Goal: Task Accomplishment & Management: Use online tool/utility

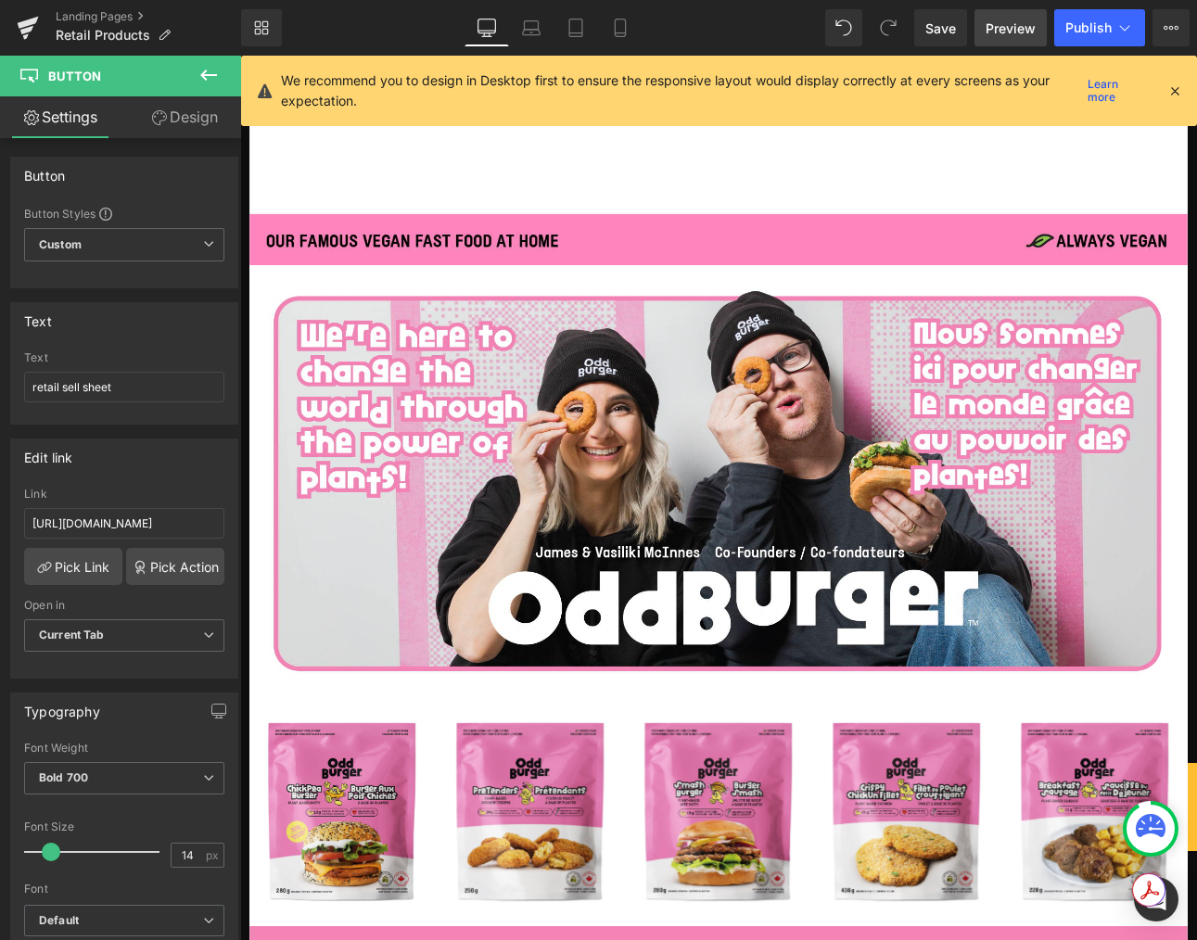
click at [1009, 32] on span "Preview" at bounding box center [1010, 28] width 50 height 19
click at [613, 43] on link "Mobile" at bounding box center [620, 27] width 44 height 37
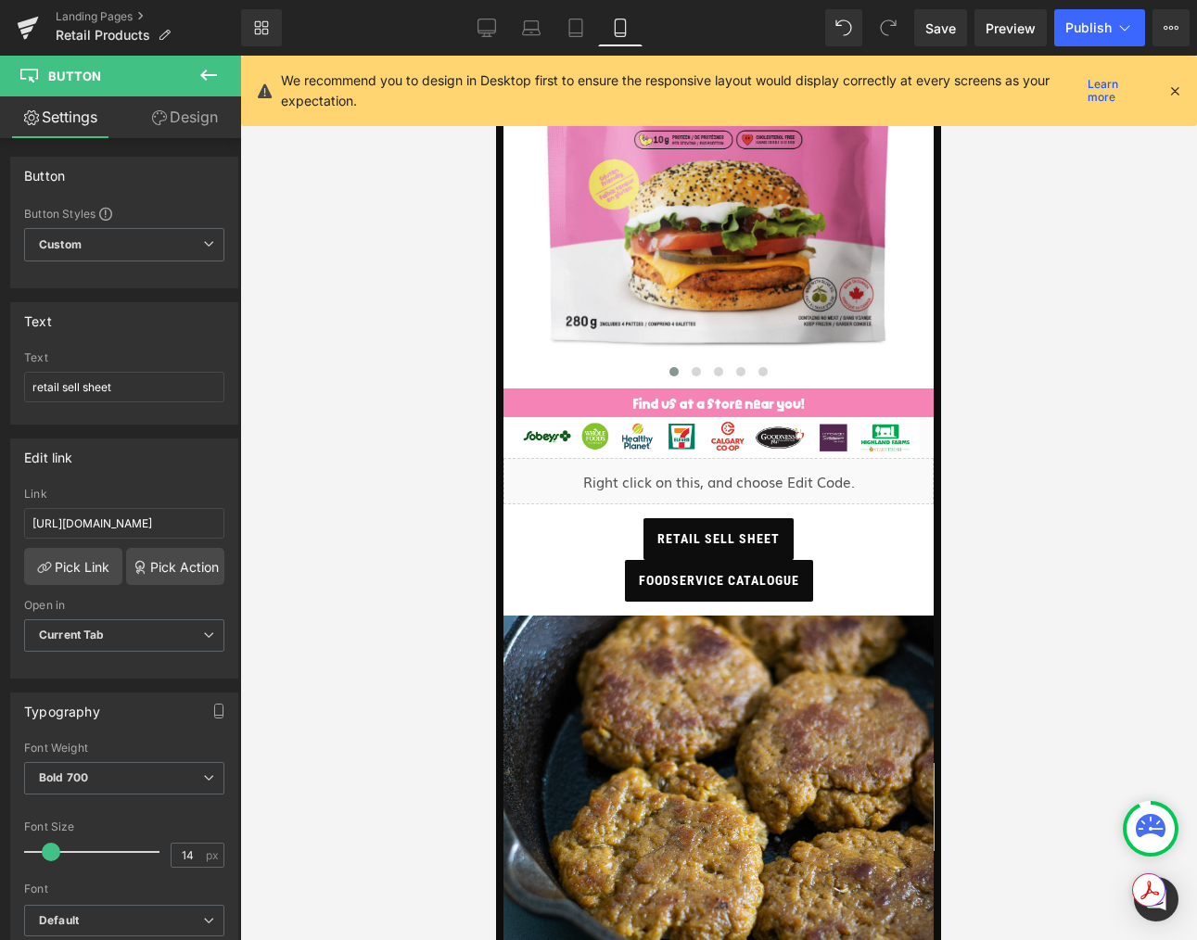
scroll to position [528, 0]
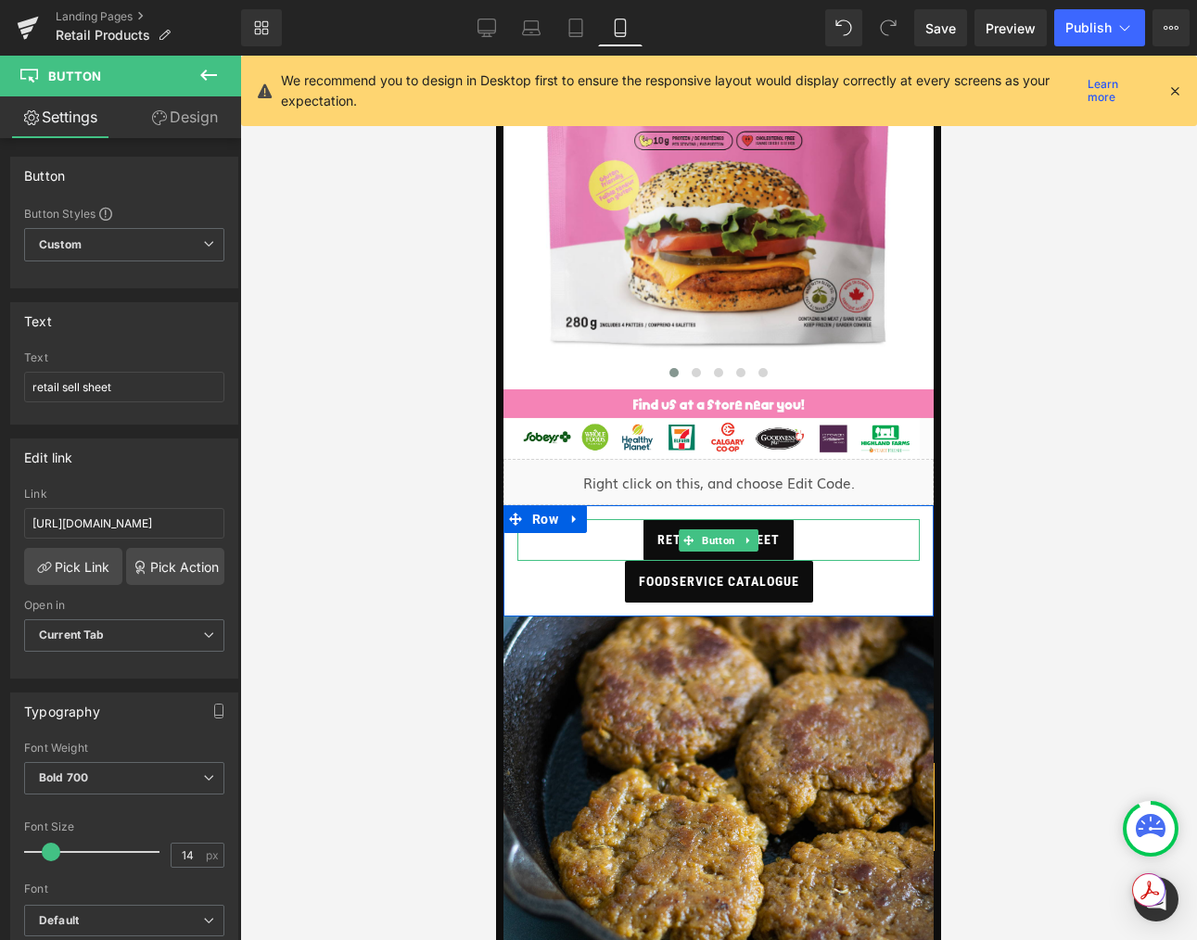
drag, startPoint x: 821, startPoint y: 543, endPoint x: 770, endPoint y: 548, distance: 51.2
click at [821, 544] on div "retail sell sheet" at bounding box center [718, 540] width 402 height 42
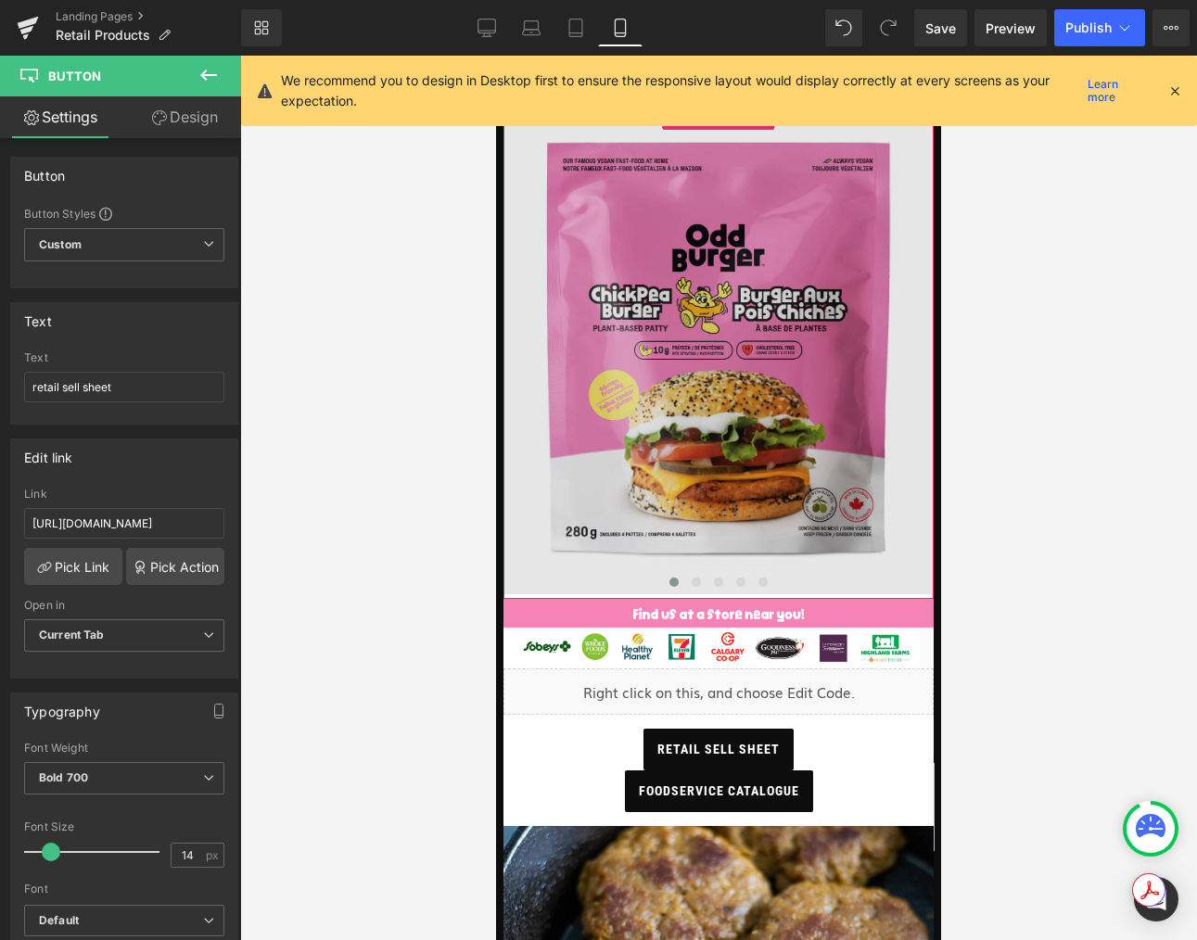
scroll to position [221, 0]
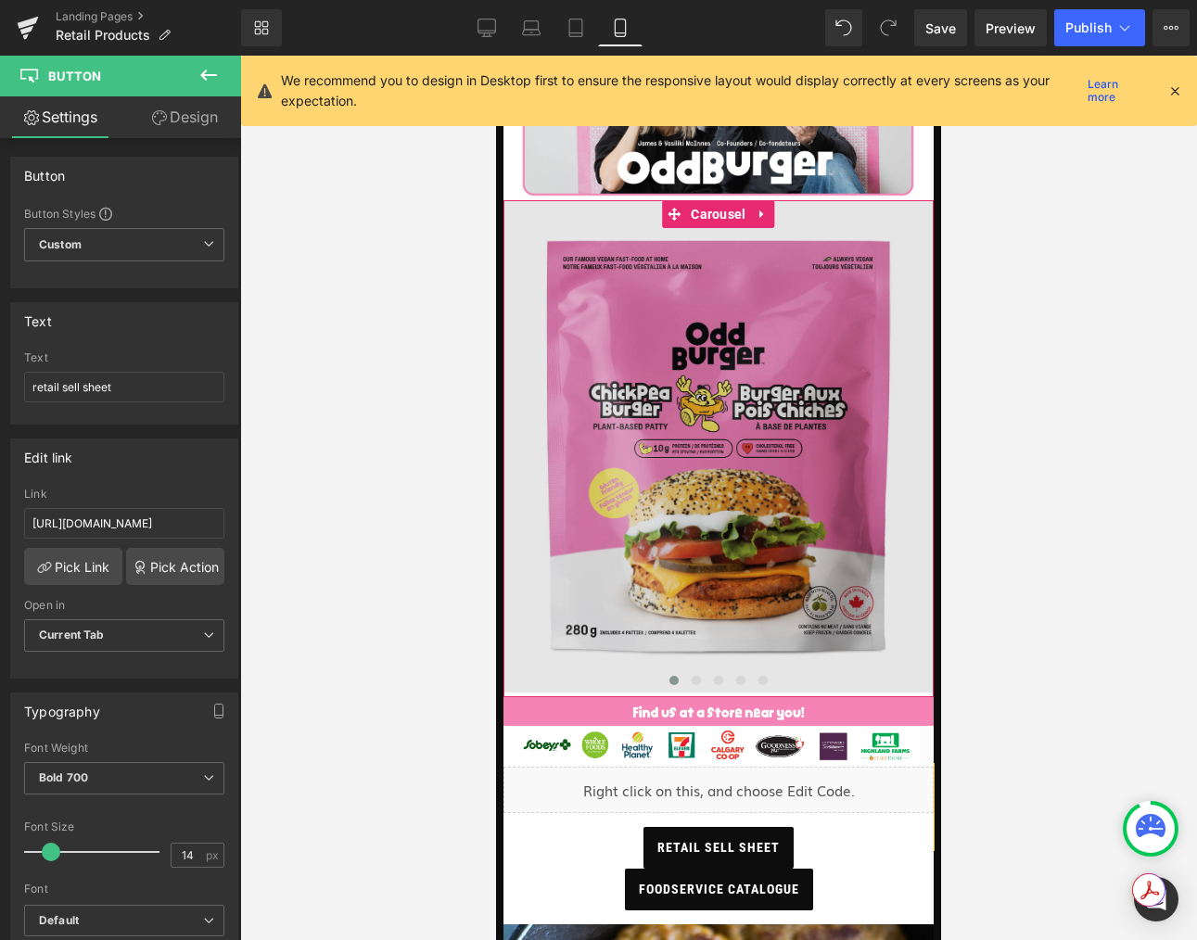
click at [753, 418] on img at bounding box center [717, 446] width 429 height 492
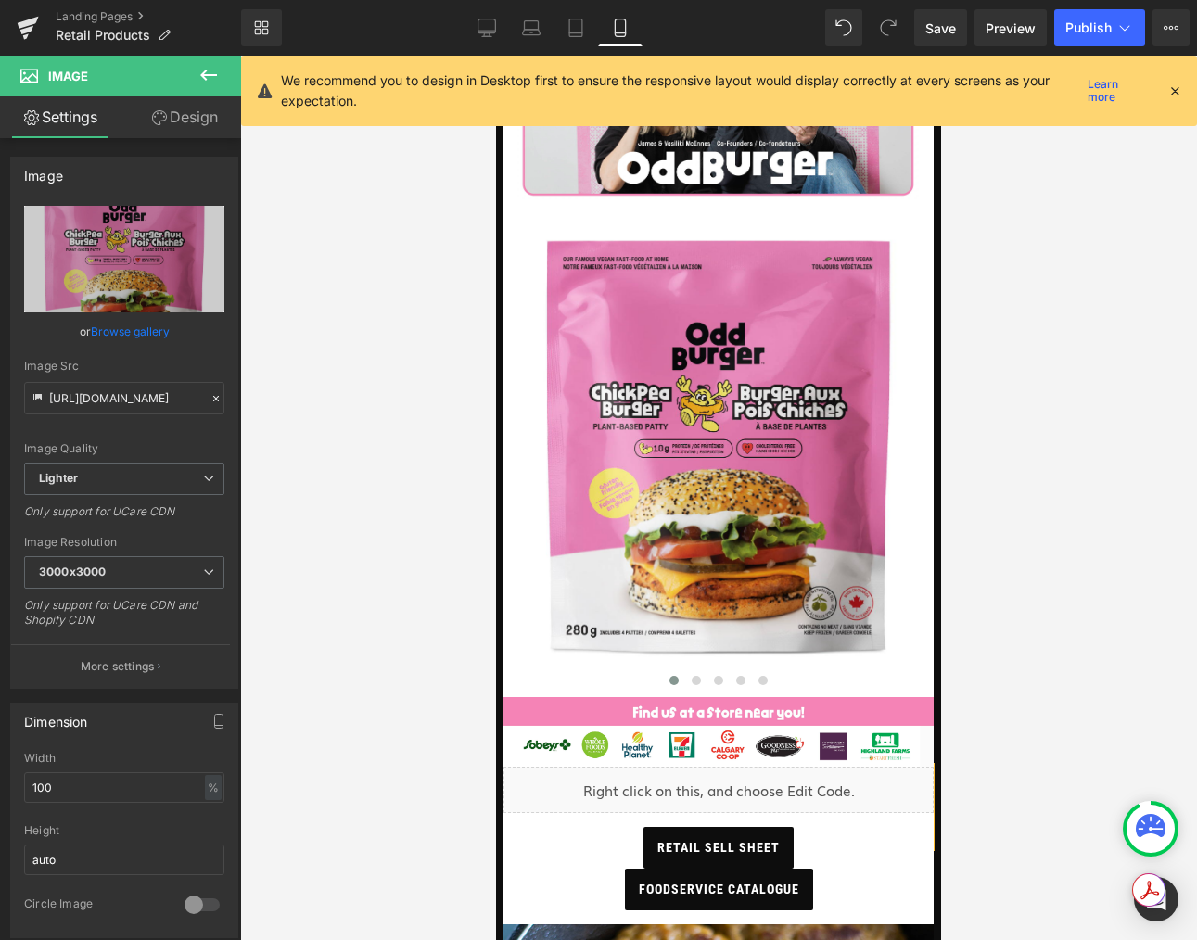
drag, startPoint x: 104, startPoint y: 782, endPoint x: -30, endPoint y: 767, distance: 134.4
click at [0, 767] on html "Button You are previewing how the will restyle your page. You can not edit Elem…" at bounding box center [598, 470] width 1197 height 940
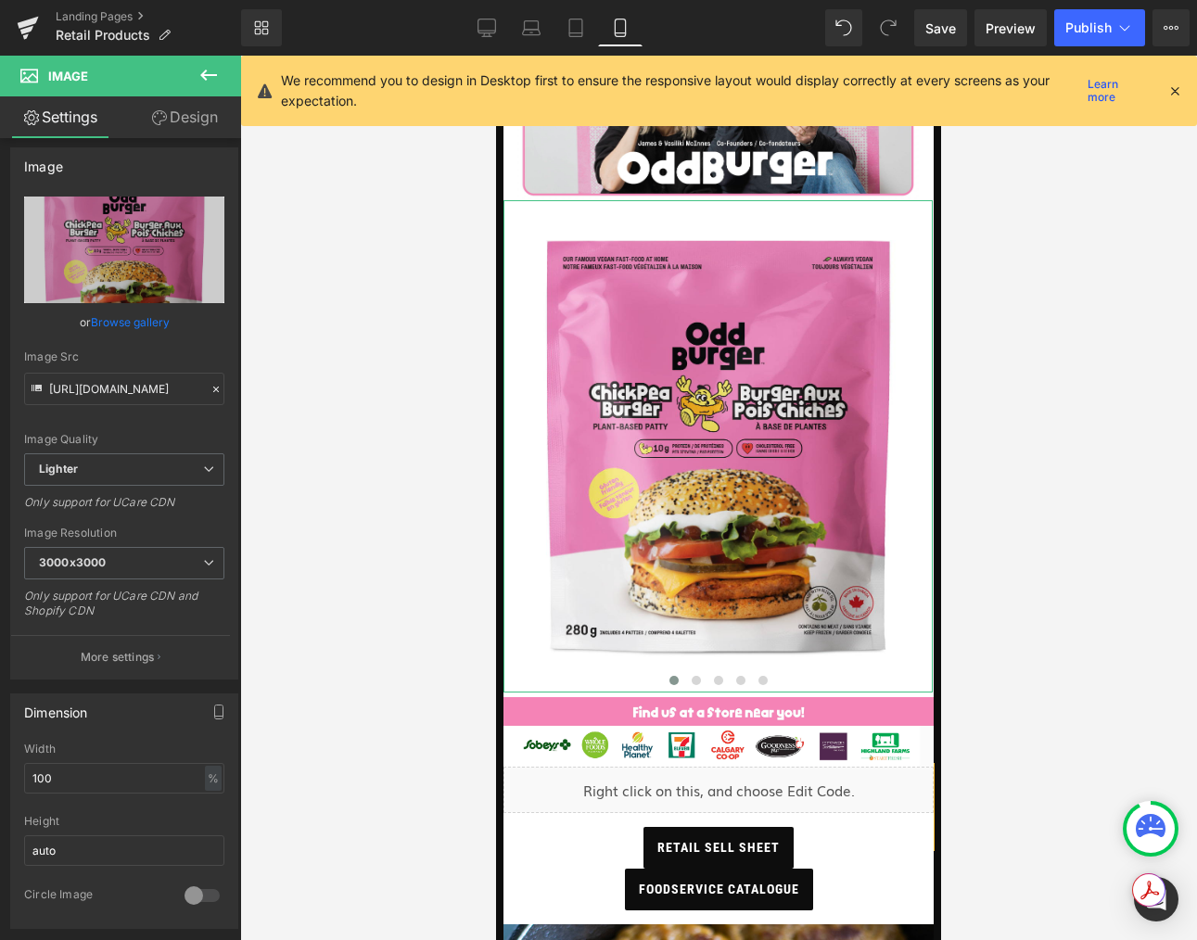
scroll to position [10, 0]
type input "77"
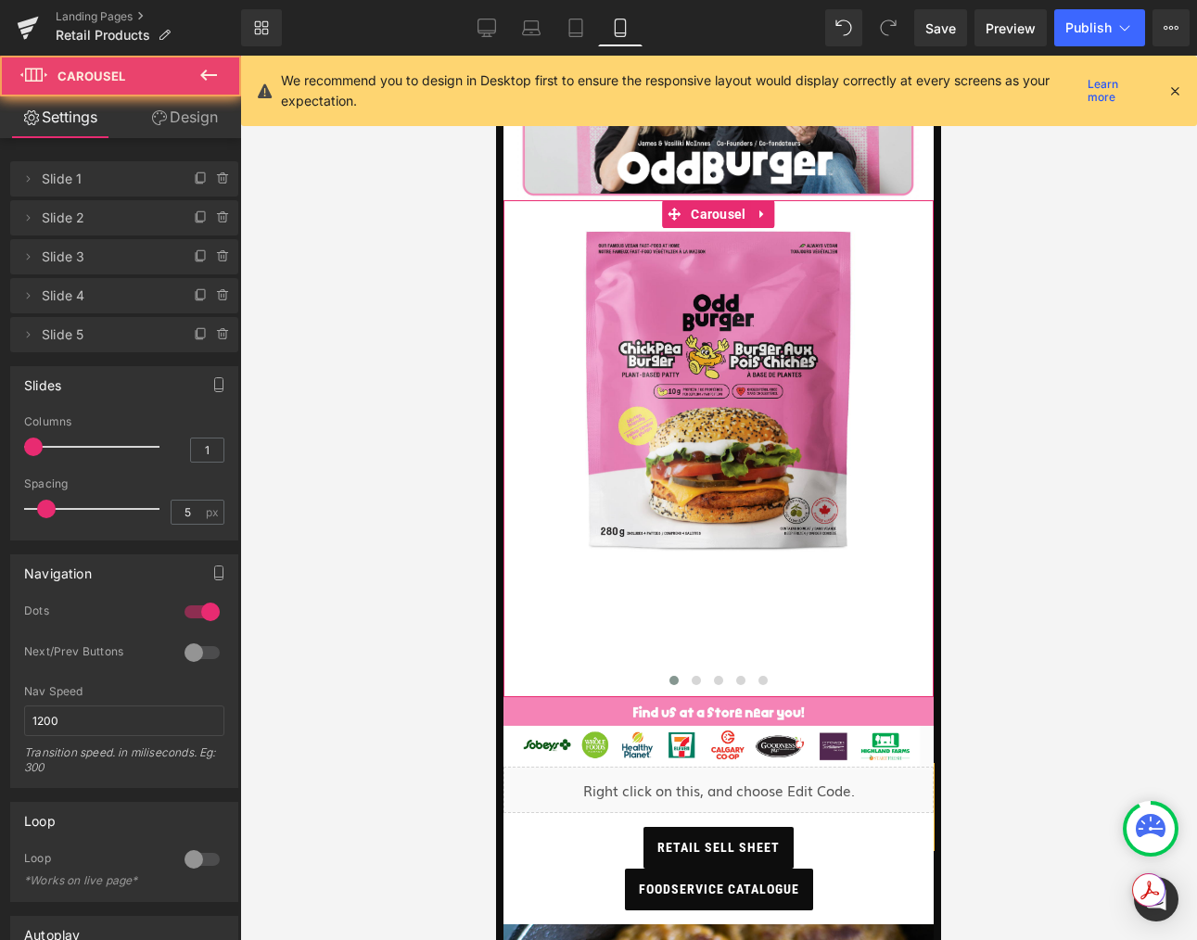
drag, startPoint x: 709, startPoint y: 660, endPoint x: 718, endPoint y: 616, distance: 45.3
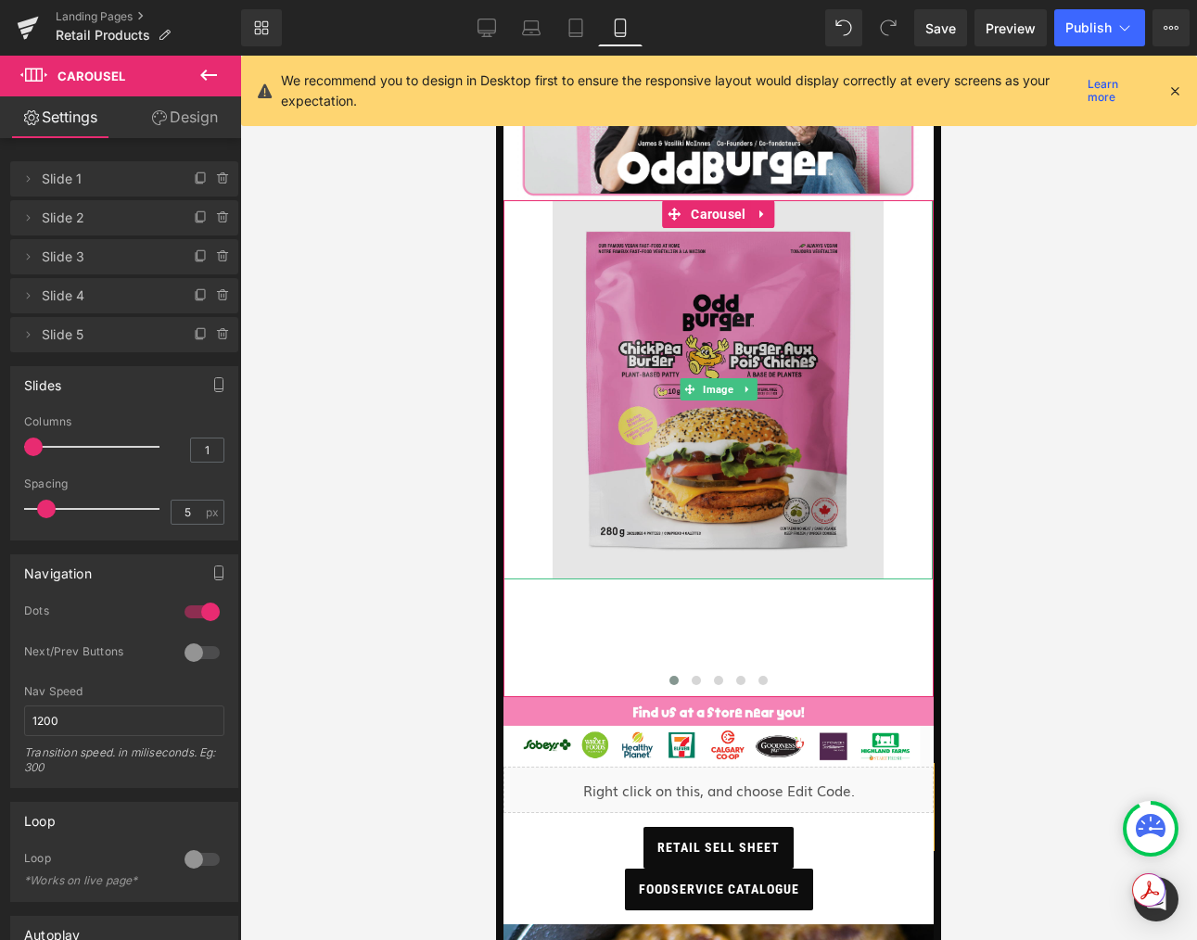
click at [832, 425] on img at bounding box center [717, 389] width 331 height 379
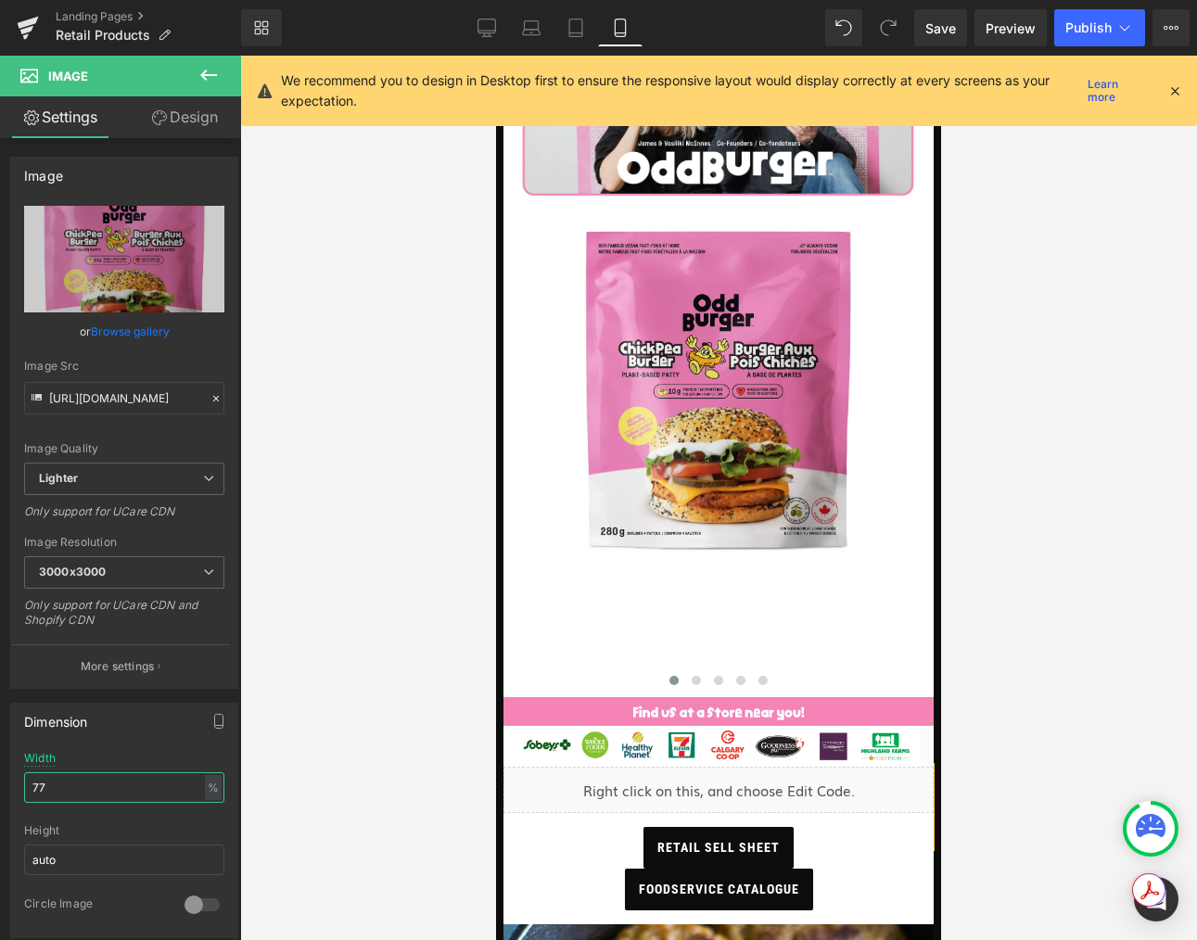
drag, startPoint x: 66, startPoint y: 786, endPoint x: -64, endPoint y: 763, distance: 131.8
click at [0, 763] on html "Button You are previewing how the will restyle your page. You can not edit Elem…" at bounding box center [598, 470] width 1197 height 940
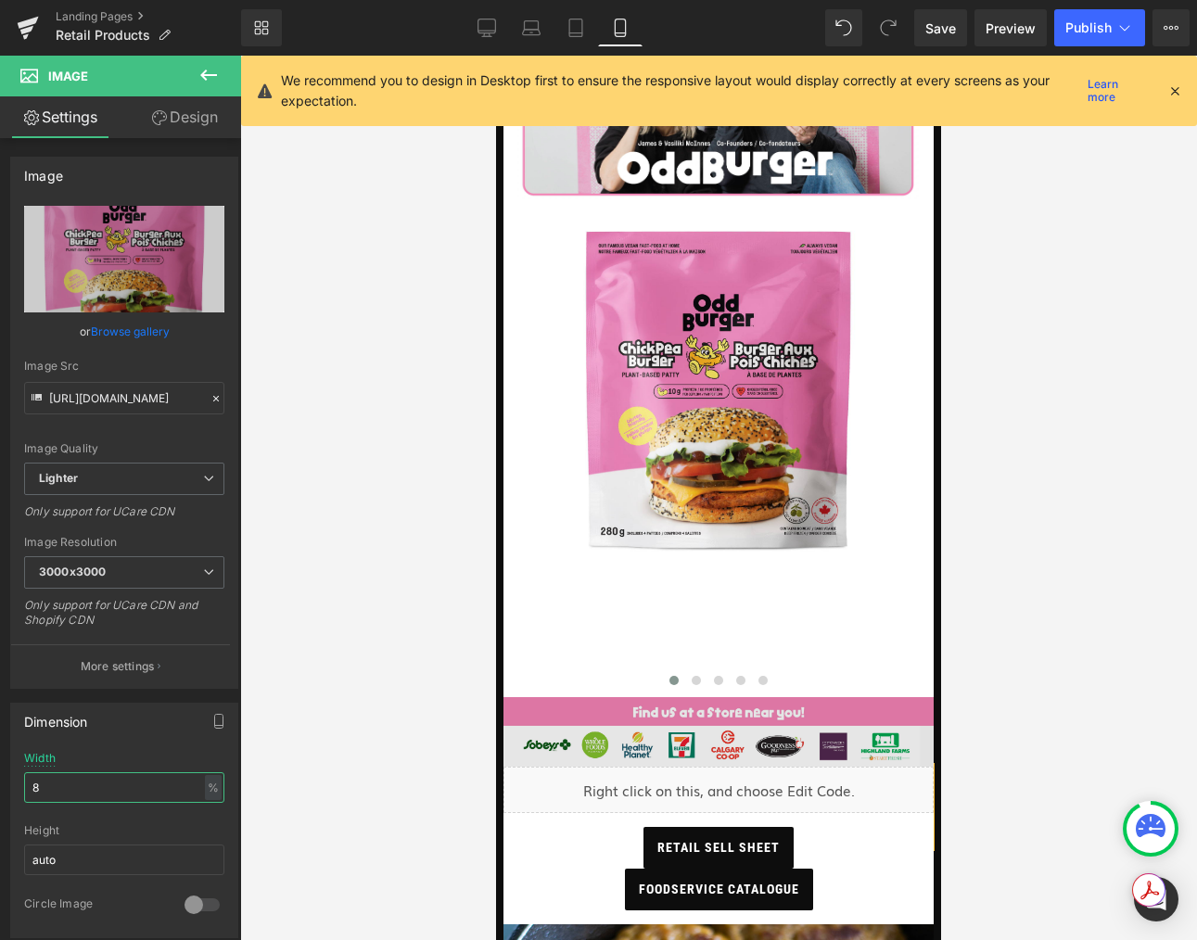
type input "88"
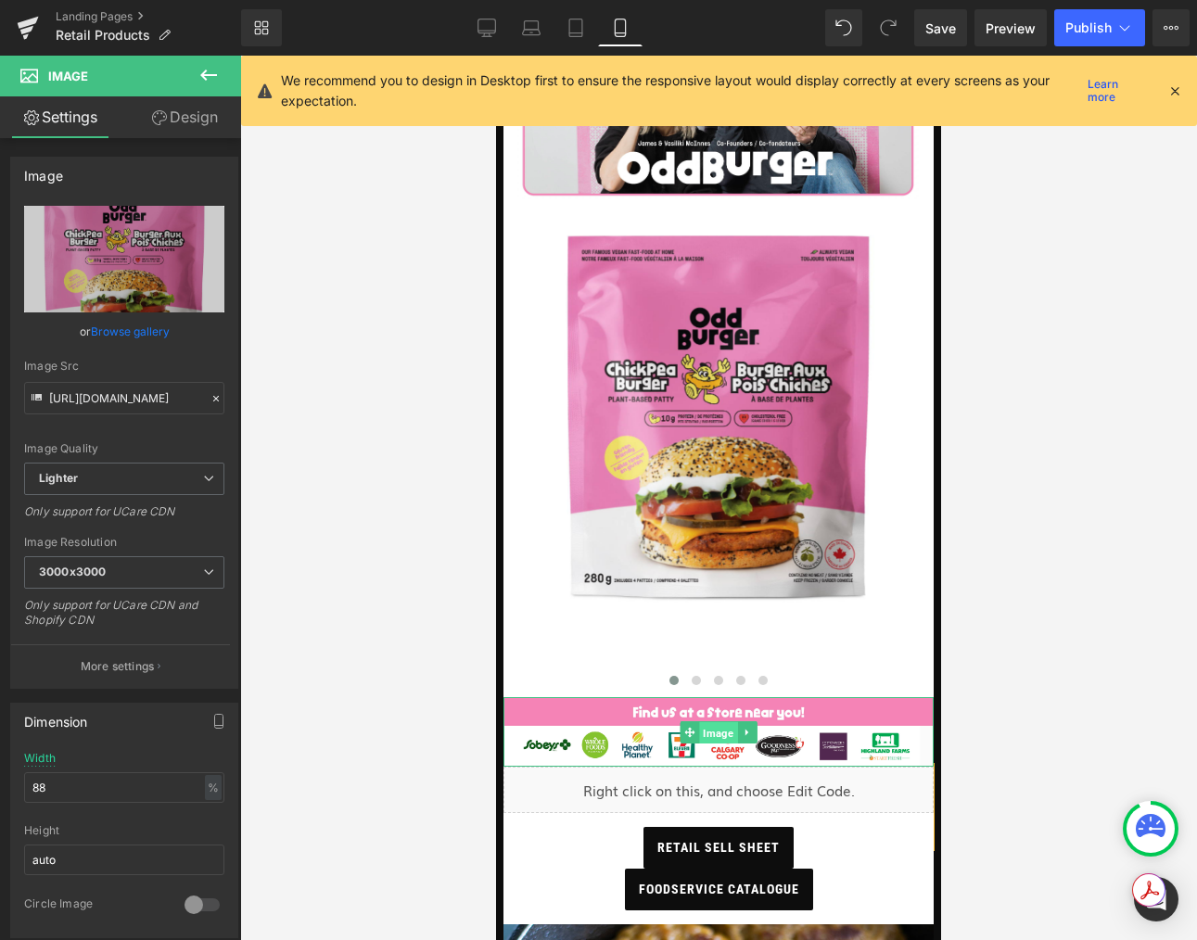
click at [736, 725] on span "Image" at bounding box center [718, 732] width 38 height 22
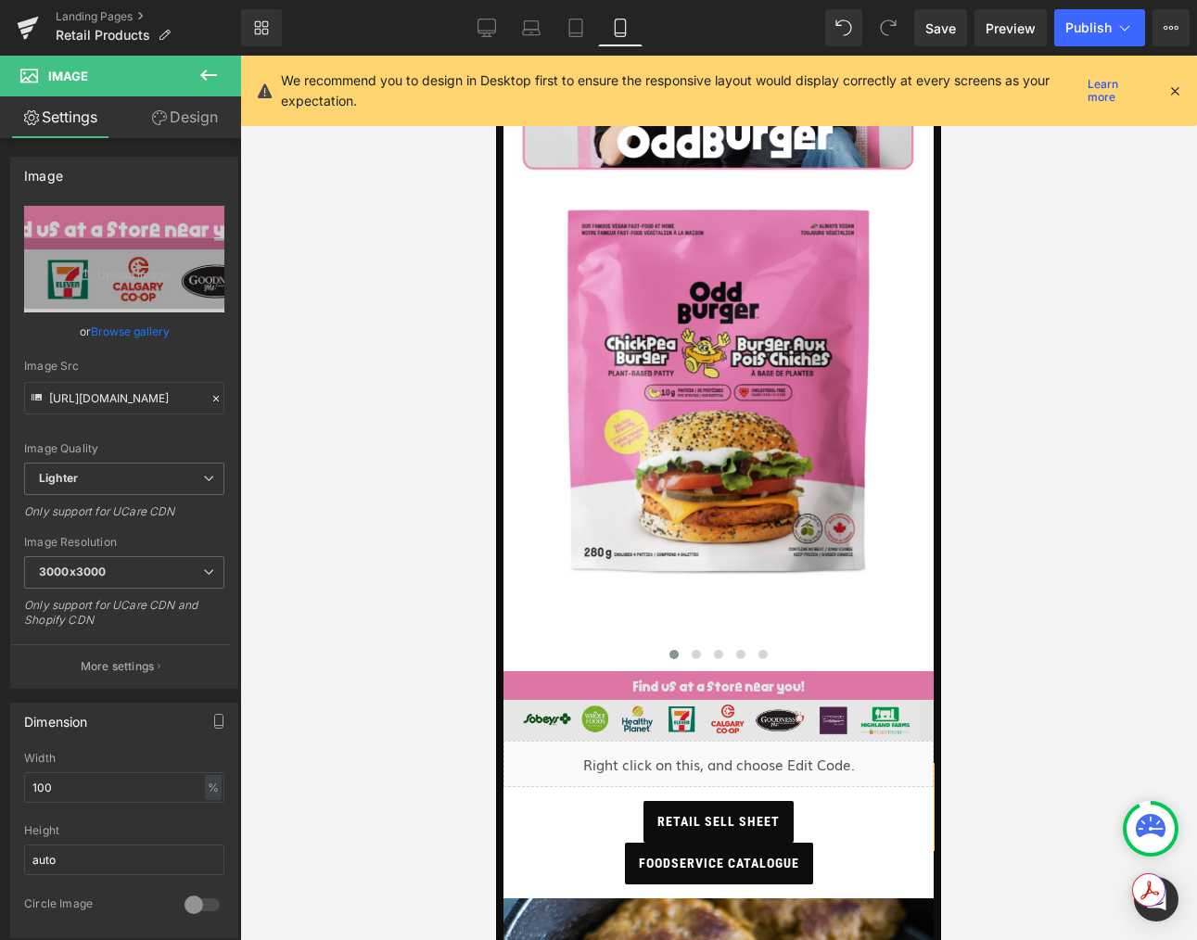
scroll to position [246, 0]
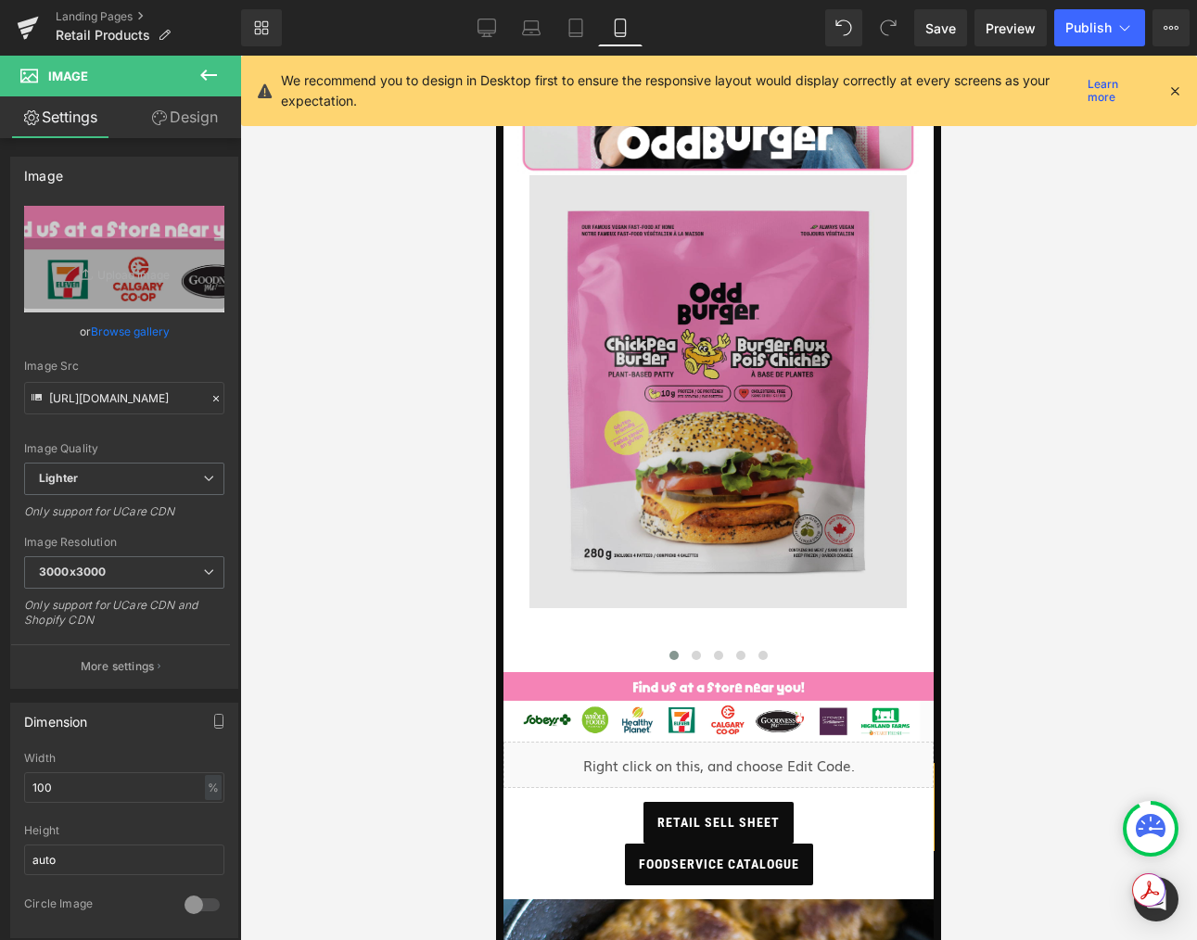
click at [809, 541] on img at bounding box center [717, 391] width 377 height 433
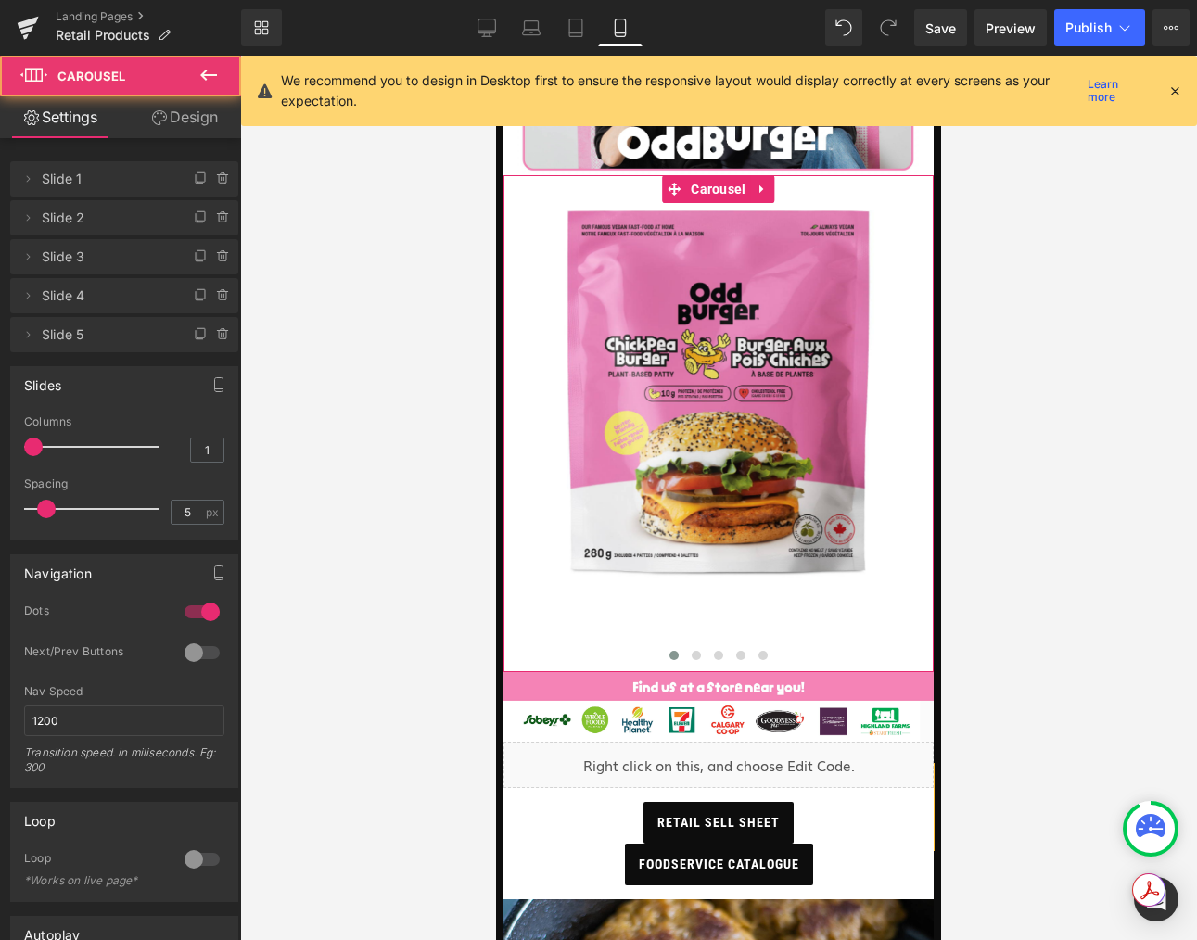
drag, startPoint x: 692, startPoint y: 631, endPoint x: 694, endPoint y: 620, distance: 11.3
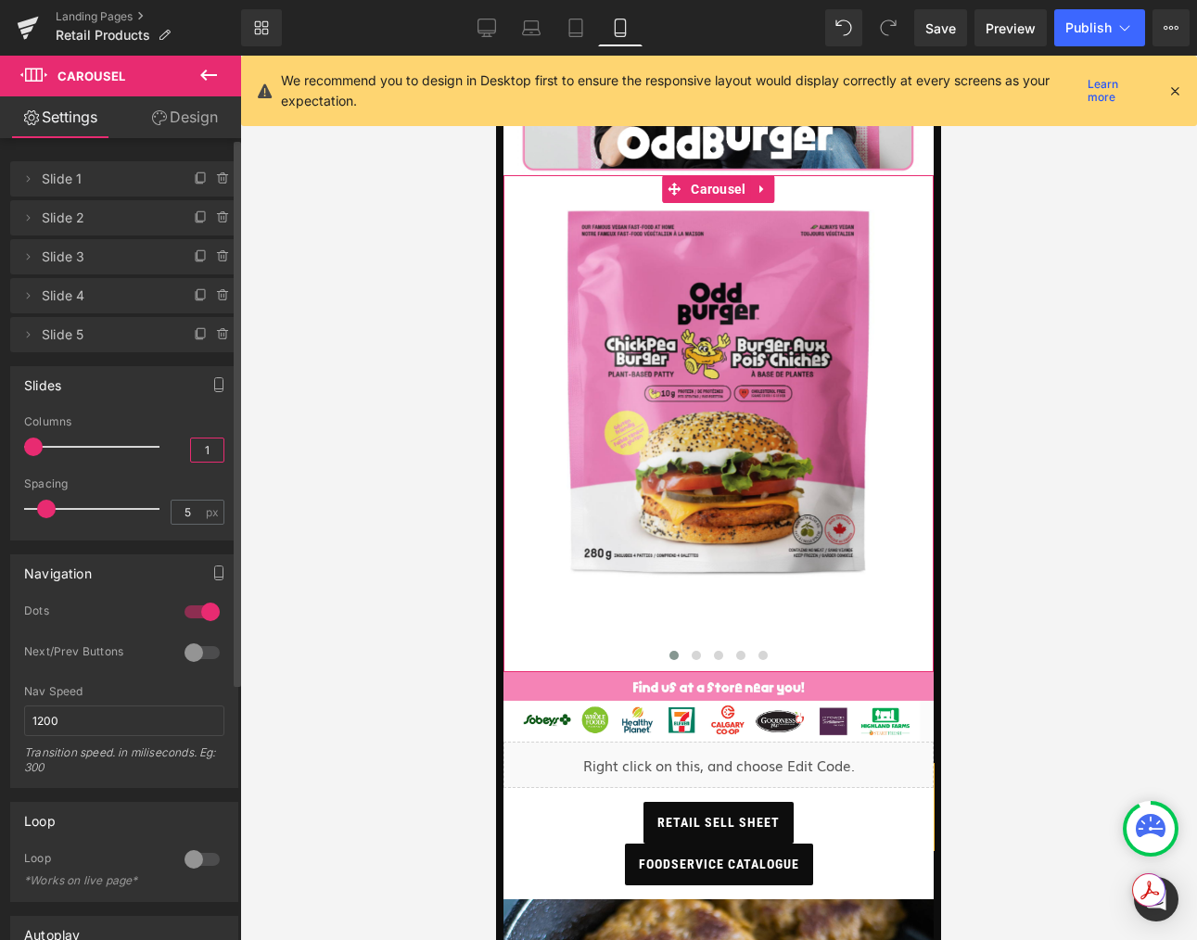
drag, startPoint x: 208, startPoint y: 449, endPoint x: 165, endPoint y: 442, distance: 43.1
click at [163, 440] on div "Columns 1" at bounding box center [124, 446] width 200 height 62
type input "2"
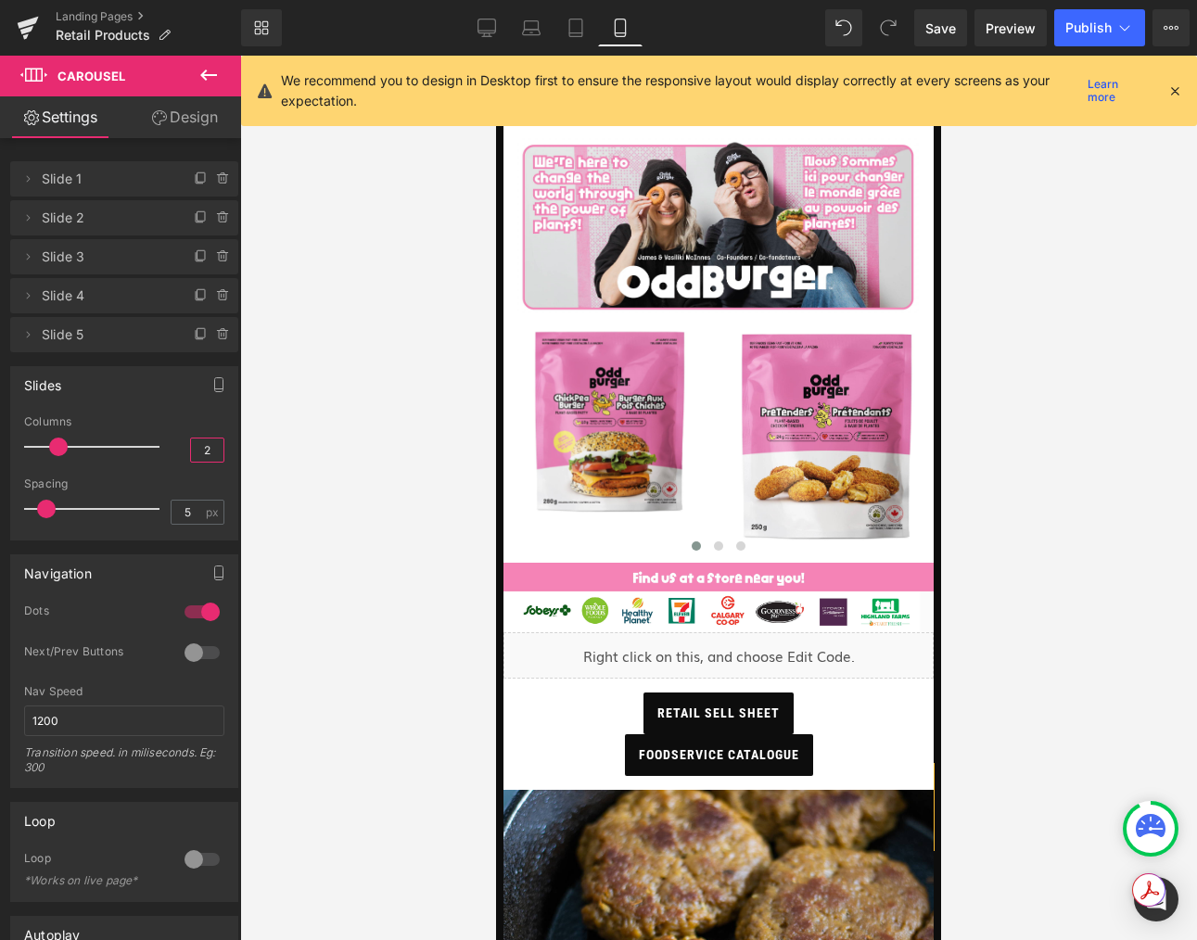
scroll to position [0, 0]
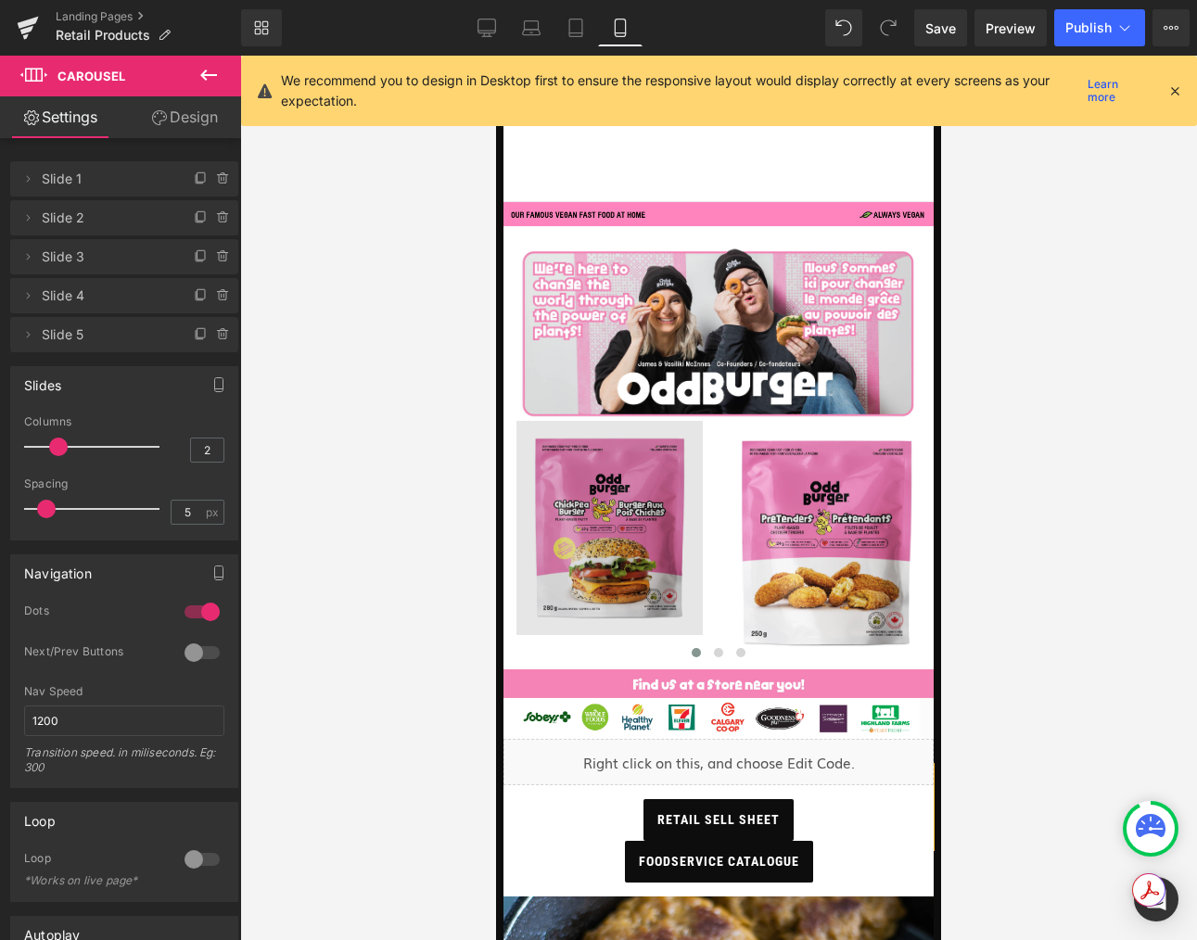
click at [569, 551] on img at bounding box center [609, 528] width 187 height 214
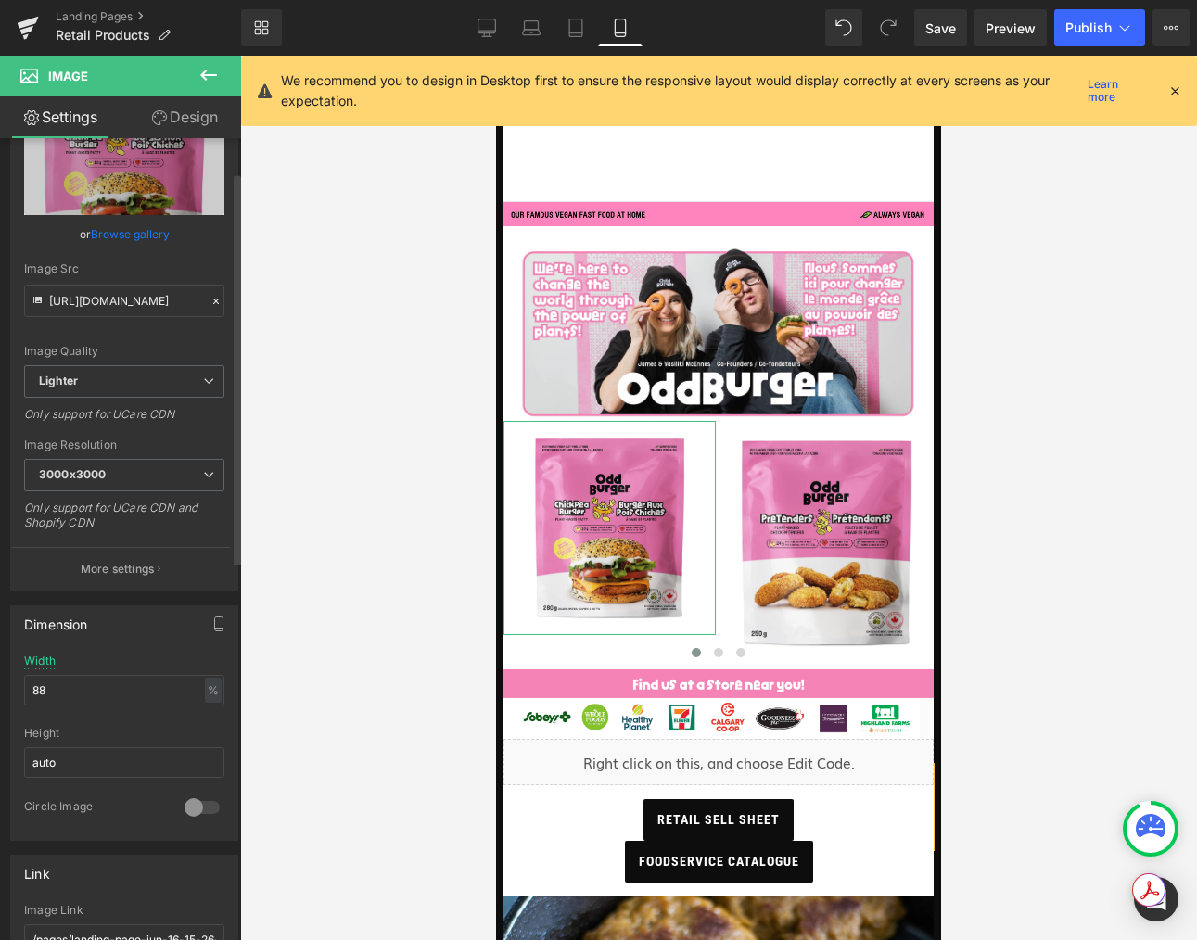
scroll to position [171, 0]
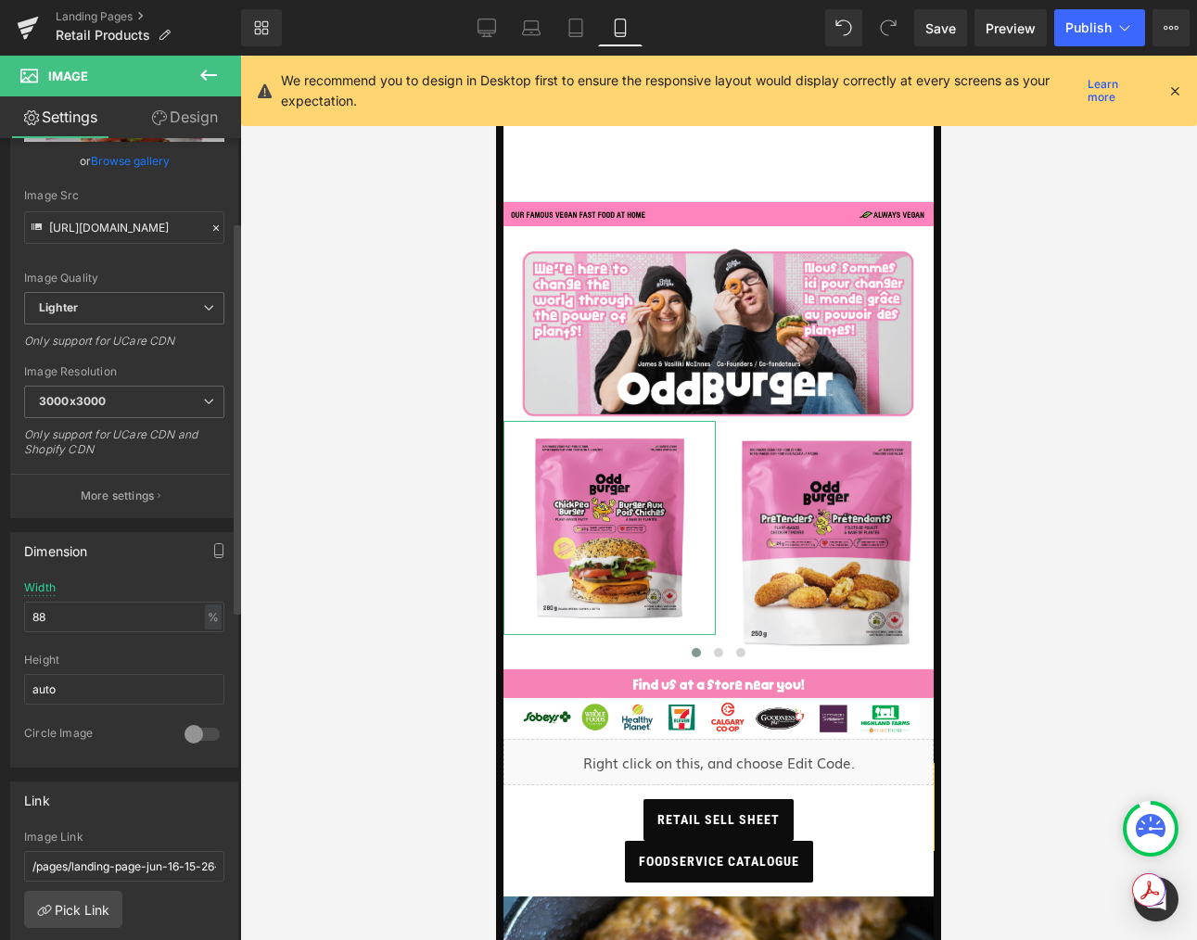
click at [86, 600] on div "Width 88 % % px" at bounding box center [124, 617] width 200 height 72
drag, startPoint x: 76, startPoint y: 615, endPoint x: 9, endPoint y: 601, distance: 68.2
click at [10, 601] on div "Dimension 88% Width 88 % % px auto Height auto 0 Circle Image" at bounding box center [124, 649] width 228 height 235
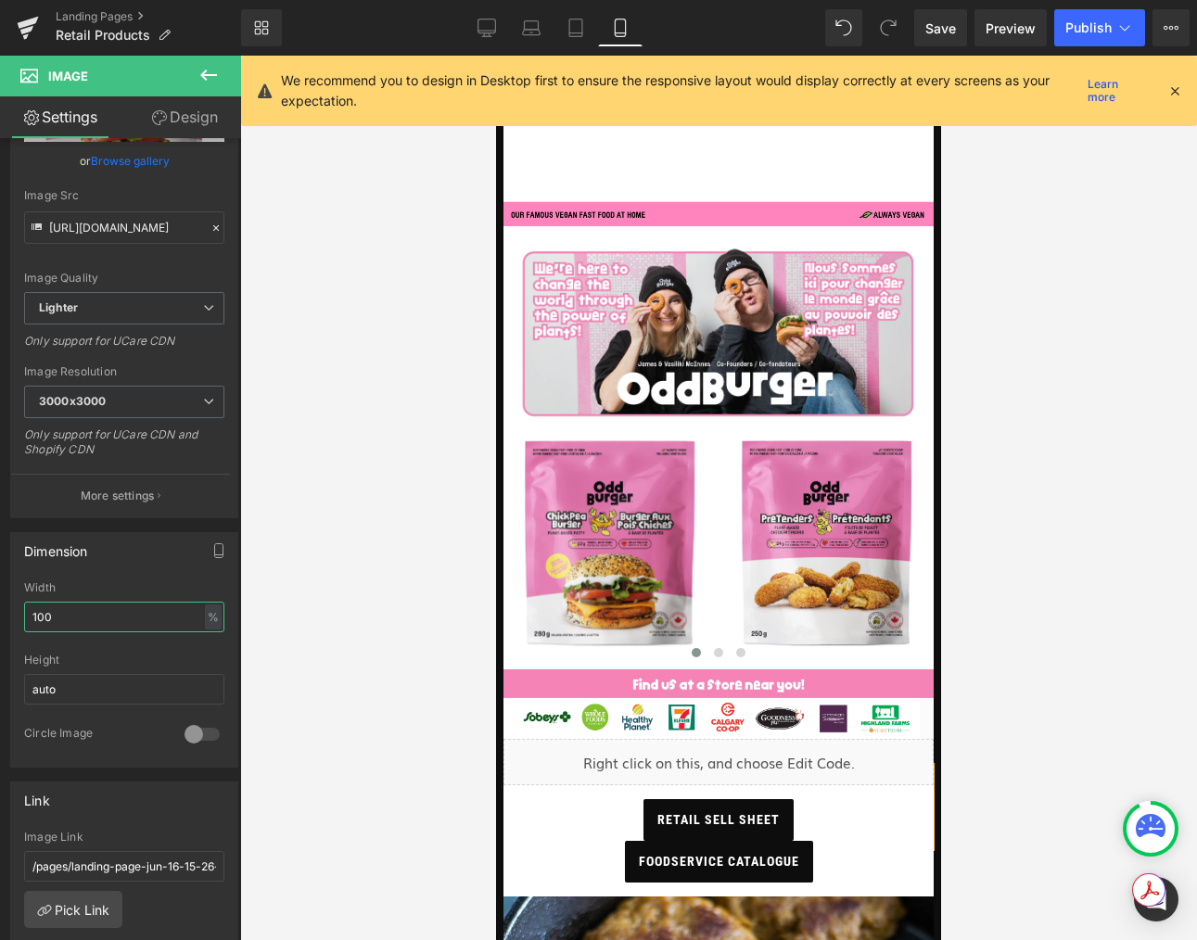
type input "100"
drag, startPoint x: 1067, startPoint y: 591, endPoint x: 966, endPoint y: 604, distance: 102.0
click at [1067, 591] on div at bounding box center [718, 498] width 957 height 884
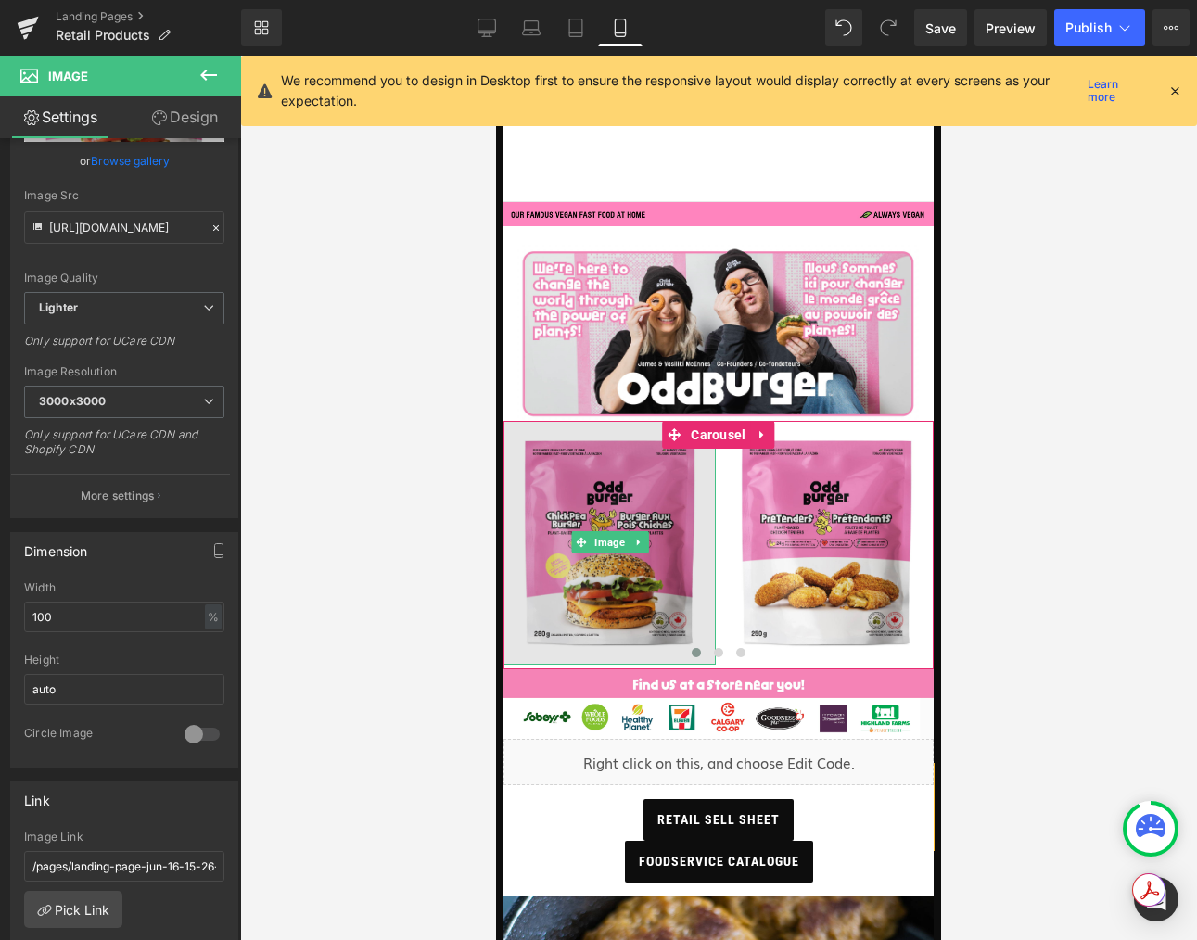
click at [616, 579] on img at bounding box center [609, 543] width 212 height 244
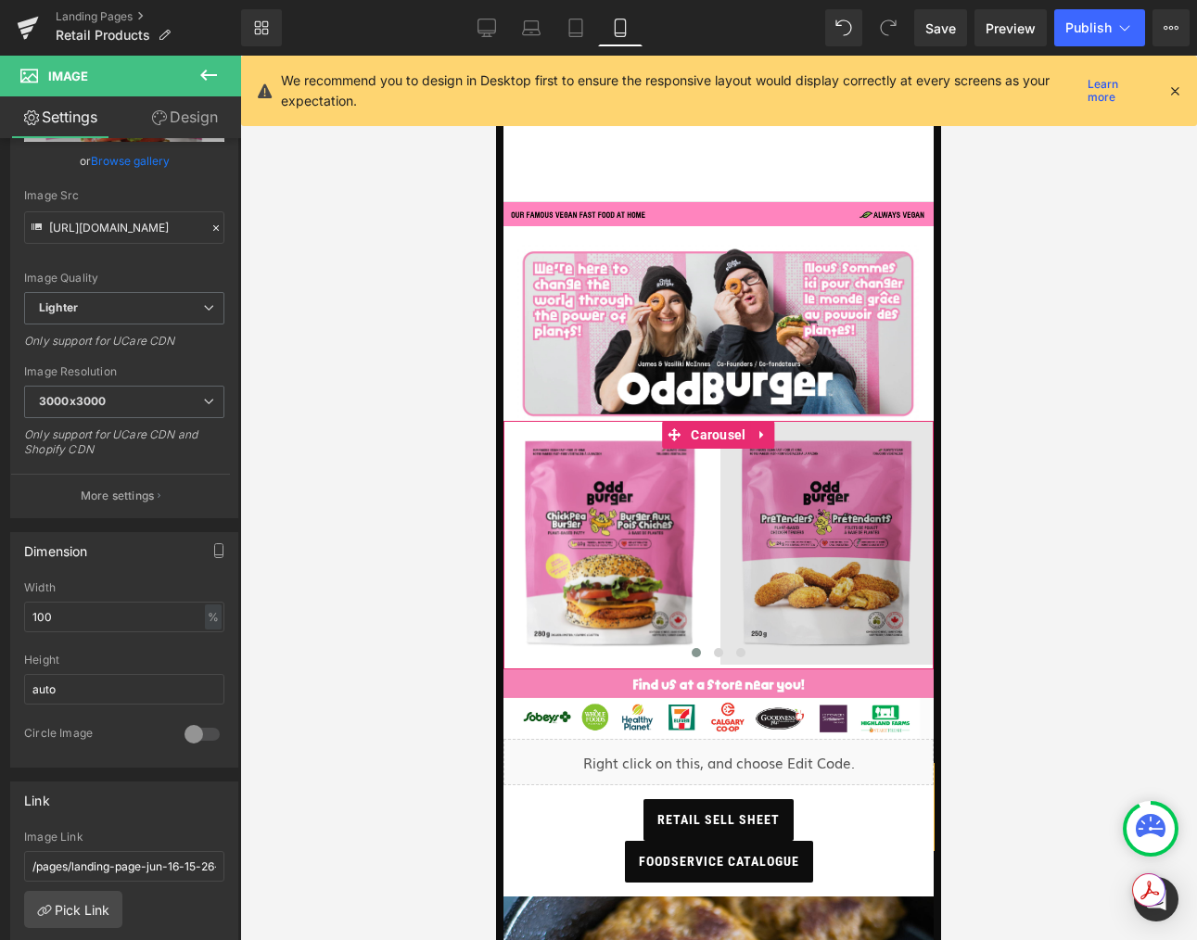
click at [728, 636] on img at bounding box center [826, 543] width 212 height 244
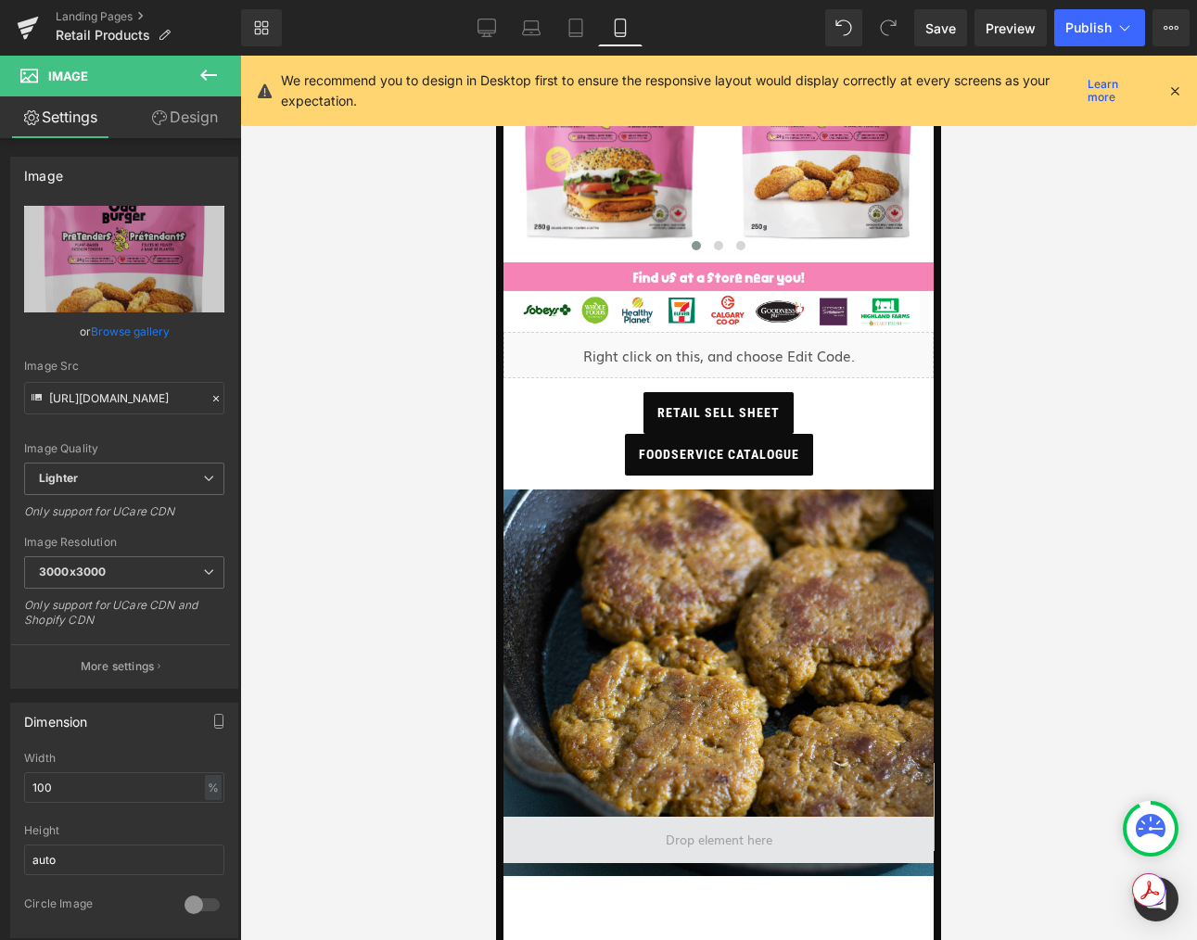
scroll to position [252, 0]
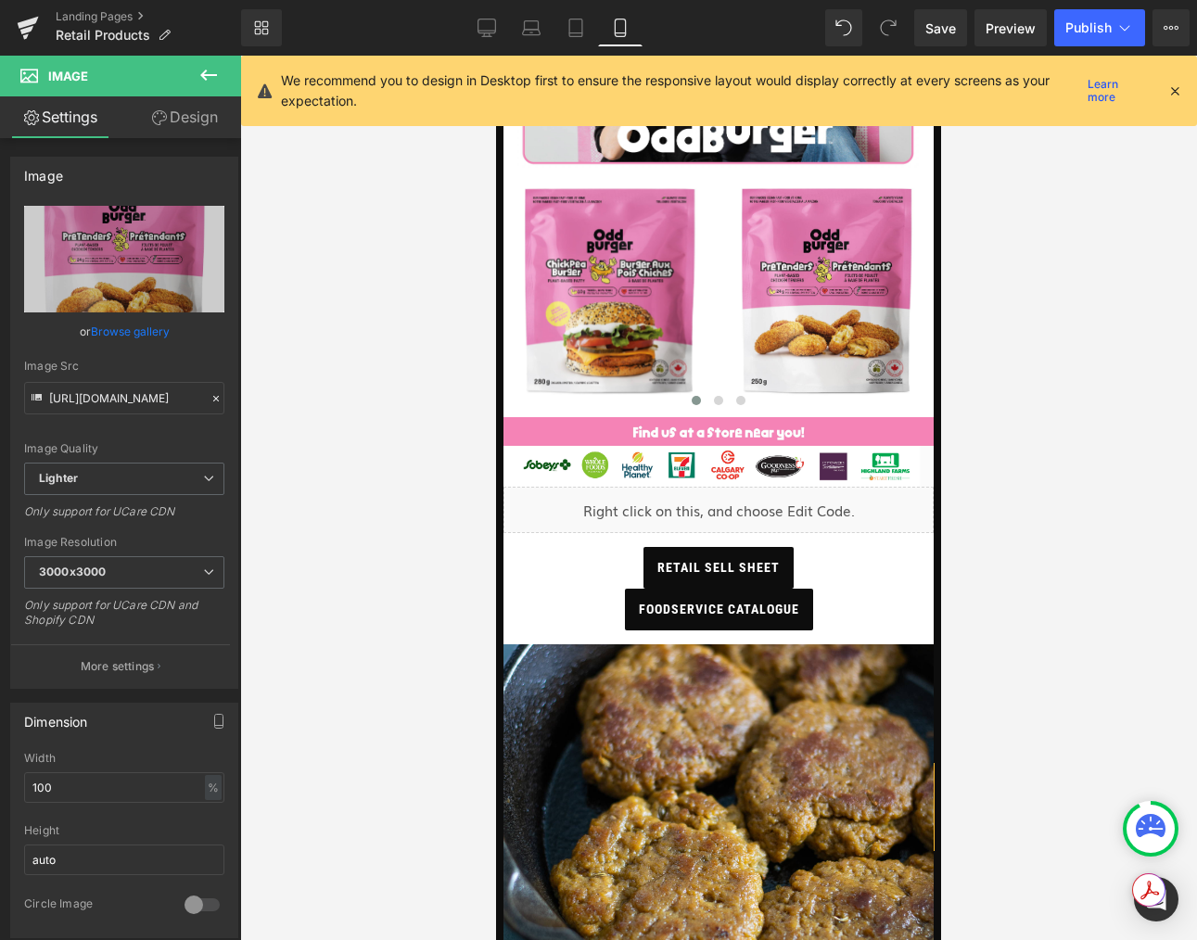
click at [733, 553] on span "retail sell sheet" at bounding box center [718, 568] width 122 height 42
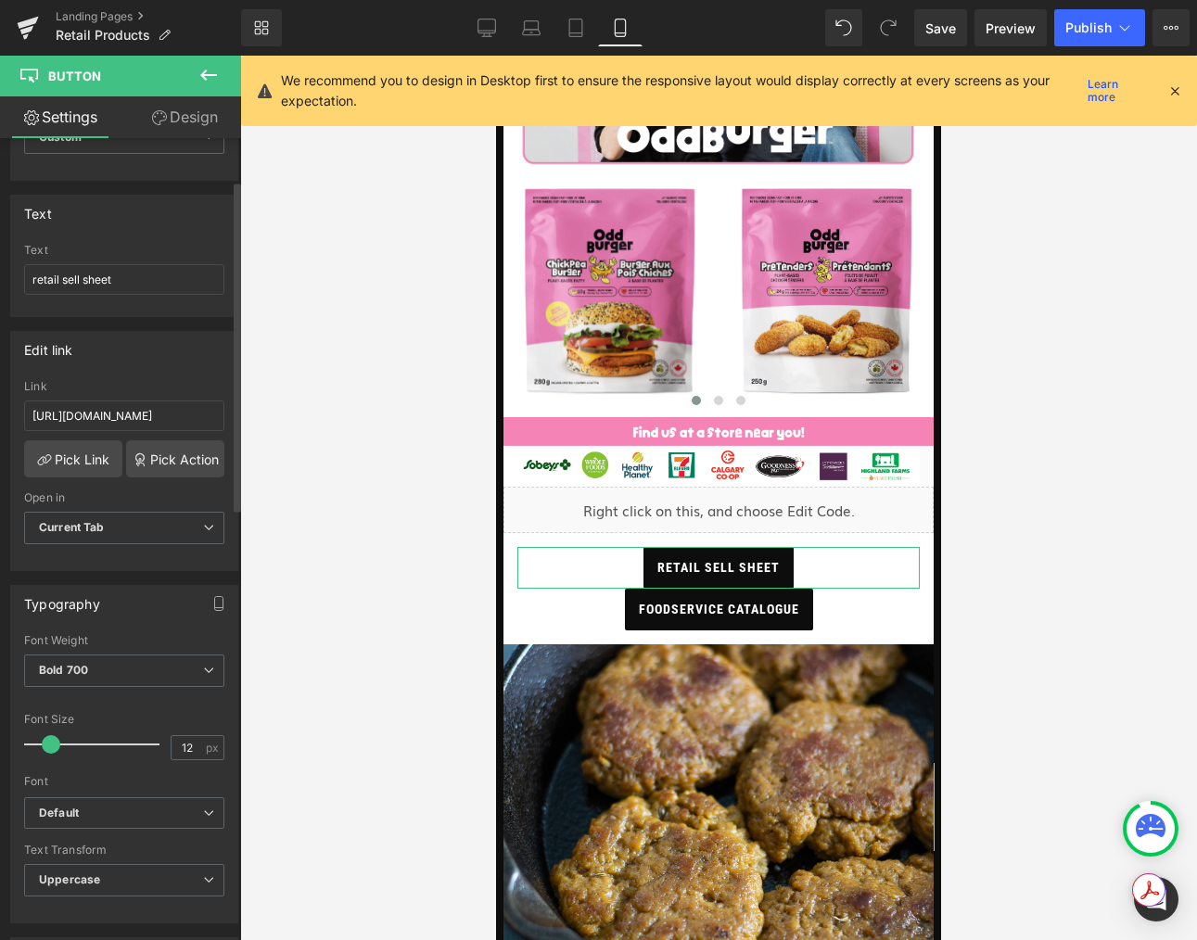
scroll to position [102, 0]
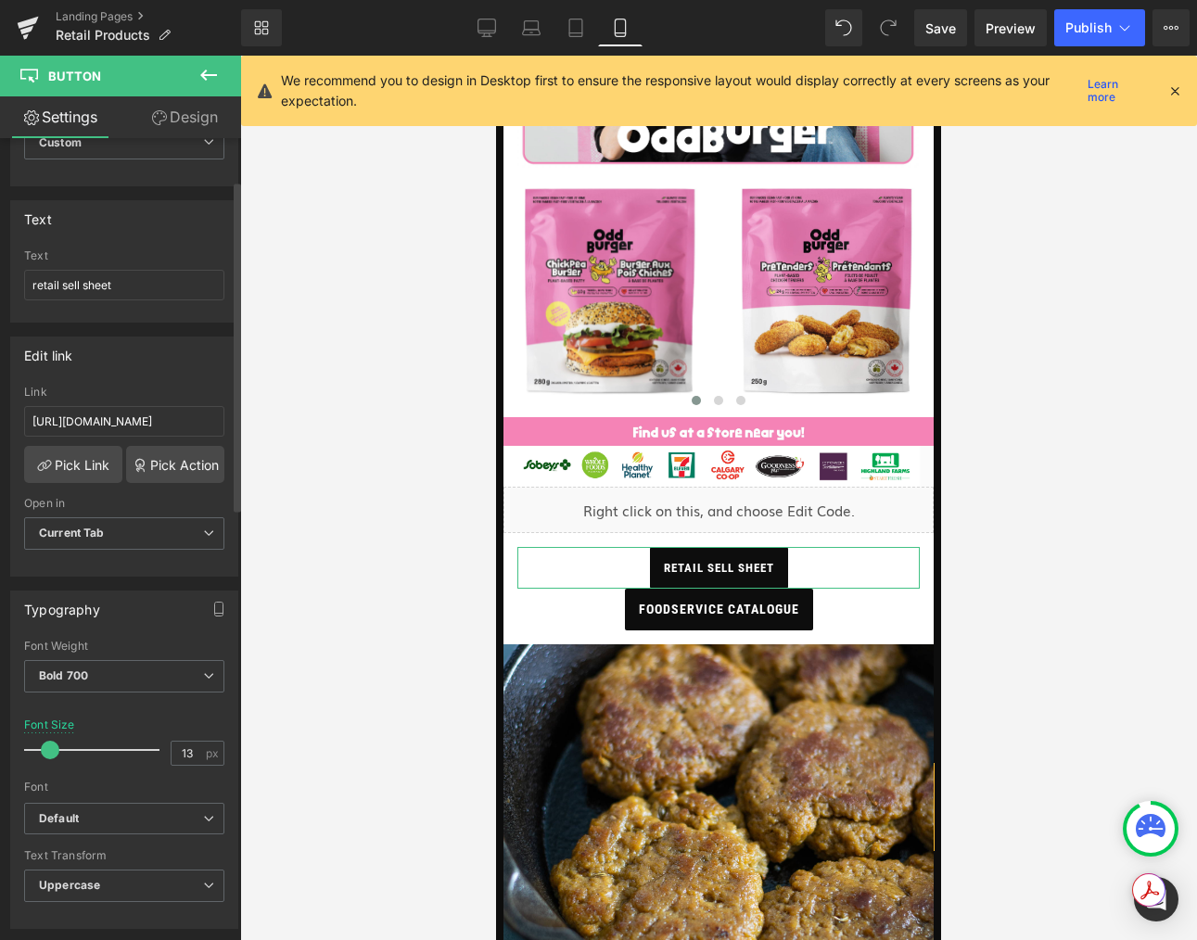
type input "12"
click at [44, 743] on span at bounding box center [48, 750] width 19 height 19
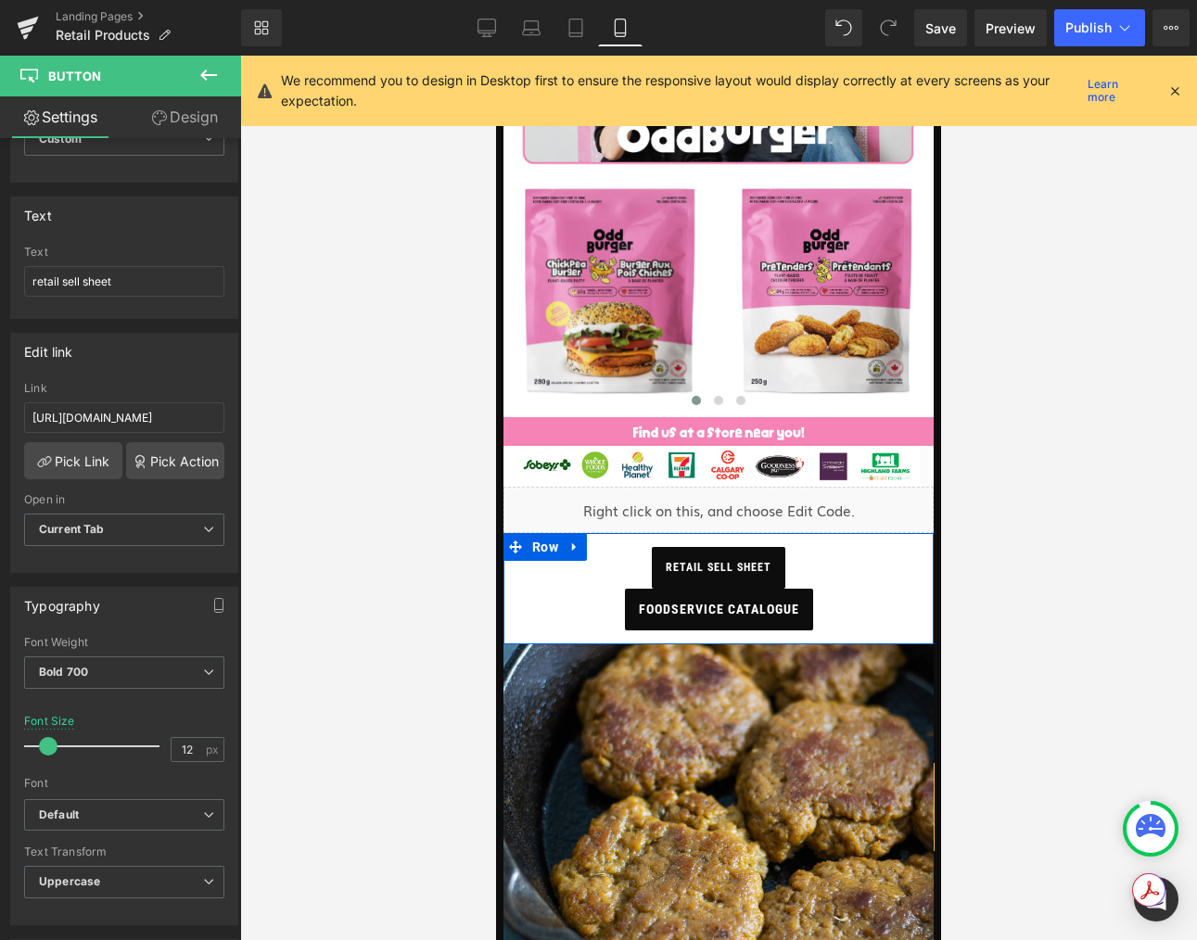
click at [639, 608] on span "foodservice catalogue" at bounding box center [719, 610] width 160 height 42
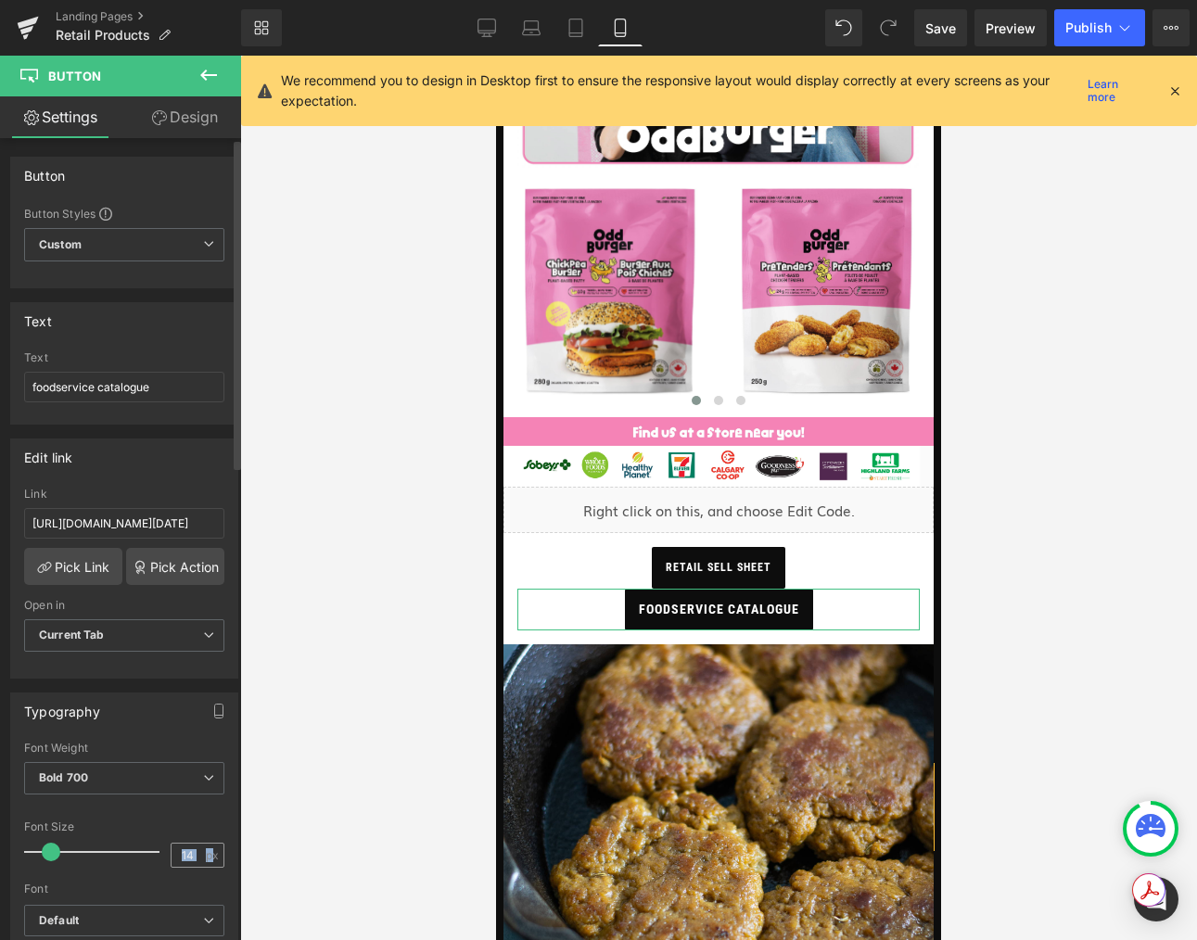
drag, startPoint x: 202, startPoint y: 857, endPoint x: 165, endPoint y: 849, distance: 38.0
click at [171, 849] on div "14 px" at bounding box center [198, 855] width 54 height 25
drag, startPoint x: 185, startPoint y: 853, endPoint x: 167, endPoint y: 851, distance: 18.6
click at [171, 851] on input "17" at bounding box center [187, 855] width 32 height 23
type input "12"
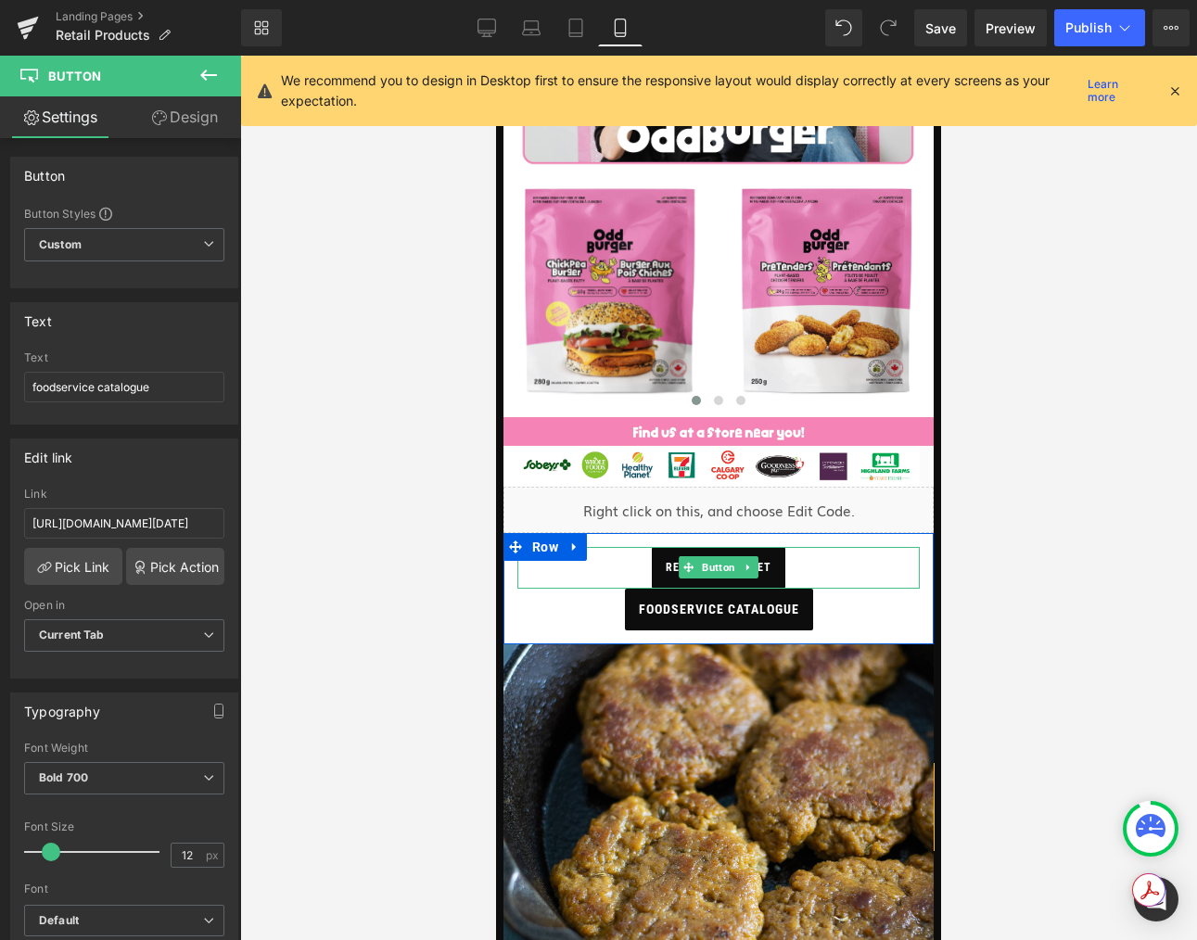
click at [824, 566] on div "retail sell sheet" at bounding box center [718, 568] width 402 height 42
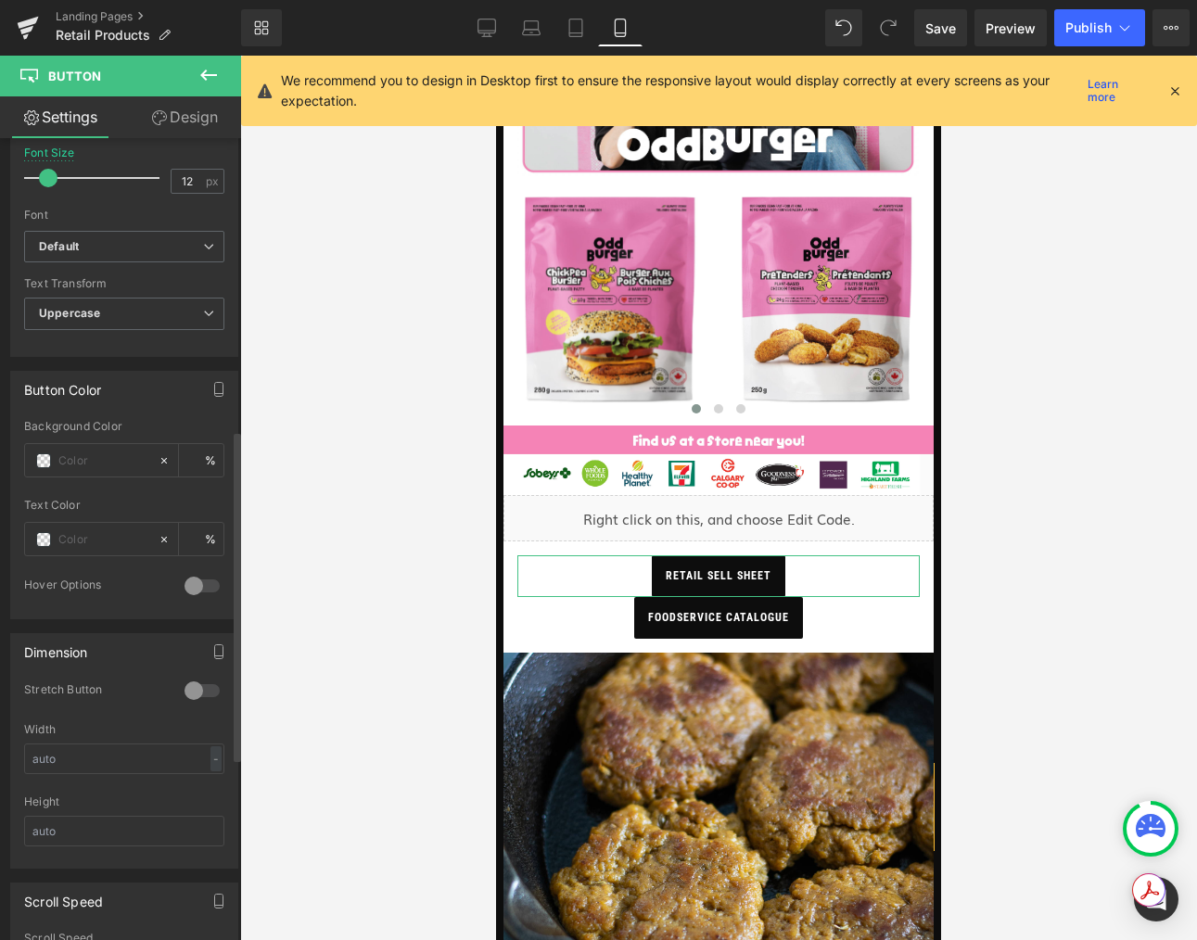
scroll to position [712, 0]
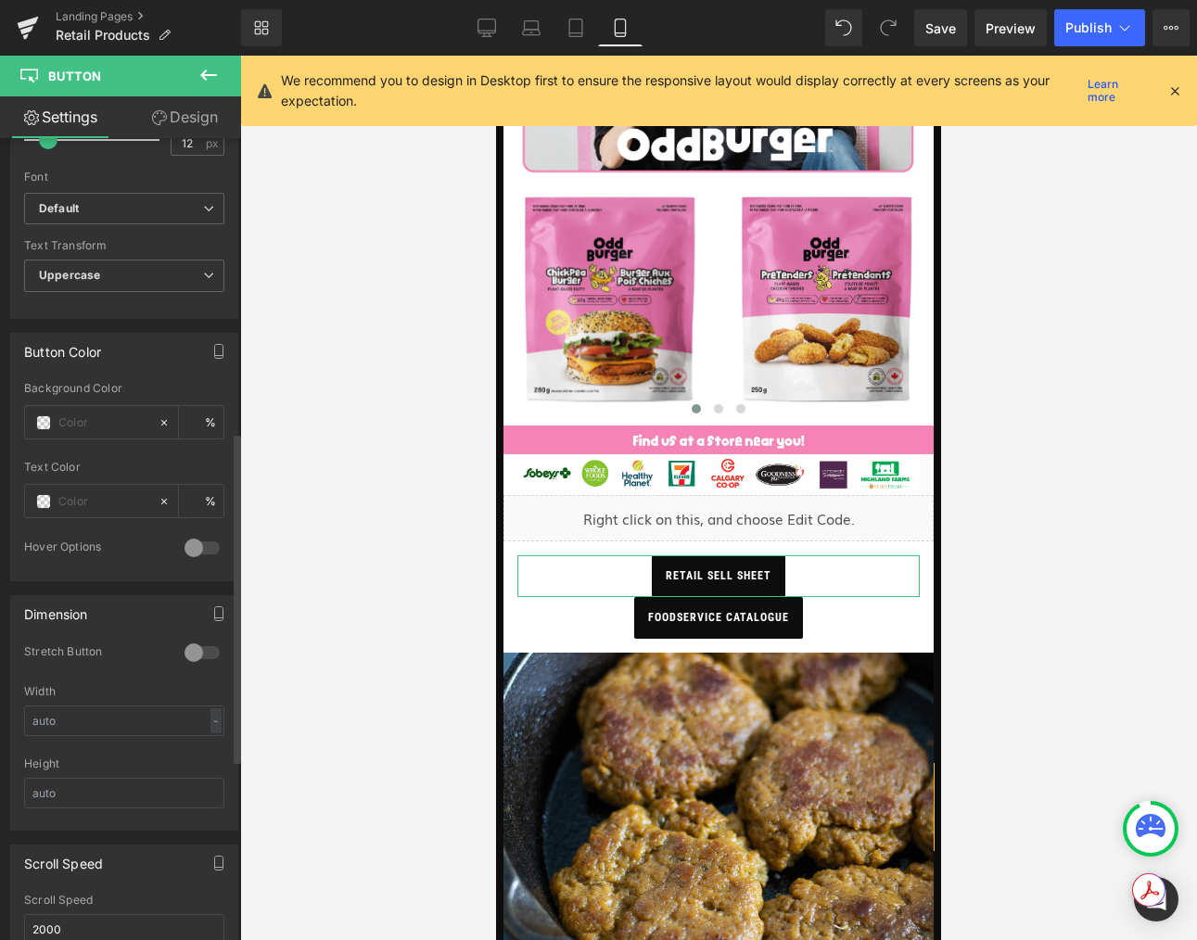
click at [186, 653] on div at bounding box center [202, 653] width 44 height 30
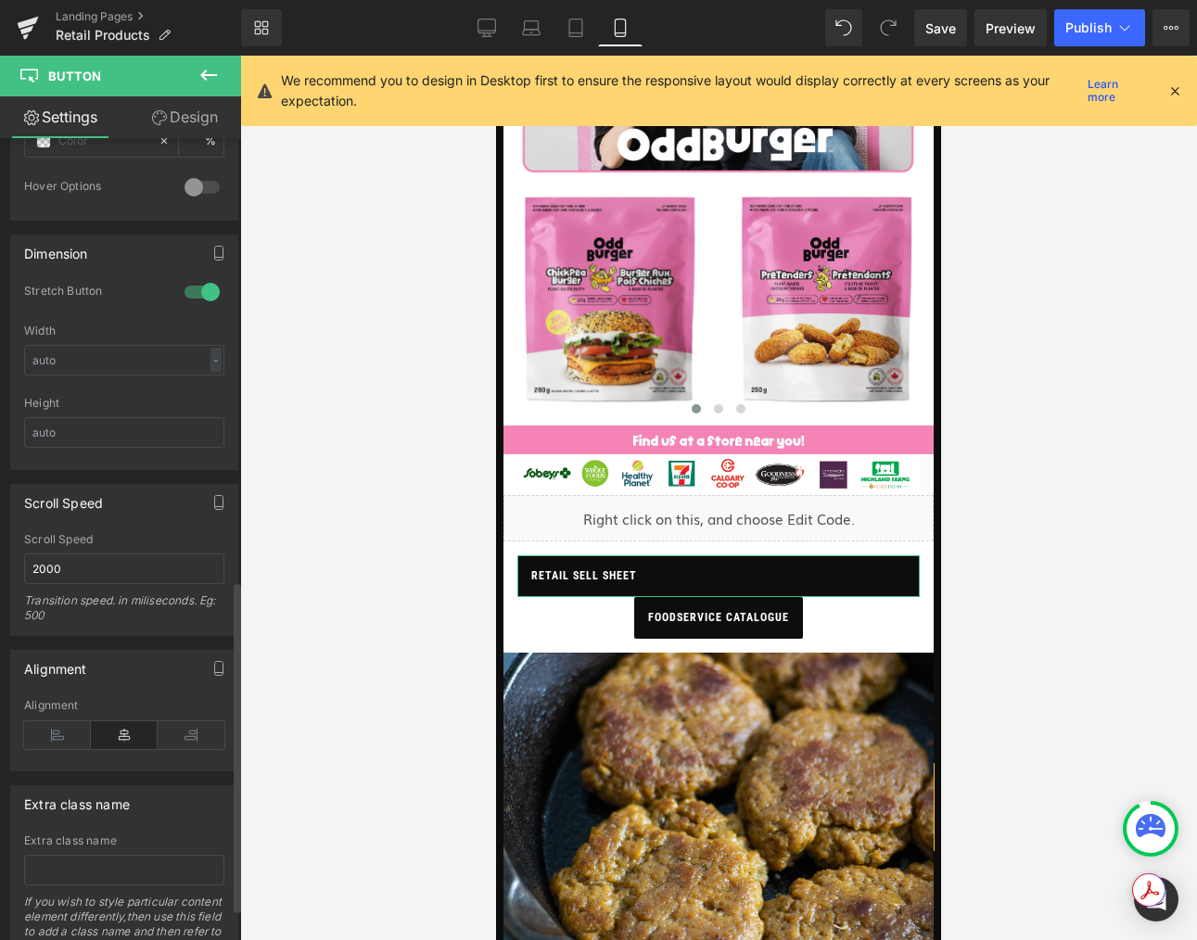
scroll to position [1149, 0]
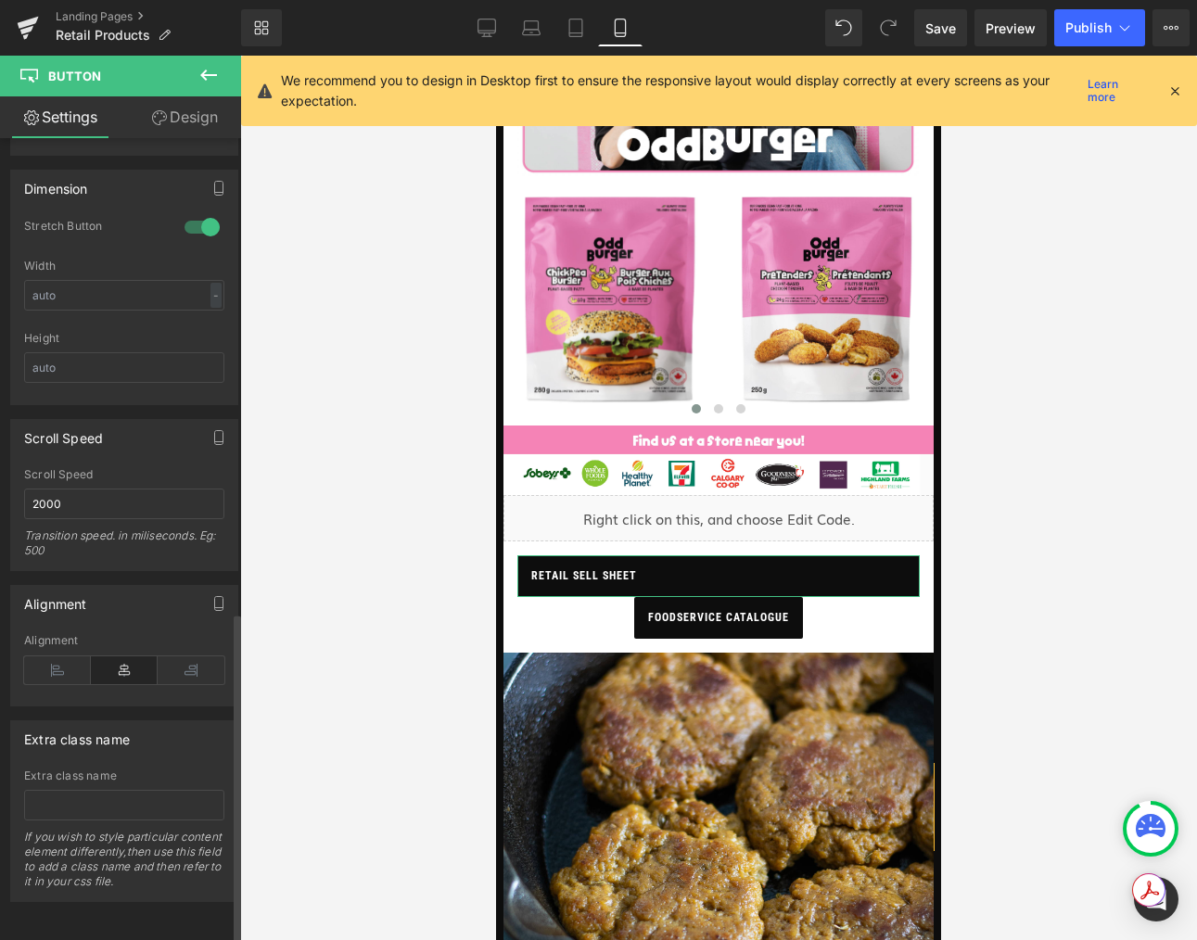
click at [114, 656] on icon at bounding box center [124, 670] width 67 height 28
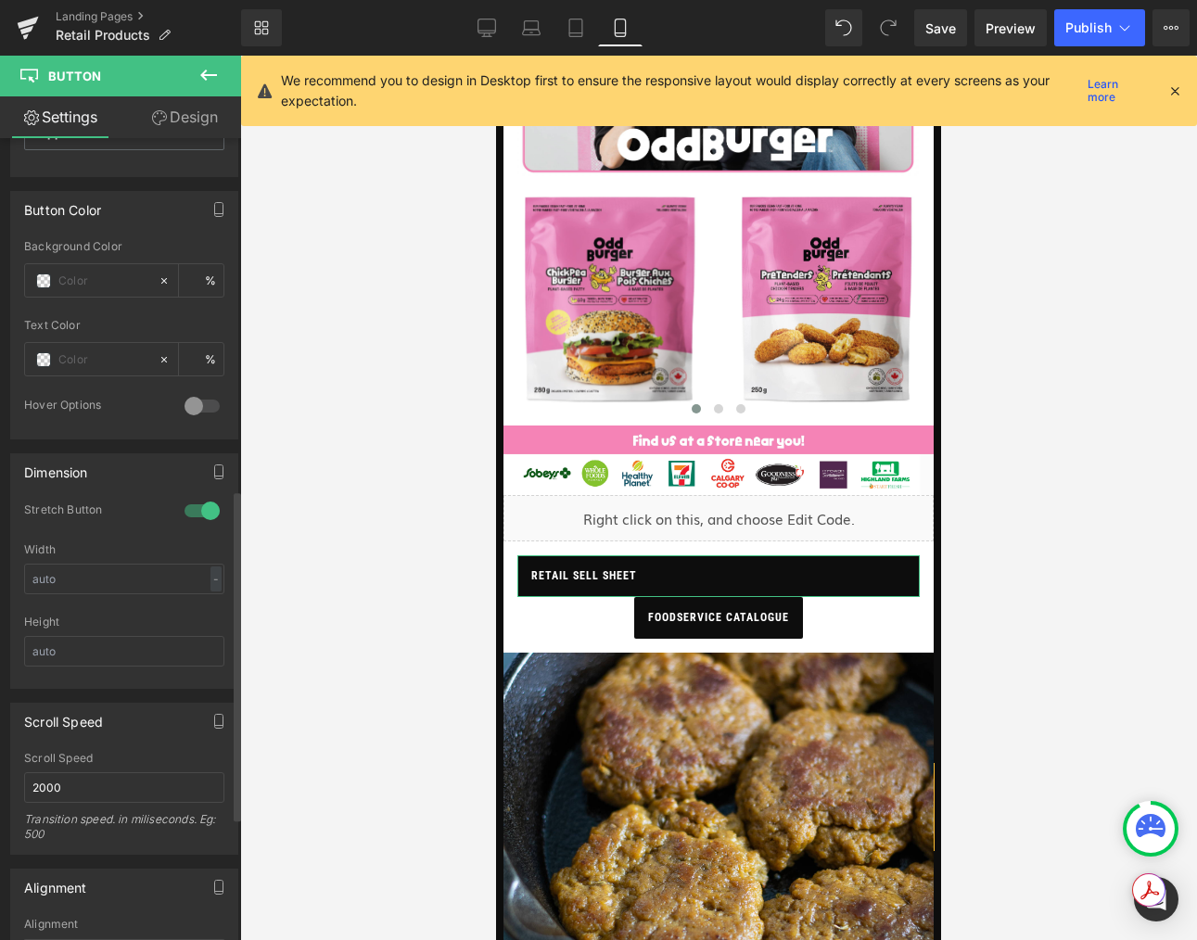
scroll to position [852, 0]
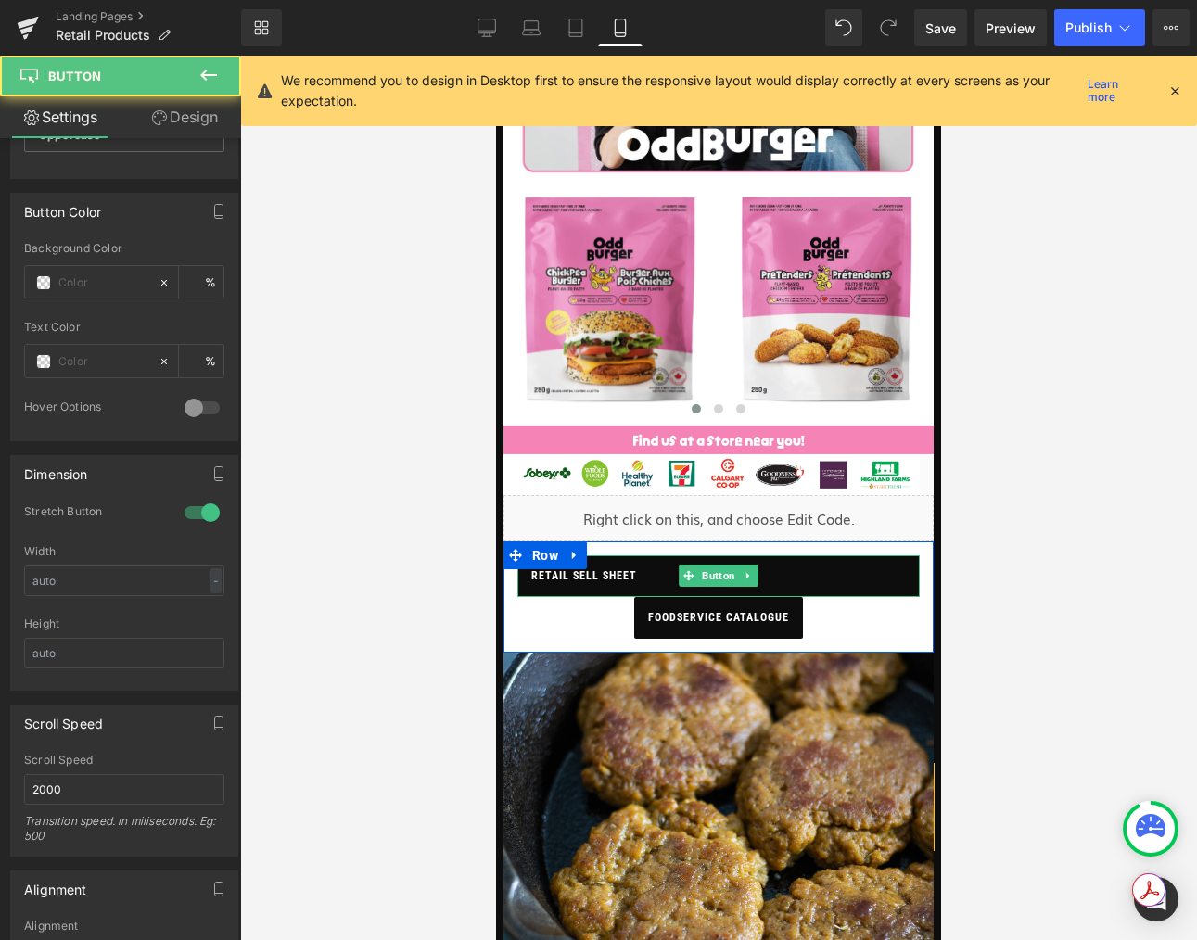
click at [590, 574] on span "retail sell sheet" at bounding box center [584, 576] width 106 height 42
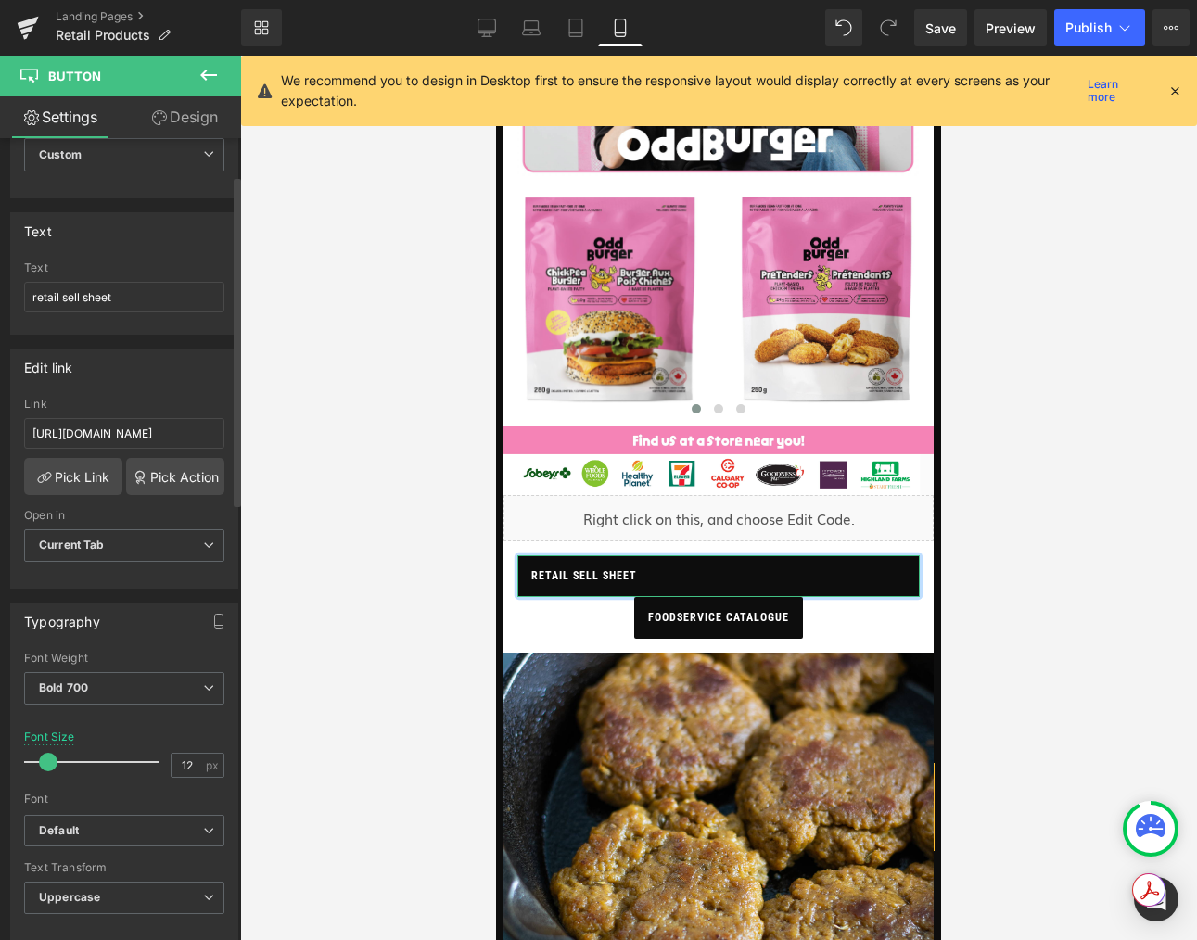
scroll to position [0, 0]
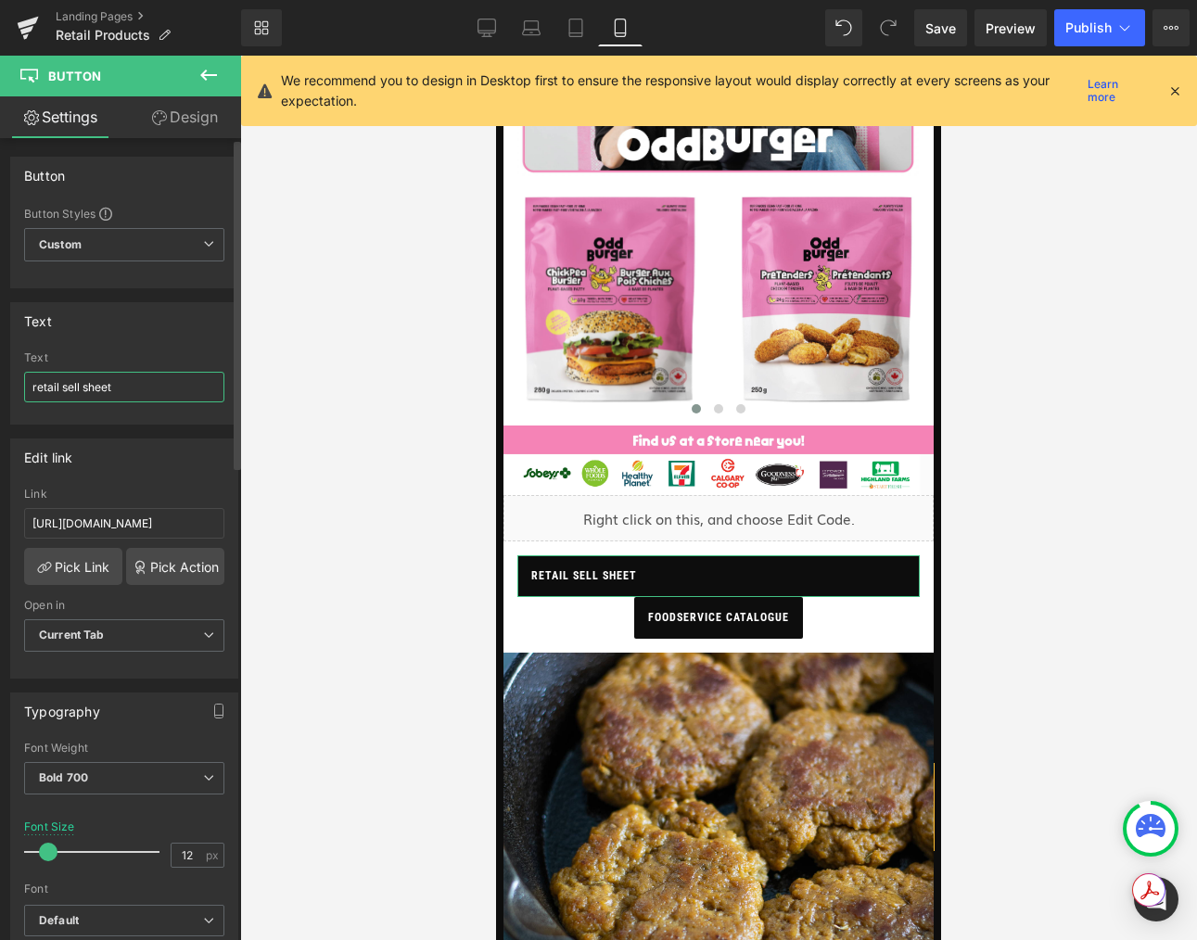
click at [70, 382] on input "retail sell sheet" at bounding box center [124, 387] width 200 height 31
click at [71, 382] on input "retail sell sheet" at bounding box center [124, 387] width 200 height 31
click at [77, 394] on input "retail spec sheet" at bounding box center [124, 387] width 200 height 31
type input "retail sell sheet"
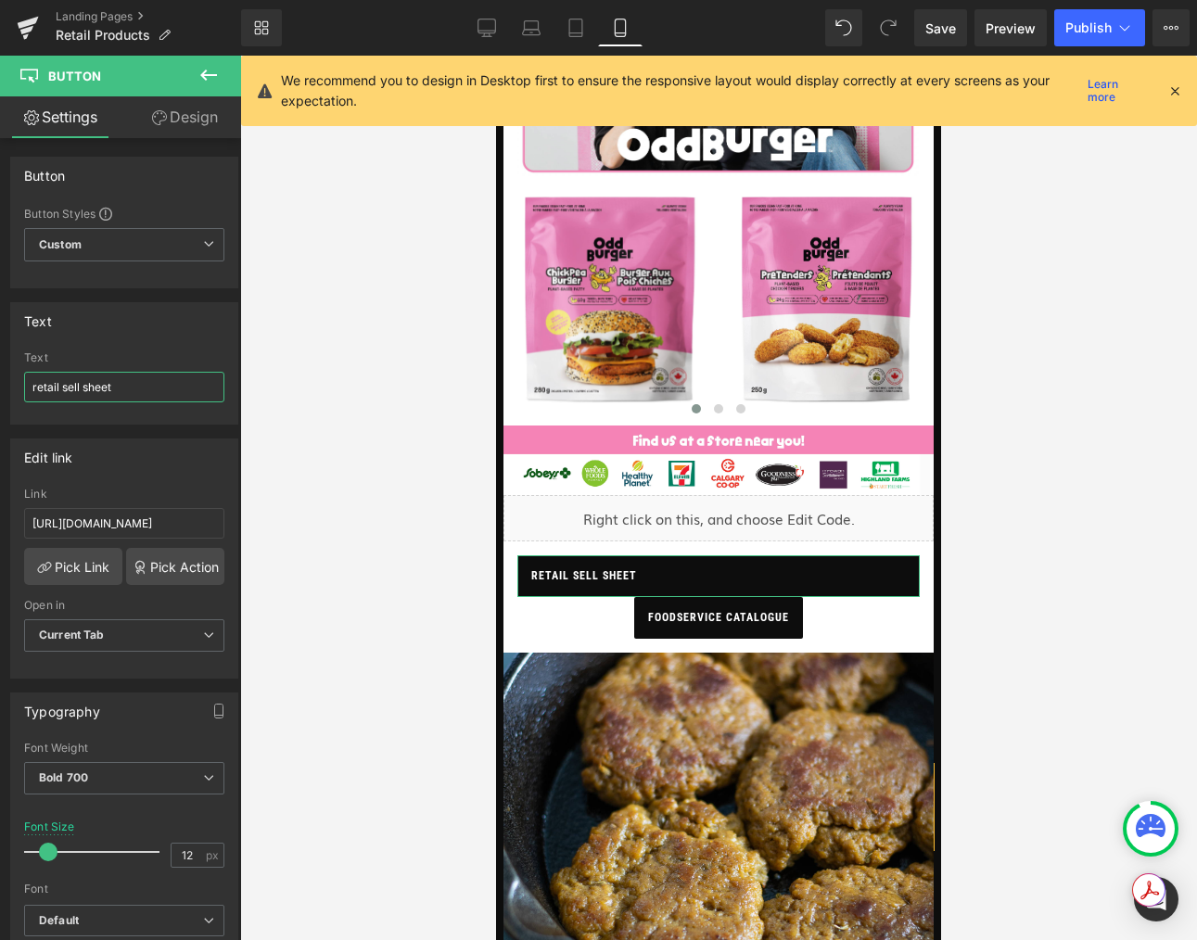
scroll to position [75, 0]
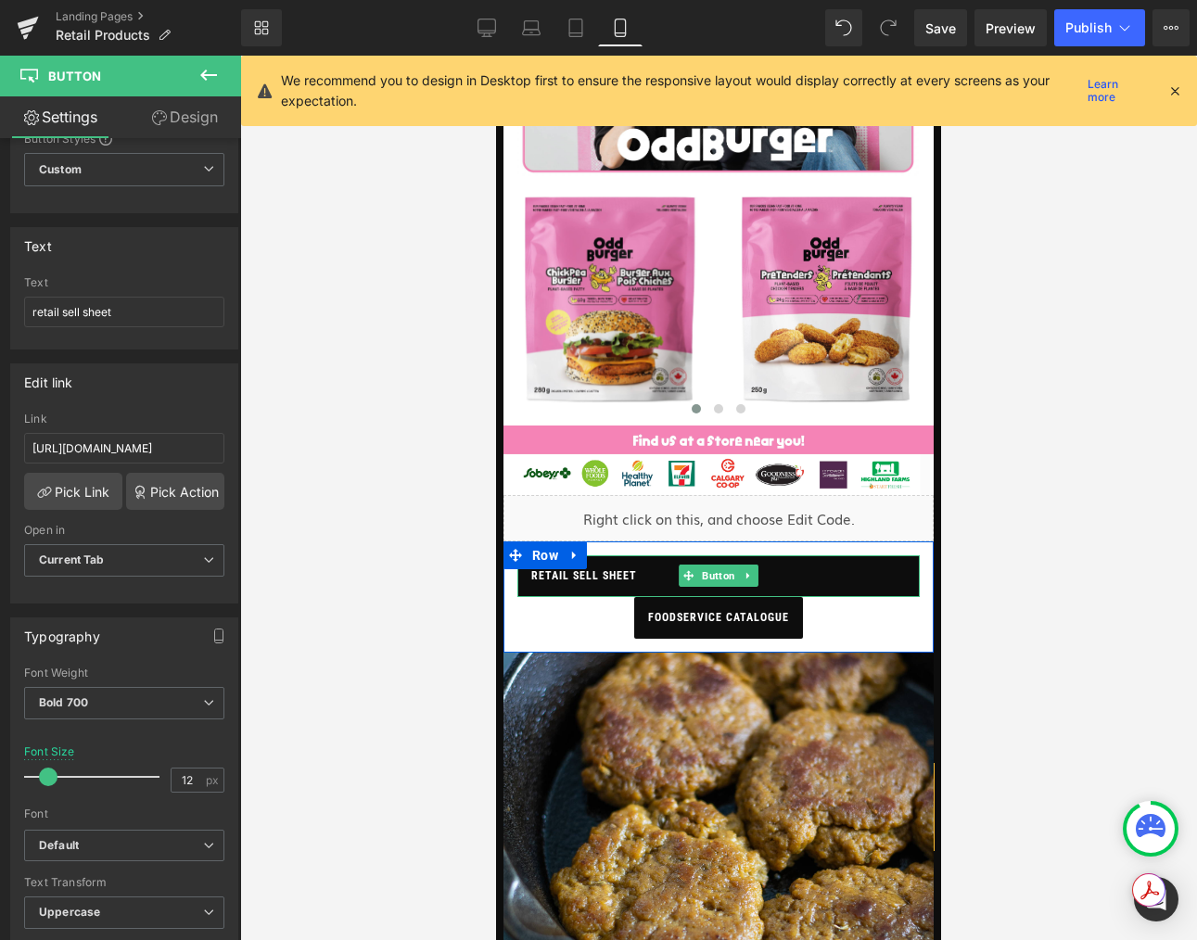
click at [596, 567] on span "retail sell sheet" at bounding box center [584, 576] width 106 height 42
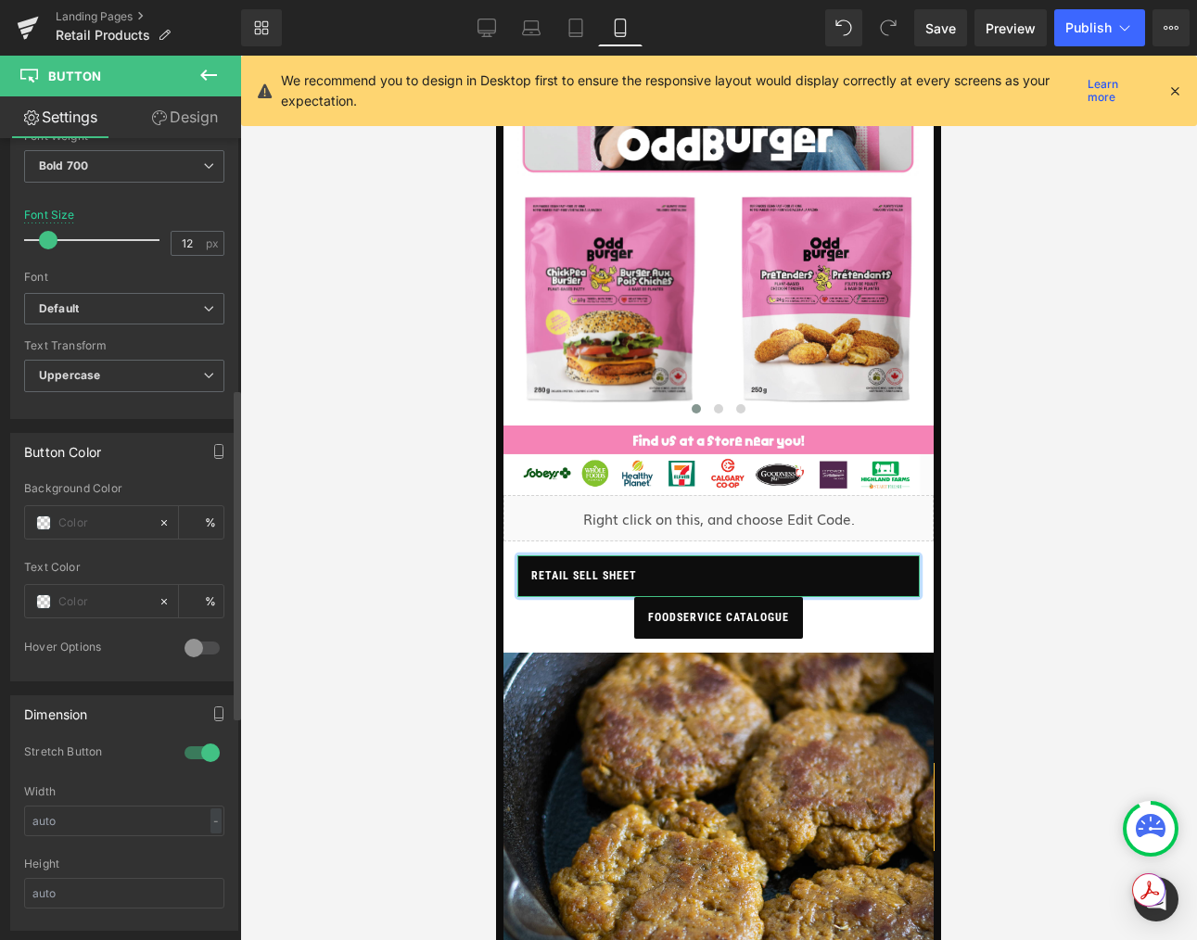
scroll to position [613, 0]
click at [195, 751] on div at bounding box center [202, 752] width 44 height 30
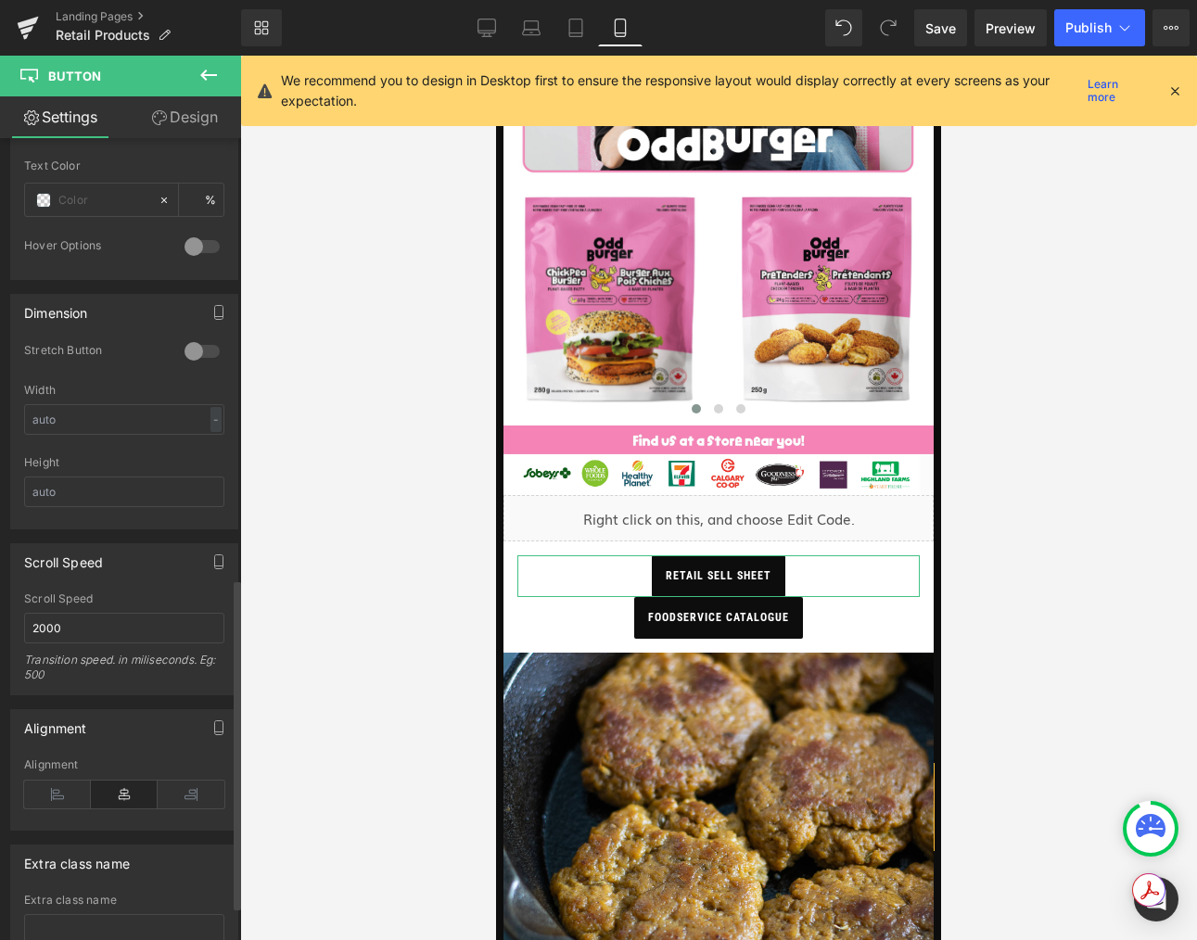
scroll to position [1149, 0]
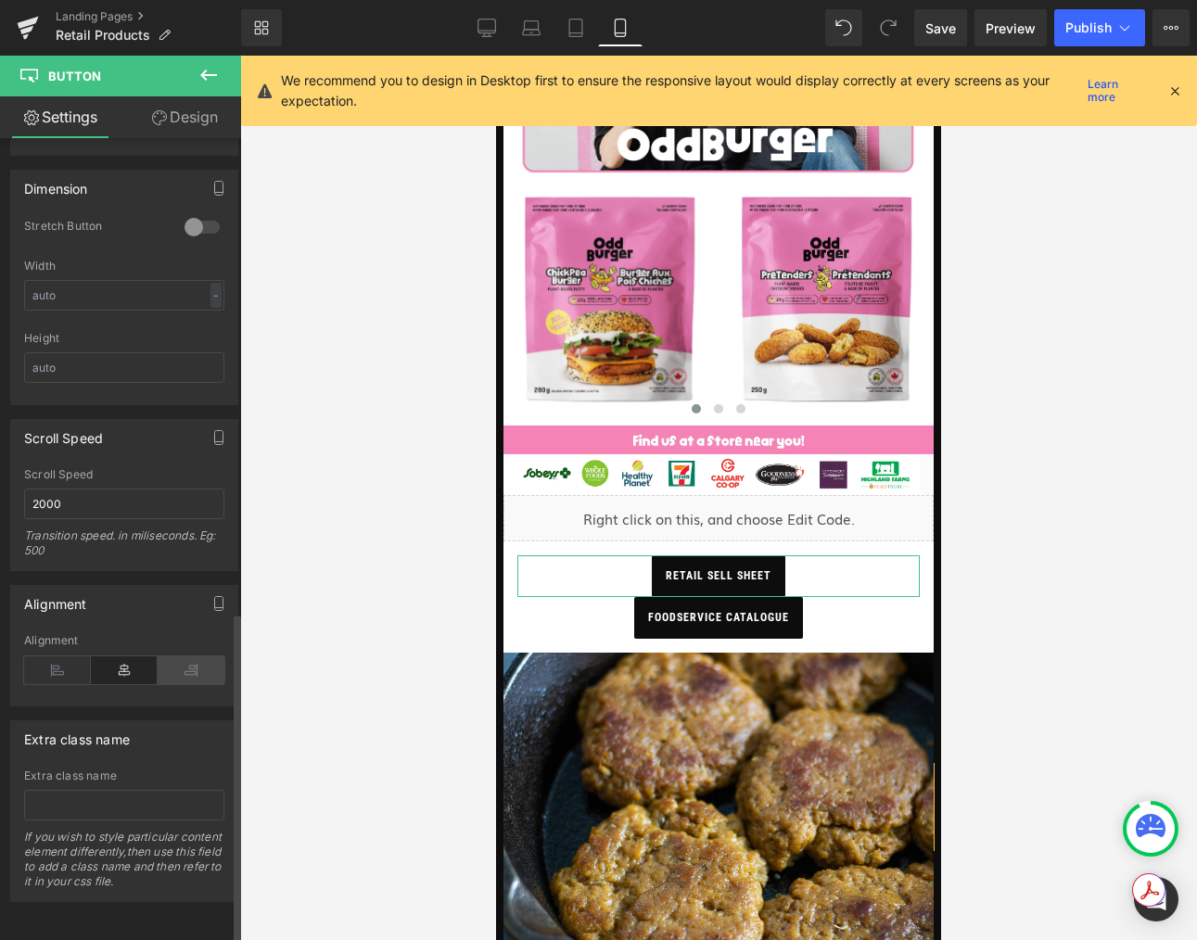
click at [180, 664] on icon at bounding box center [191, 670] width 67 height 28
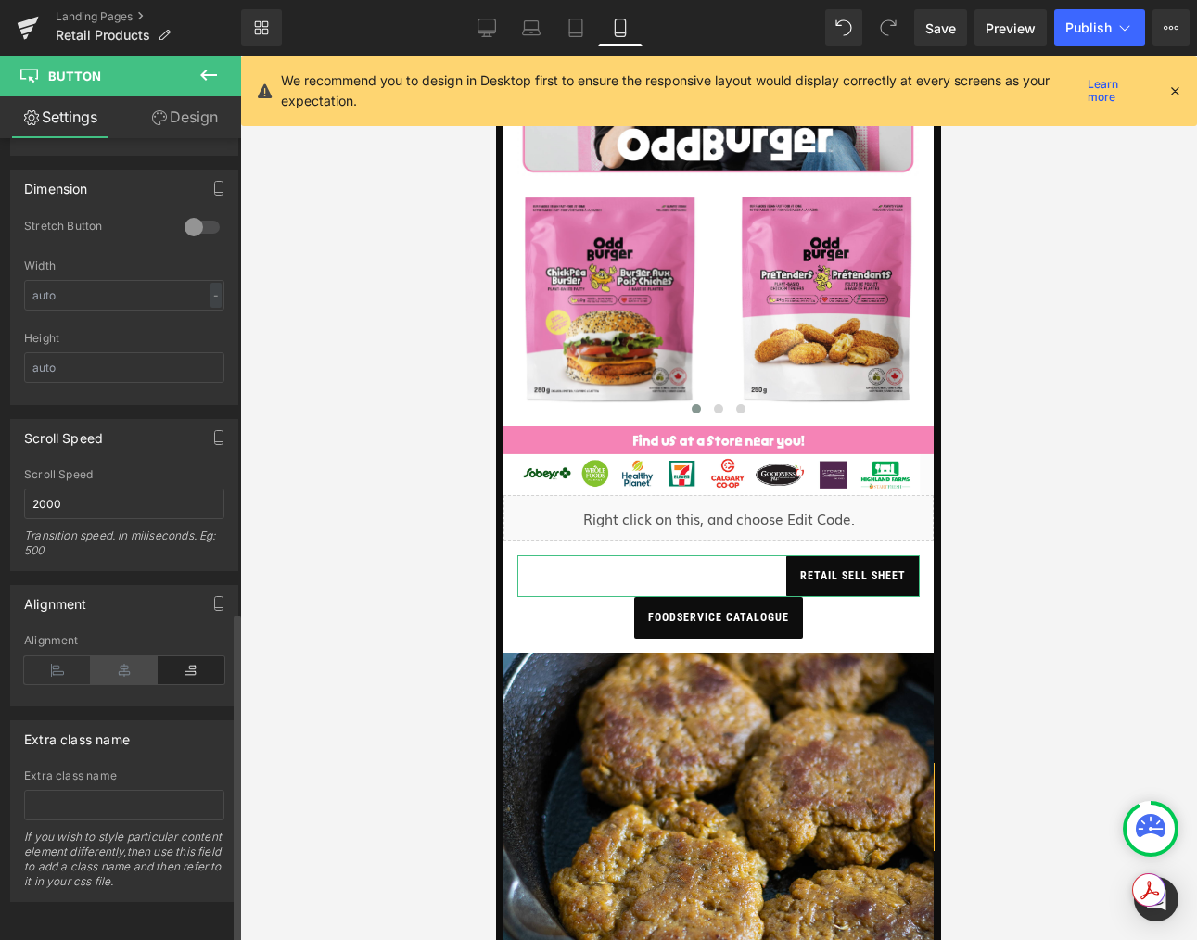
click at [139, 659] on icon at bounding box center [124, 670] width 67 height 28
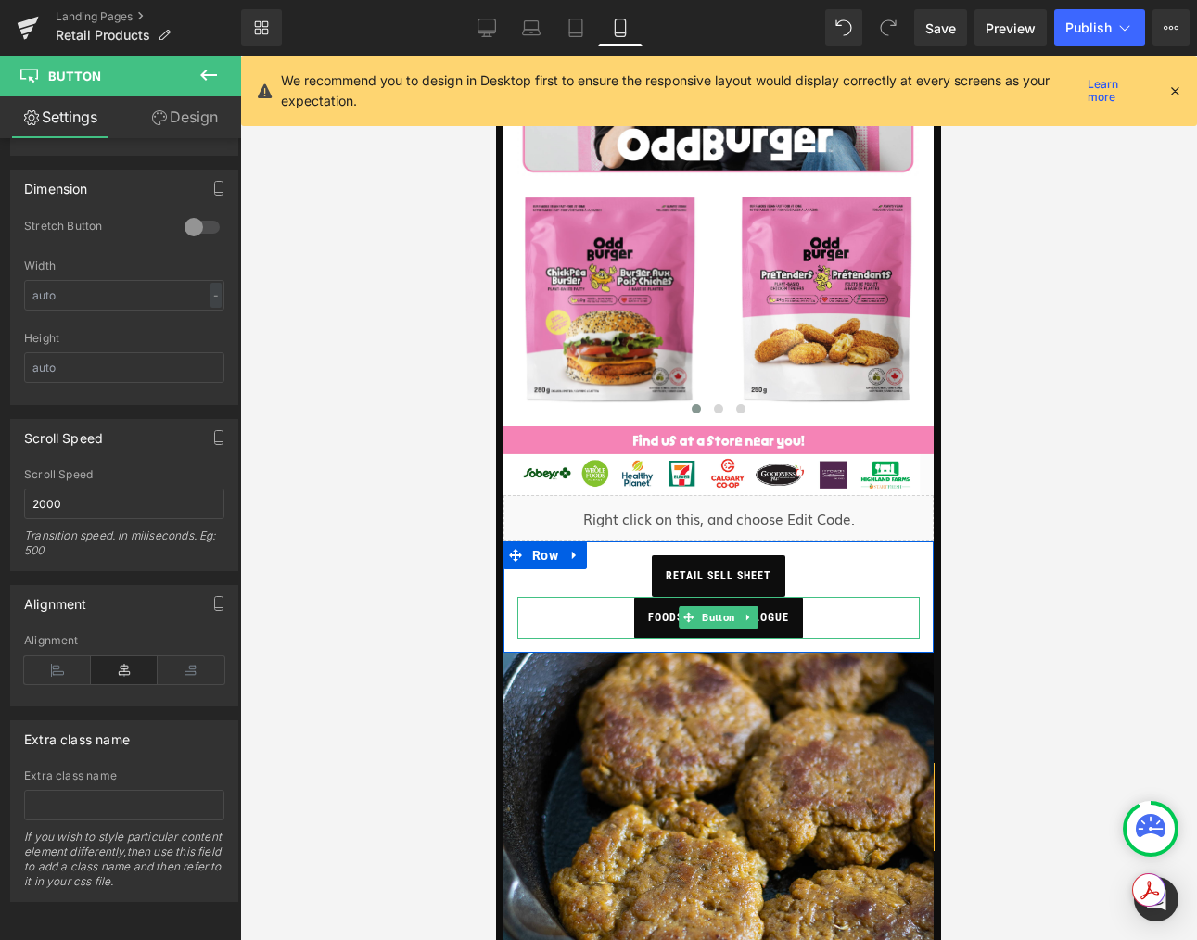
click at [617, 627] on div "foodservice catalogue" at bounding box center [718, 618] width 402 height 42
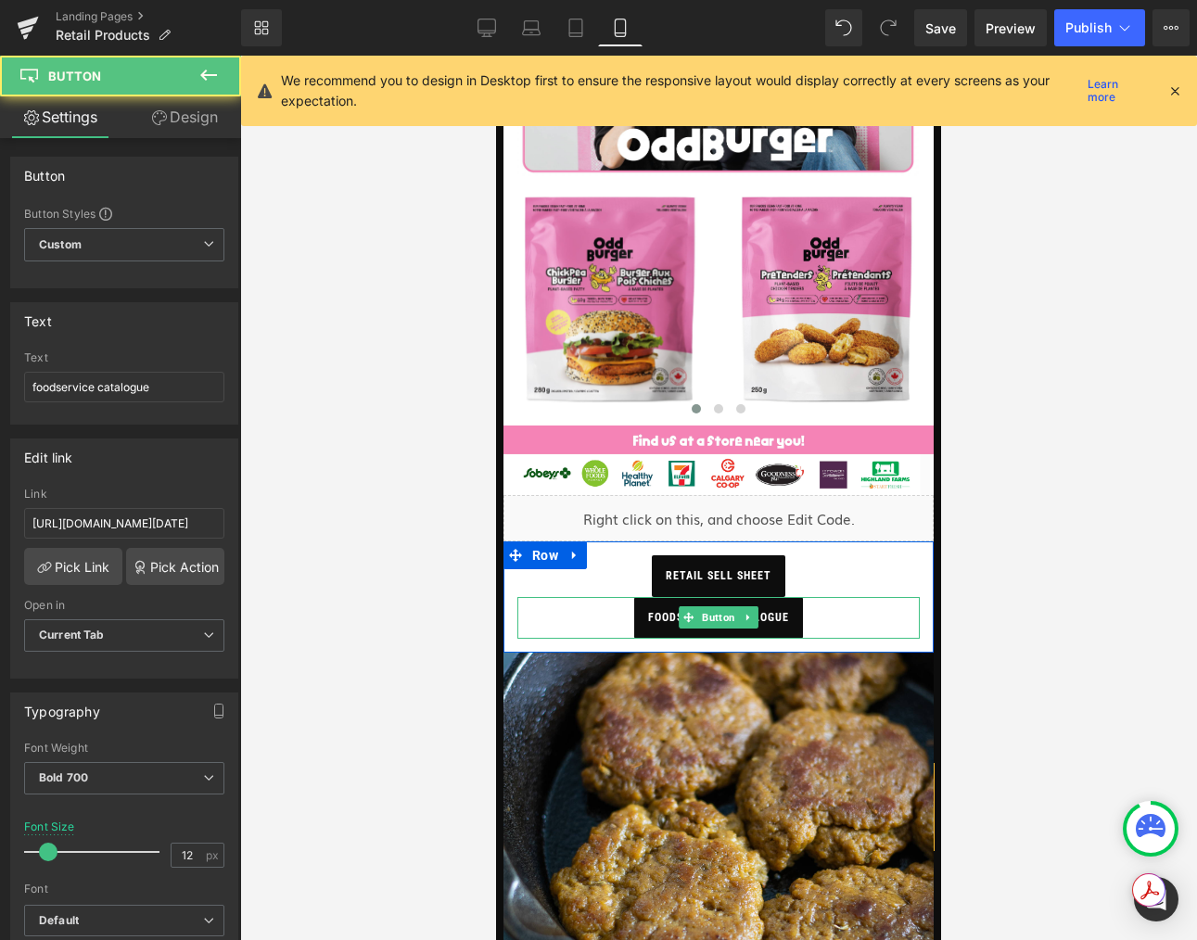
click at [634, 624] on link "foodservice catalogue" at bounding box center [718, 618] width 169 height 42
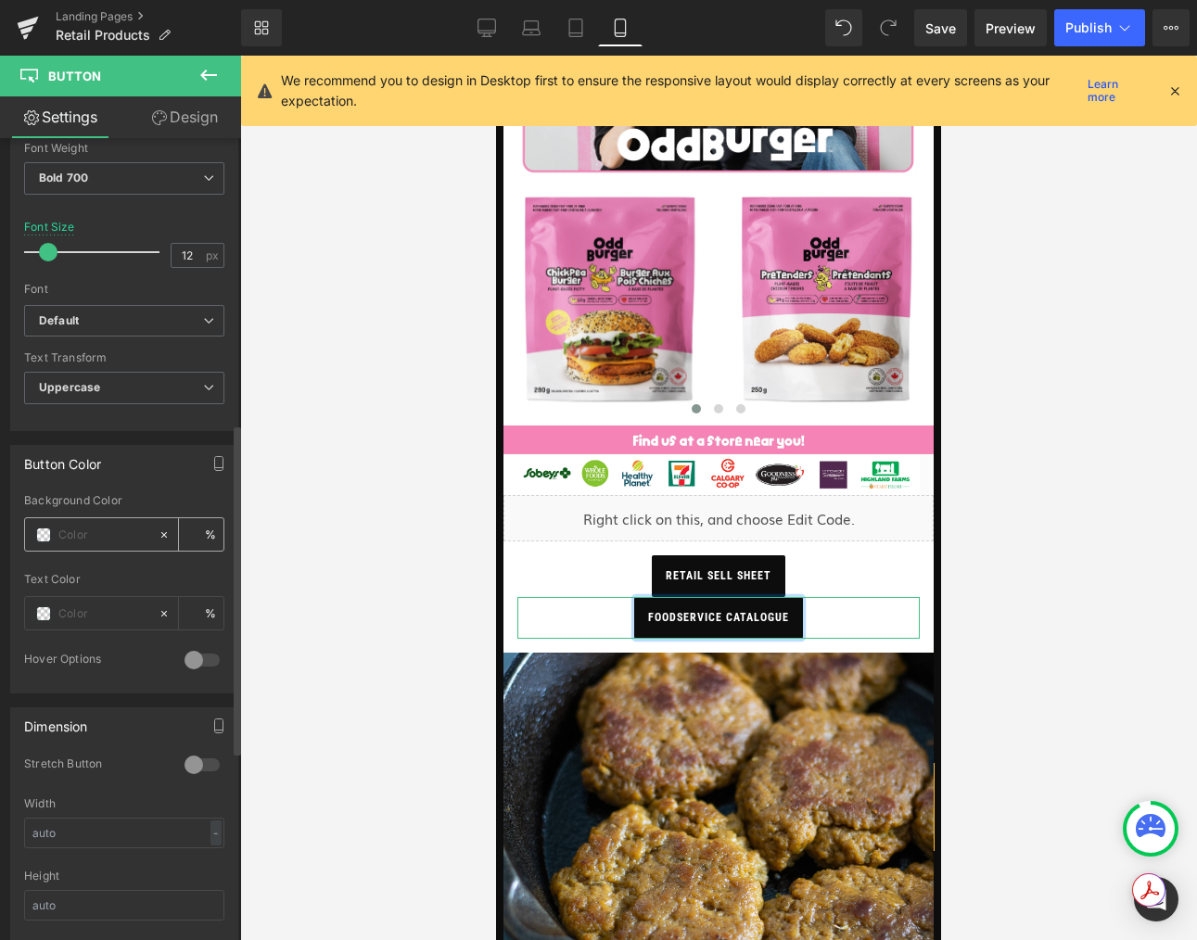
scroll to position [794, 0]
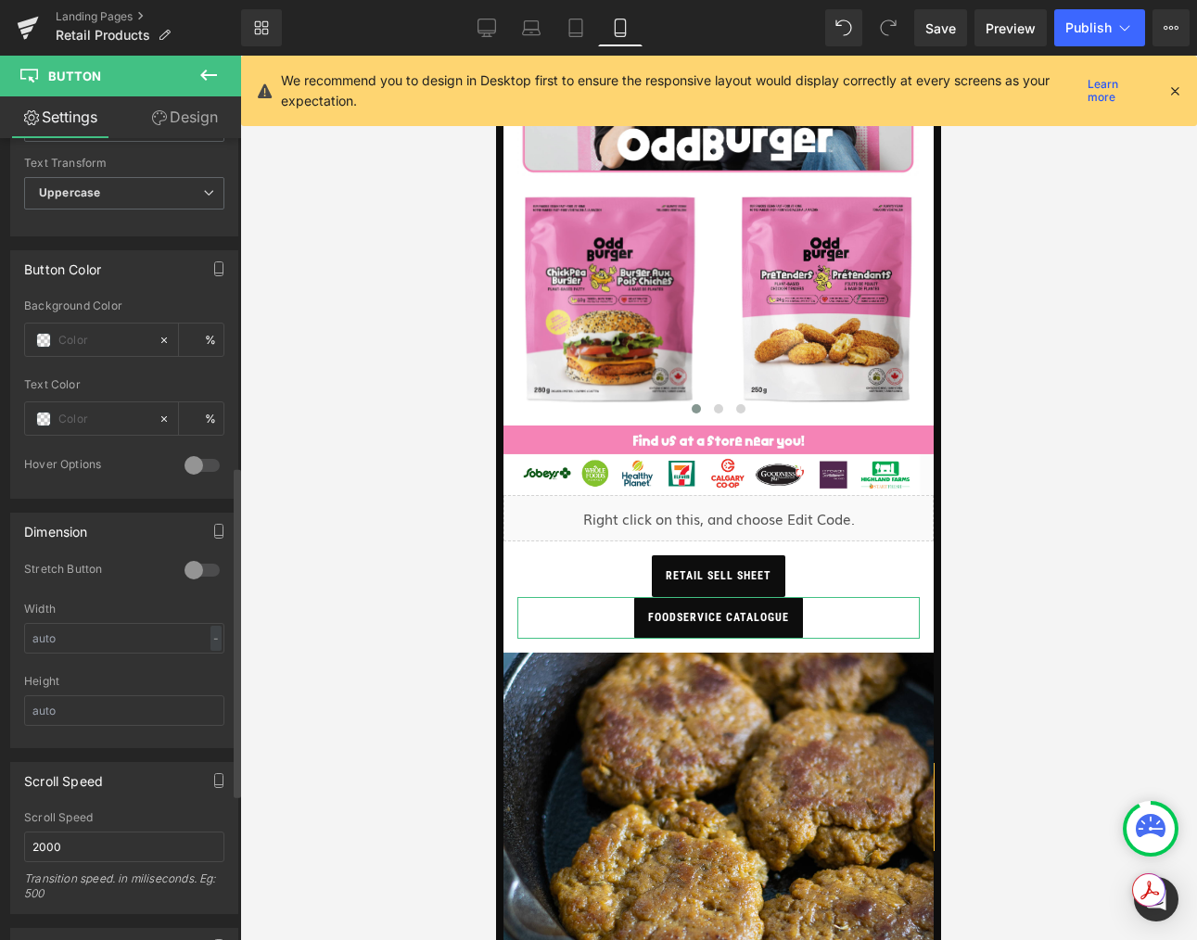
click at [205, 573] on div at bounding box center [202, 570] width 44 height 30
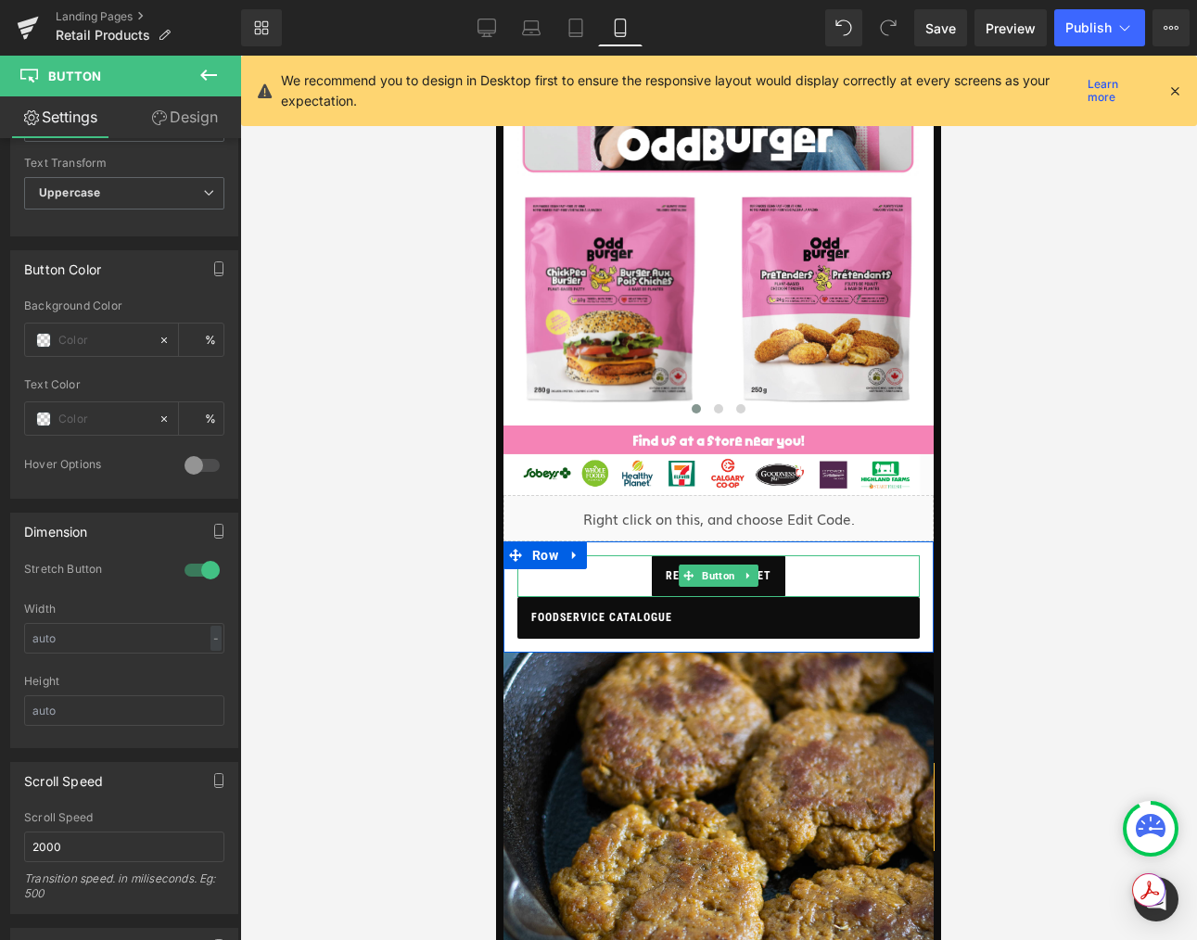
click at [652, 575] on link "retail sell sheet" at bounding box center [718, 576] width 133 height 42
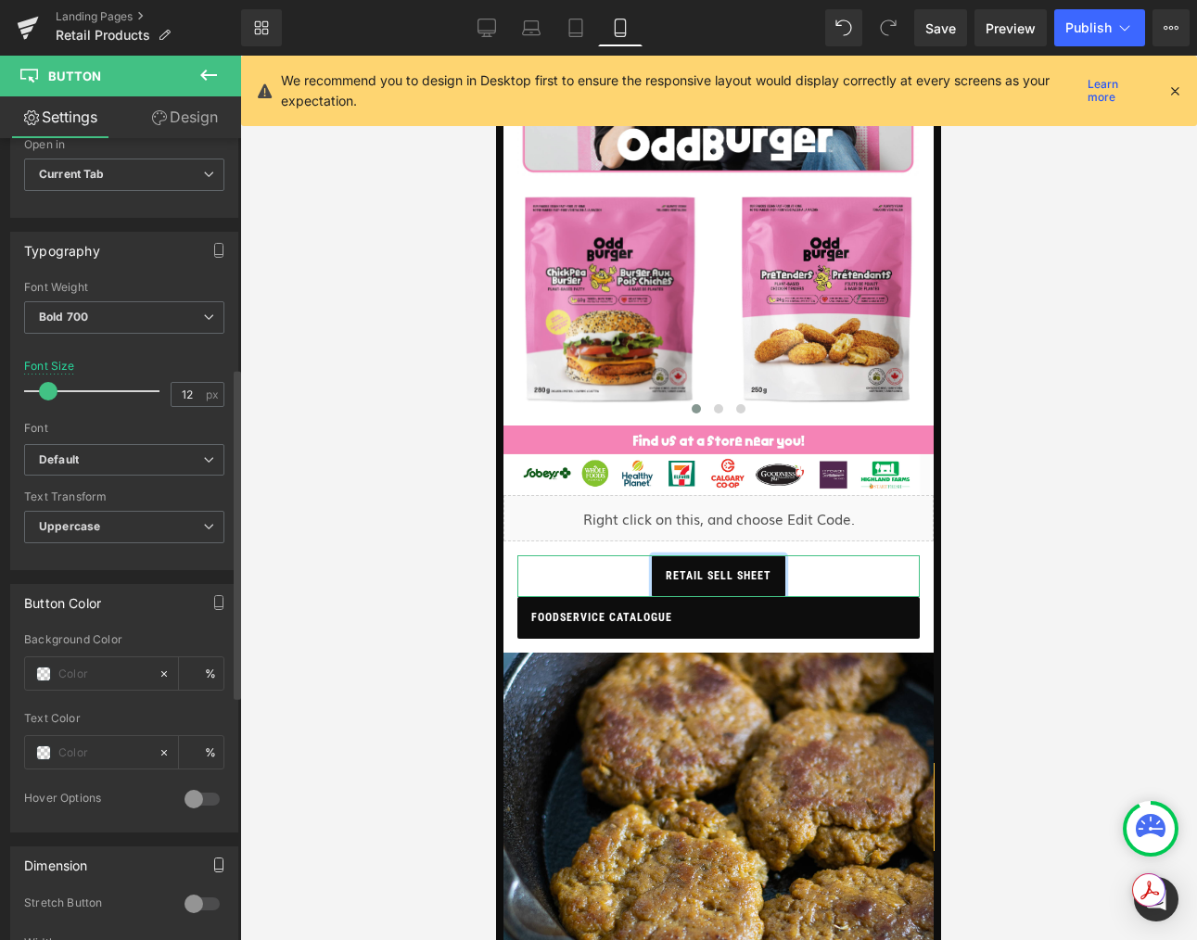
scroll to position [556, 0]
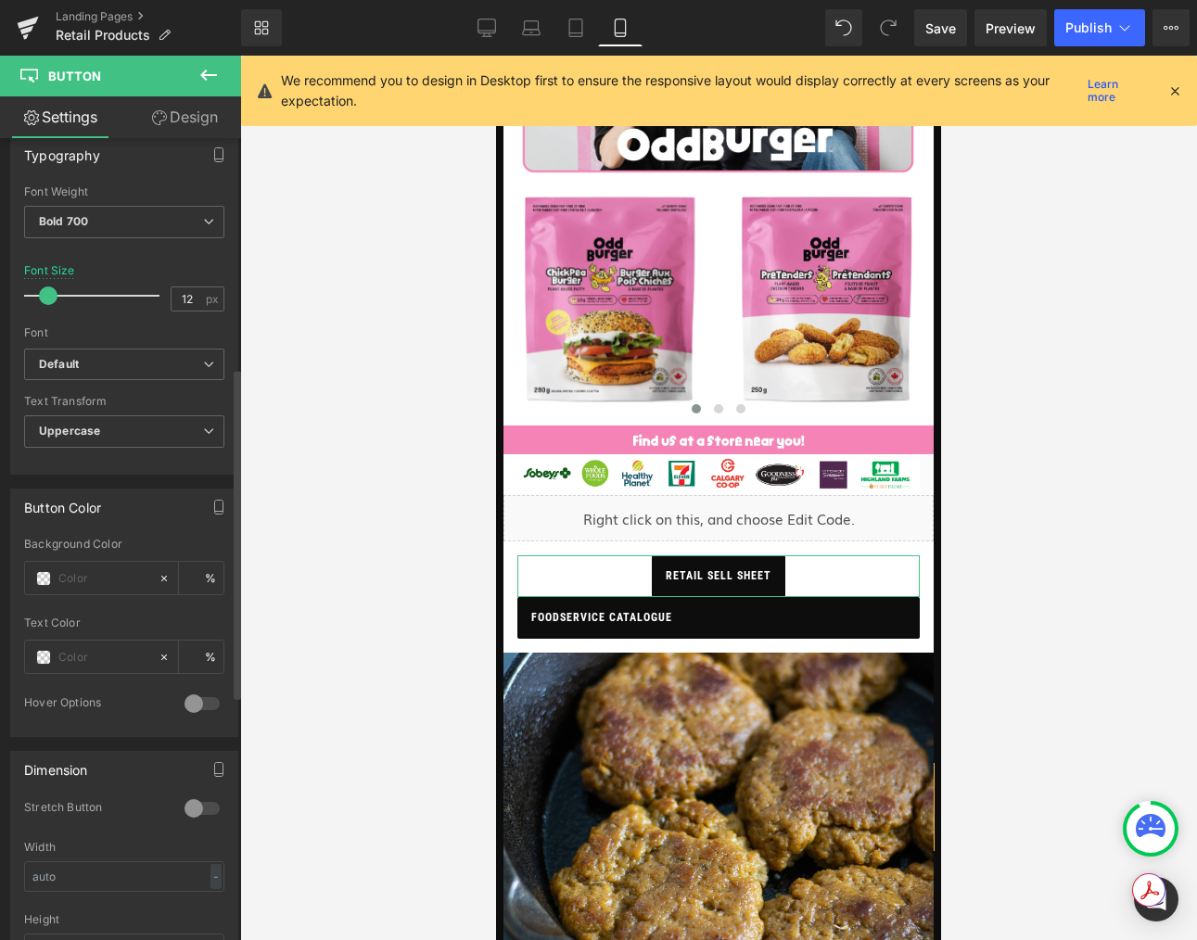
click at [201, 805] on div at bounding box center [202, 809] width 44 height 30
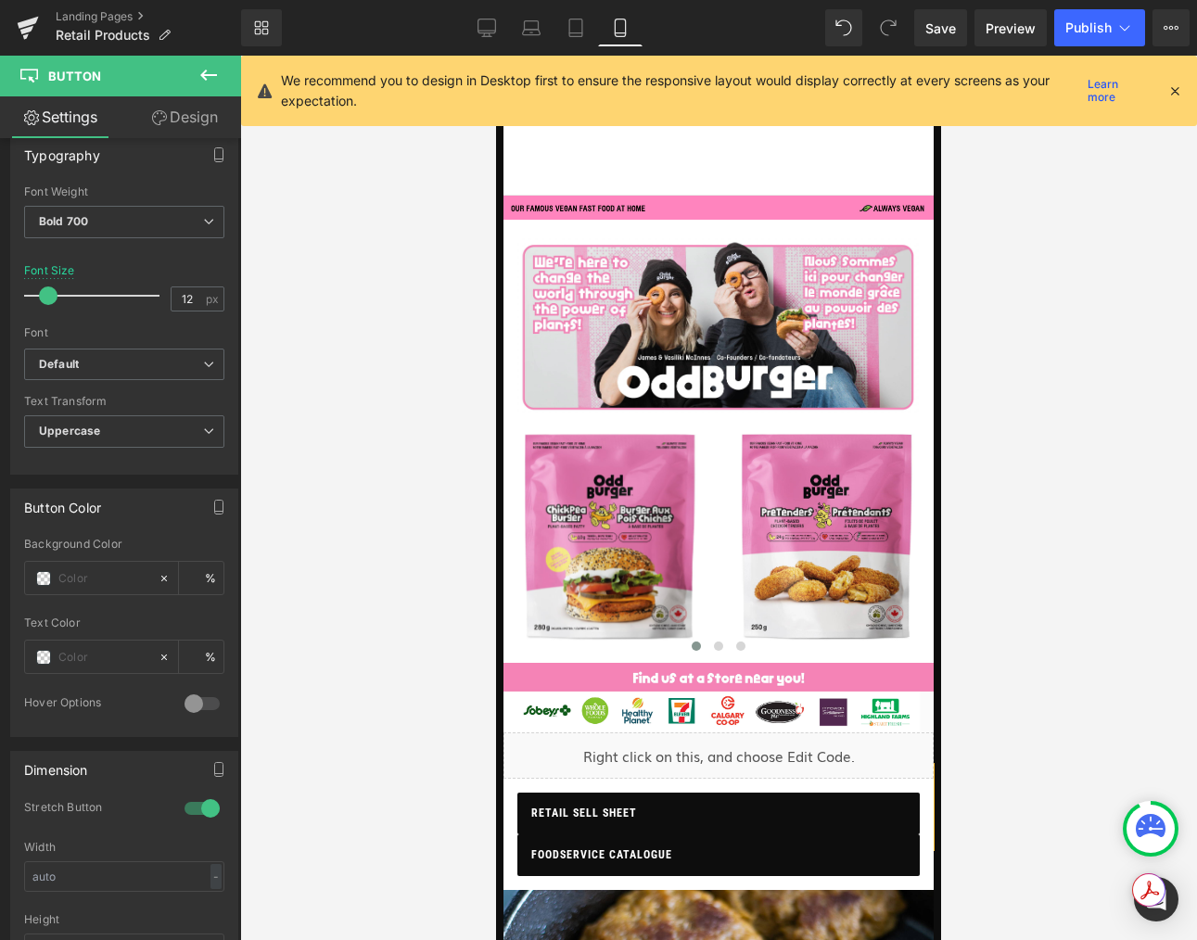
scroll to position [3, 0]
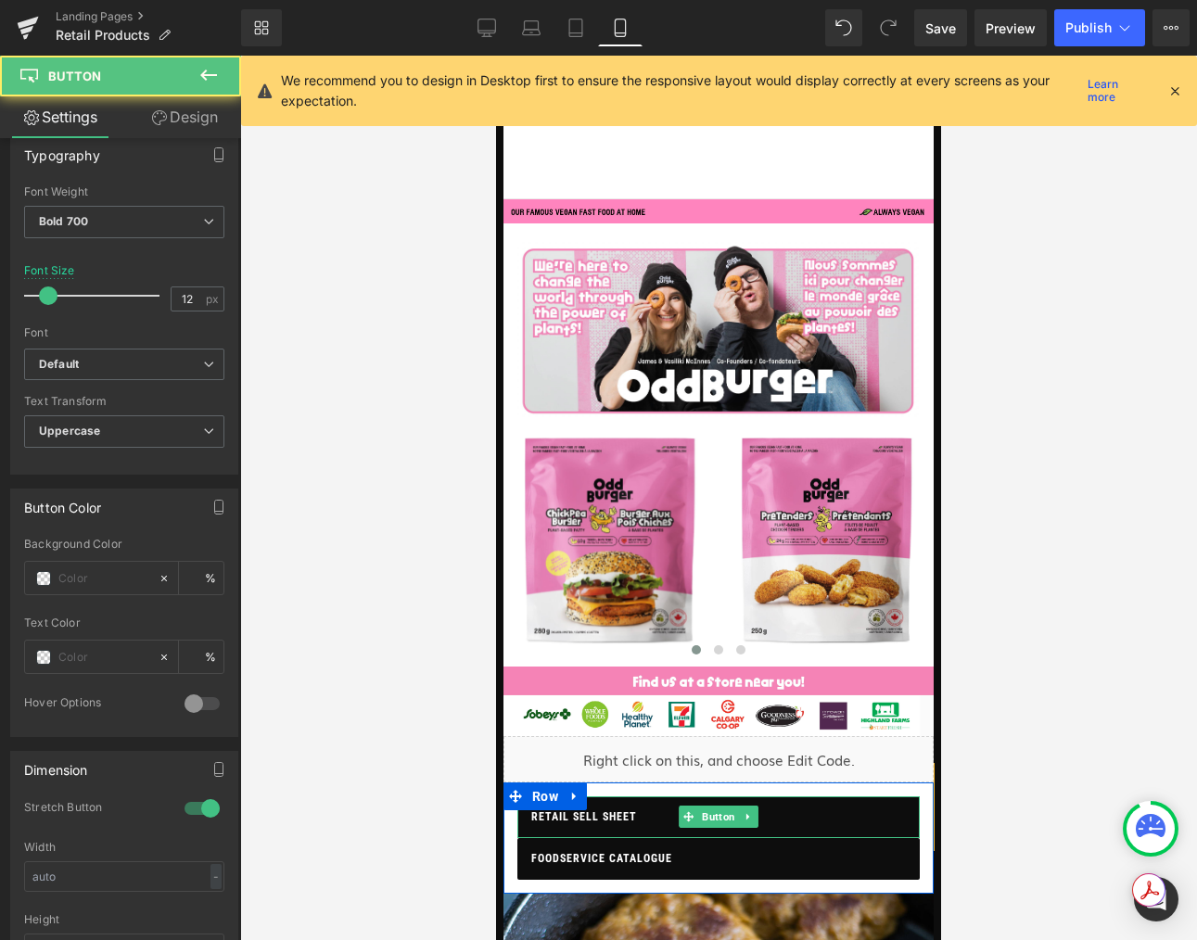
click at [615, 822] on span "retail sell sheet" at bounding box center [584, 817] width 106 height 42
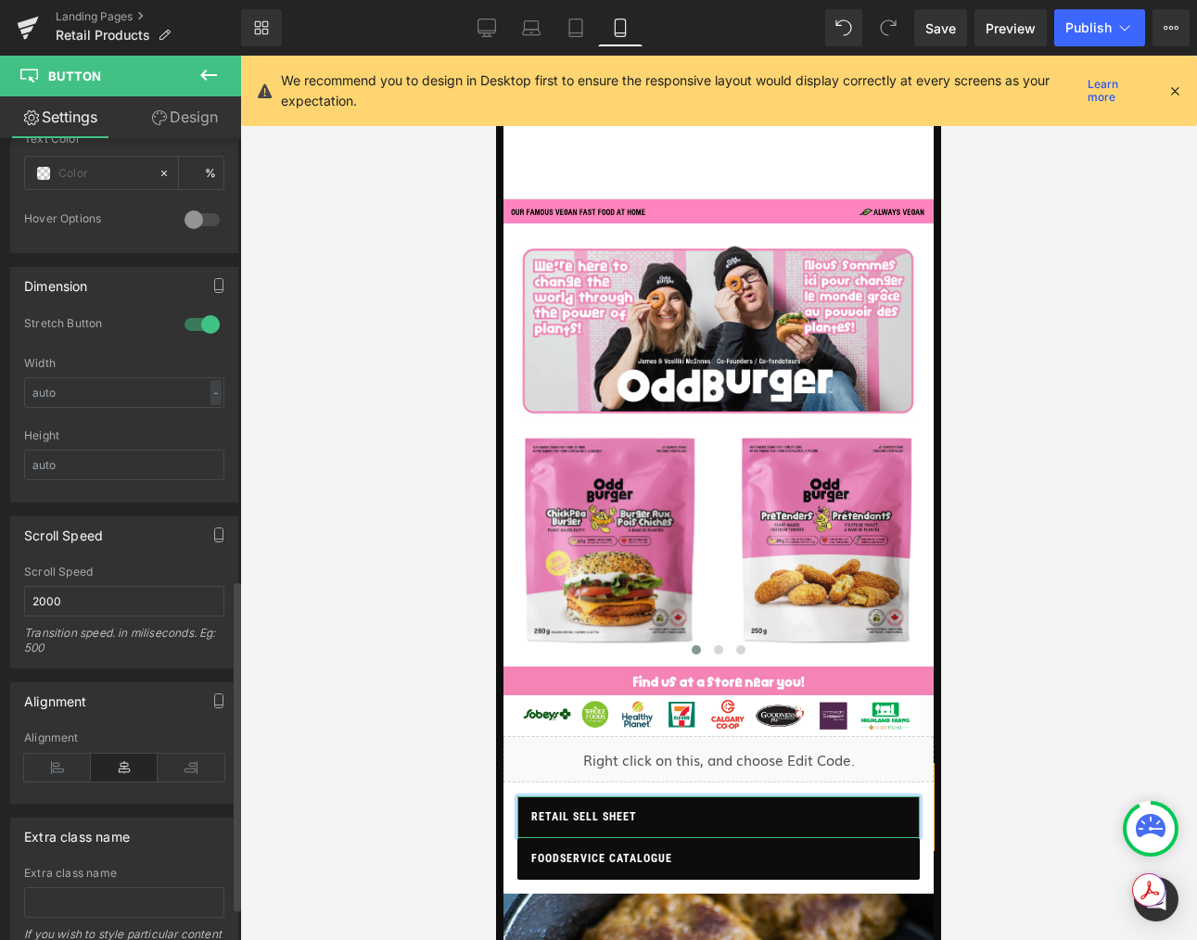
scroll to position [1070, 0]
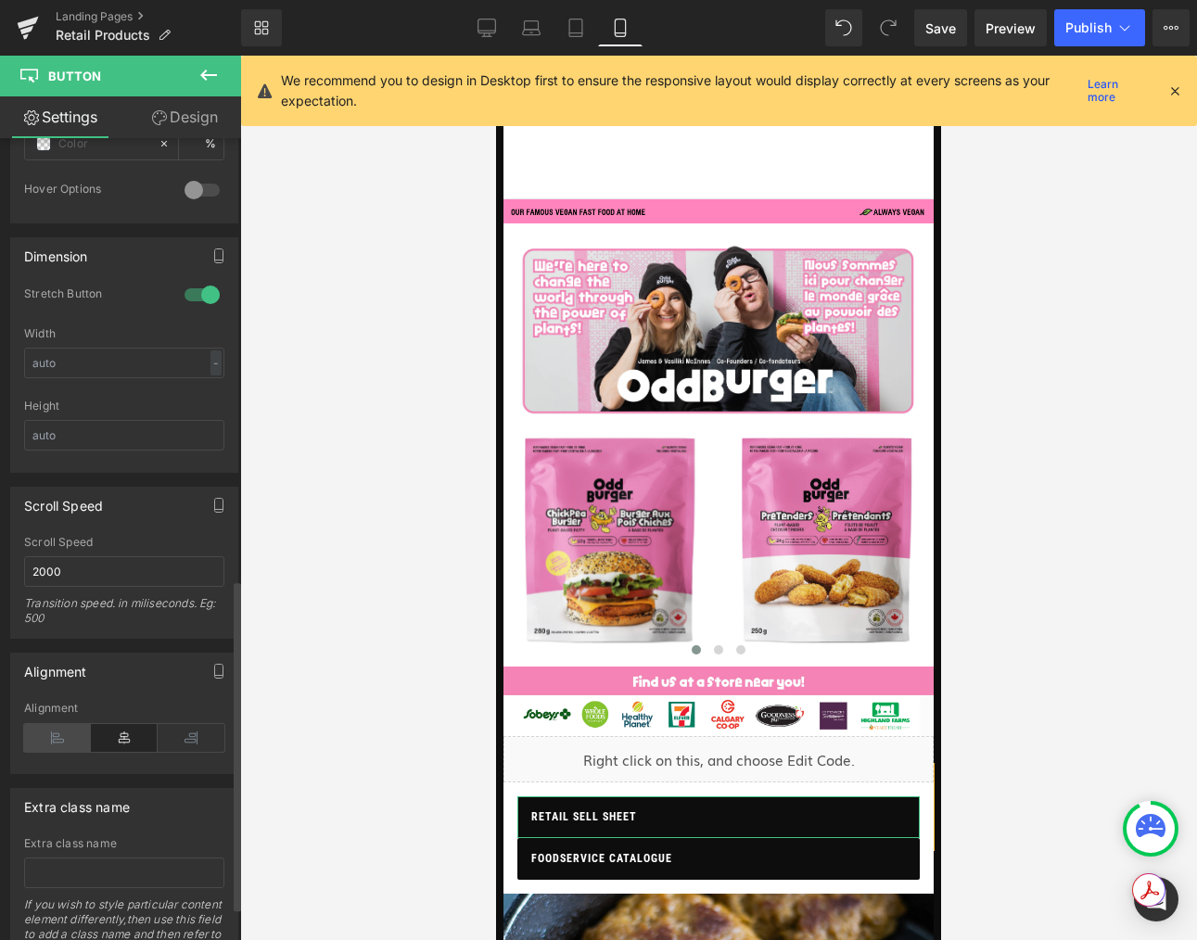
click at [59, 730] on icon at bounding box center [57, 738] width 67 height 28
click at [188, 737] on icon at bounding box center [191, 738] width 67 height 28
click at [140, 735] on icon at bounding box center [124, 738] width 67 height 28
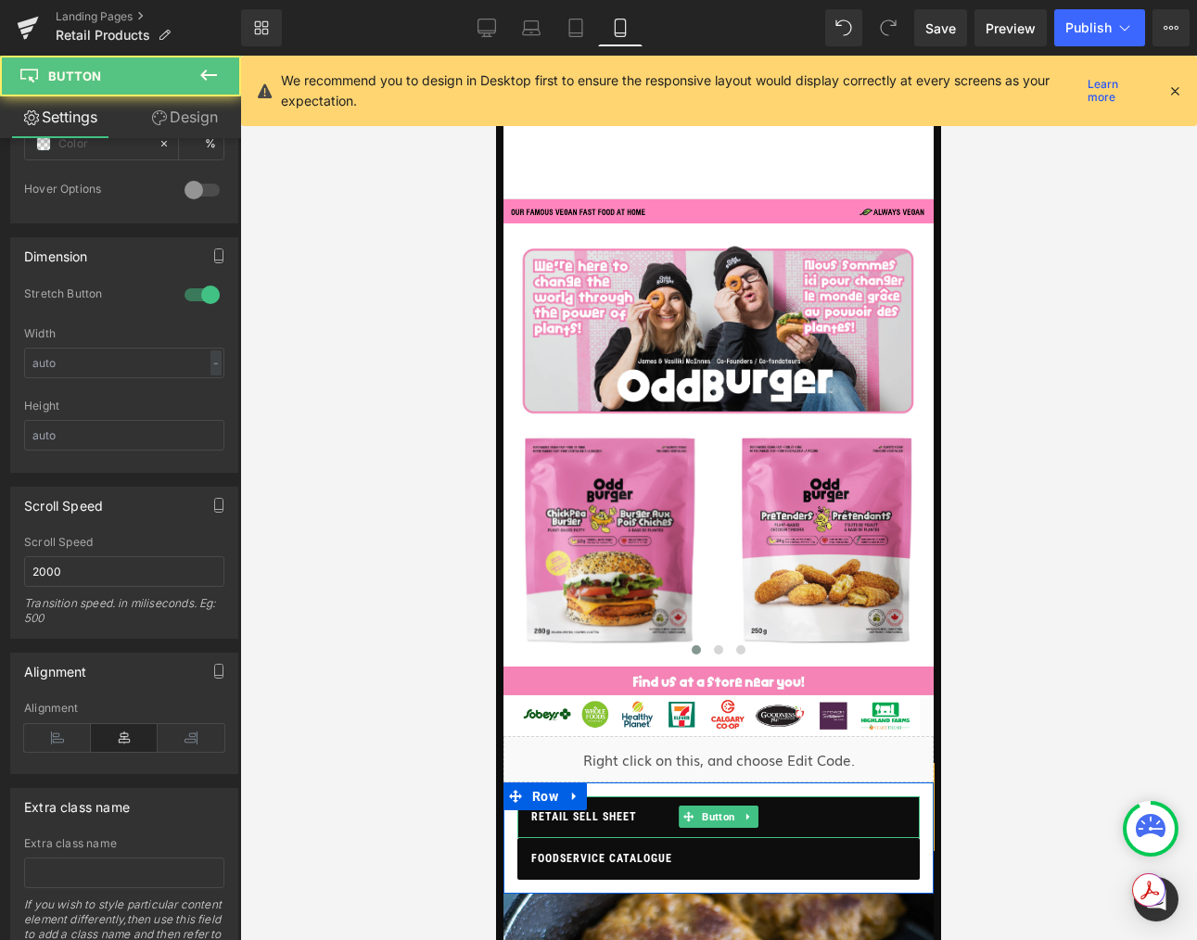
click at [586, 819] on span "retail sell sheet" at bounding box center [584, 817] width 106 height 42
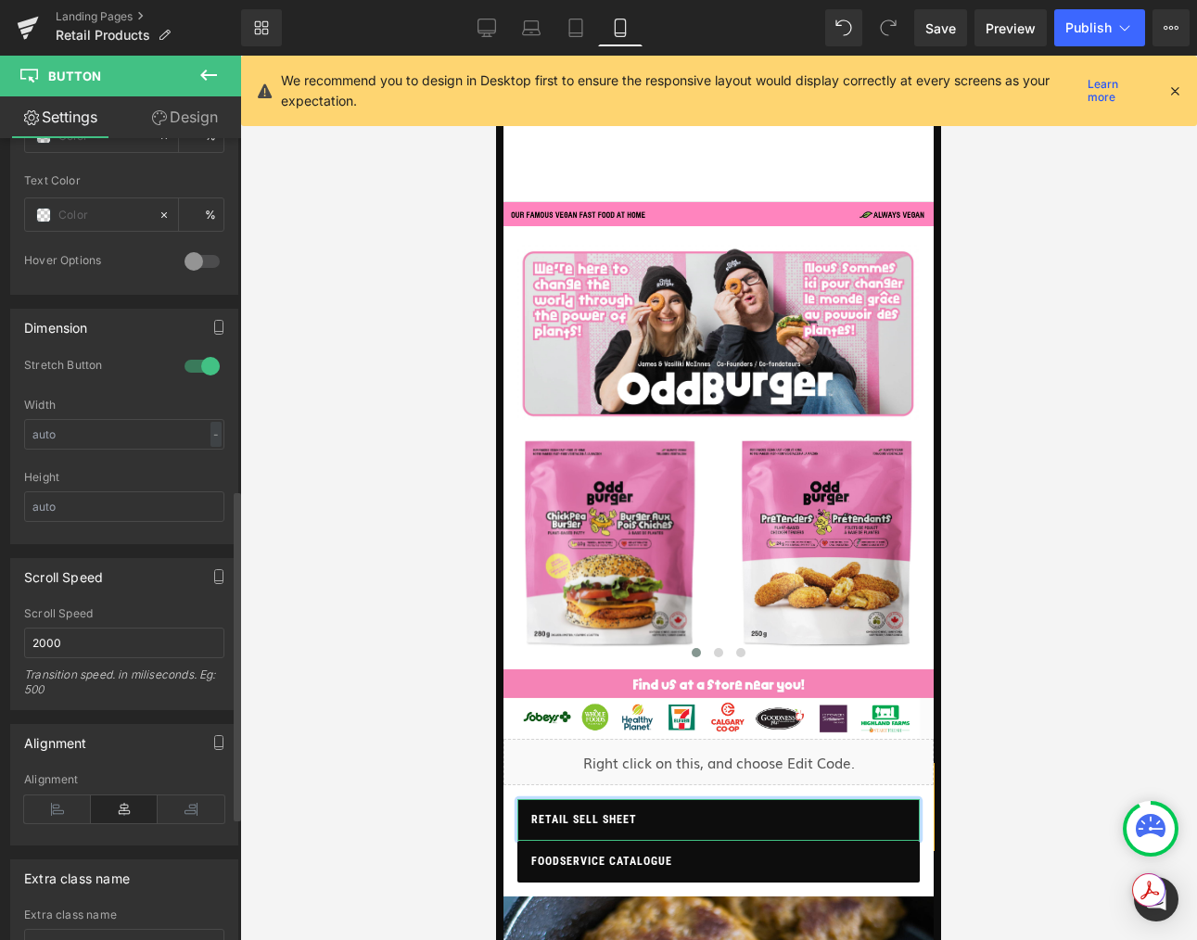
scroll to position [851, 0]
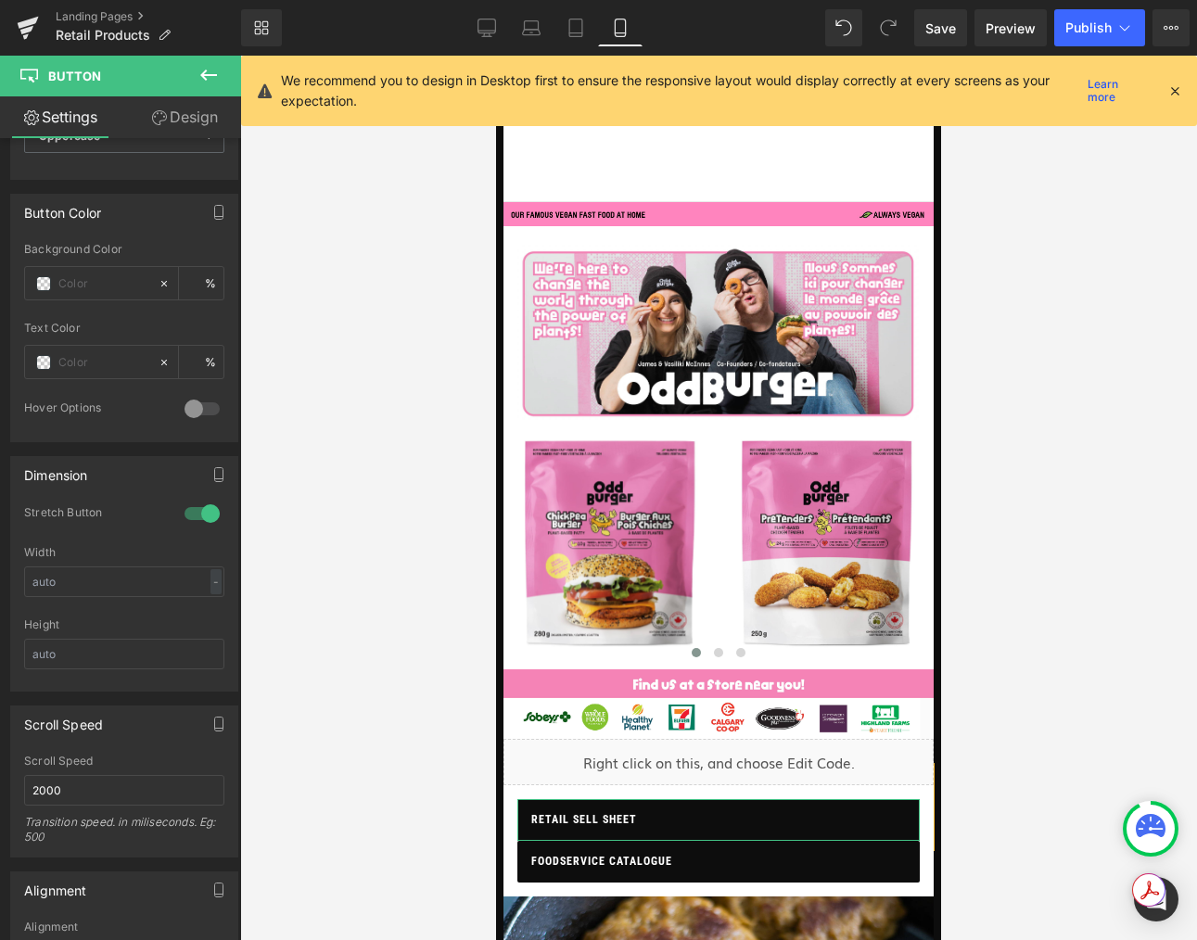
click at [198, 116] on link "Design" at bounding box center [184, 117] width 121 height 42
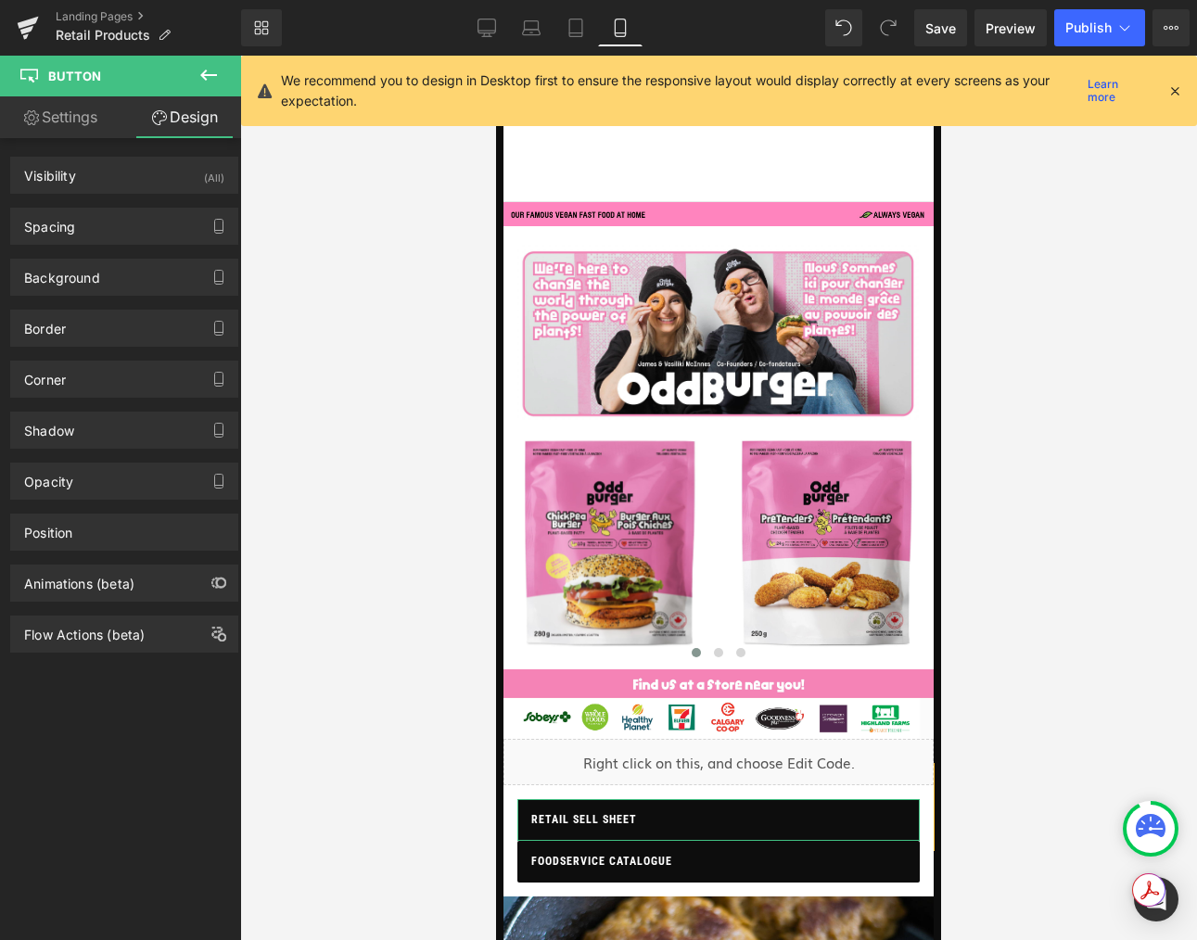
click at [65, 115] on link "Settings" at bounding box center [60, 117] width 121 height 42
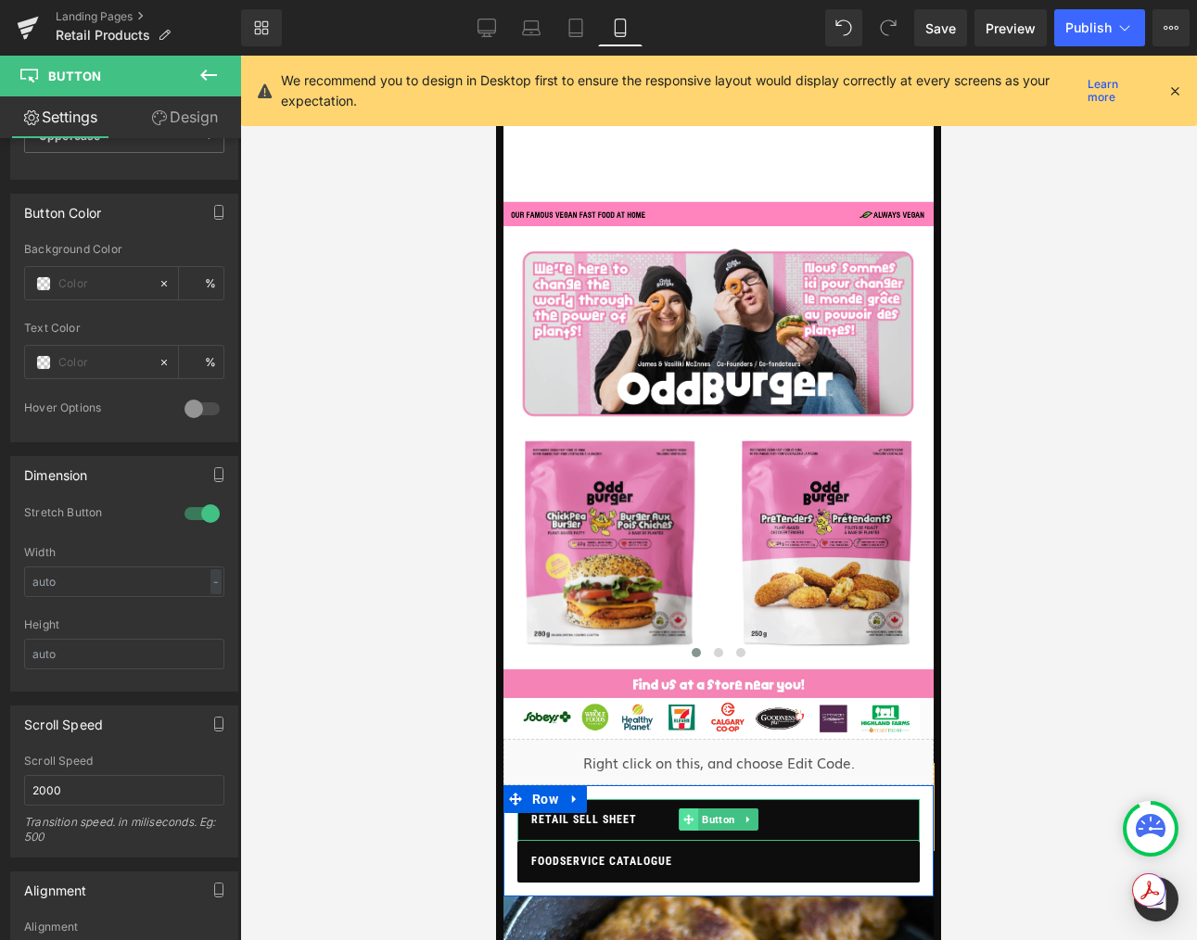
click at [689, 825] on span at bounding box center [688, 819] width 19 height 22
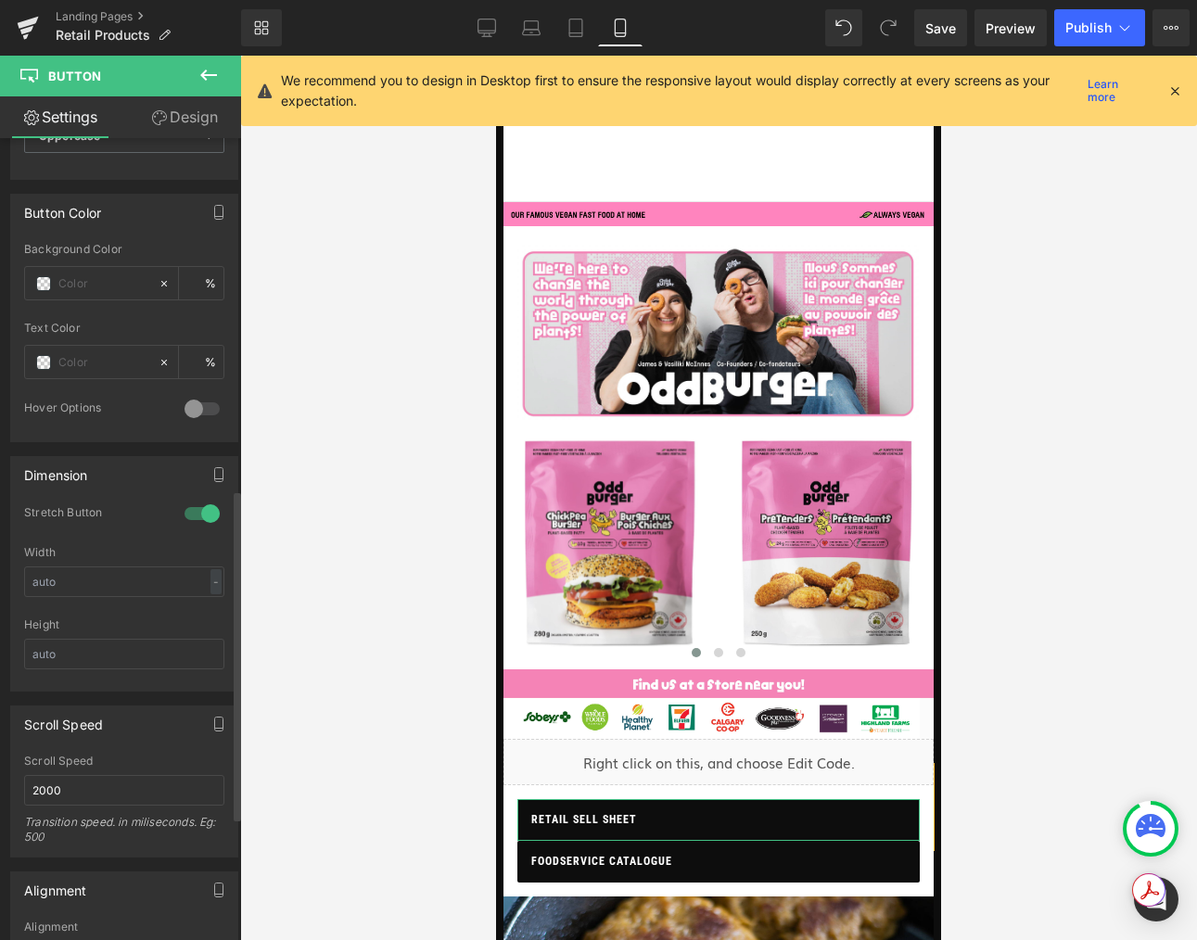
scroll to position [1149, 0]
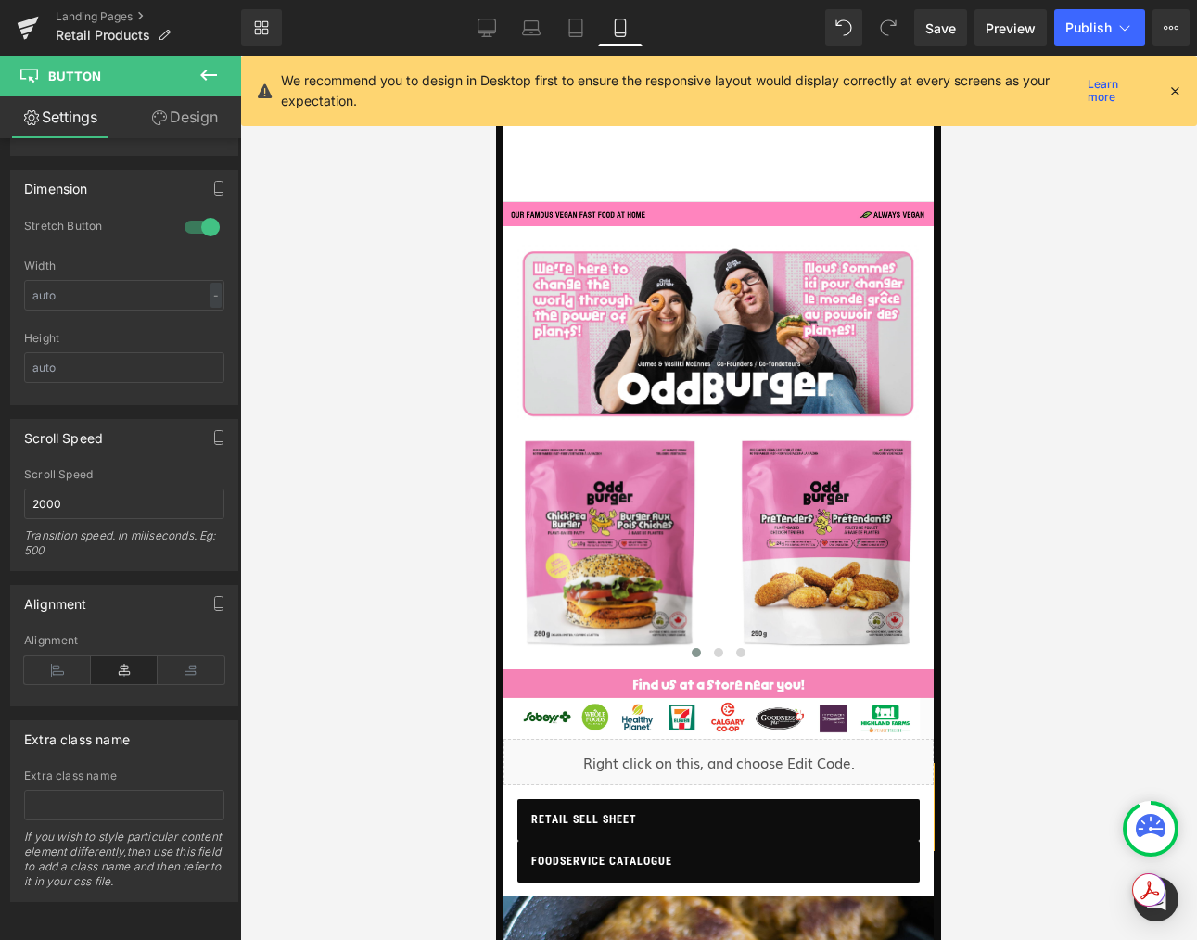
click at [201, 75] on icon at bounding box center [208, 75] width 17 height 11
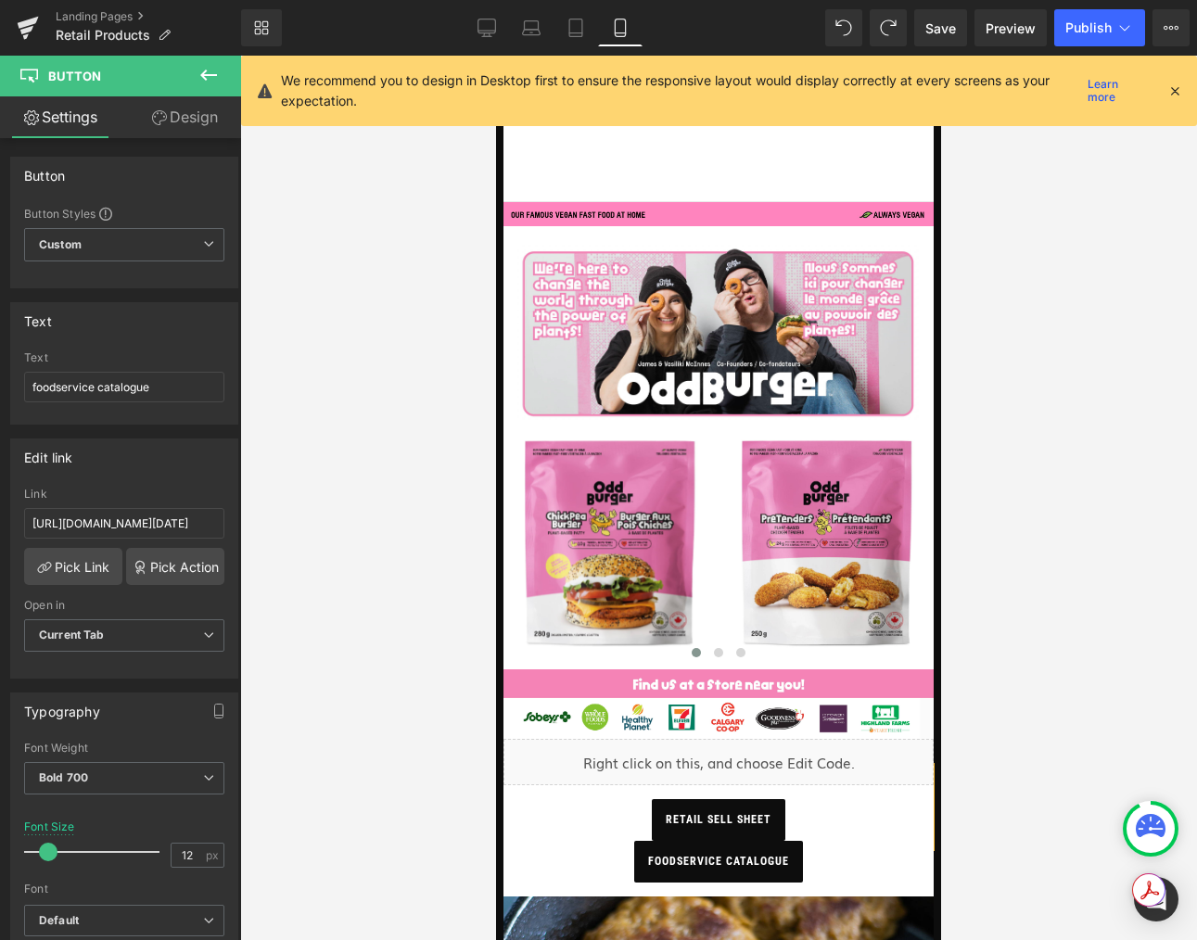
drag, startPoint x: 1061, startPoint y: 501, endPoint x: 992, endPoint y: 503, distance: 68.7
click at [1061, 501] on div at bounding box center [718, 498] width 957 height 884
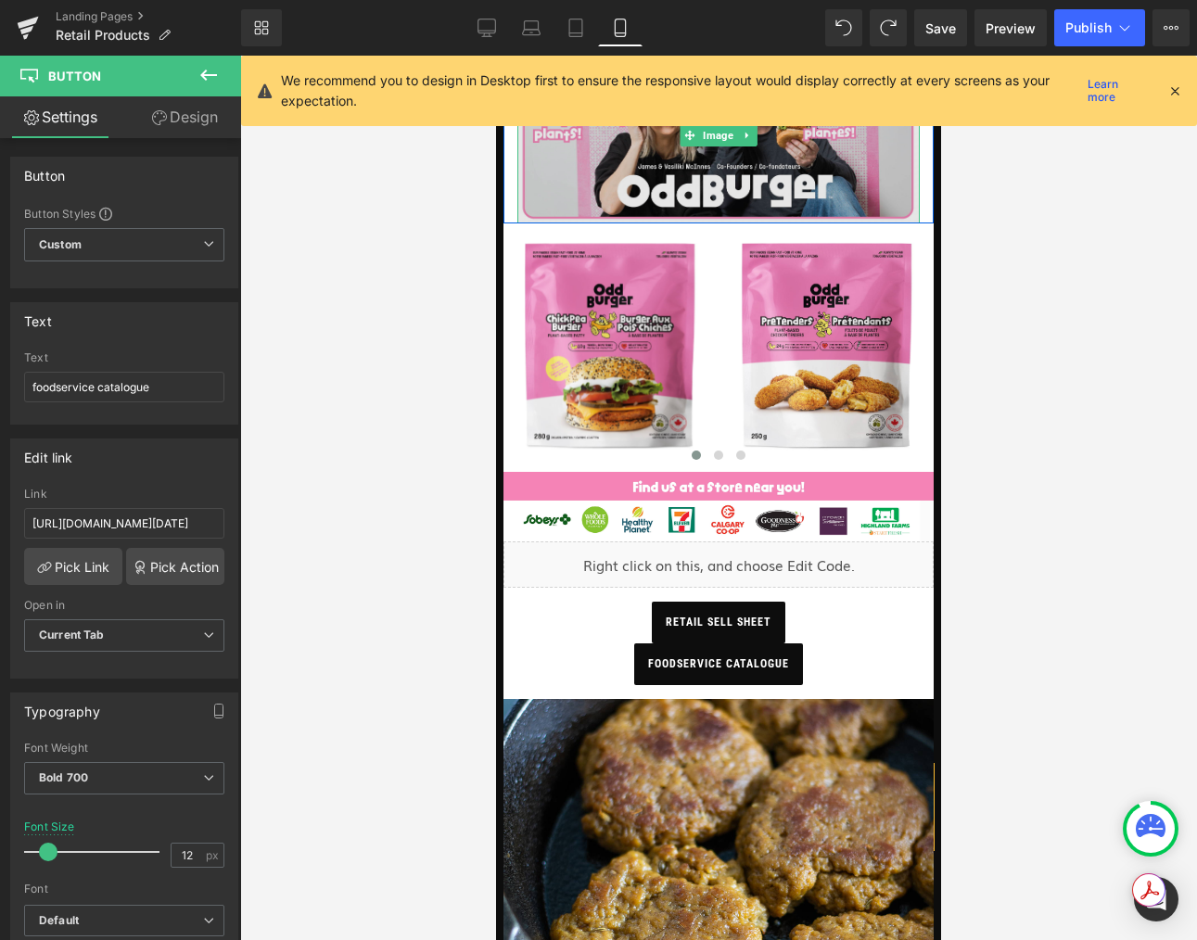
scroll to position [202, 0]
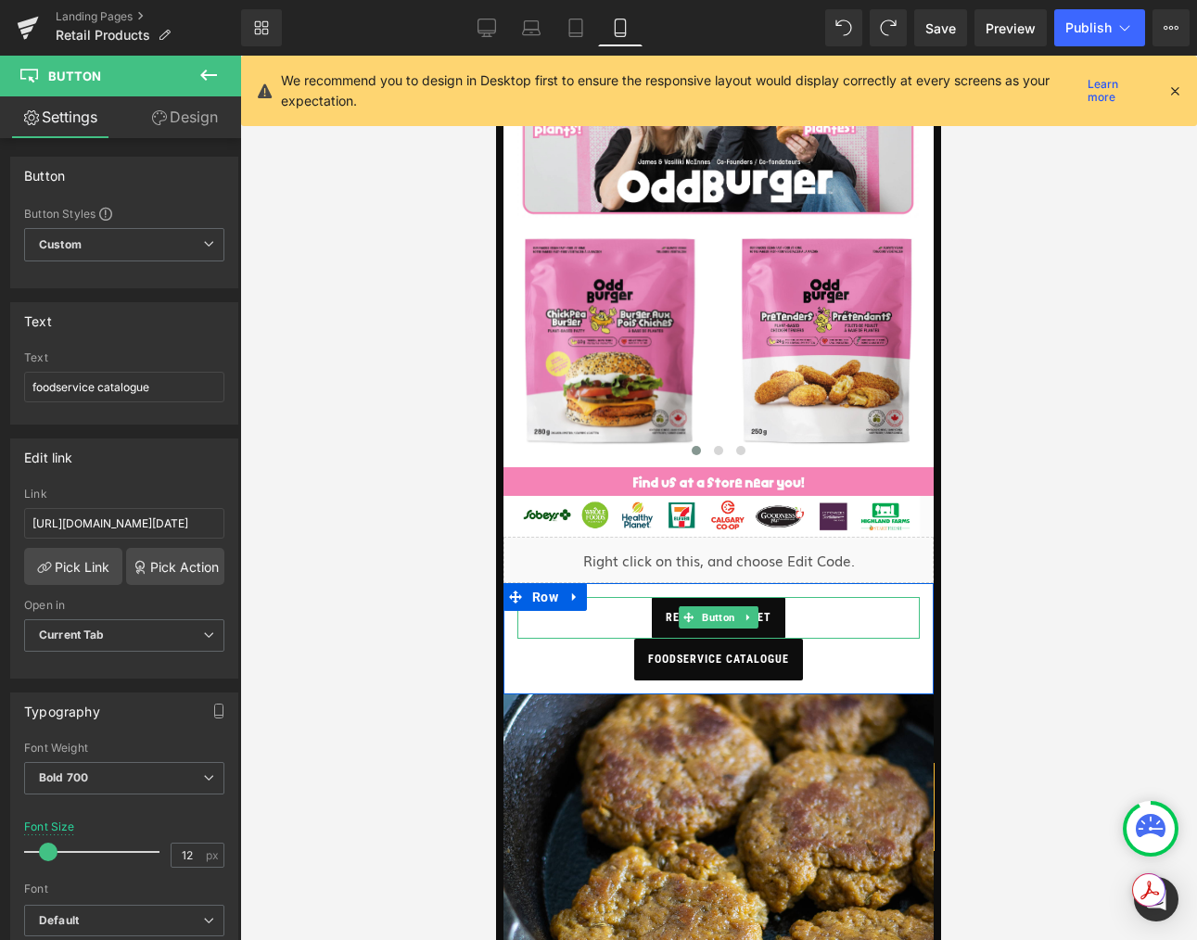
click at [771, 613] on span "retail sell sheet" at bounding box center [719, 618] width 106 height 42
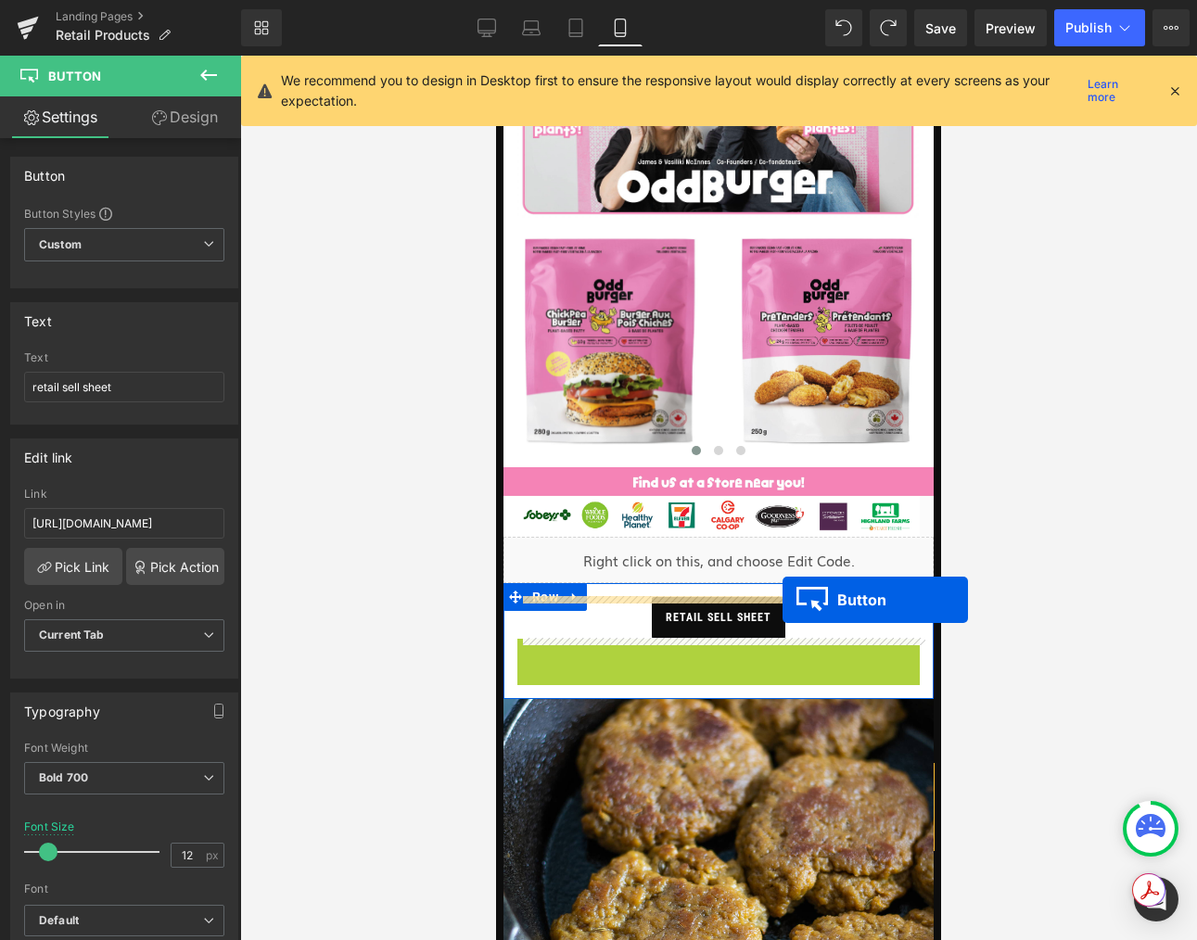
drag, startPoint x: 714, startPoint y: 647, endPoint x: 782, endPoint y: 600, distance: 83.3
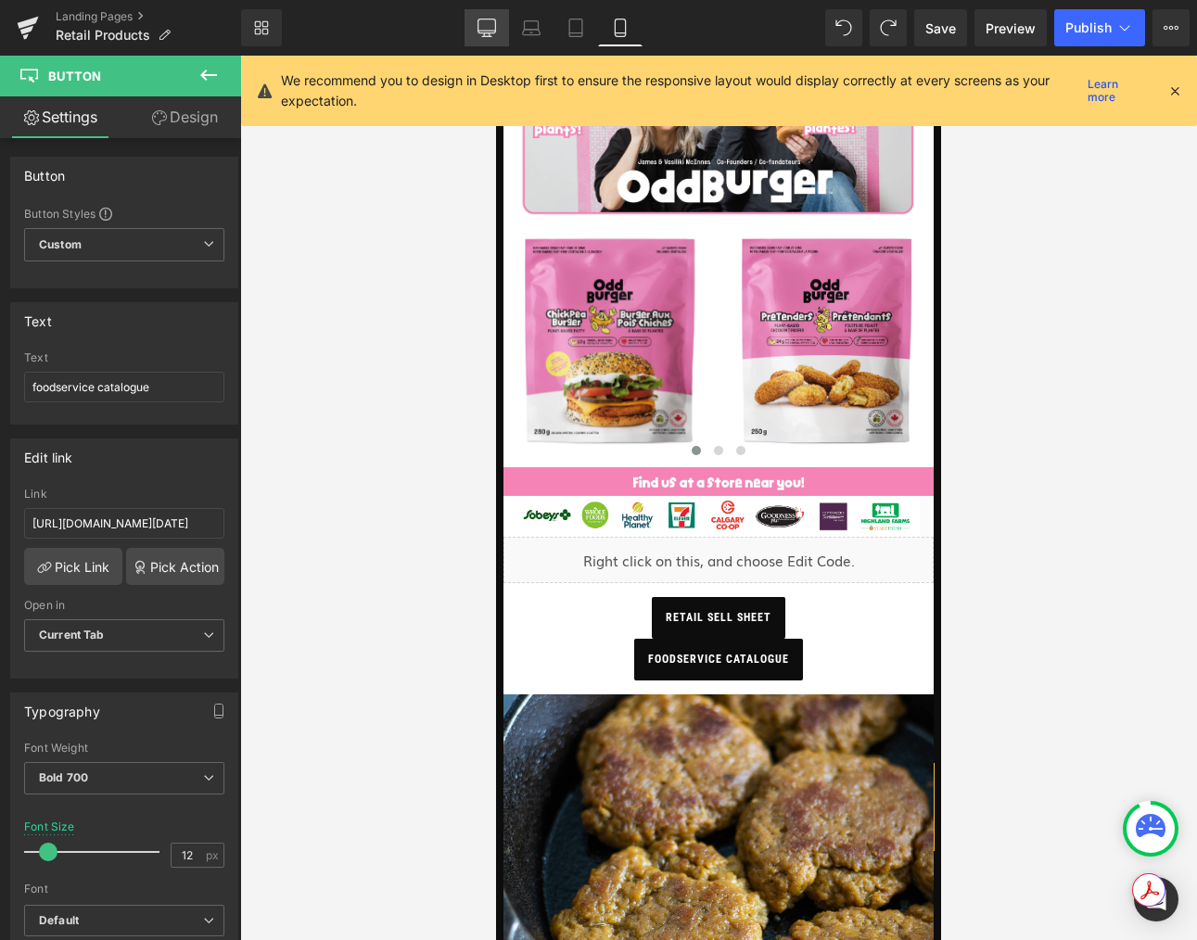
click at [502, 37] on link "Desktop" at bounding box center [486, 27] width 44 height 37
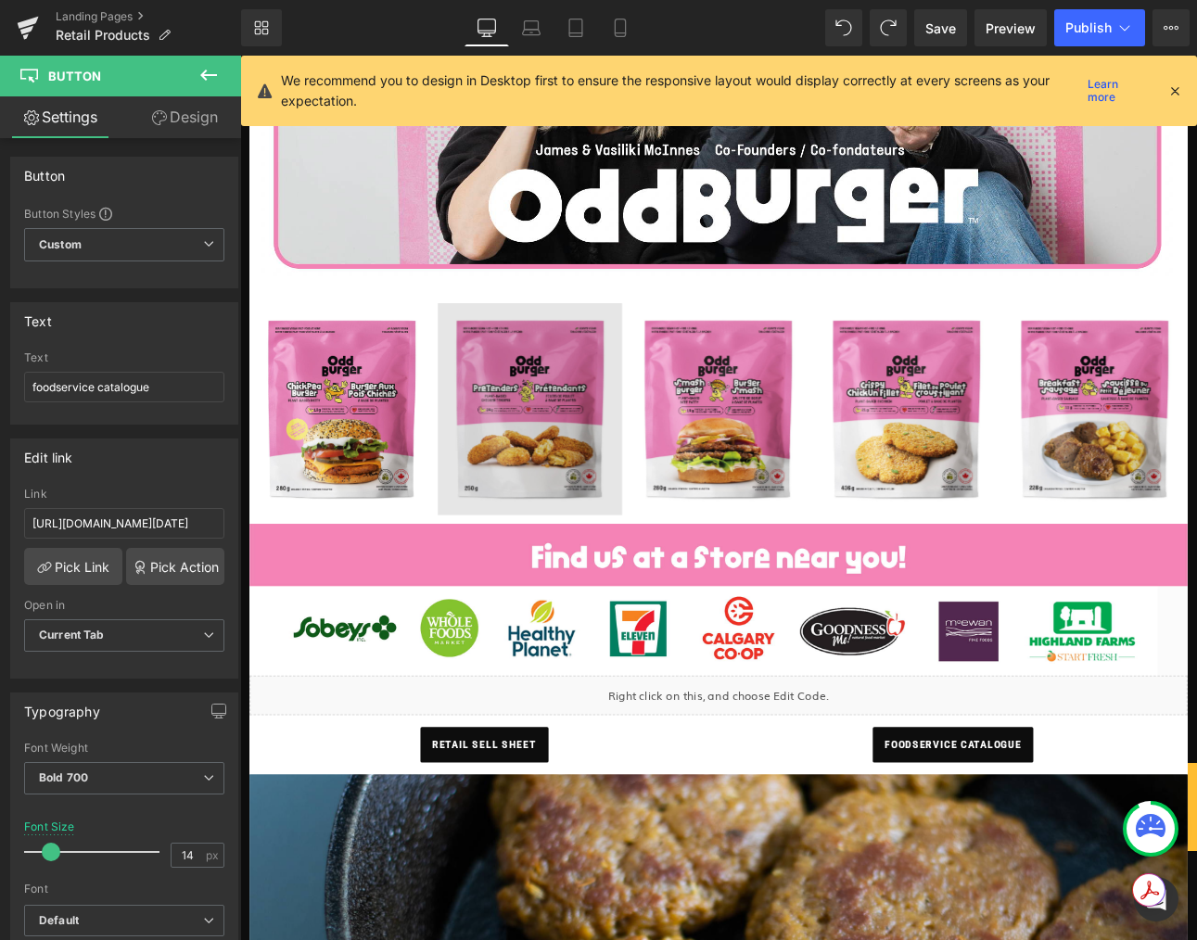
scroll to position [465, 0]
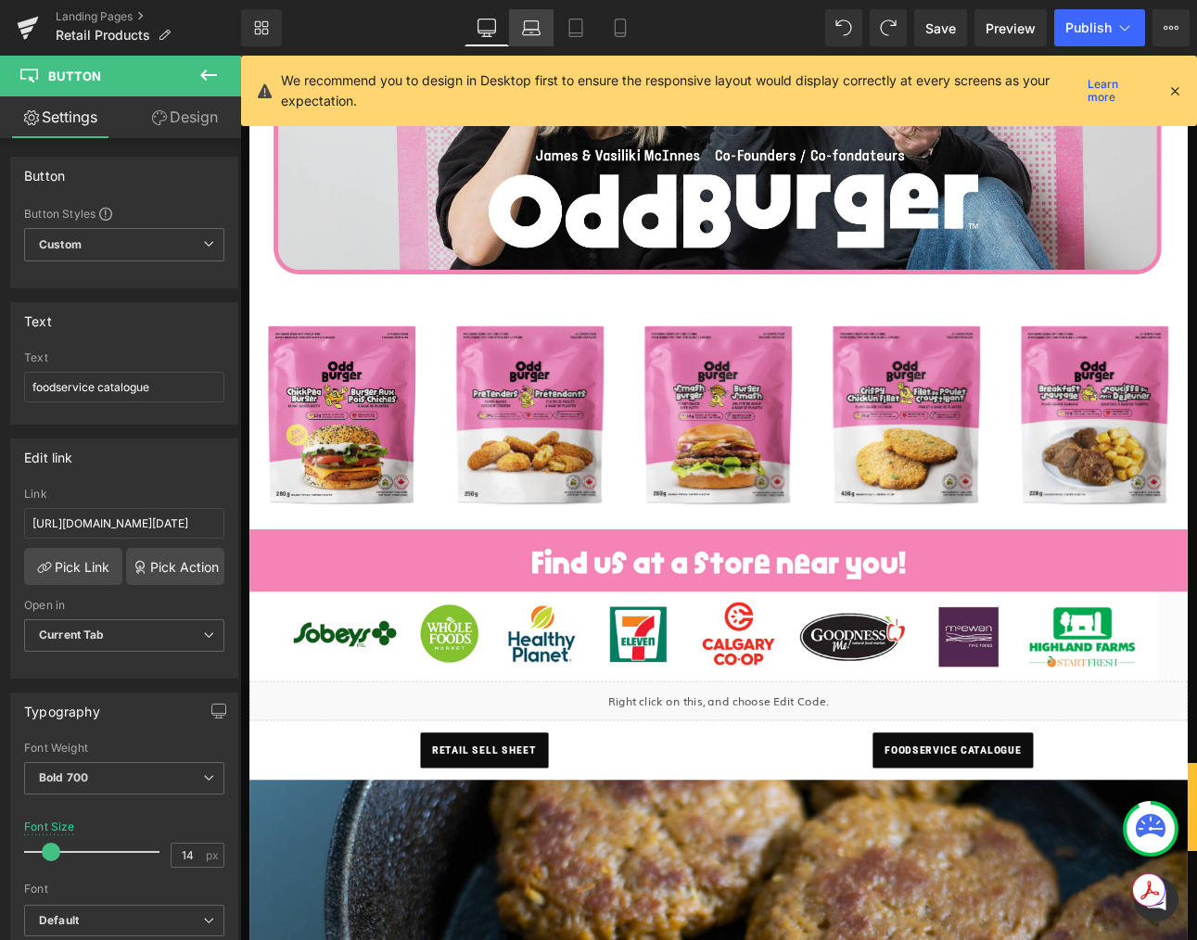
click at [545, 22] on link "Laptop" at bounding box center [531, 27] width 44 height 37
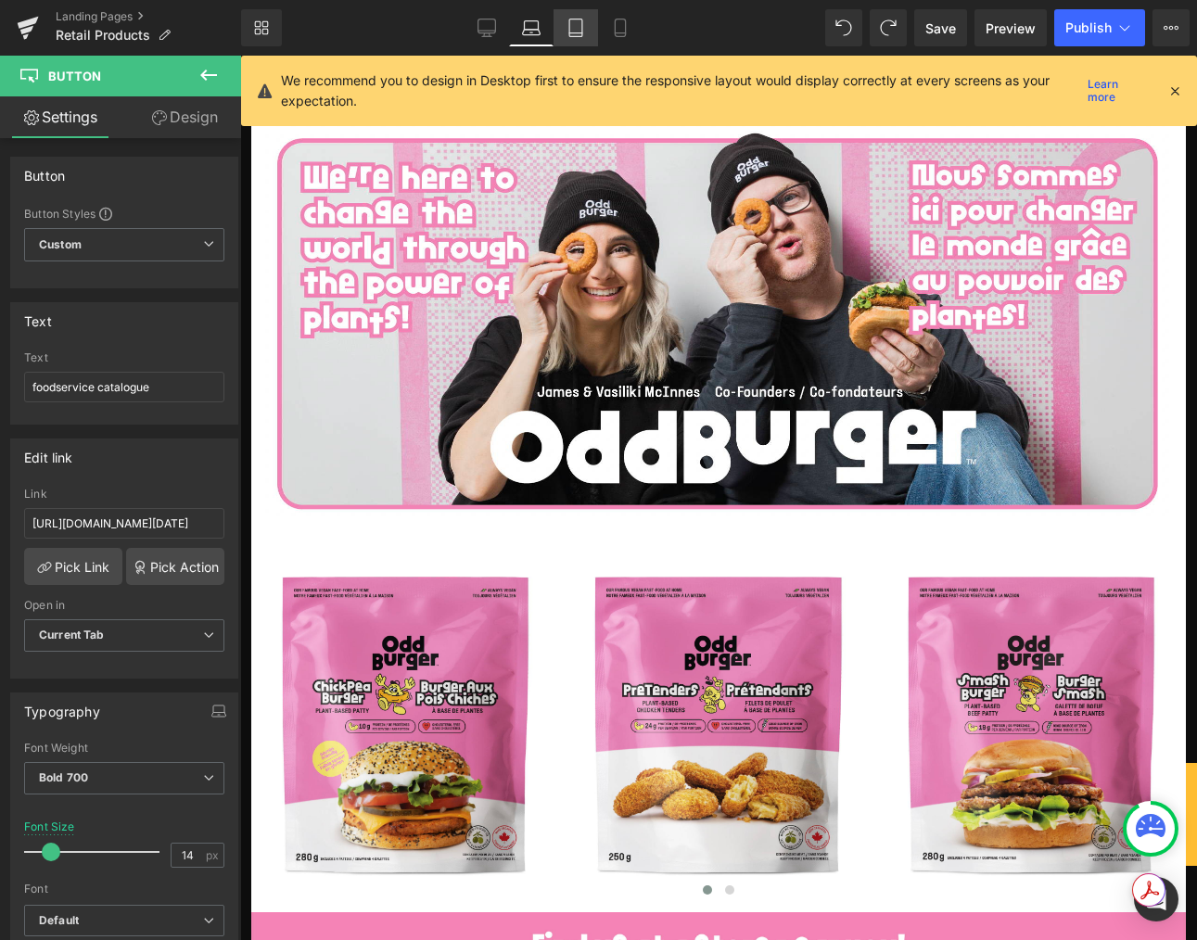
scroll to position [101, 0]
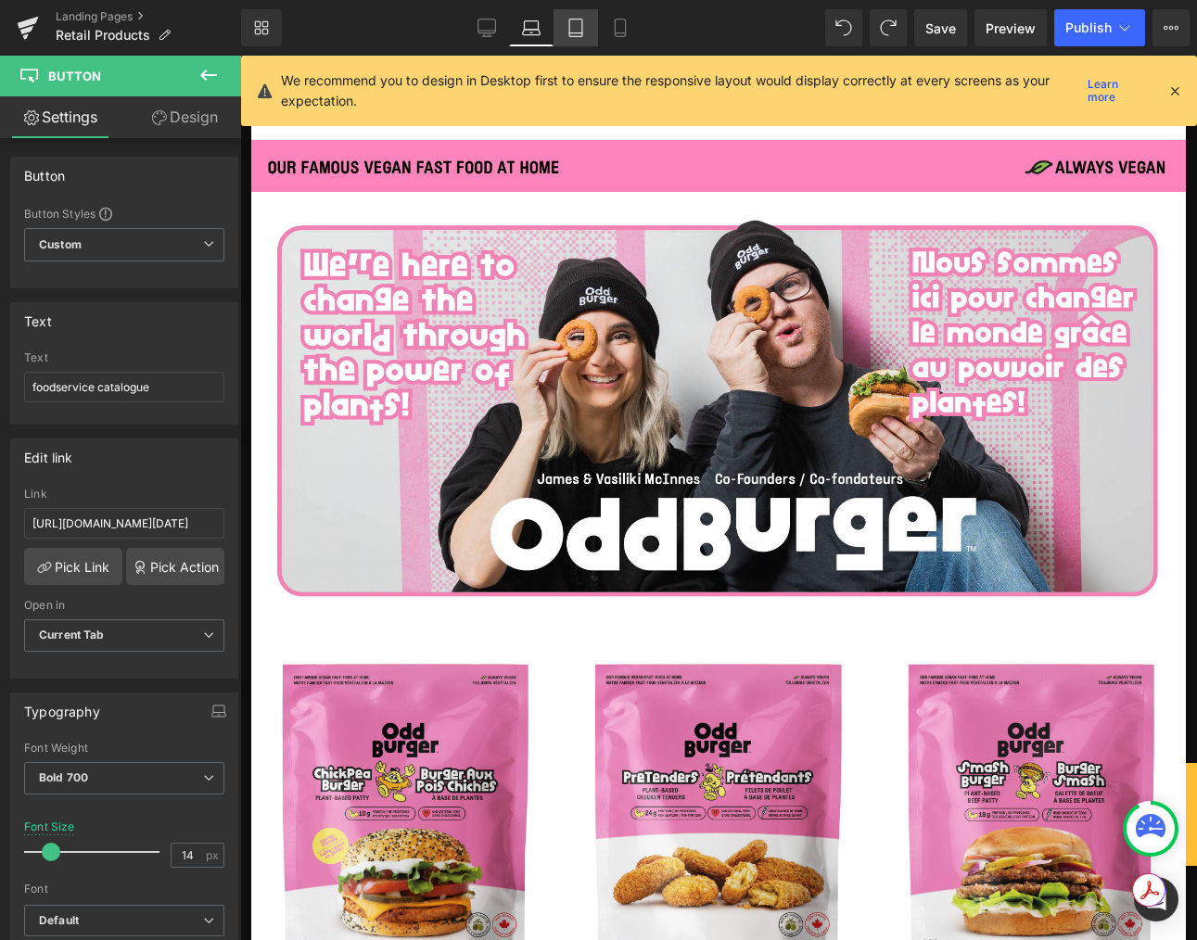
click at [594, 33] on link "Tablet" at bounding box center [575, 27] width 44 height 37
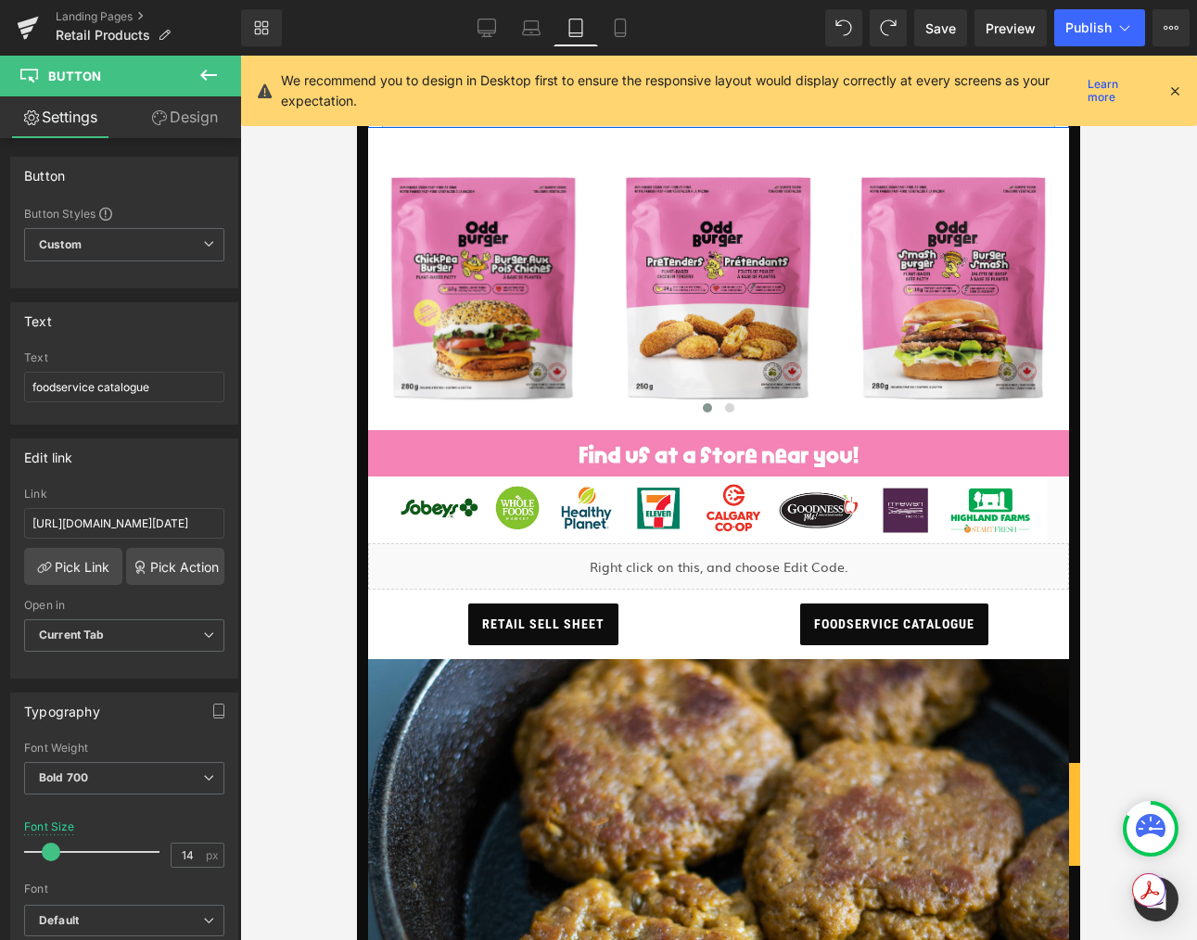
scroll to position [541, 0]
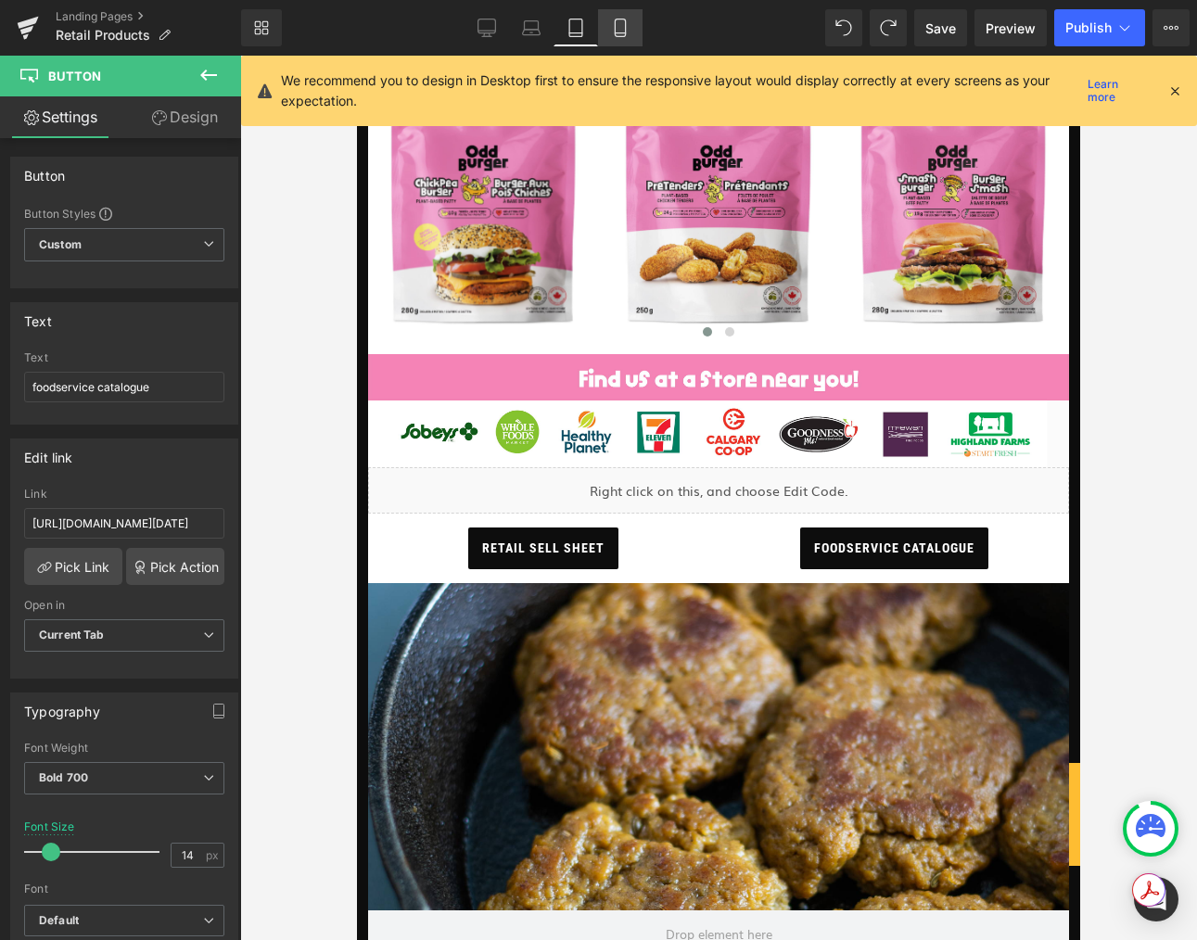
click at [626, 18] on link "Mobile" at bounding box center [620, 27] width 44 height 37
type input "12"
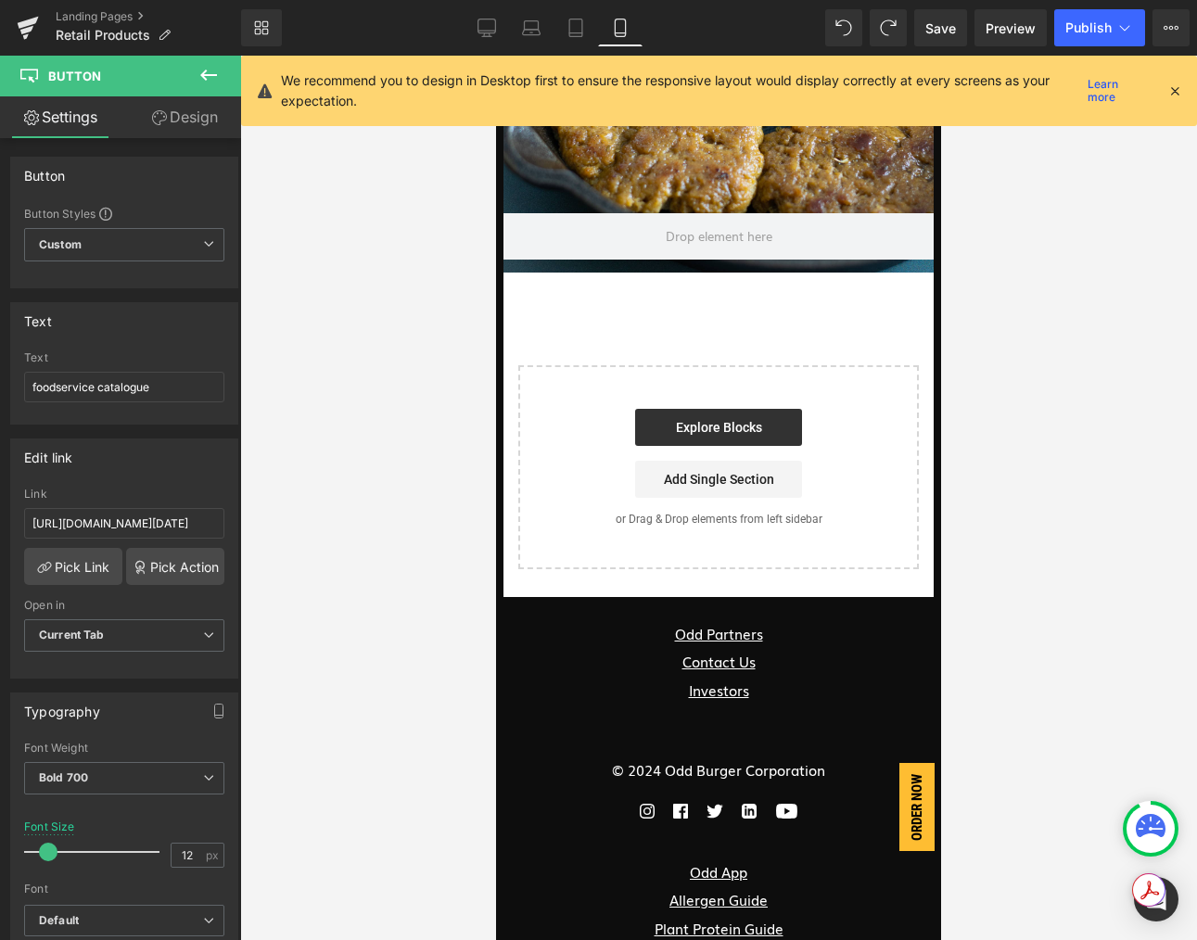
scroll to position [876, 0]
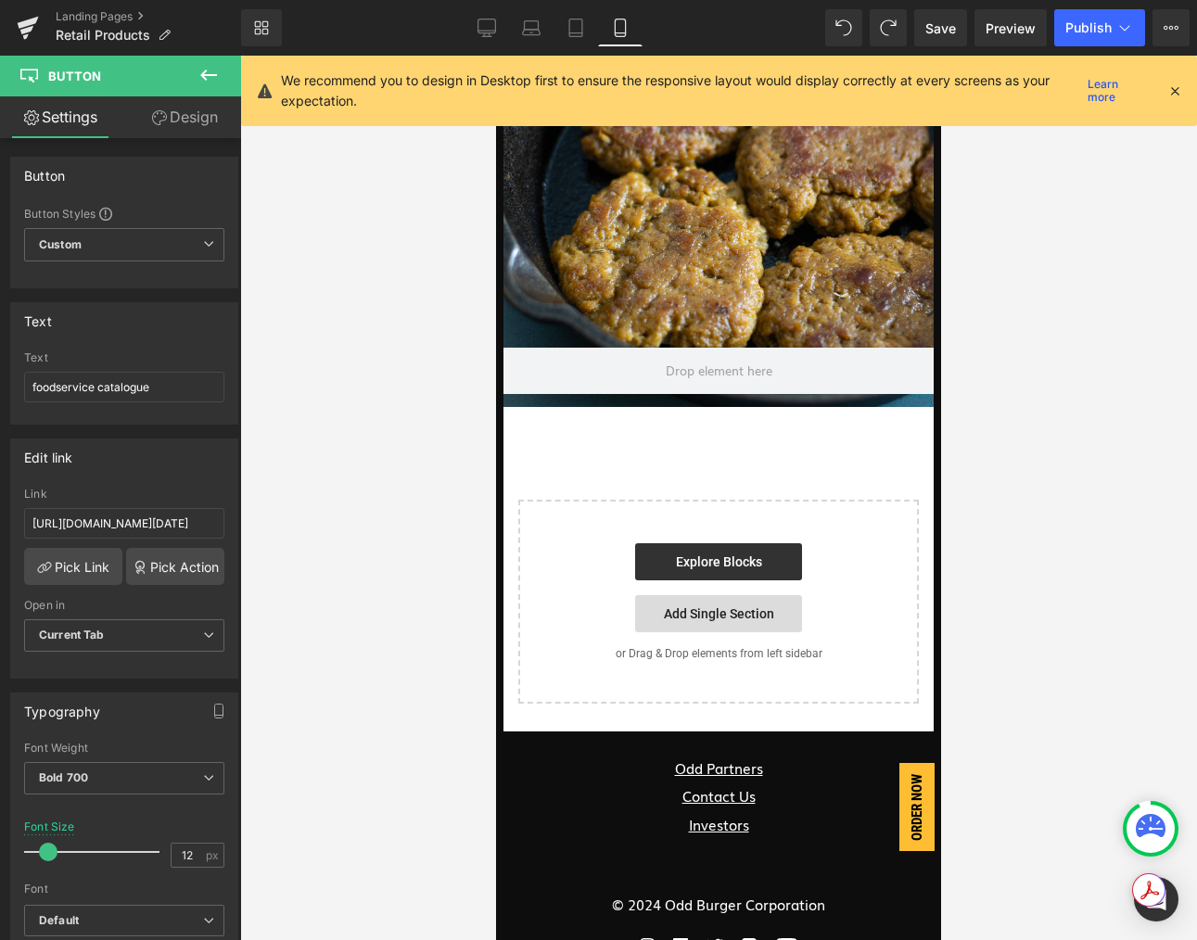
click at [737, 607] on link "Add Single Section" at bounding box center [718, 613] width 167 height 37
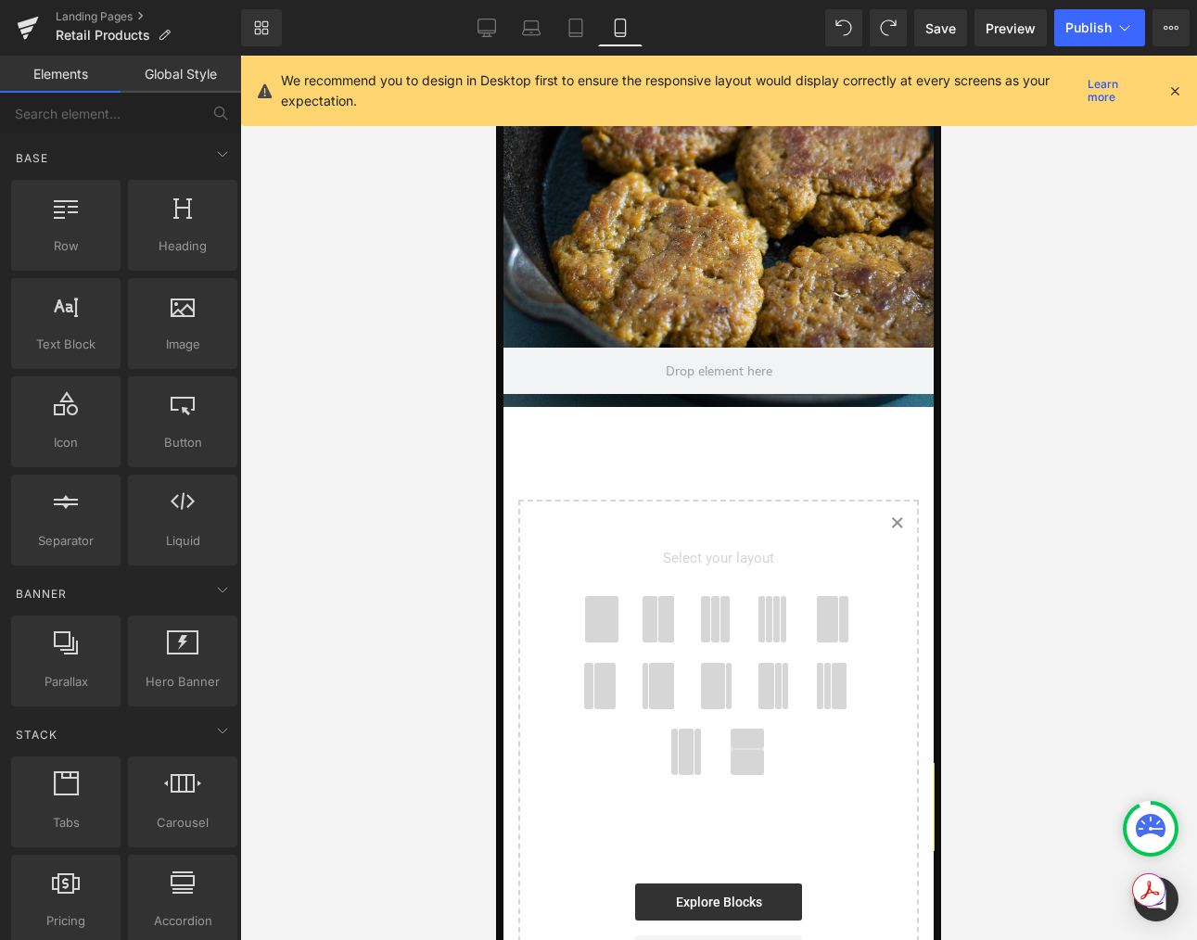
click at [593, 603] on span at bounding box center [602, 619] width 34 height 46
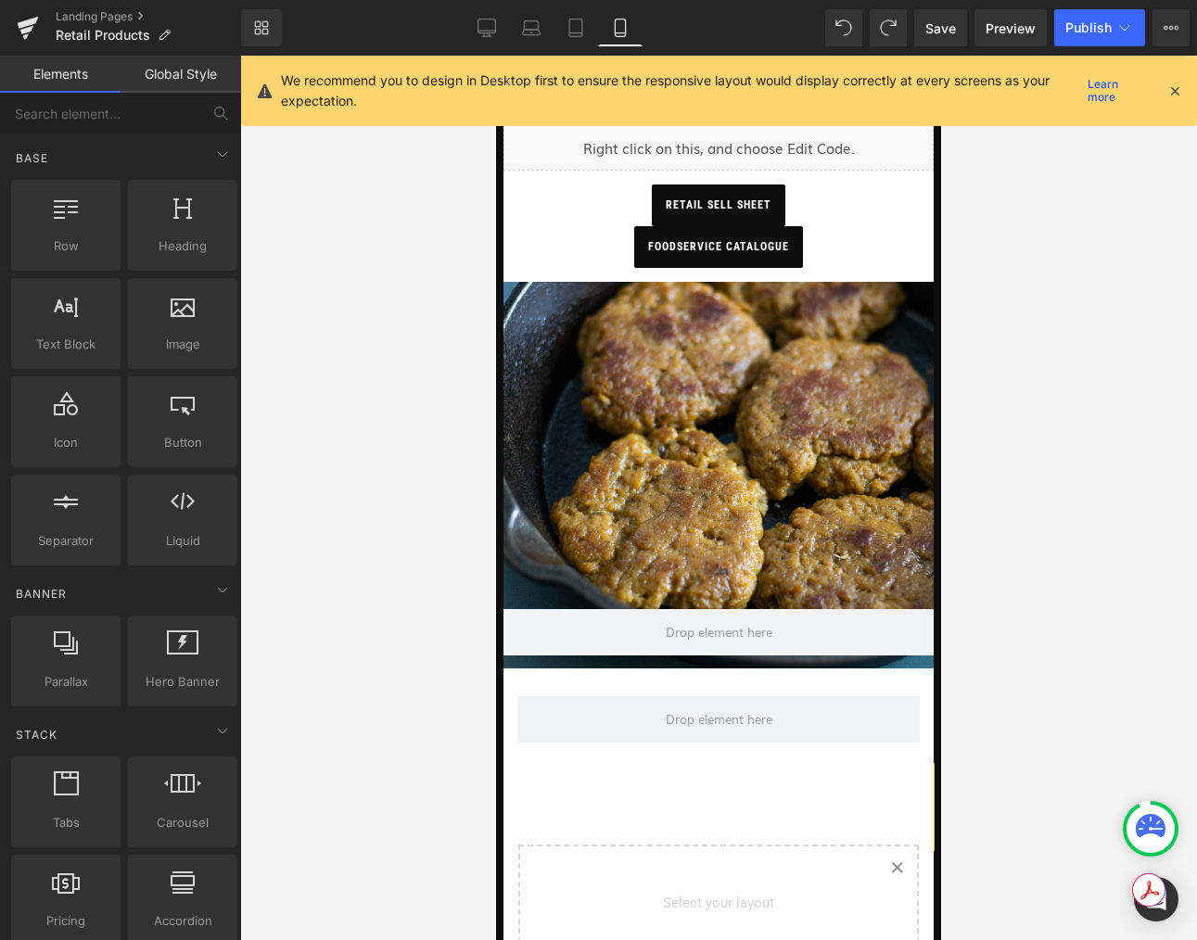
scroll to position [578, 0]
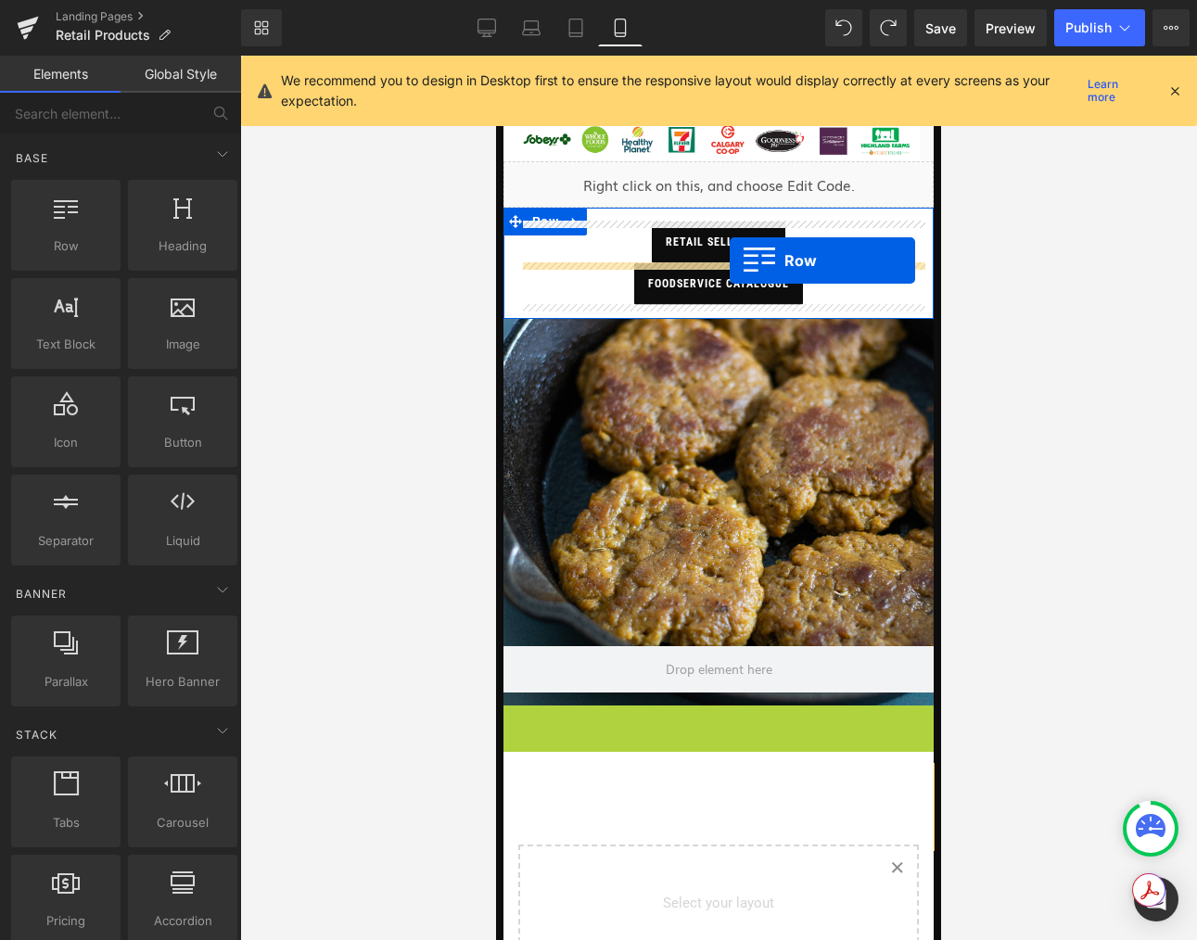
drag, startPoint x: 511, startPoint y: 716, endPoint x: 730, endPoint y: 260, distance: 505.4
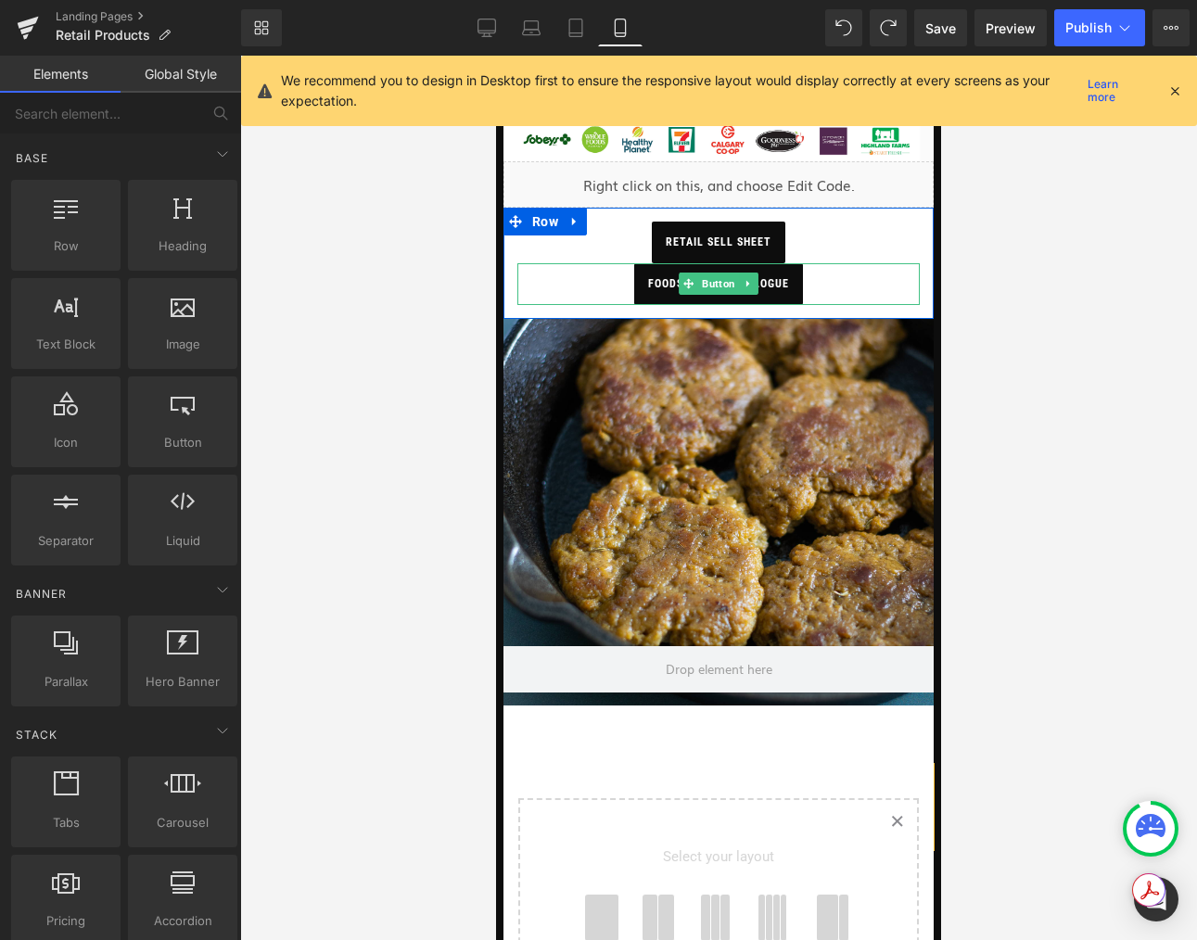
click at [789, 271] on span "foodservice catalogue" at bounding box center [718, 284] width 141 height 42
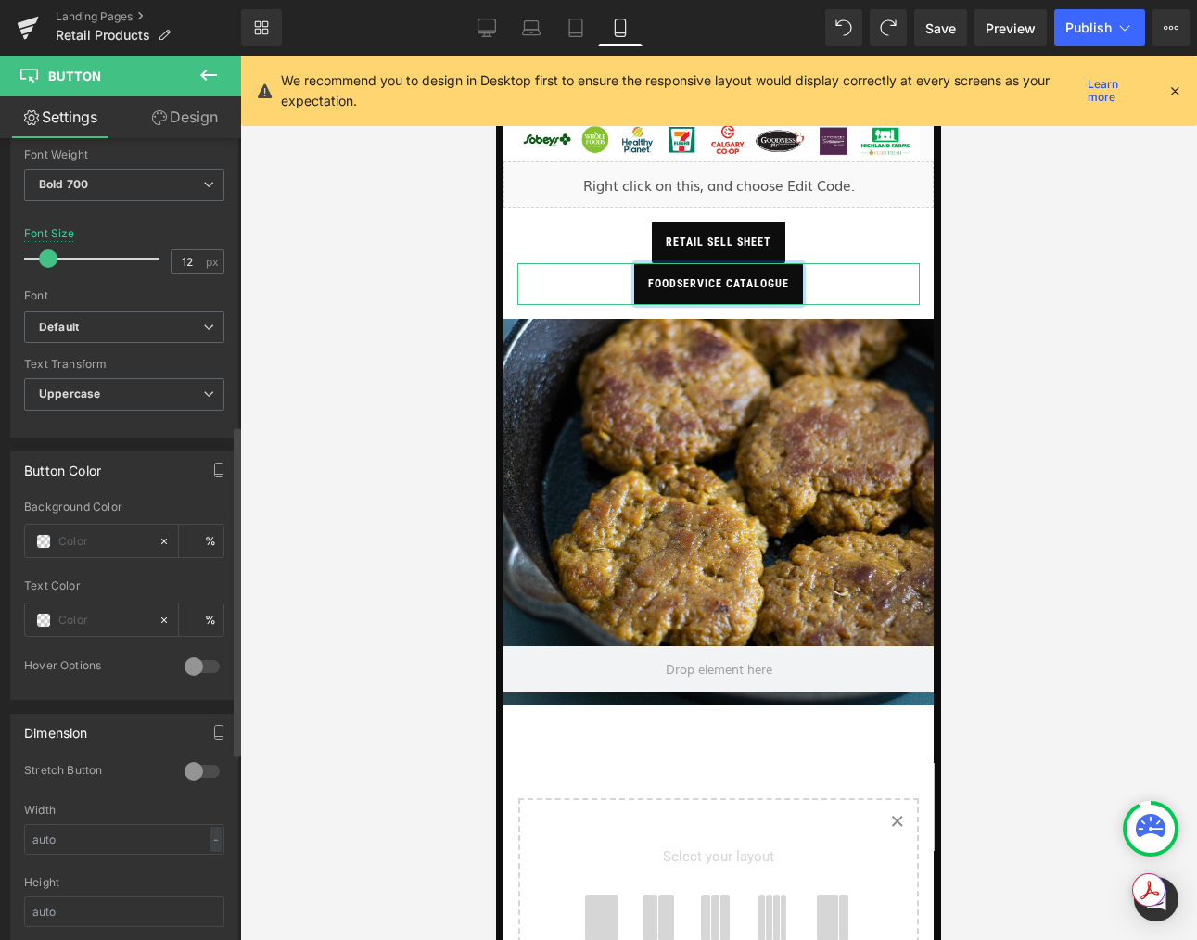
scroll to position [695, 0]
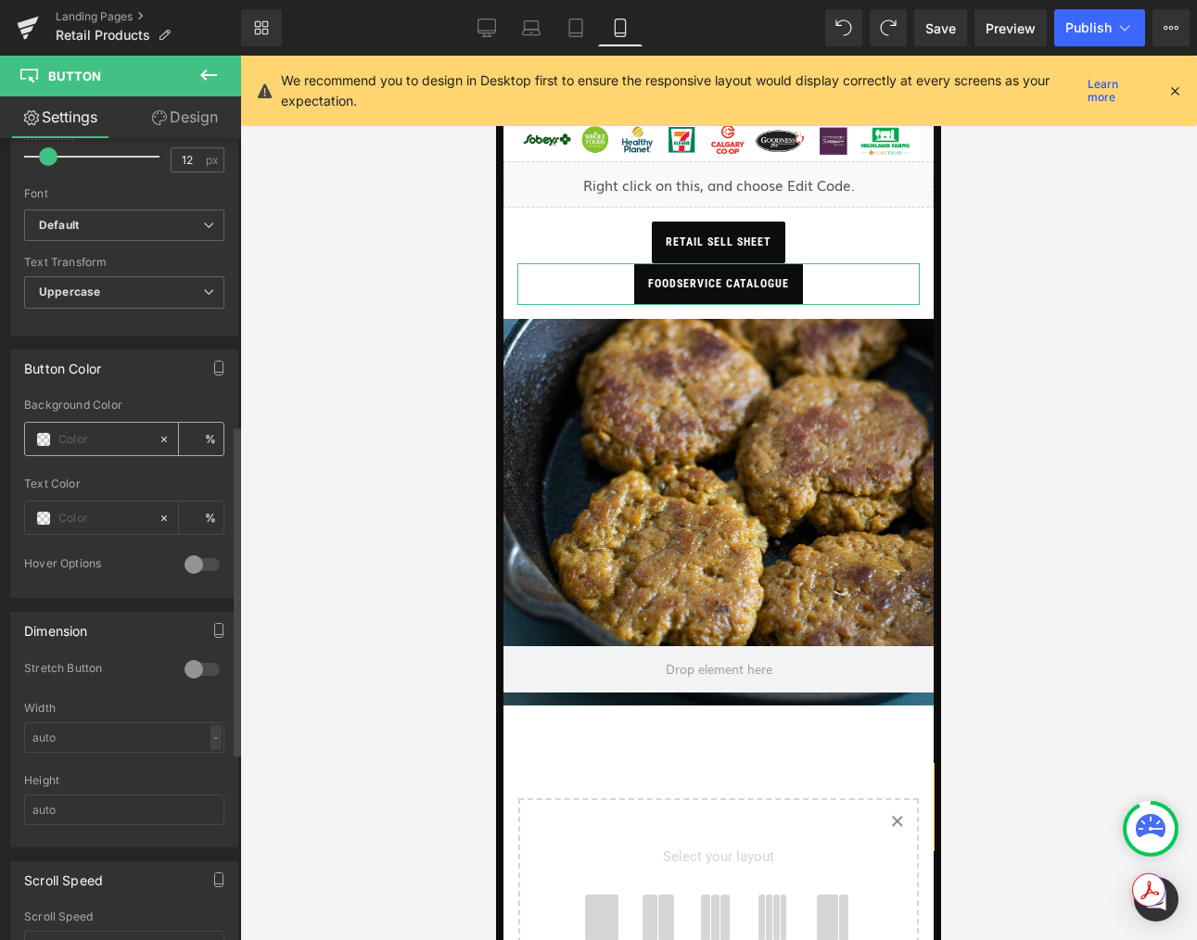
click at [46, 438] on span at bounding box center [43, 439] width 15 height 15
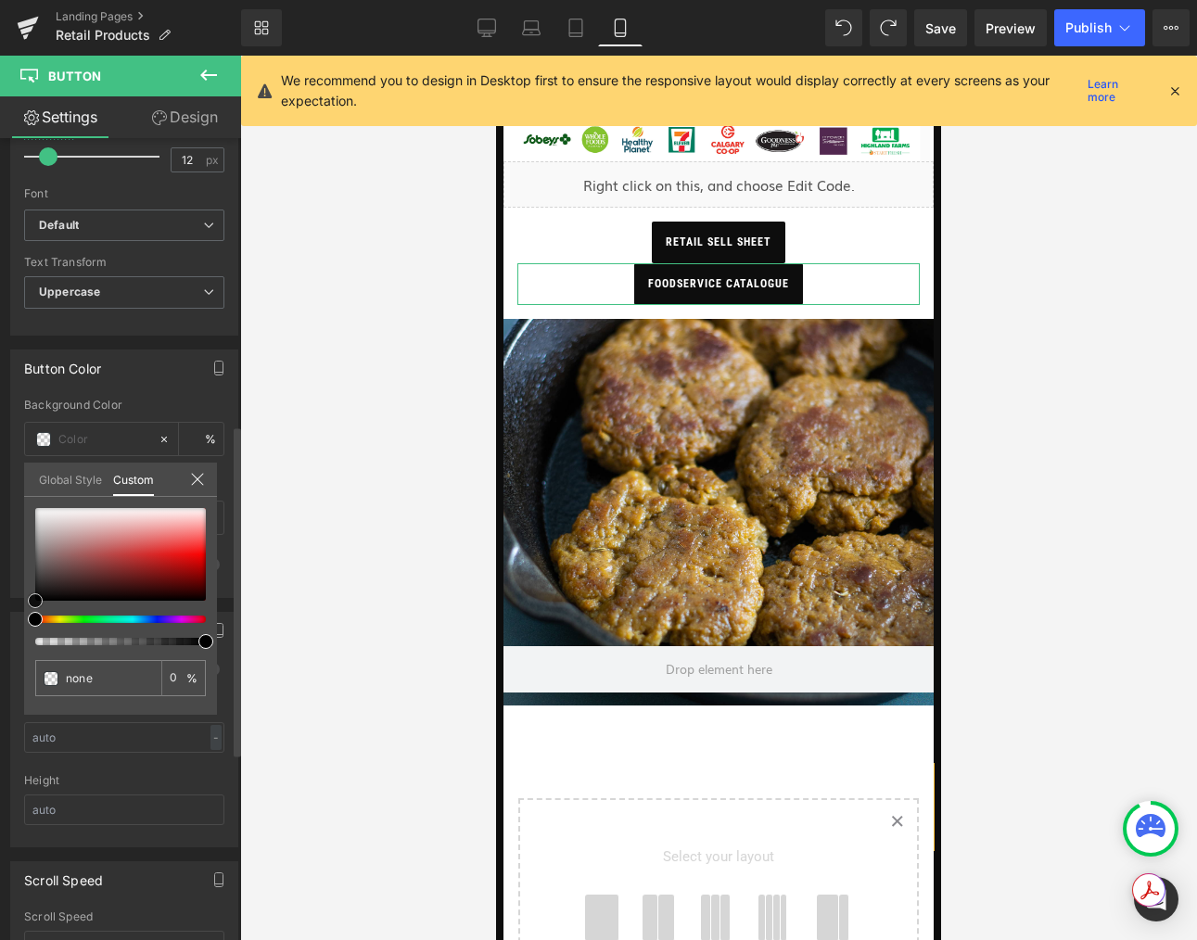
type input "#f2f1f1"
type input "100"
type input "#f2f1f1"
type input "100"
click at [39, 513] on div at bounding box center [120, 554] width 171 height 93
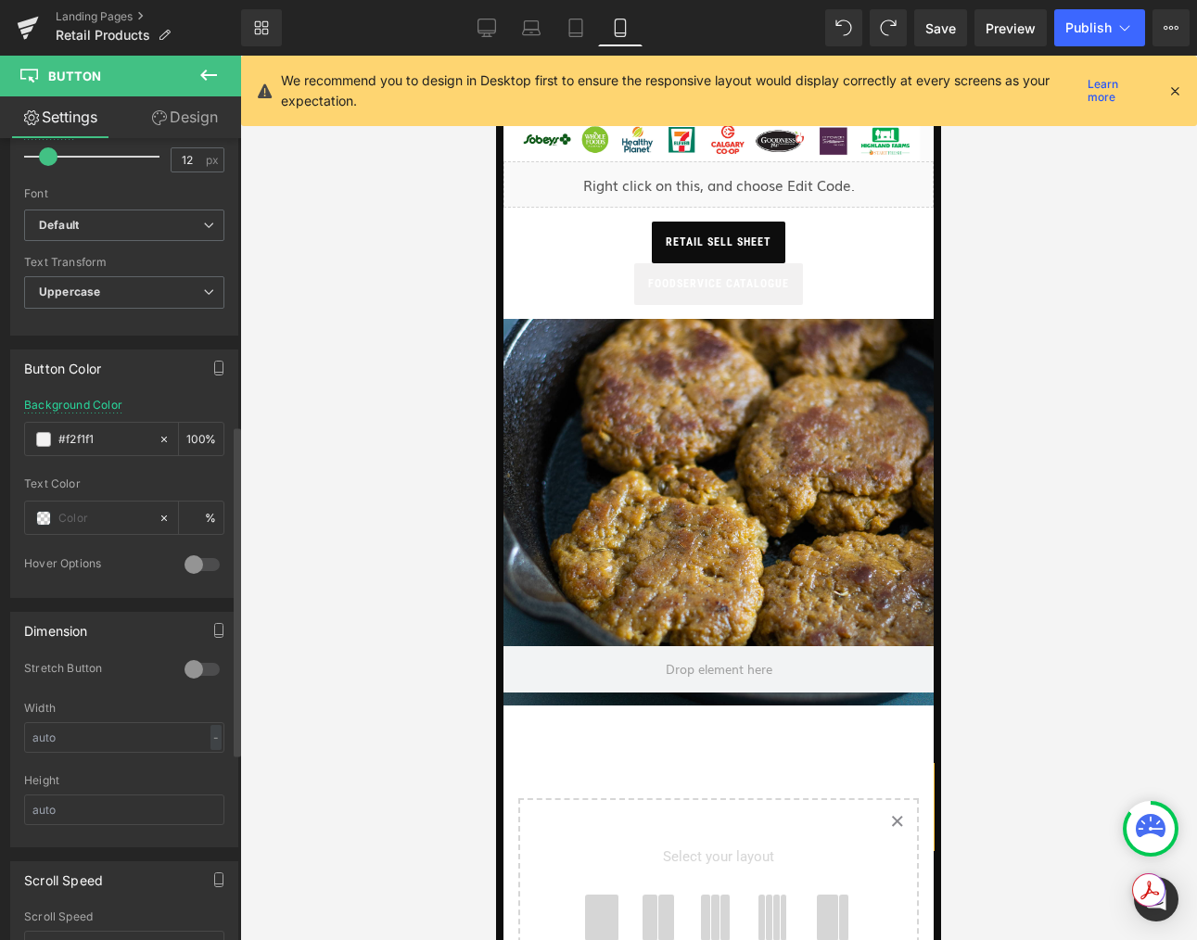
click at [334, 491] on div at bounding box center [718, 498] width 957 height 884
click at [292, 702] on div at bounding box center [718, 498] width 957 height 884
drag, startPoint x: 347, startPoint y: 657, endPoint x: 195, endPoint y: 521, distance: 204.2
click at [347, 656] on div at bounding box center [718, 498] width 957 height 884
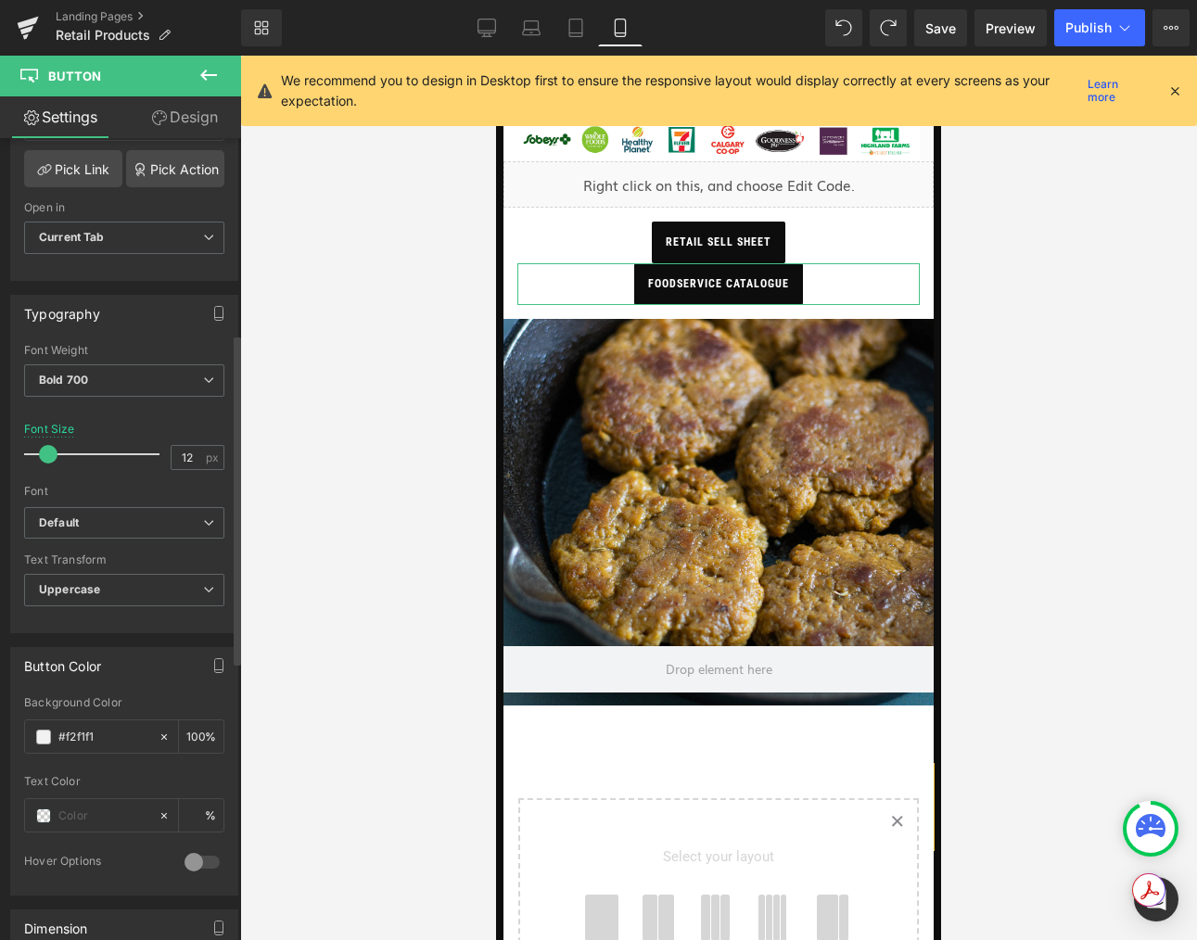
scroll to position [354, 0]
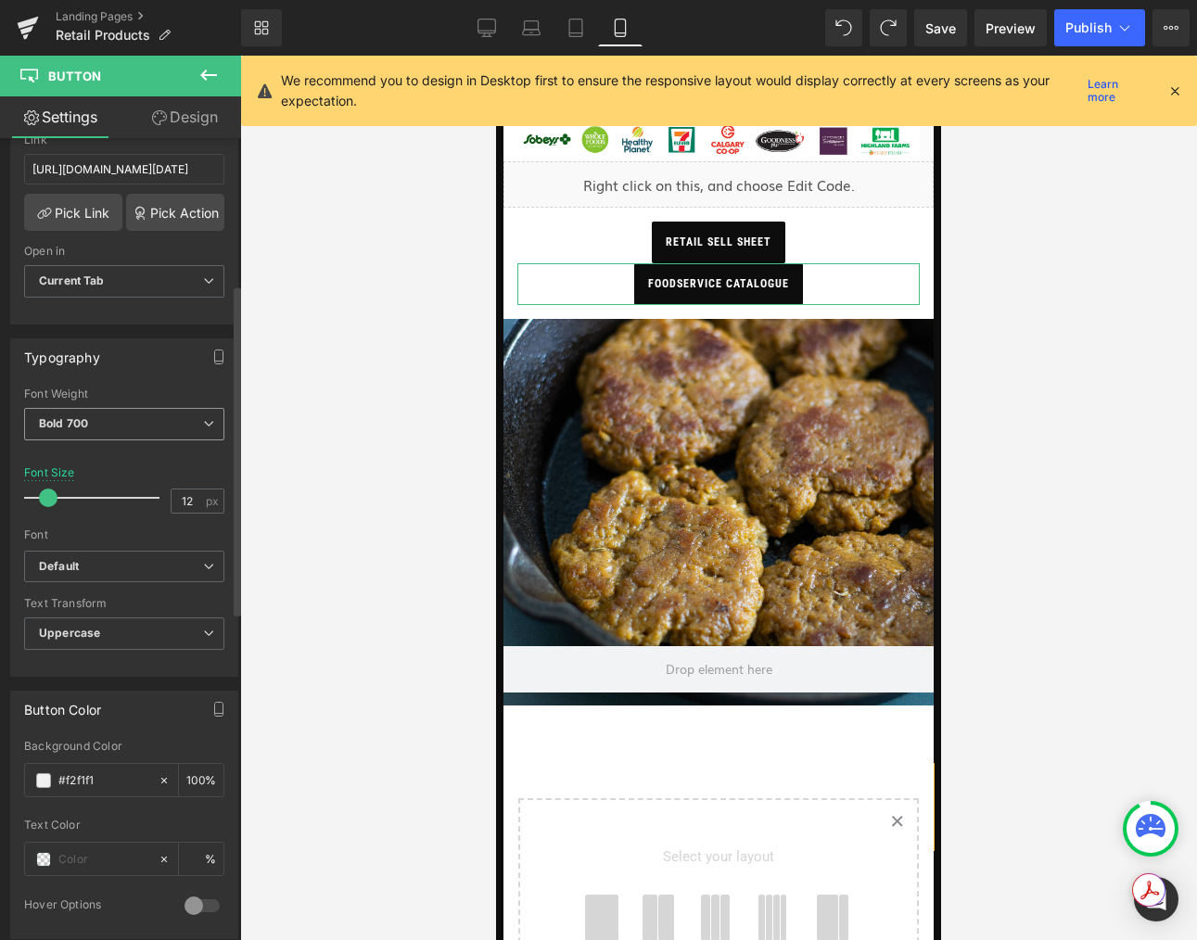
click at [213, 417] on span "Bold 700" at bounding box center [124, 424] width 200 height 32
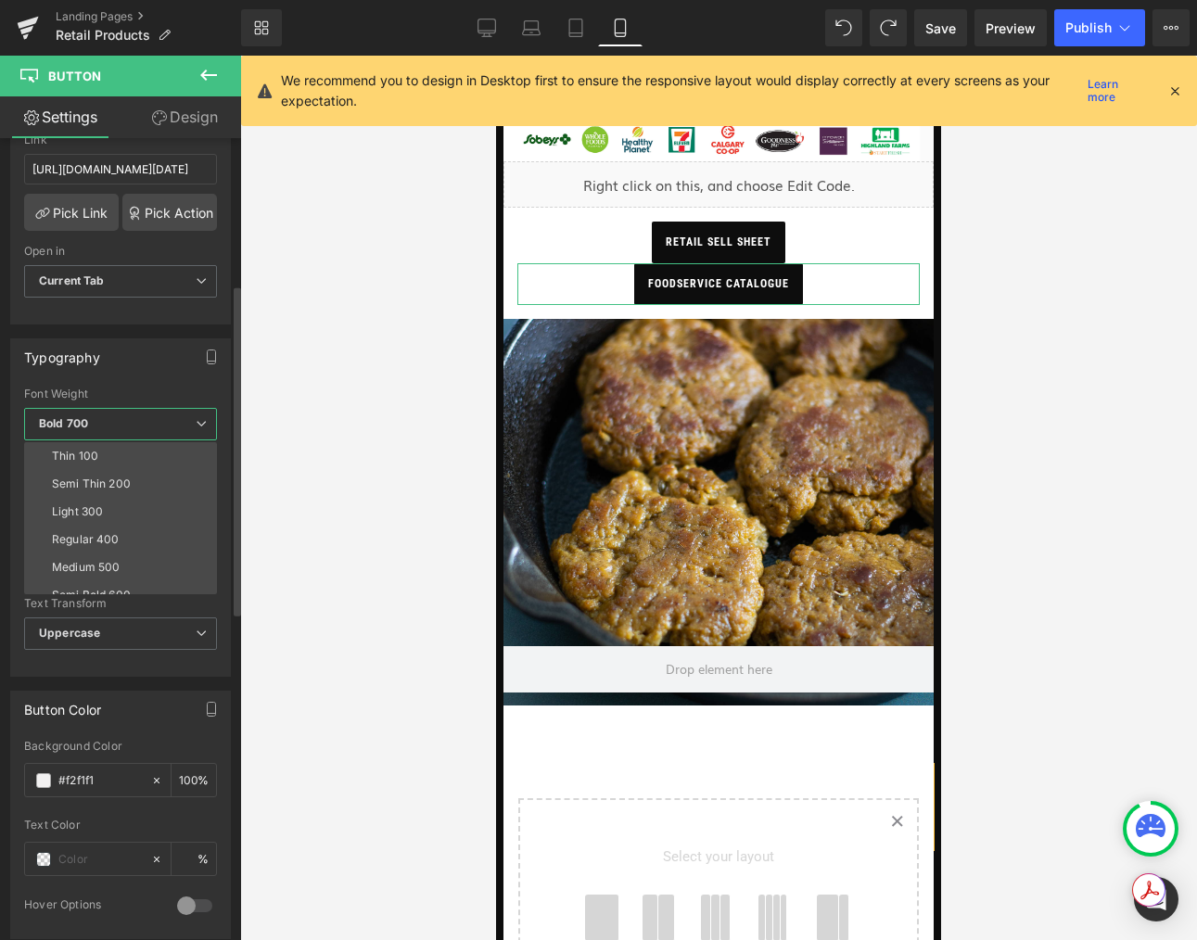
drag, startPoint x: 209, startPoint y: 417, endPoint x: 210, endPoint y: 381, distance: 36.2
click at [209, 417] on span "Bold 700" at bounding box center [120, 424] width 193 height 32
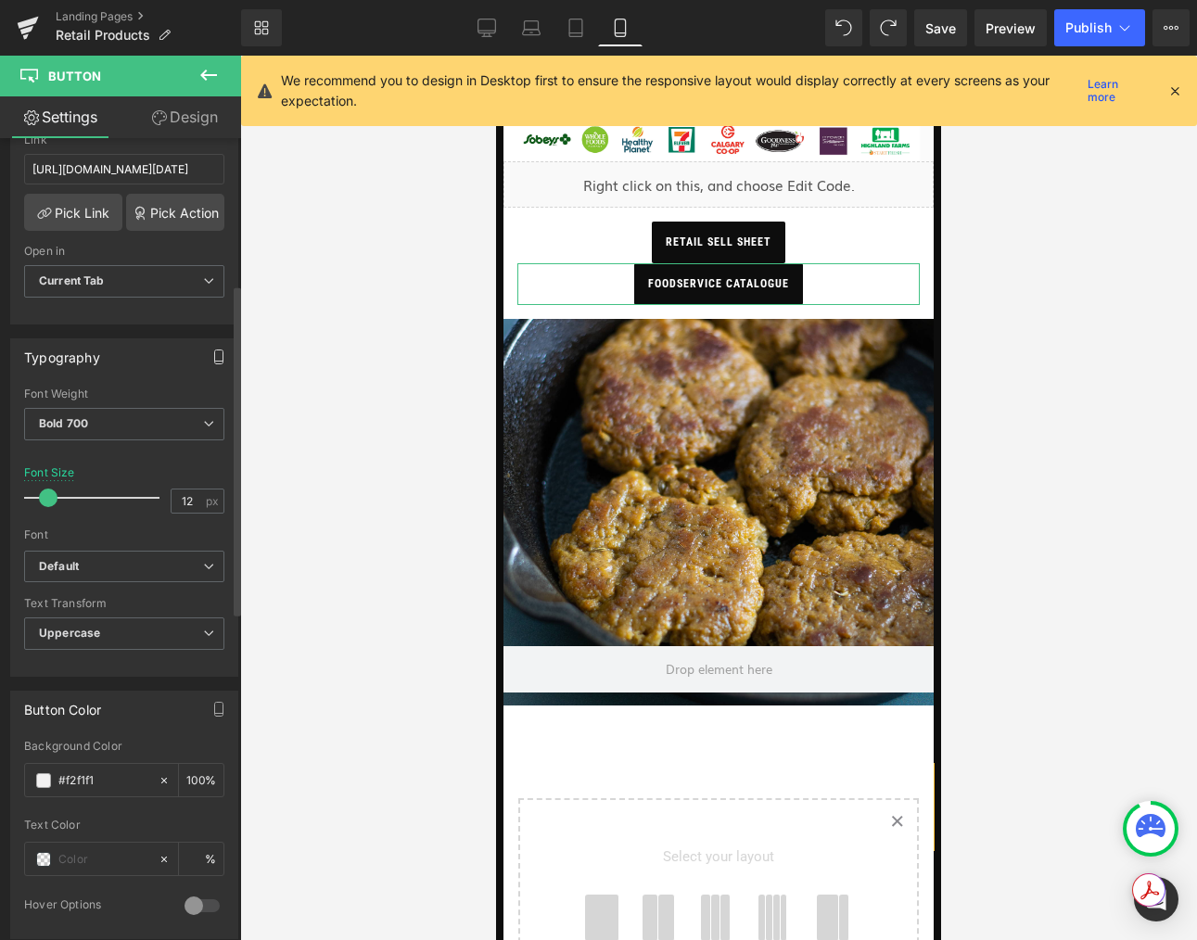
click at [211, 353] on icon "button" at bounding box center [218, 356] width 15 height 15
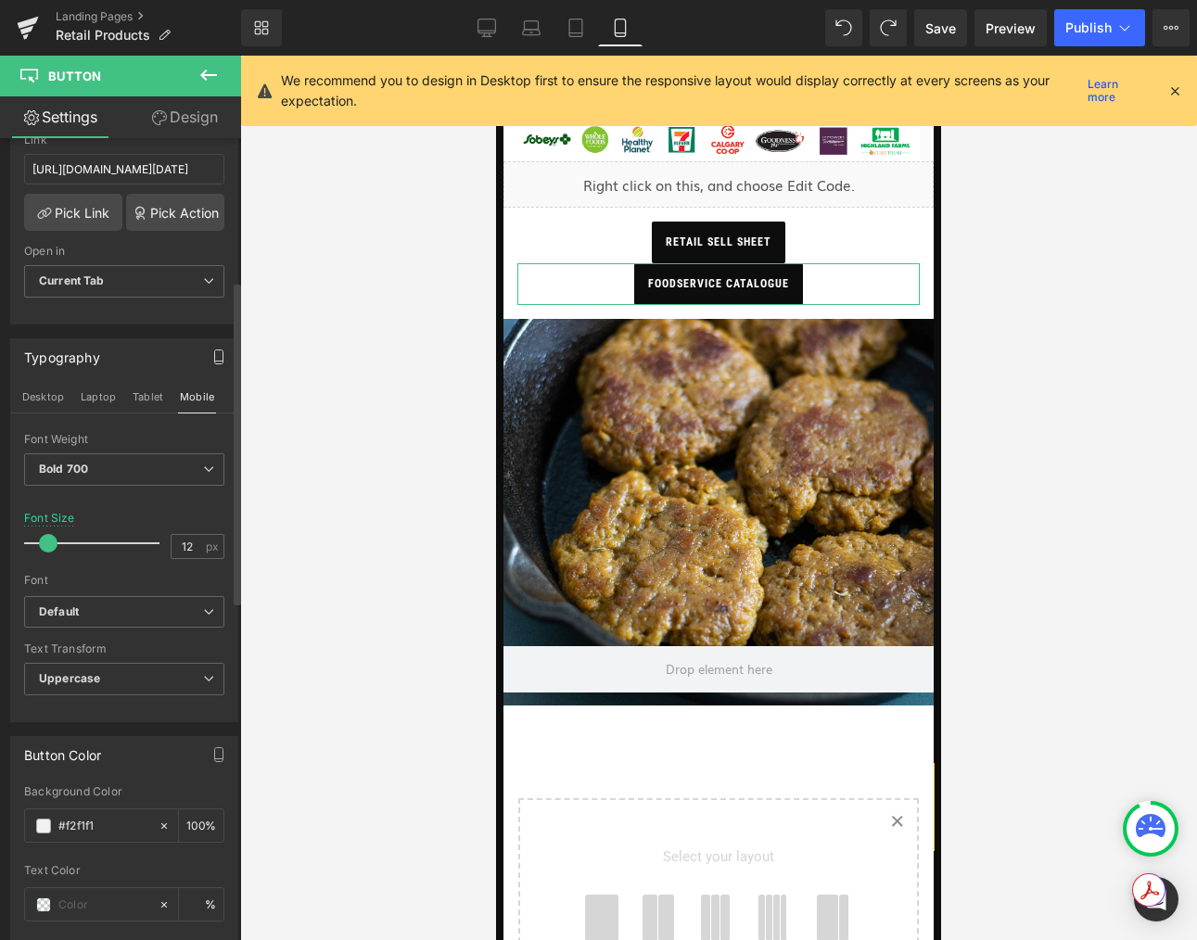
click at [168, 398] on div "Desktop Laptop Tablet Mobile" at bounding box center [124, 397] width 226 height 32
click at [144, 397] on button "Tablet" at bounding box center [148, 397] width 34 height 32
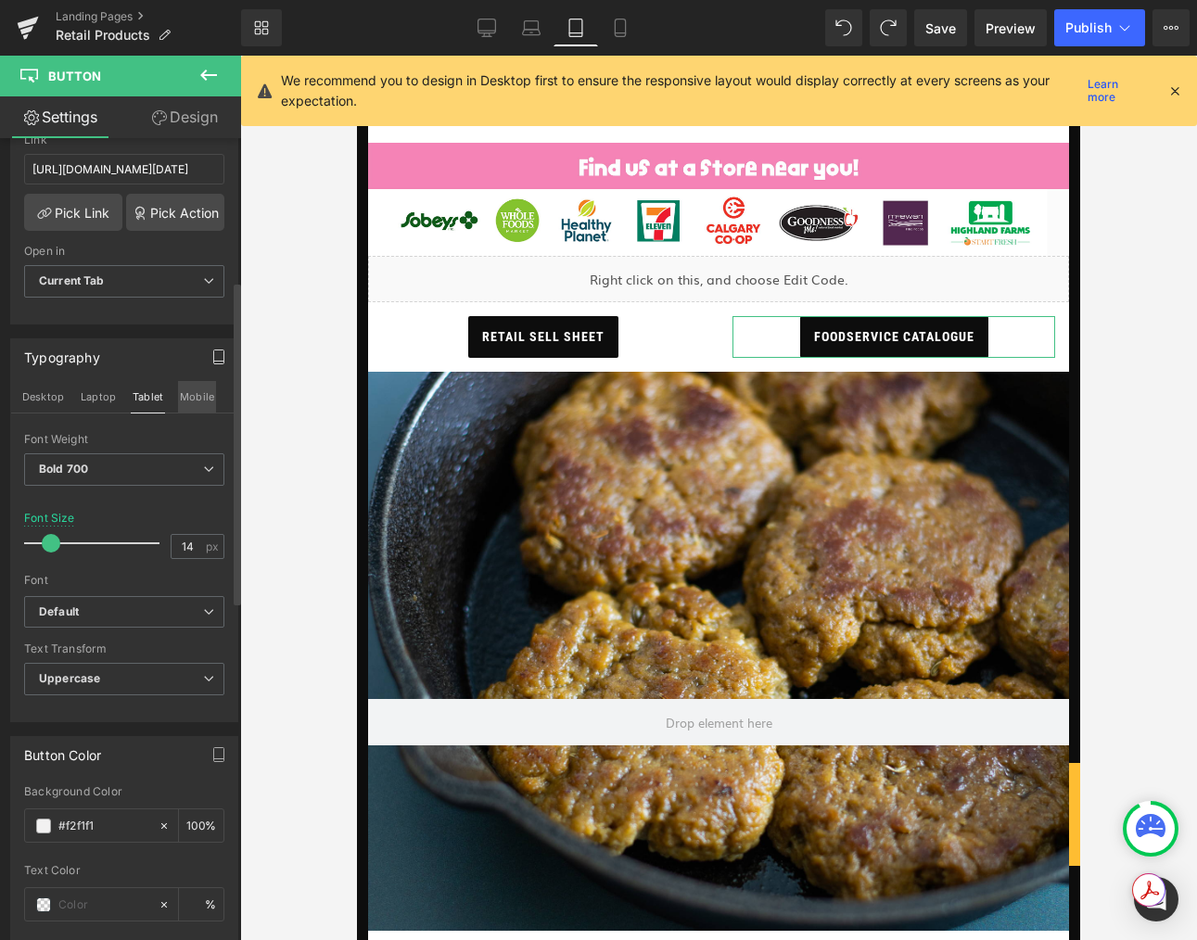
click at [186, 400] on button "Mobile" at bounding box center [197, 397] width 38 height 32
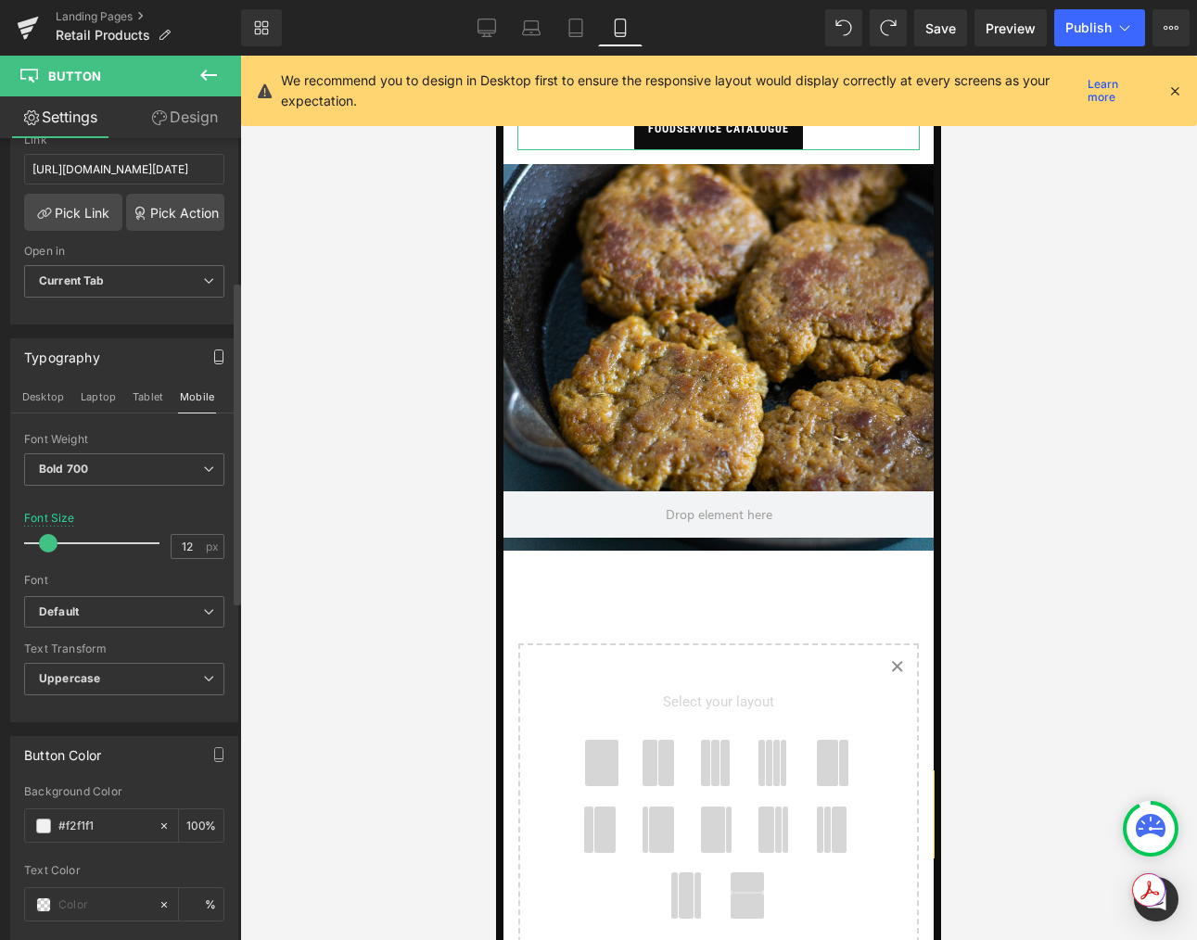
scroll to position [578, 0]
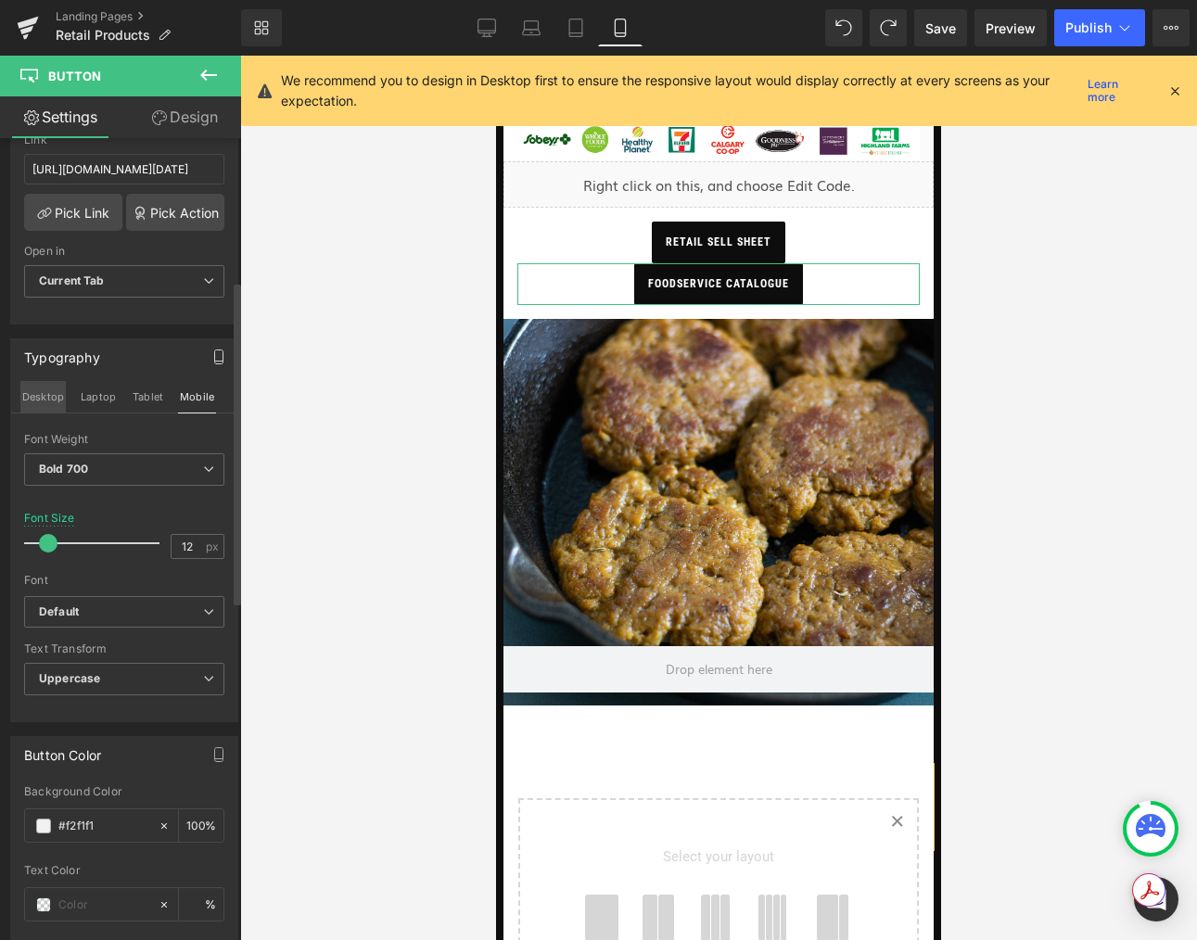
click at [40, 396] on button "Desktop" at bounding box center [42, 397] width 45 height 32
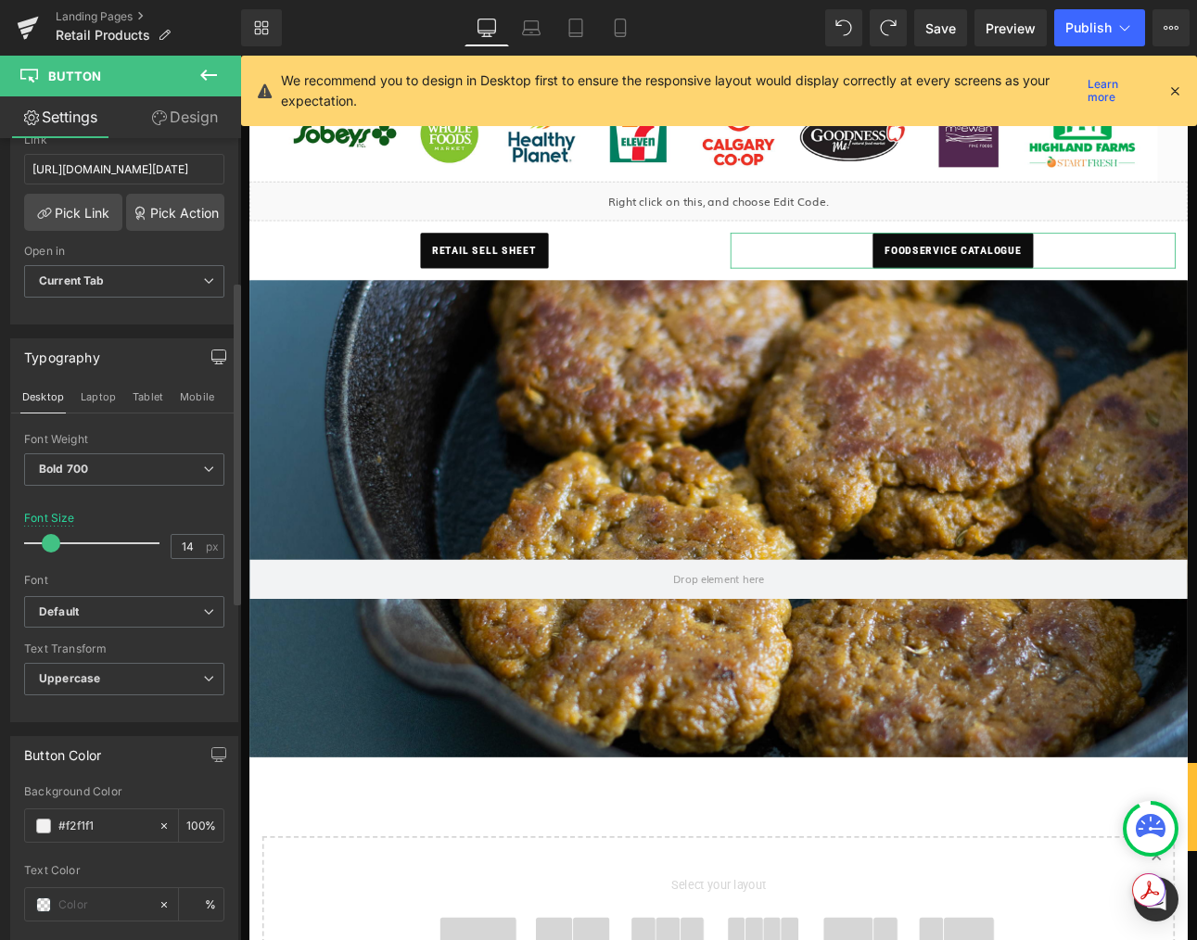
scroll to position [1051, 0]
click at [192, 401] on button "Mobile" at bounding box center [197, 397] width 38 height 32
type input "12"
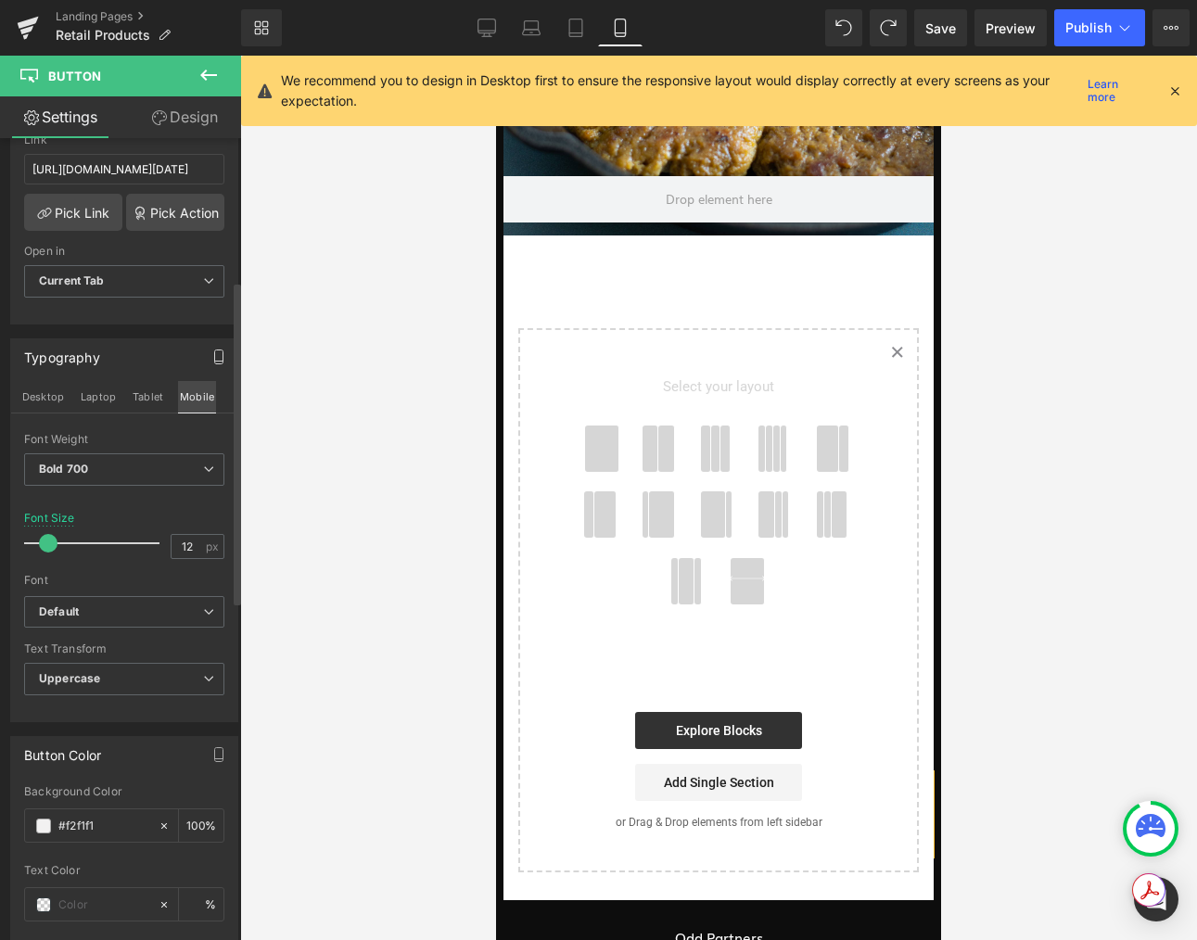
scroll to position [616, 0]
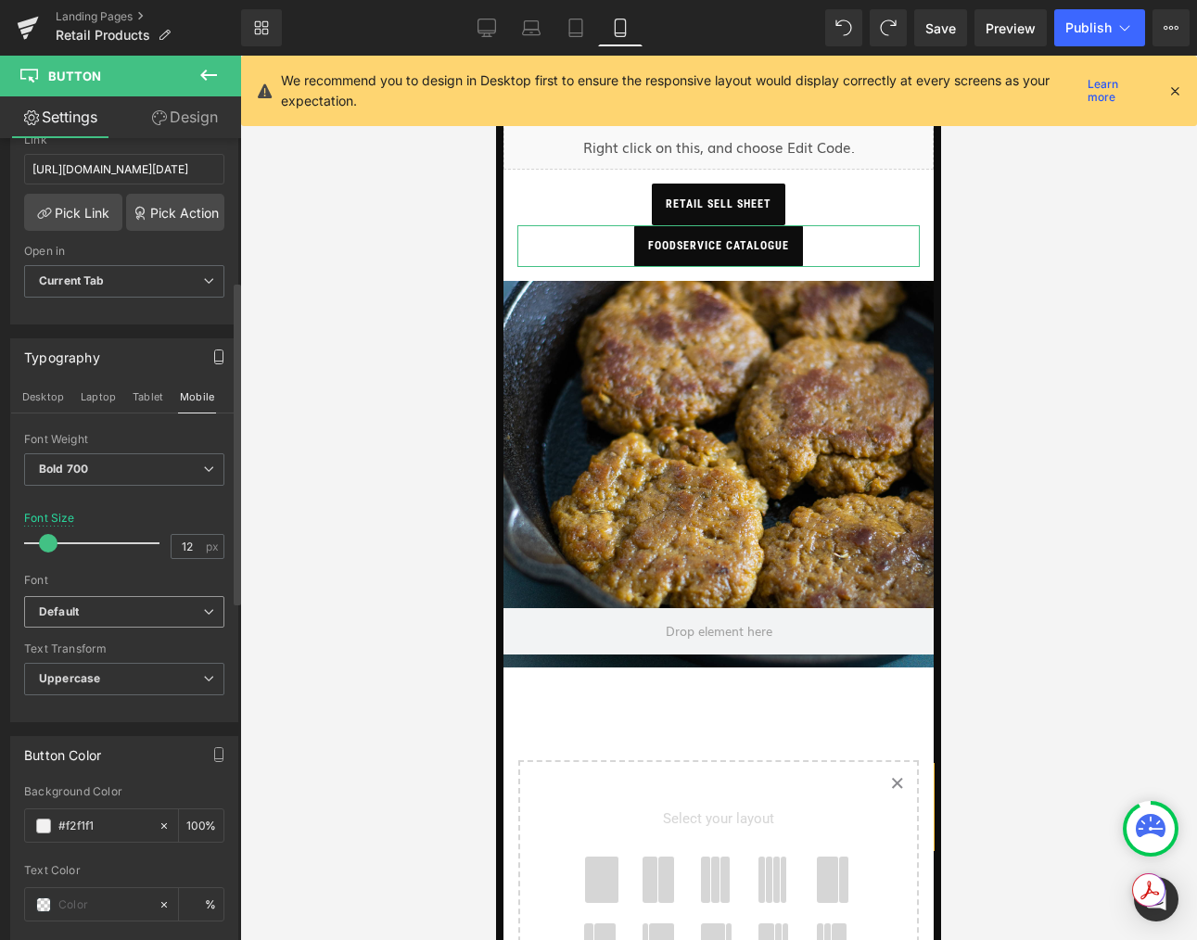
click at [120, 604] on b "Default" at bounding box center [121, 612] width 164 height 16
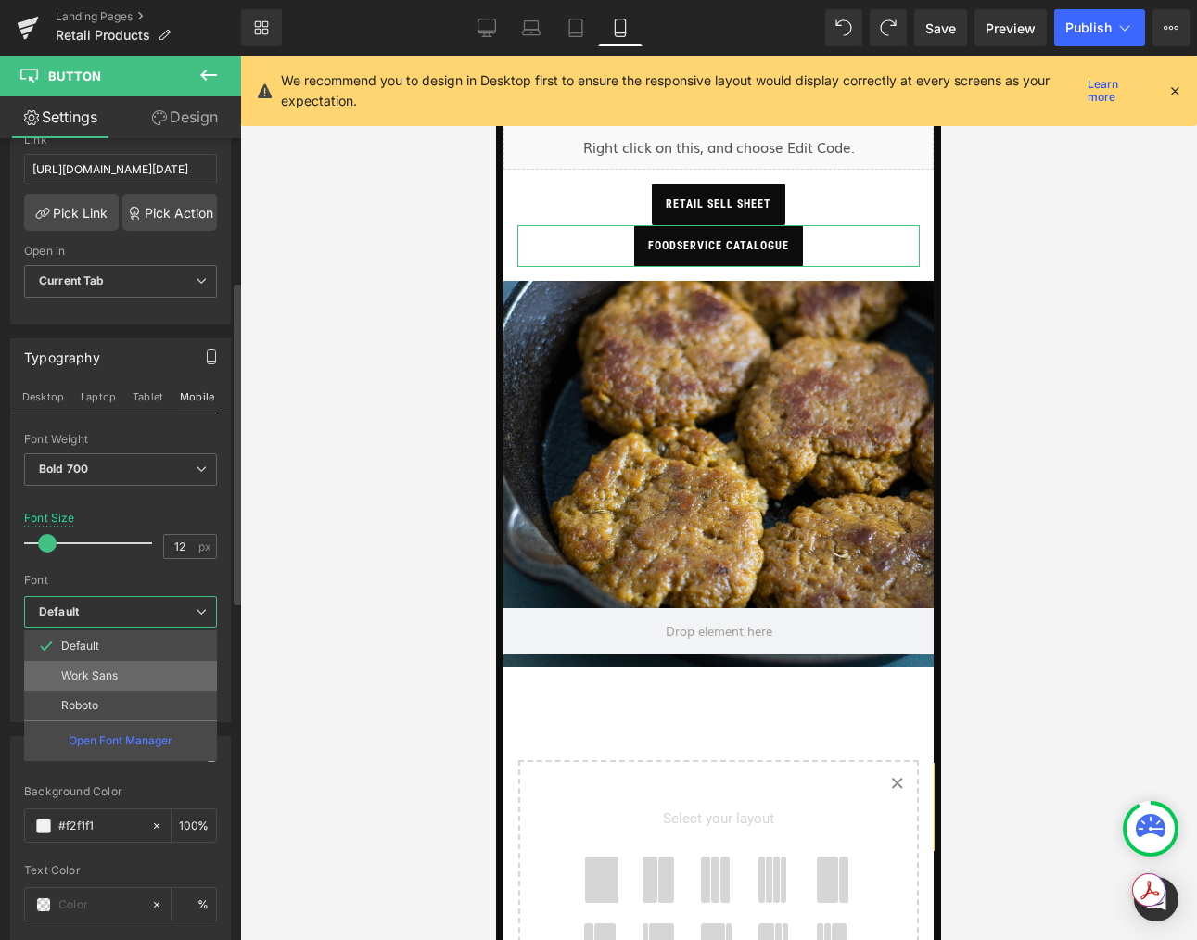
click at [113, 669] on p "Work Sans" at bounding box center [89, 675] width 57 height 13
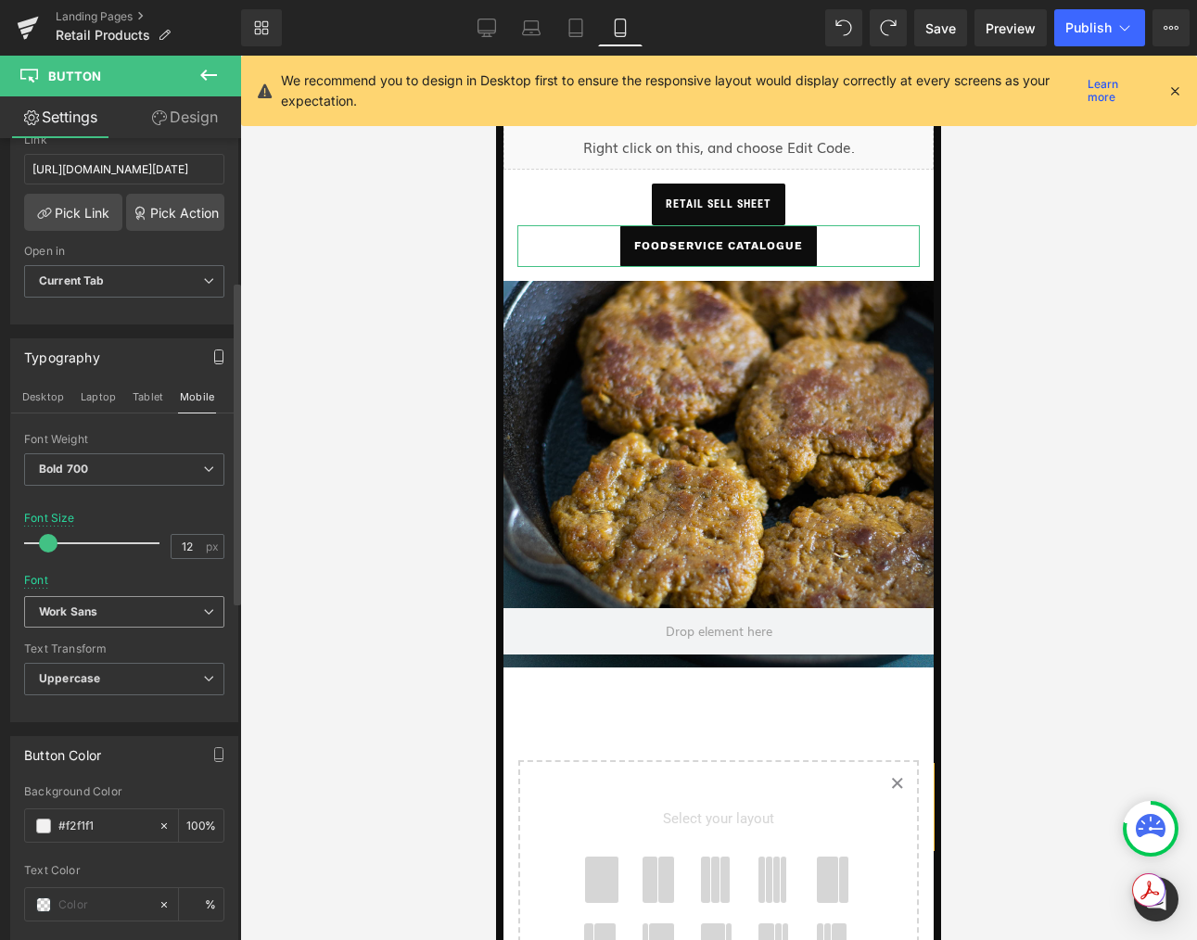
click at [184, 606] on b "Work Sans" at bounding box center [121, 612] width 164 height 16
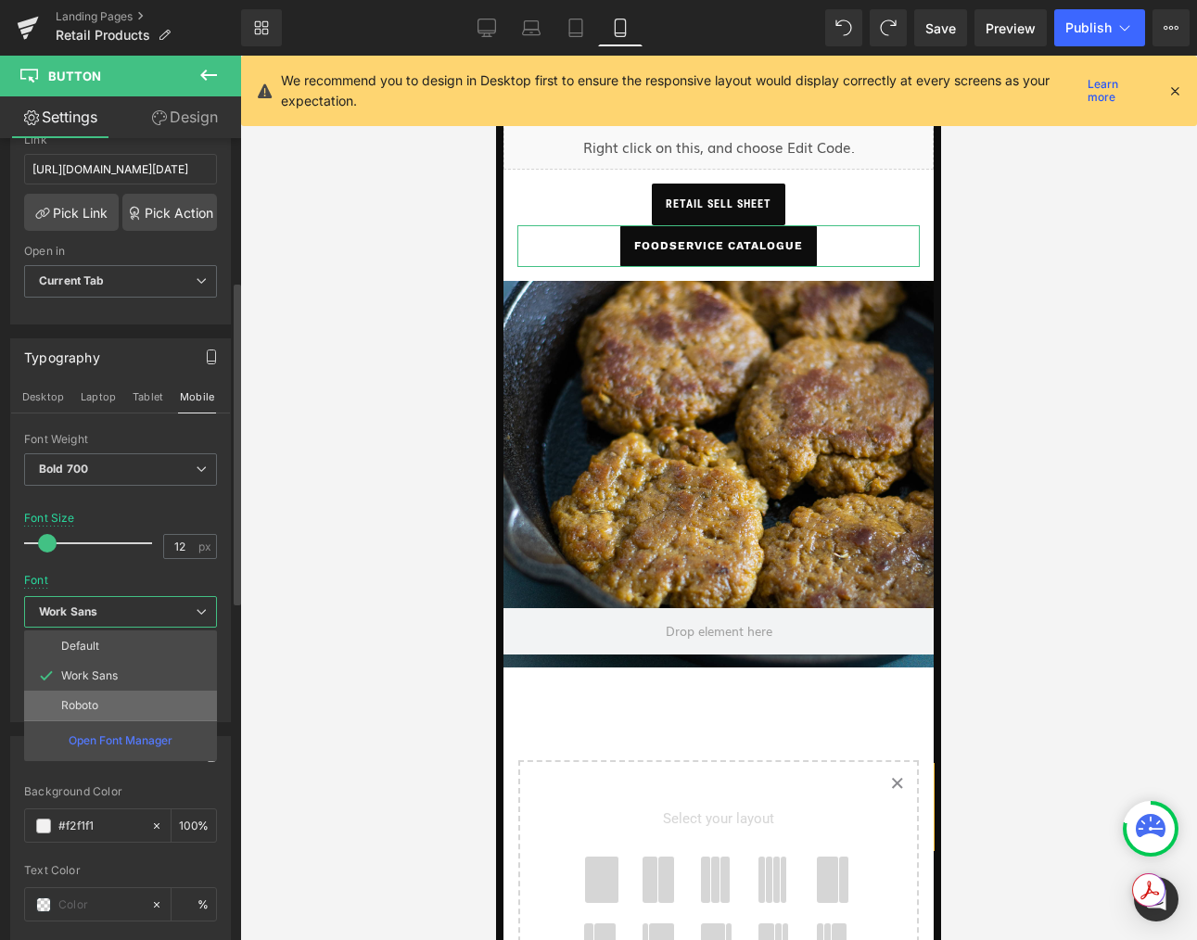
click at [108, 699] on li "Roboto" at bounding box center [120, 706] width 193 height 30
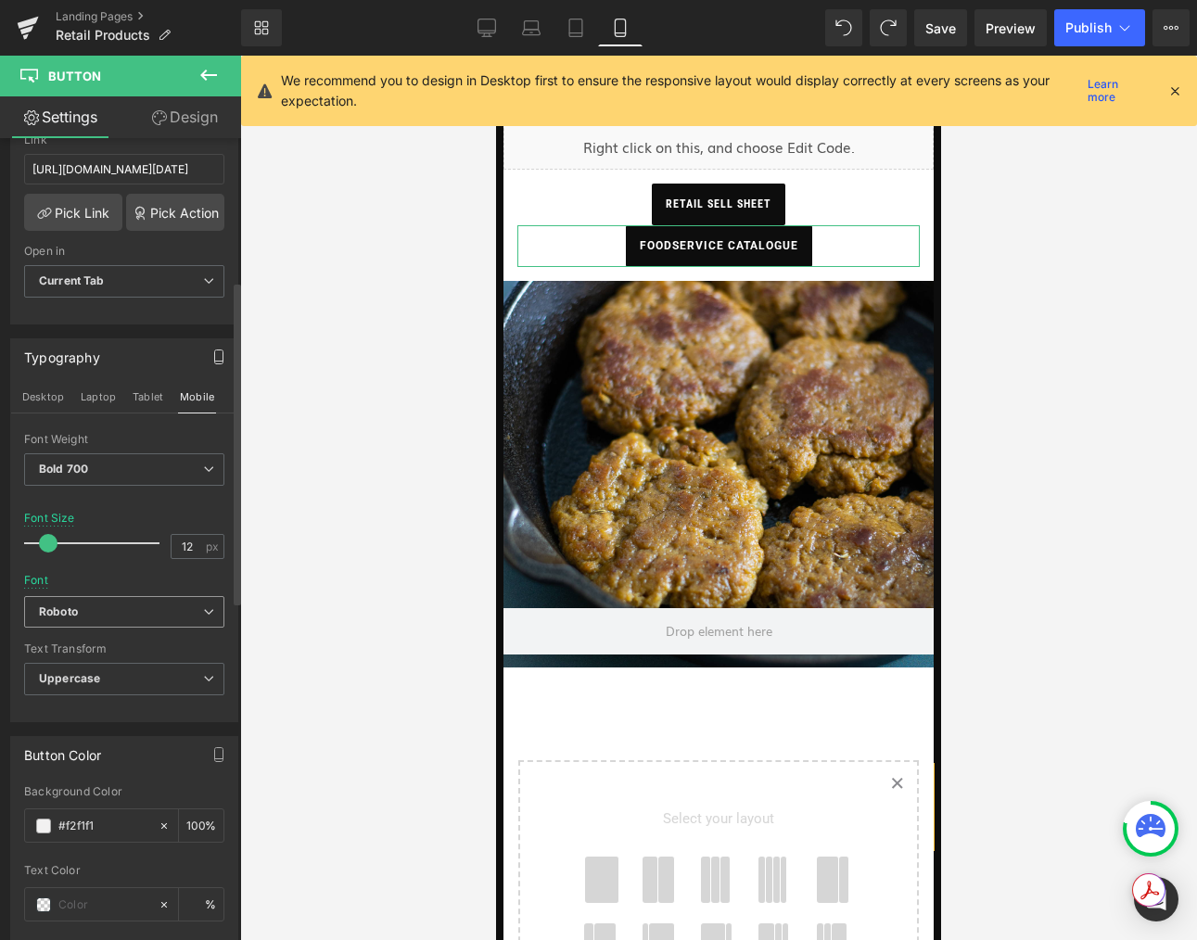
click at [132, 616] on b "Roboto" at bounding box center [121, 612] width 164 height 16
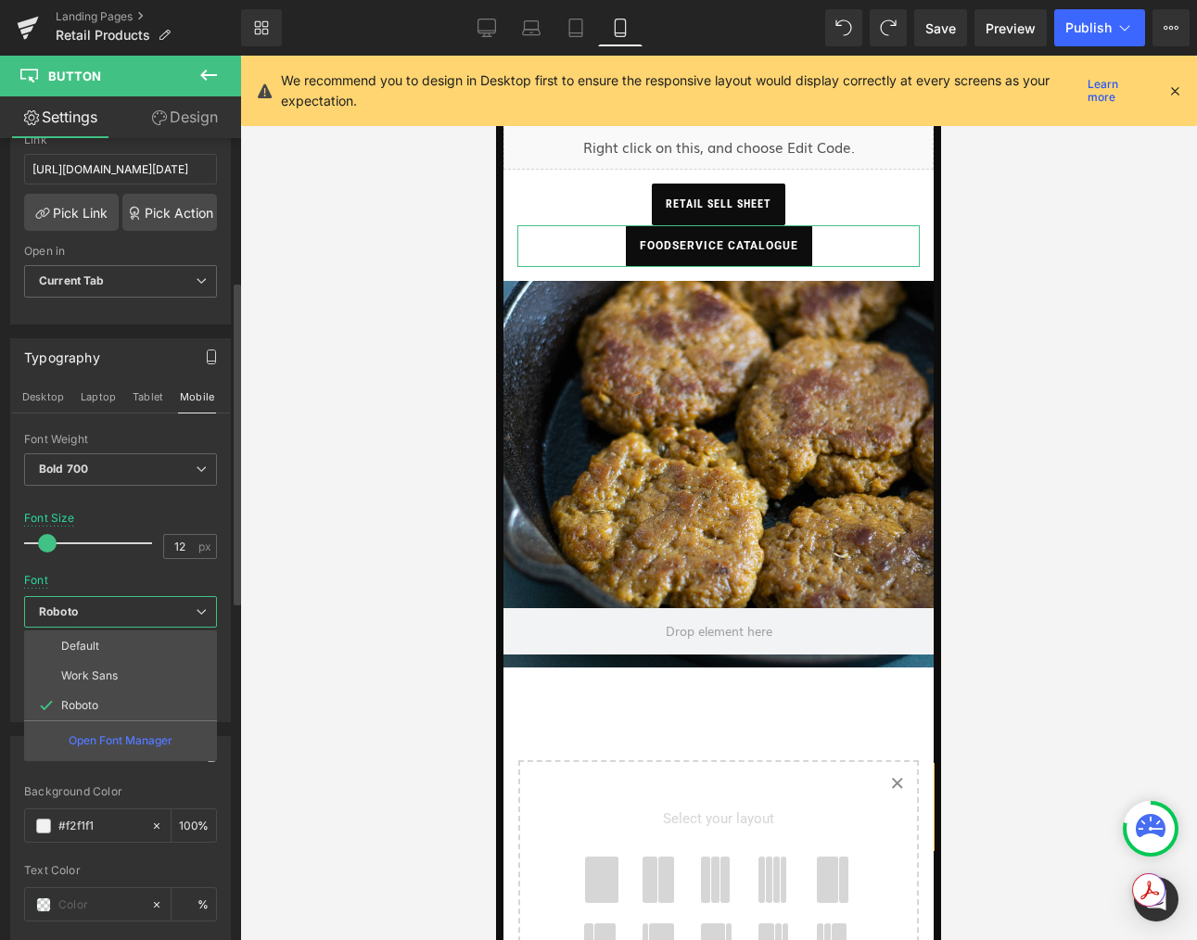
click at [104, 641] on li "Default" at bounding box center [120, 646] width 193 height 30
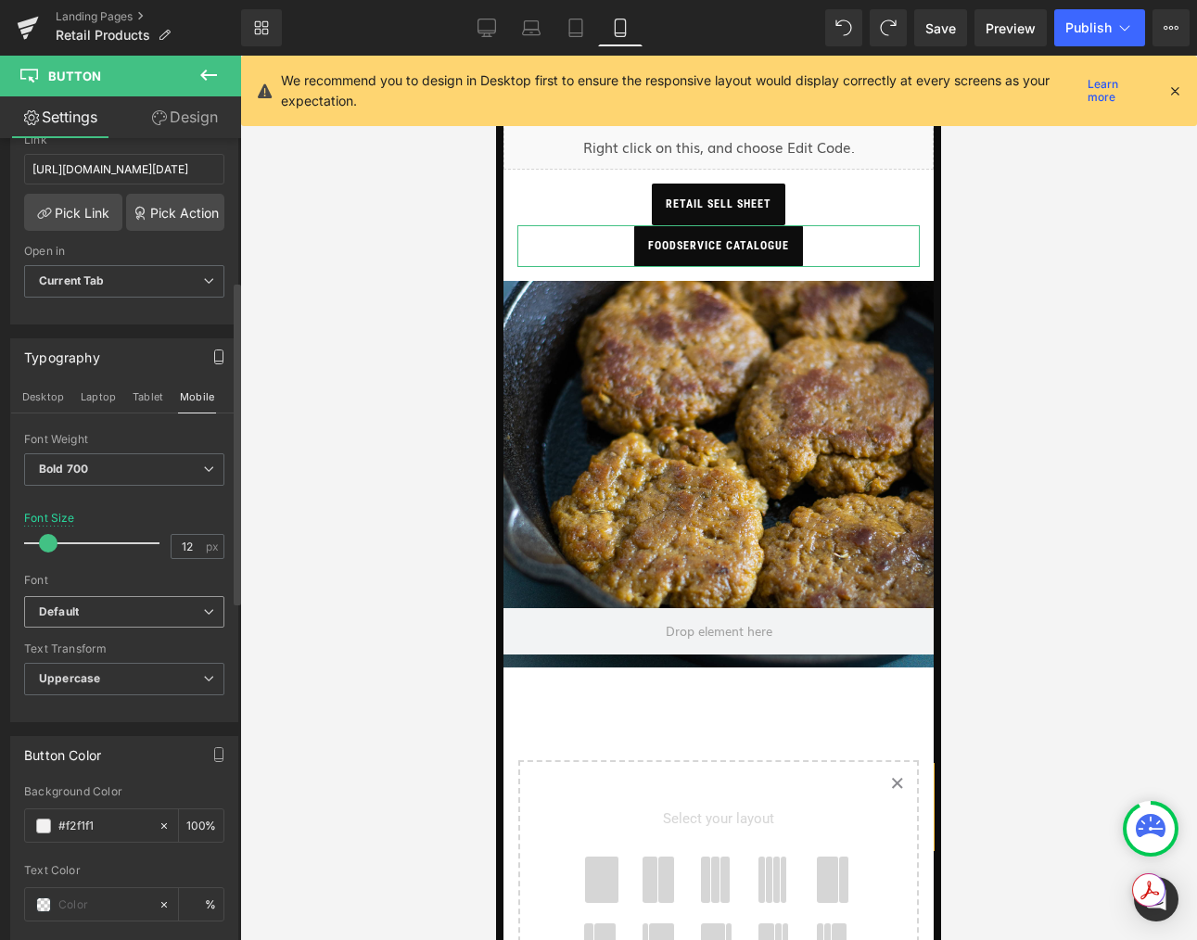
click at [144, 616] on b "Default" at bounding box center [121, 612] width 164 height 16
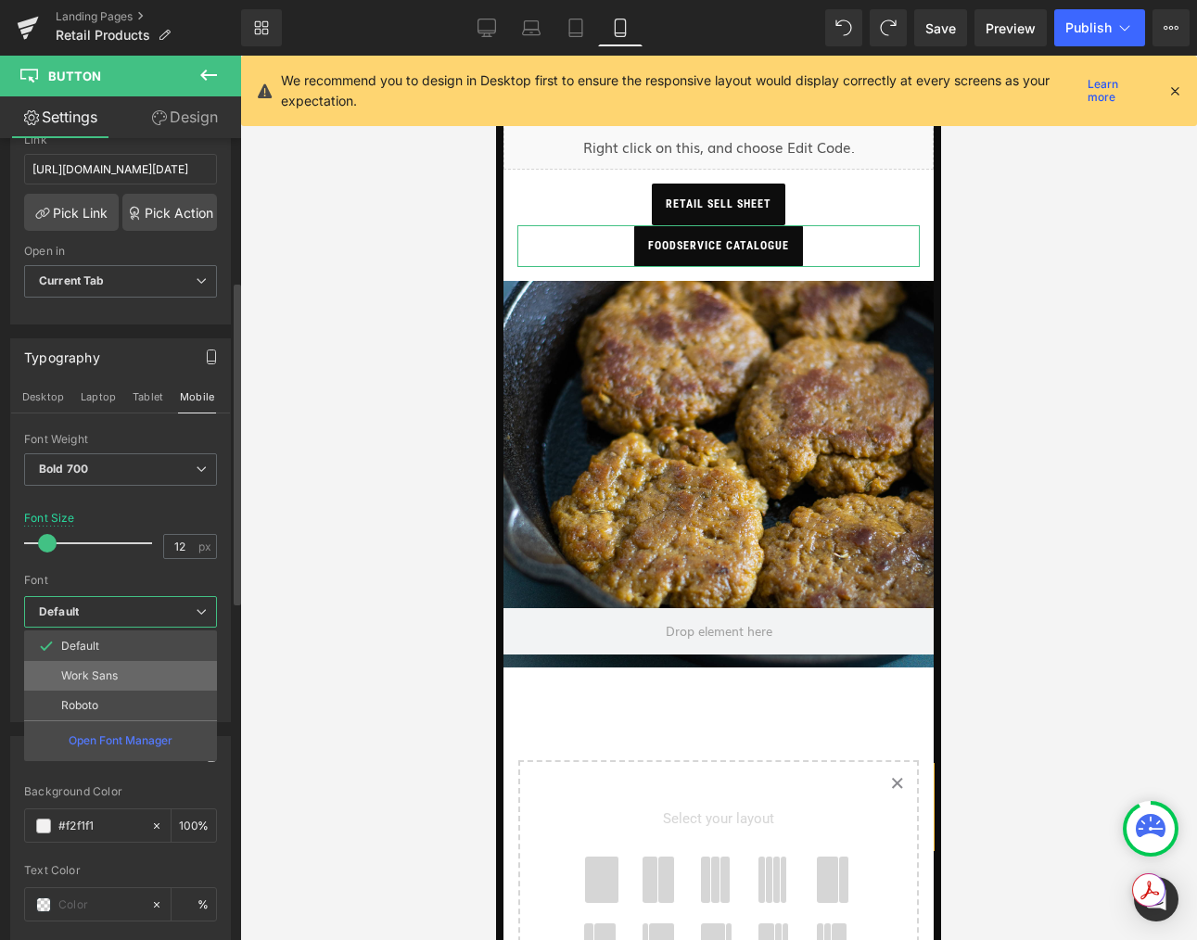
click at [129, 676] on li "Work Sans" at bounding box center [120, 676] width 193 height 30
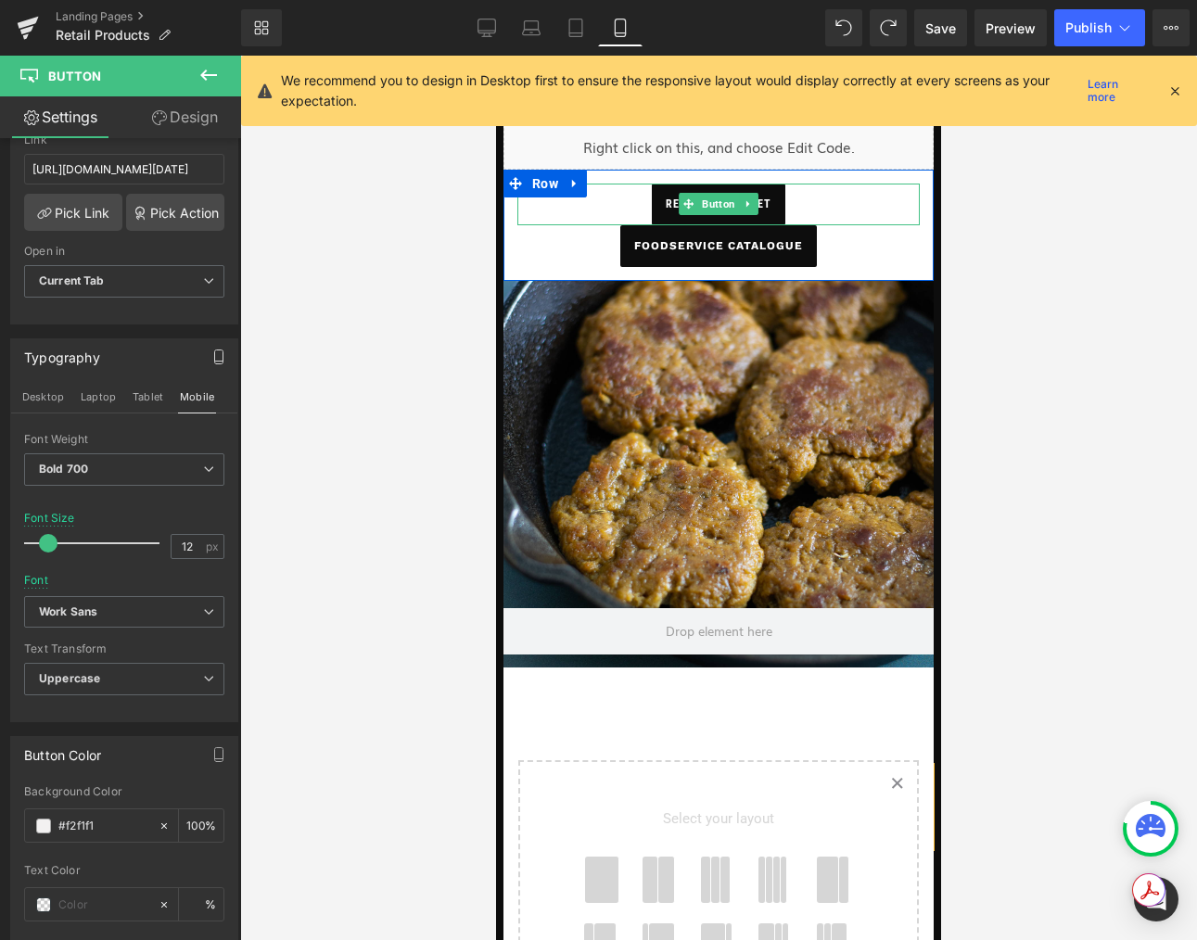
click at [673, 202] on span "retail sell sheet" at bounding box center [719, 205] width 106 height 42
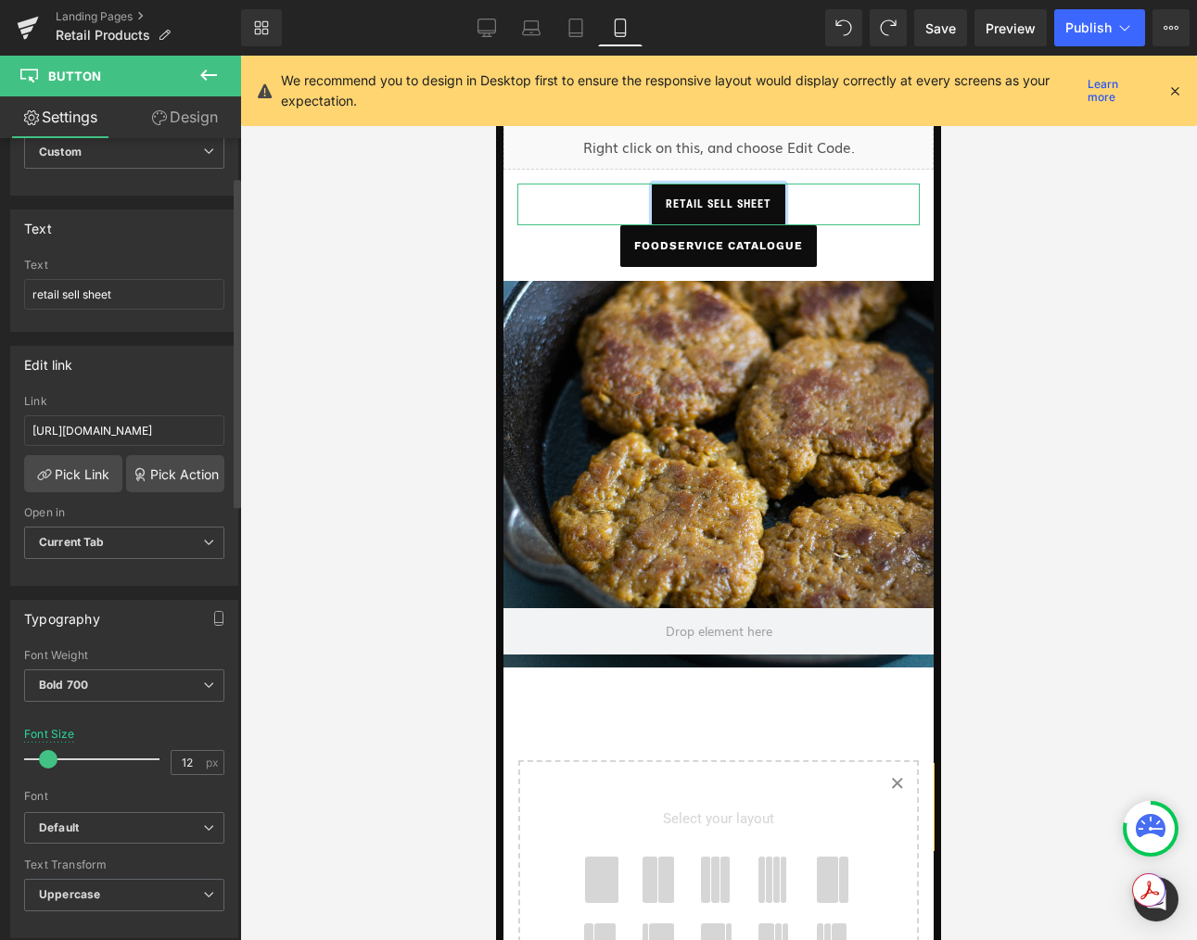
scroll to position [201, 0]
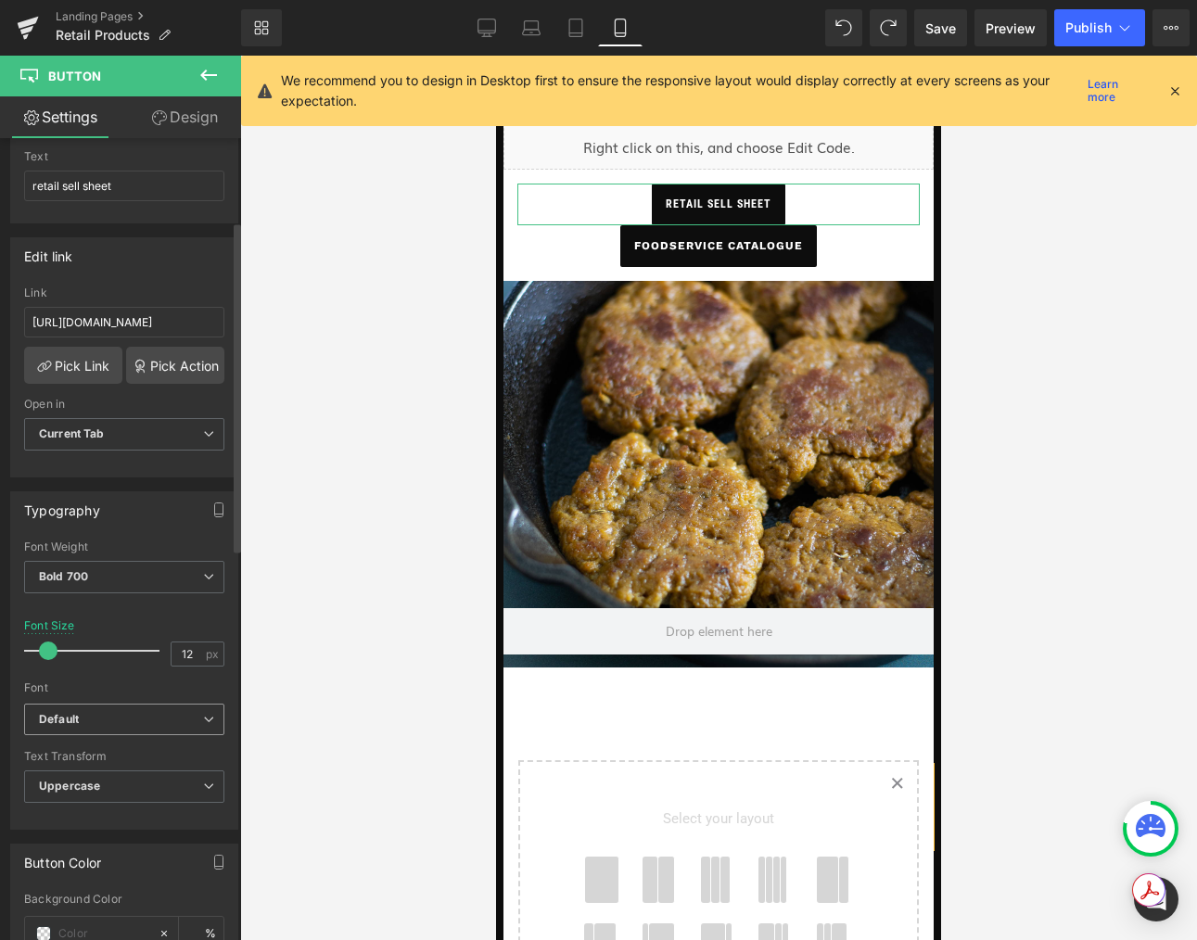
click at [188, 712] on b "Default" at bounding box center [121, 720] width 164 height 16
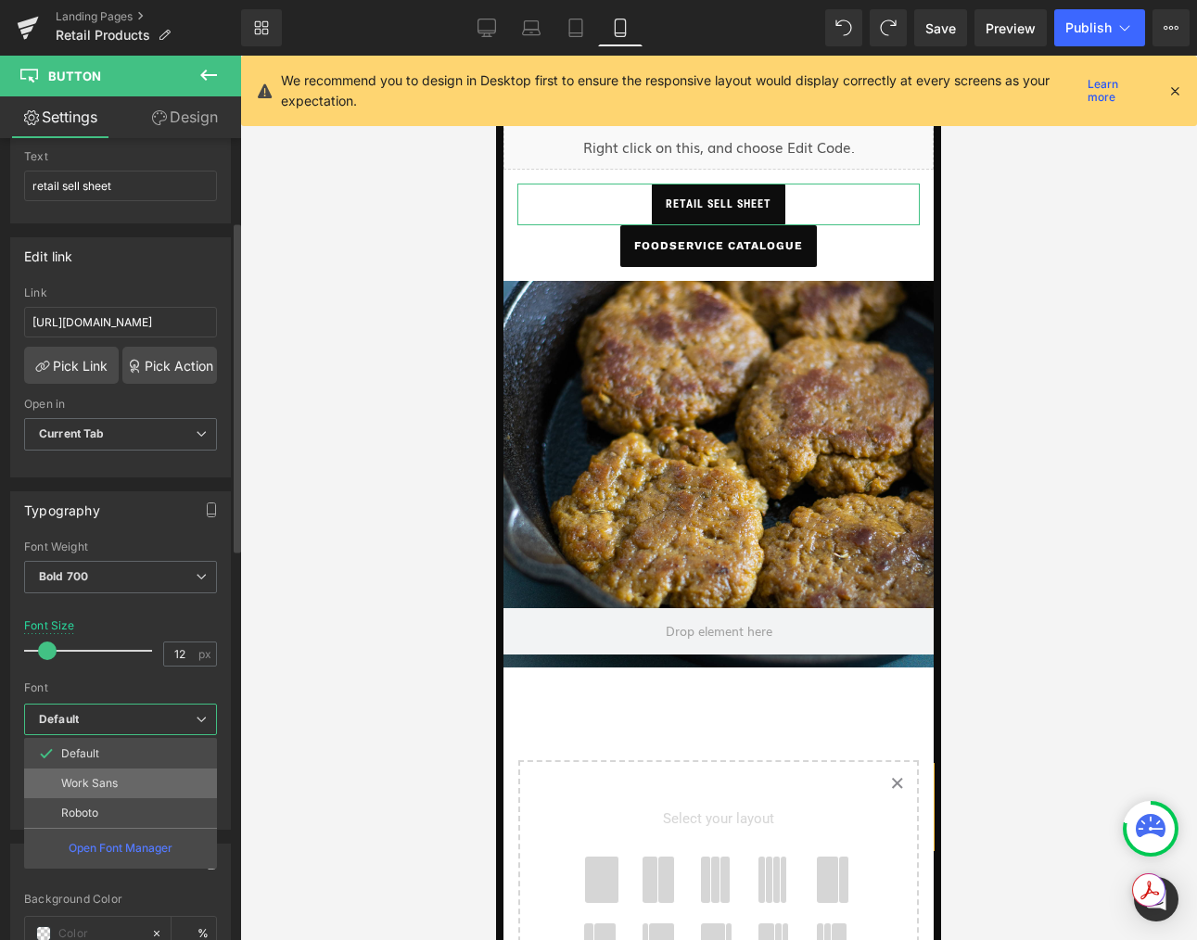
click at [138, 786] on li "Work Sans" at bounding box center [120, 783] width 193 height 30
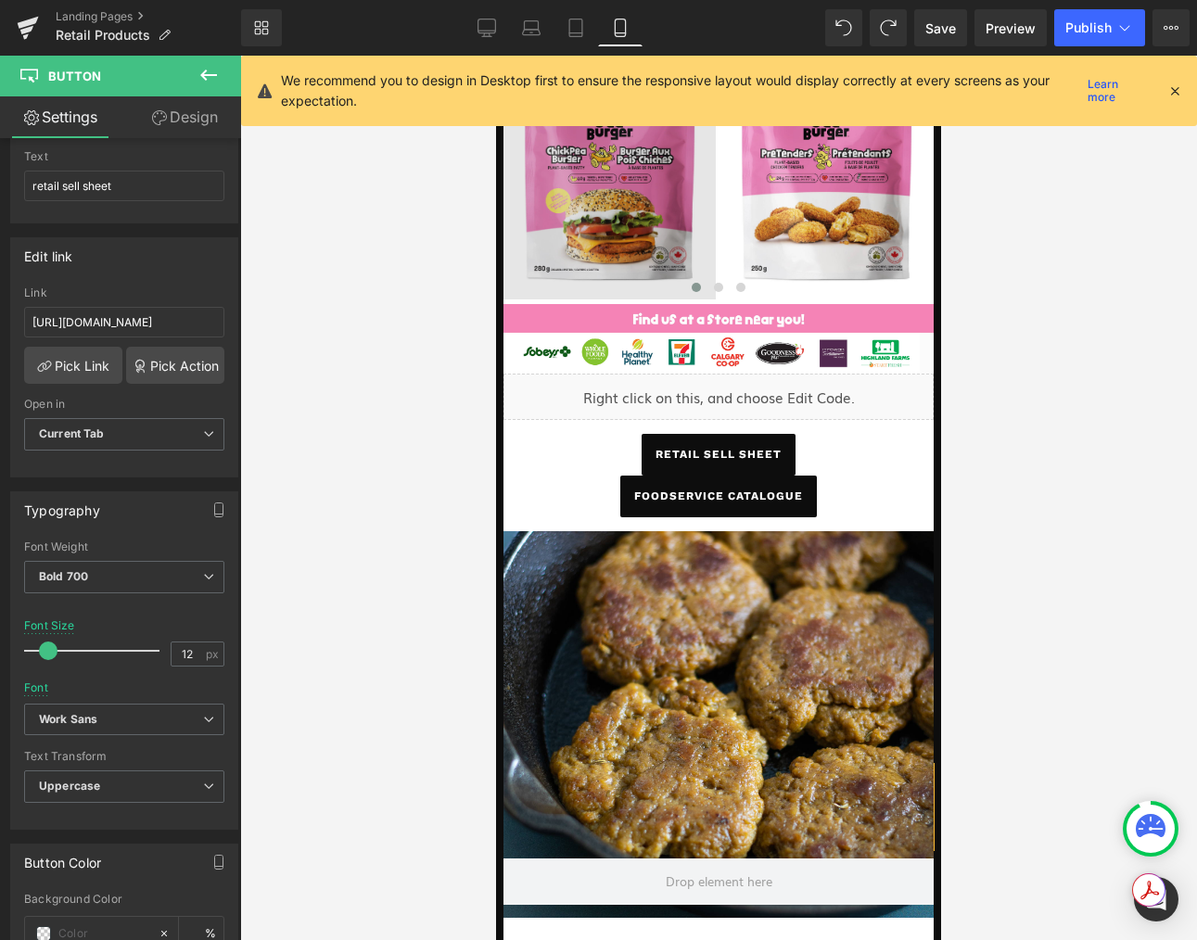
scroll to position [451, 0]
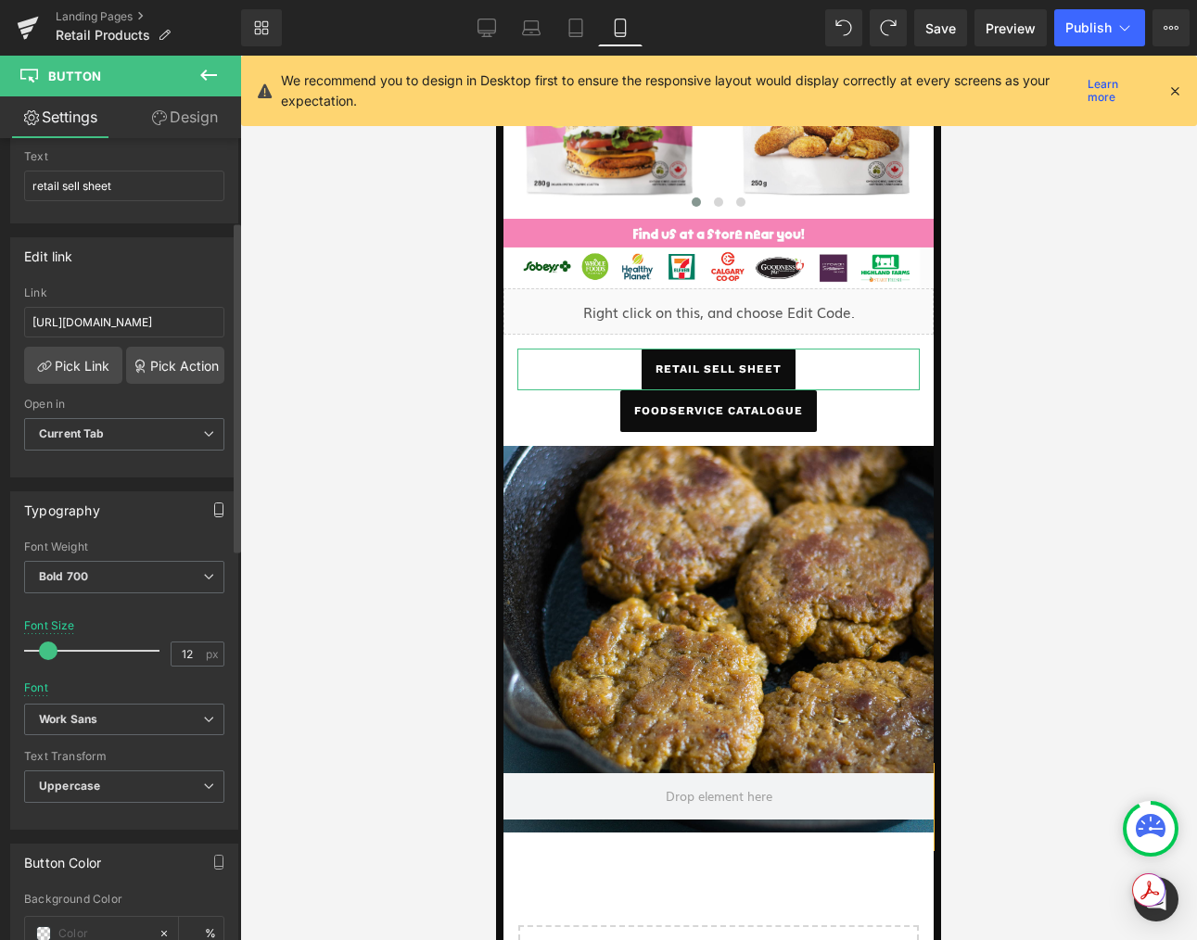
click at [215, 509] on icon "button" at bounding box center [219, 509] width 8 height 14
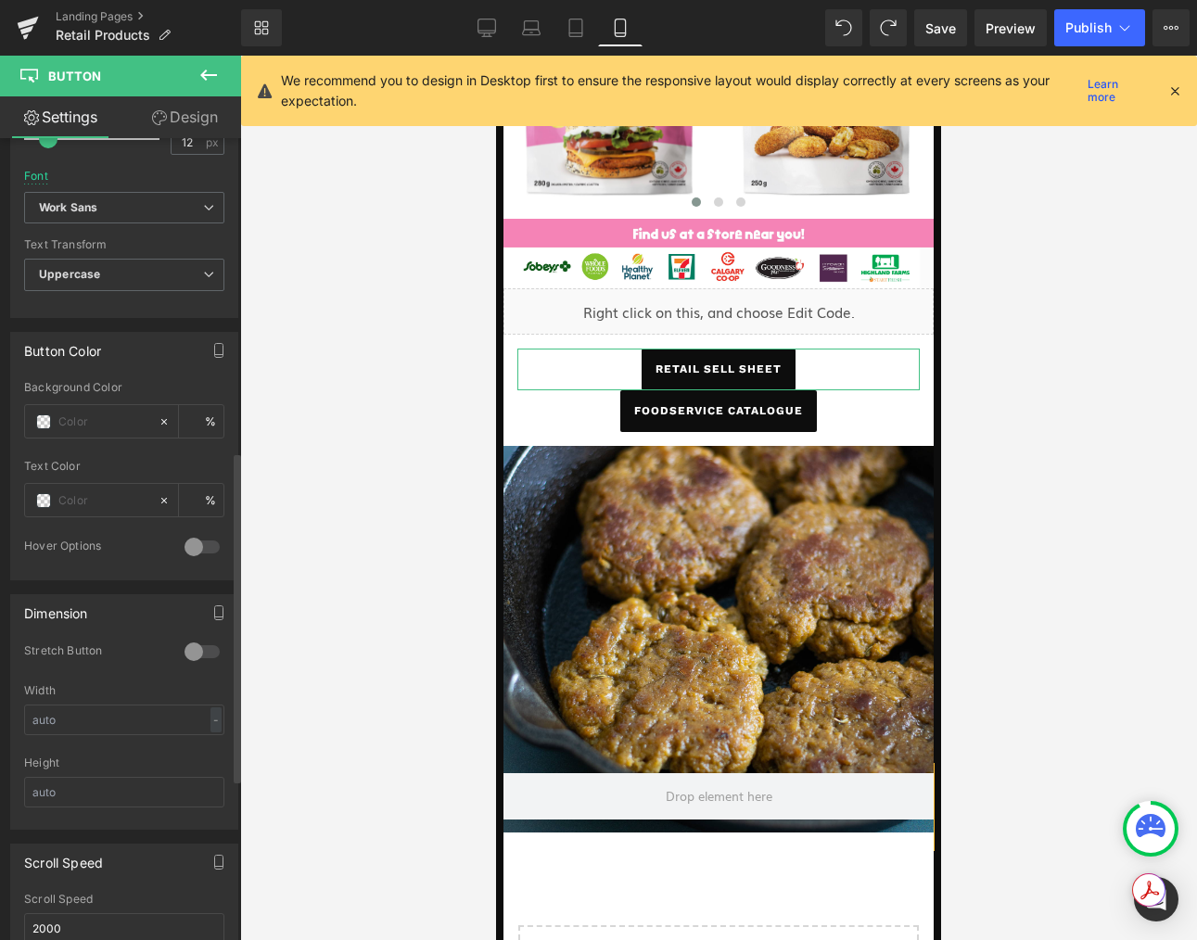
scroll to position [759, 0]
click at [159, 715] on input "text" at bounding box center [124, 719] width 200 height 31
drag, startPoint x: 171, startPoint y: 722, endPoint x: 25, endPoint y: 712, distance: 146.8
click at [25, 712] on input "text" at bounding box center [124, 719] width 200 height 31
click at [153, 789] on input "text" at bounding box center [124, 791] width 200 height 31
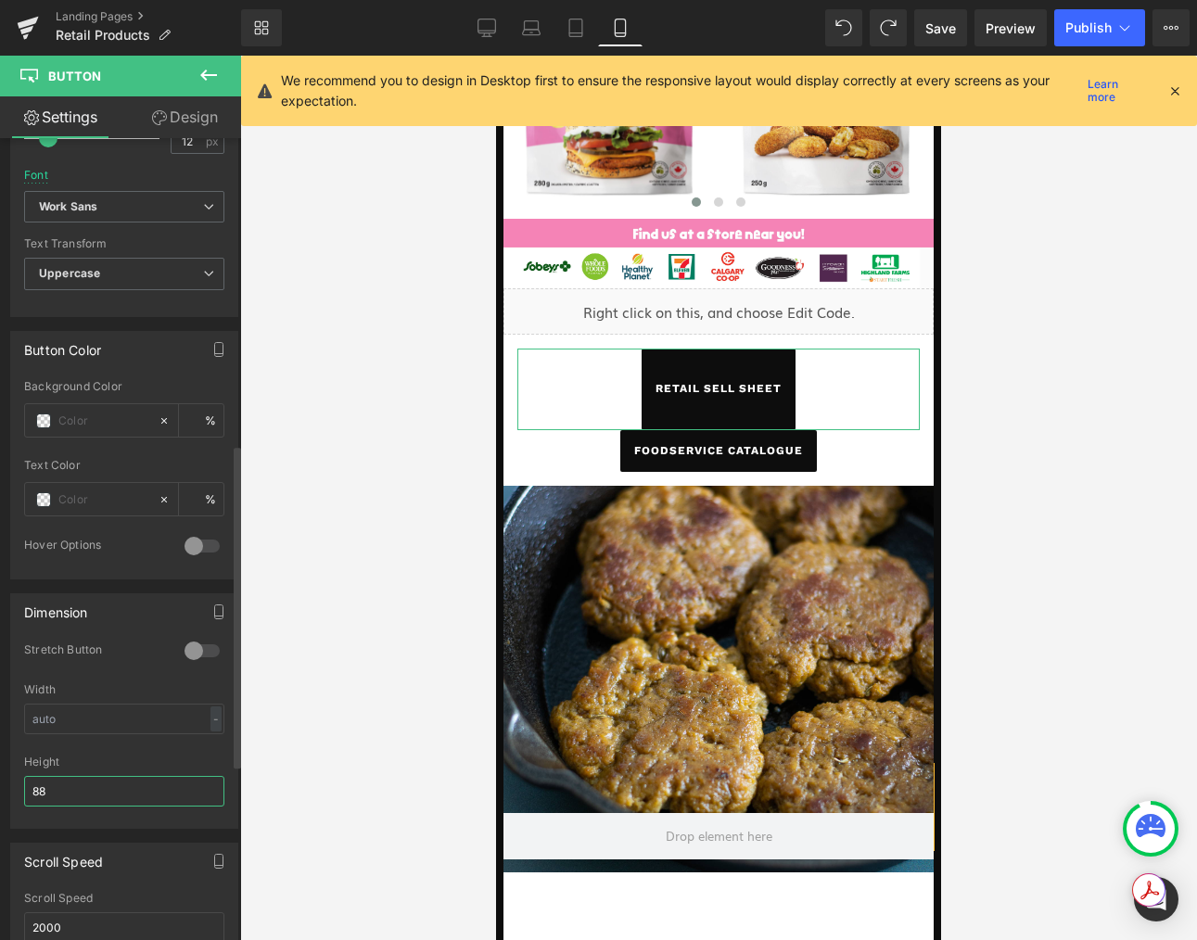
type input "8"
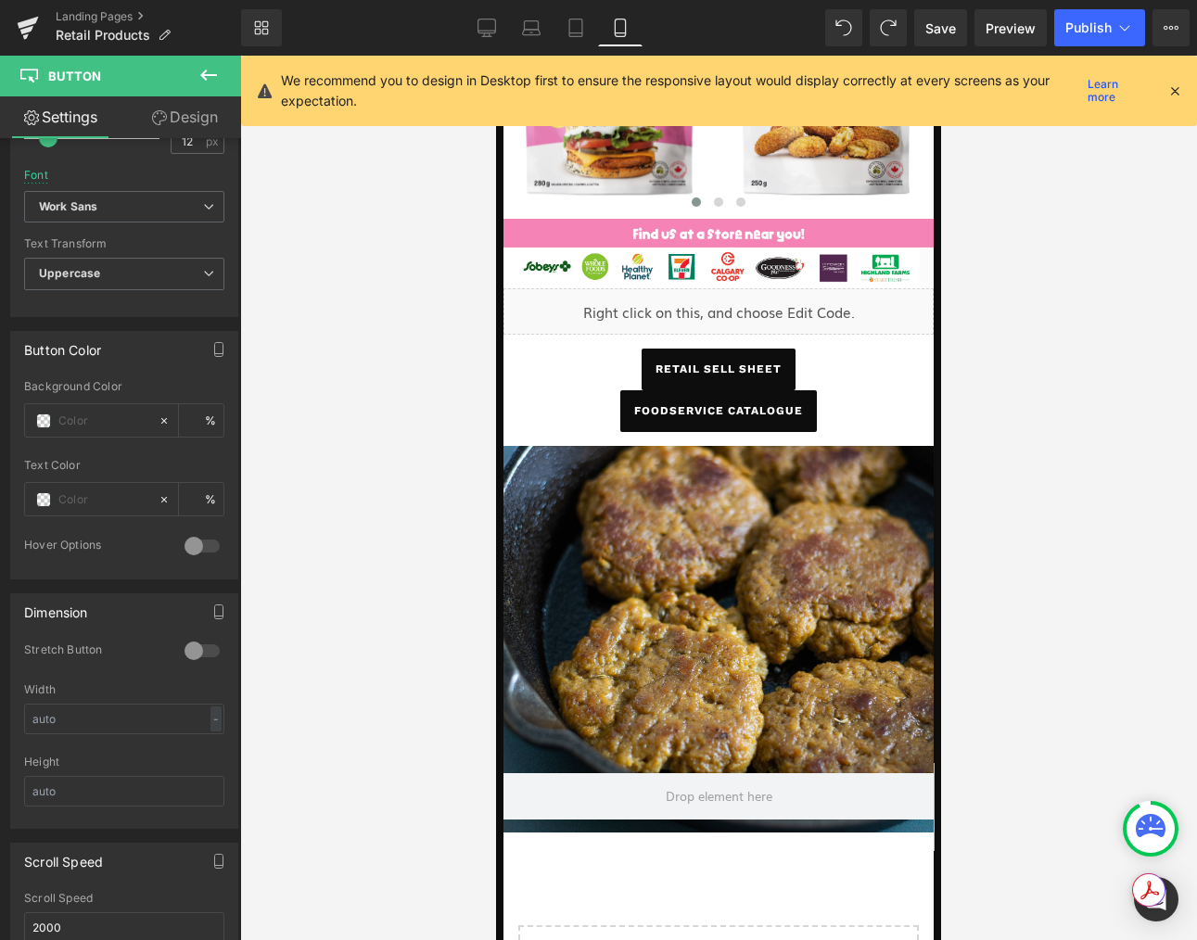
click at [401, 595] on div at bounding box center [718, 498] width 957 height 884
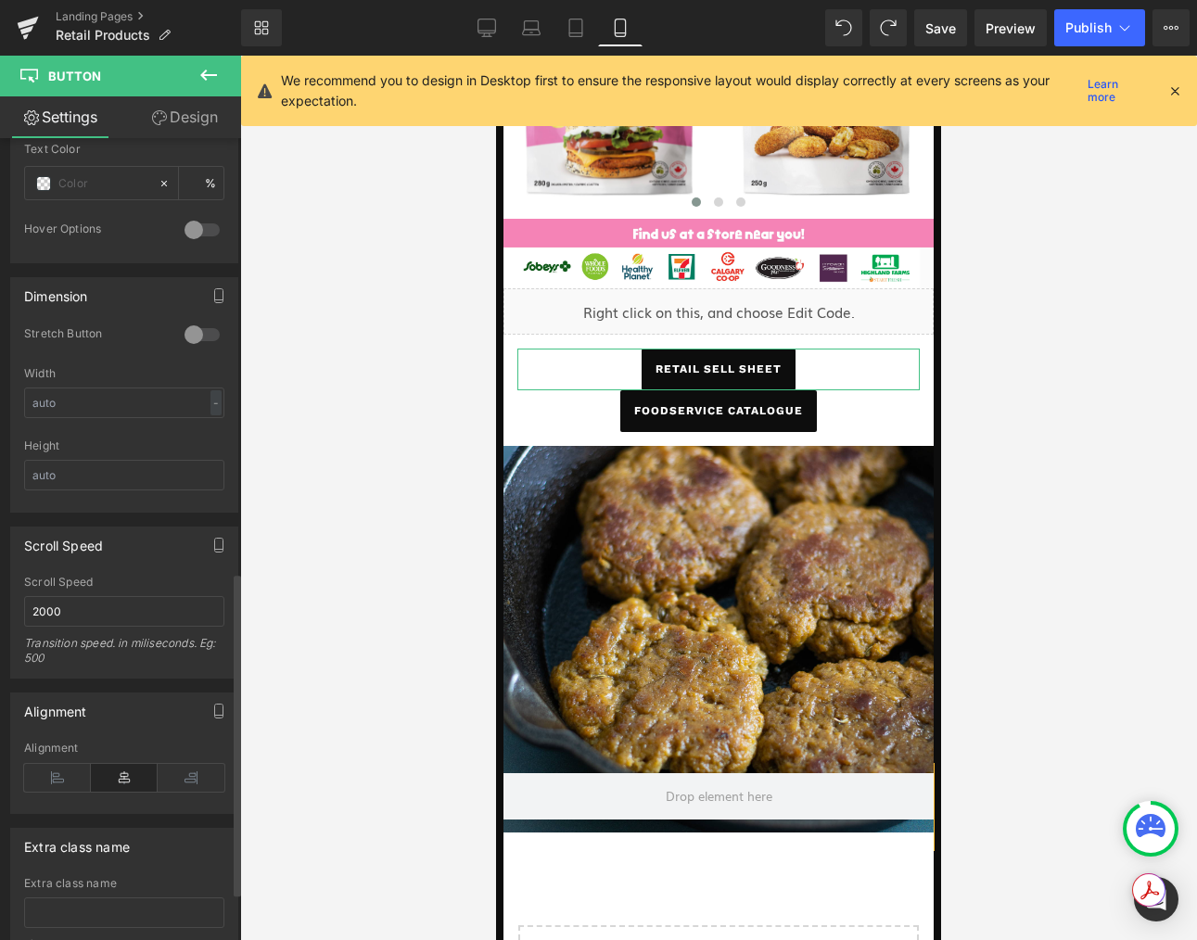
scroll to position [1195, 0]
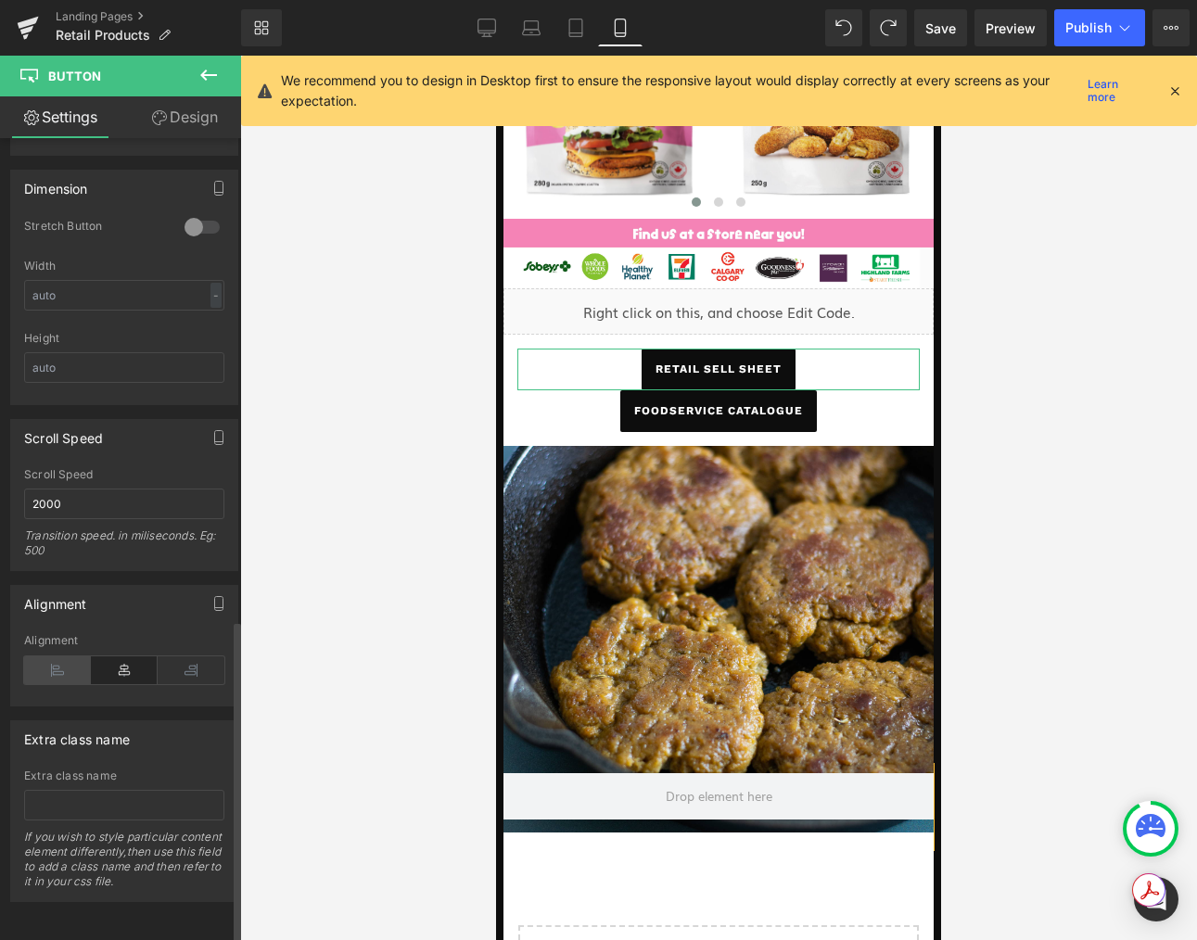
click at [57, 657] on icon at bounding box center [57, 670] width 67 height 28
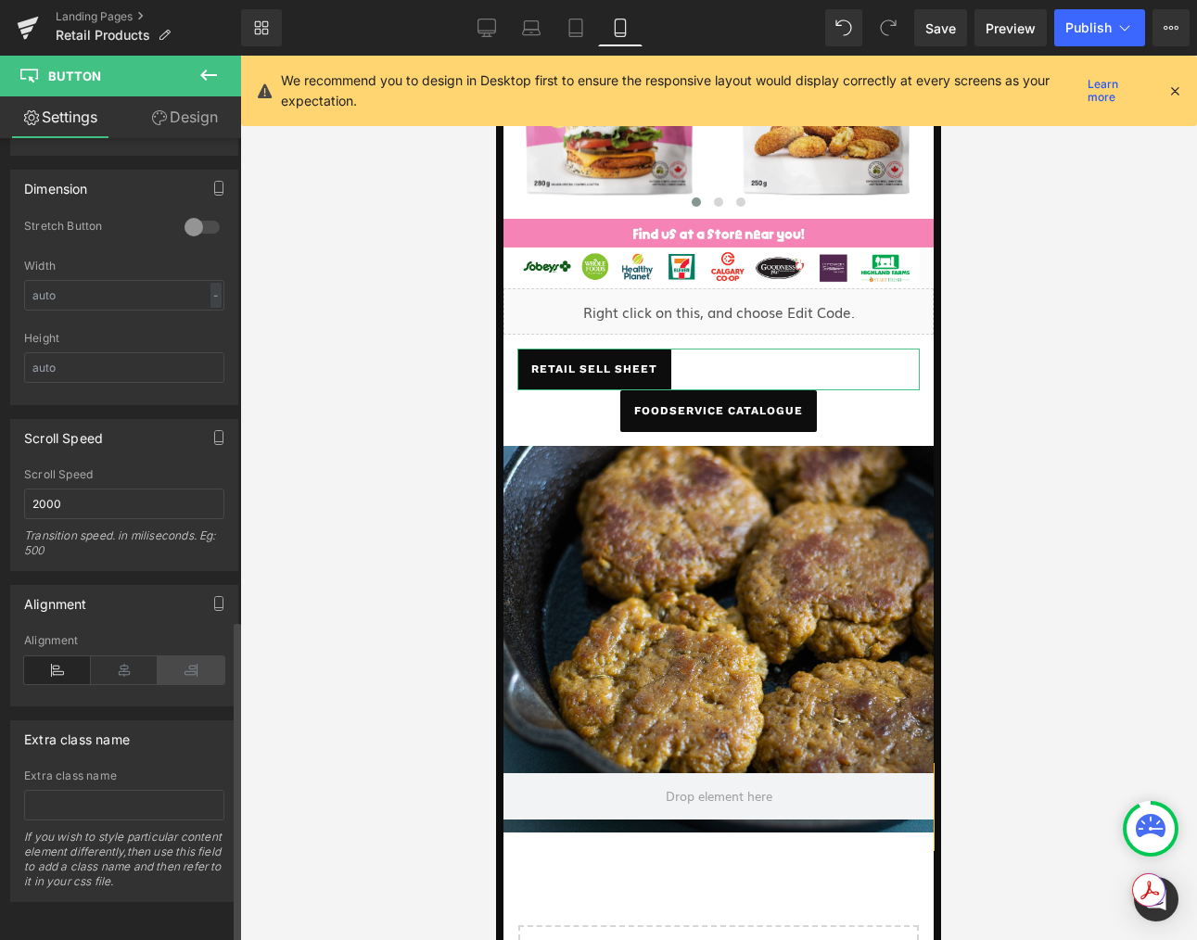
click at [183, 656] on icon at bounding box center [191, 670] width 67 height 28
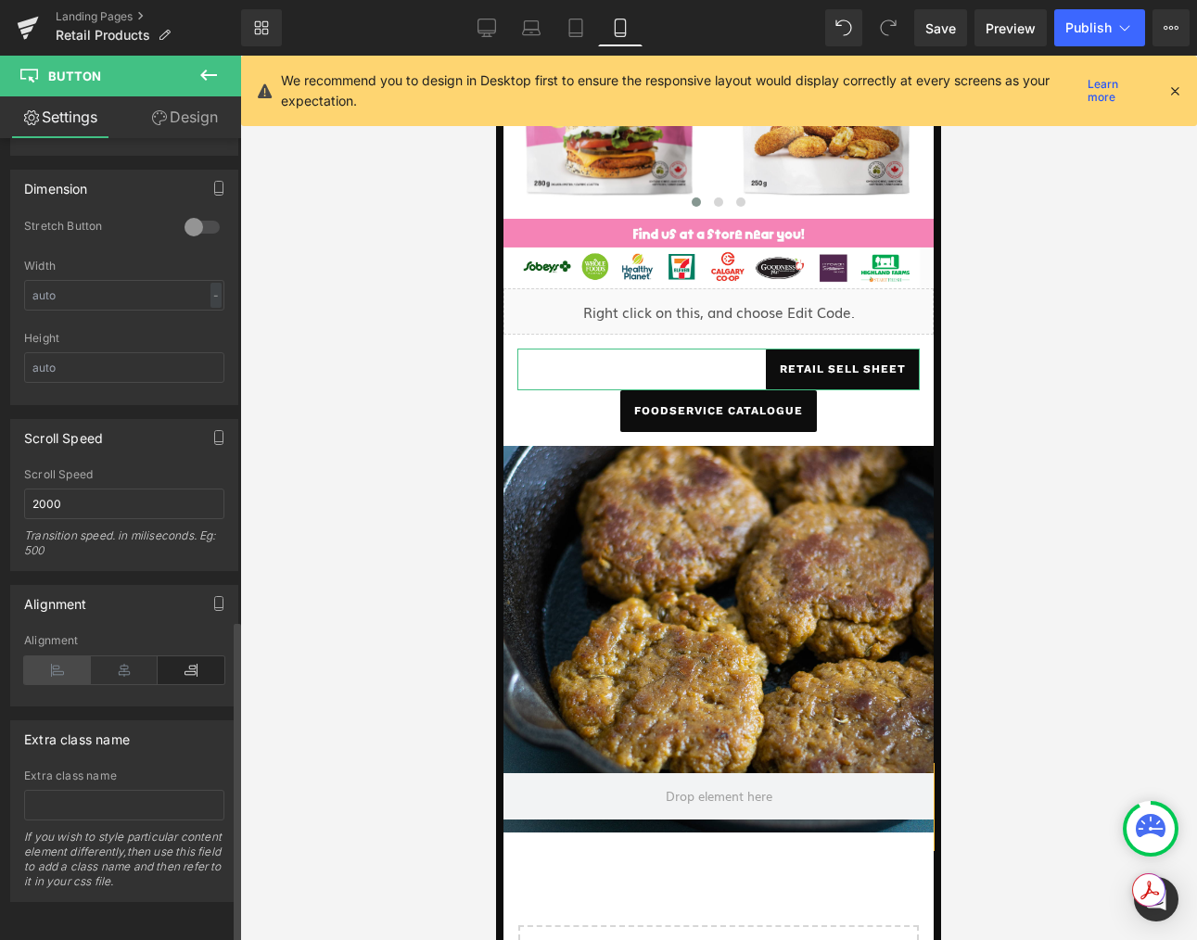
click at [36, 656] on icon at bounding box center [57, 670] width 67 height 28
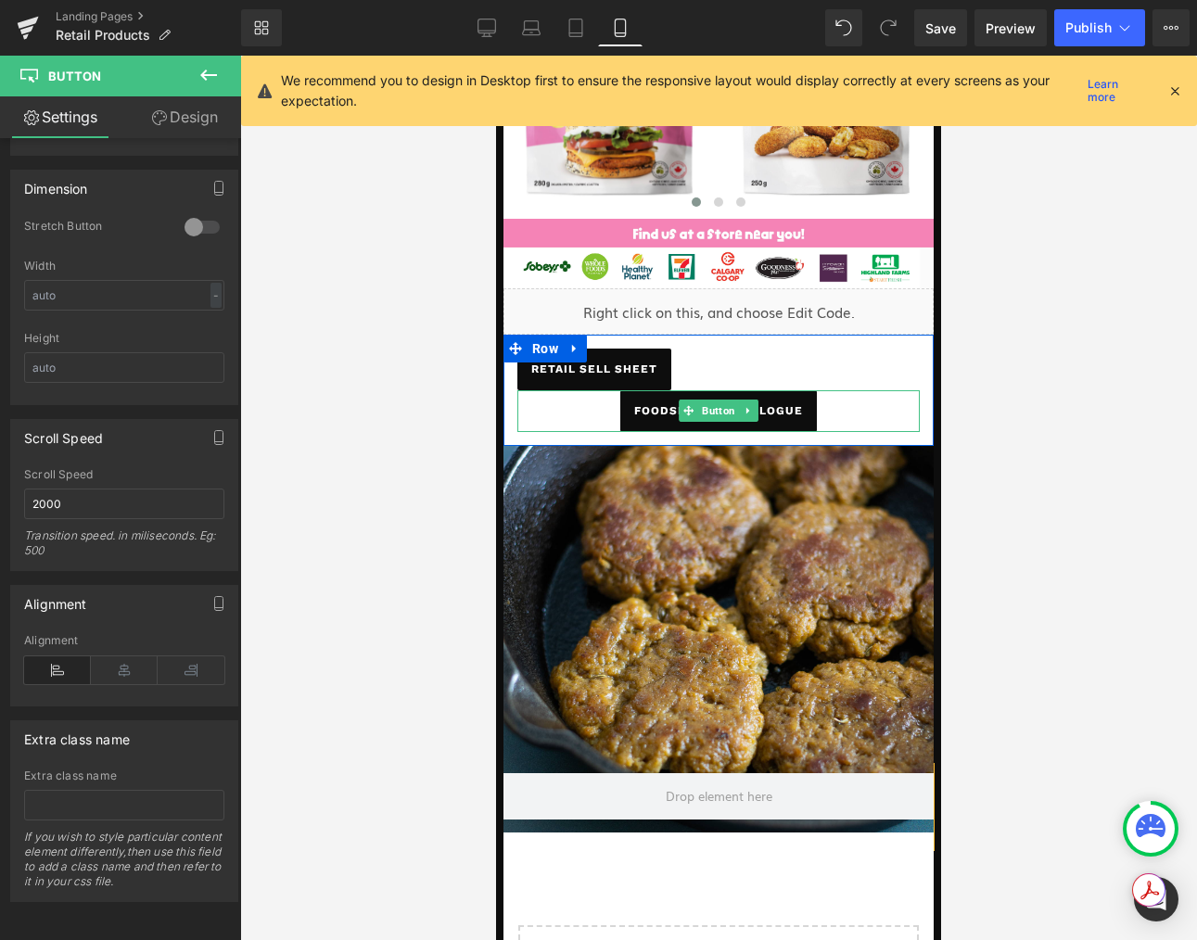
click at [627, 413] on link "foodservice catalogue" at bounding box center [718, 411] width 197 height 42
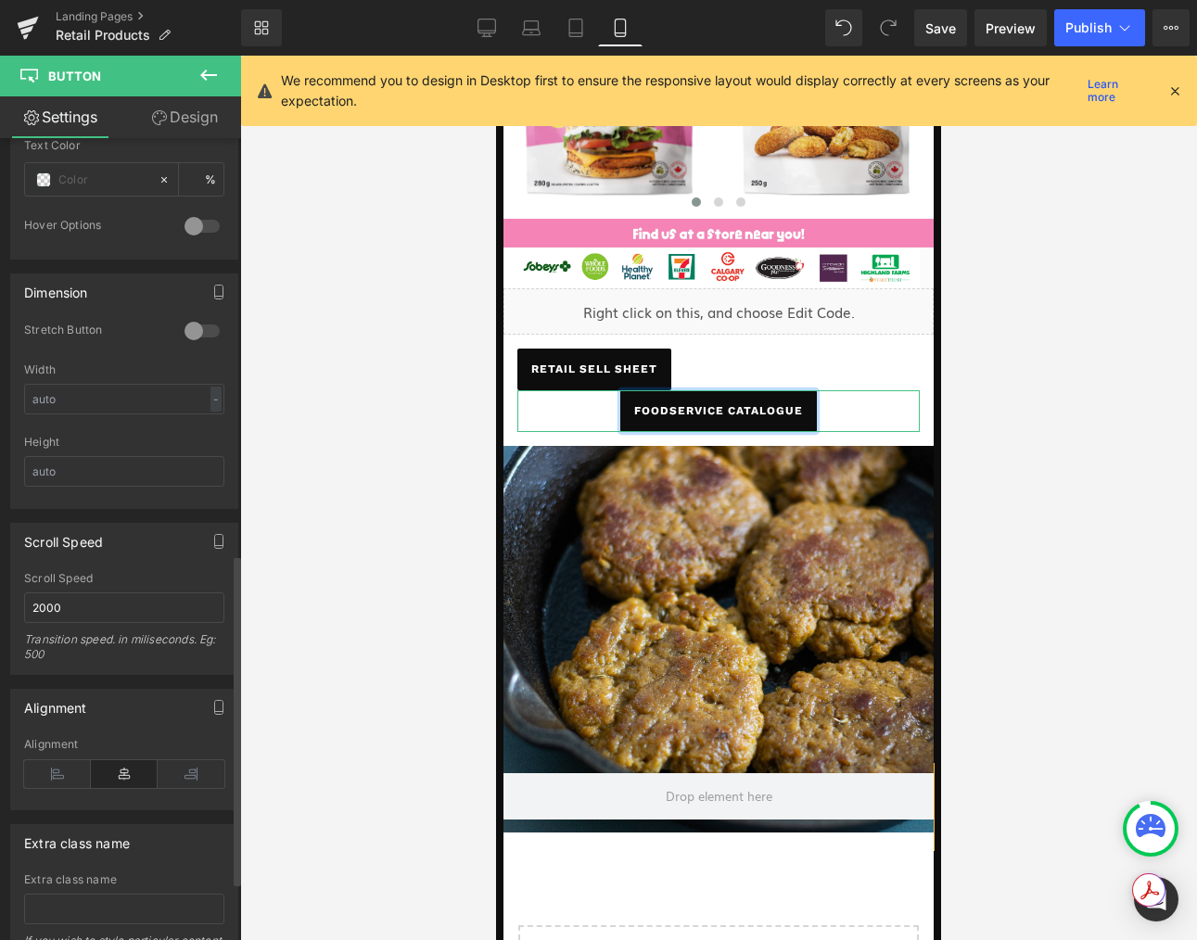
scroll to position [1096, 0]
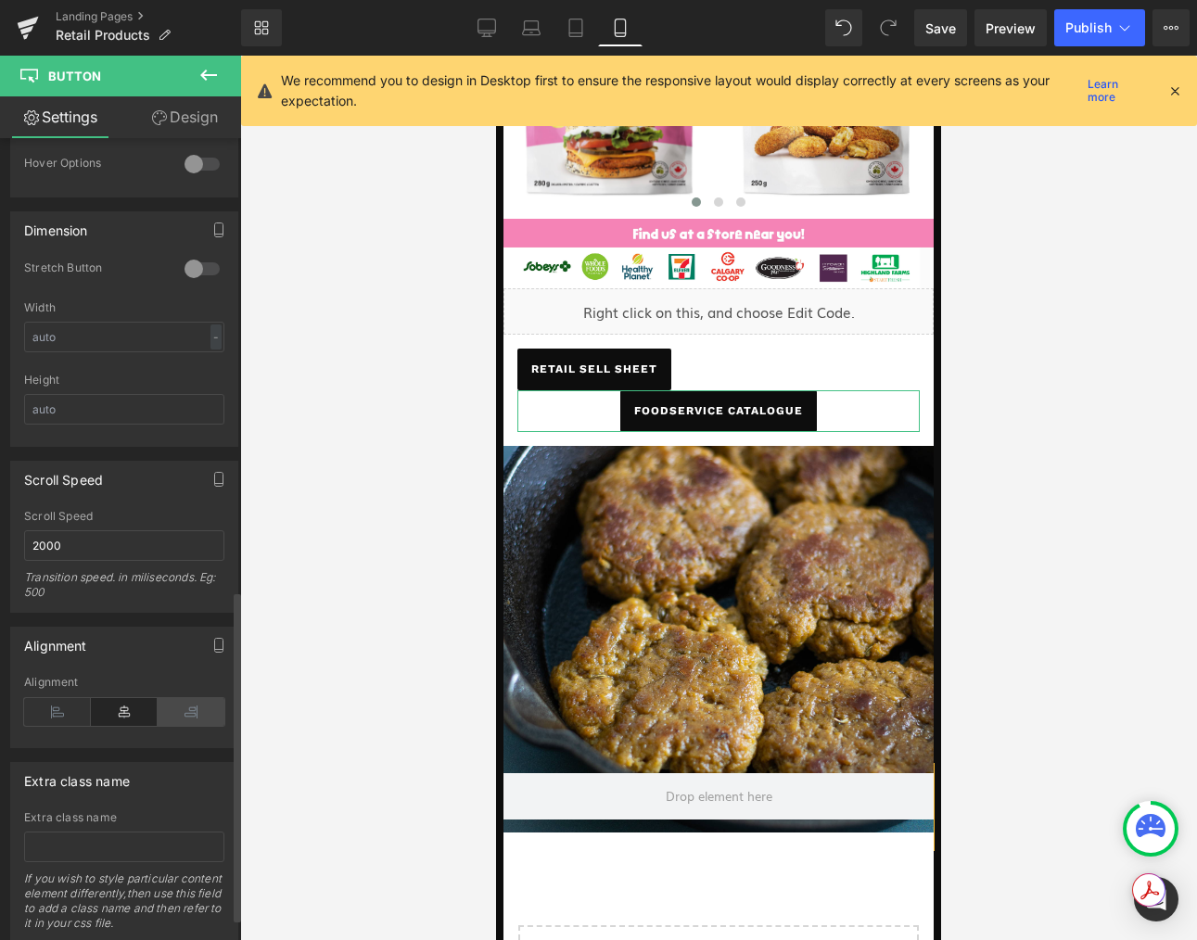
click at [189, 710] on icon at bounding box center [191, 712] width 67 height 28
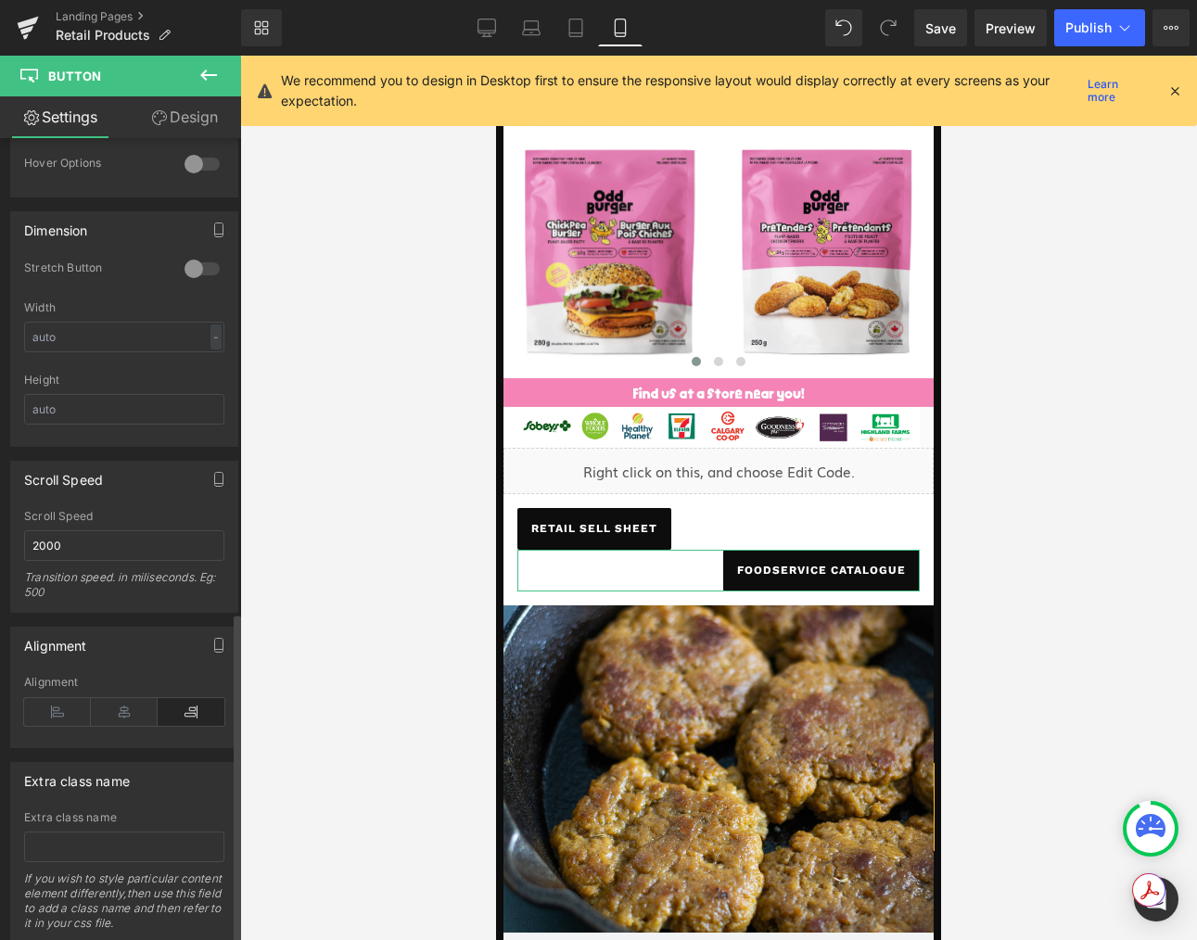
scroll to position [1149, 0]
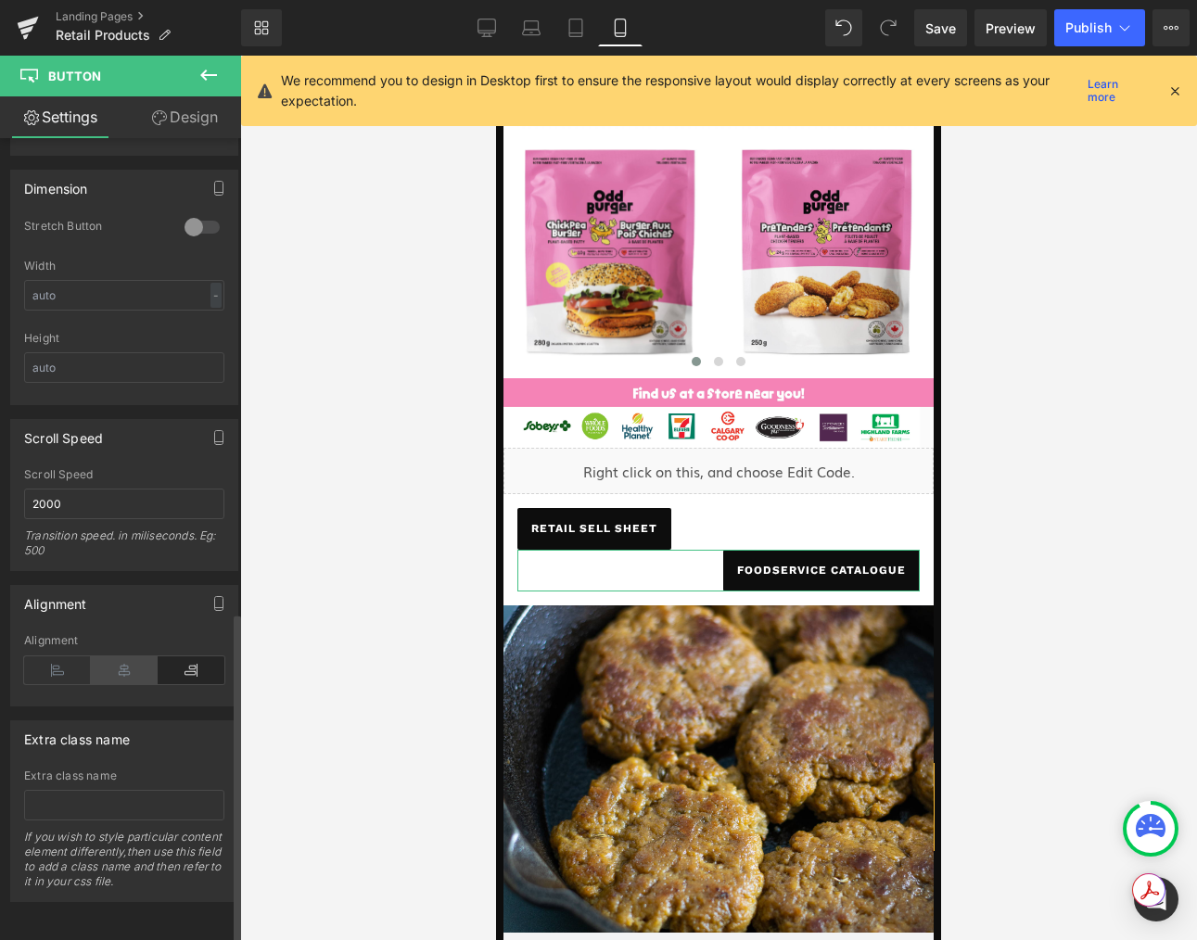
drag, startPoint x: 122, startPoint y: 660, endPoint x: 139, endPoint y: 656, distance: 17.1
click at [122, 660] on icon at bounding box center [124, 670] width 67 height 28
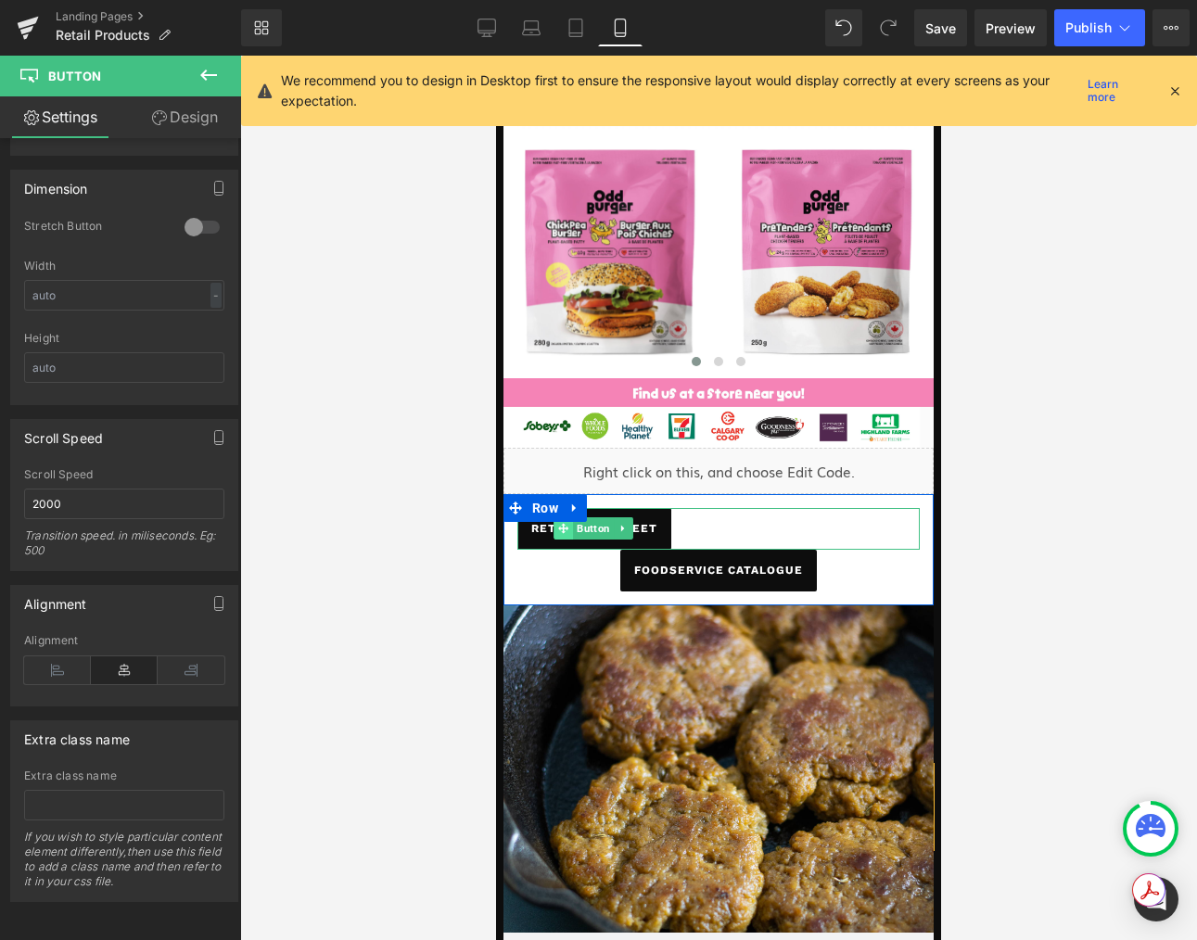
click at [568, 531] on icon at bounding box center [563, 528] width 10 height 11
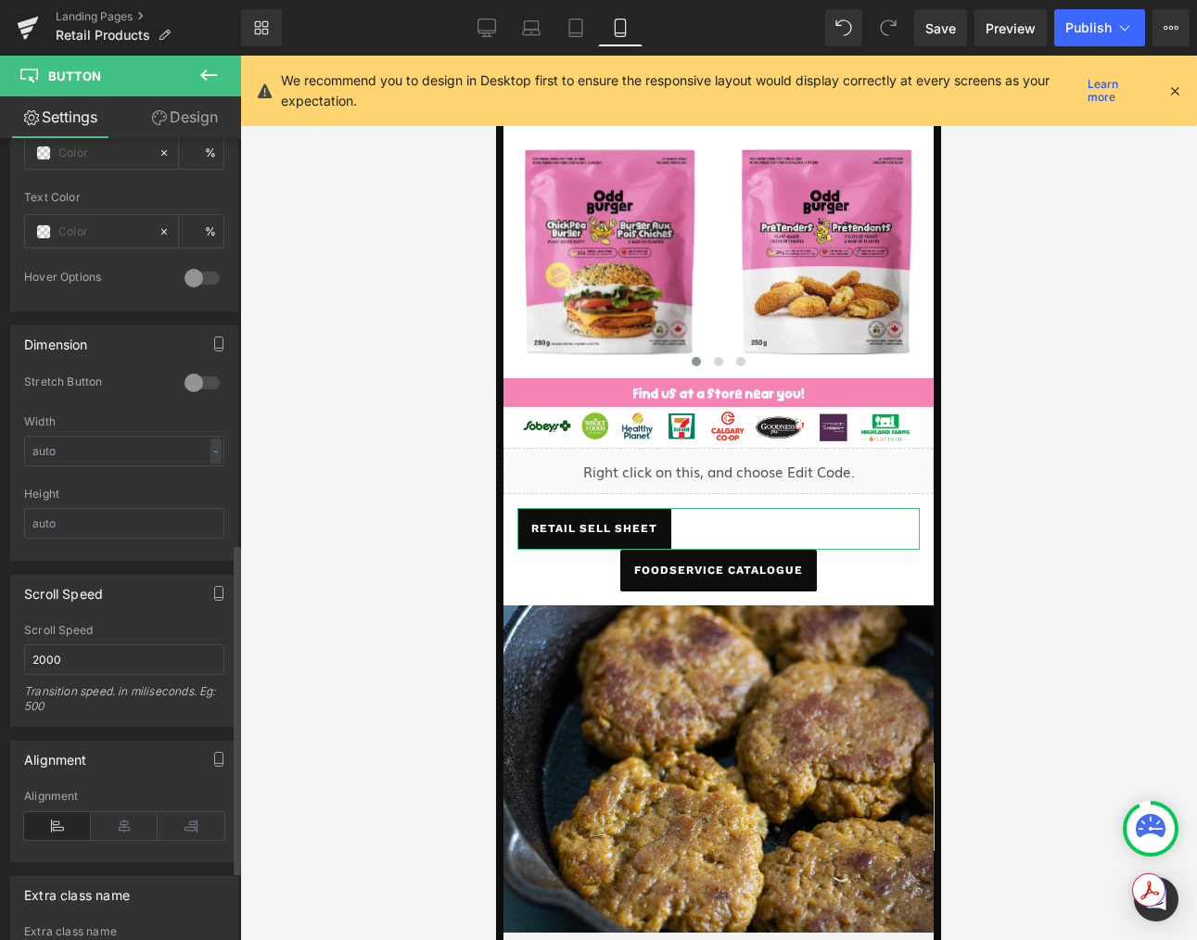
scroll to position [1006, 0]
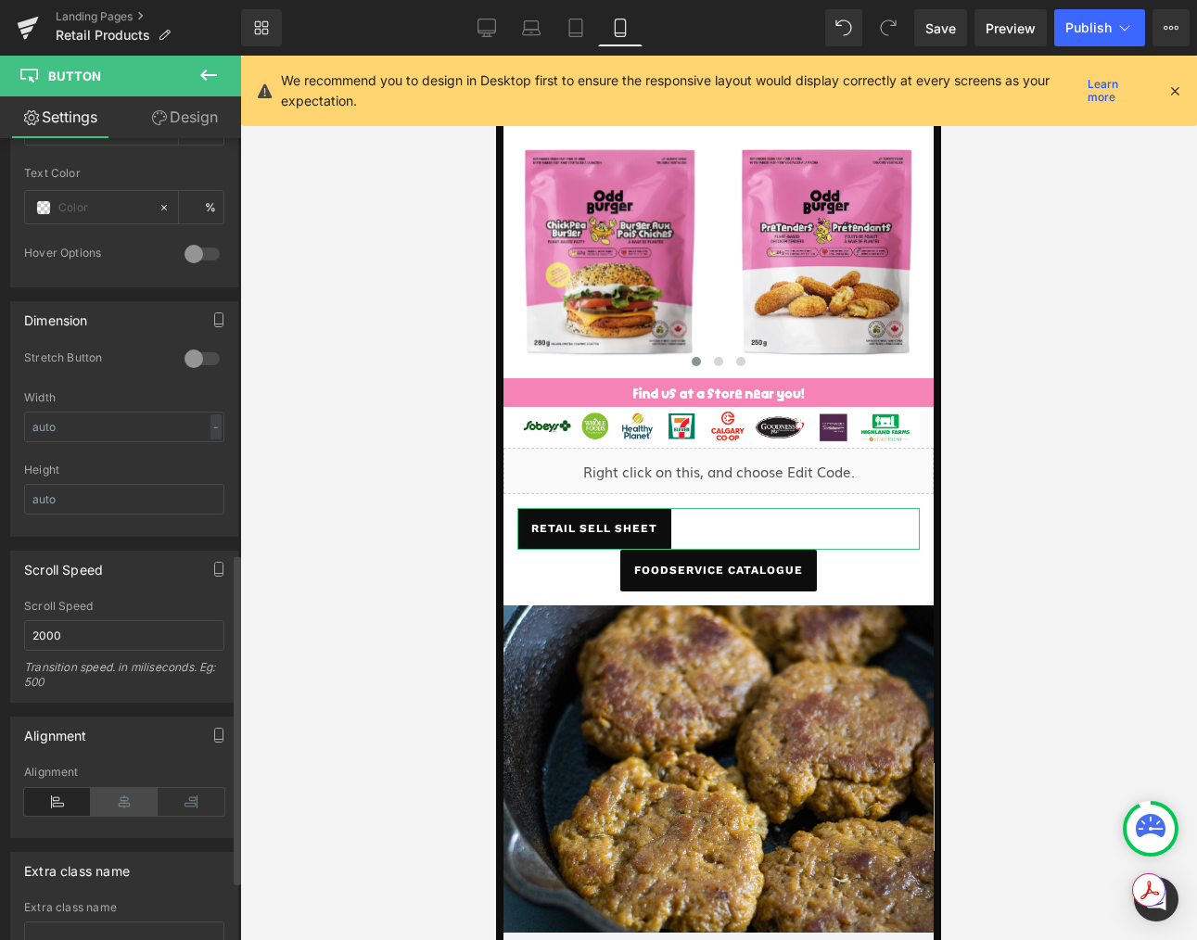
click at [106, 806] on icon at bounding box center [124, 802] width 67 height 28
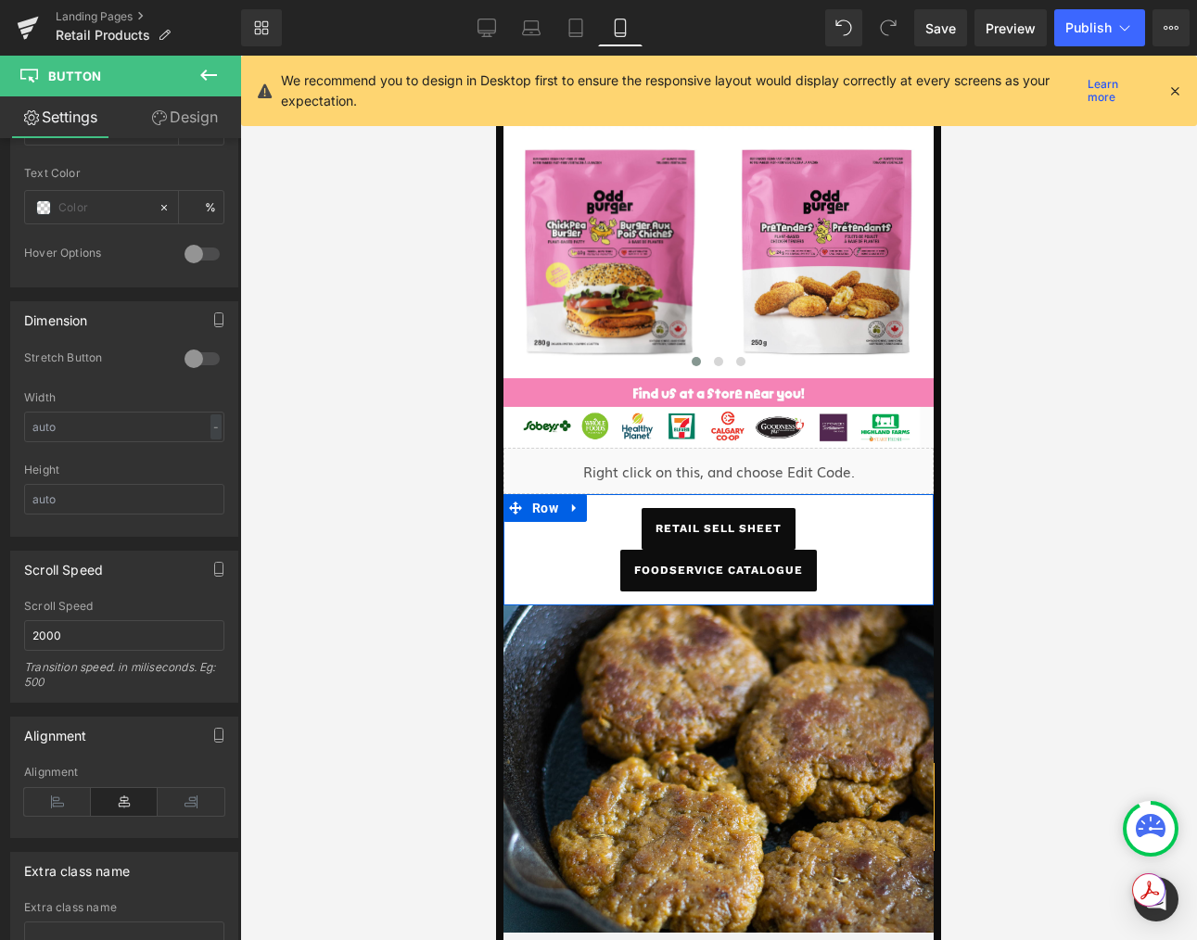
click at [637, 559] on span "foodservice catalogue" at bounding box center [718, 571] width 169 height 42
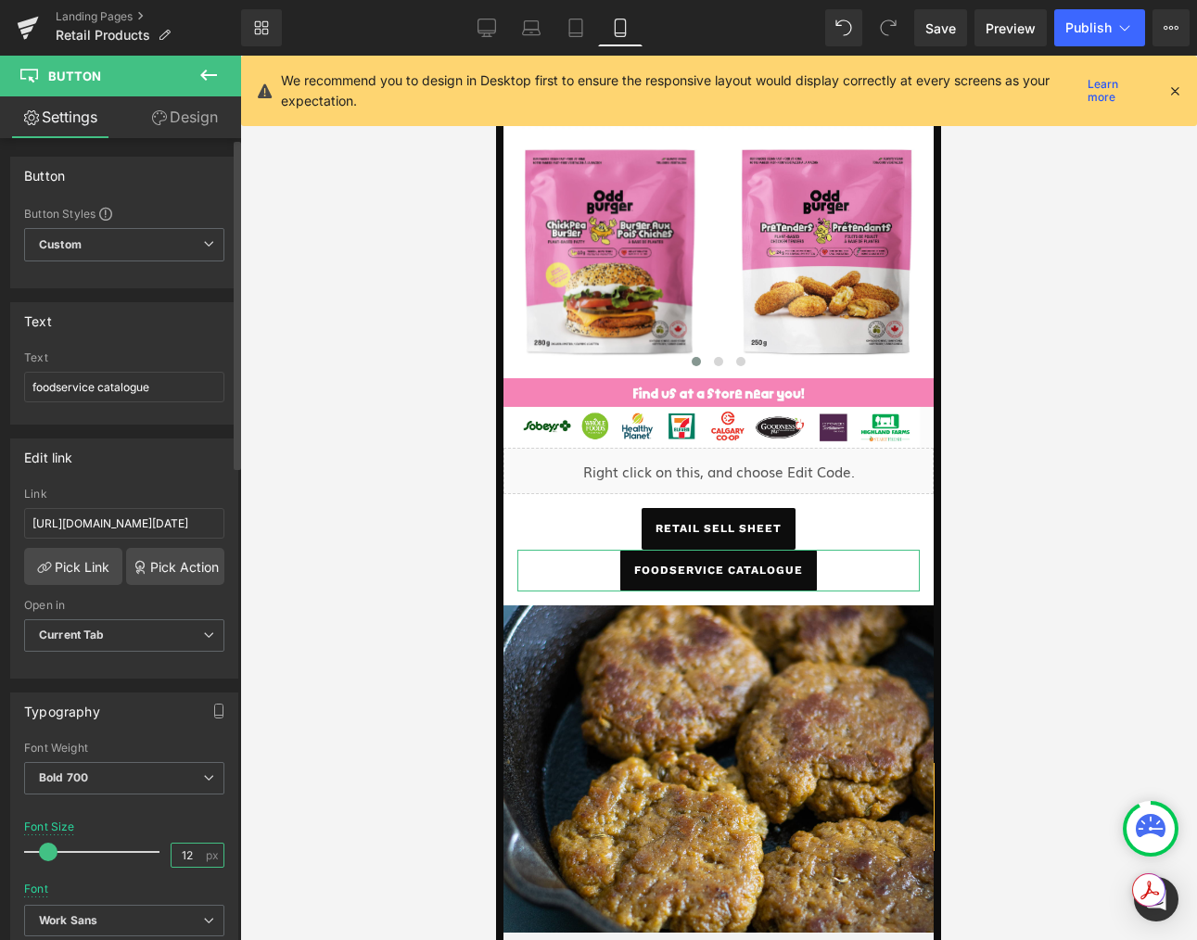
drag, startPoint x: 173, startPoint y: 851, endPoint x: 164, endPoint y: 850, distance: 9.3
click at [171, 850] on input "12" at bounding box center [187, 855] width 32 height 23
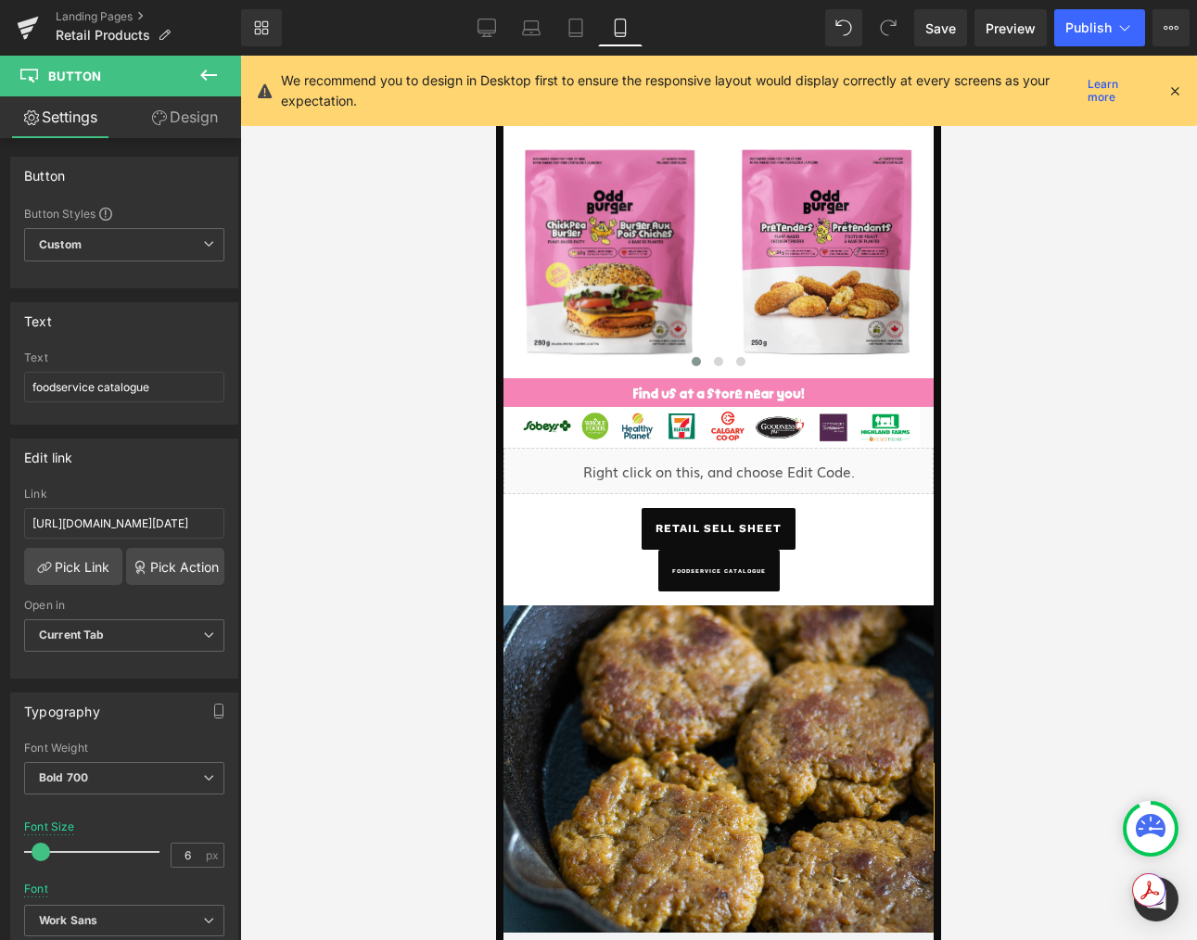
click at [317, 762] on div at bounding box center [718, 498] width 957 height 884
drag, startPoint x: 186, startPoint y: 852, endPoint x: 152, endPoint y: 848, distance: 34.5
click at [152, 848] on div "Font Size 6 px" at bounding box center [124, 851] width 200 height 62
type input "8"
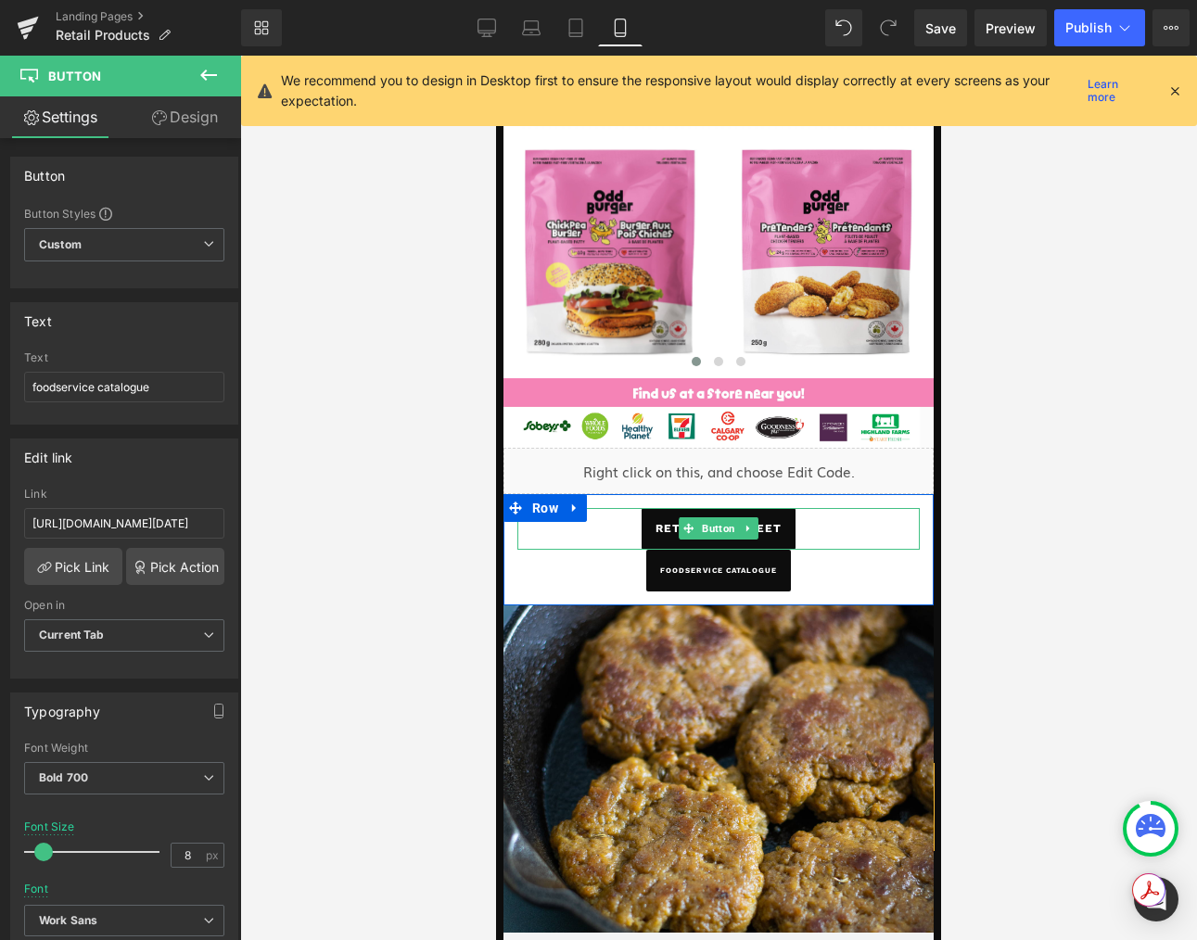
click at [654, 523] on link "retail sell sheet" at bounding box center [718, 529] width 154 height 42
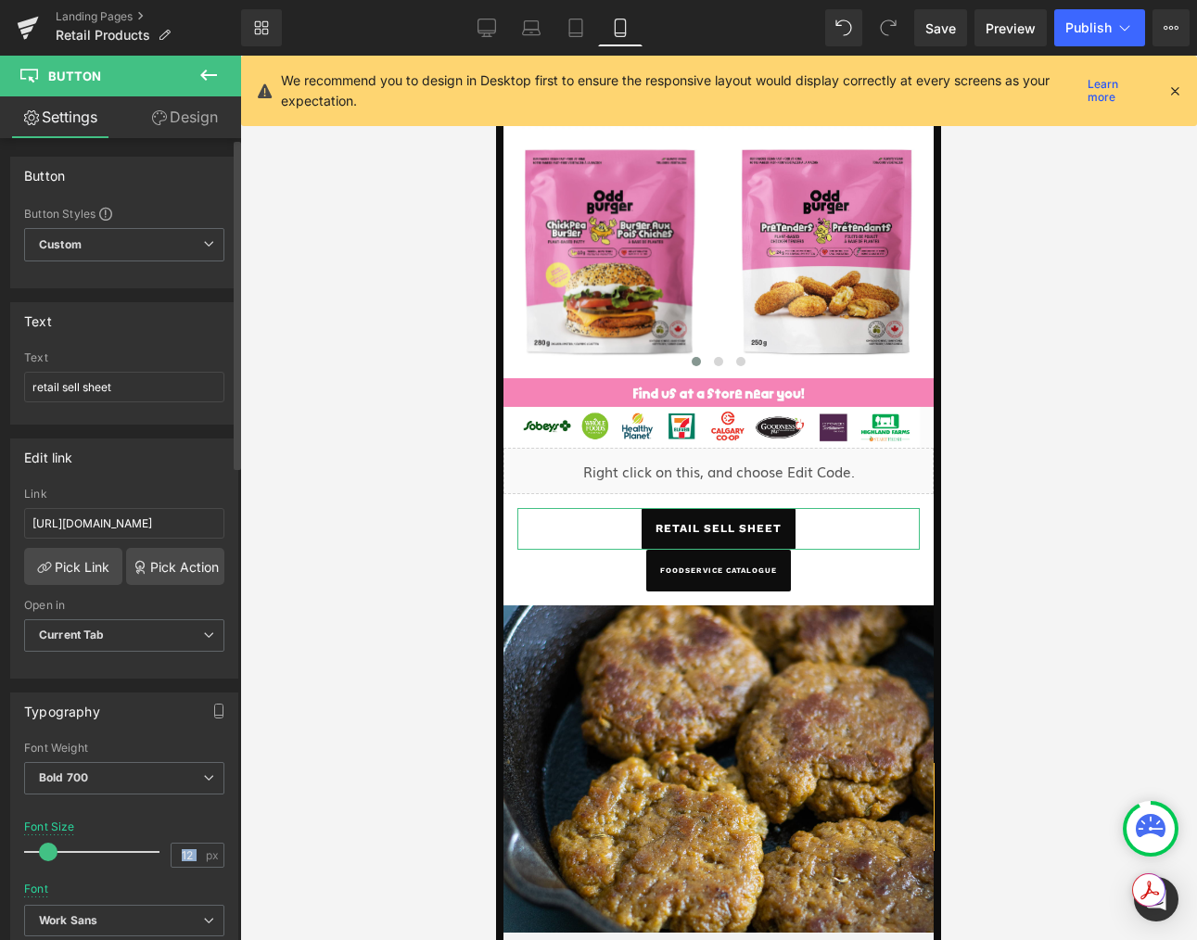
drag, startPoint x: 198, startPoint y: 855, endPoint x: 136, endPoint y: 844, distance: 63.1
click at [133, 845] on div "Font Size 12 px" at bounding box center [124, 851] width 200 height 62
drag, startPoint x: 171, startPoint y: 860, endPoint x: 186, endPoint y: 854, distance: 16.2
click at [171, 859] on input "12" at bounding box center [187, 855] width 32 height 23
click at [190, 853] on input "12" at bounding box center [187, 855] width 32 height 23
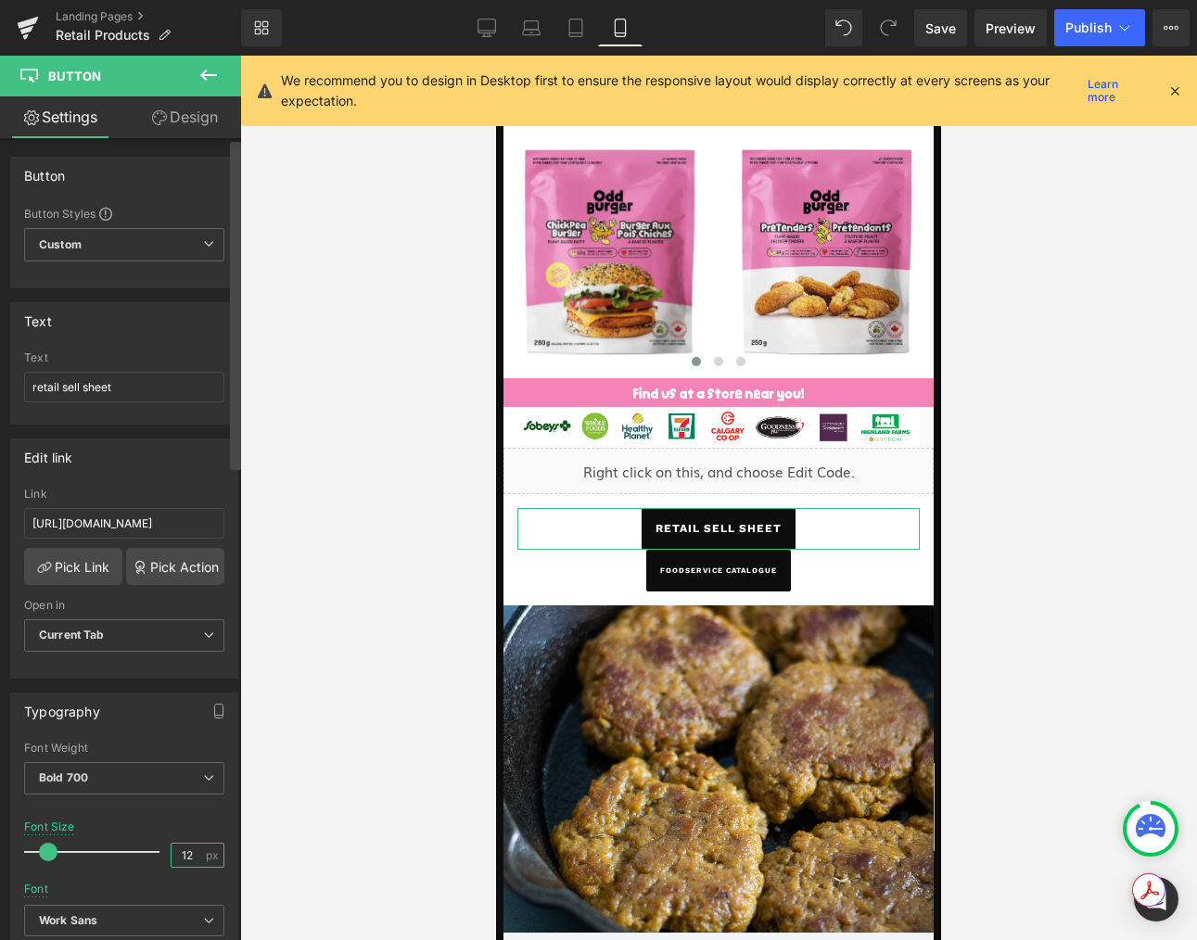
type input "1"
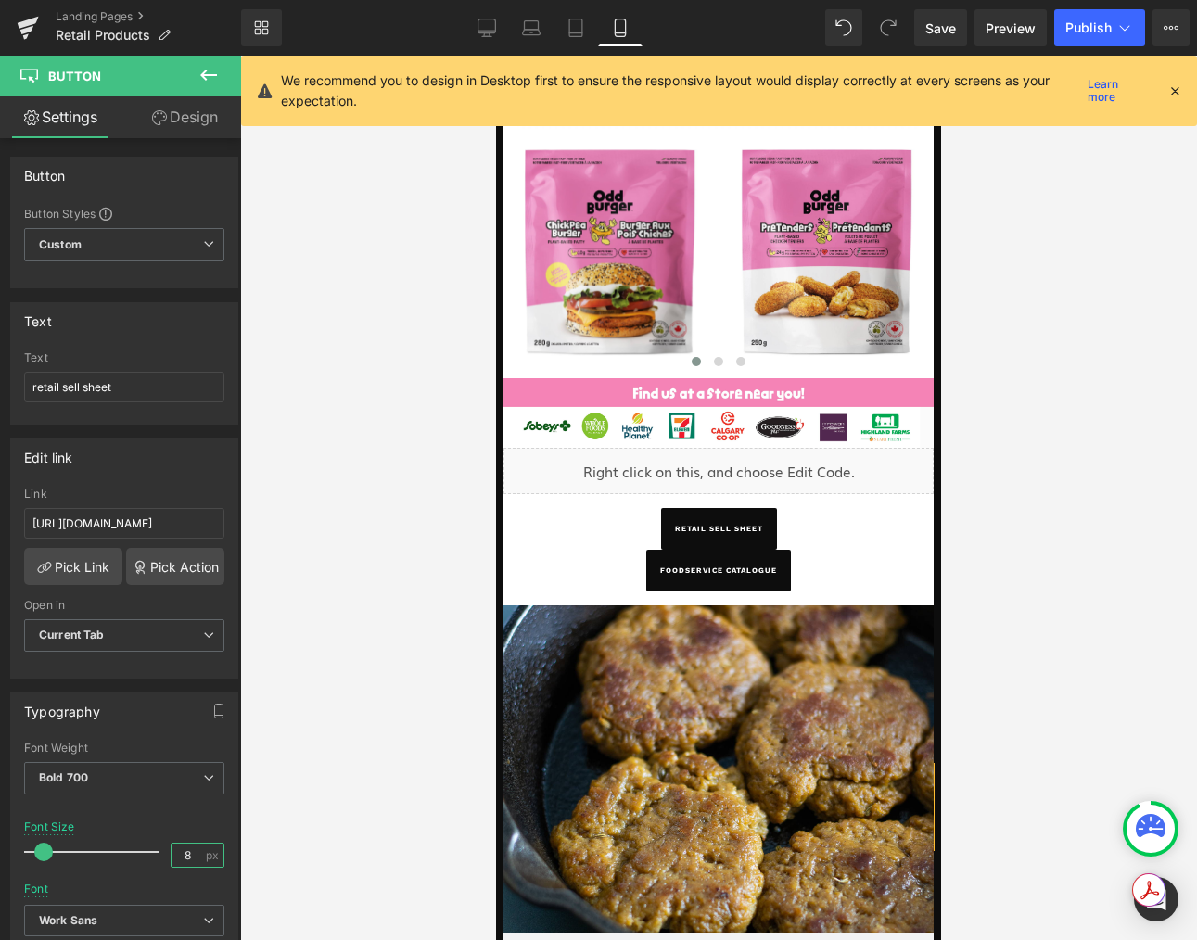
type input "8"
drag, startPoint x: 438, startPoint y: 705, endPoint x: 482, endPoint y: 680, distance: 50.2
click at [439, 705] on div at bounding box center [718, 498] width 957 height 884
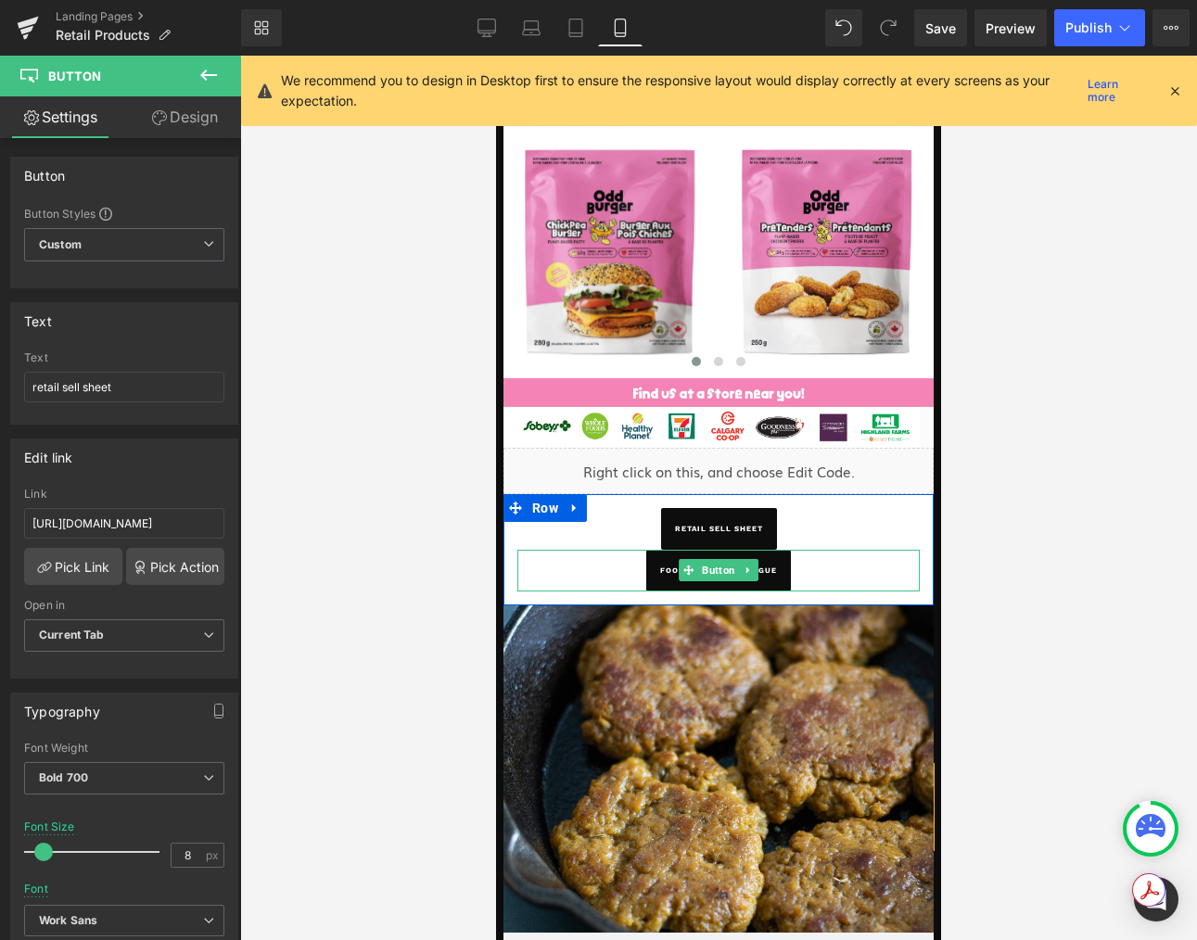
click at [639, 570] on div "foodservice catalogue" at bounding box center [718, 571] width 402 height 42
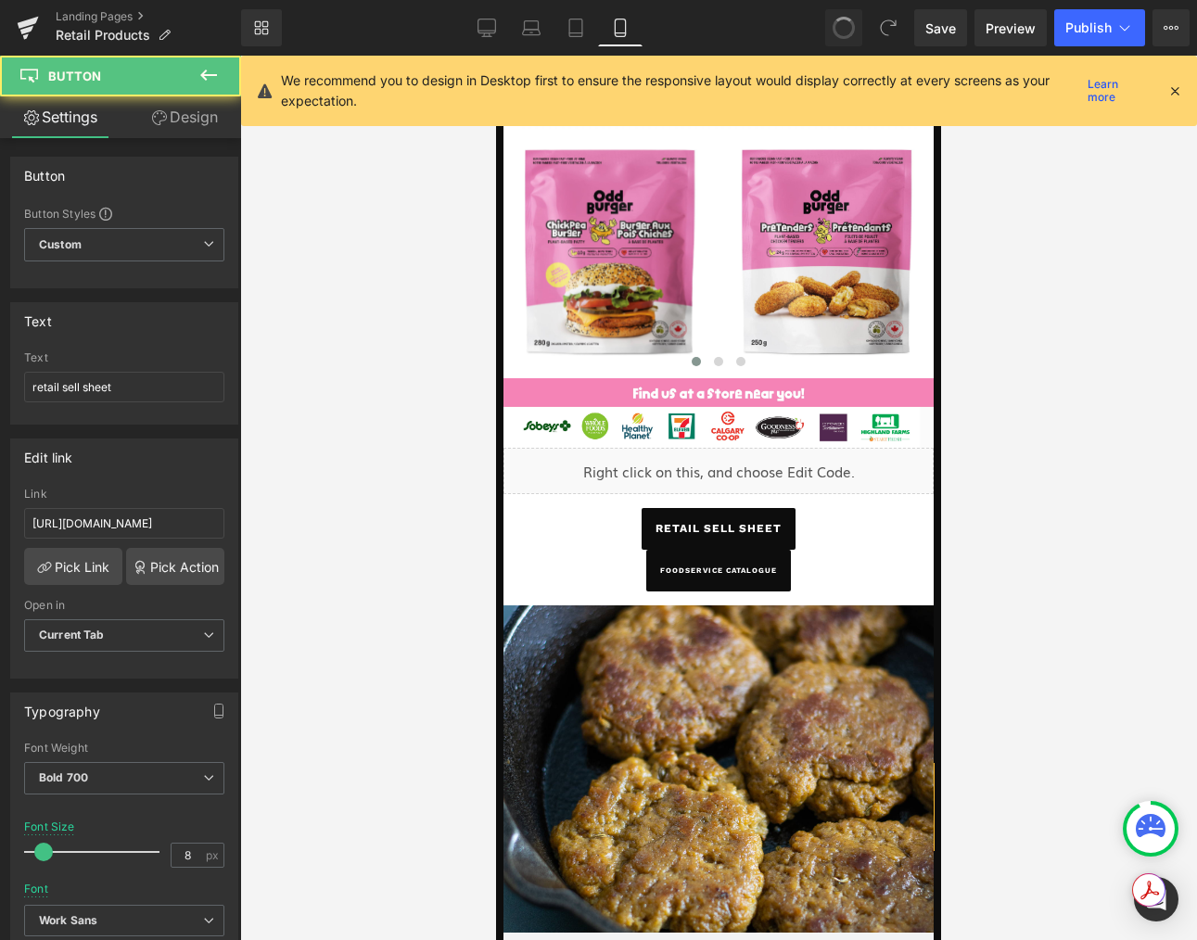
type input "12"
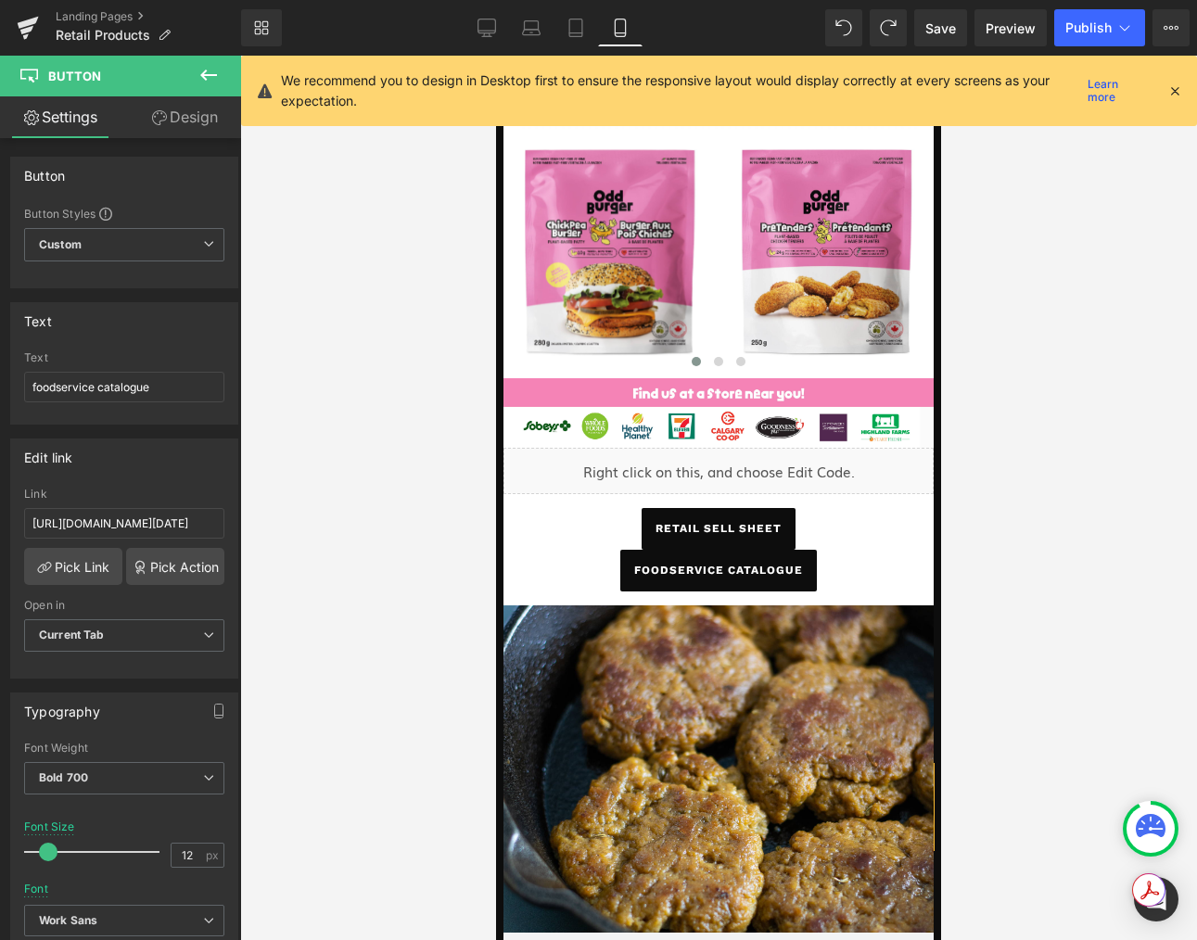
click at [1020, 324] on div at bounding box center [718, 498] width 957 height 884
click at [482, 22] on icon at bounding box center [486, 28] width 19 height 19
type input "14"
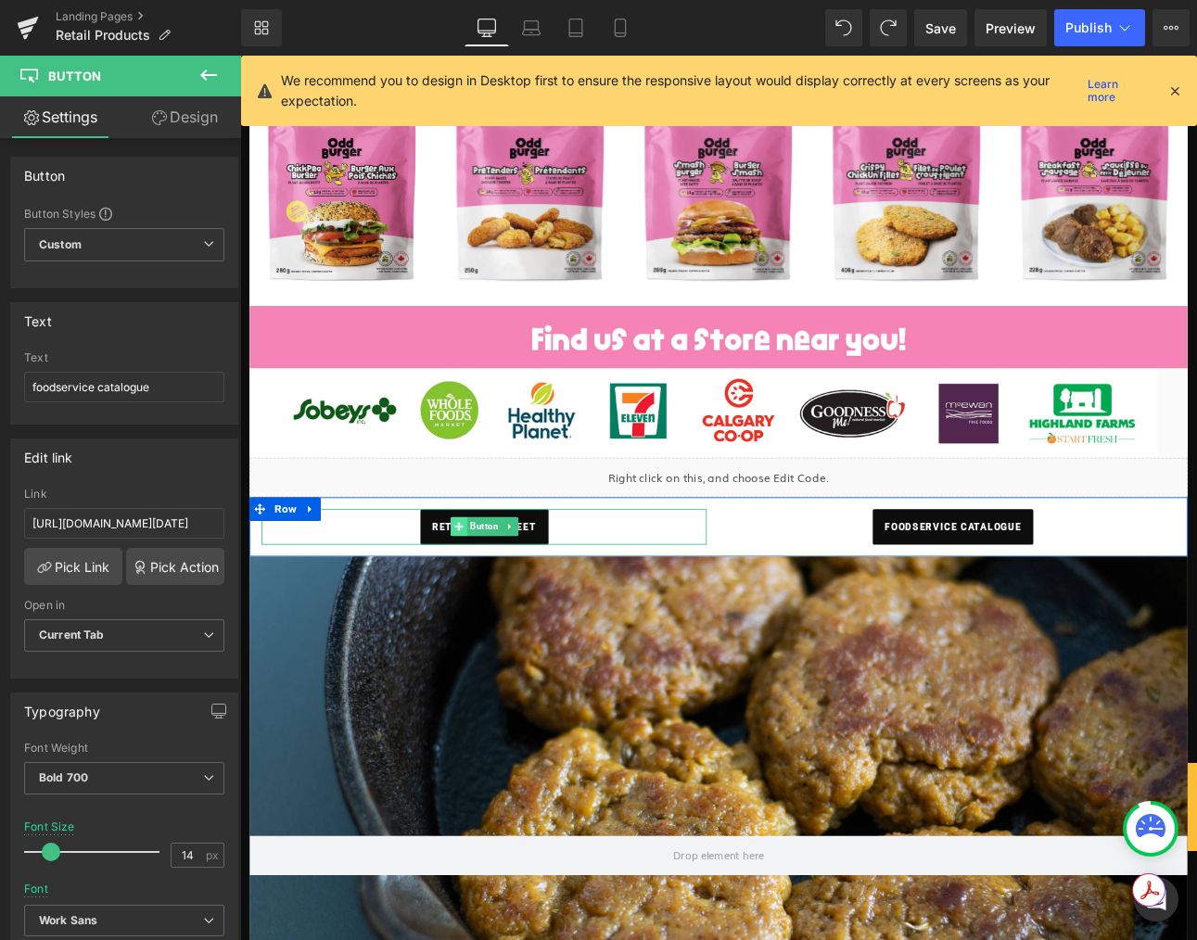
click at [495, 608] on icon at bounding box center [496, 608] width 10 height 10
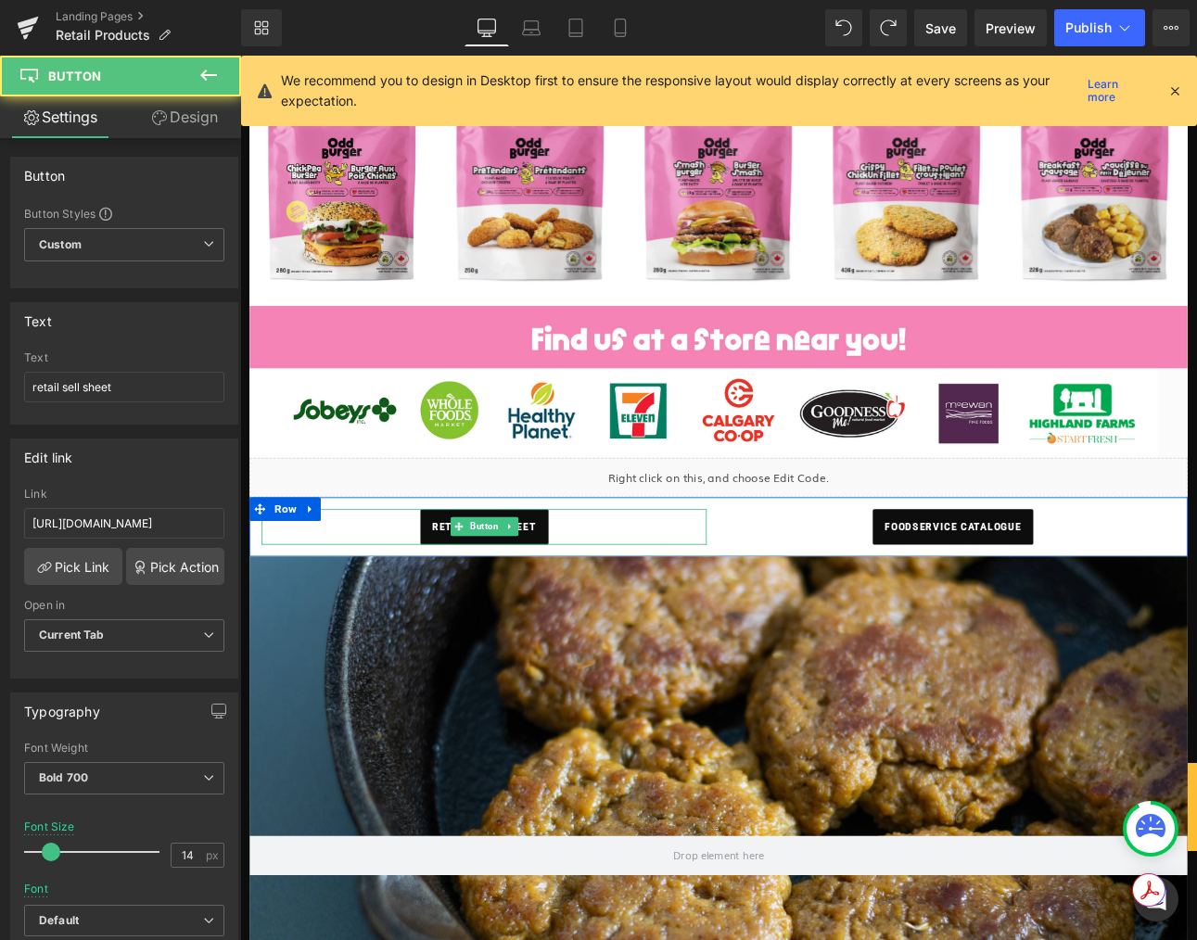
click at [479, 610] on span "retail sell sheet" at bounding box center [526, 609] width 122 height 42
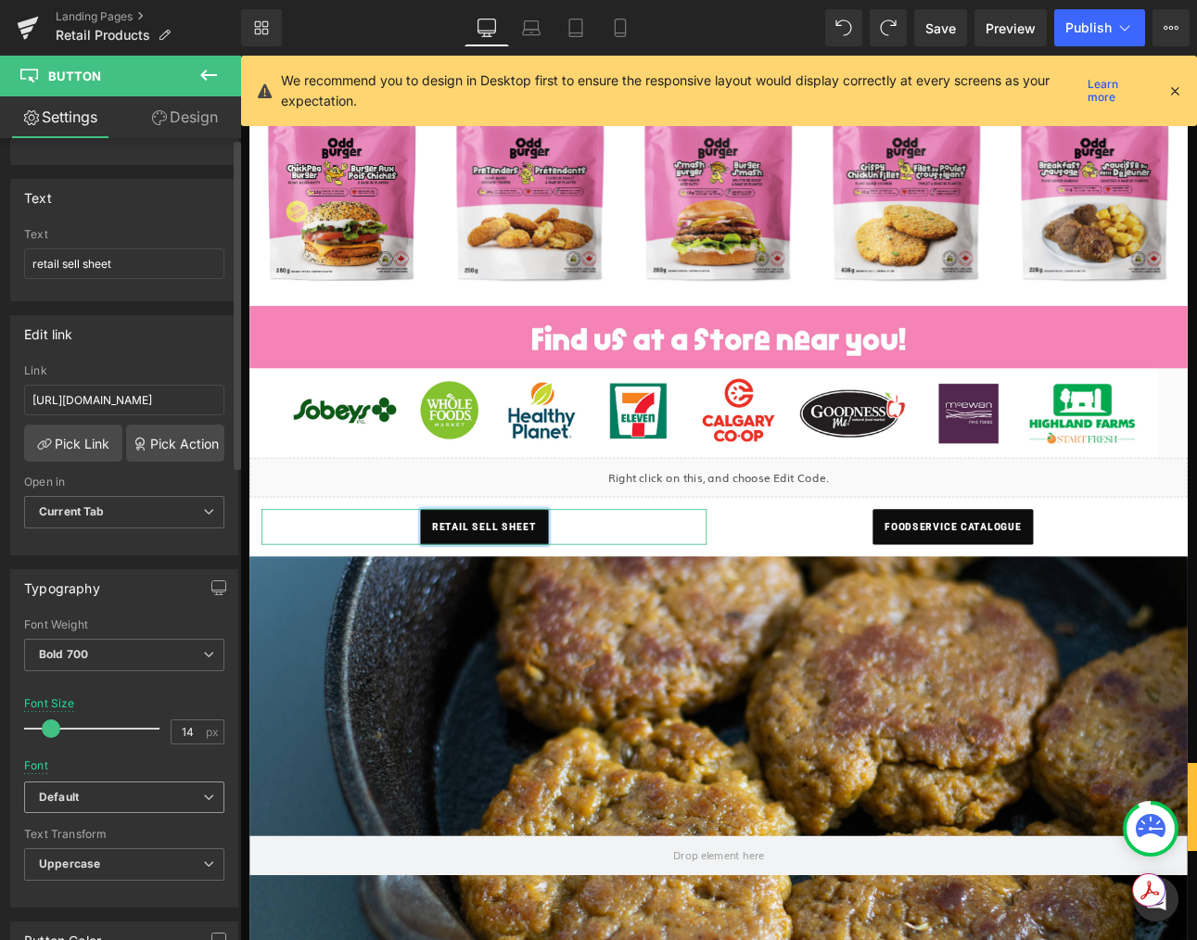
scroll to position [258, 0]
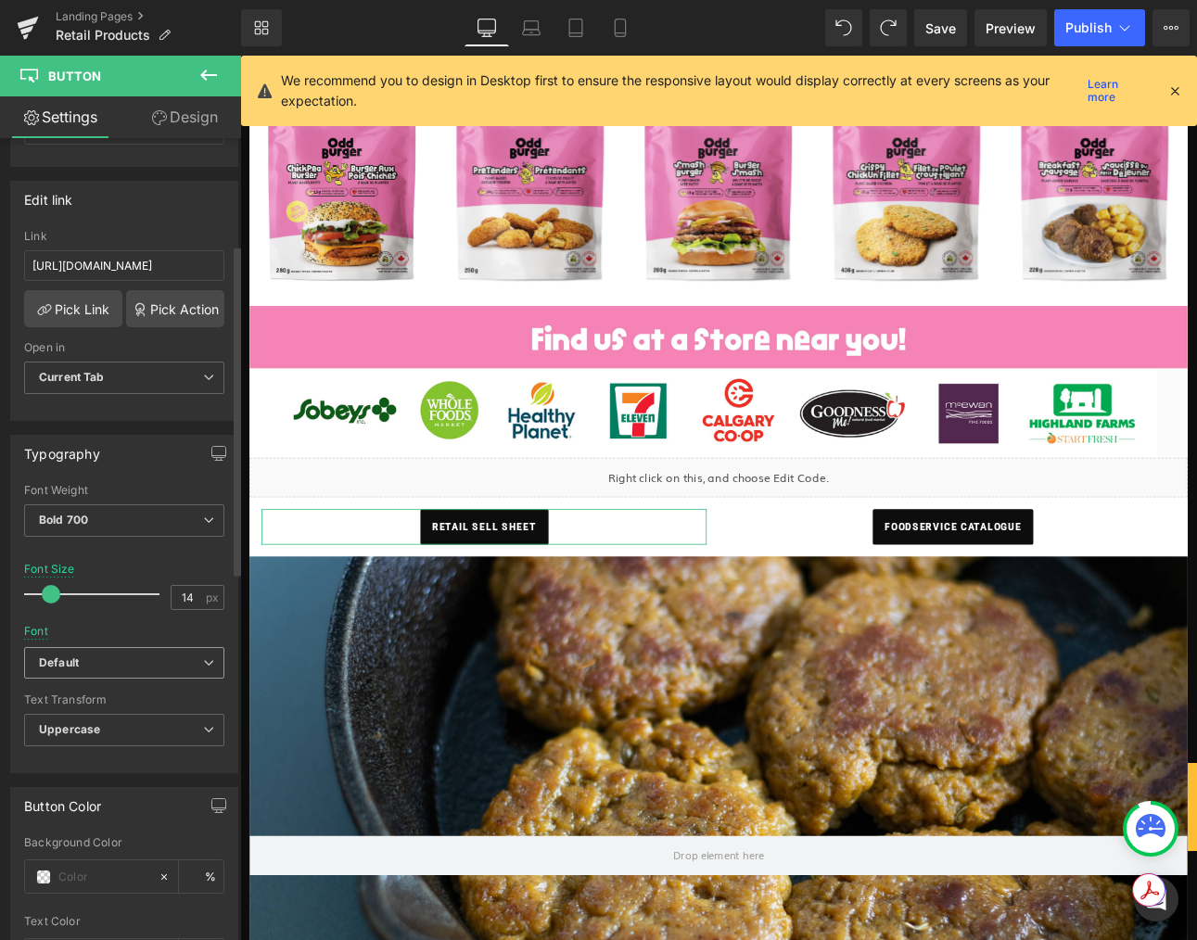
click at [199, 651] on span "Default" at bounding box center [124, 663] width 200 height 32
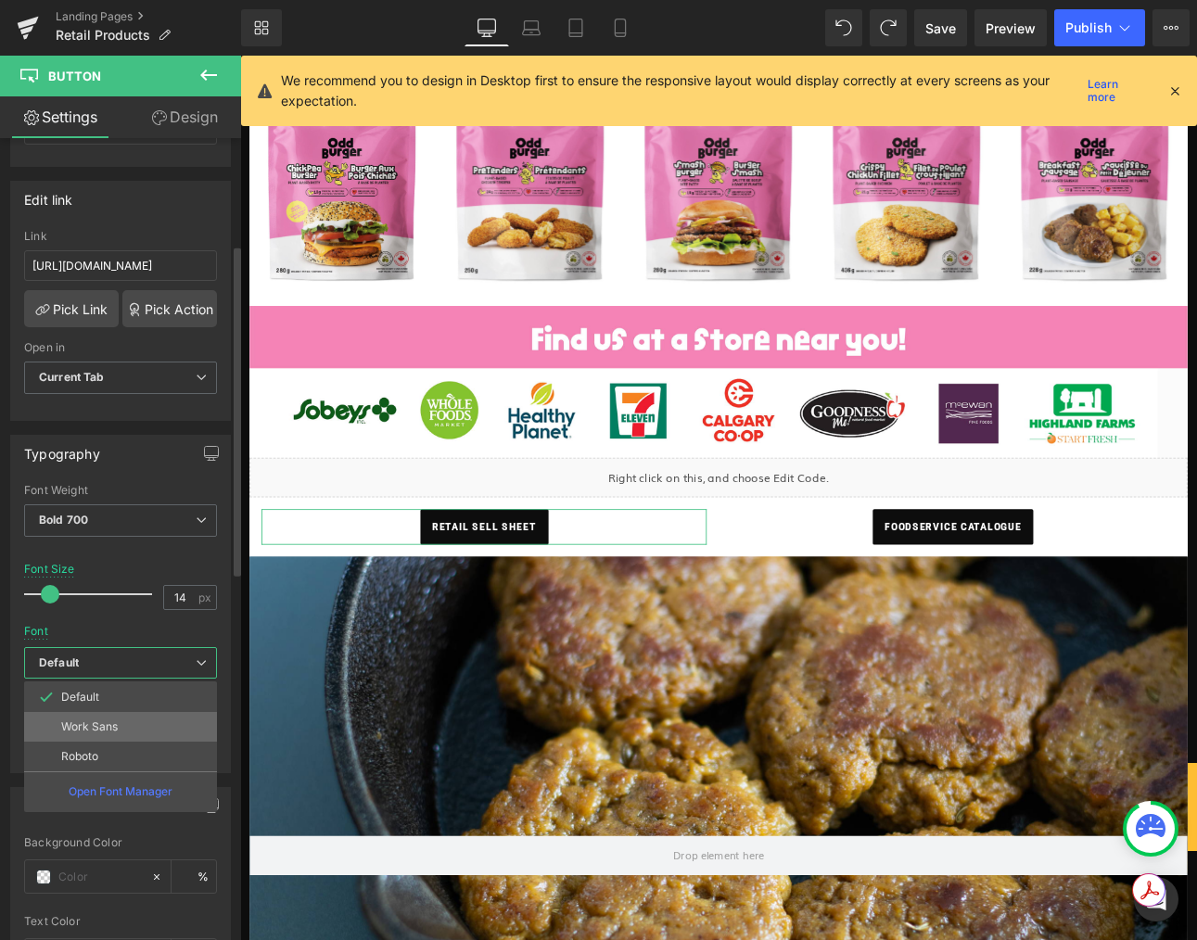
click at [150, 738] on li "Work Sans" at bounding box center [120, 727] width 193 height 30
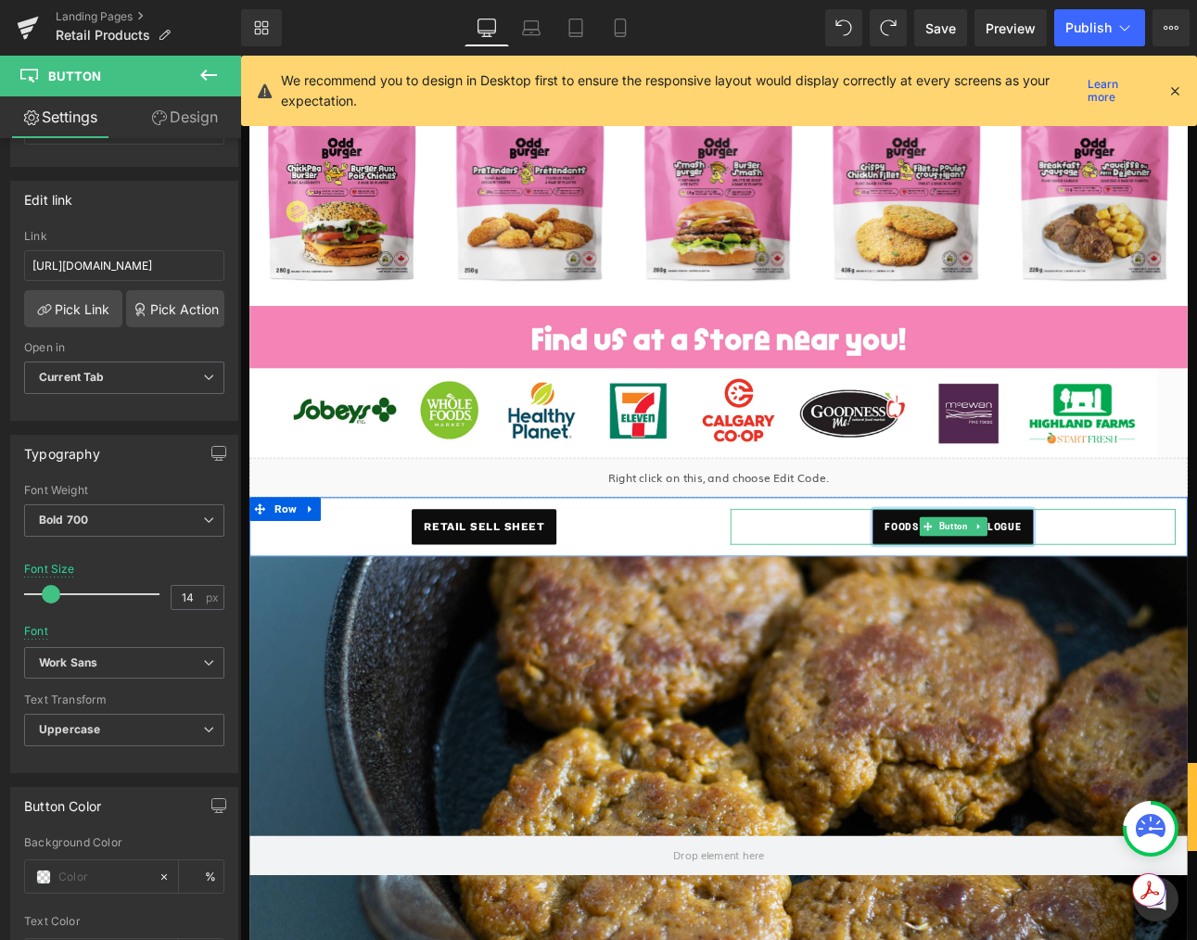
click at [996, 605] on span "foodservice catalogue" at bounding box center [1076, 609] width 160 height 42
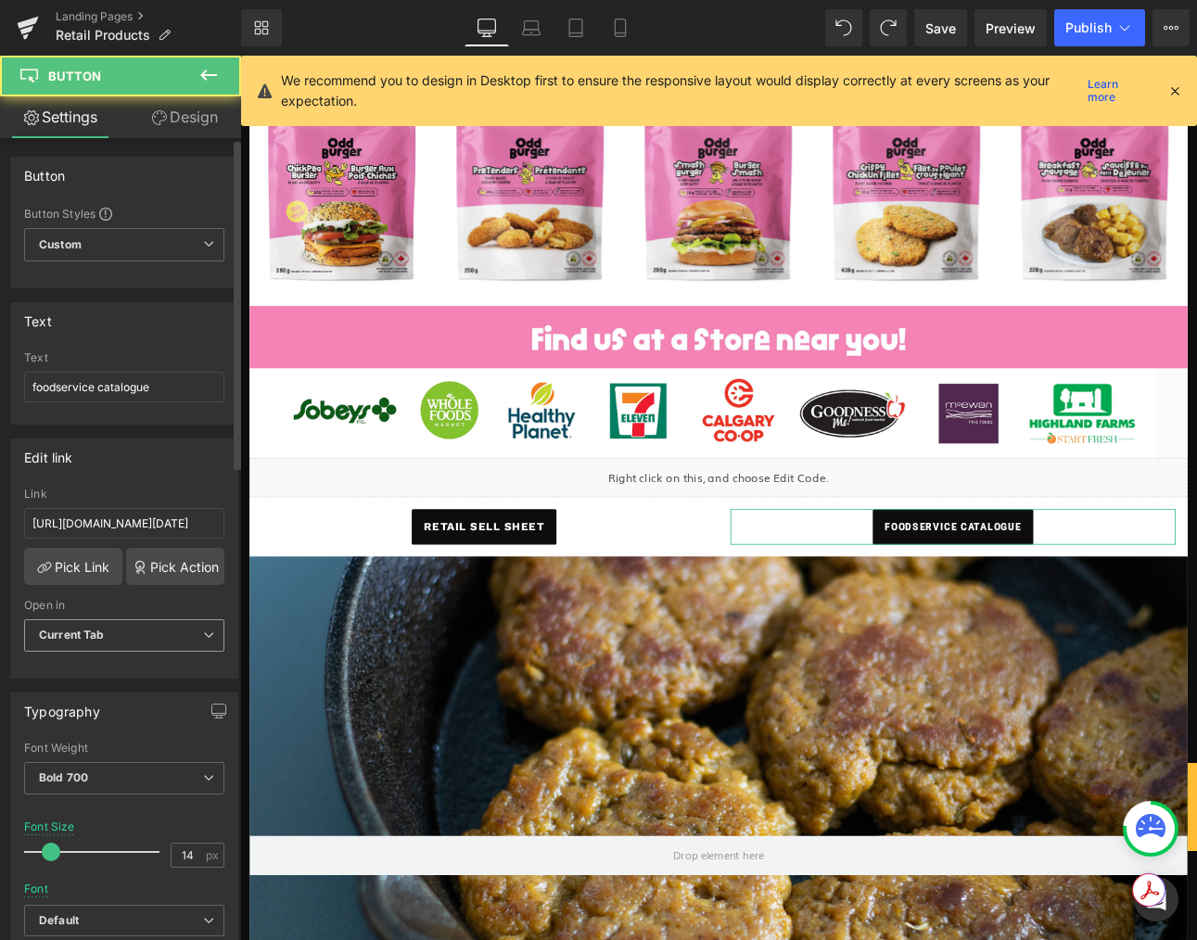
click at [159, 629] on span "Current Tab" at bounding box center [124, 635] width 200 height 32
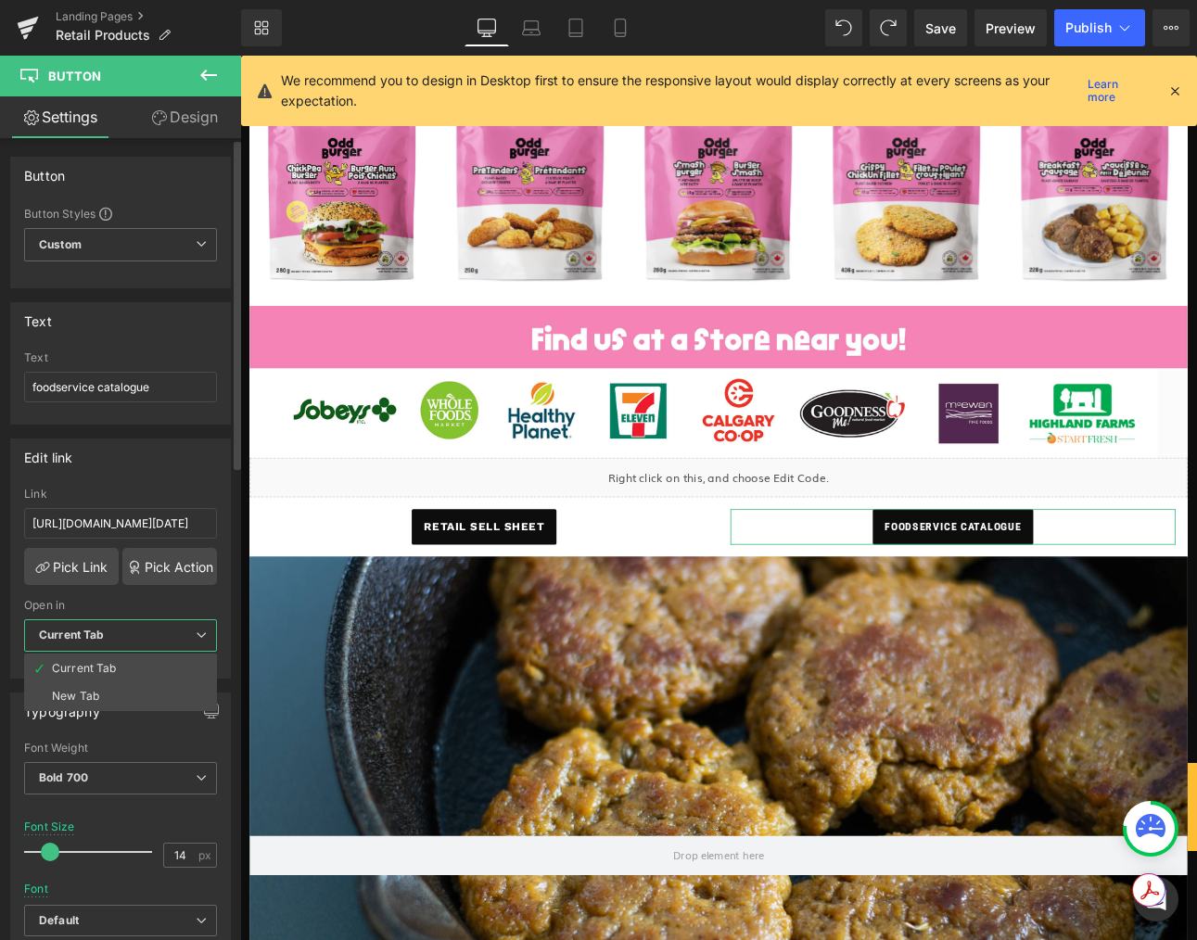
click at [169, 621] on span "Current Tab" at bounding box center [120, 635] width 193 height 32
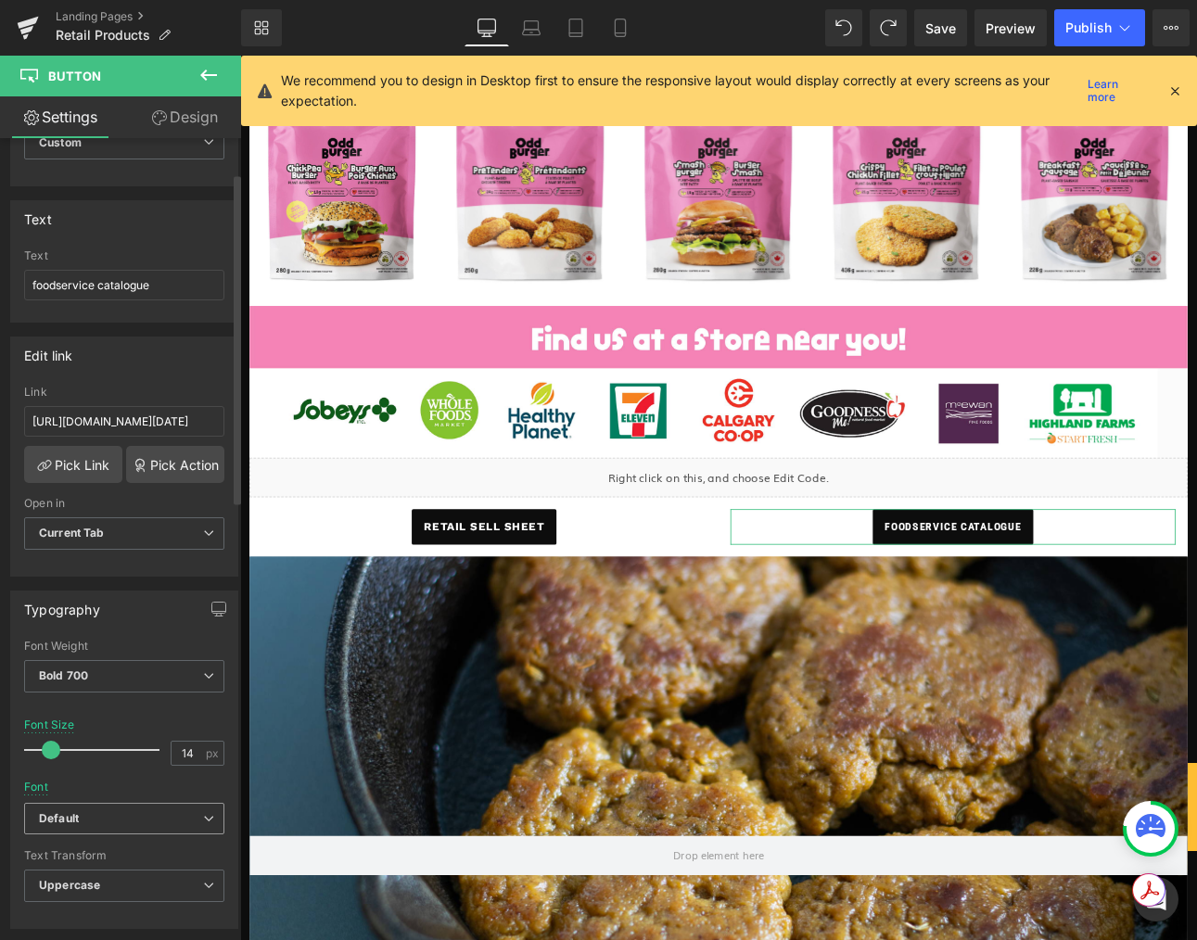
scroll to position [187, 0]
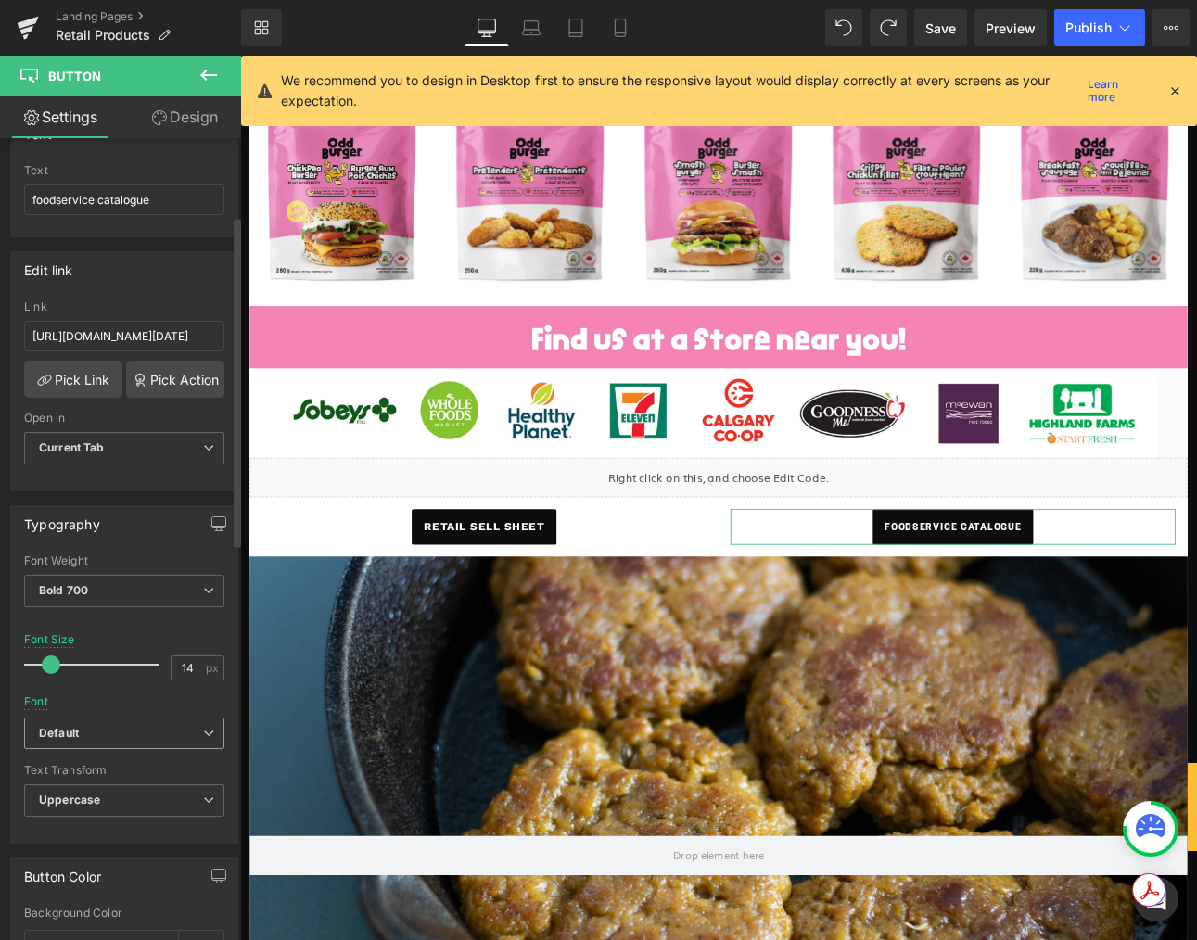
click at [180, 736] on b "Default" at bounding box center [121, 734] width 164 height 16
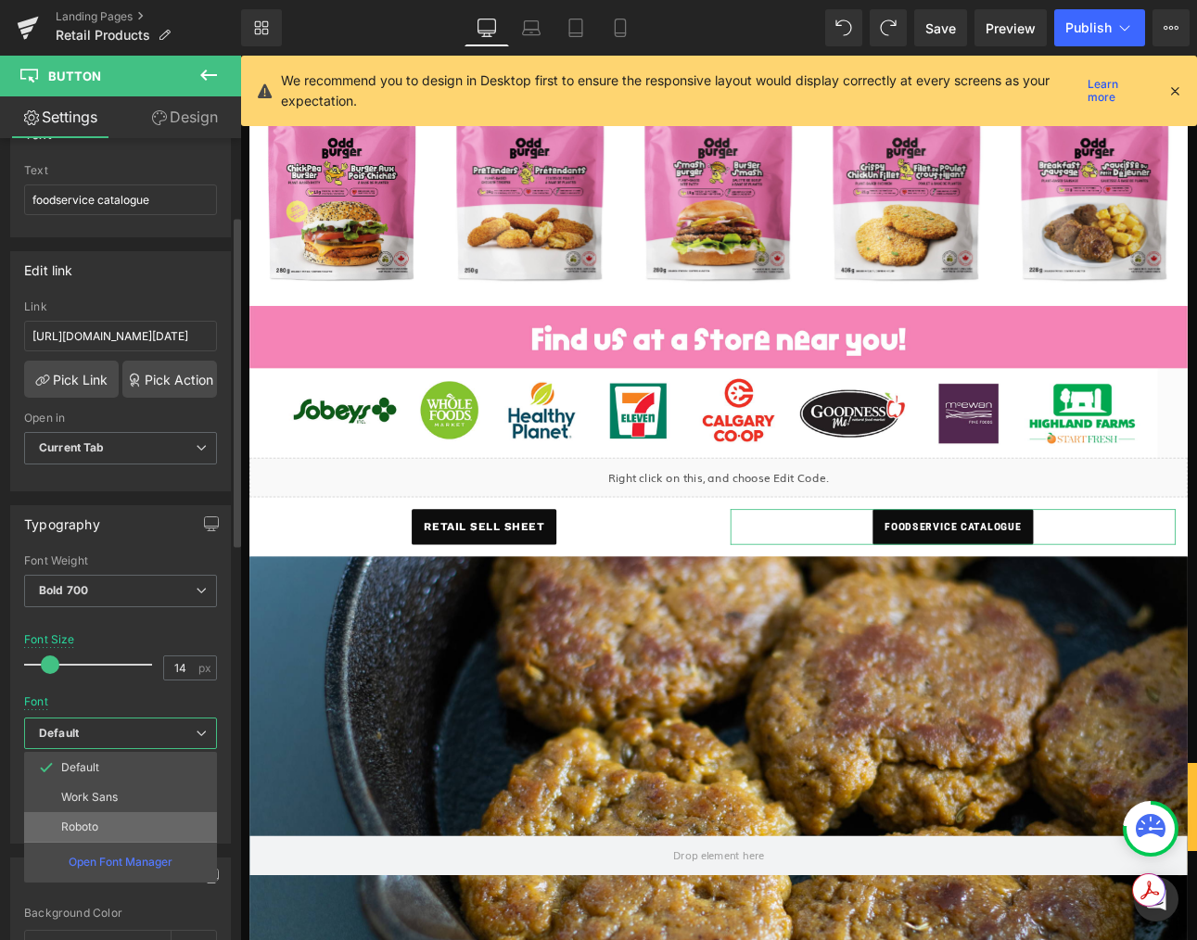
click at [110, 832] on li "Roboto" at bounding box center [120, 827] width 193 height 30
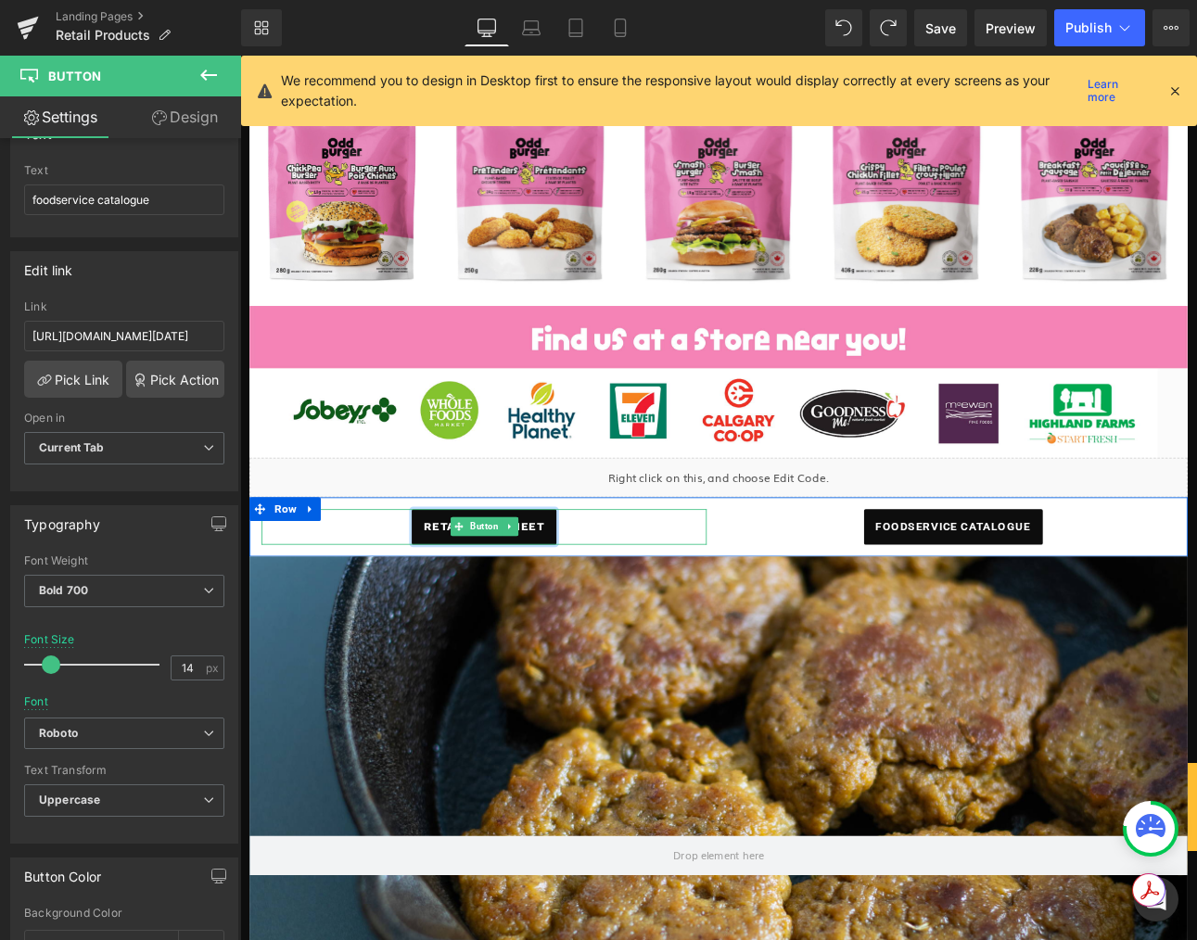
click at [449, 606] on link "retail sell sheet" at bounding box center [526, 609] width 170 height 42
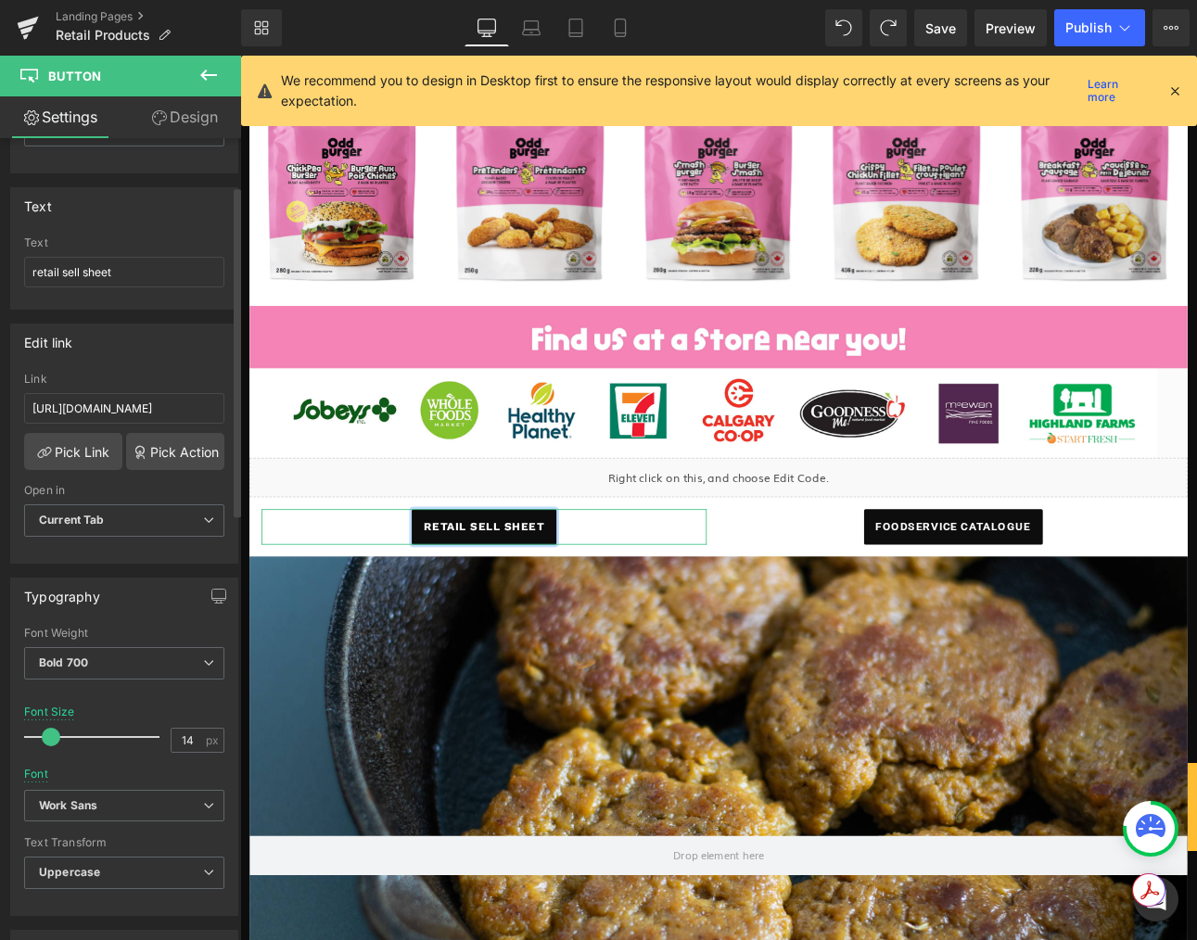
scroll to position [263, 0]
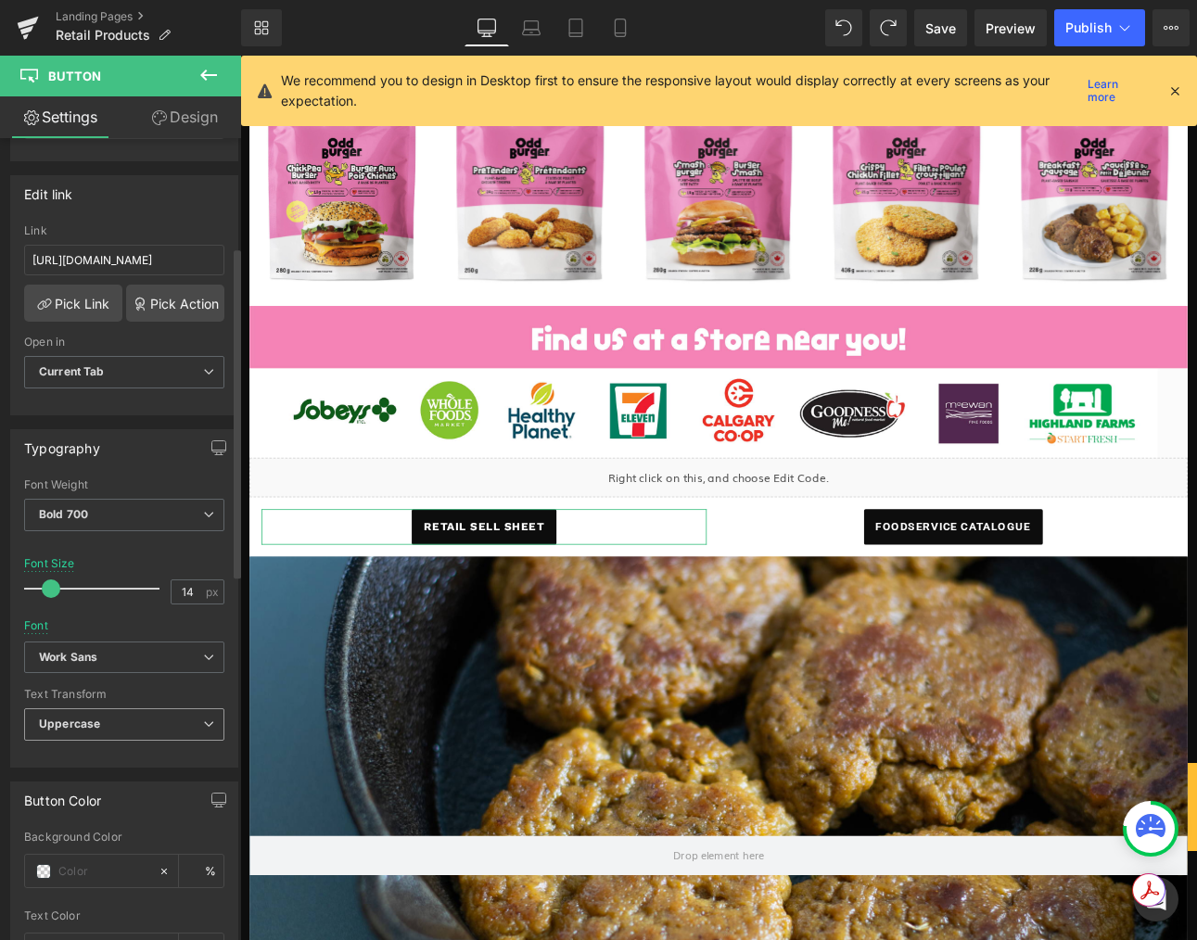
click at [184, 732] on span "Uppercase" at bounding box center [124, 724] width 200 height 32
click at [218, 695] on div "Thin 100 Semi Thin 200 Light 300 Regular 400 Medium 500 Semi Bold 600 Super Bol…" at bounding box center [124, 622] width 226 height 288
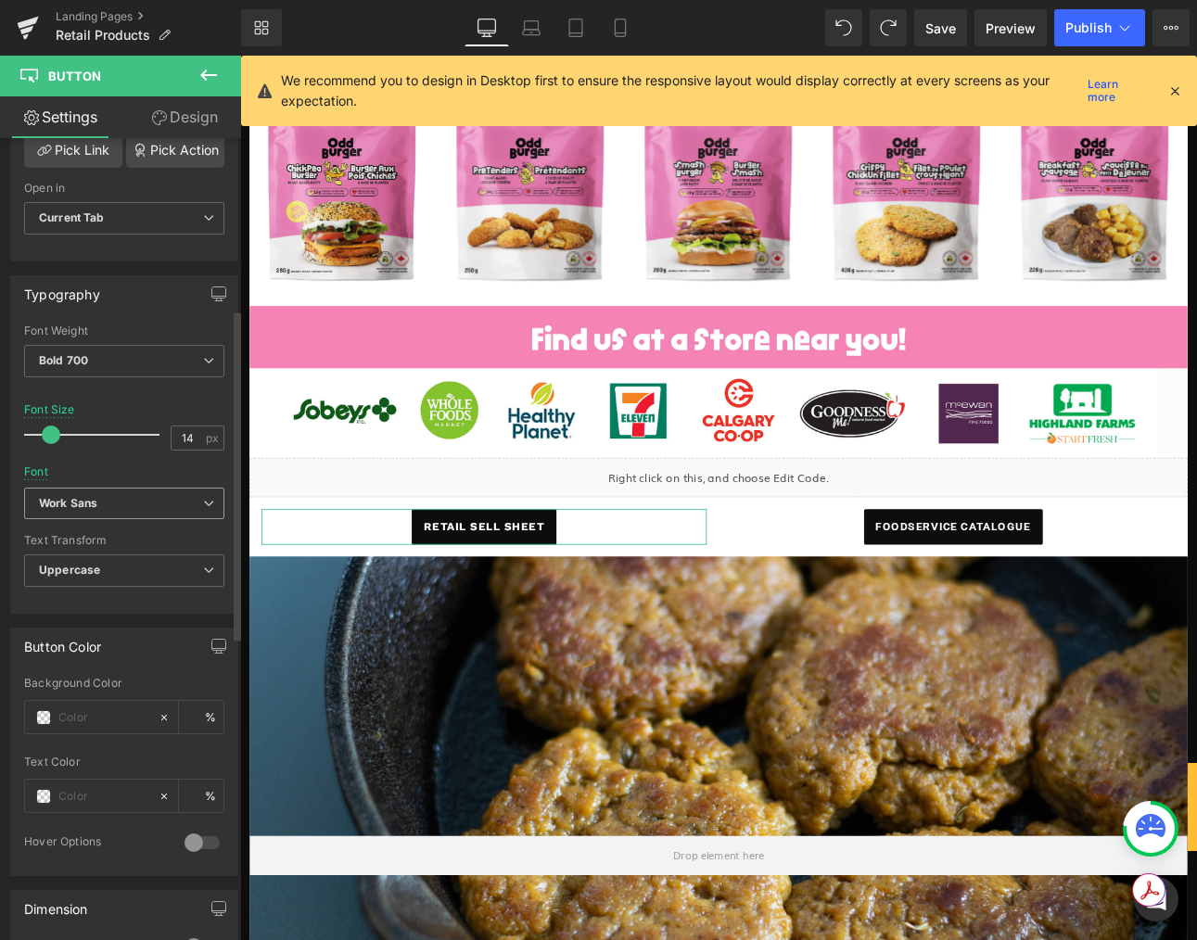
scroll to position [414, 0]
click at [183, 499] on b "Work Sans" at bounding box center [121, 507] width 164 height 16
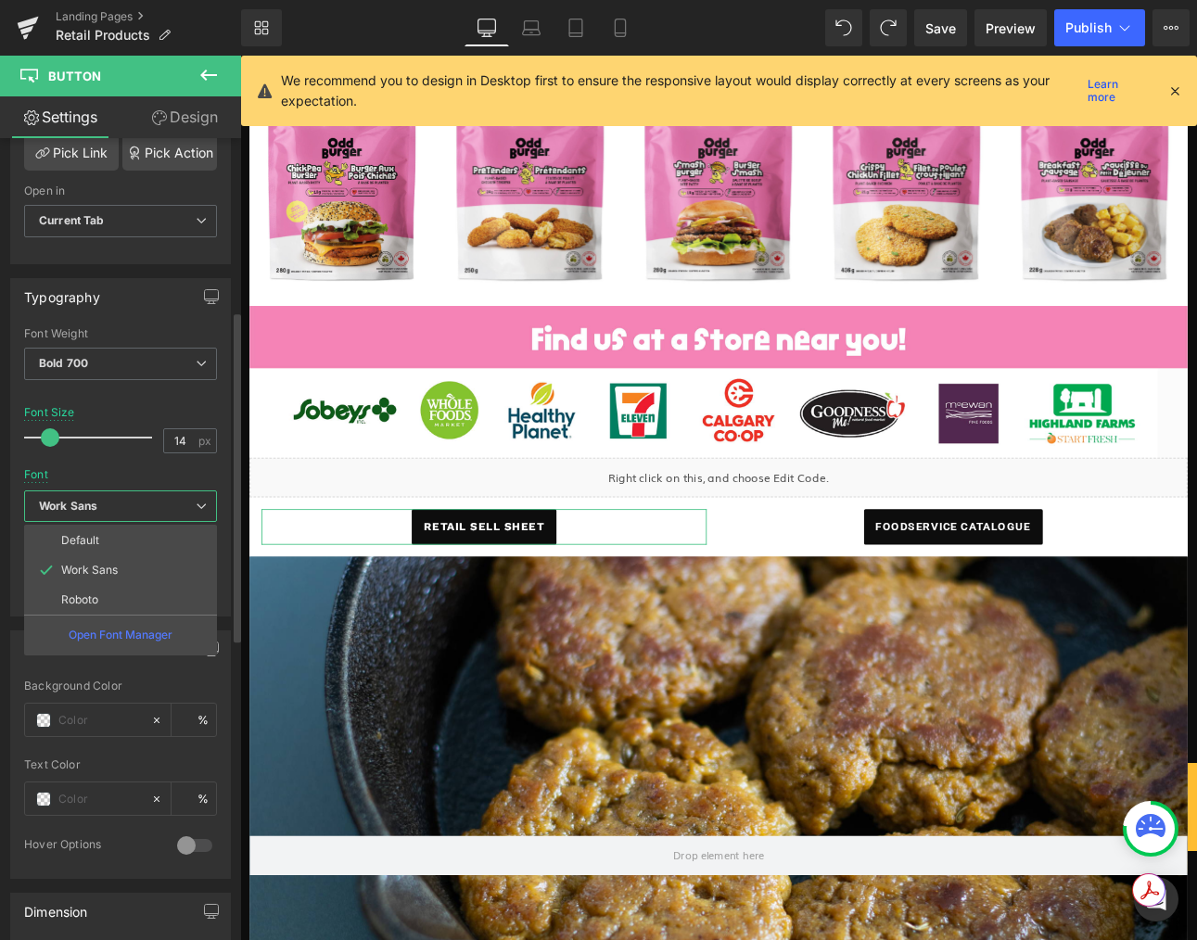
scroll to position [418, 0]
click at [89, 595] on p "Roboto" at bounding box center [79, 596] width 37 height 13
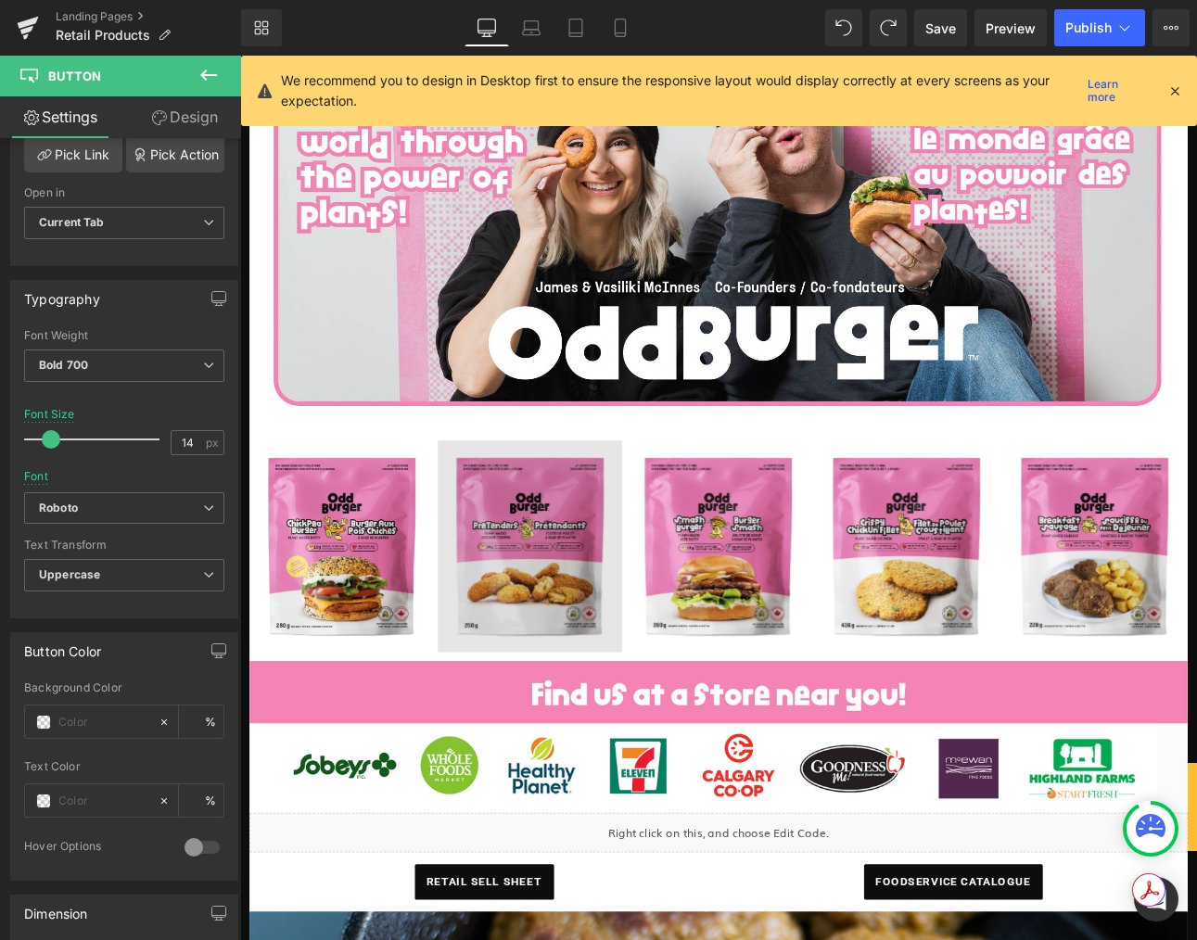
scroll to position [311, 0]
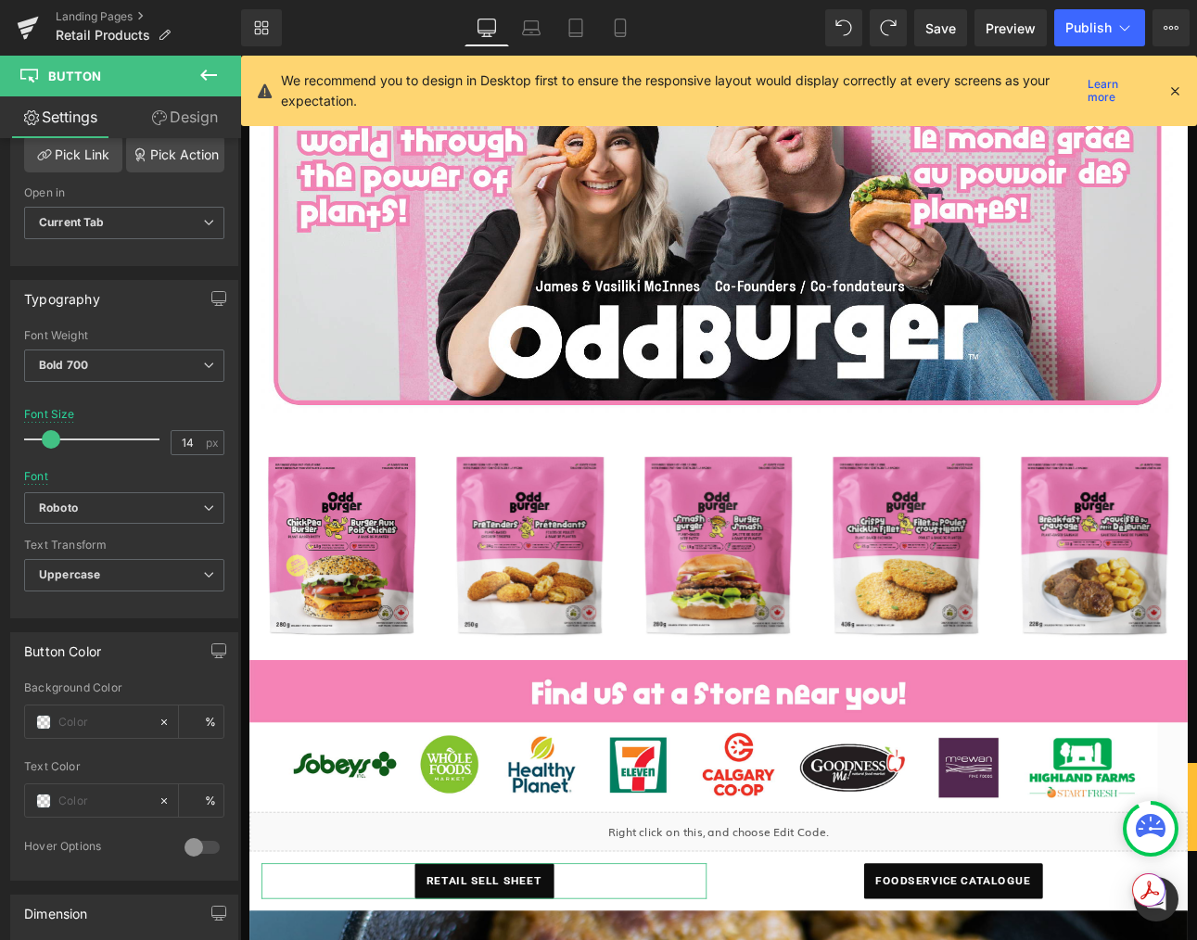
click at [194, 114] on link "Design" at bounding box center [184, 117] width 121 height 42
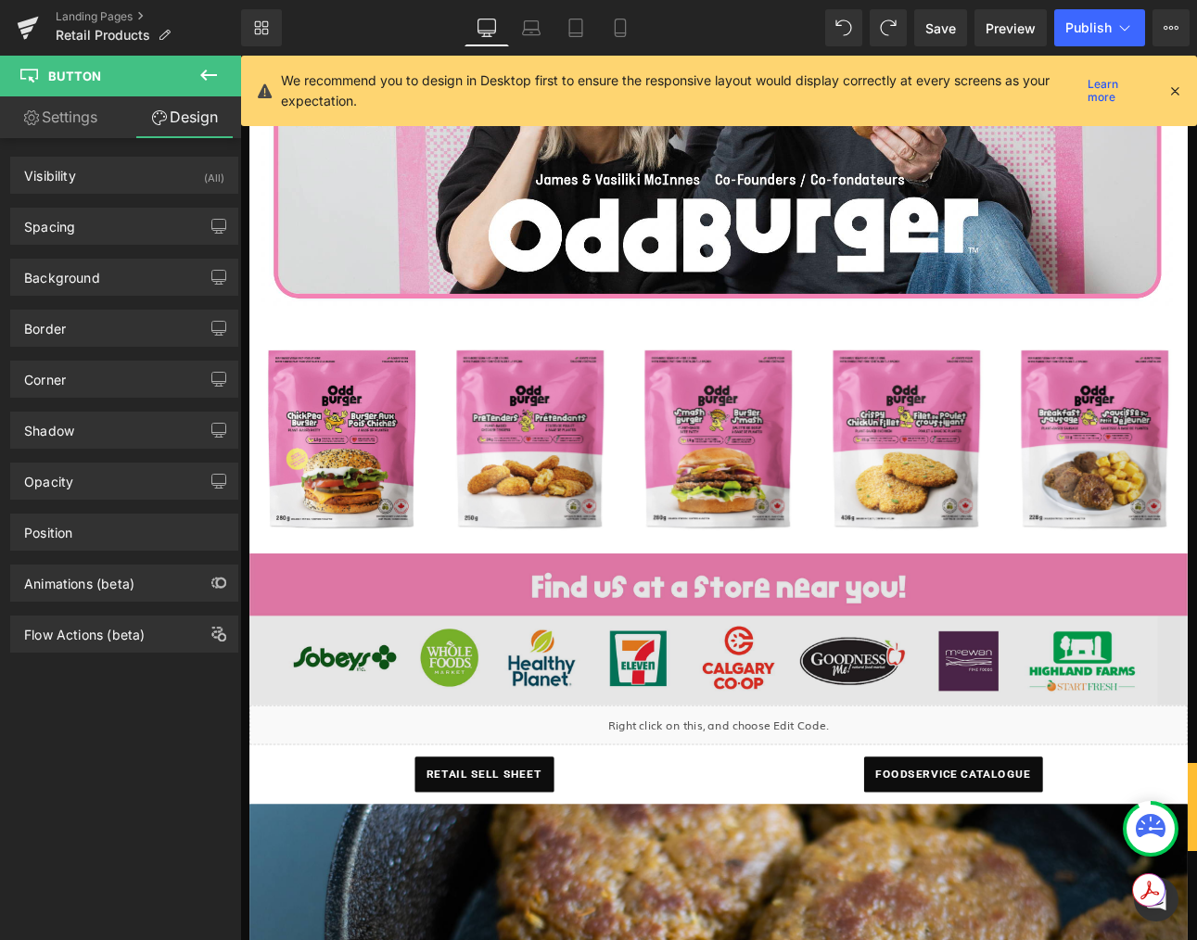
scroll to position [624, 0]
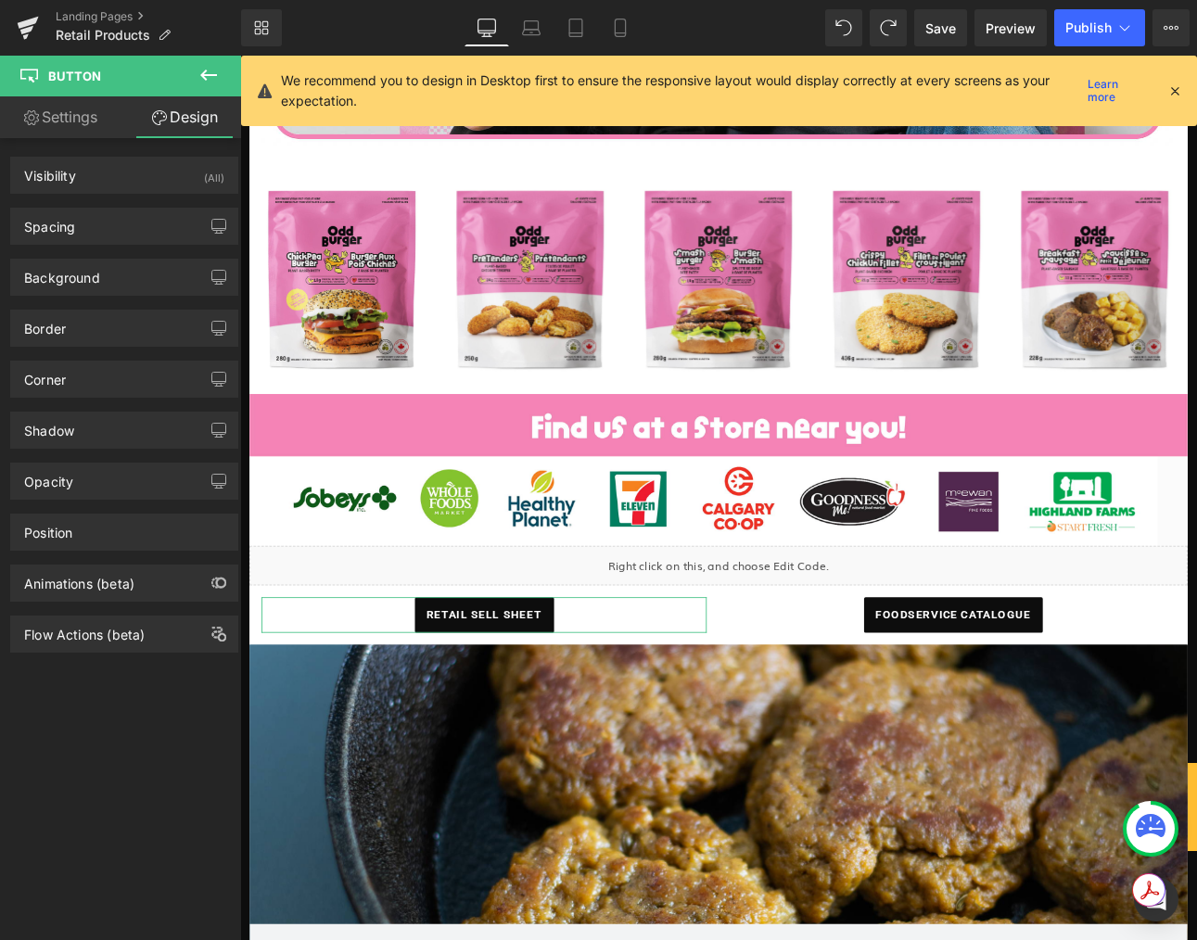
click at [54, 121] on link "Settings" at bounding box center [60, 117] width 121 height 42
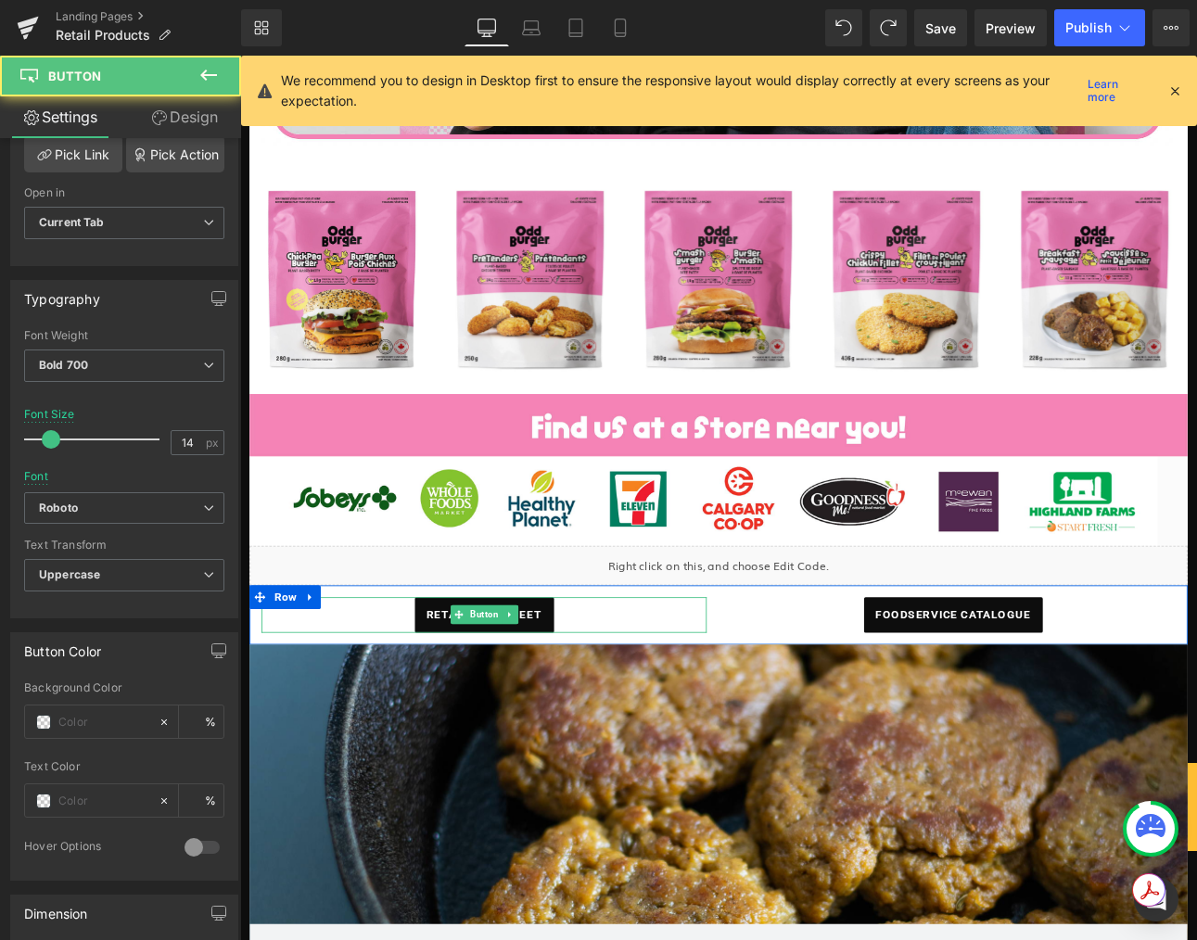
click at [638, 709] on div "retail sell sheet" at bounding box center [526, 712] width 522 height 42
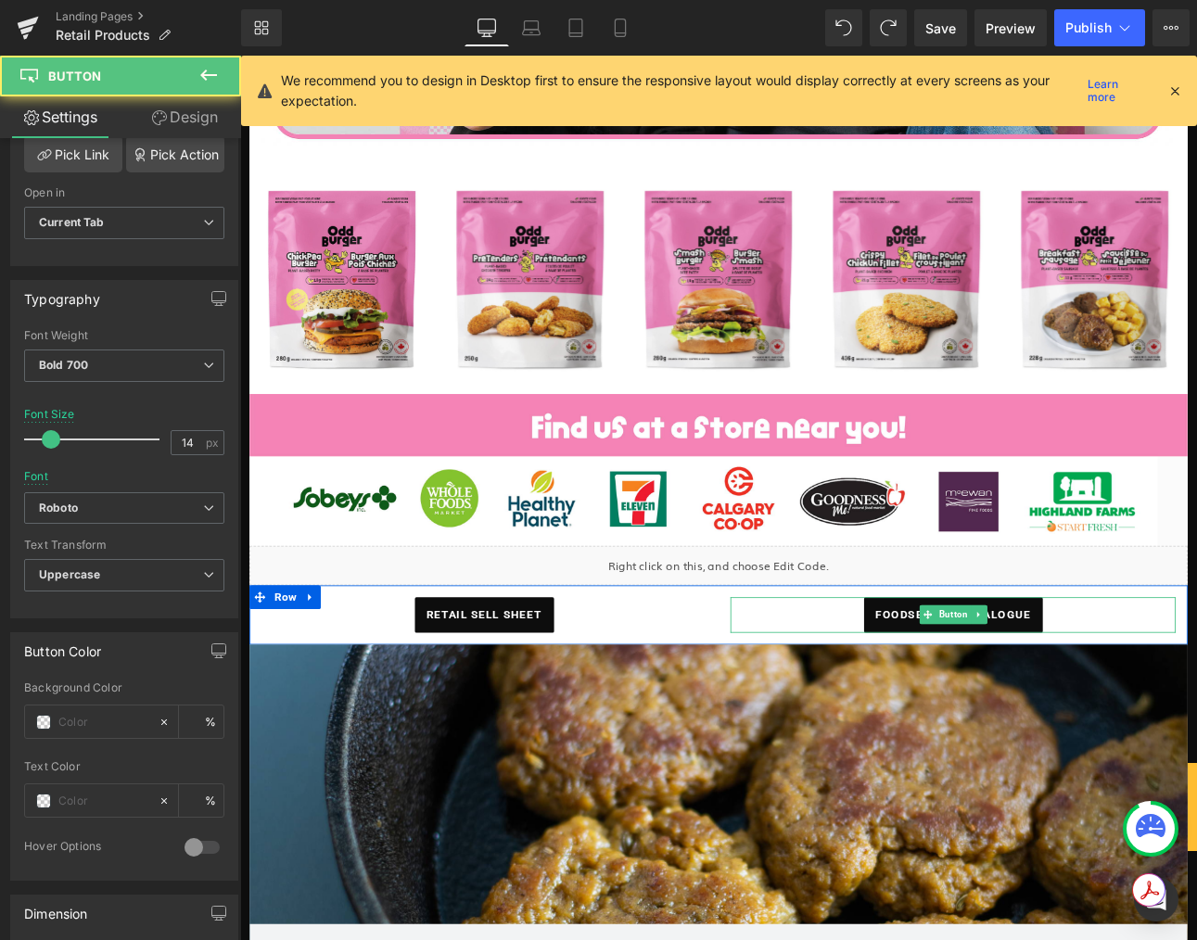
click at [840, 706] on div "foodservice catalogue" at bounding box center [1076, 712] width 522 height 42
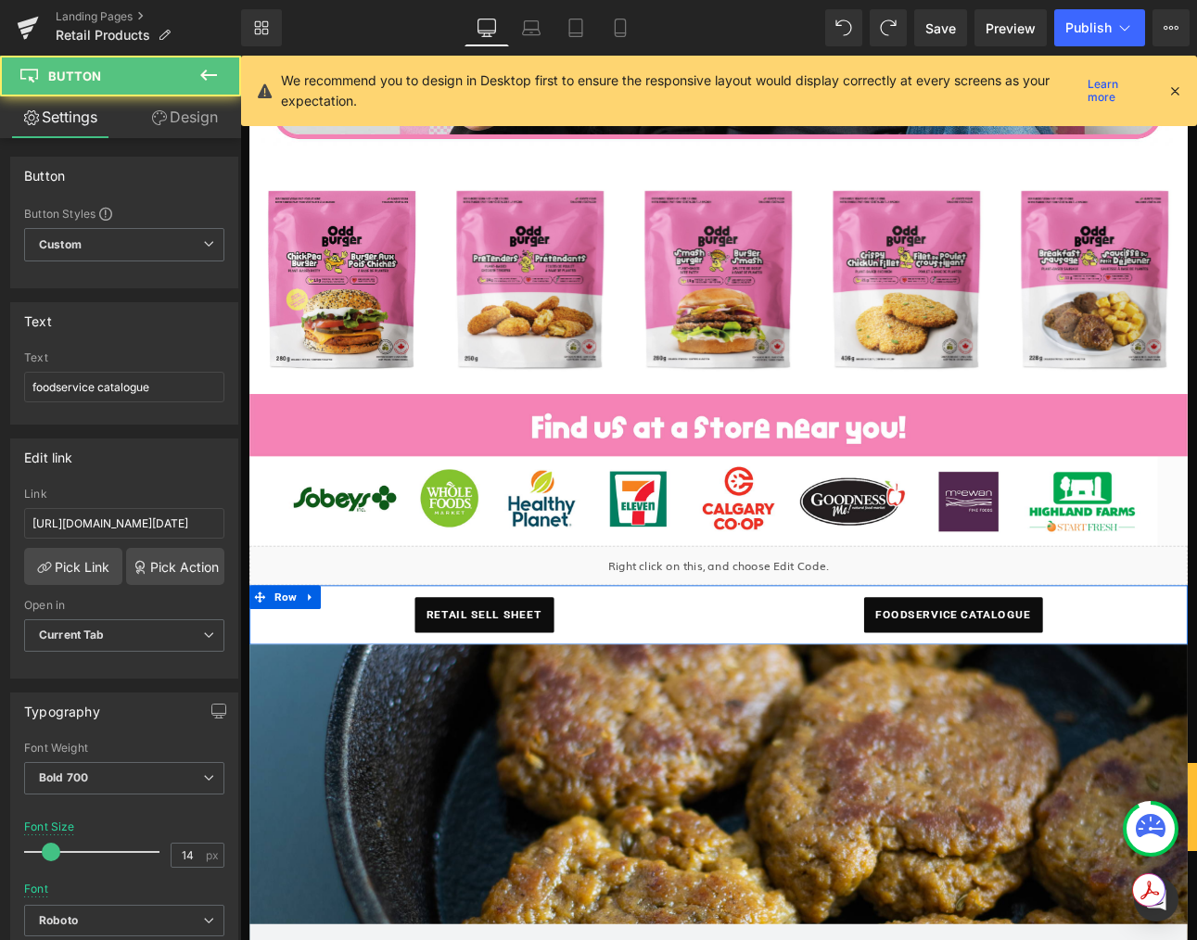
drag, startPoint x: 761, startPoint y: 712, endPoint x: 668, endPoint y: 686, distance: 96.3
click at [761, 712] on div "retail sell sheet" at bounding box center [526, 712] width 522 height 42
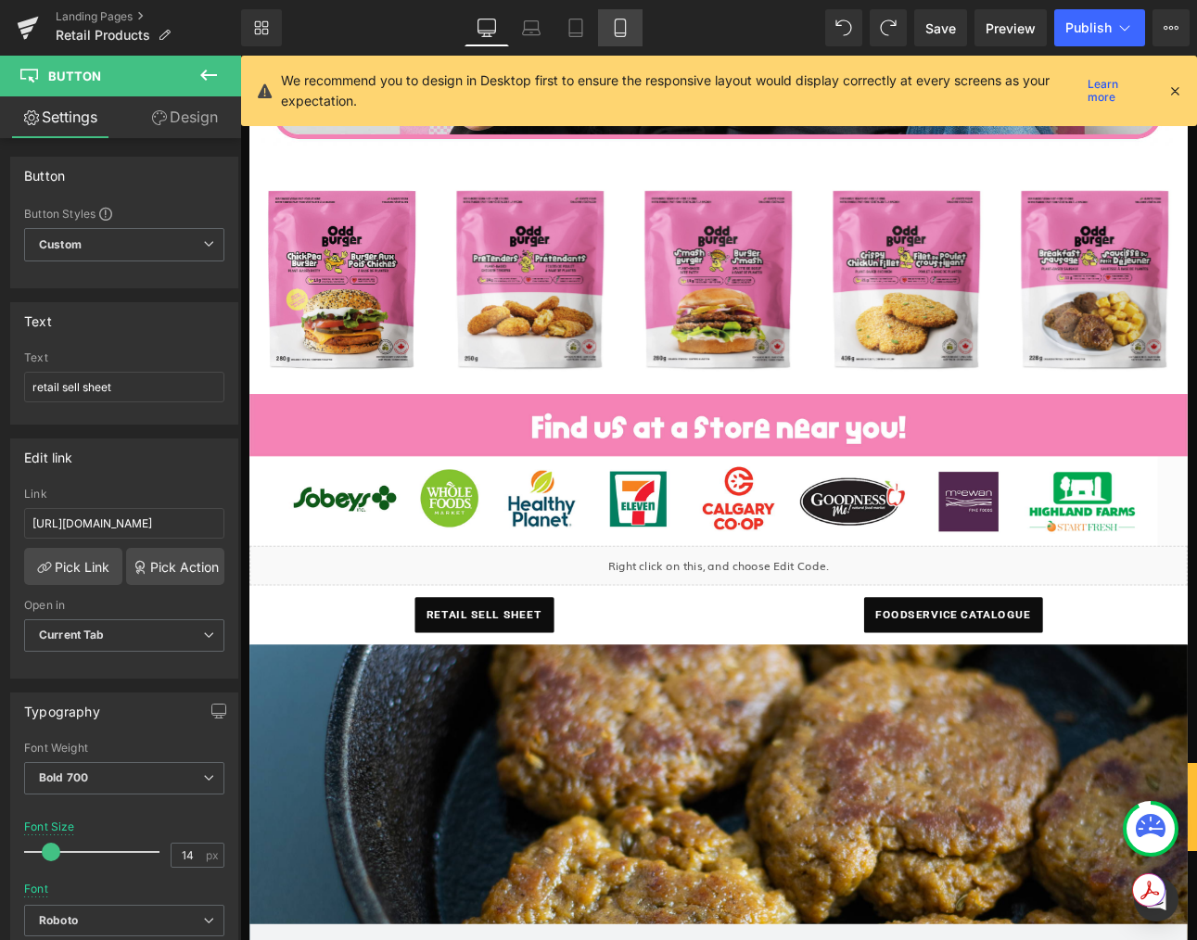
click at [617, 33] on icon at bounding box center [620, 33] width 10 height 0
type input "12"
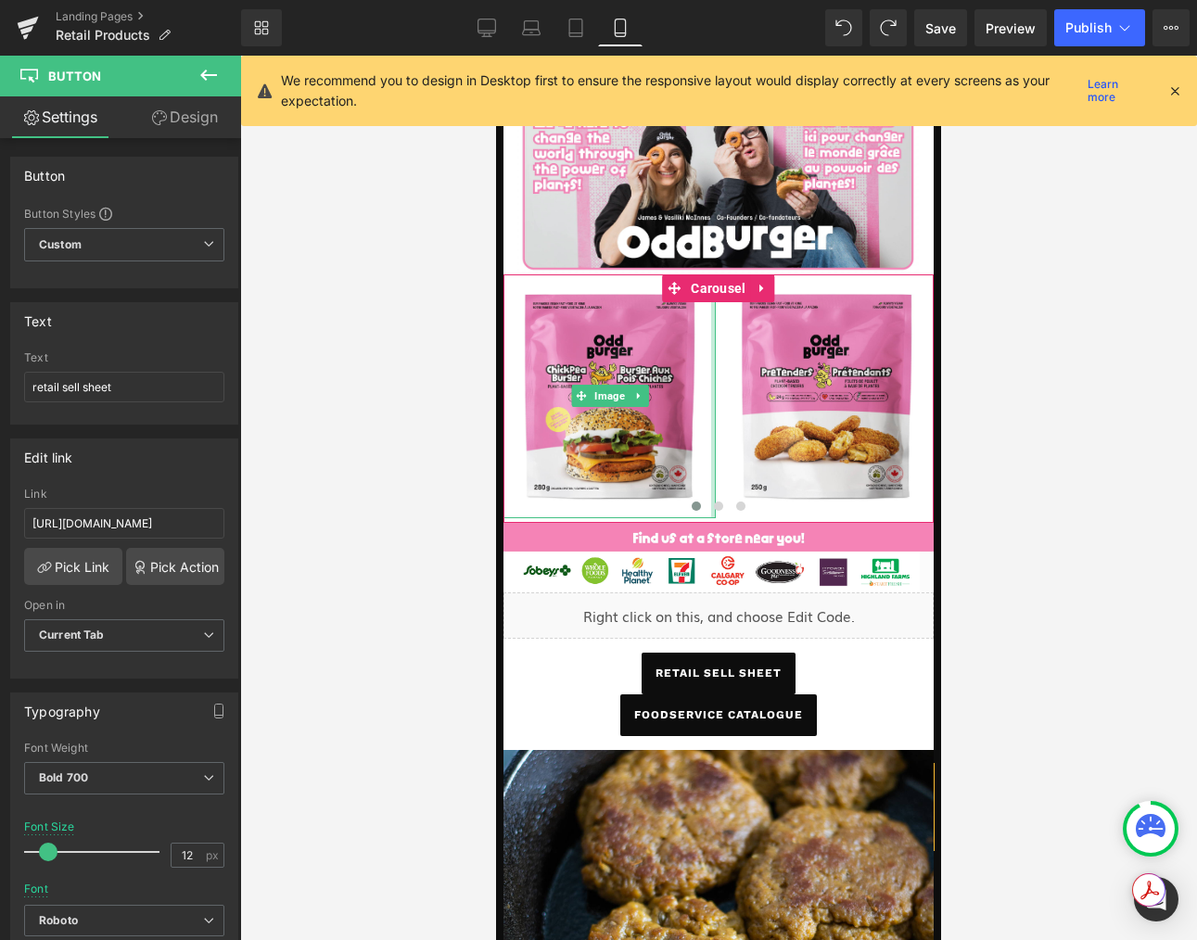
scroll to position [268, 0]
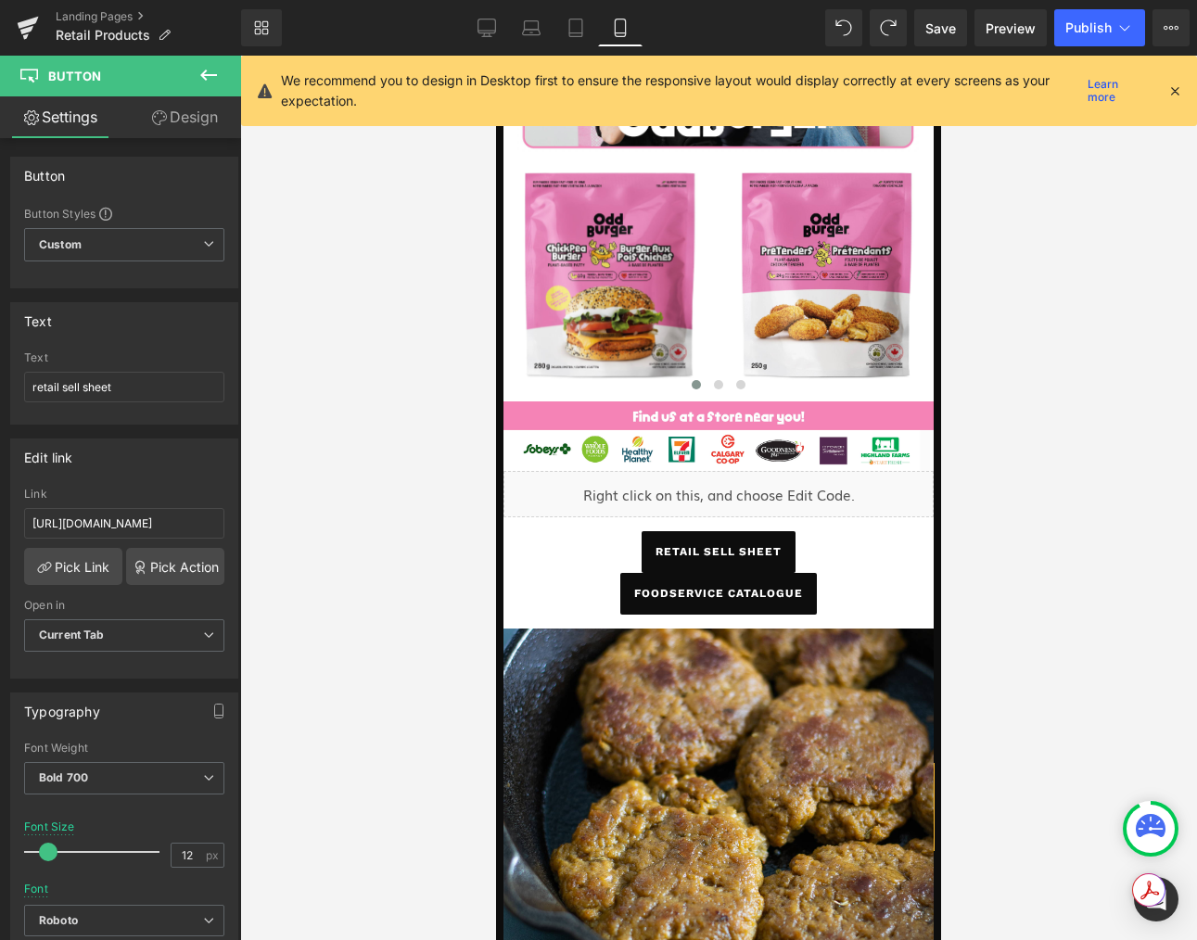
click at [1174, 85] on icon at bounding box center [1174, 91] width 17 height 17
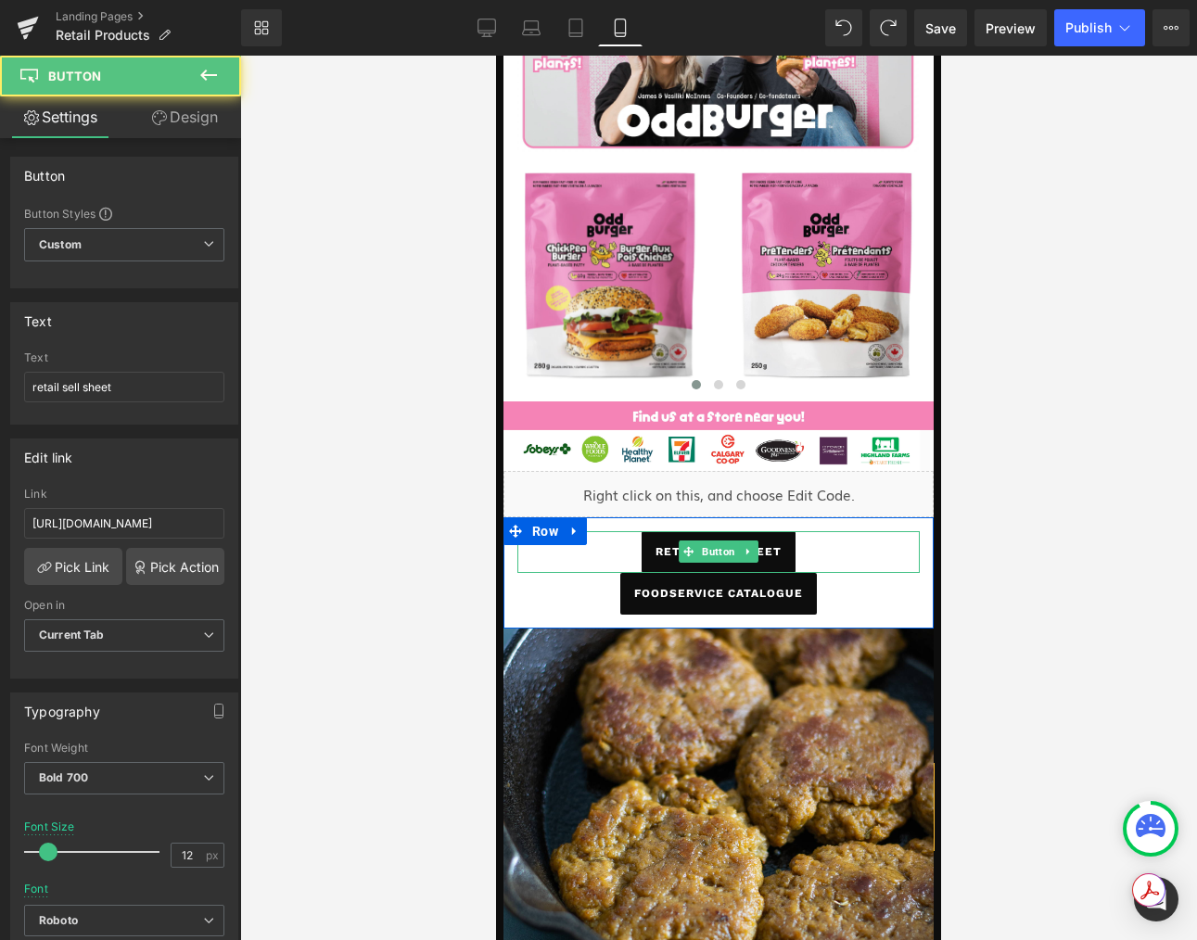
click at [655, 554] on link "retail sell sheet" at bounding box center [718, 552] width 154 height 42
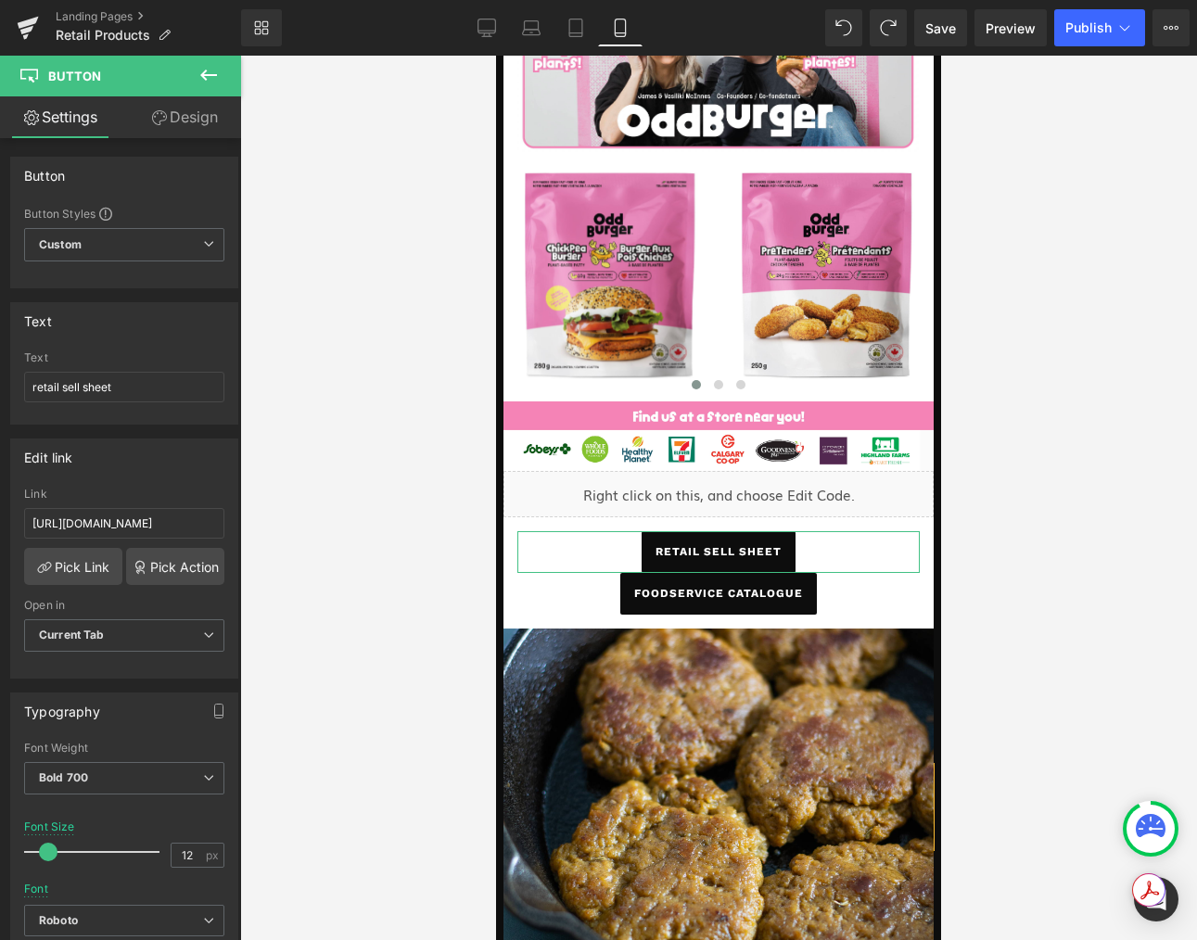
click at [202, 128] on link "Design" at bounding box center [184, 117] width 121 height 42
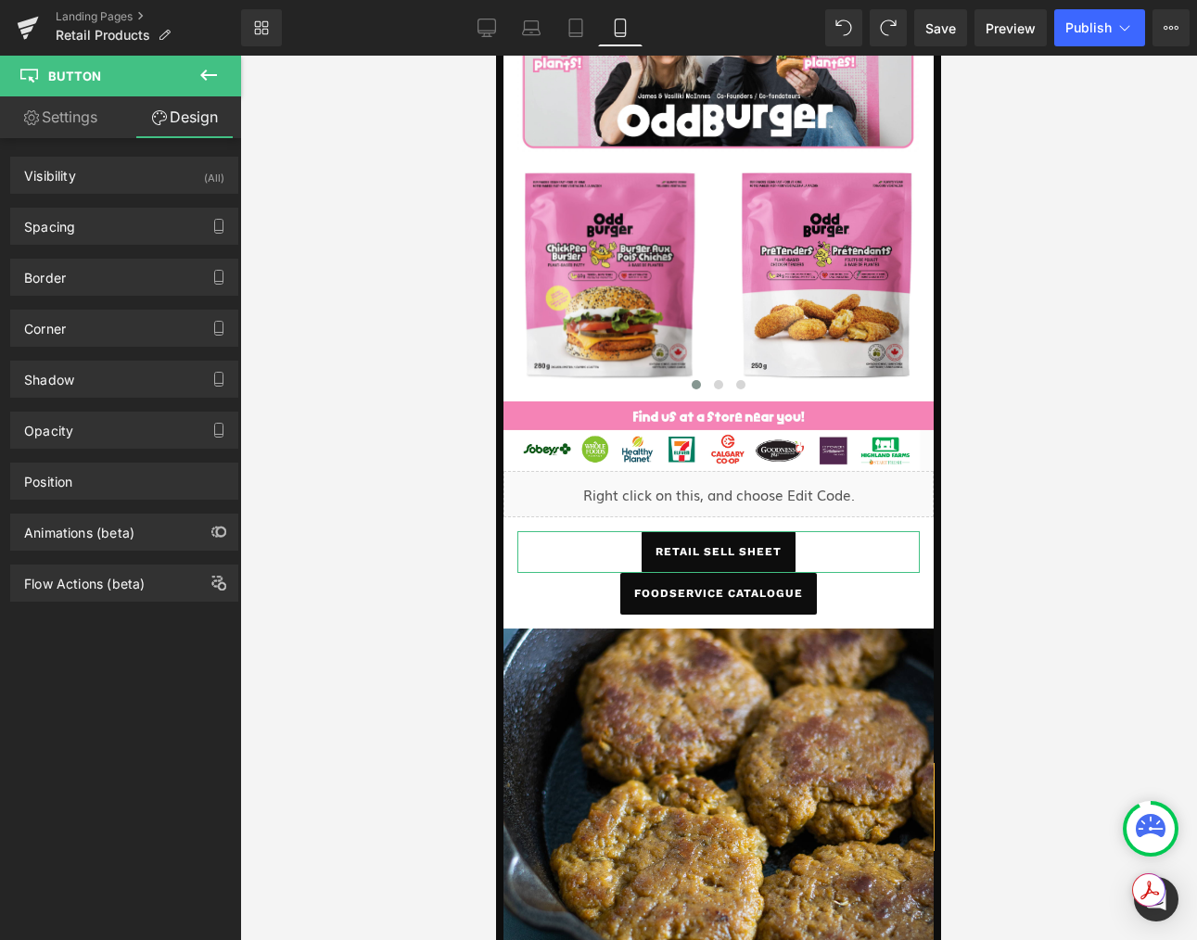
type input "0"
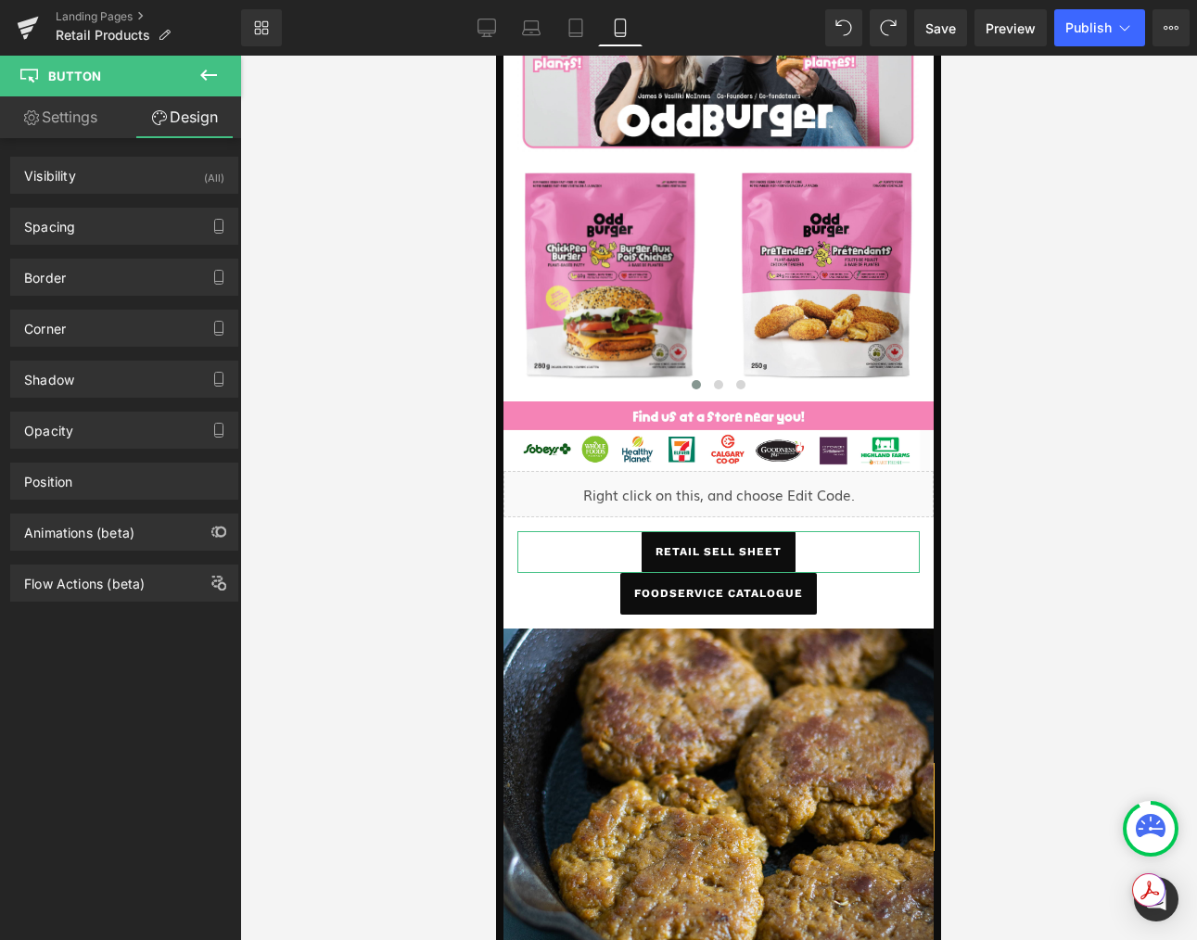
type input "15"
type input "0"
type input "15"
click at [98, 233] on div "Spacing" at bounding box center [124, 226] width 226 height 35
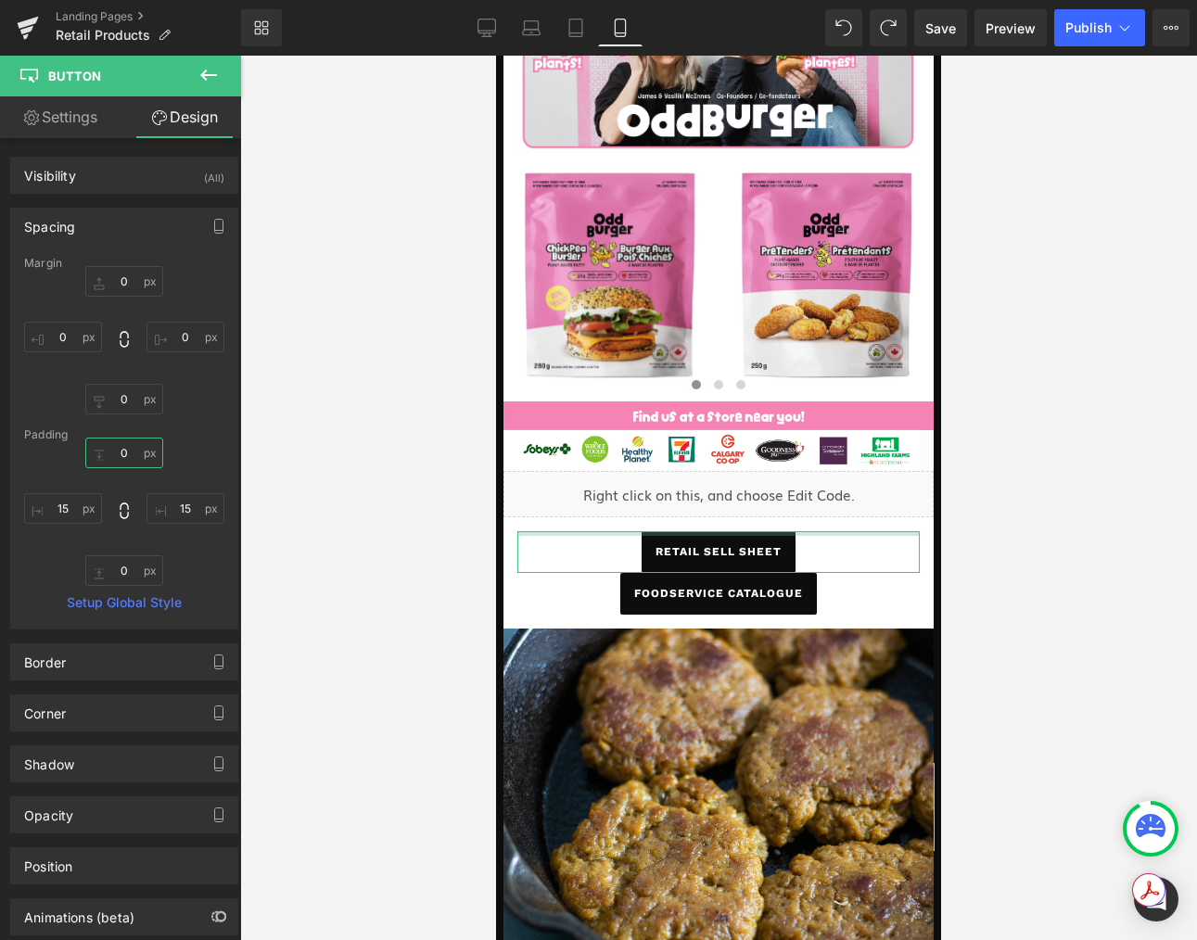
drag, startPoint x: 114, startPoint y: 454, endPoint x: 129, endPoint y: 454, distance: 14.8
click at [129, 454] on input "0" at bounding box center [124, 453] width 78 height 31
type input "22"
click at [841, 29] on icon at bounding box center [843, 27] width 17 height 17
type input "0"
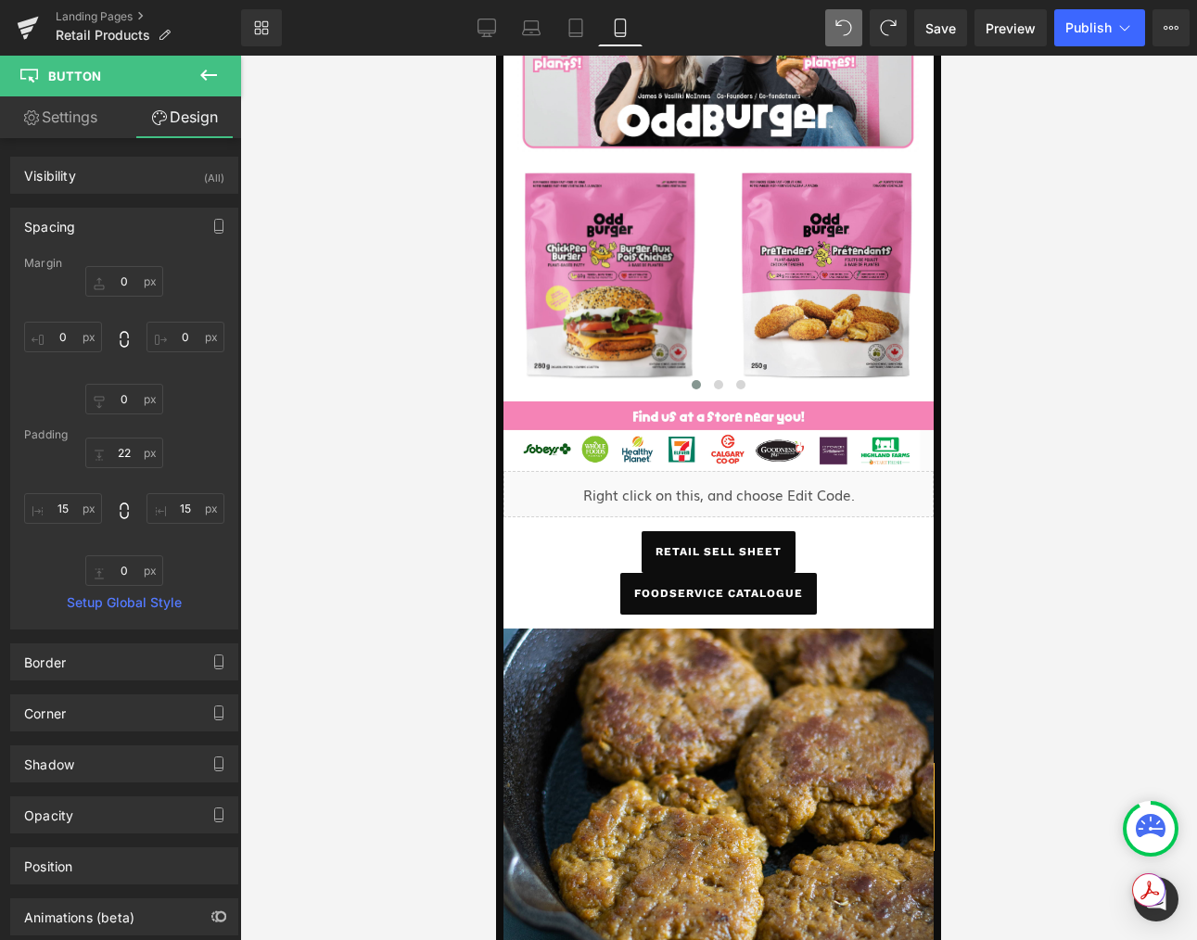
type input "0"
type input "15"
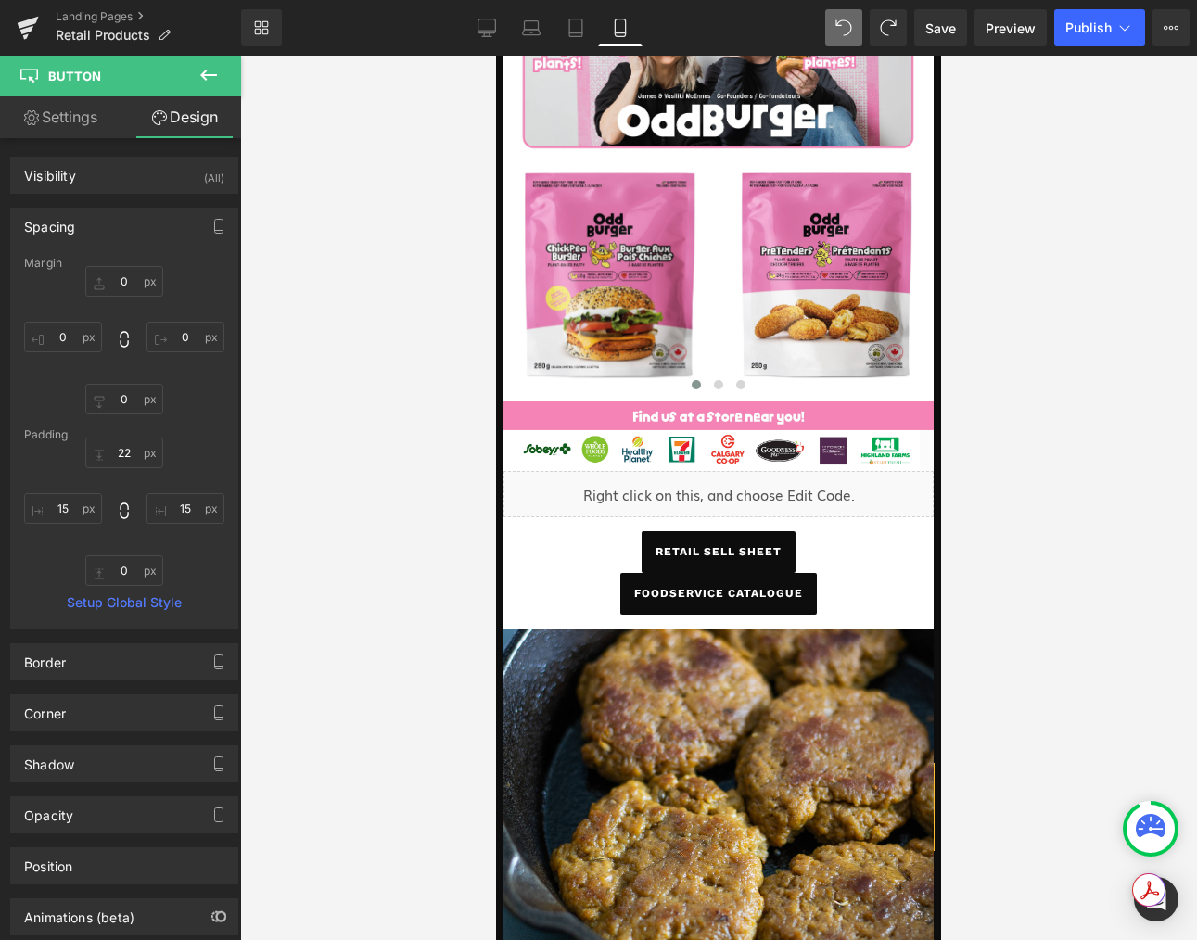
type input "0"
type input "15"
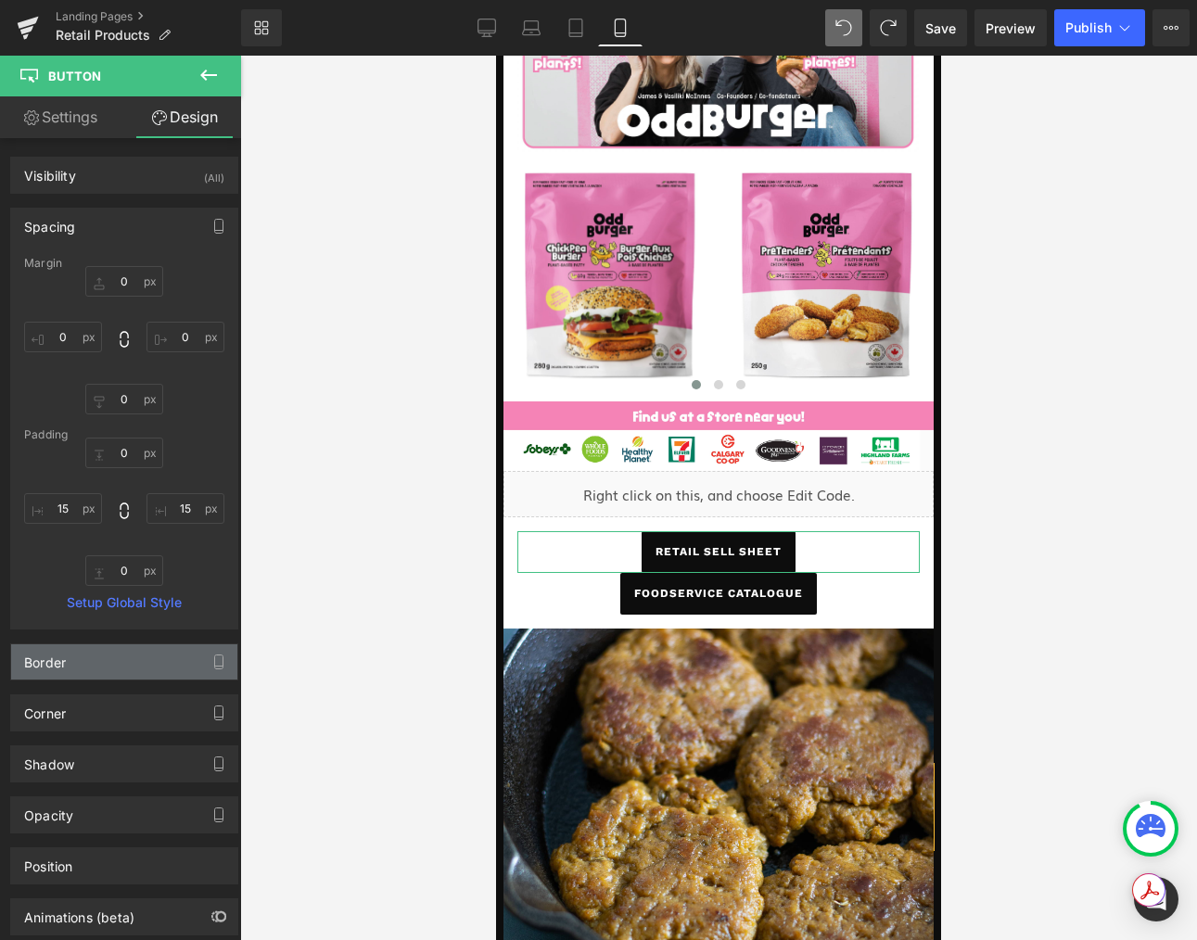
click at [165, 656] on div "Border" at bounding box center [124, 661] width 226 height 35
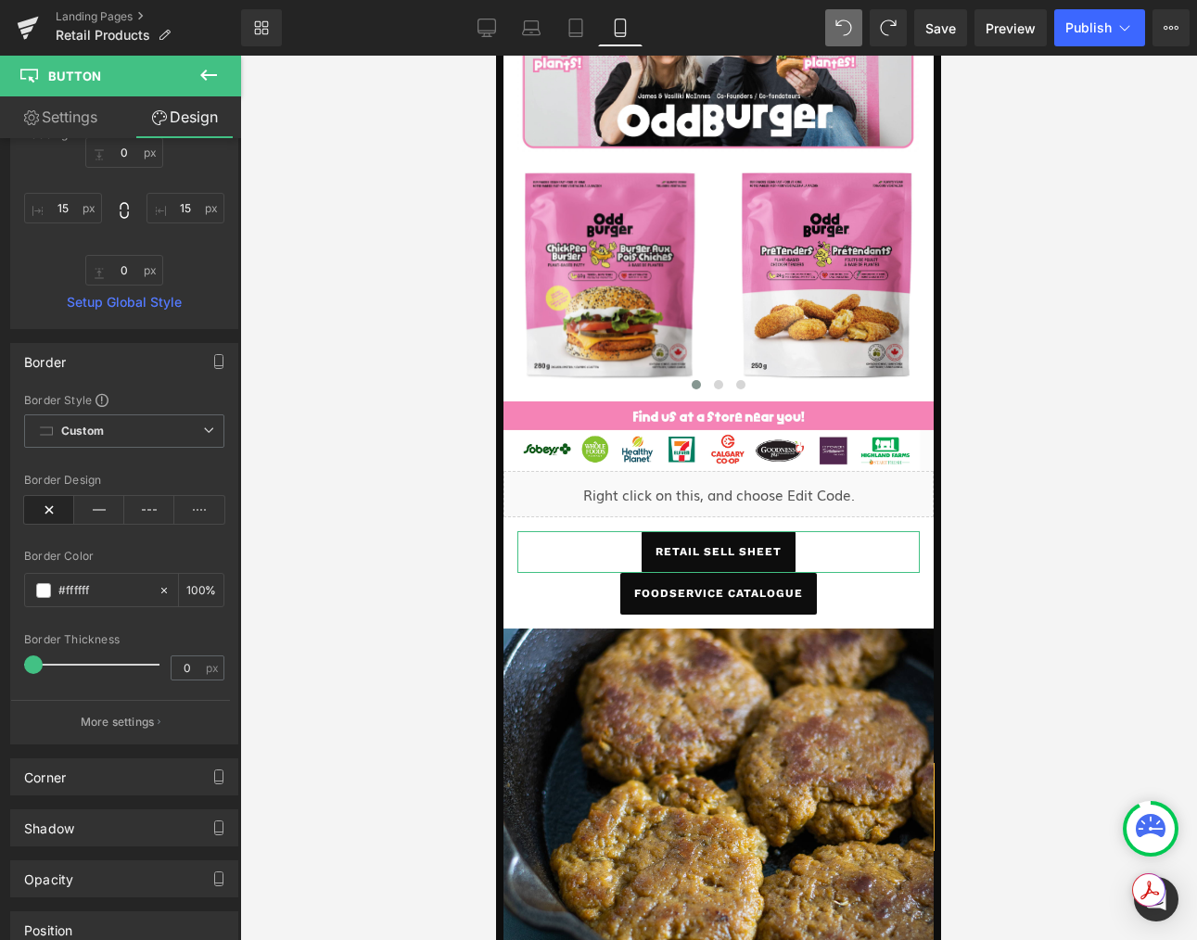
scroll to position [302, 0]
click at [45, 659] on span at bounding box center [42, 663] width 19 height 19
click at [368, 679] on div at bounding box center [718, 498] width 957 height 884
type input "20"
drag, startPoint x: 44, startPoint y: 667, endPoint x: 60, endPoint y: 667, distance: 15.8
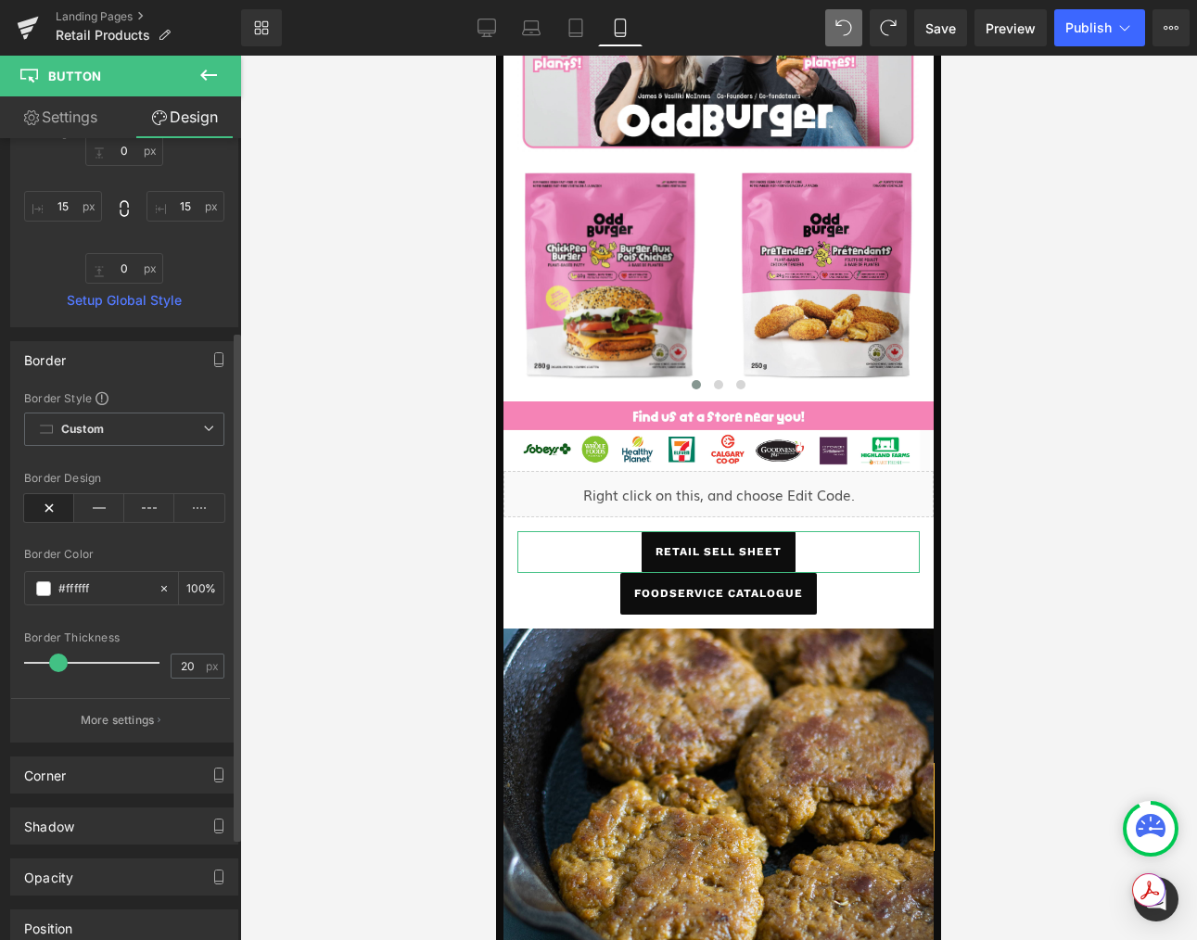
click at [60, 667] on span at bounding box center [58, 663] width 19 height 19
drag, startPoint x: 341, startPoint y: 704, endPoint x: 311, endPoint y: 696, distance: 31.5
click at [341, 704] on div at bounding box center [718, 498] width 957 height 884
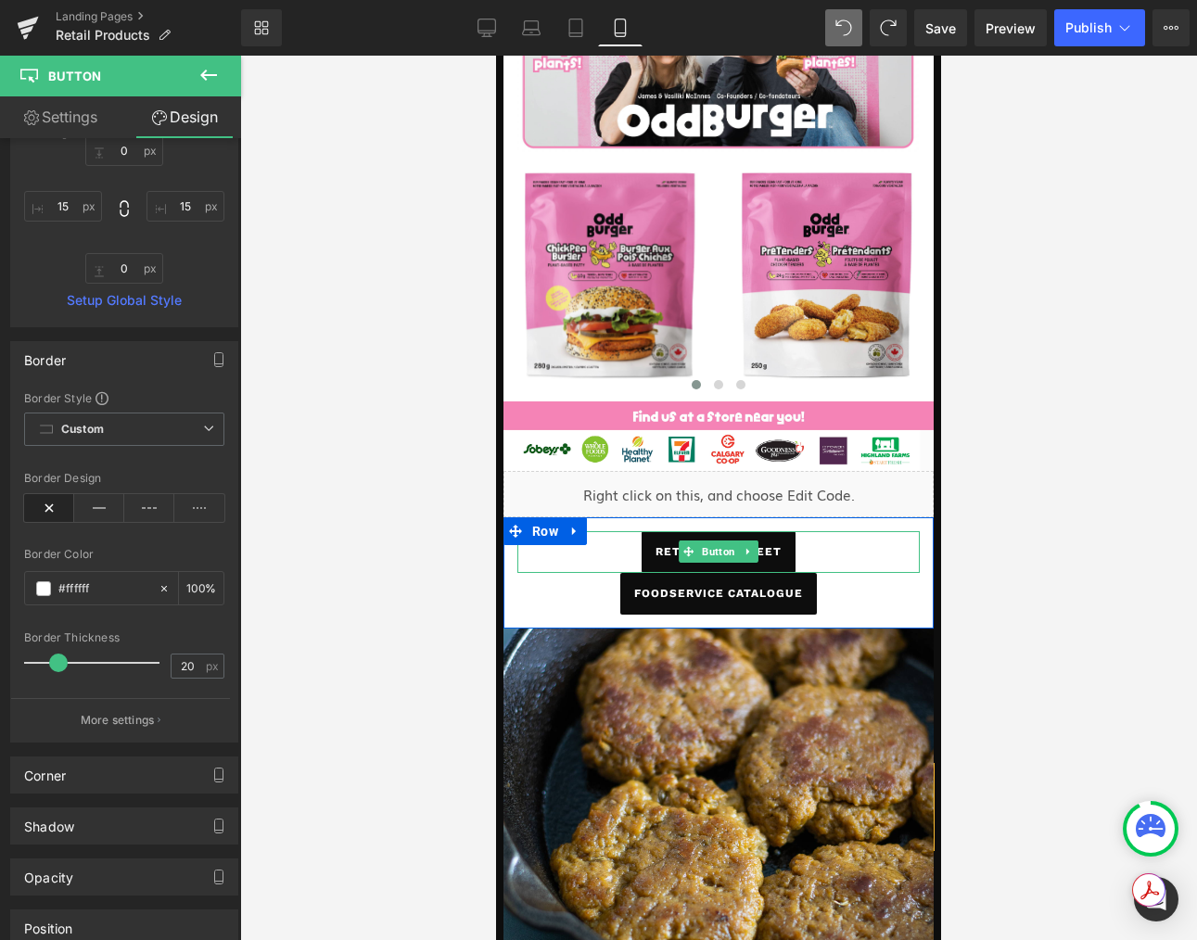
click at [694, 552] on span at bounding box center [688, 551] width 19 height 22
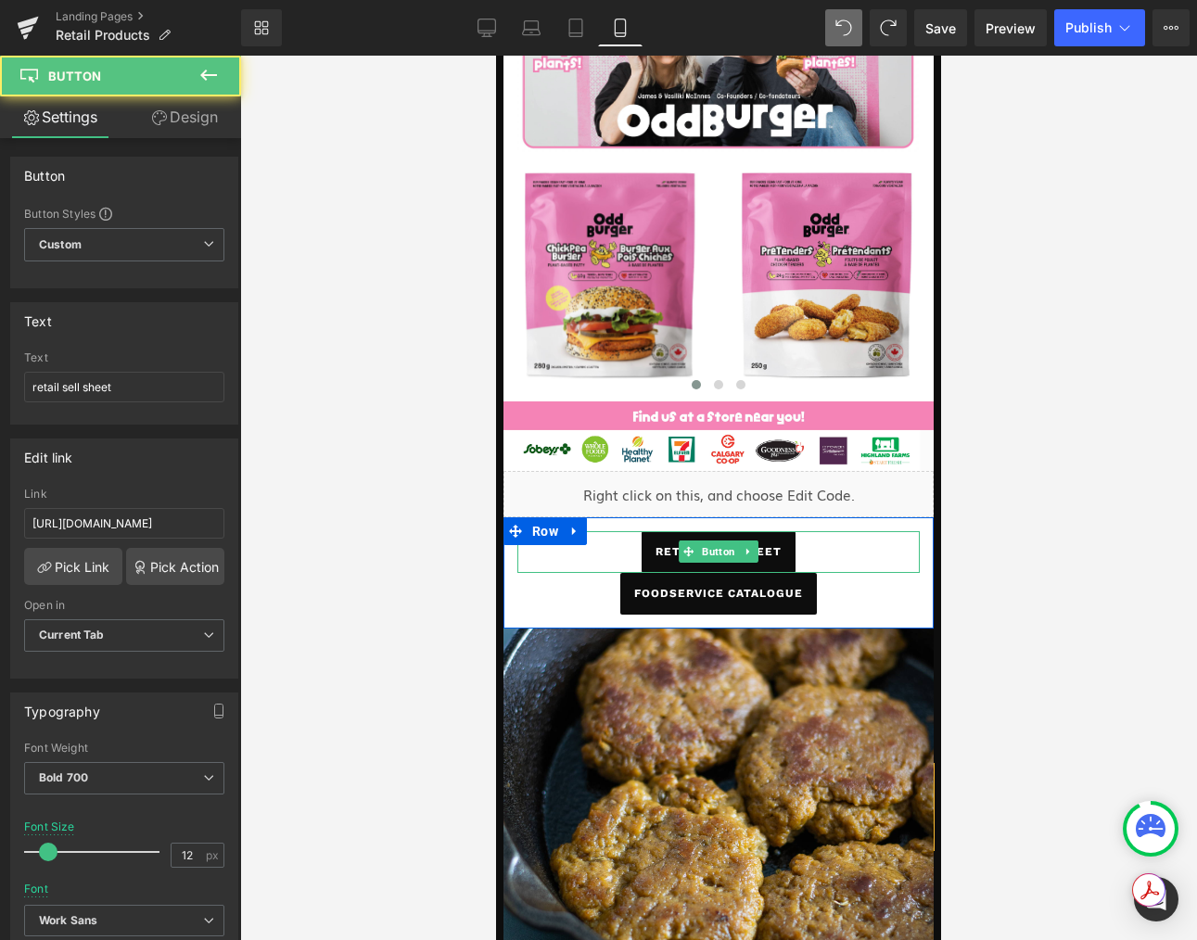
click at [662, 556] on span "retail sell sheet" at bounding box center [718, 552] width 126 height 42
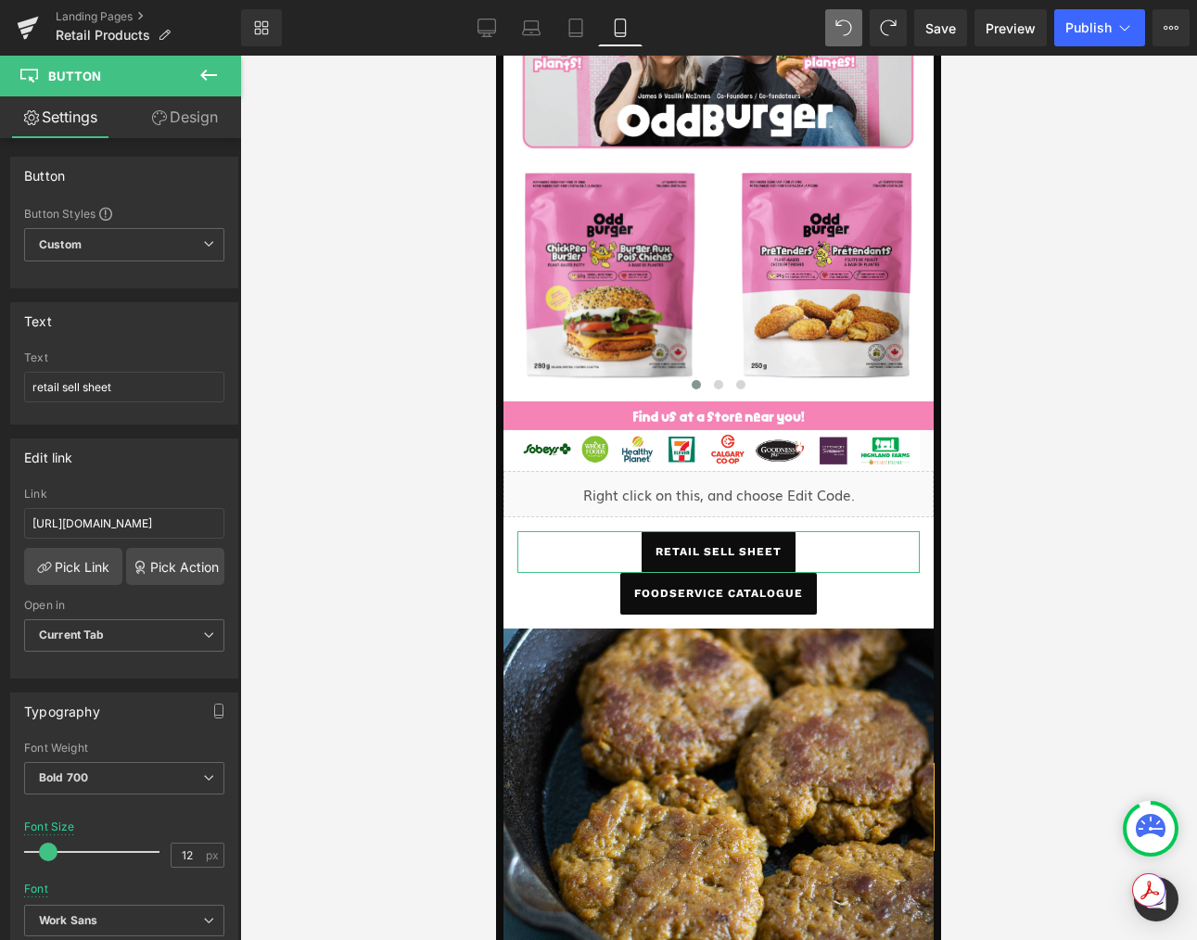
click at [187, 125] on link "Design" at bounding box center [184, 117] width 121 height 42
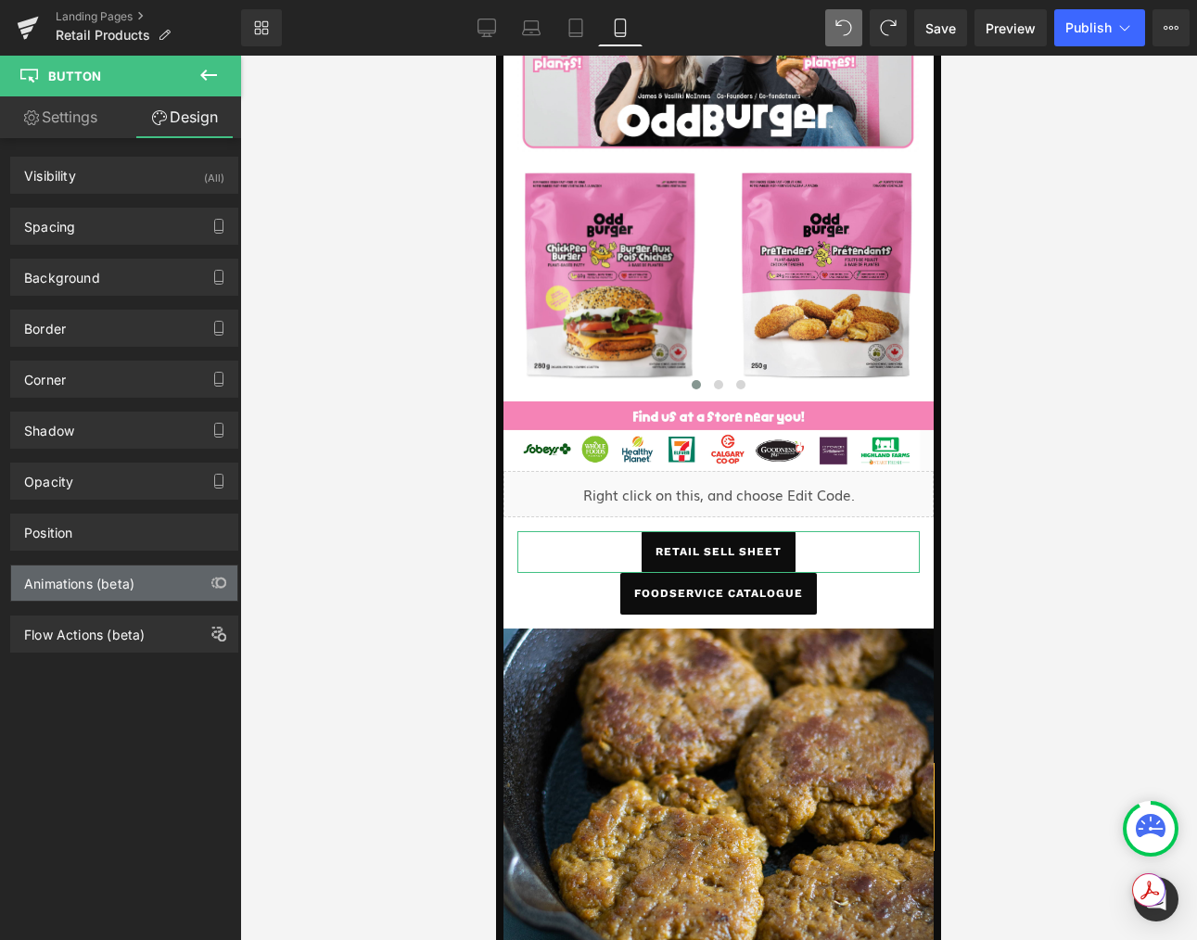
type input "#ffffff"
type input "100"
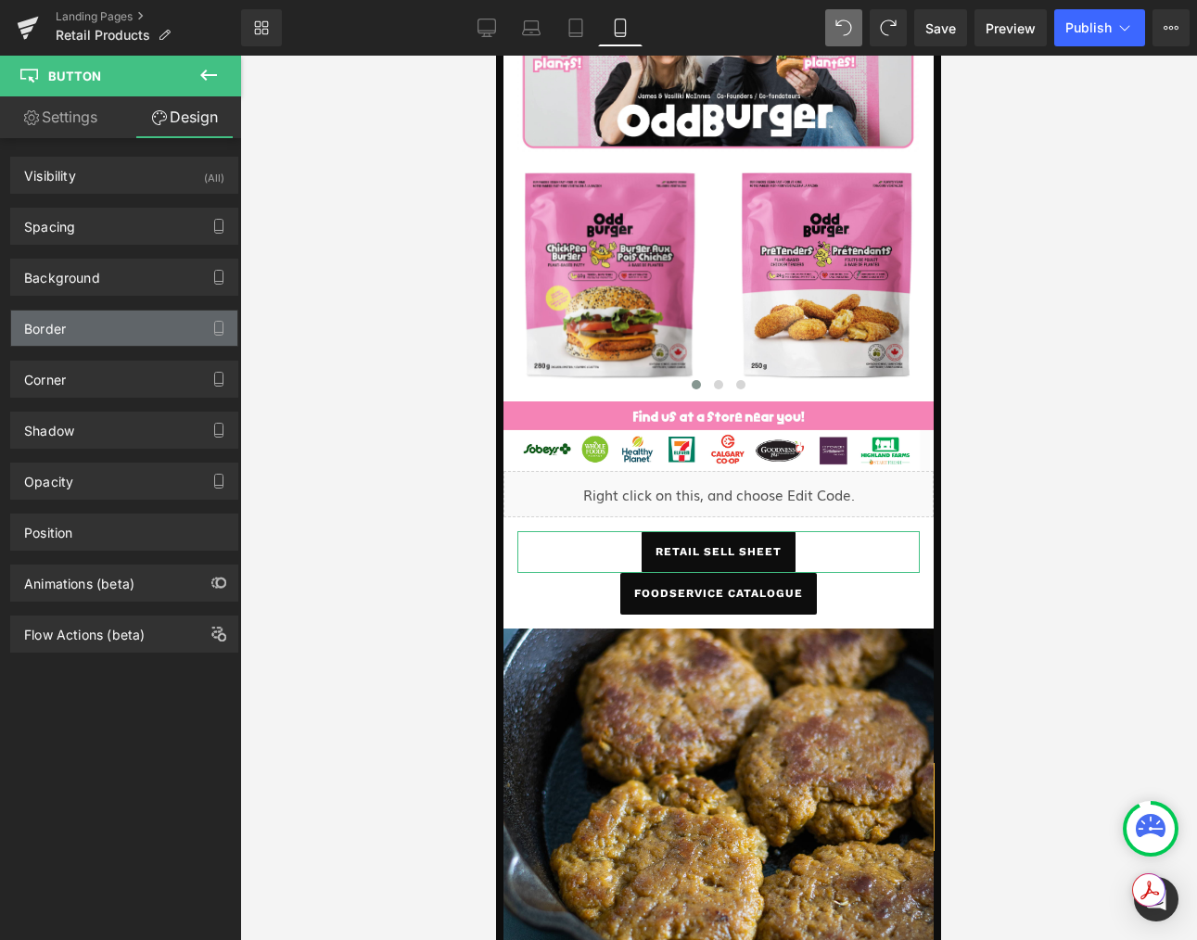
click at [90, 325] on div "Border" at bounding box center [124, 328] width 226 height 35
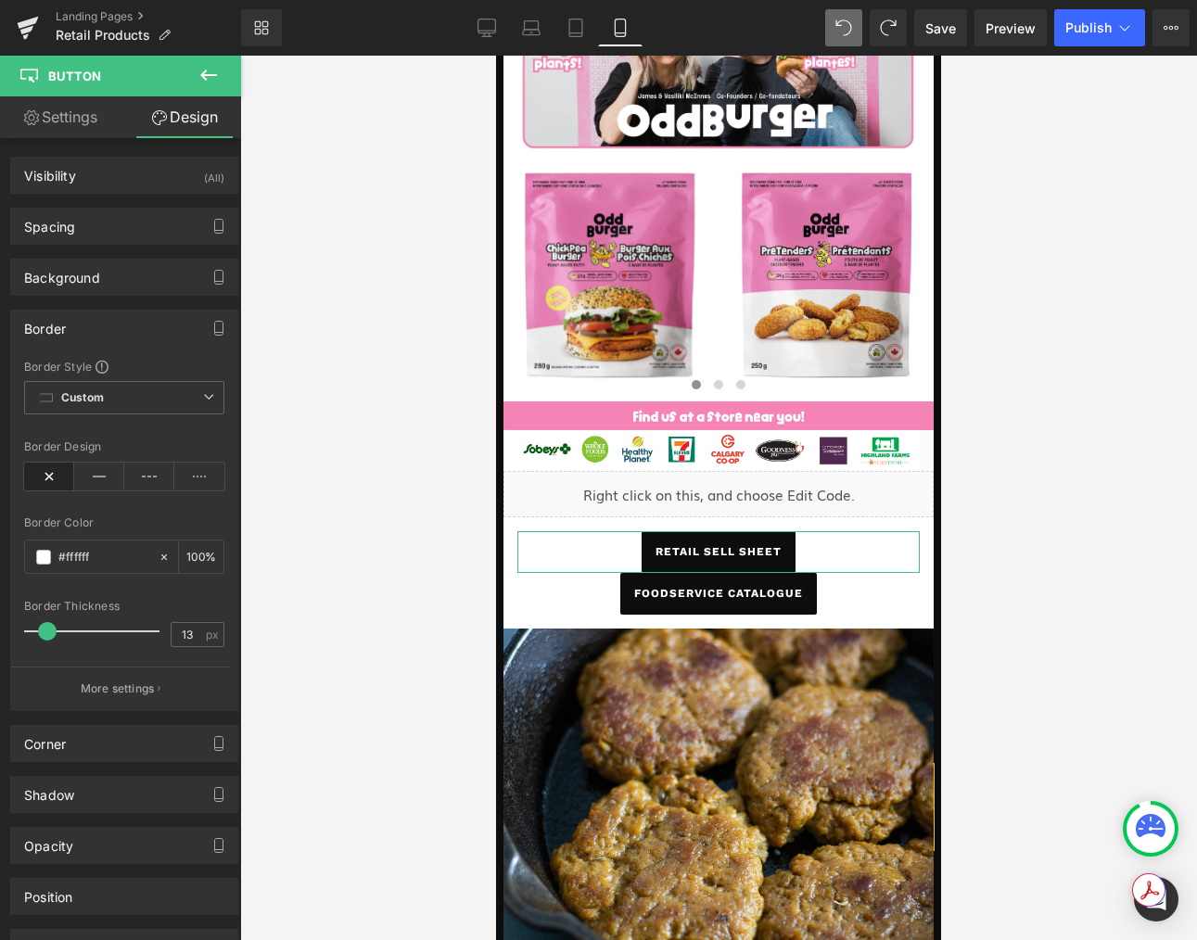
click at [54, 627] on span at bounding box center [47, 631] width 19 height 19
click at [379, 693] on div at bounding box center [718, 498] width 957 height 884
click at [162, 644] on div "Border Thickness 13 px" at bounding box center [124, 631] width 200 height 62
type input "0"
click at [25, 630] on span at bounding box center [33, 631] width 19 height 19
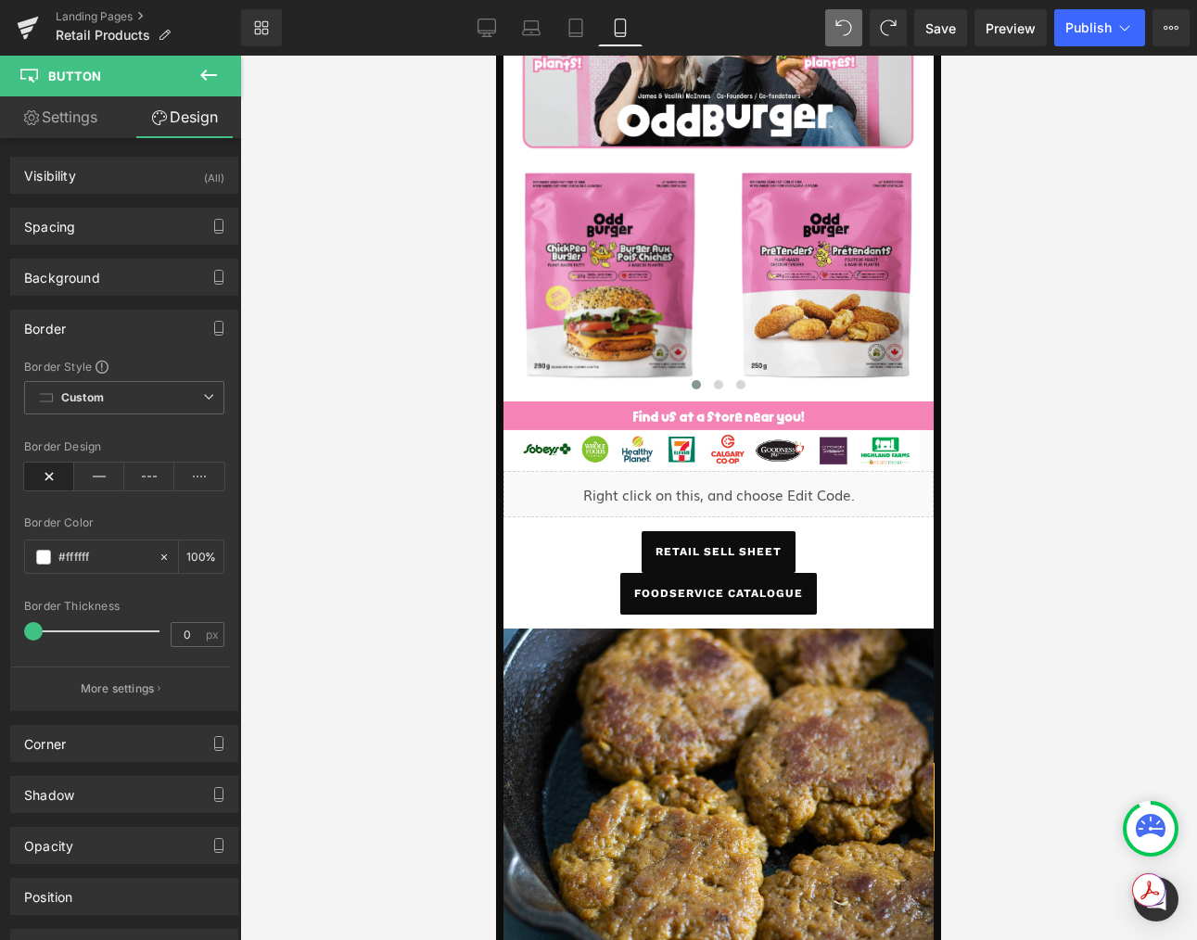
click at [400, 636] on div at bounding box center [718, 498] width 957 height 884
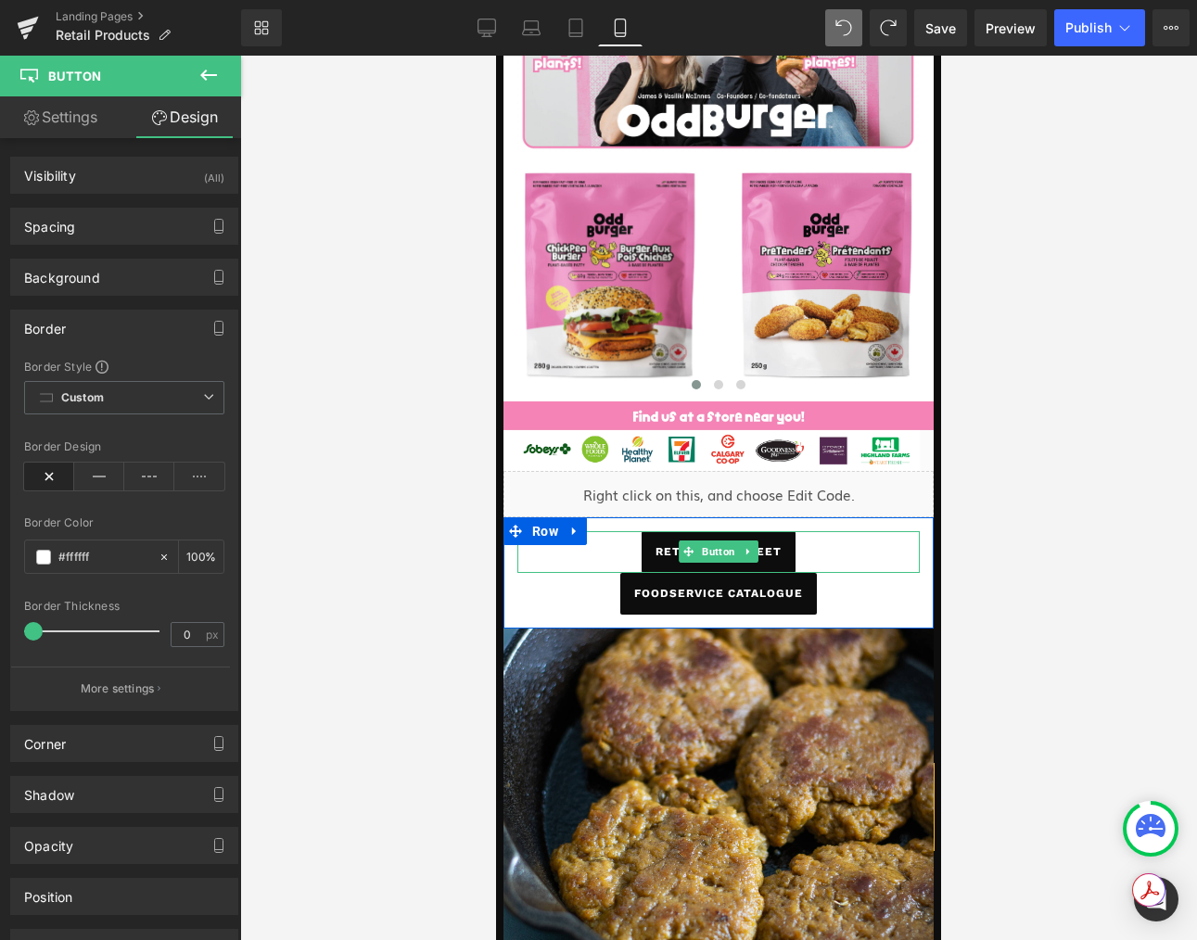
click at [656, 555] on span "retail sell sheet" at bounding box center [718, 552] width 126 height 42
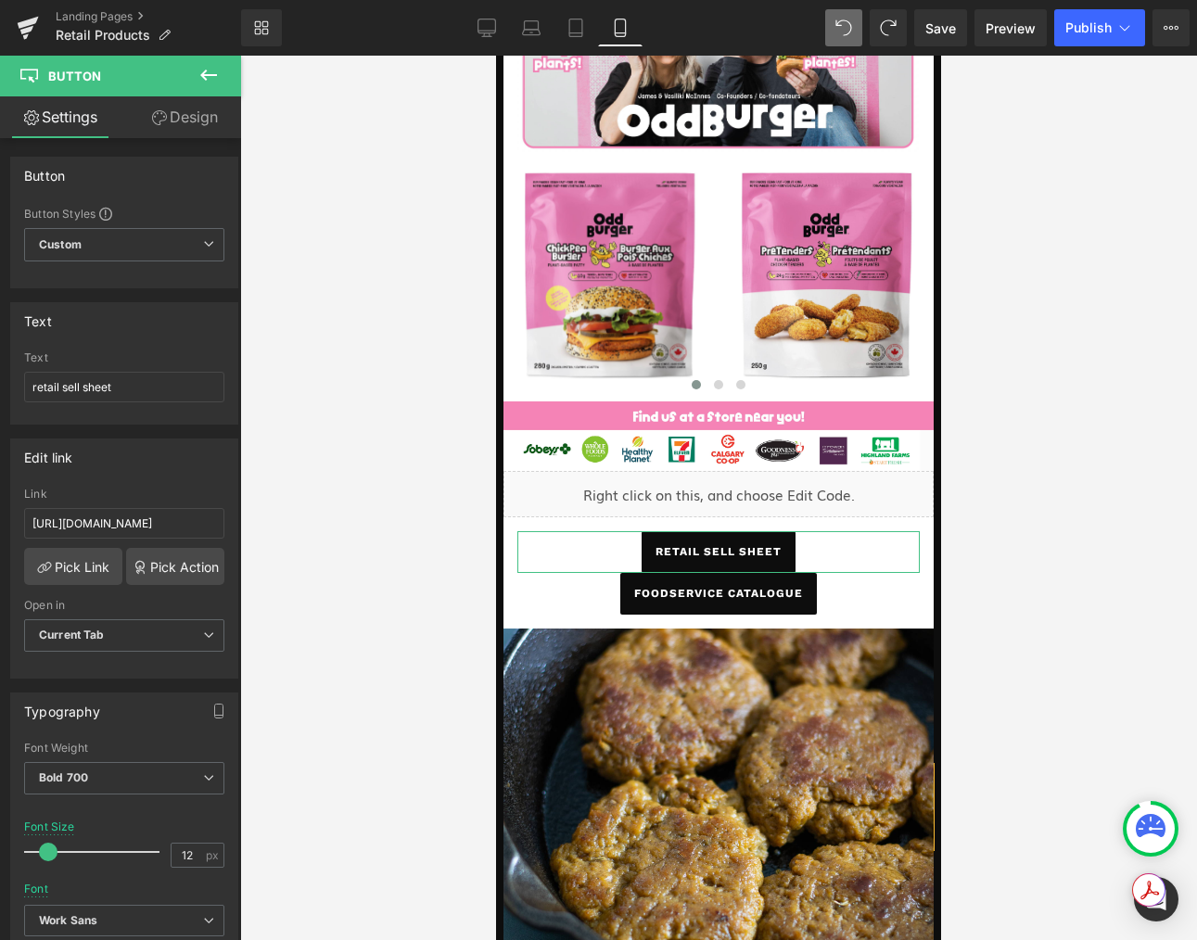
click at [176, 130] on link "Design" at bounding box center [184, 117] width 121 height 42
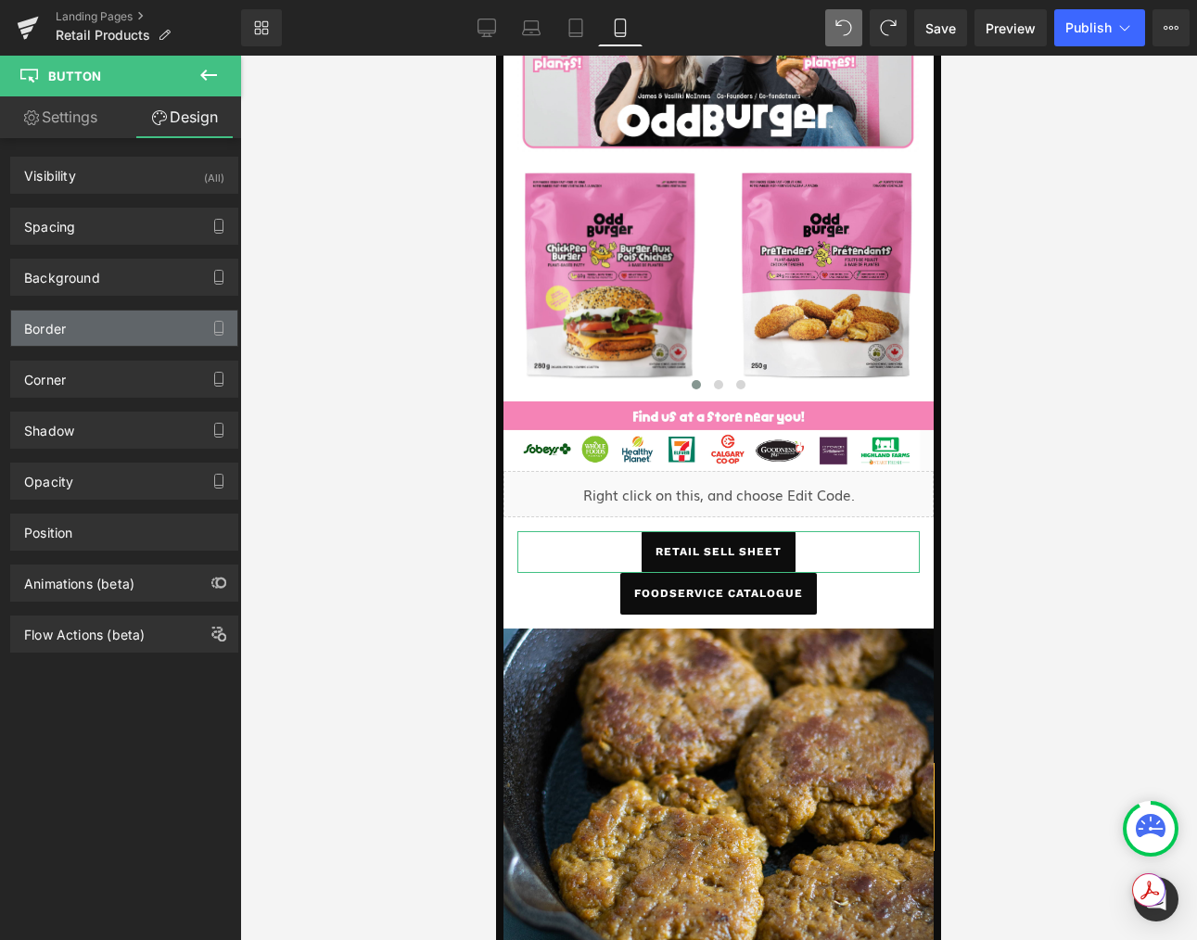
drag, startPoint x: 47, startPoint y: 335, endPoint x: 57, endPoint y: 338, distance: 10.9
click at [47, 335] on div "Border" at bounding box center [45, 324] width 42 height 26
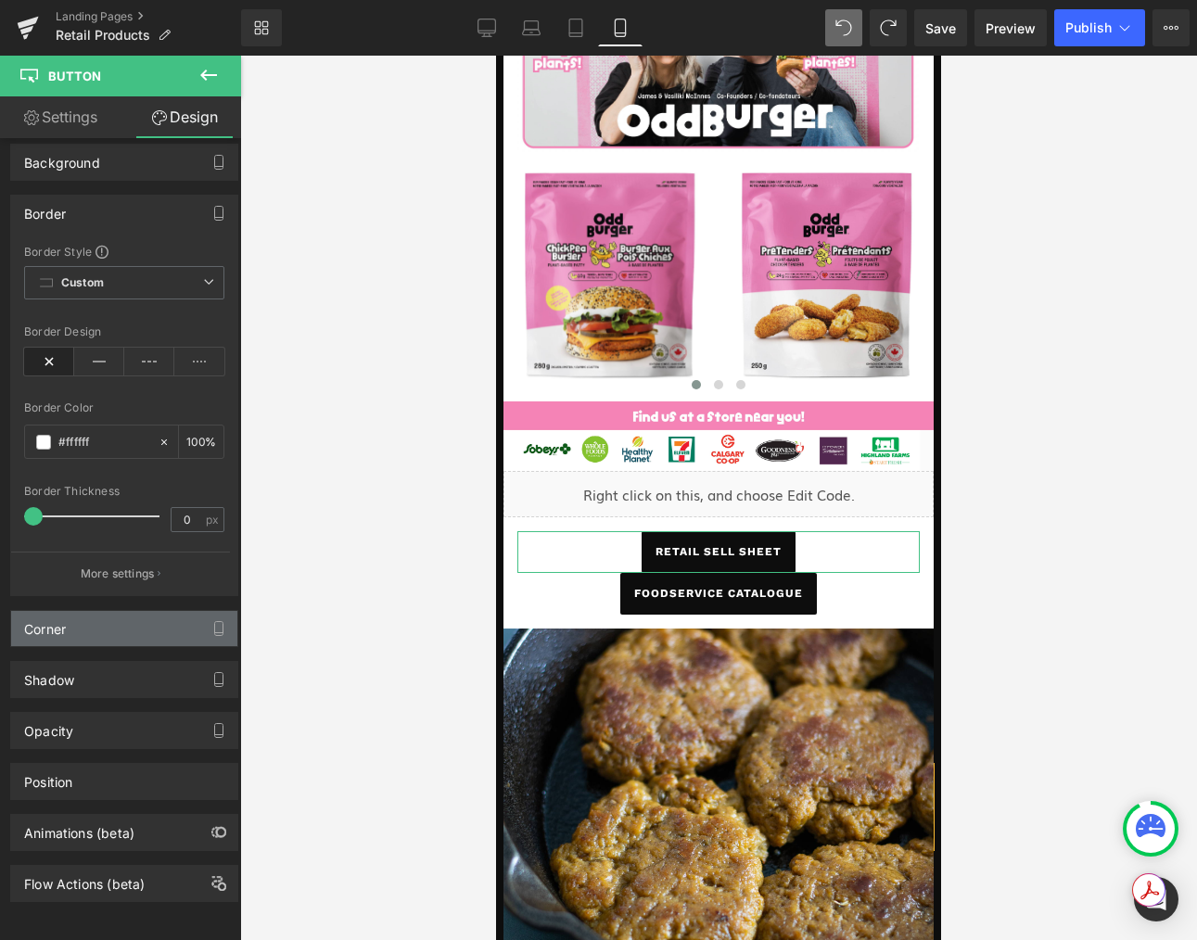
scroll to position [130, 0]
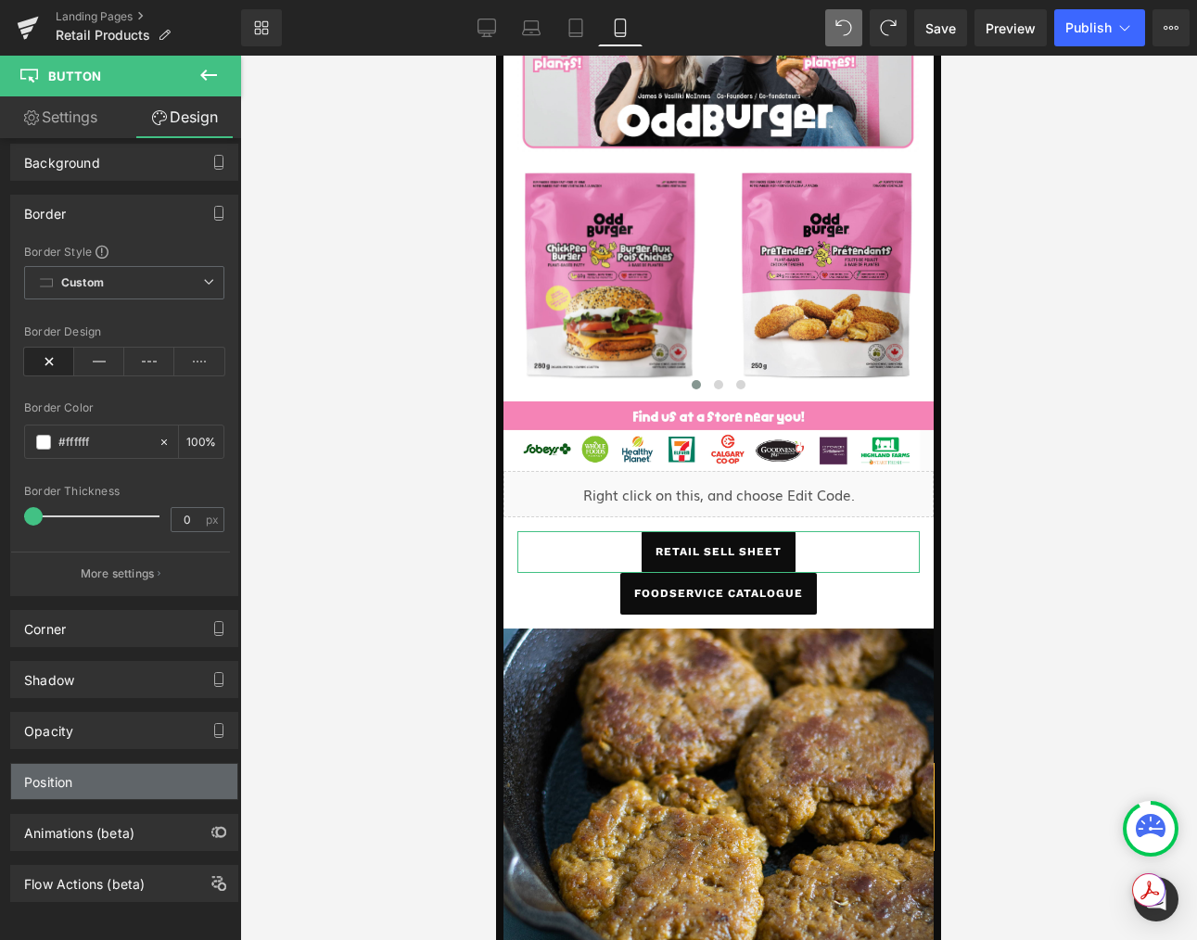
click at [82, 772] on div "Position" at bounding box center [124, 781] width 226 height 35
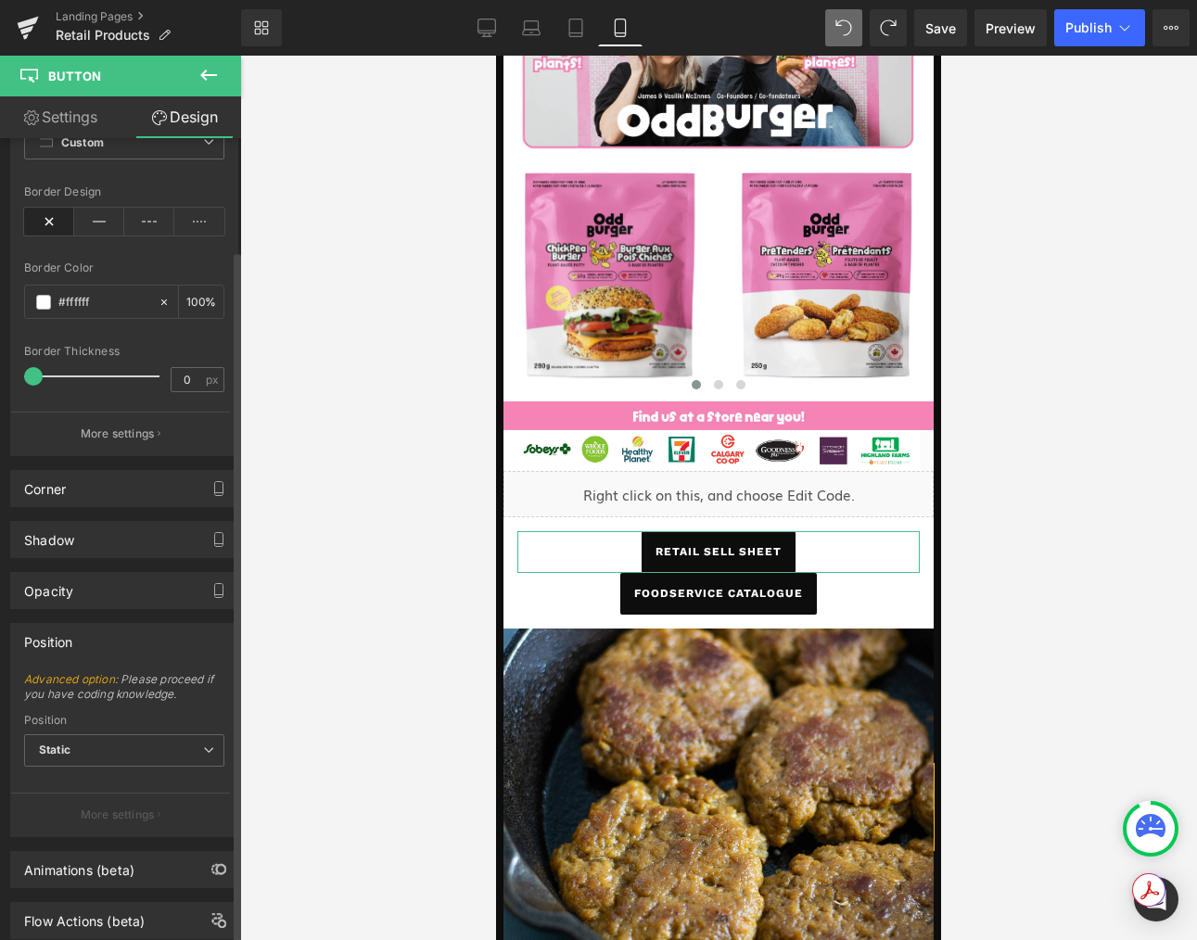
scroll to position [257, 0]
click at [153, 751] on span "Static" at bounding box center [124, 748] width 200 height 32
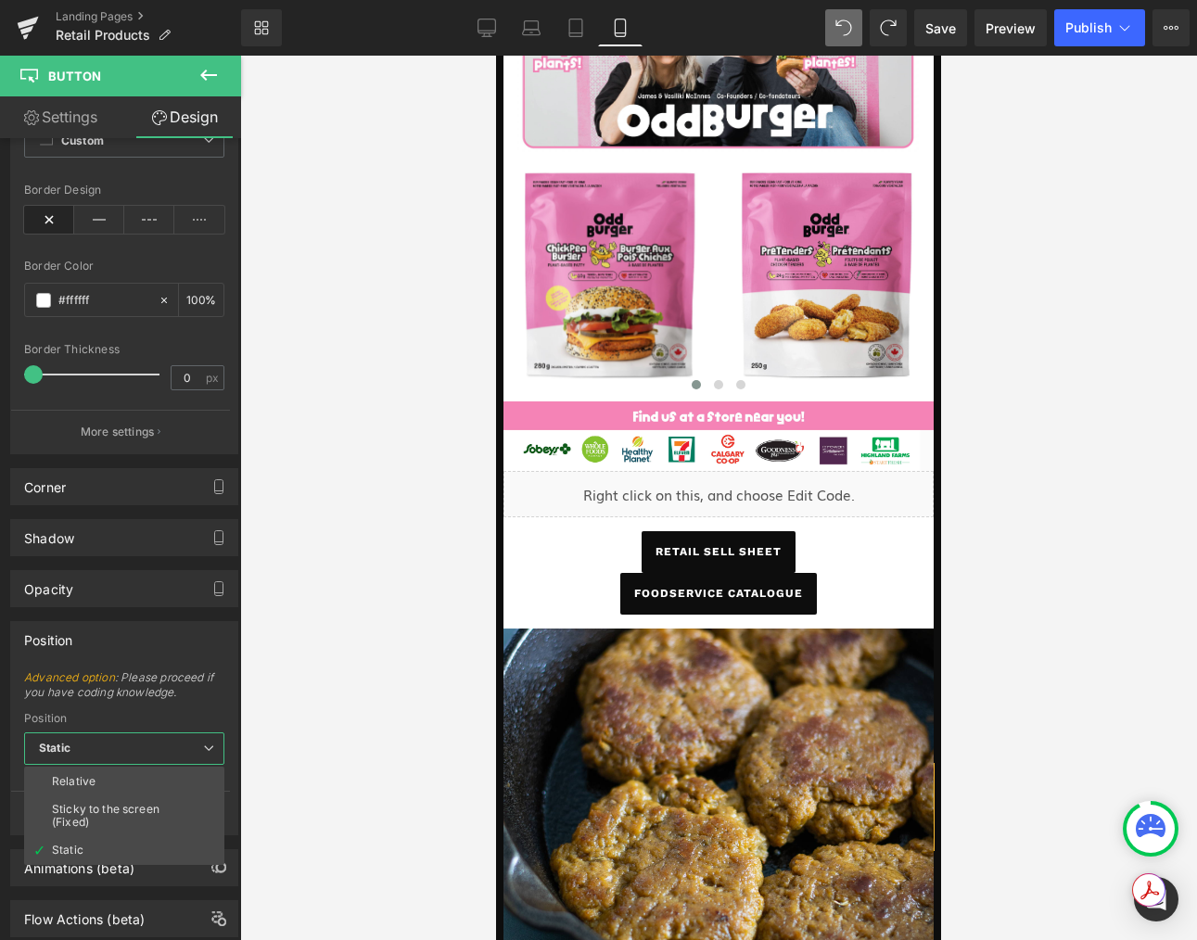
drag, startPoint x: 292, startPoint y: 775, endPoint x: 279, endPoint y: 786, distance: 17.1
click at [292, 776] on div at bounding box center [718, 498] width 957 height 884
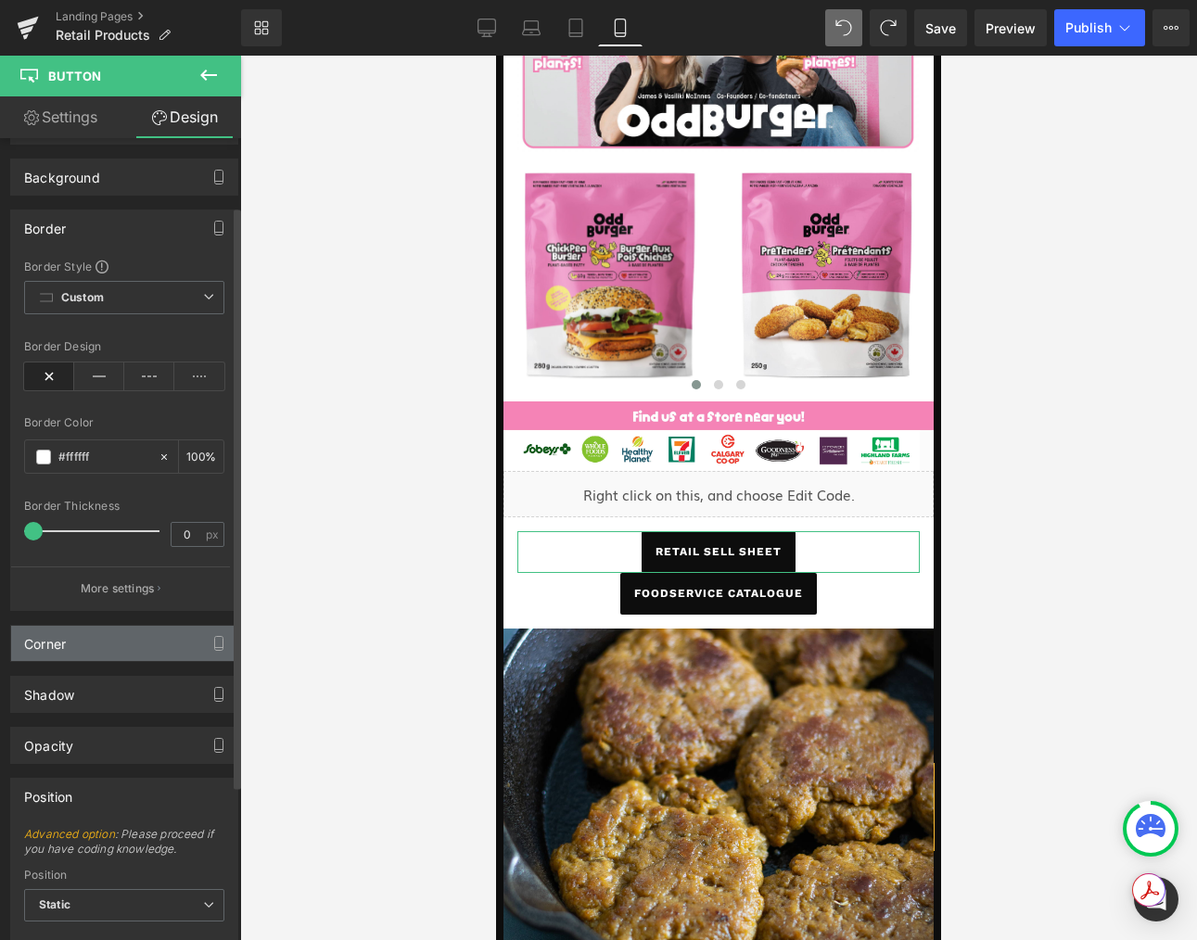
scroll to position [94, 0]
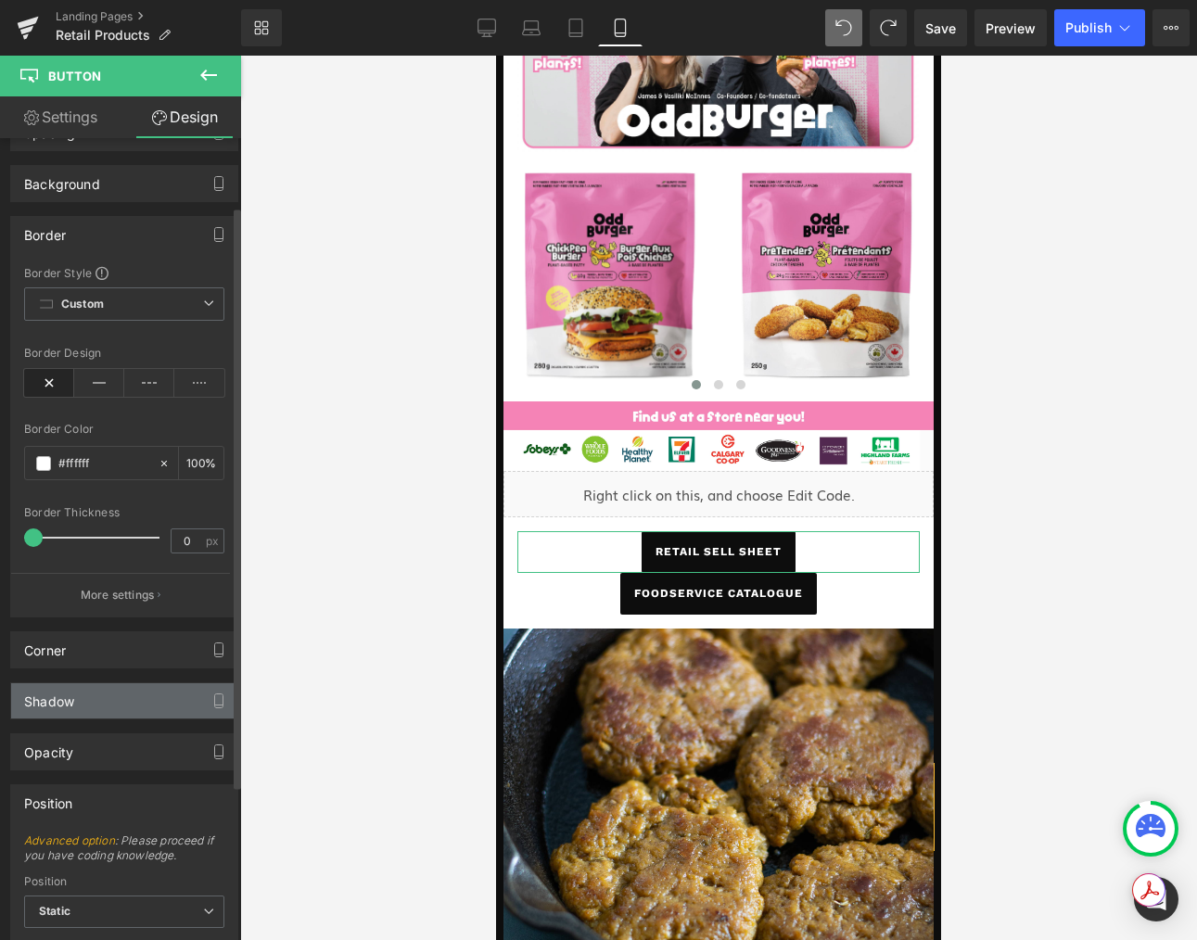
click at [164, 683] on div "Shadow" at bounding box center [124, 700] width 226 height 35
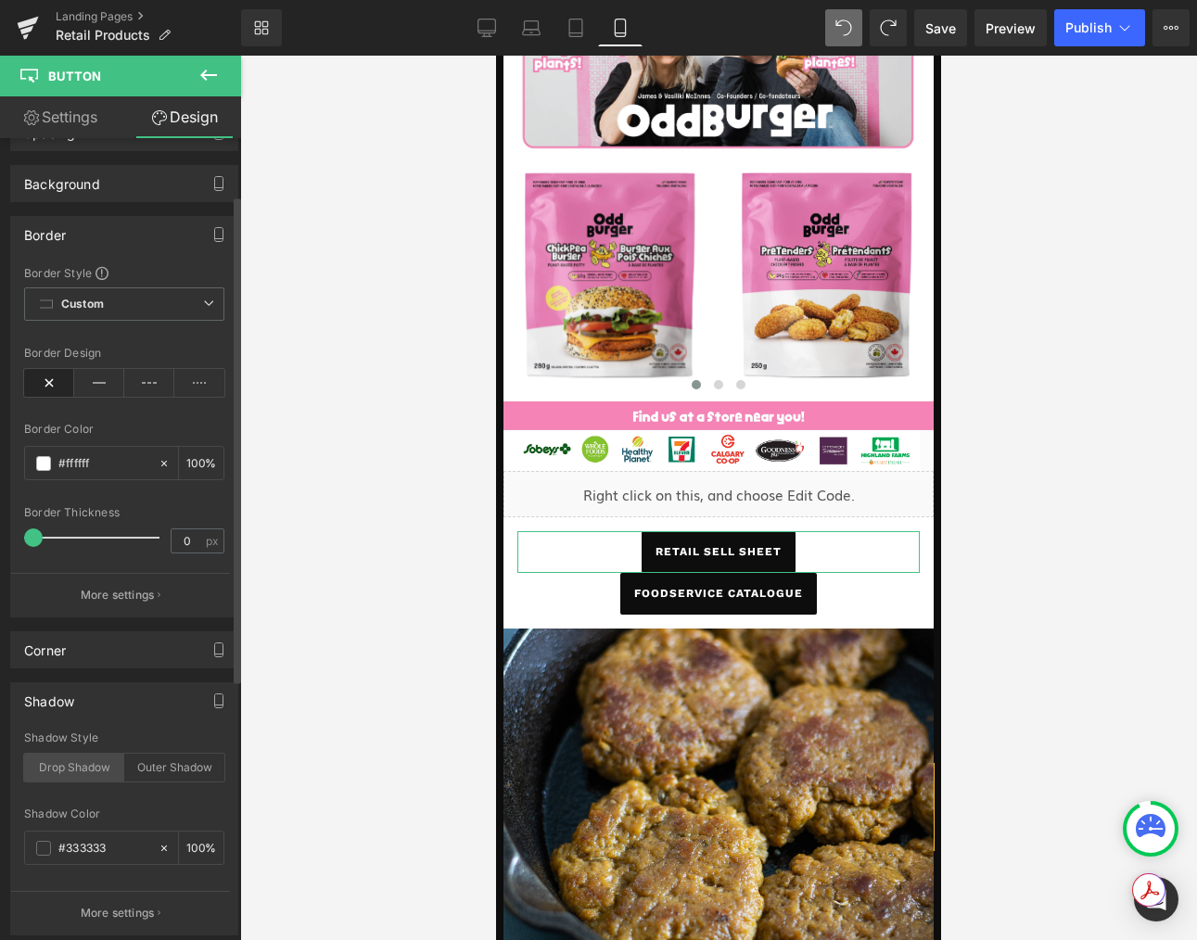
click at [74, 774] on div "Drop Shadow" at bounding box center [74, 768] width 100 height 28
click at [75, 772] on div "Drop Shadow" at bounding box center [74, 768] width 100 height 28
click at [184, 768] on div "Outer Shadow" at bounding box center [174, 768] width 100 height 28
click at [184, 768] on div "Outer Shadow" at bounding box center [174, 767] width 100 height 28
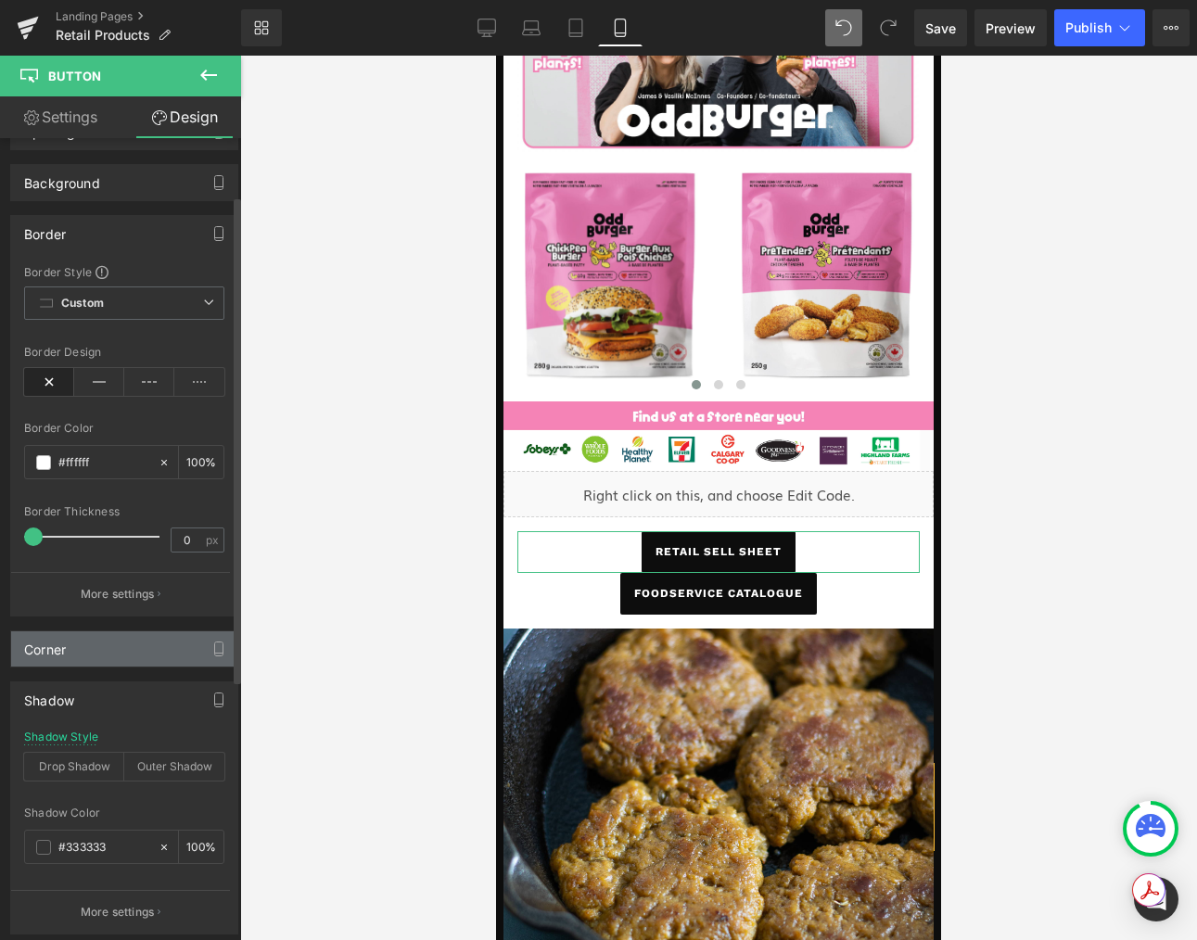
click at [134, 641] on div "Corner" at bounding box center [124, 648] width 226 height 35
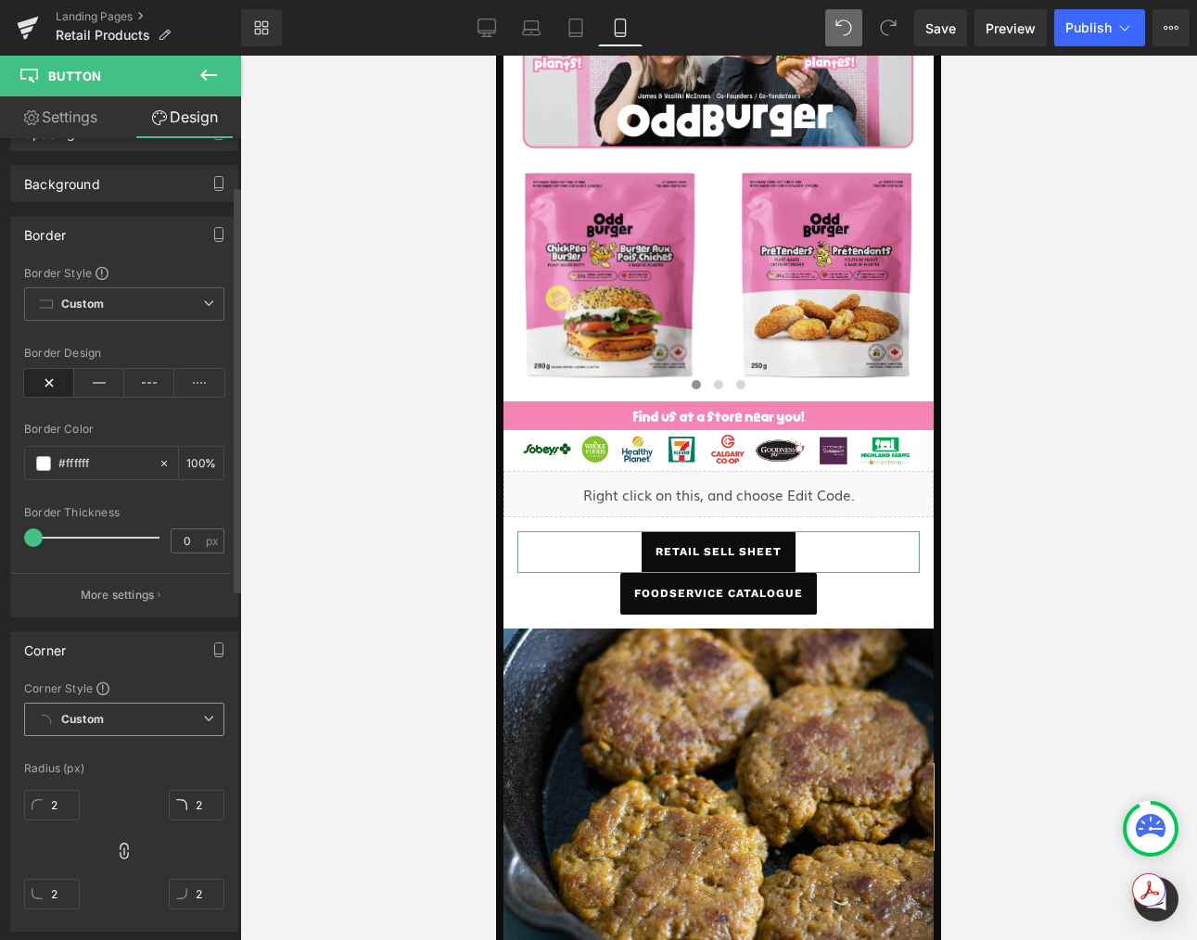
click at [185, 723] on span "Custom Setup Global Style" at bounding box center [124, 719] width 200 height 33
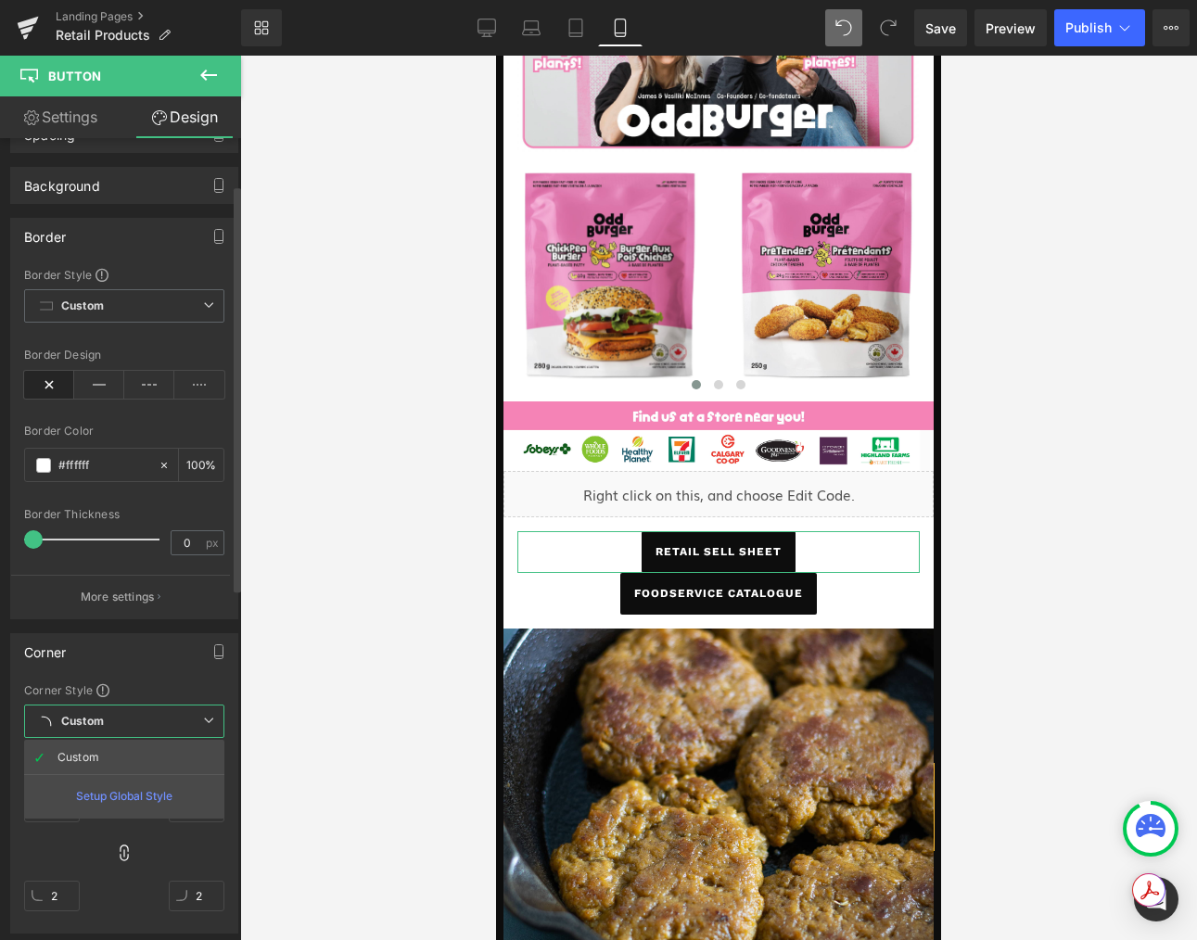
click at [185, 723] on span "Custom Setup Global Style" at bounding box center [124, 721] width 200 height 33
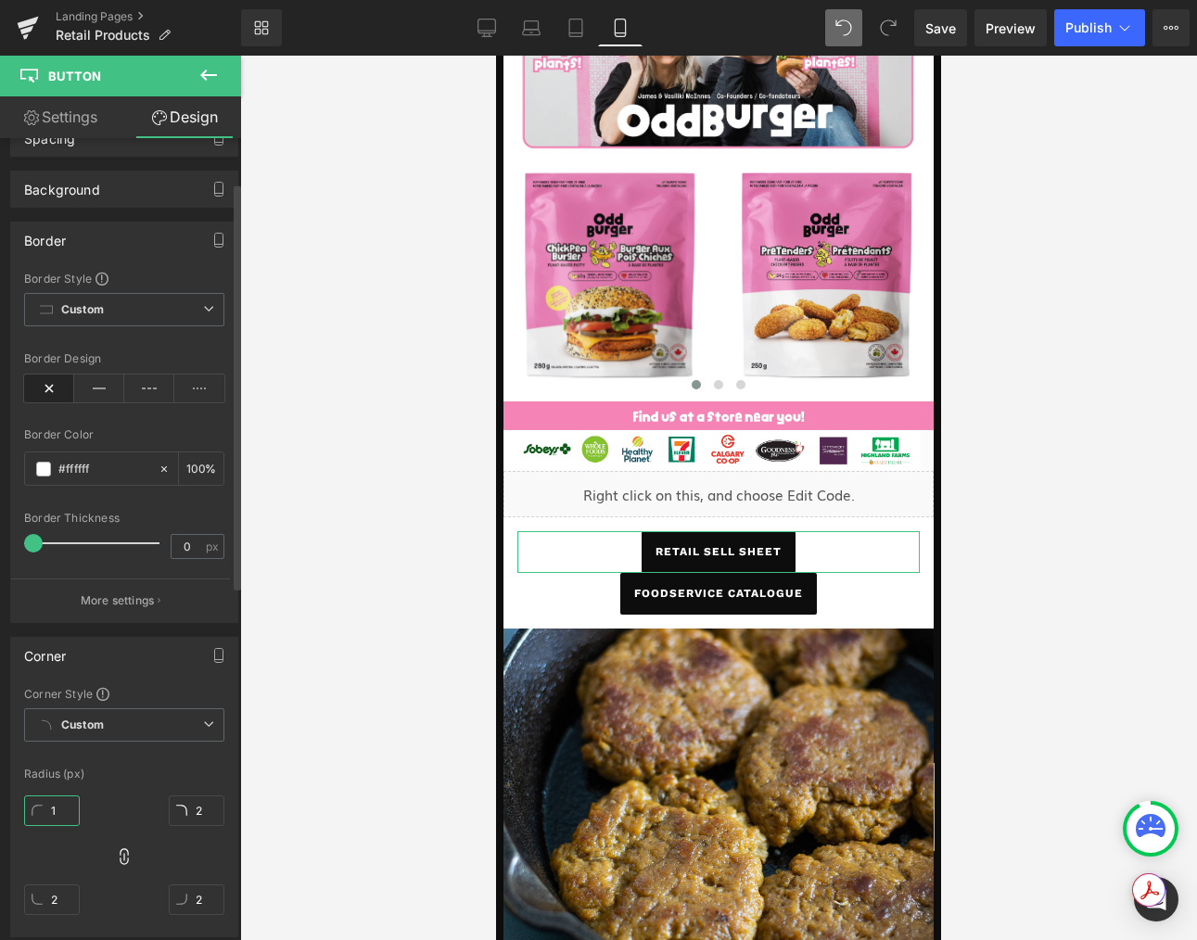
scroll to position [86, 0]
drag, startPoint x: 60, startPoint y: 806, endPoint x: 46, endPoint y: 806, distance: 13.9
click at [46, 806] on input "1" at bounding box center [52, 812] width 56 height 31
drag, startPoint x: 53, startPoint y: 810, endPoint x: 91, endPoint y: 814, distance: 38.2
click at [91, 814] on div "0px 0 2px 2 2px 2 2px 2" at bounding box center [124, 864] width 200 height 148
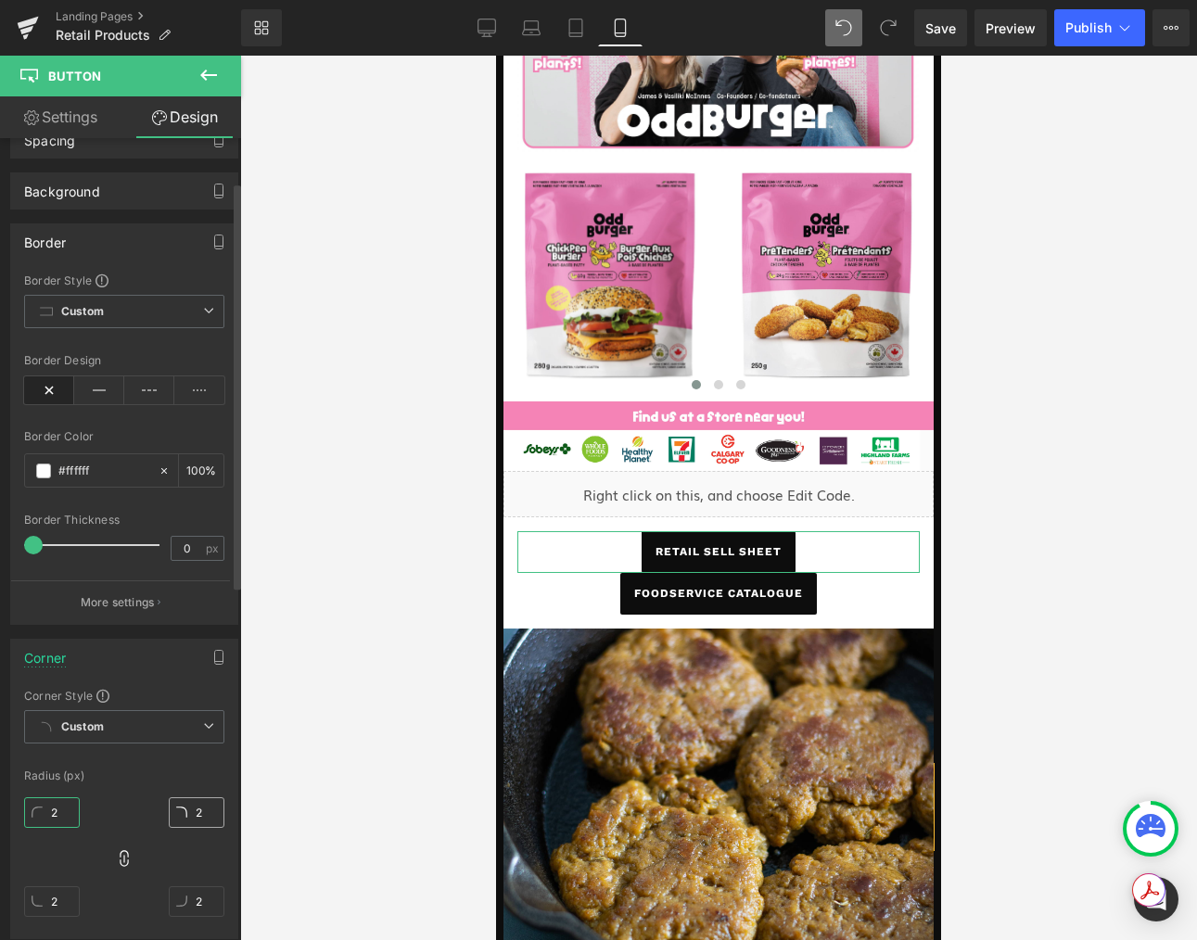
type input "22"
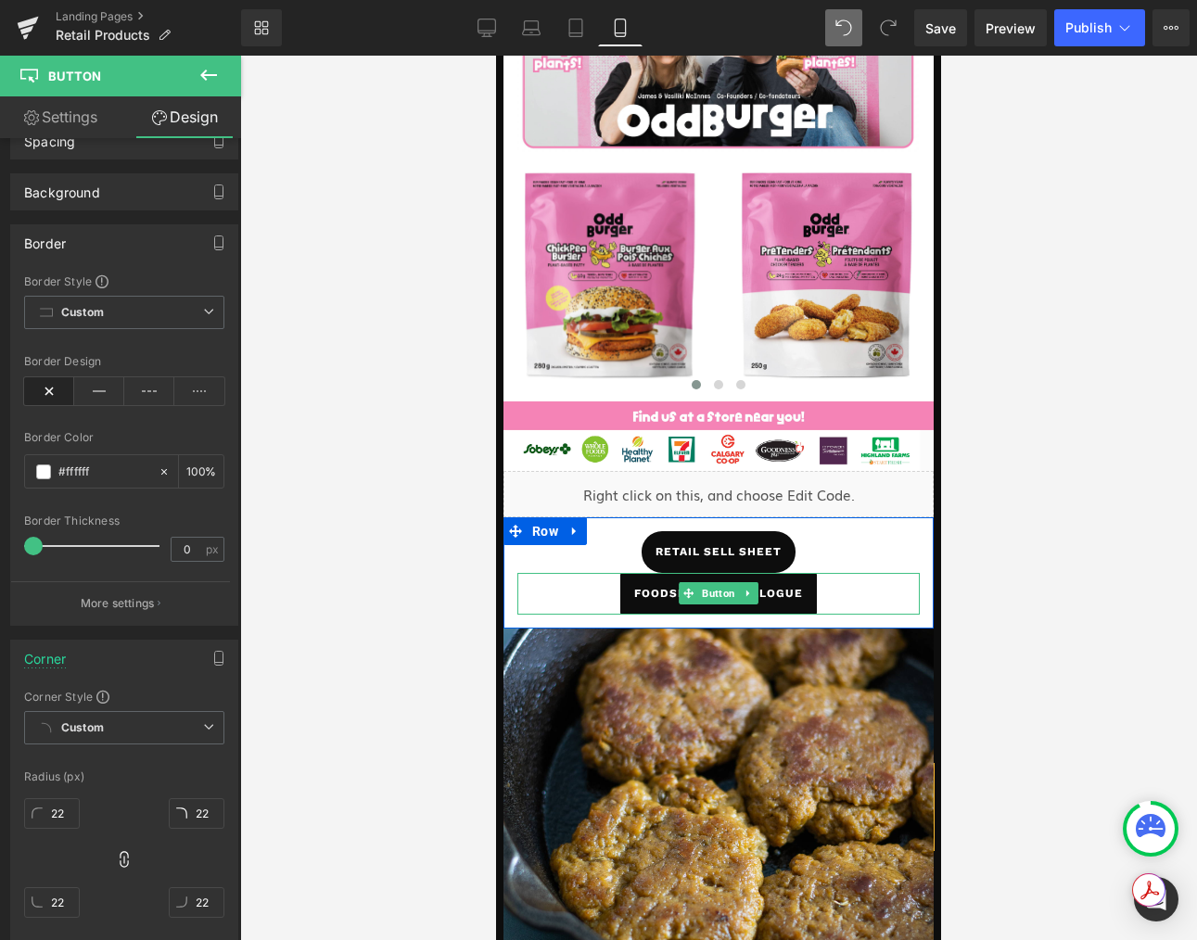
click at [632, 586] on link "foodservice catalogue" at bounding box center [718, 594] width 197 height 42
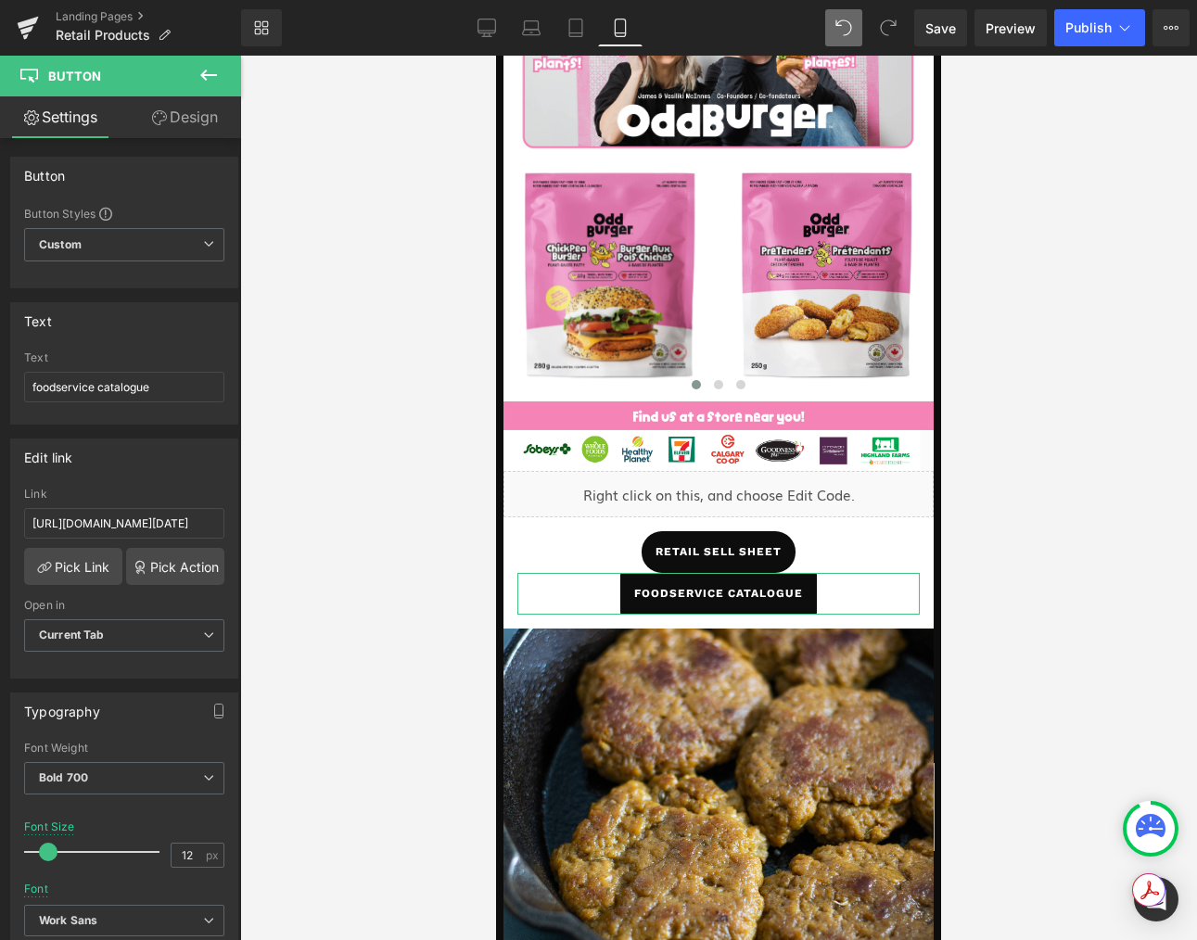
click at [181, 124] on link "Design" at bounding box center [184, 117] width 121 height 42
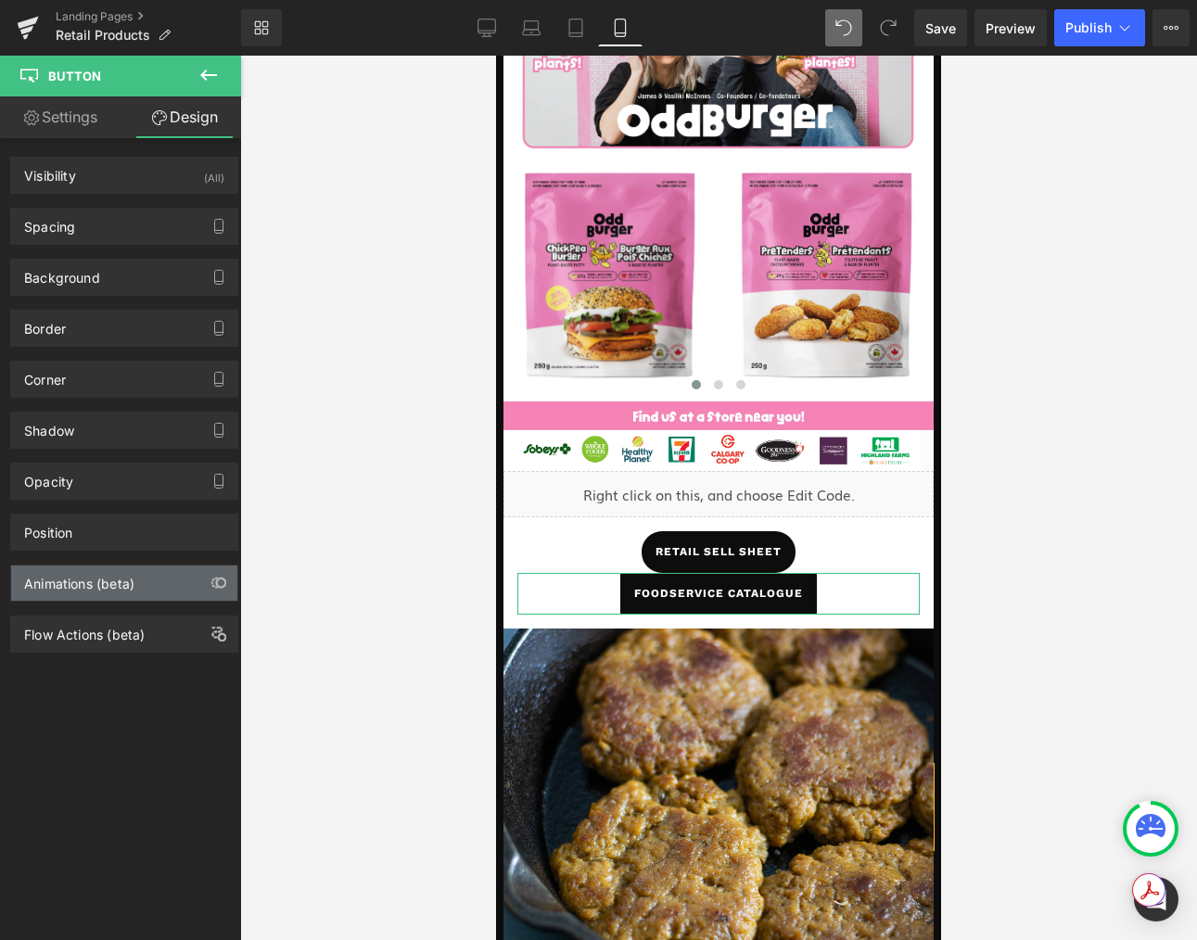
type input "2"
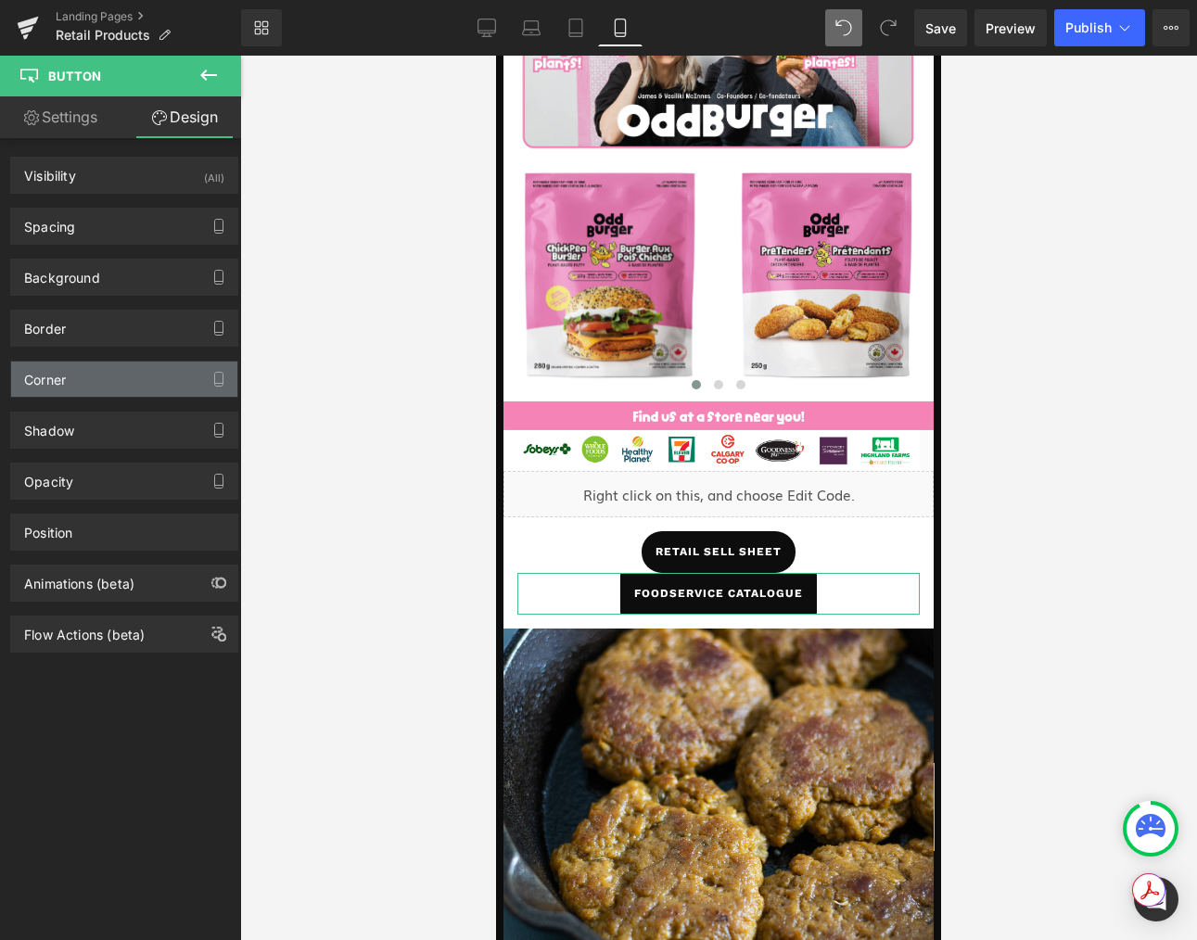
click at [68, 364] on div "Corner" at bounding box center [124, 379] width 226 height 35
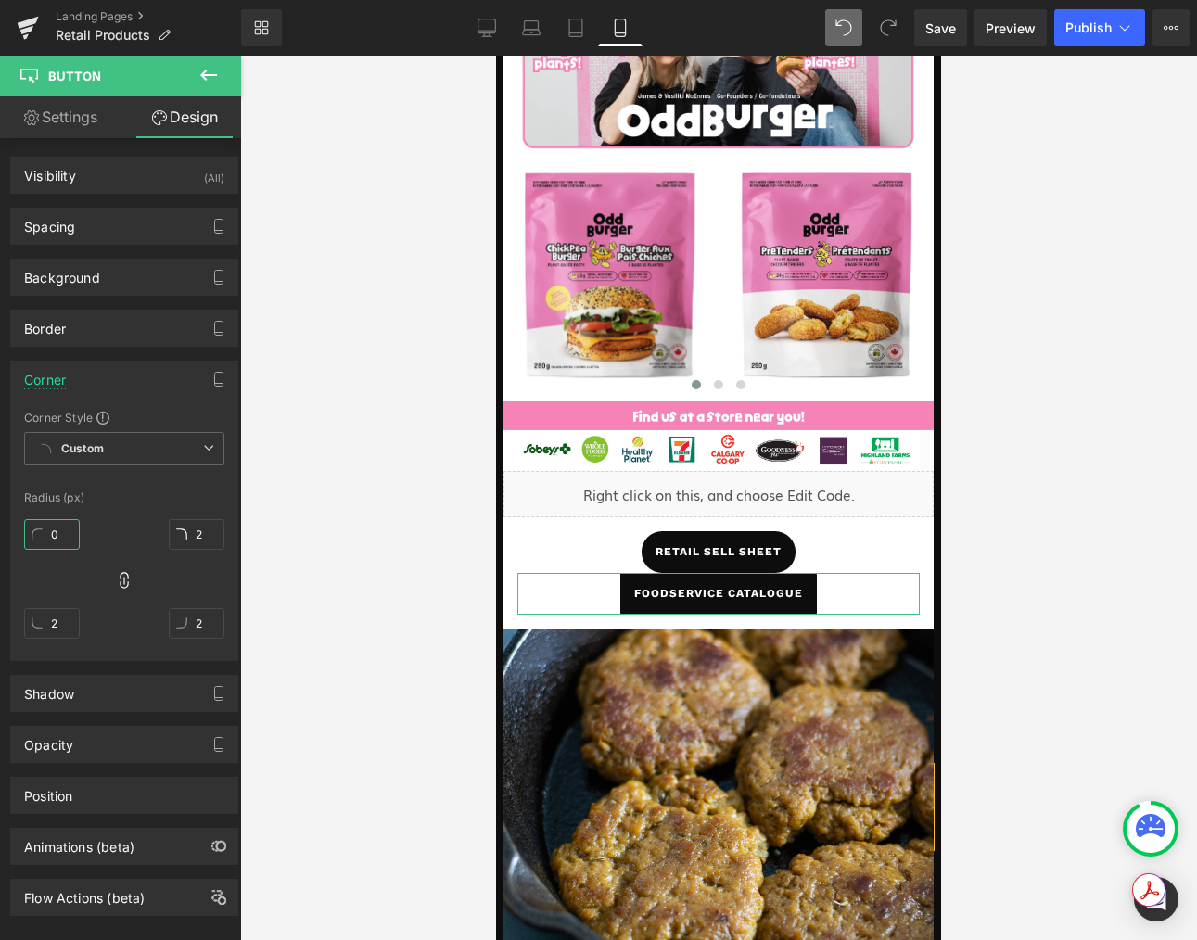
drag, startPoint x: 56, startPoint y: 530, endPoint x: 76, endPoint y: 534, distance: 20.7
click at [76, 534] on input "0" at bounding box center [52, 534] width 56 height 31
drag, startPoint x: 70, startPoint y: 535, endPoint x: 40, endPoint y: 531, distance: 29.9
click at [39, 531] on input "2" at bounding box center [52, 534] width 56 height 31
type input "22"
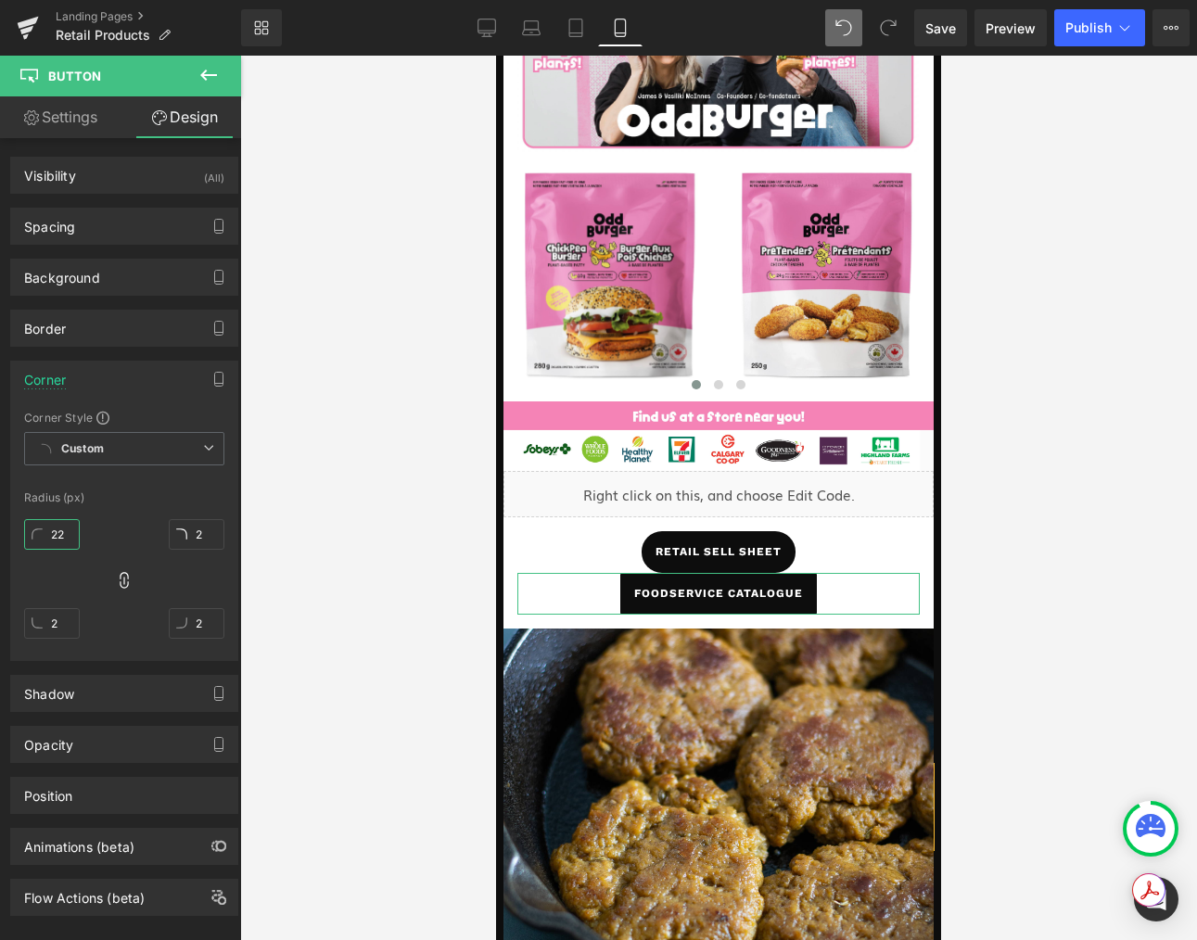
type input "22"
click at [353, 606] on div at bounding box center [718, 498] width 957 height 884
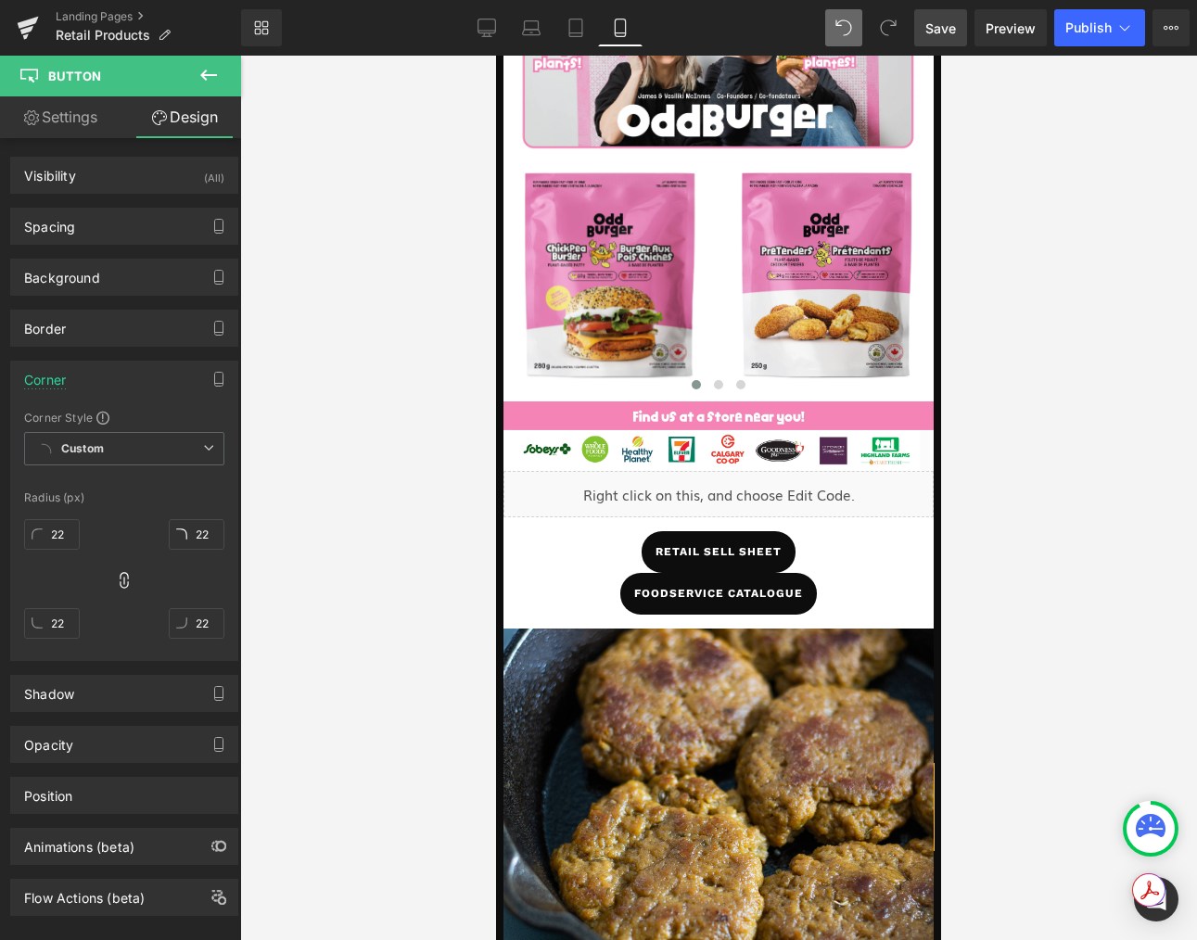
click at [959, 30] on link "Save" at bounding box center [940, 27] width 53 height 37
click at [103, 338] on div "Border" at bounding box center [124, 328] width 226 height 35
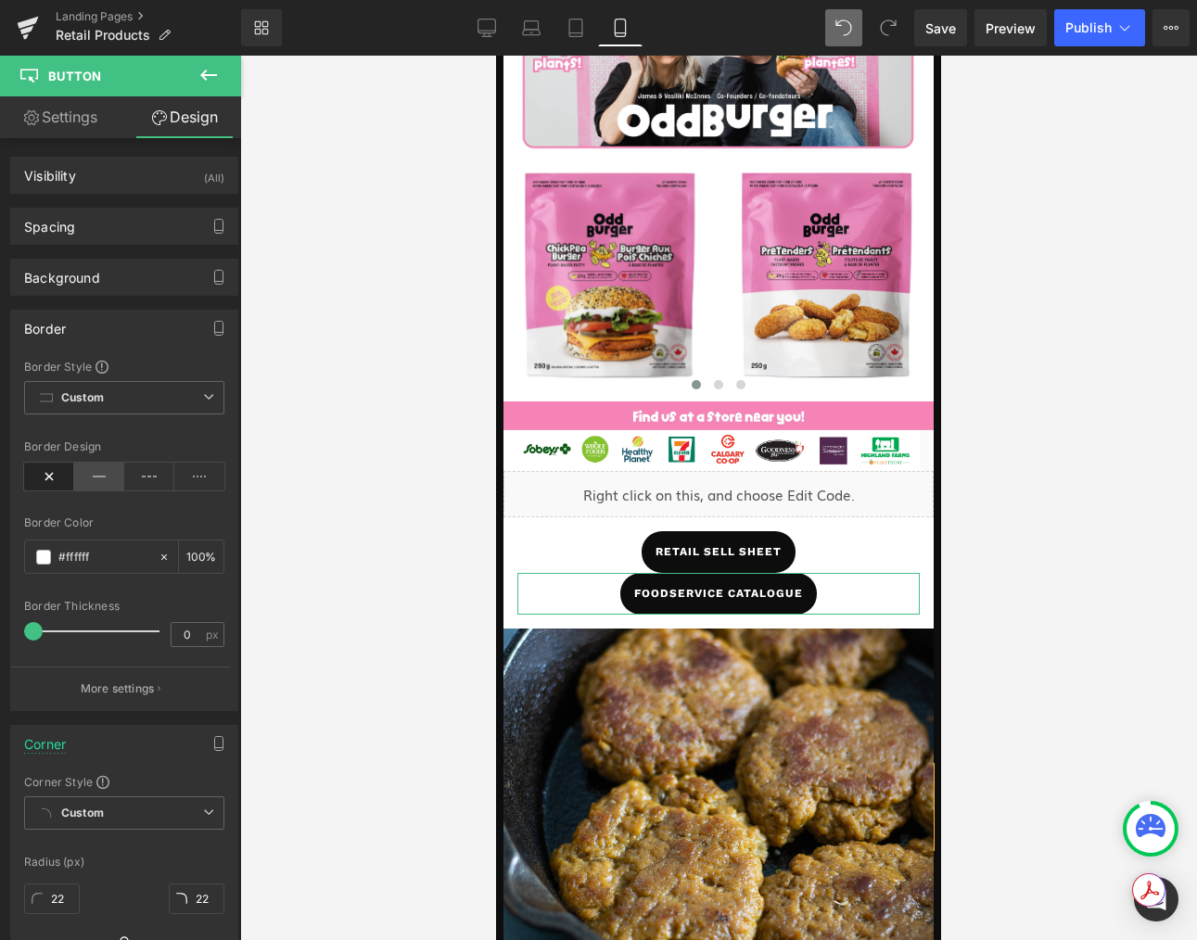
click at [86, 471] on icon at bounding box center [99, 477] width 50 height 28
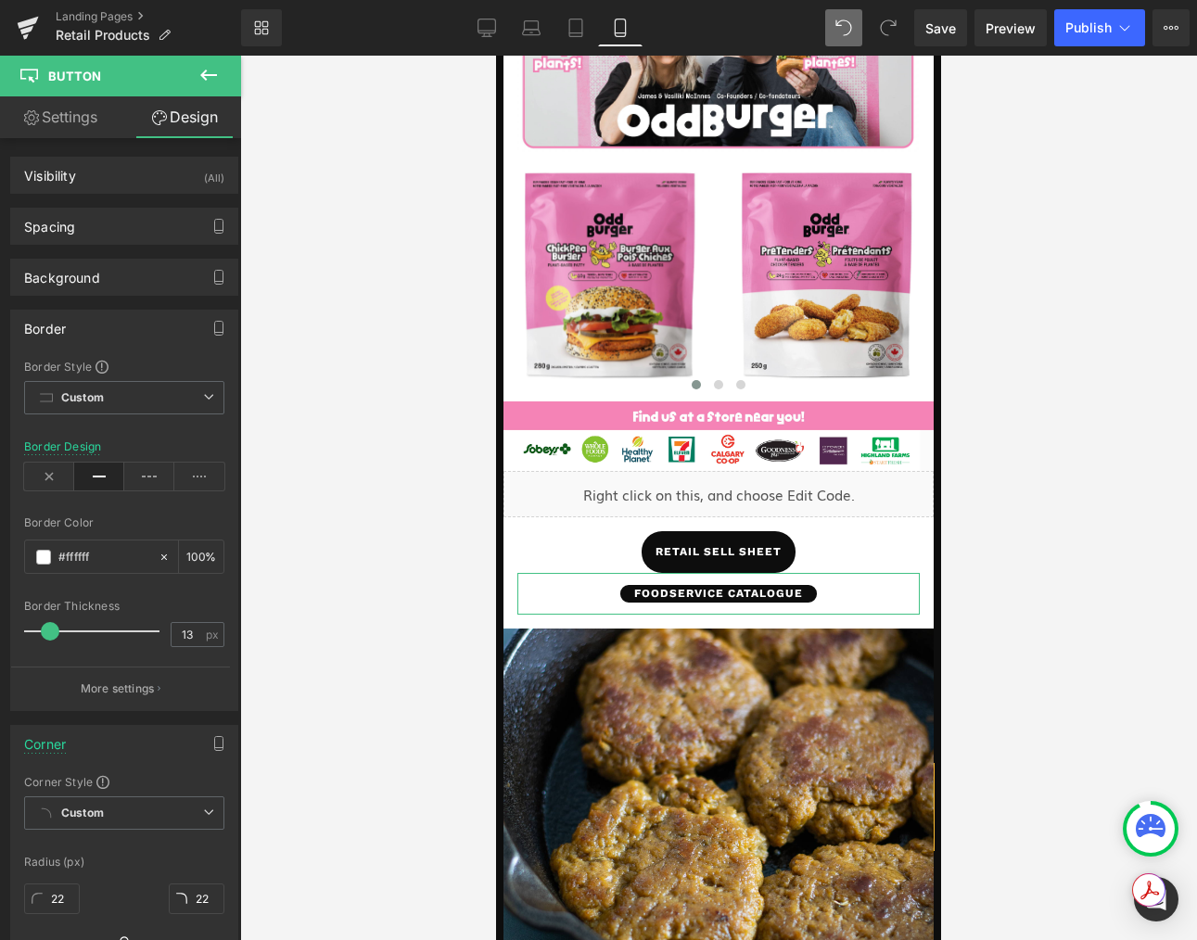
drag, startPoint x: 33, startPoint y: 632, endPoint x: 47, endPoint y: 634, distance: 14.0
click at [47, 634] on span at bounding box center [50, 631] width 19 height 19
type input "2"
drag, startPoint x: 47, startPoint y: 634, endPoint x: 34, endPoint y: 632, distance: 13.1
click at [34, 632] on span at bounding box center [36, 631] width 19 height 19
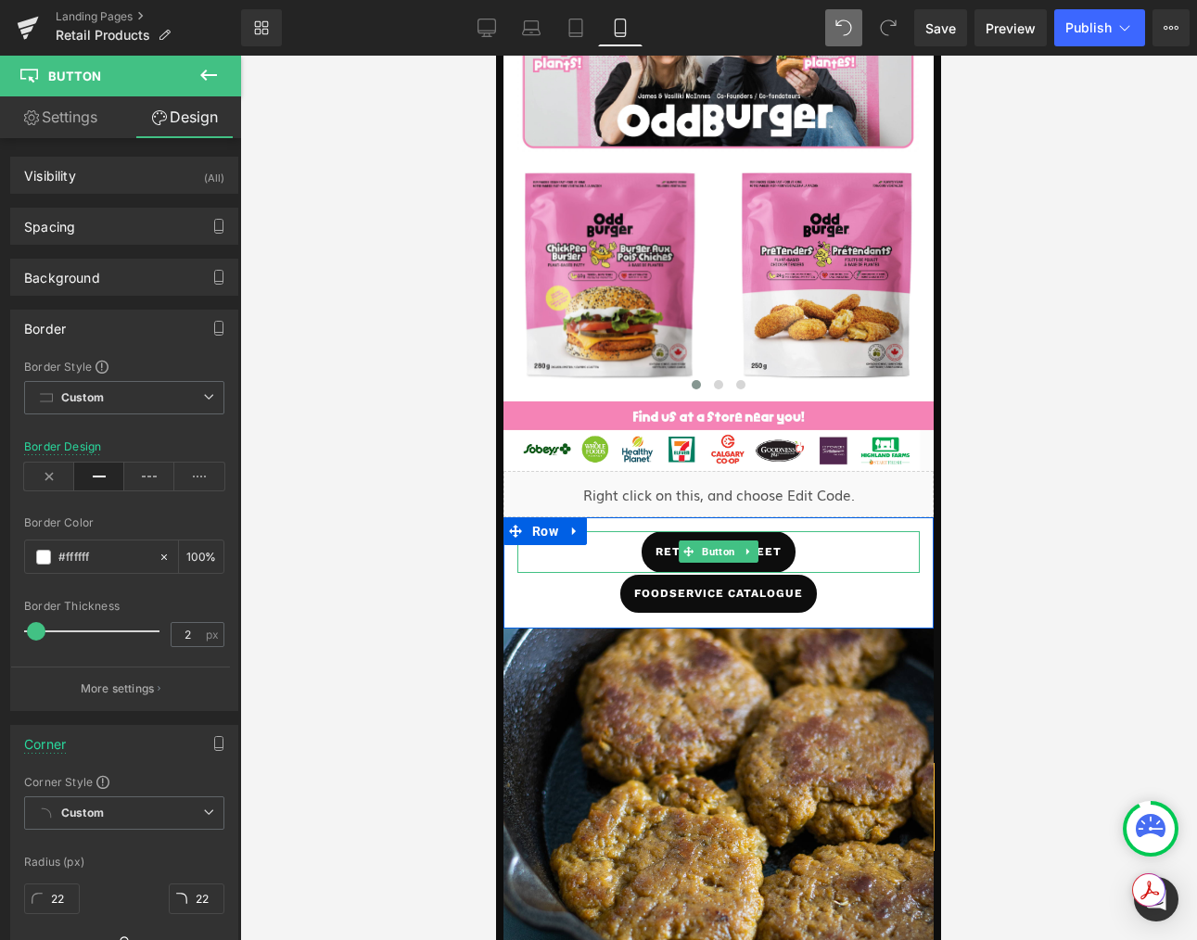
click at [664, 546] on span "retail sell sheet" at bounding box center [718, 552] width 126 height 42
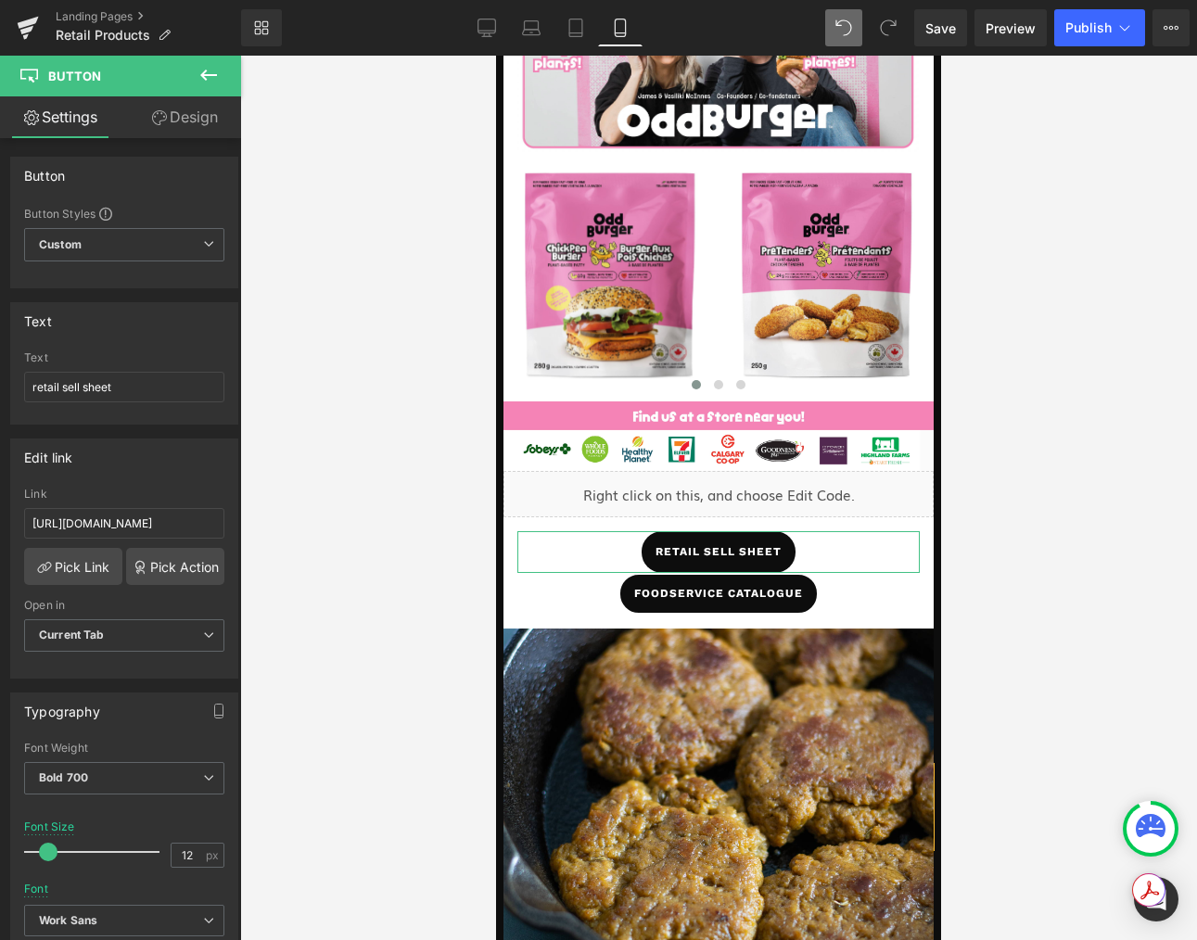
click at [199, 133] on link "Design" at bounding box center [184, 117] width 121 height 42
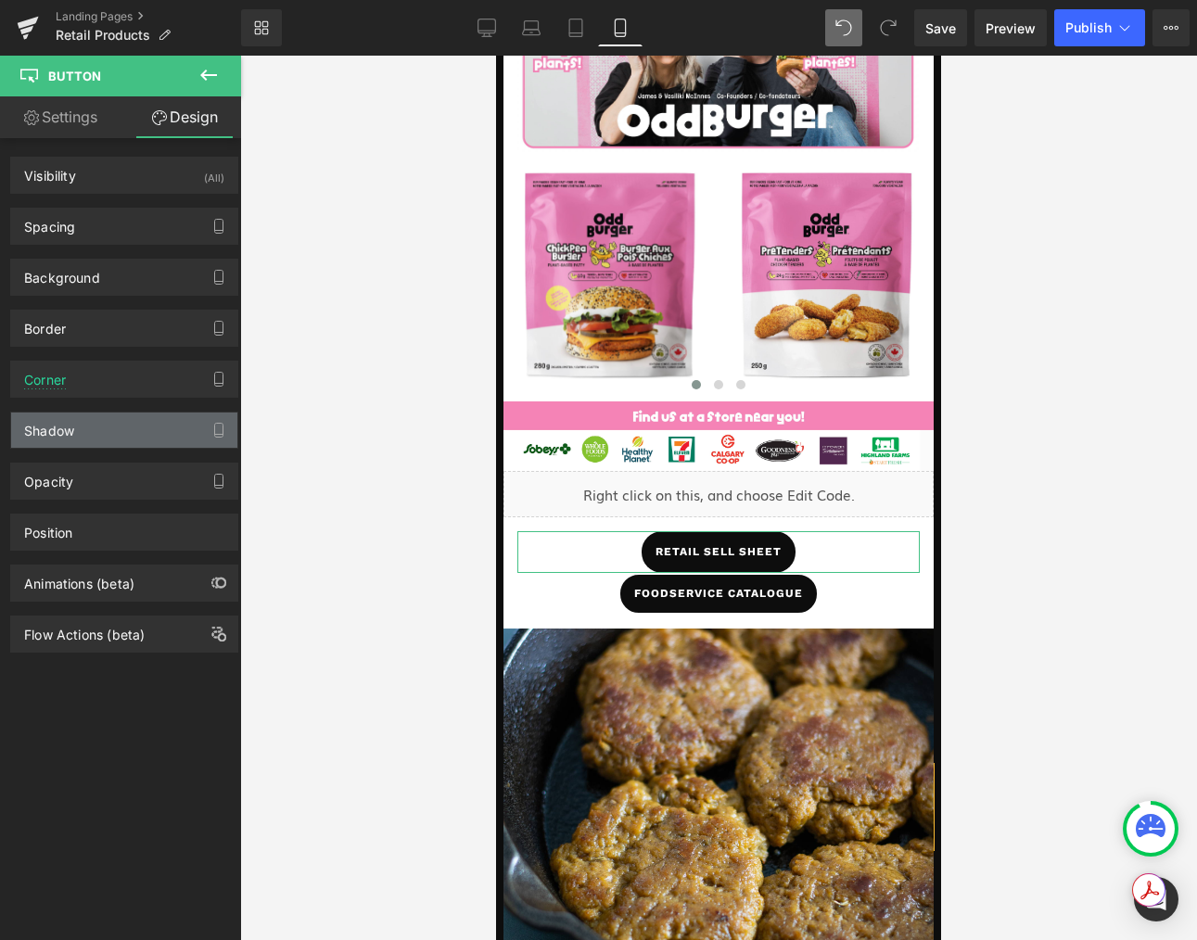
type input "#ffffff"
type input "100"
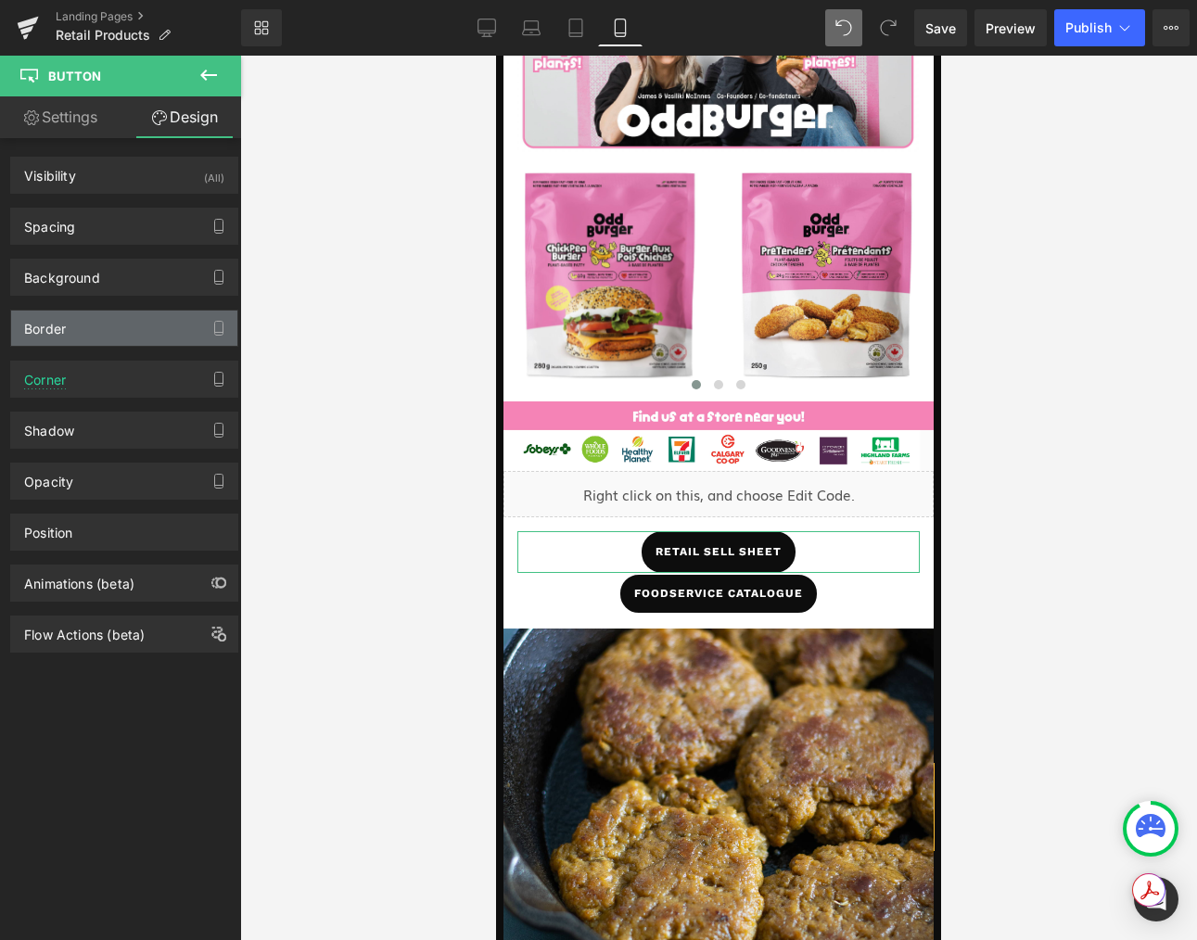
click at [85, 313] on div "Border" at bounding box center [124, 328] width 226 height 35
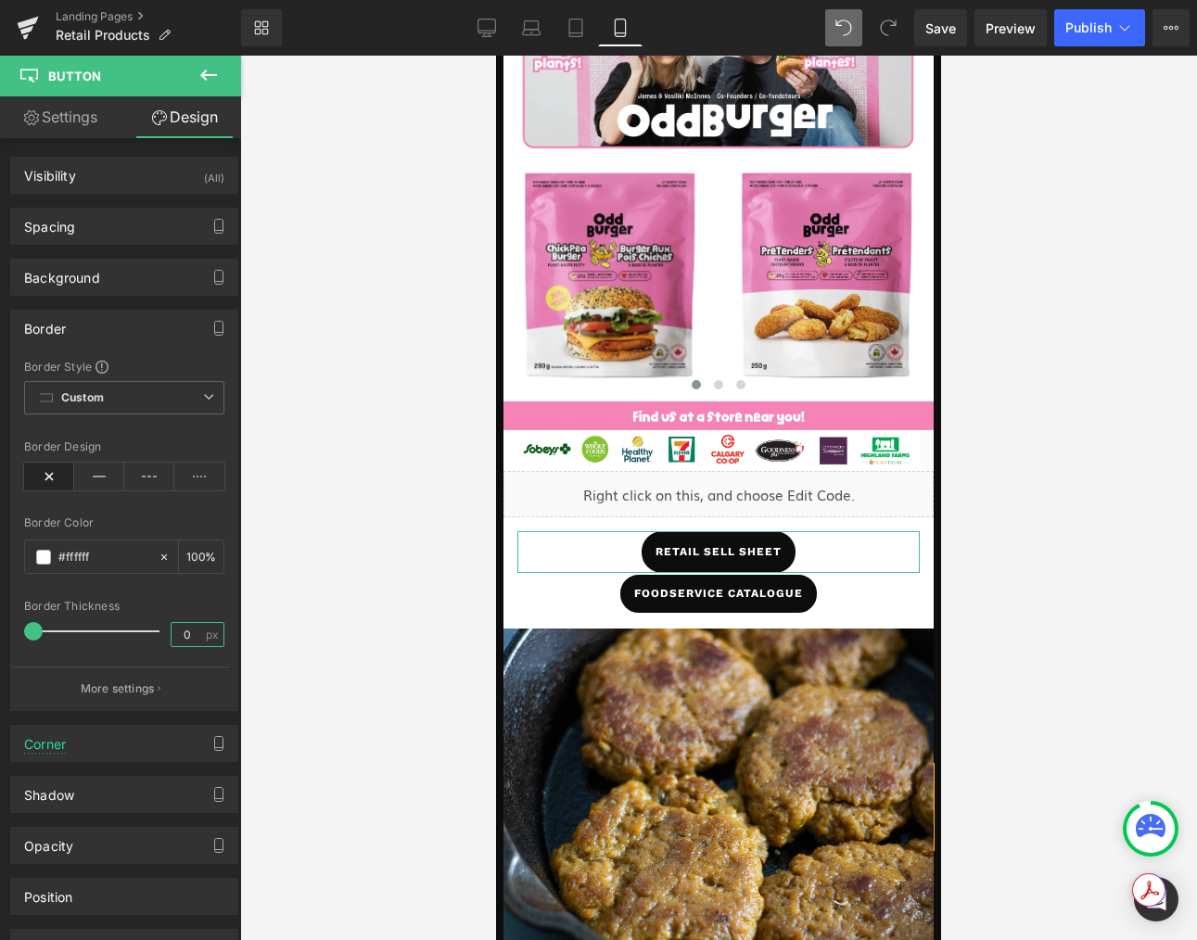
drag, startPoint x: 185, startPoint y: 636, endPoint x: 170, endPoint y: 632, distance: 16.2
click at [171, 634] on input "0" at bounding box center [187, 634] width 32 height 23
click at [104, 484] on icon at bounding box center [99, 477] width 50 height 28
drag, startPoint x: 190, startPoint y: 637, endPoint x: 162, endPoint y: 632, distance: 28.2
click at [171, 632] on div "20 px" at bounding box center [198, 634] width 54 height 25
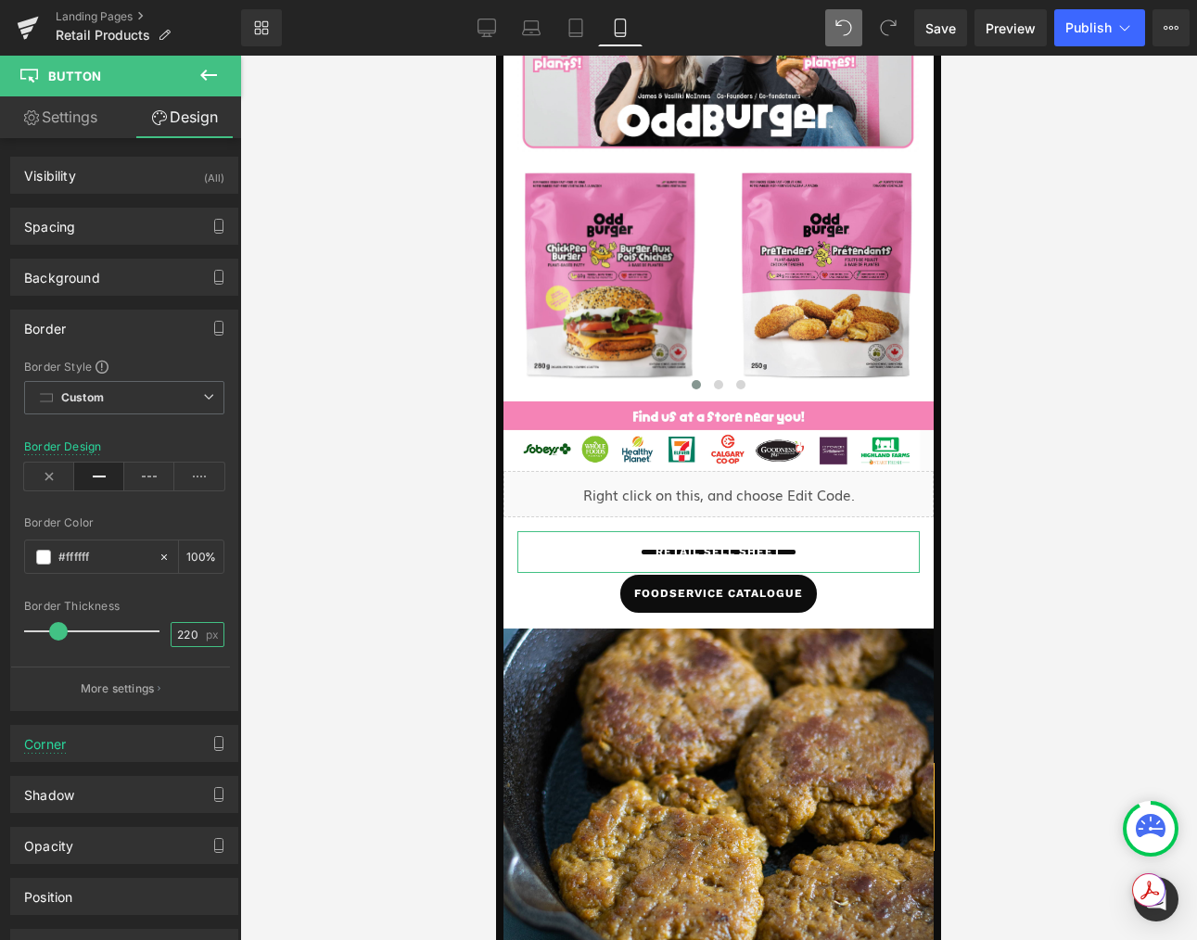
type input "220"
click at [206, 634] on span "px" at bounding box center [214, 635] width 16 height 12
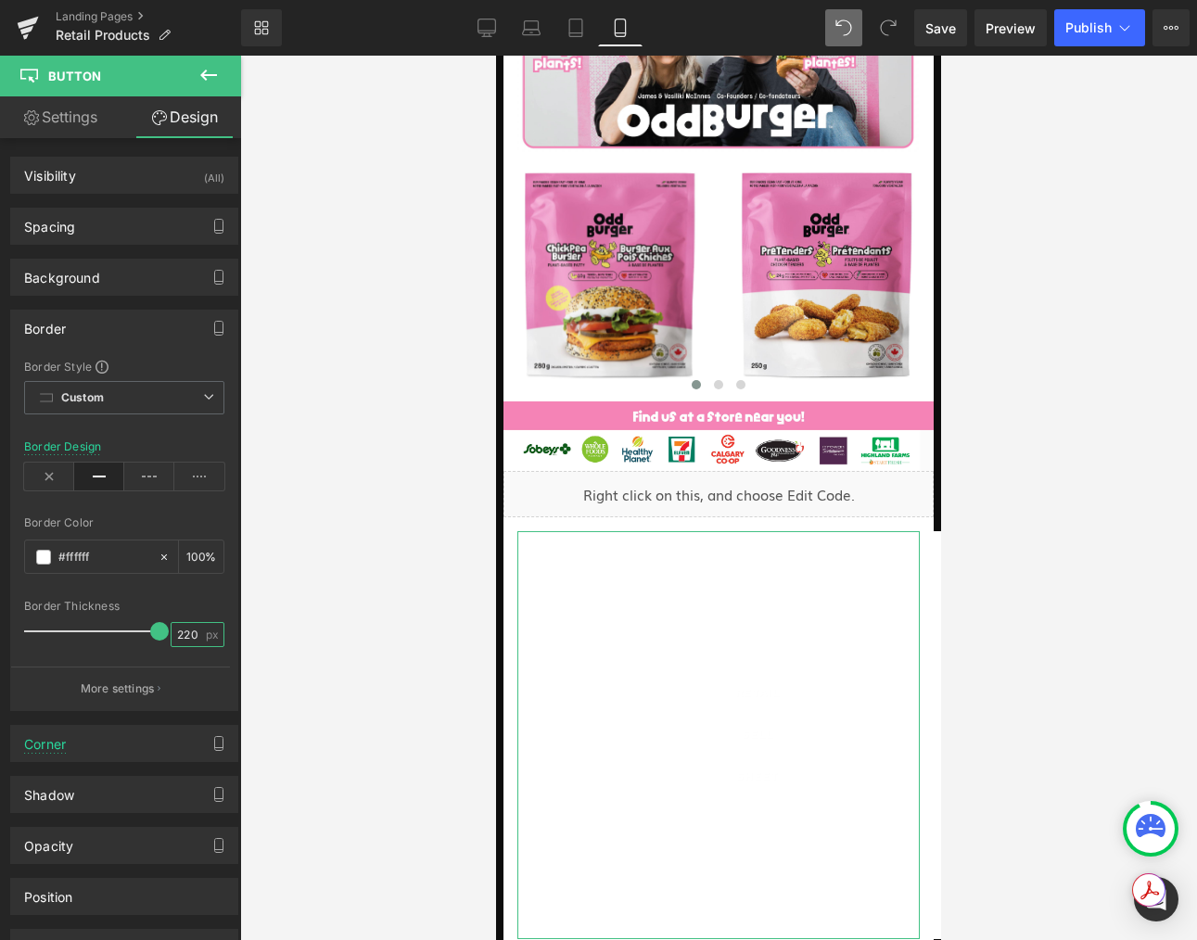
drag, startPoint x: 192, startPoint y: 633, endPoint x: 218, endPoint y: 614, distance: 32.4
click at [192, 633] on input "220" at bounding box center [187, 634] width 32 height 23
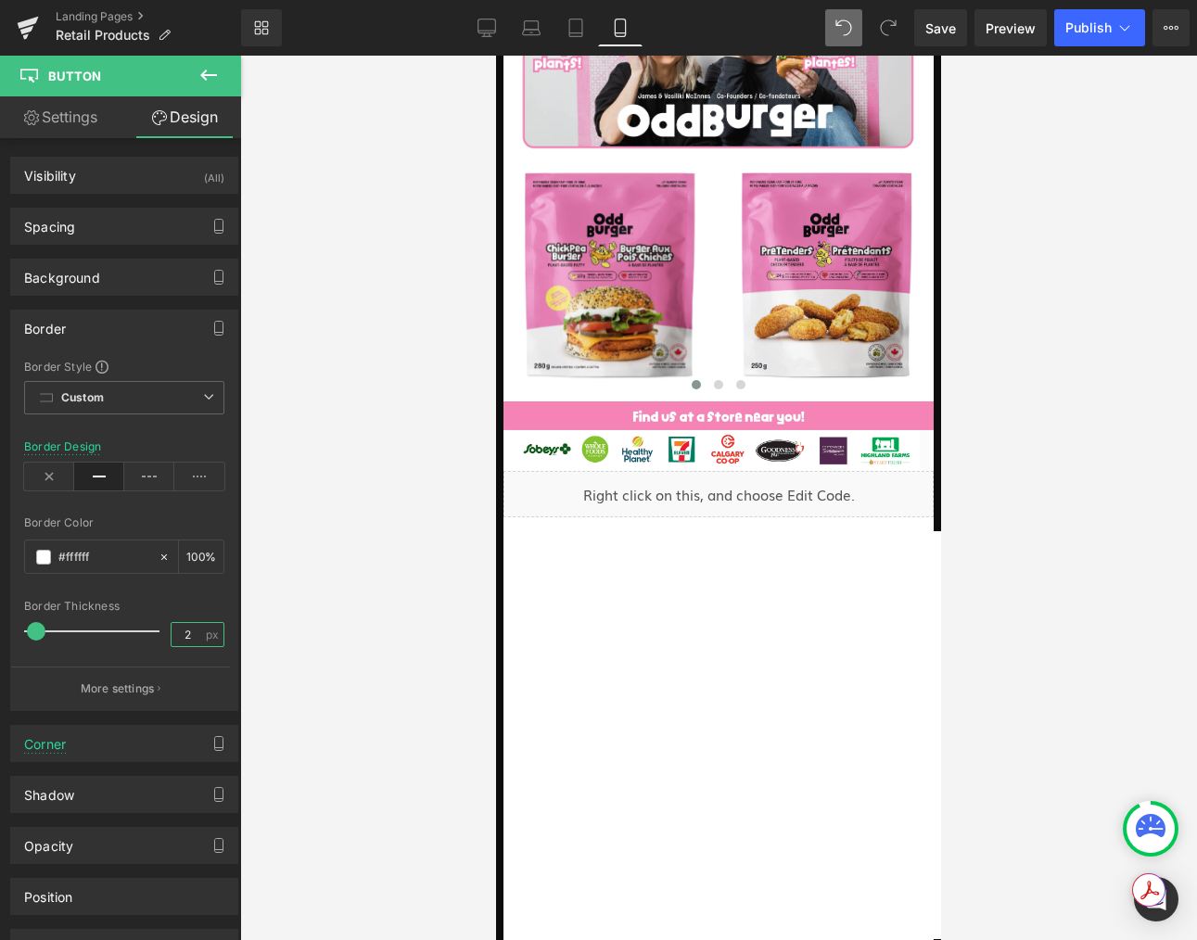
type input "2"
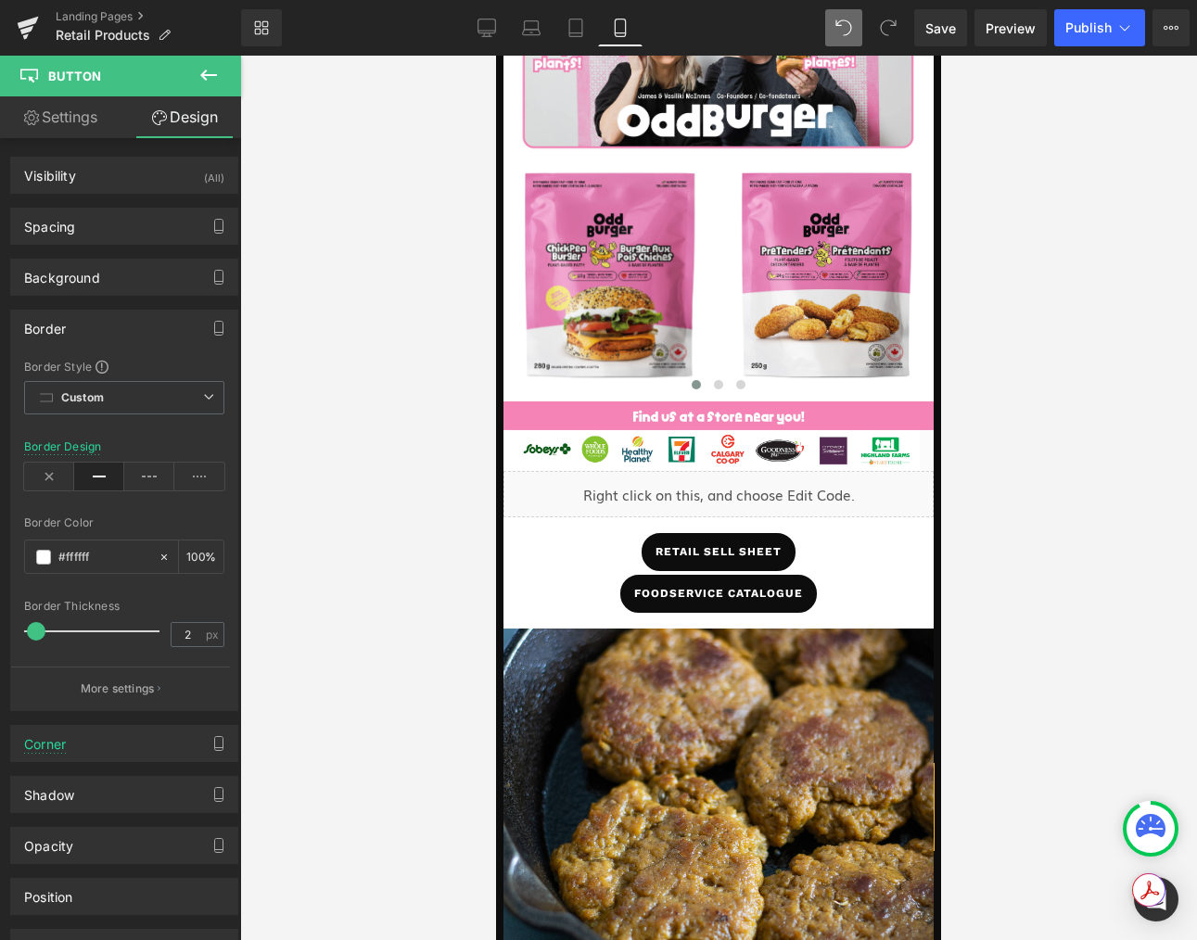
click at [375, 568] on div at bounding box center [718, 498] width 957 height 884
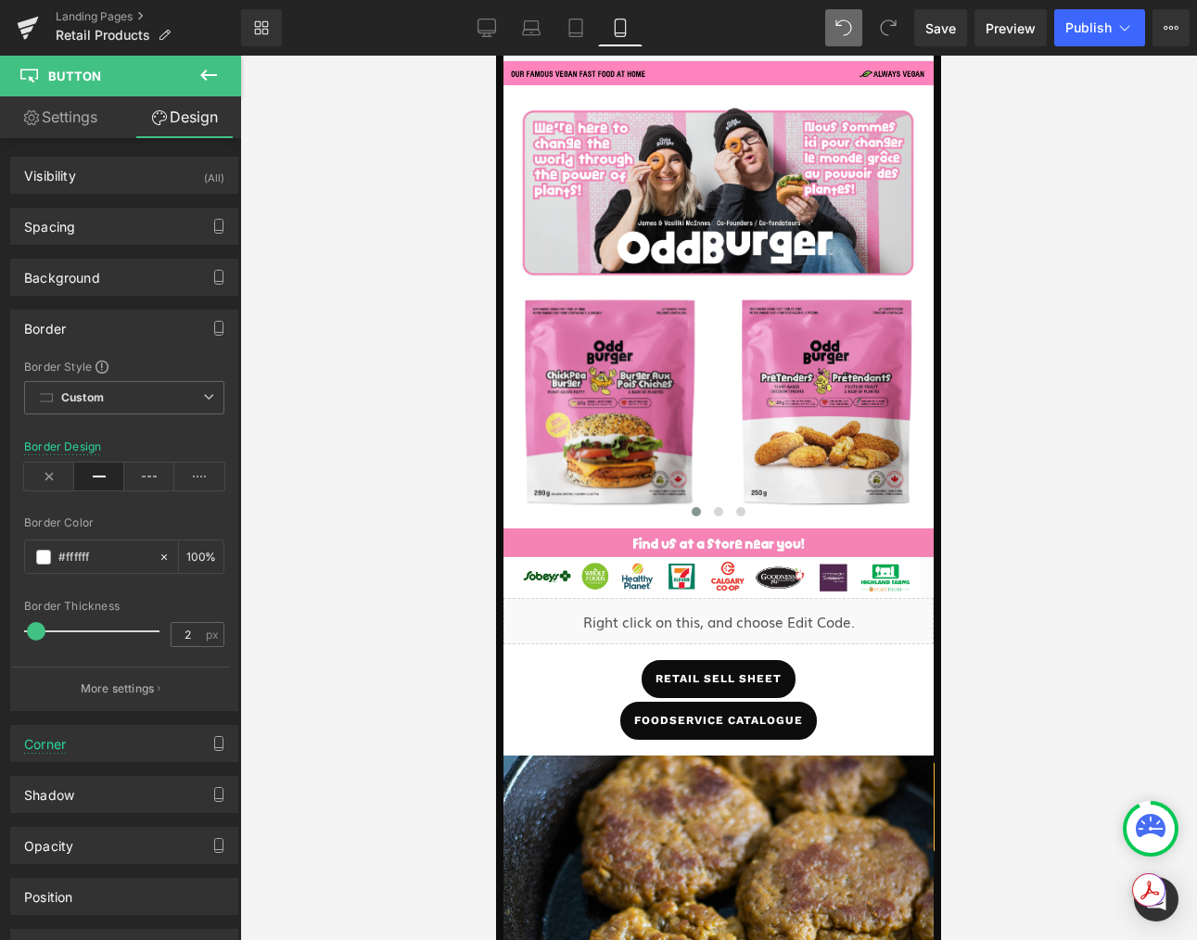
scroll to position [99, 0]
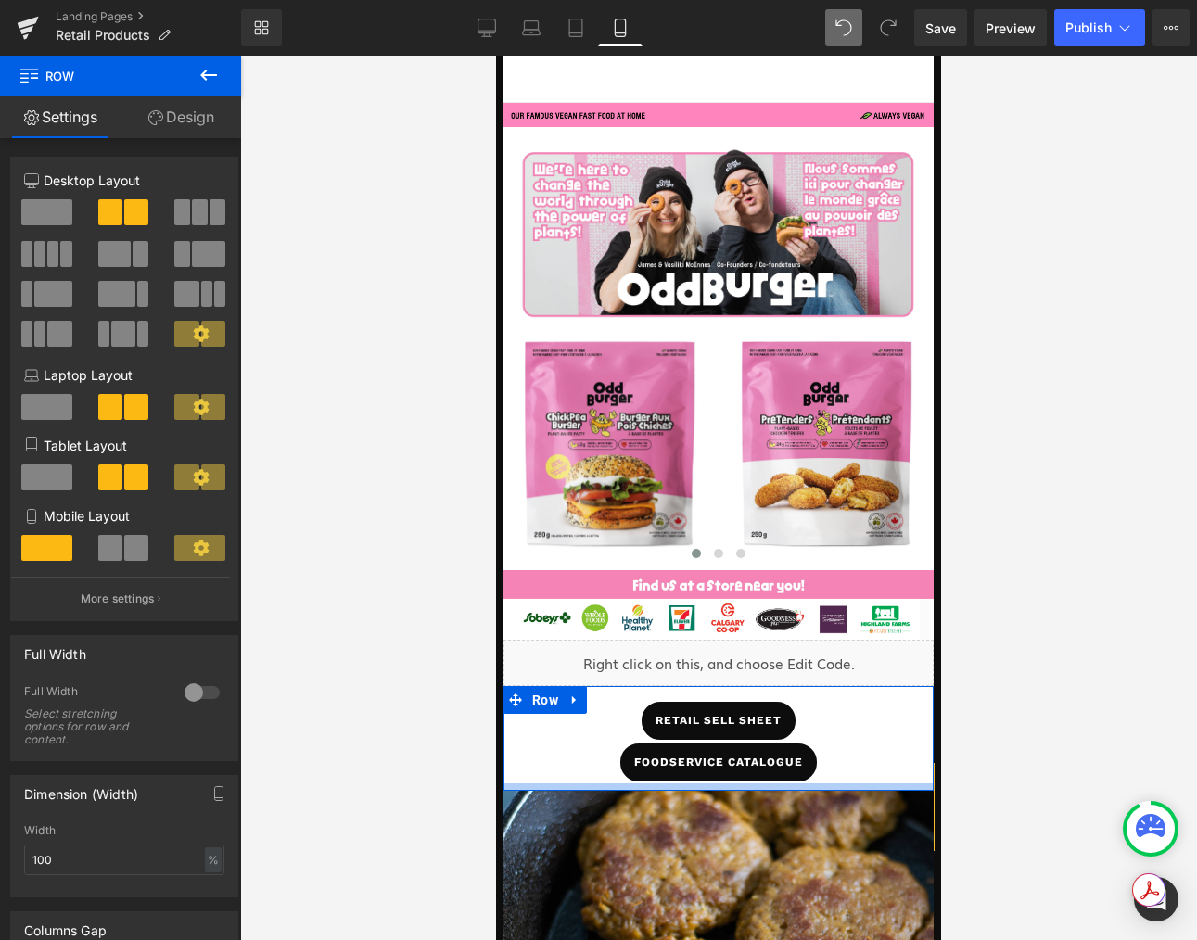
drag, startPoint x: 714, startPoint y: 792, endPoint x: 724, endPoint y: 691, distance: 101.6
click at [716, 783] on div at bounding box center [718, 786] width 430 height 7
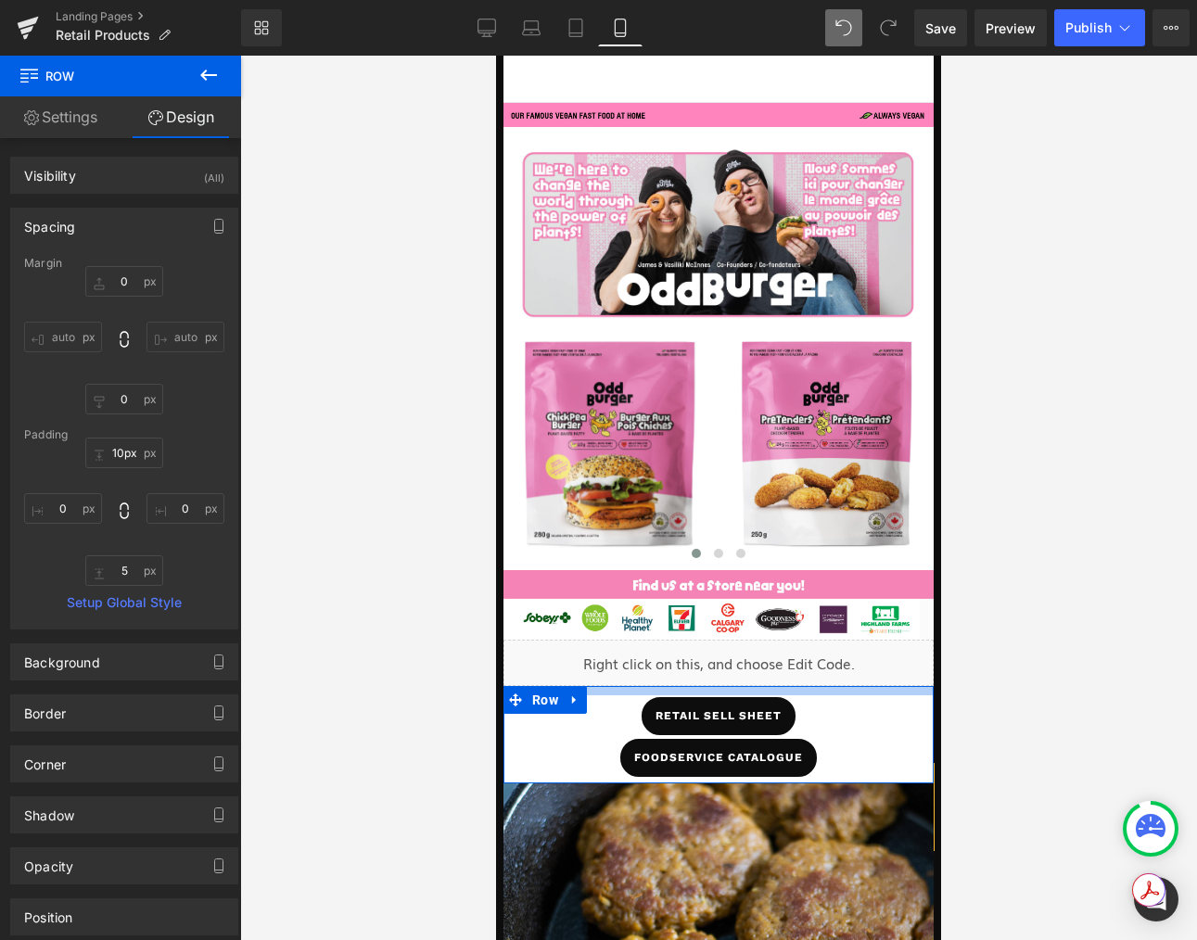
type input "9px"
click at [720, 690] on div at bounding box center [718, 690] width 430 height 8
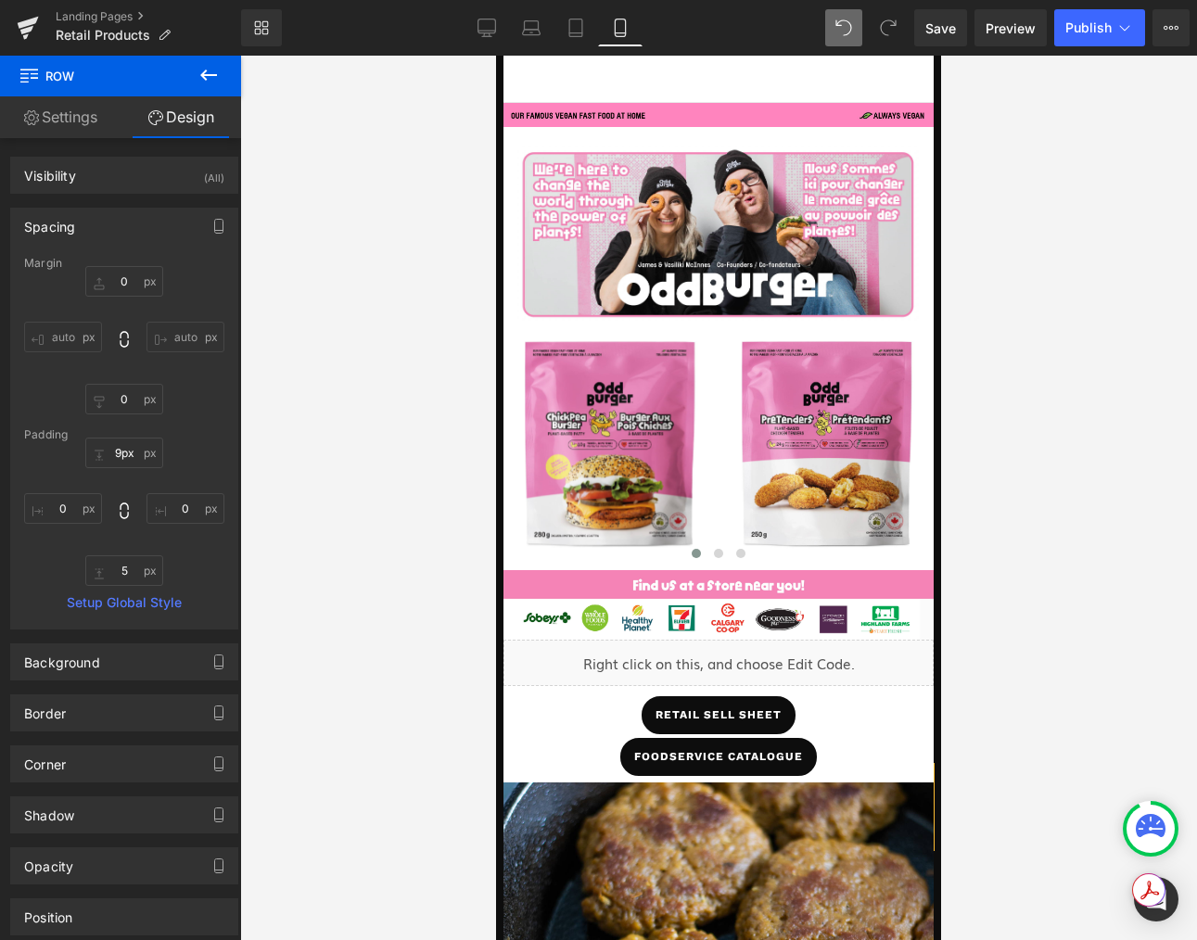
click at [1004, 689] on div at bounding box center [718, 498] width 957 height 884
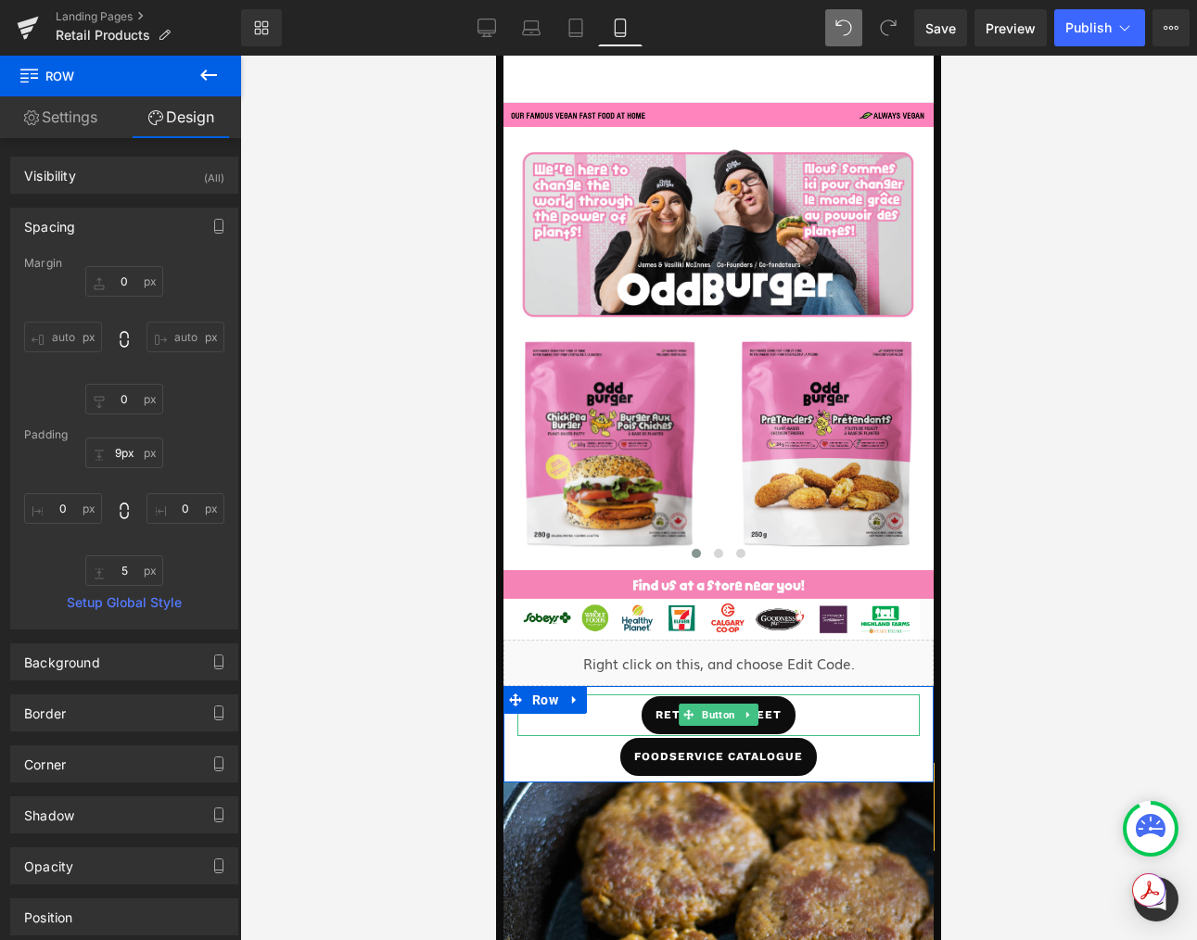
click at [778, 711] on span "retail sell sheet" at bounding box center [718, 715] width 126 height 42
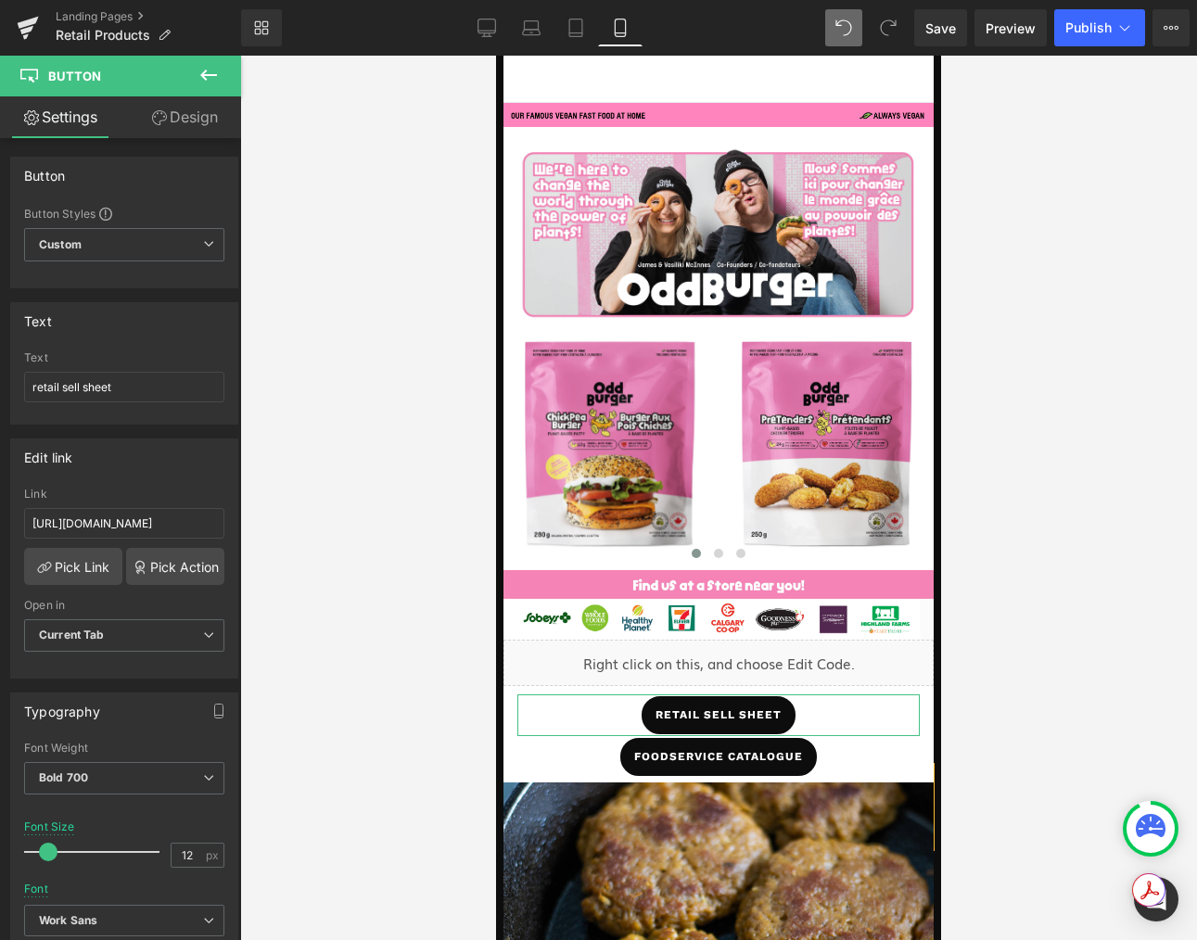
click at [188, 121] on link "Design" at bounding box center [184, 117] width 121 height 42
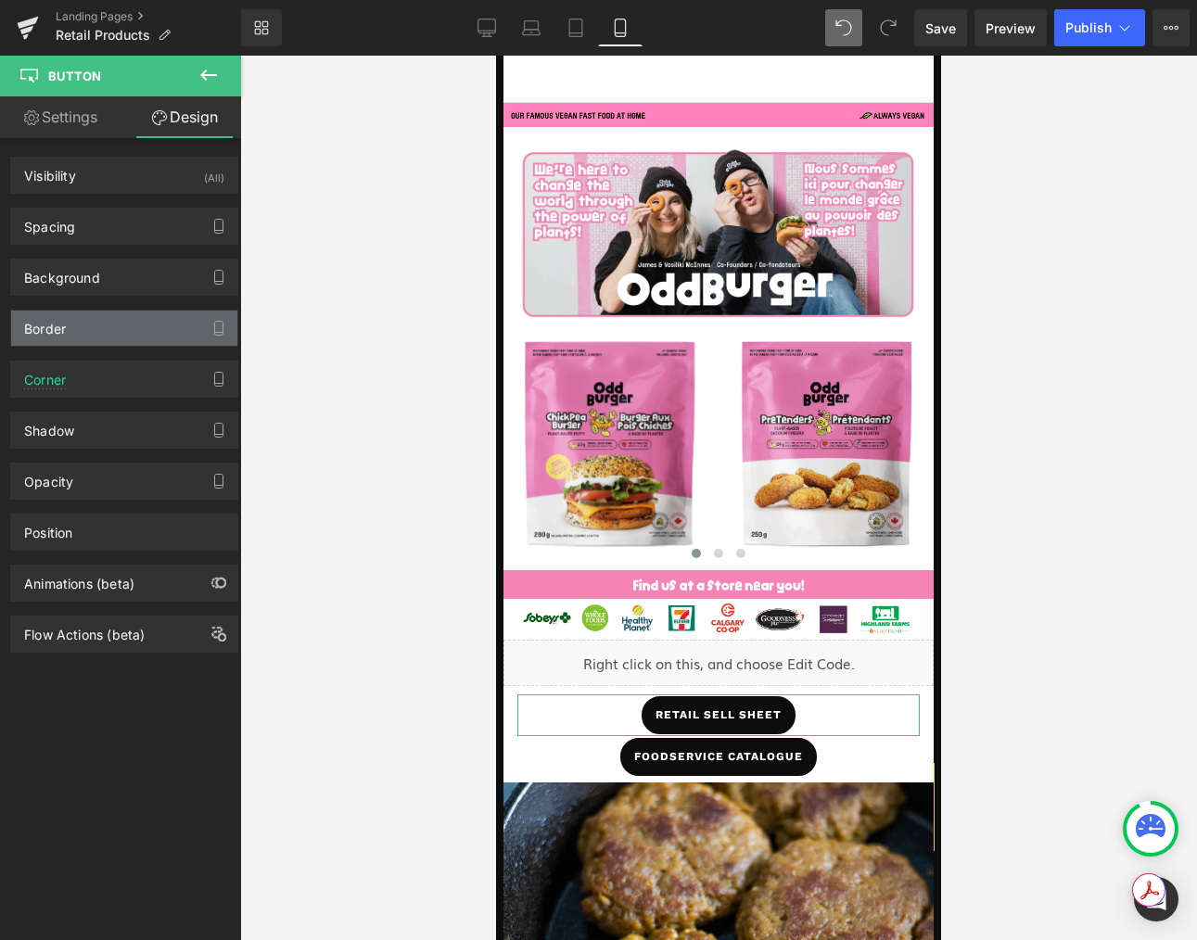
click at [115, 333] on div "Border" at bounding box center [124, 328] width 226 height 35
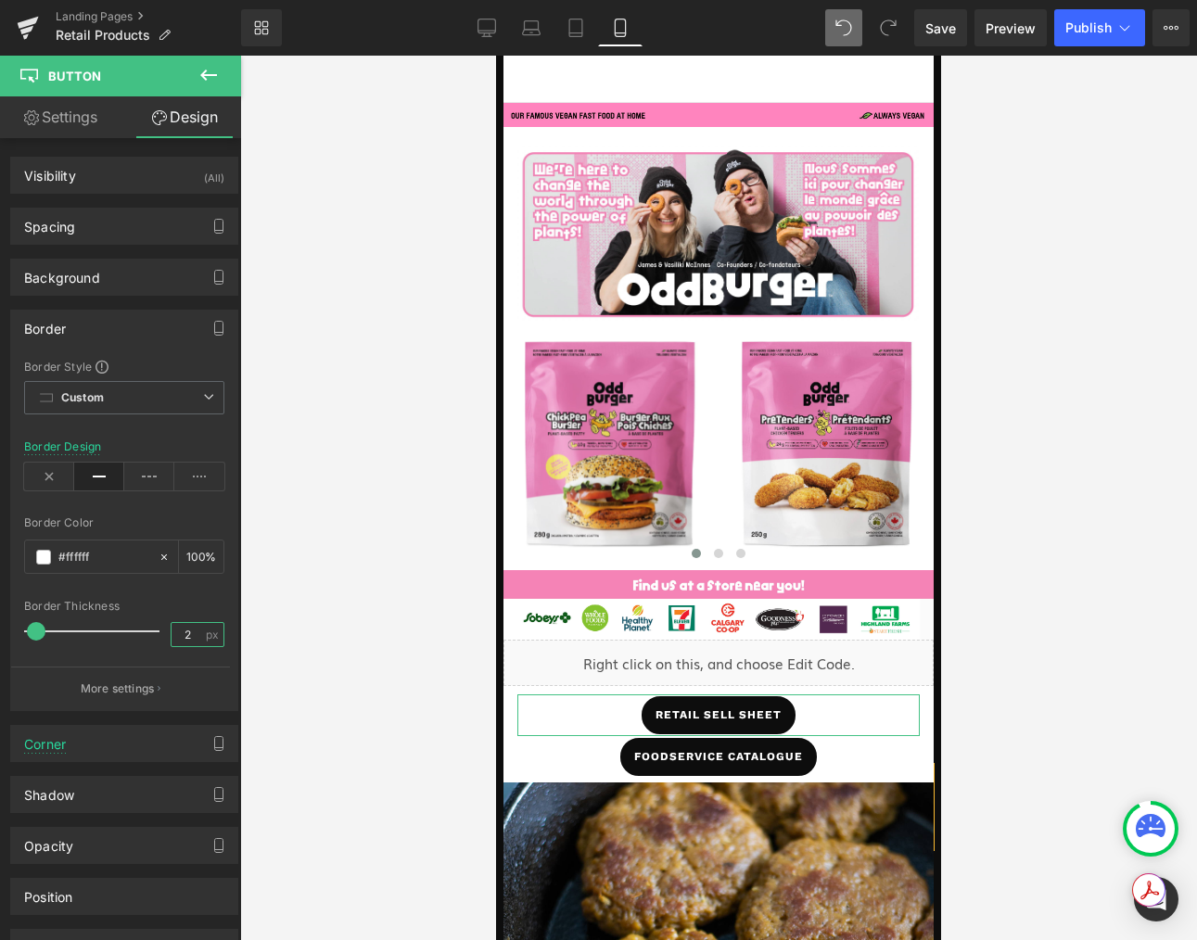
drag, startPoint x: 185, startPoint y: 630, endPoint x: 167, endPoint y: 627, distance: 18.9
click at [171, 627] on input "2" at bounding box center [187, 634] width 32 height 23
drag, startPoint x: 183, startPoint y: 632, endPoint x: 172, endPoint y: 629, distance: 10.6
click at [171, 629] on input "2" at bounding box center [187, 634] width 32 height 23
type input "3"
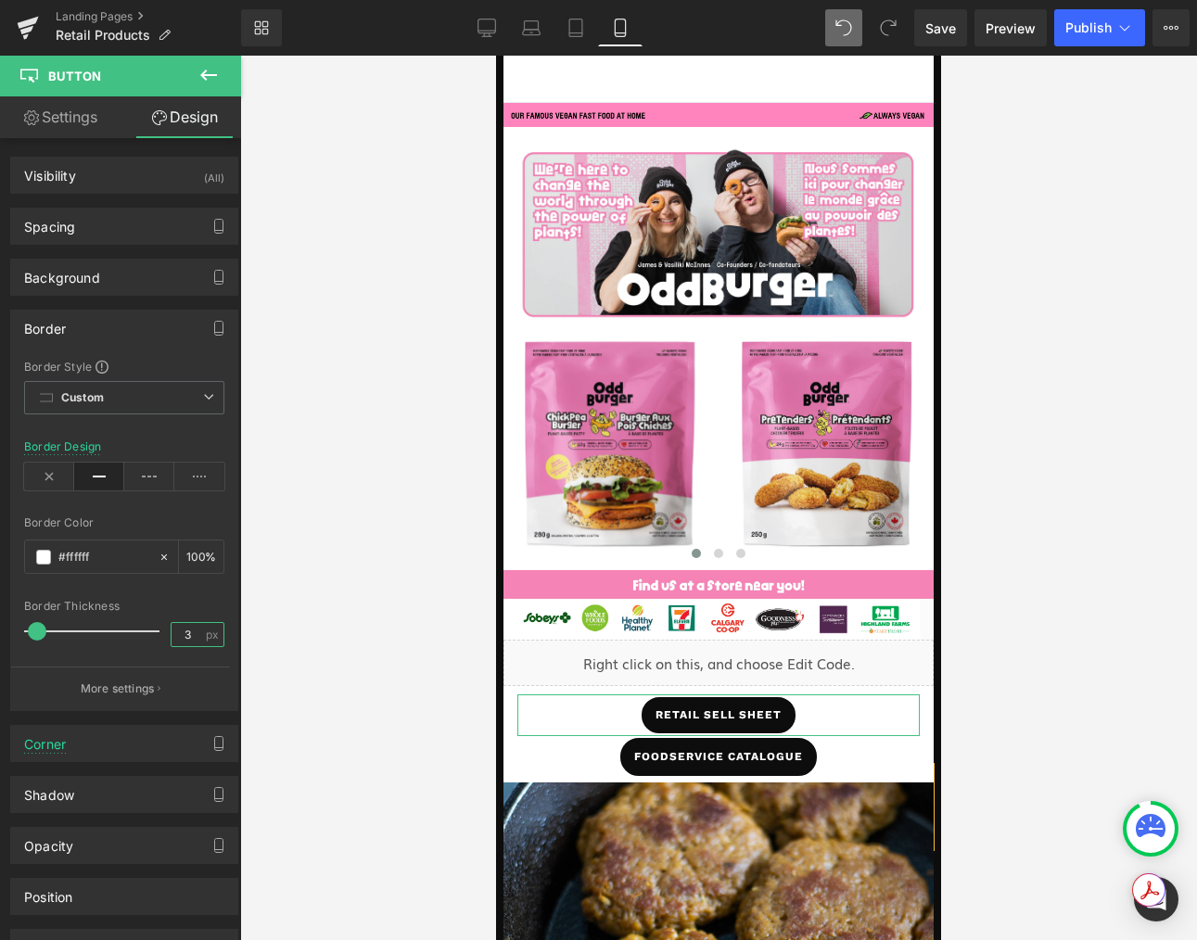
click at [194, 636] on input "3" at bounding box center [187, 634] width 32 height 23
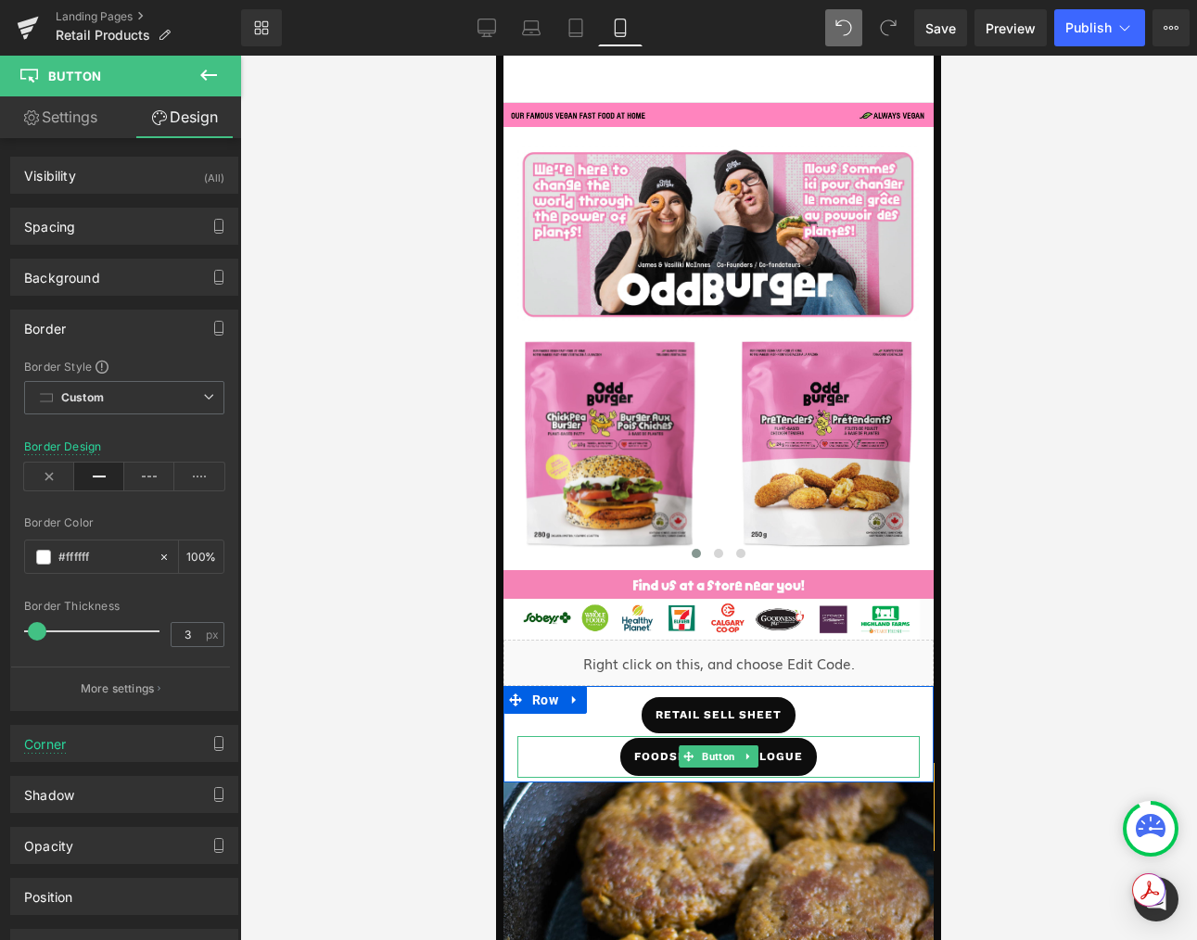
click at [648, 747] on span "foodservice catalogue" at bounding box center [718, 757] width 169 height 42
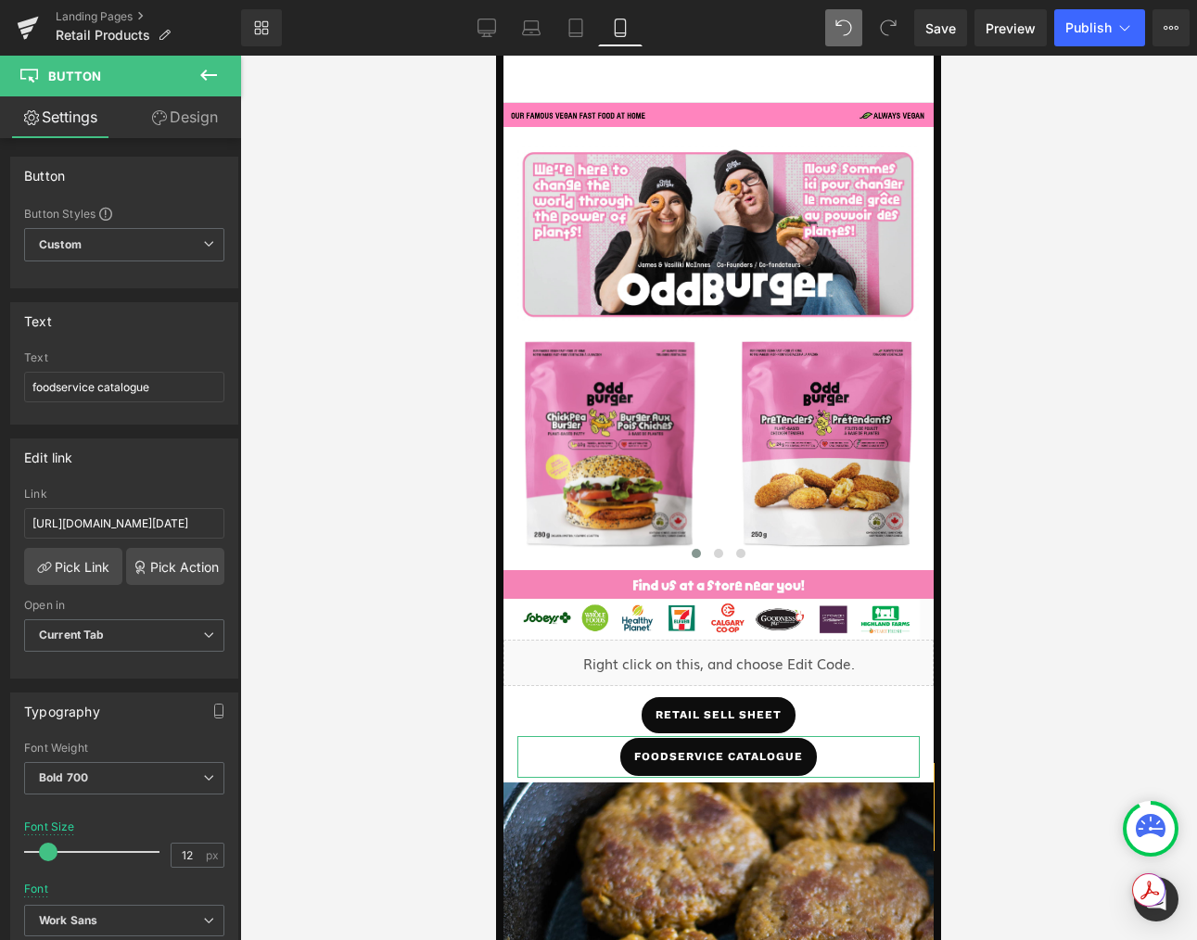
drag, startPoint x: 155, startPoint y: 127, endPoint x: 84, endPoint y: 447, distance: 327.5
click at [155, 127] on link "Design" at bounding box center [184, 117] width 121 height 42
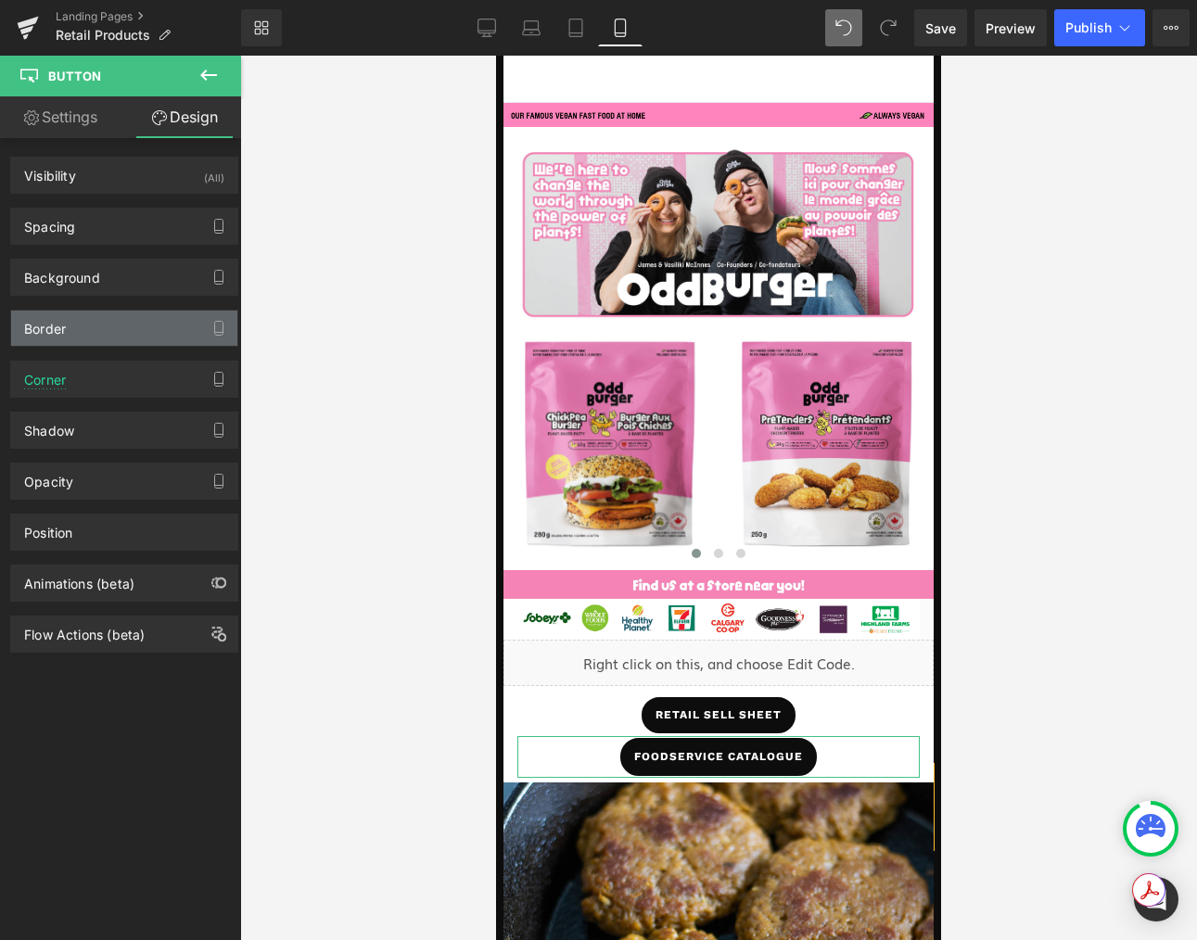
click at [120, 337] on div "Border" at bounding box center [124, 328] width 226 height 35
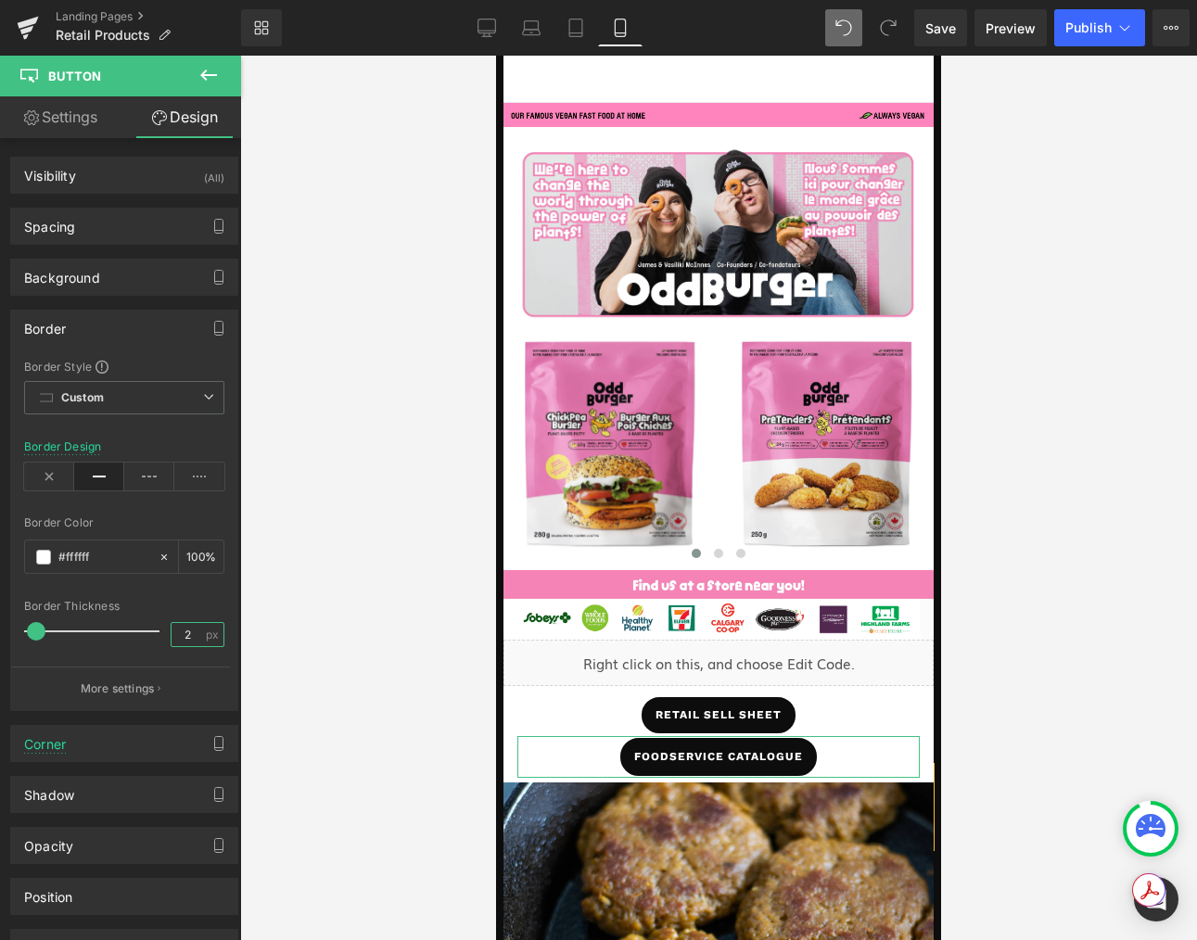
drag, startPoint x: 189, startPoint y: 630, endPoint x: 171, endPoint y: 629, distance: 18.6
click at [171, 629] on input "2" at bounding box center [187, 634] width 32 height 23
click at [179, 634] on input "2" at bounding box center [187, 634] width 32 height 23
click at [181, 636] on input "2" at bounding box center [187, 634] width 32 height 23
type input "3"
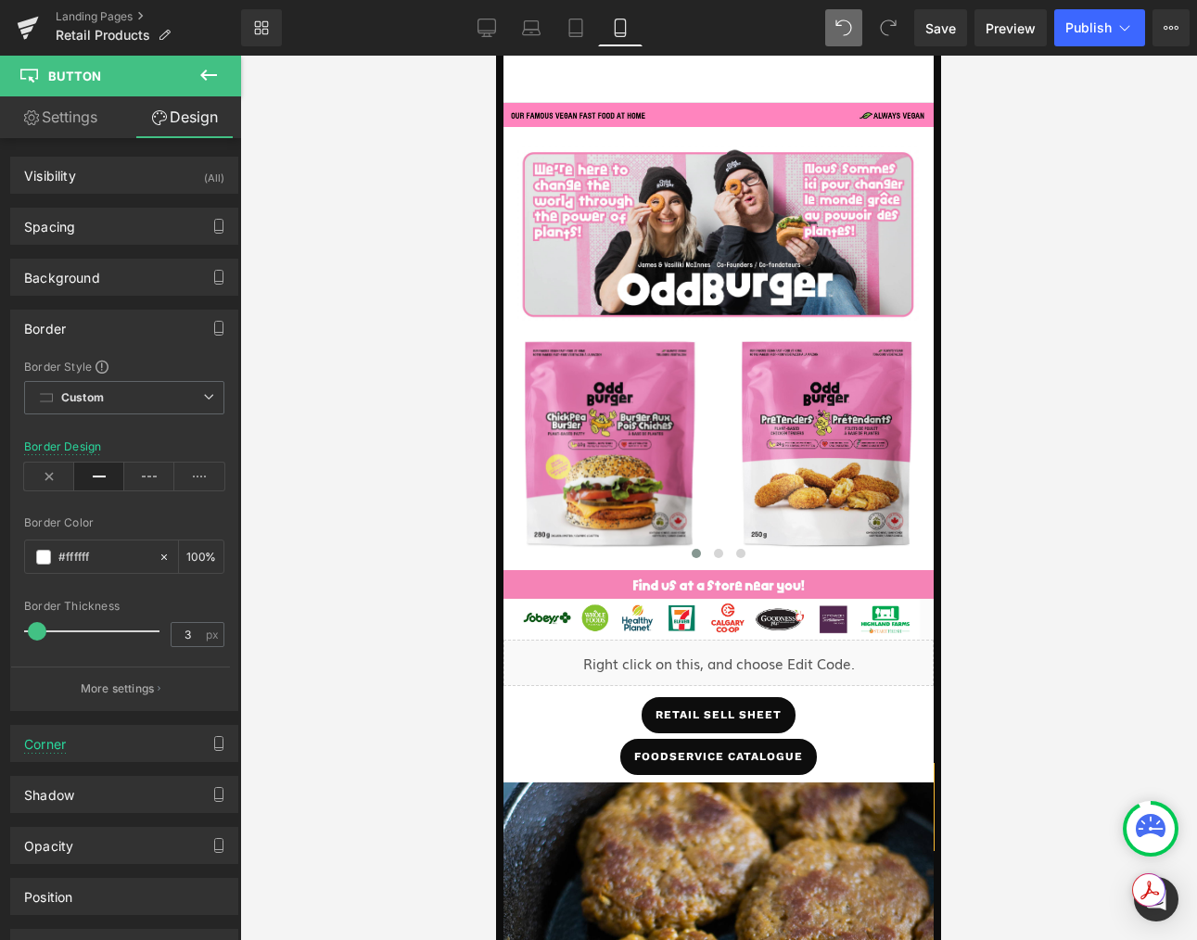
click at [403, 685] on div at bounding box center [718, 498] width 957 height 884
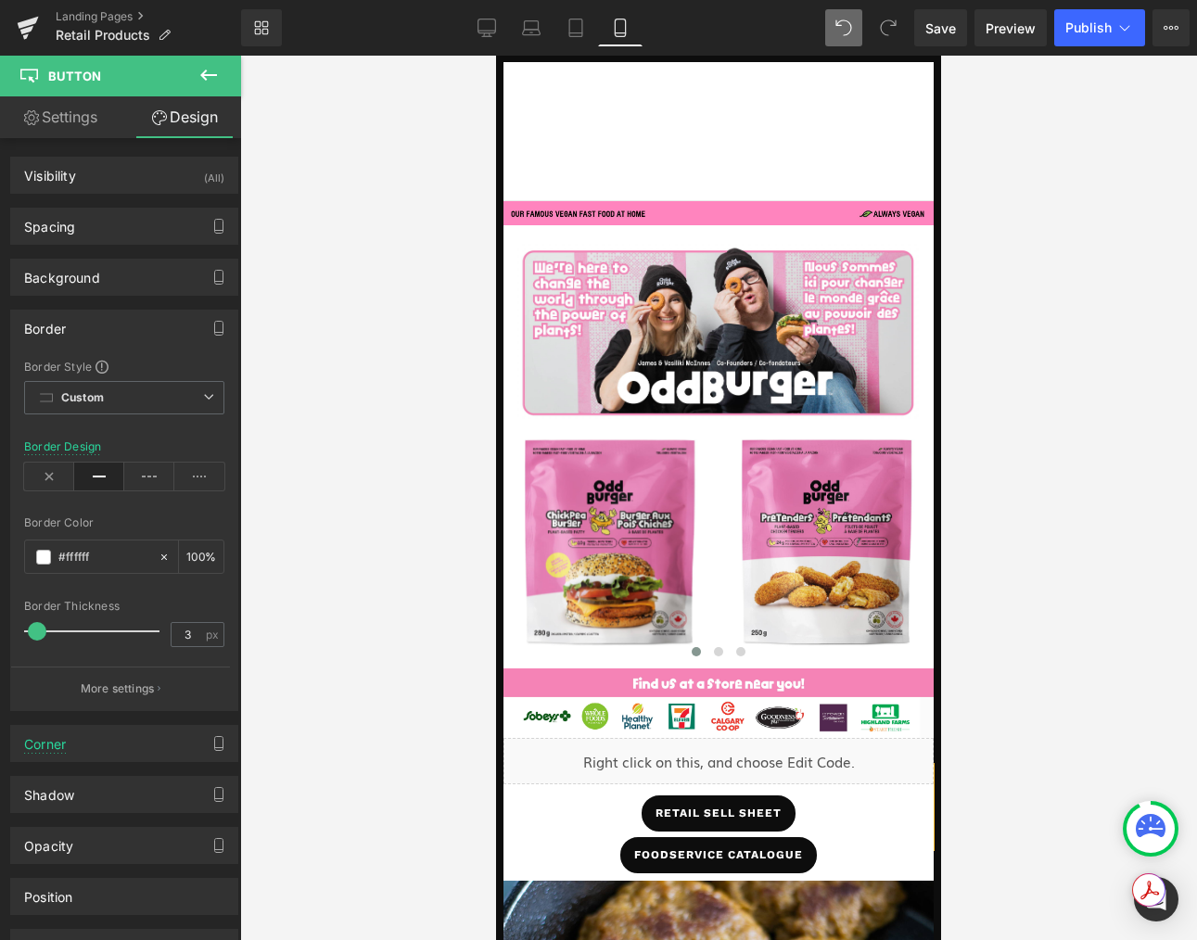
scroll to position [0, 0]
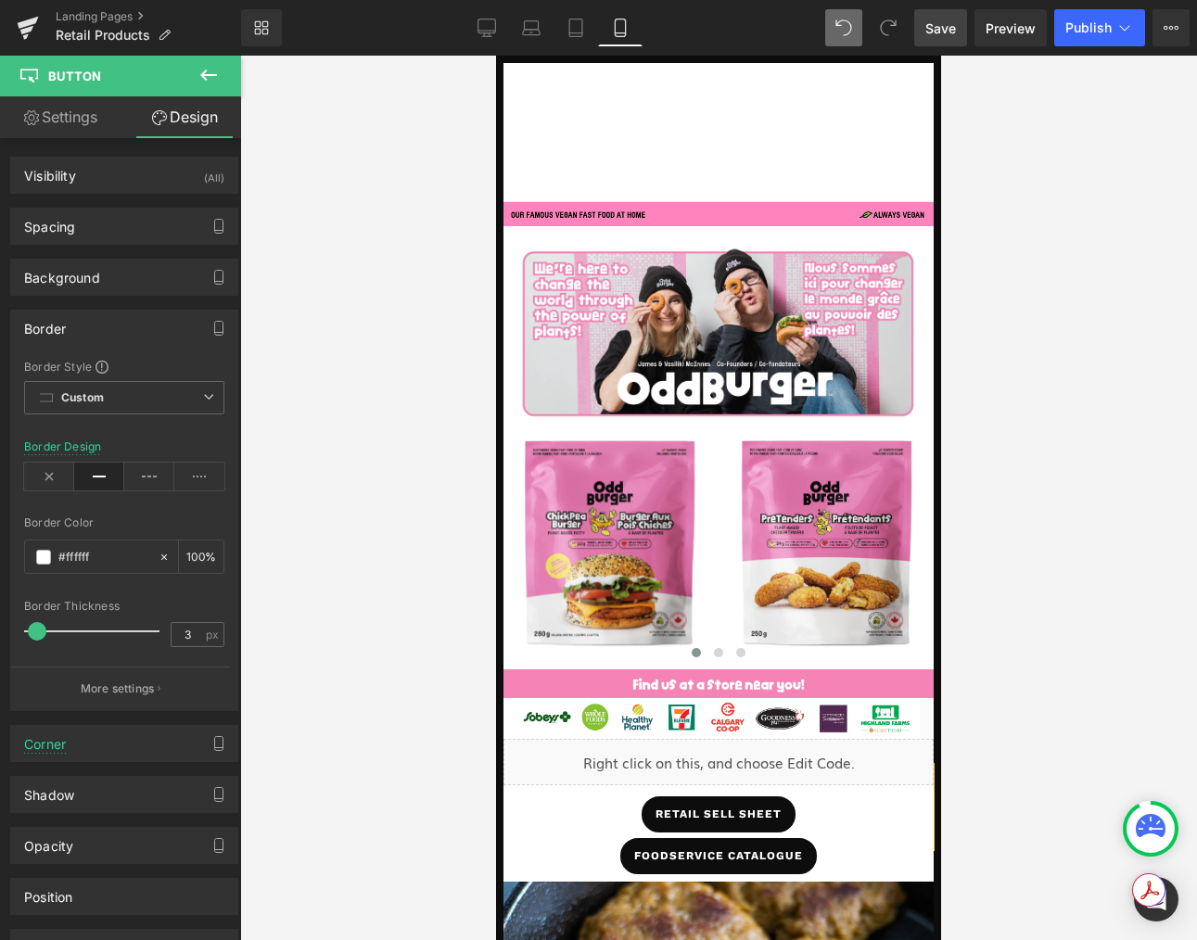
click at [956, 32] on span "Save" at bounding box center [940, 28] width 31 height 19
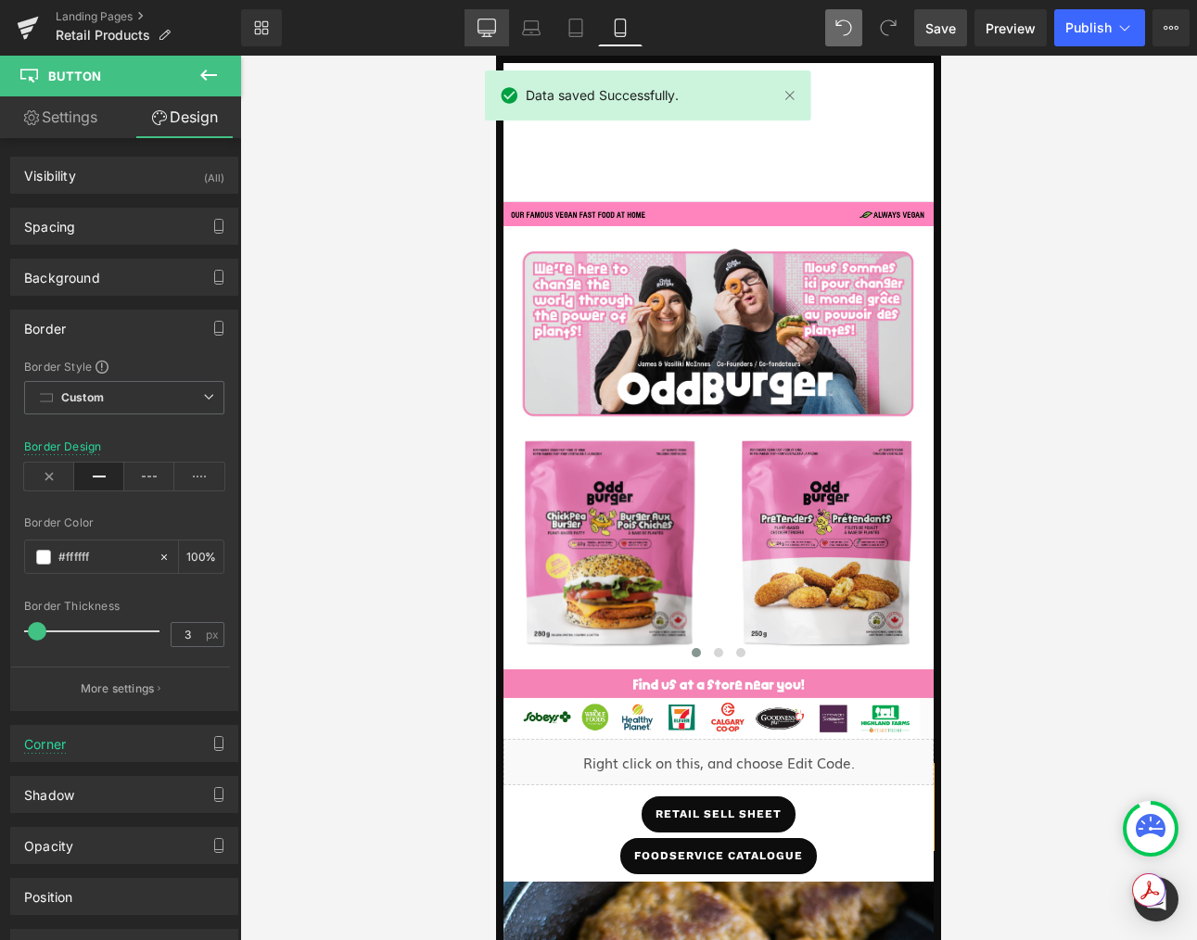
click at [486, 26] on icon at bounding box center [486, 28] width 19 height 19
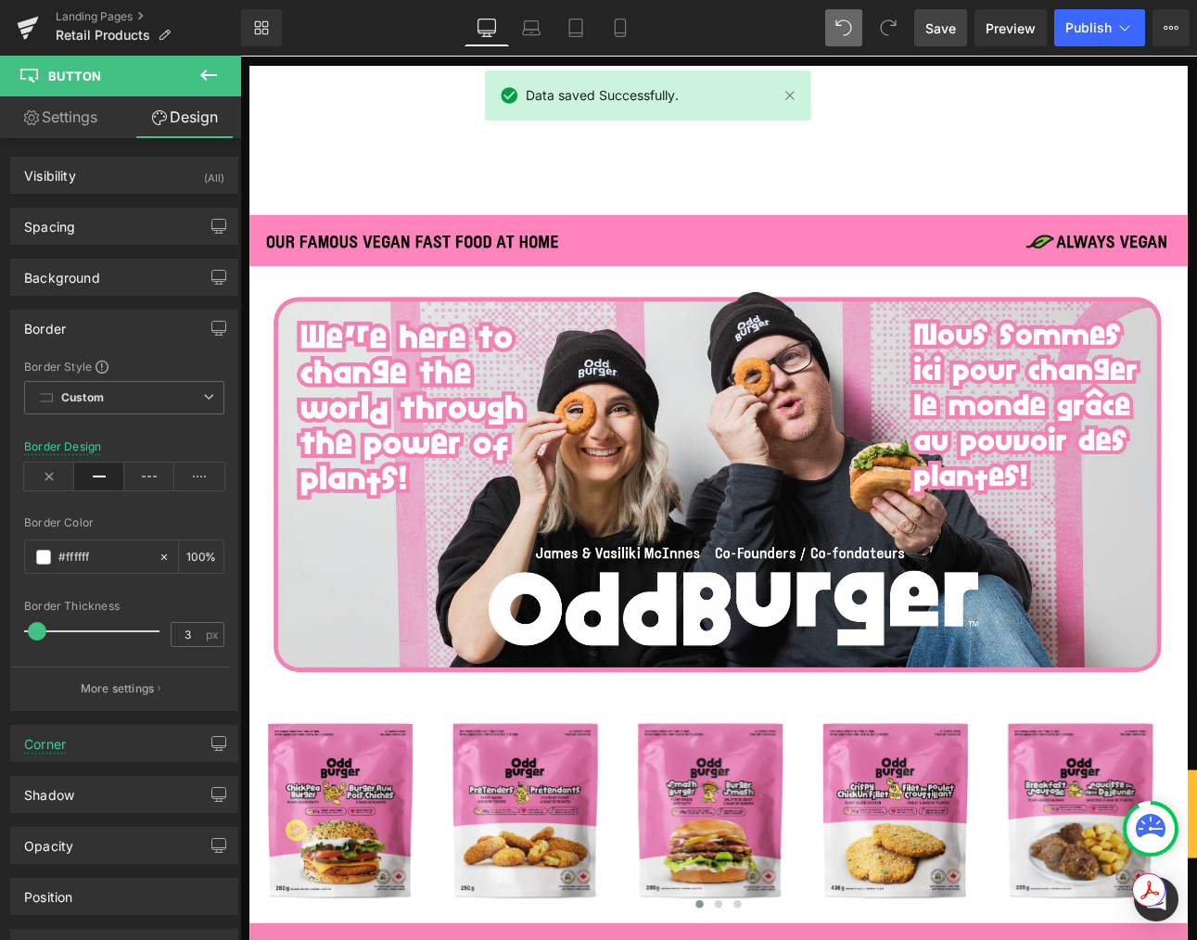
type input "100"
type input "0"
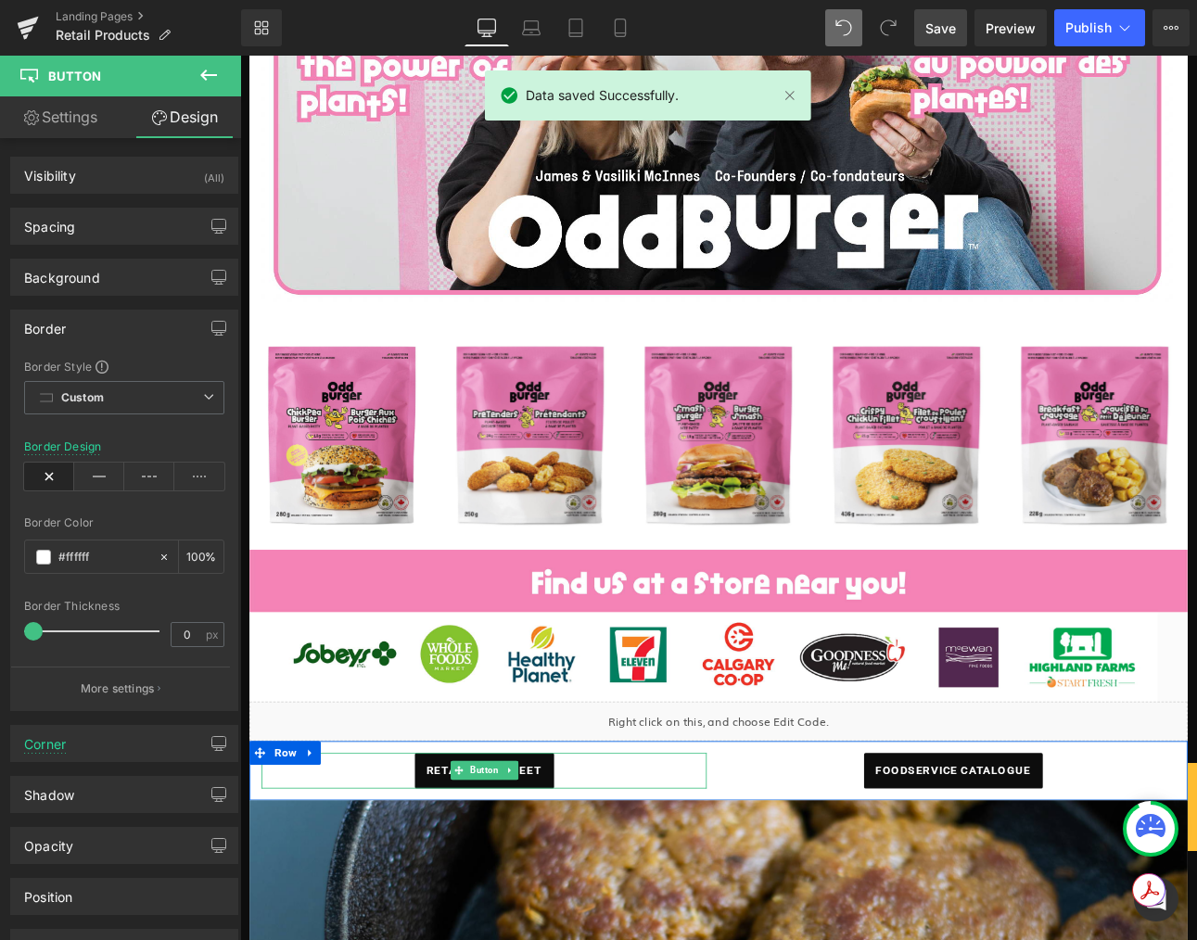
click at [580, 900] on span "retail sell sheet" at bounding box center [526, 894] width 135 height 42
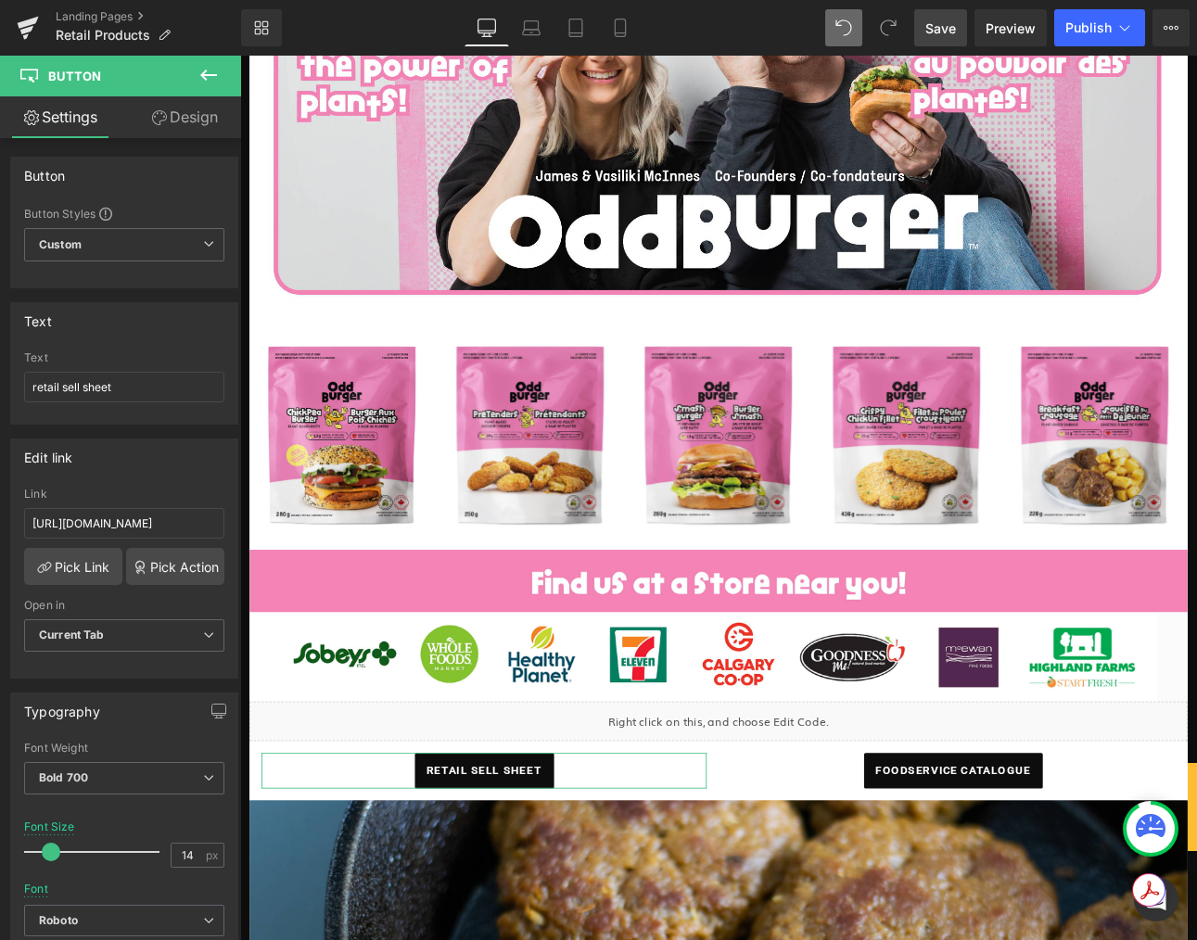
drag, startPoint x: 208, startPoint y: 122, endPoint x: 134, endPoint y: 401, distance: 288.5
click at [208, 122] on link "Design" at bounding box center [184, 117] width 121 height 42
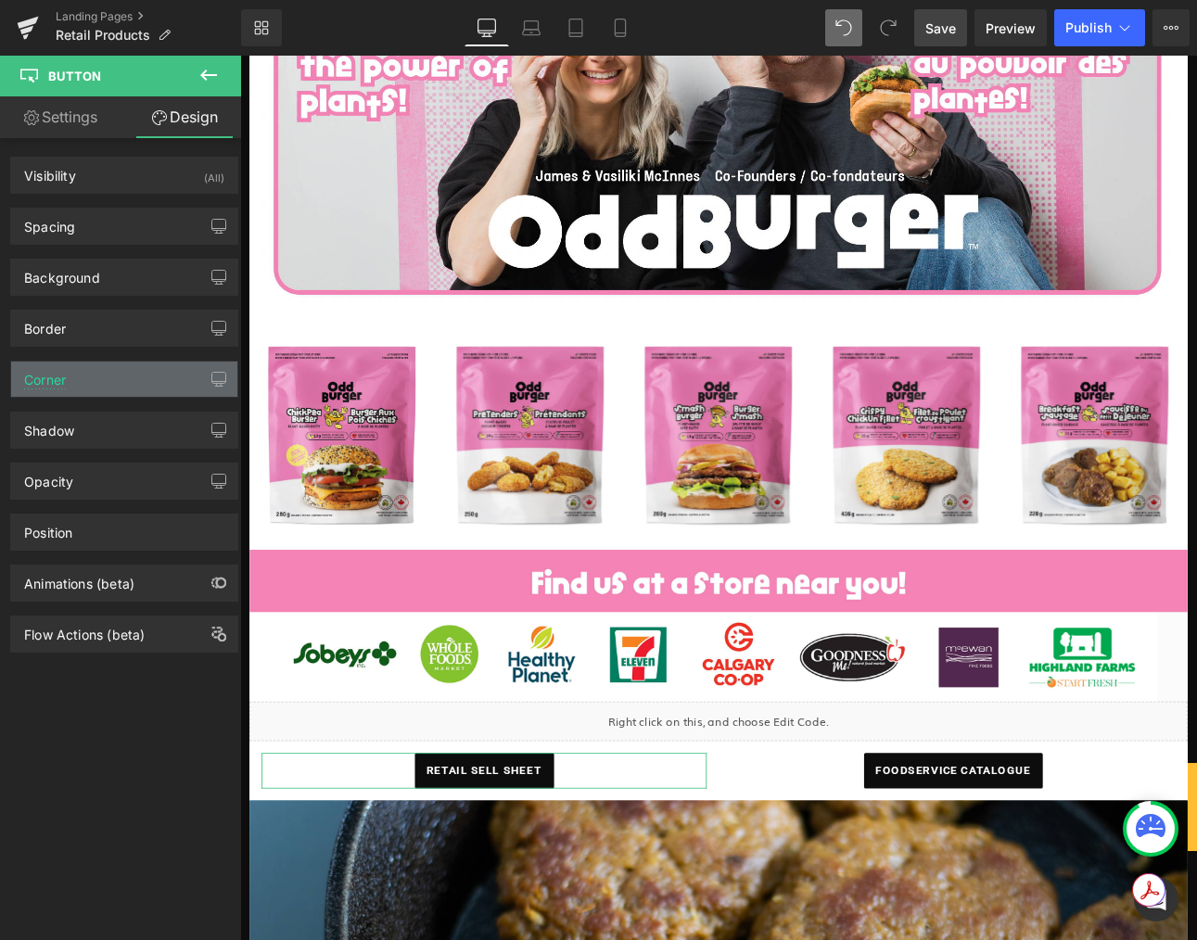
click at [74, 379] on div "Corner" at bounding box center [124, 379] width 226 height 35
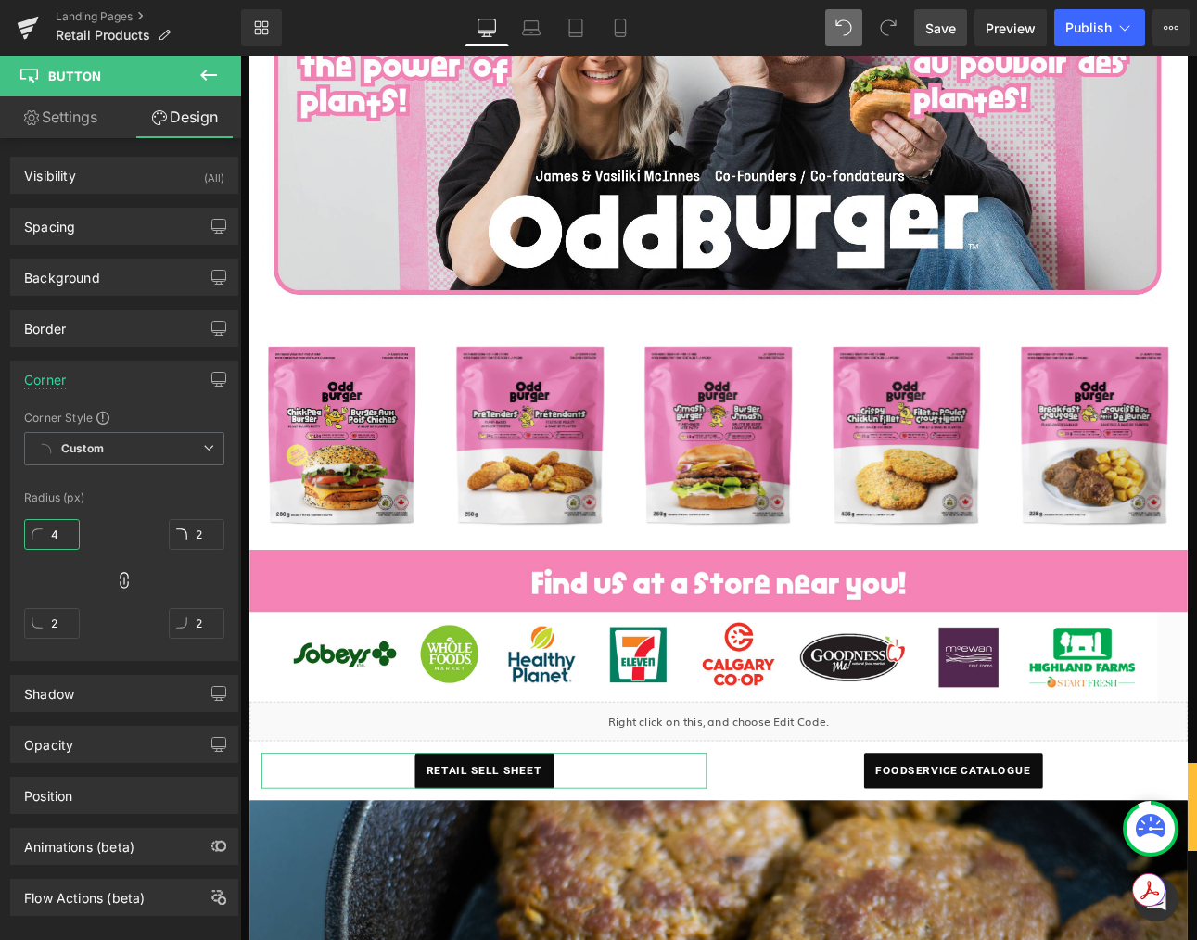
drag, startPoint x: 61, startPoint y: 535, endPoint x: 51, endPoint y: 530, distance: 11.2
click at [52, 531] on input "4" at bounding box center [52, 534] width 56 height 31
type input "22"
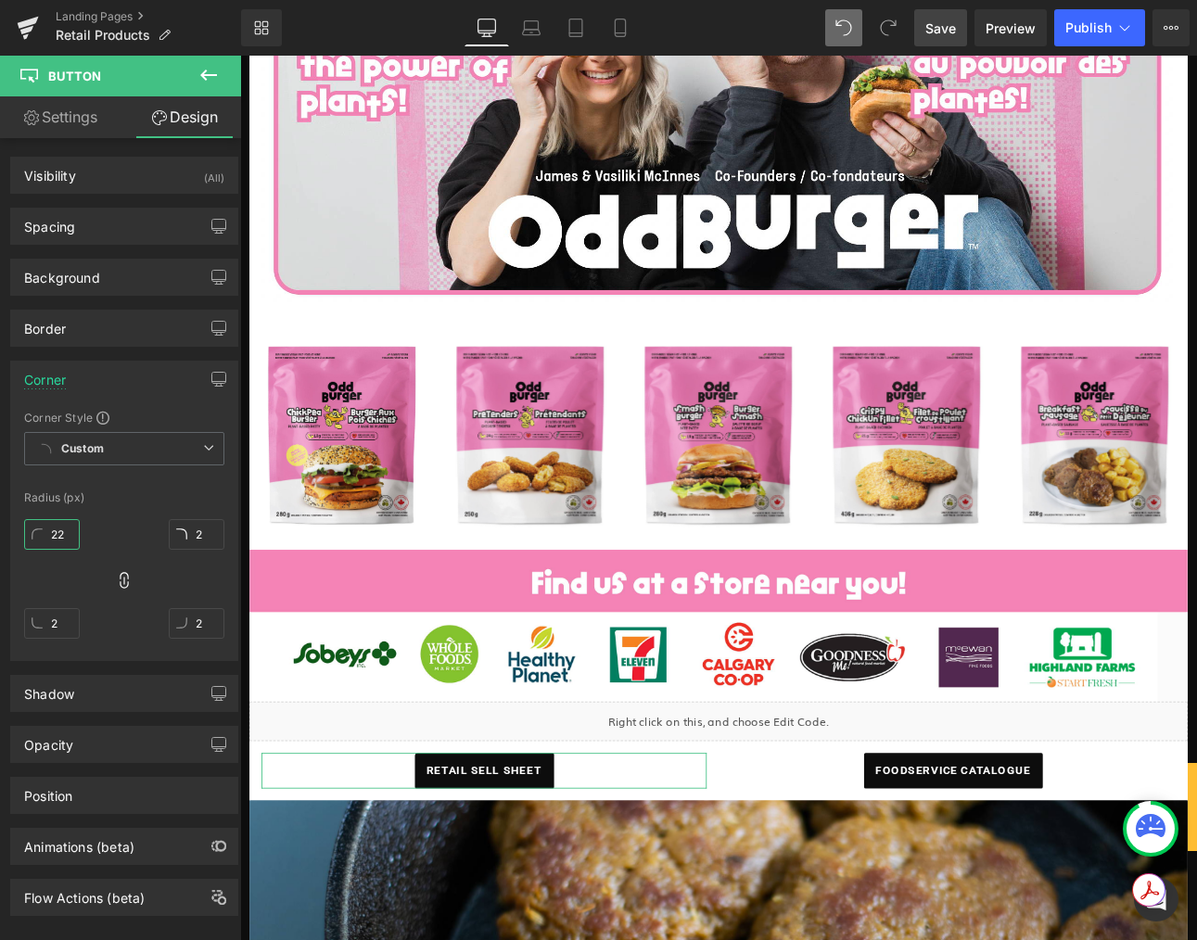
type input "22"
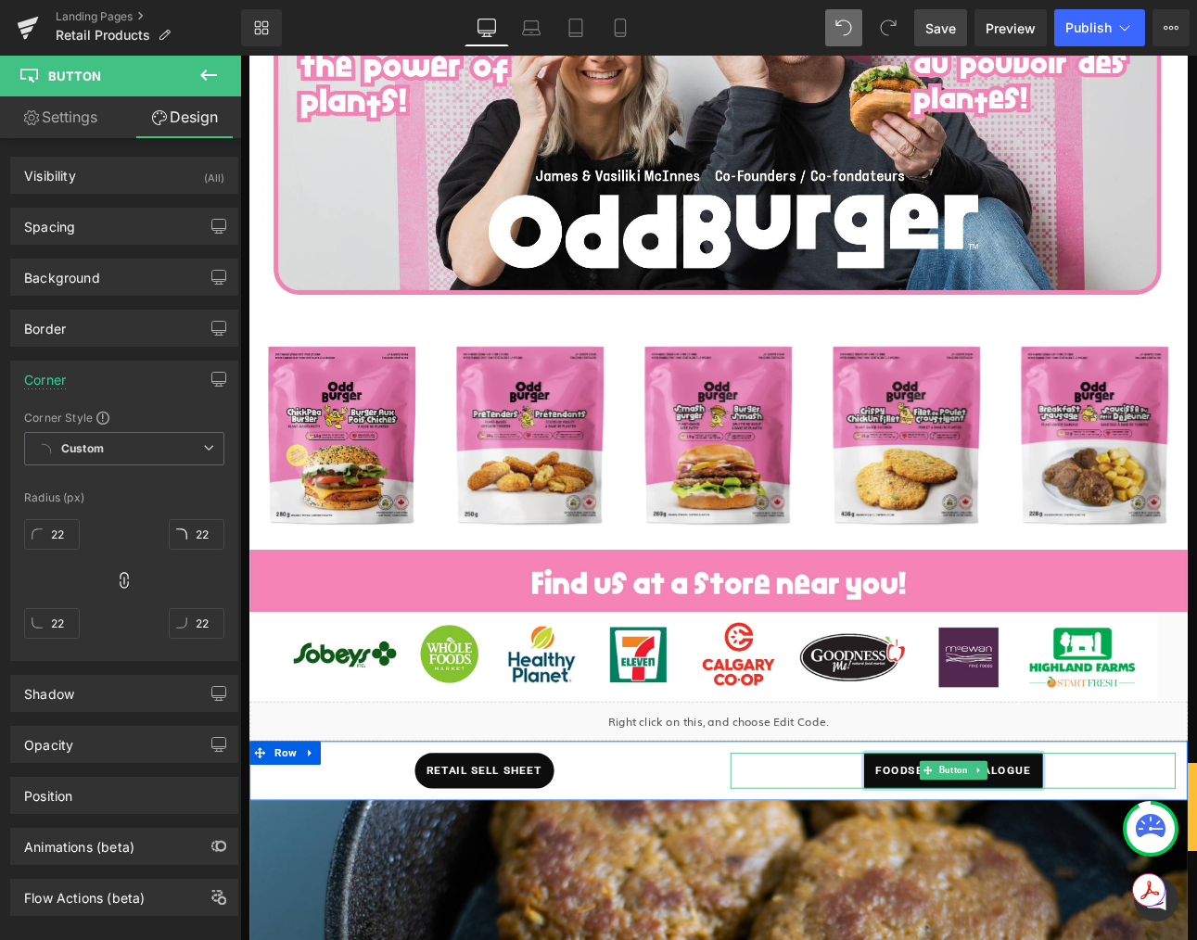
click at [987, 890] on span "foodservice catalogue" at bounding box center [1076, 894] width 182 height 42
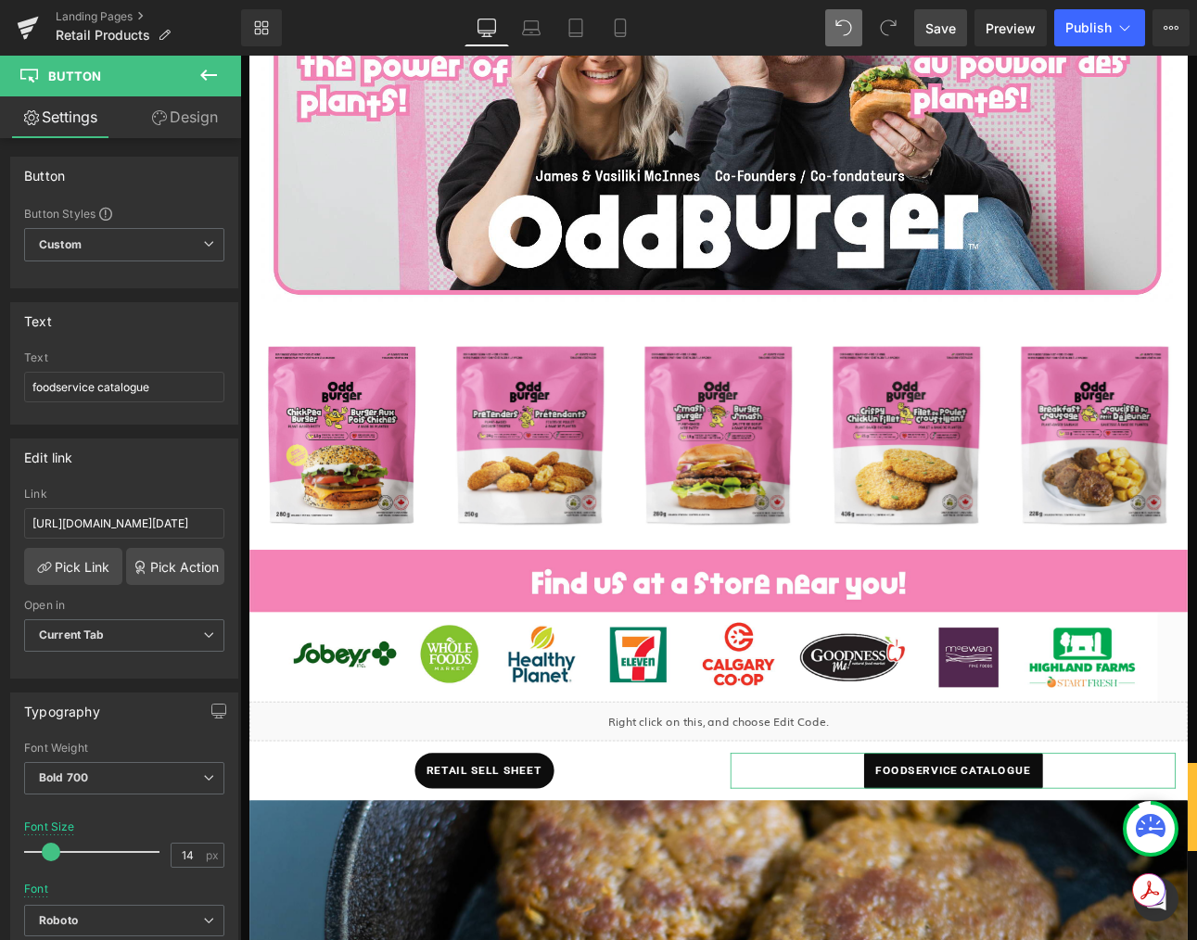
click at [185, 119] on link "Design" at bounding box center [184, 117] width 121 height 42
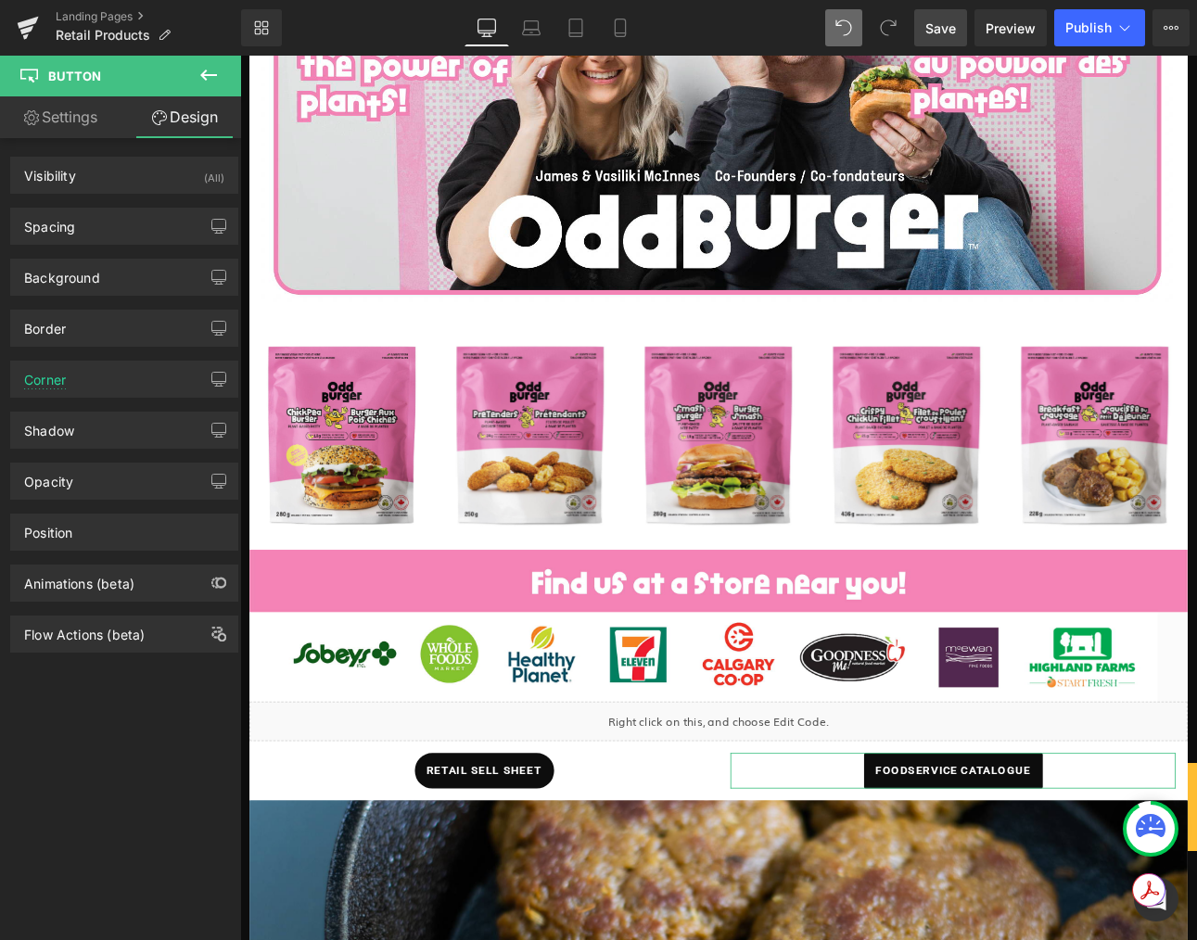
click at [62, 399] on div "Shadow Shadow Style Drop Shadow Outer Shadow rgba(0, 123, 255, 0.027) Shadow Co…" at bounding box center [124, 423] width 249 height 51
drag, startPoint x: 49, startPoint y: 373, endPoint x: 56, endPoint y: 388, distance: 17.0
click at [49, 373] on div "Corner" at bounding box center [45, 375] width 42 height 26
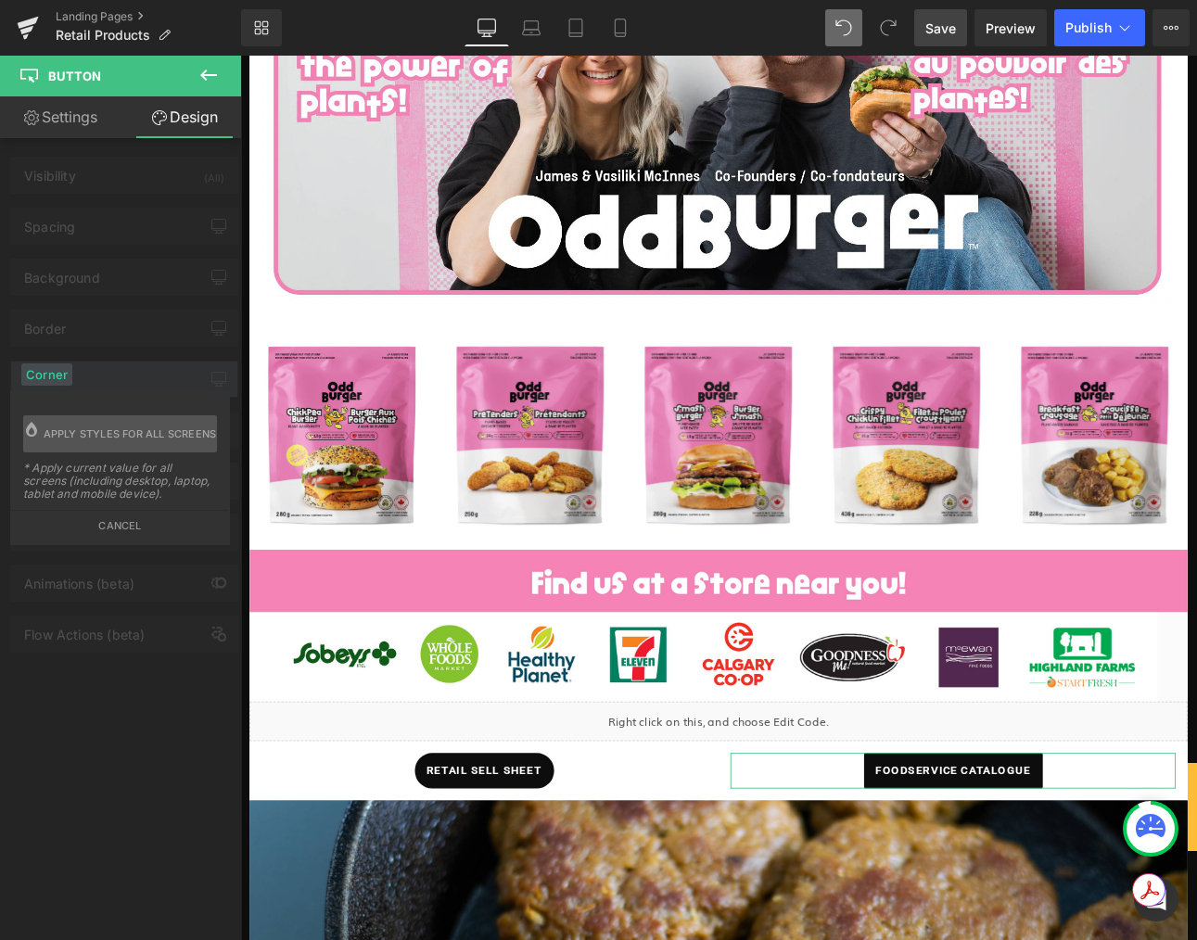
click at [113, 387] on div "Corner Corner Style Custom Custom Setup Global Style Custom Setup Global Style …" at bounding box center [124, 372] width 249 height 51
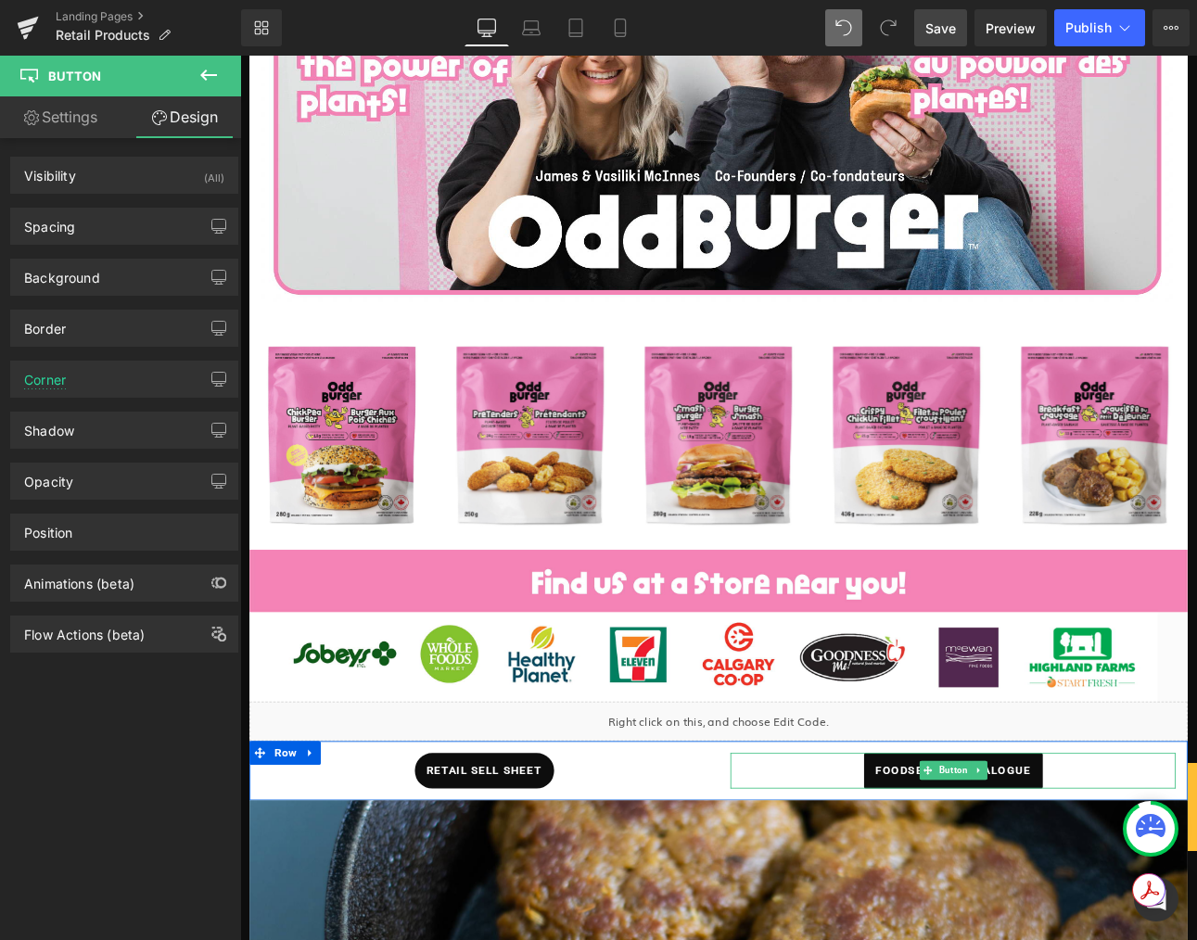
click at [998, 894] on span "foodservice catalogue" at bounding box center [1076, 894] width 182 height 42
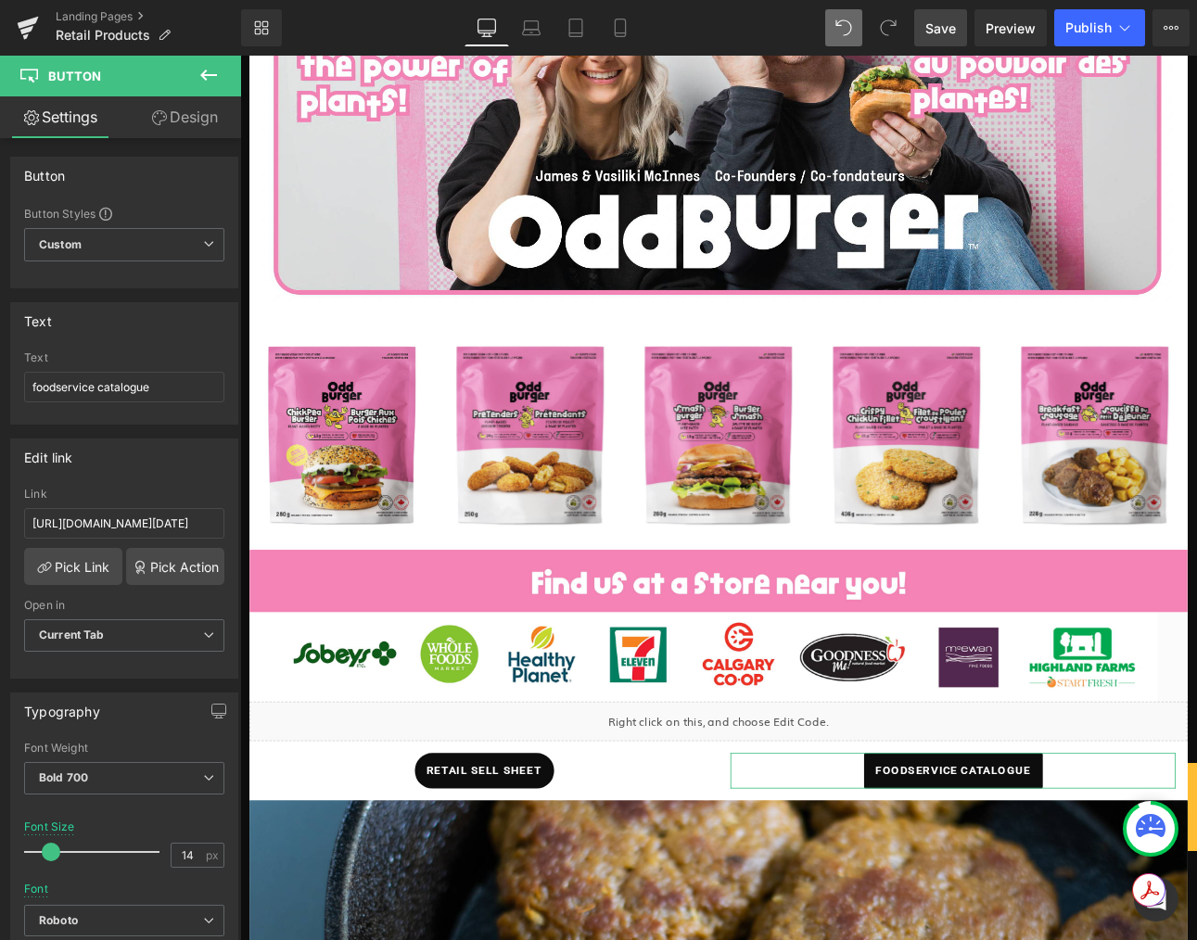
click at [205, 111] on link "Design" at bounding box center [184, 117] width 121 height 42
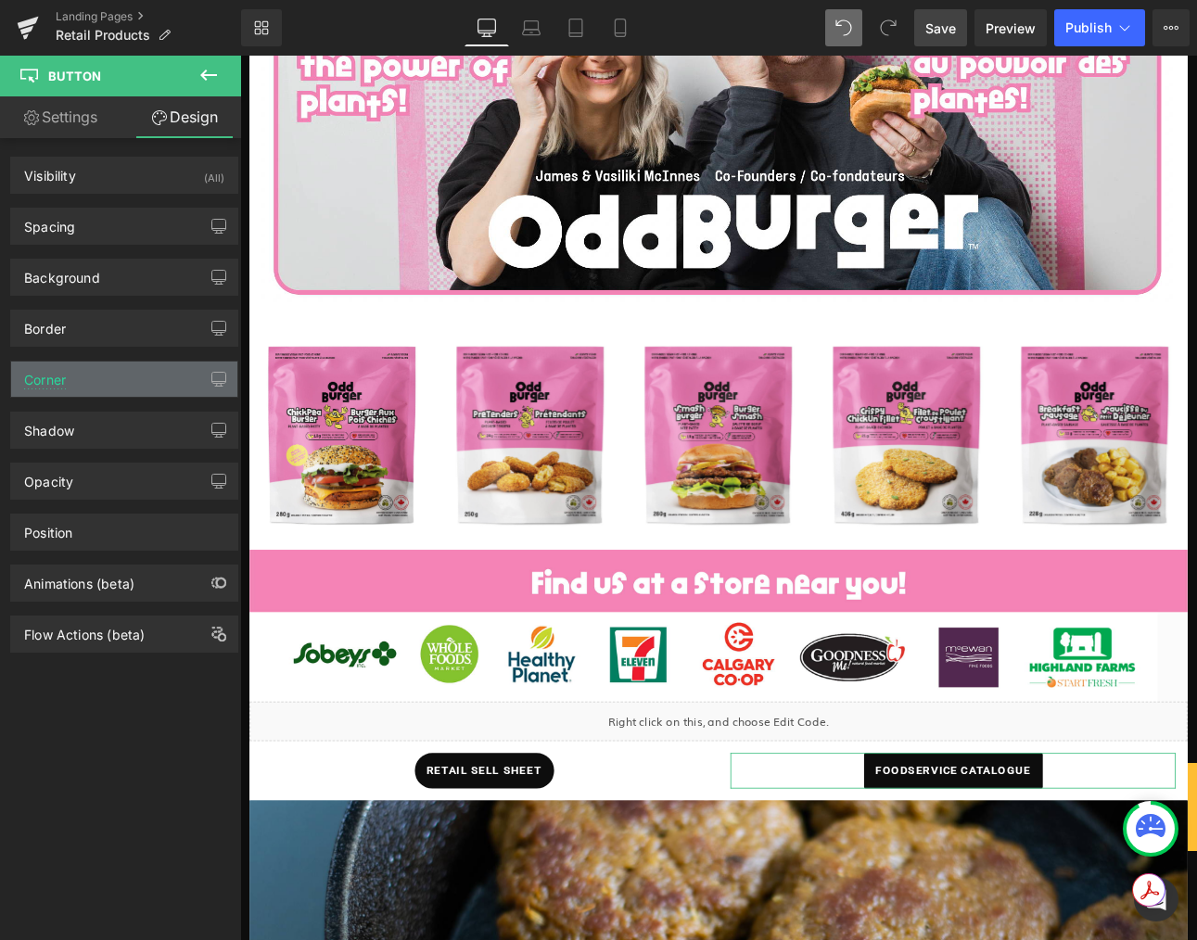
click at [95, 380] on div "Corner" at bounding box center [124, 379] width 226 height 35
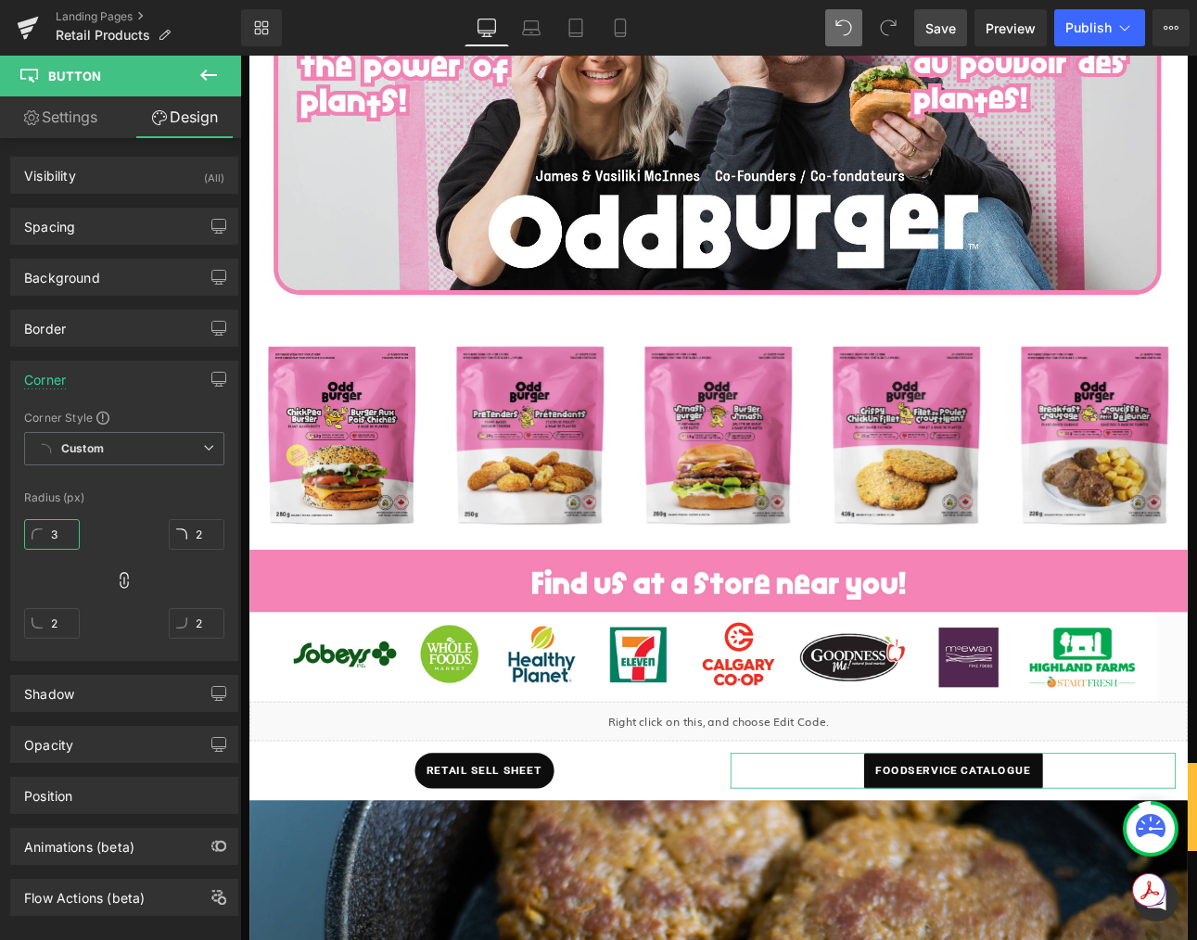
drag, startPoint x: 56, startPoint y: 536, endPoint x: 44, endPoint y: 533, distance: 11.5
click at [41, 533] on input "3" at bounding box center [52, 534] width 56 height 31
type input "22"
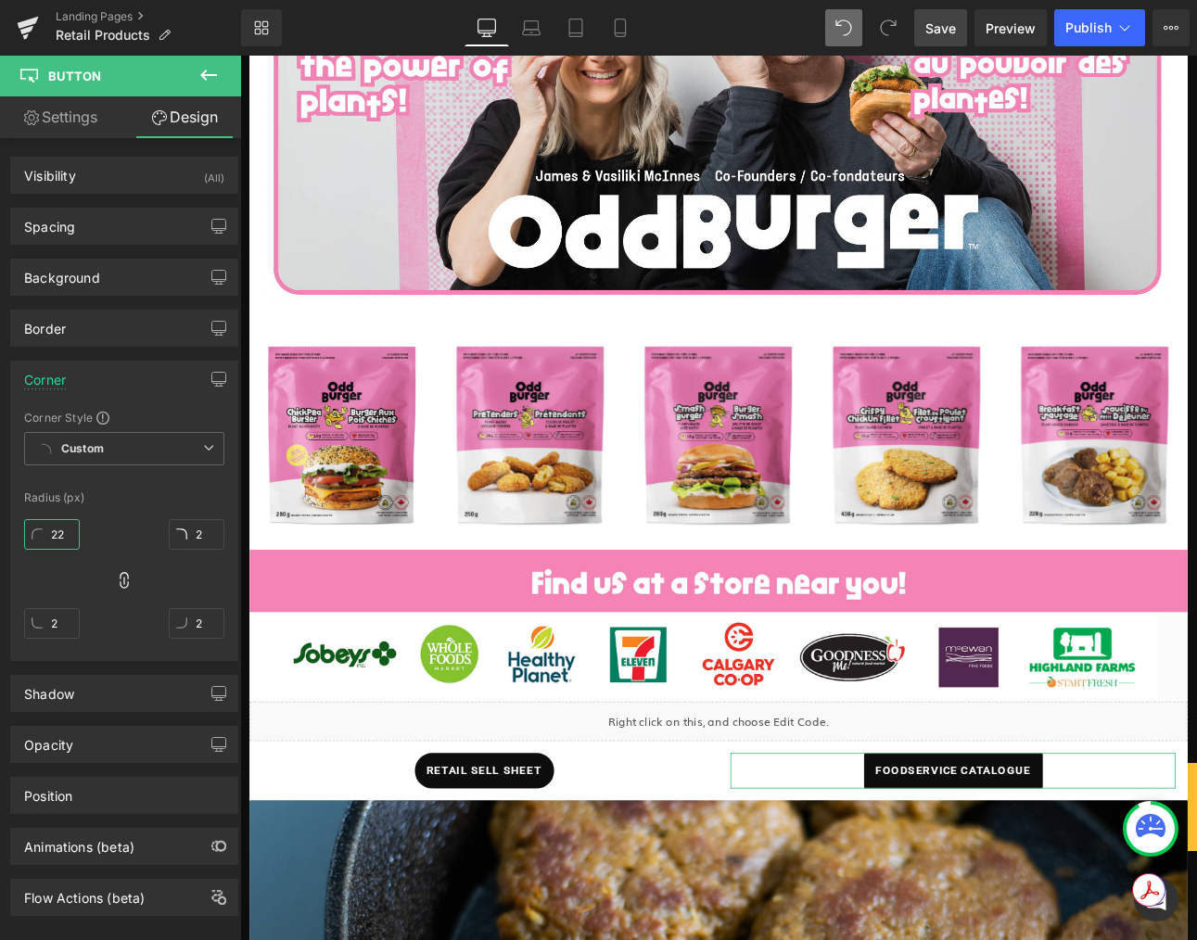
type input "22"
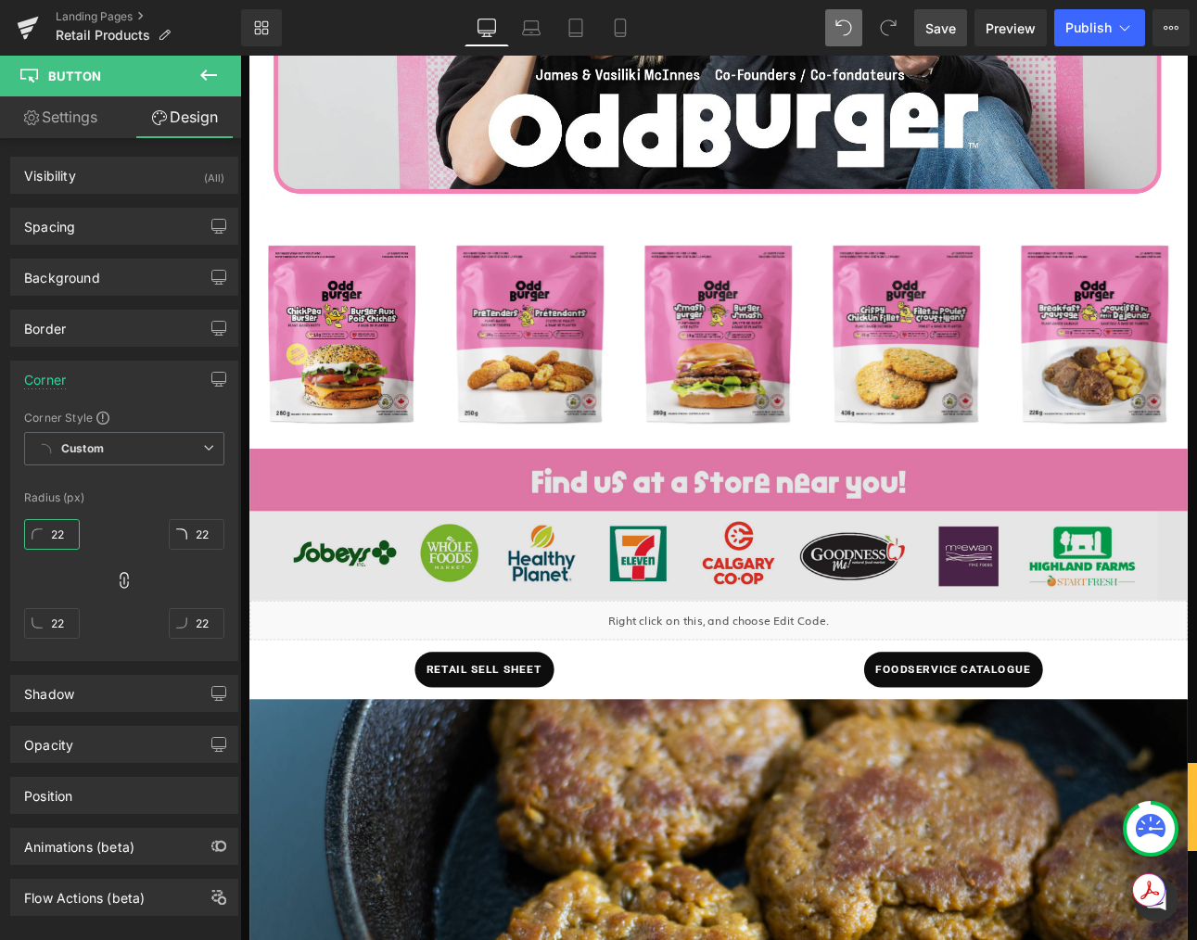
scroll to position [630, 0]
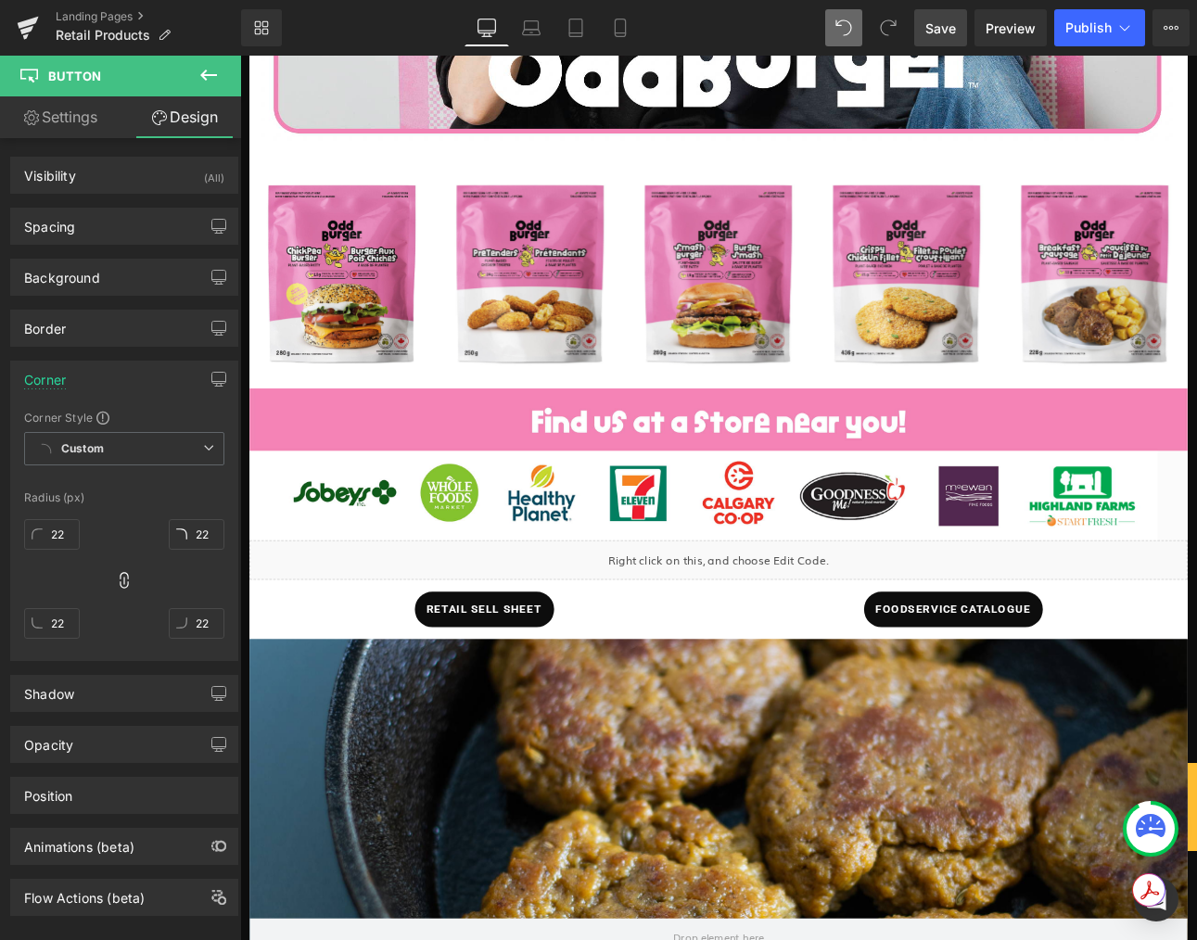
click at [944, 19] on span "Save" at bounding box center [940, 28] width 31 height 19
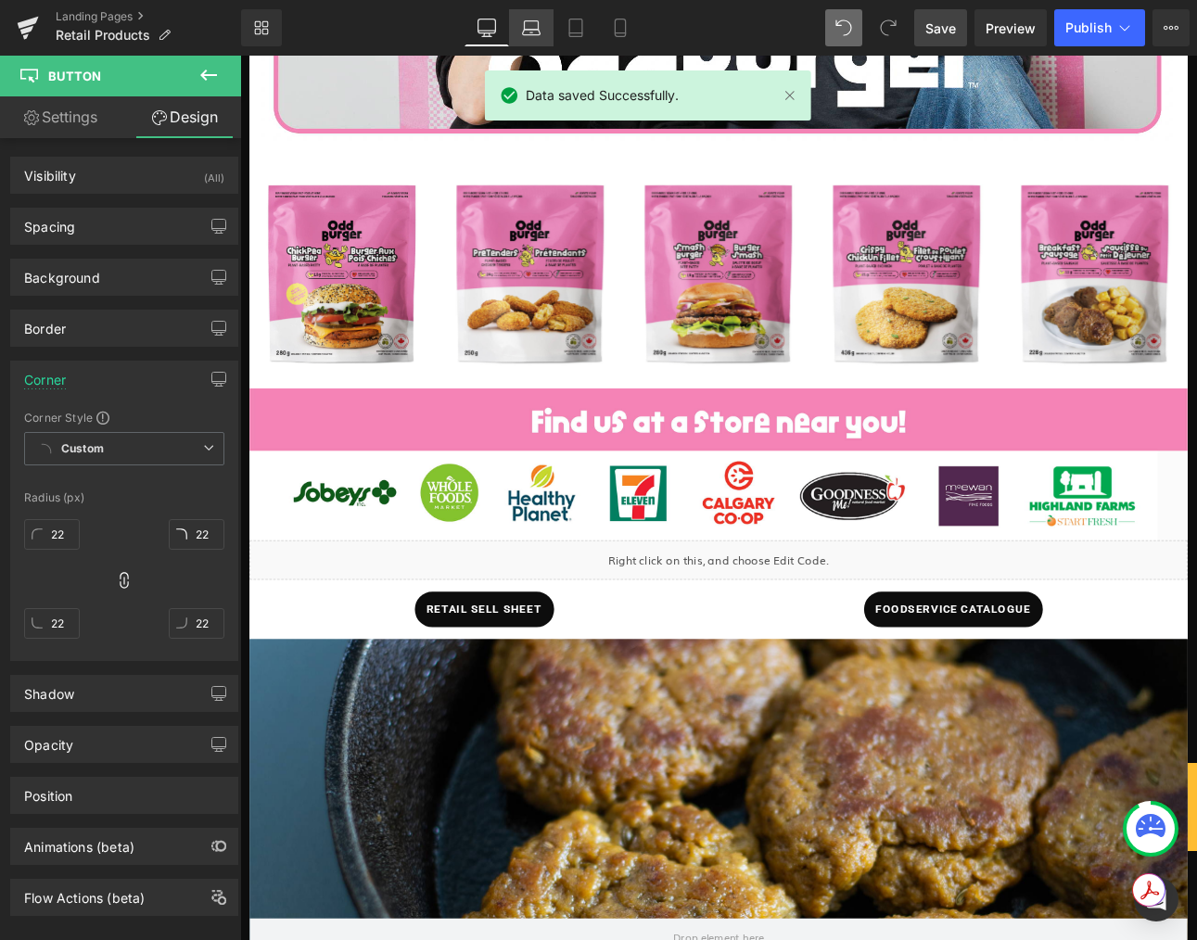
click at [527, 28] on icon at bounding box center [531, 28] width 19 height 19
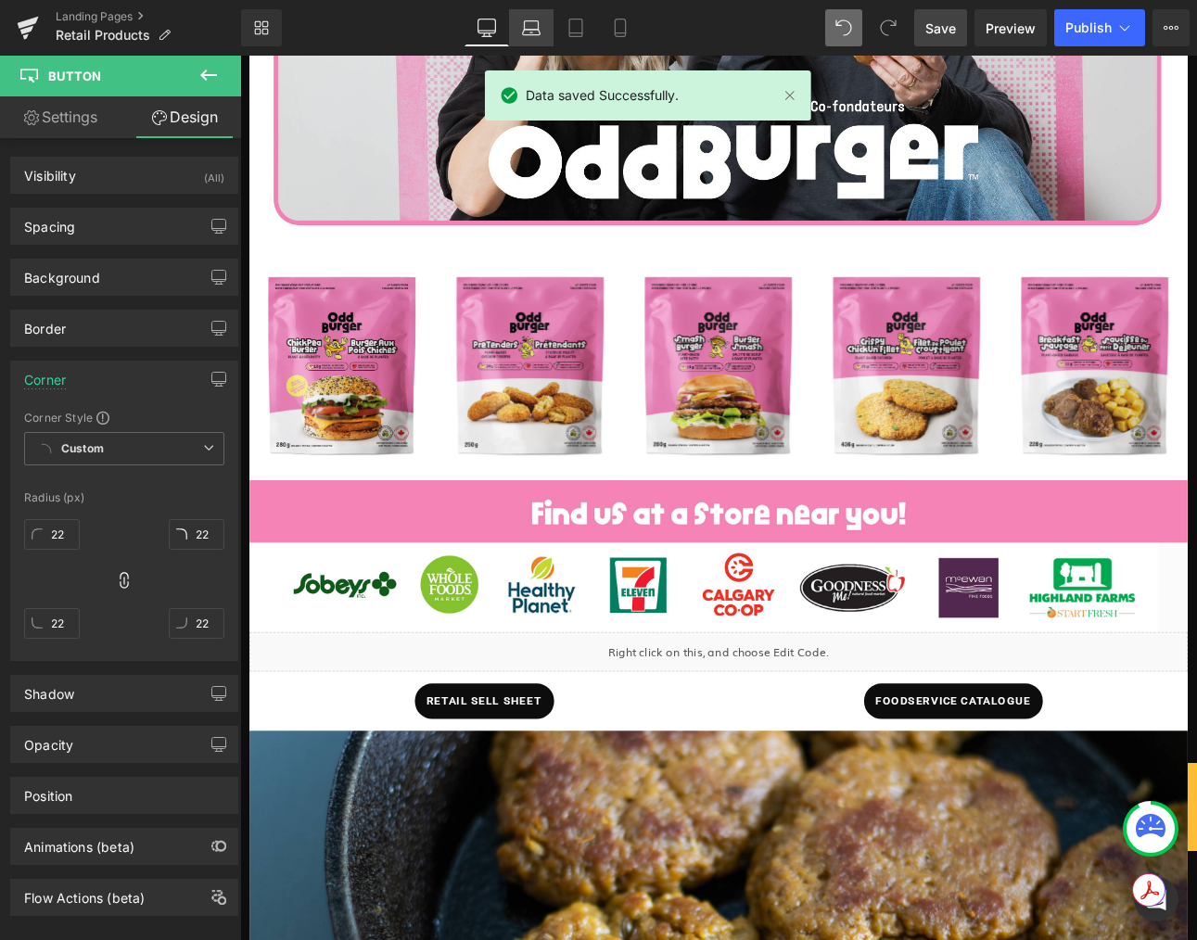
type input "2"
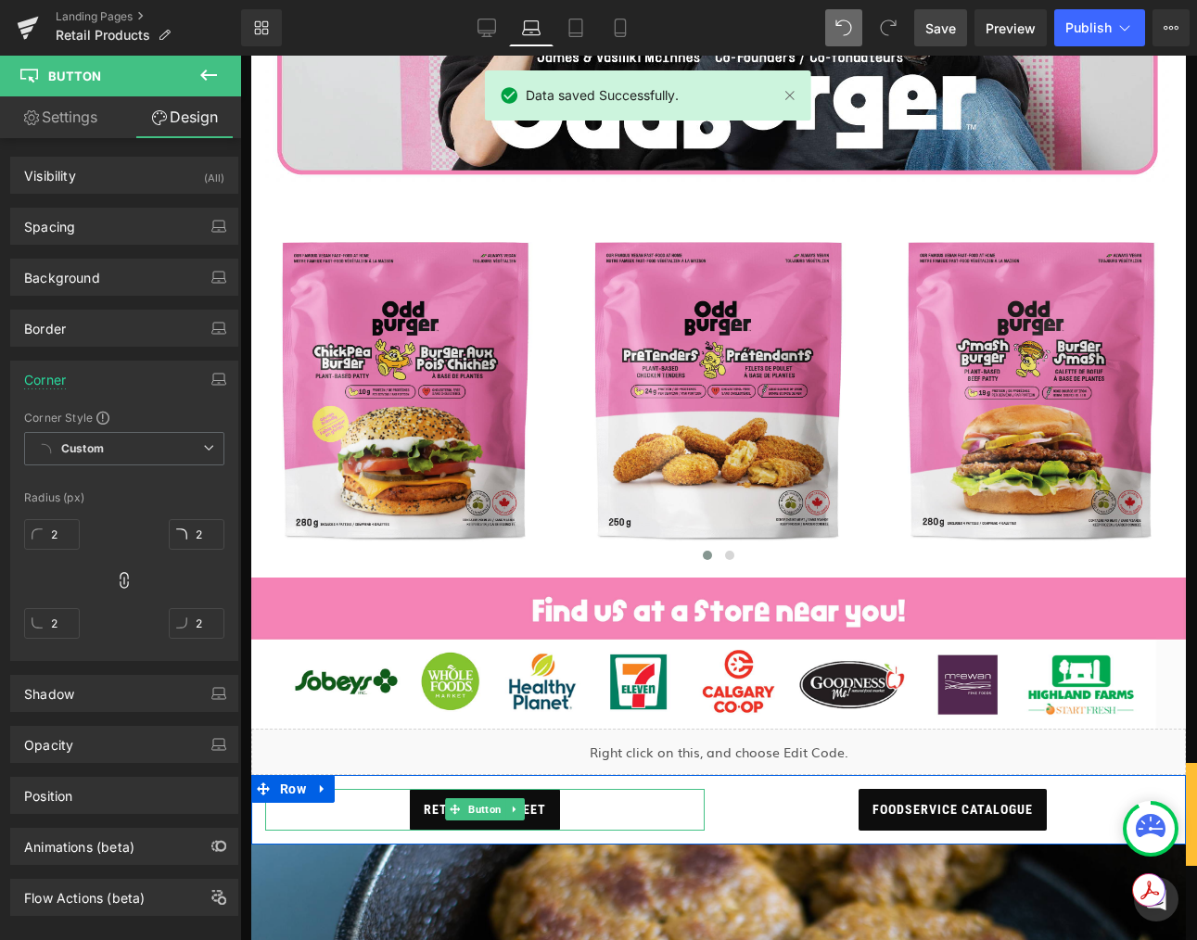
click at [546, 810] on span "retail sell sheet" at bounding box center [485, 810] width 122 height 42
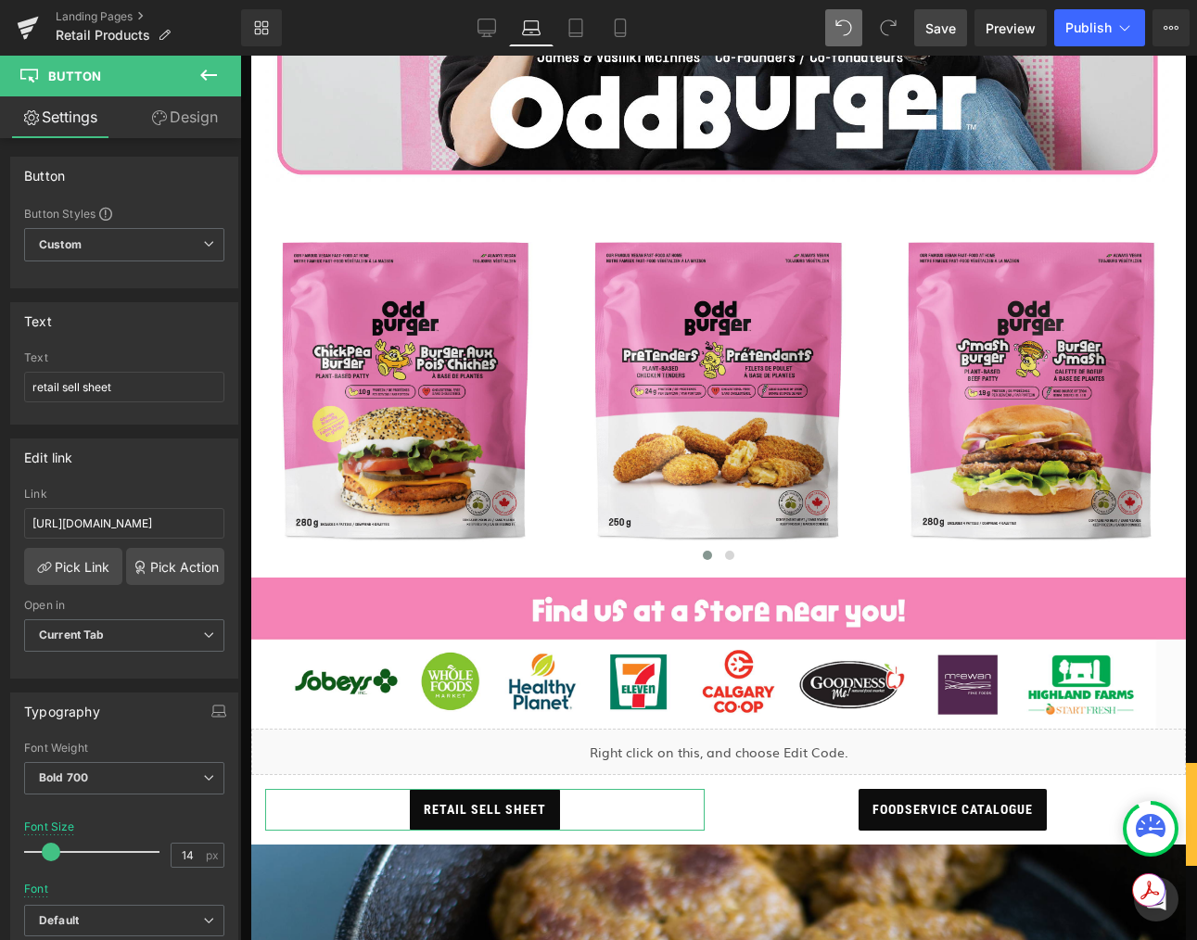
click at [191, 130] on link "Design" at bounding box center [184, 117] width 121 height 42
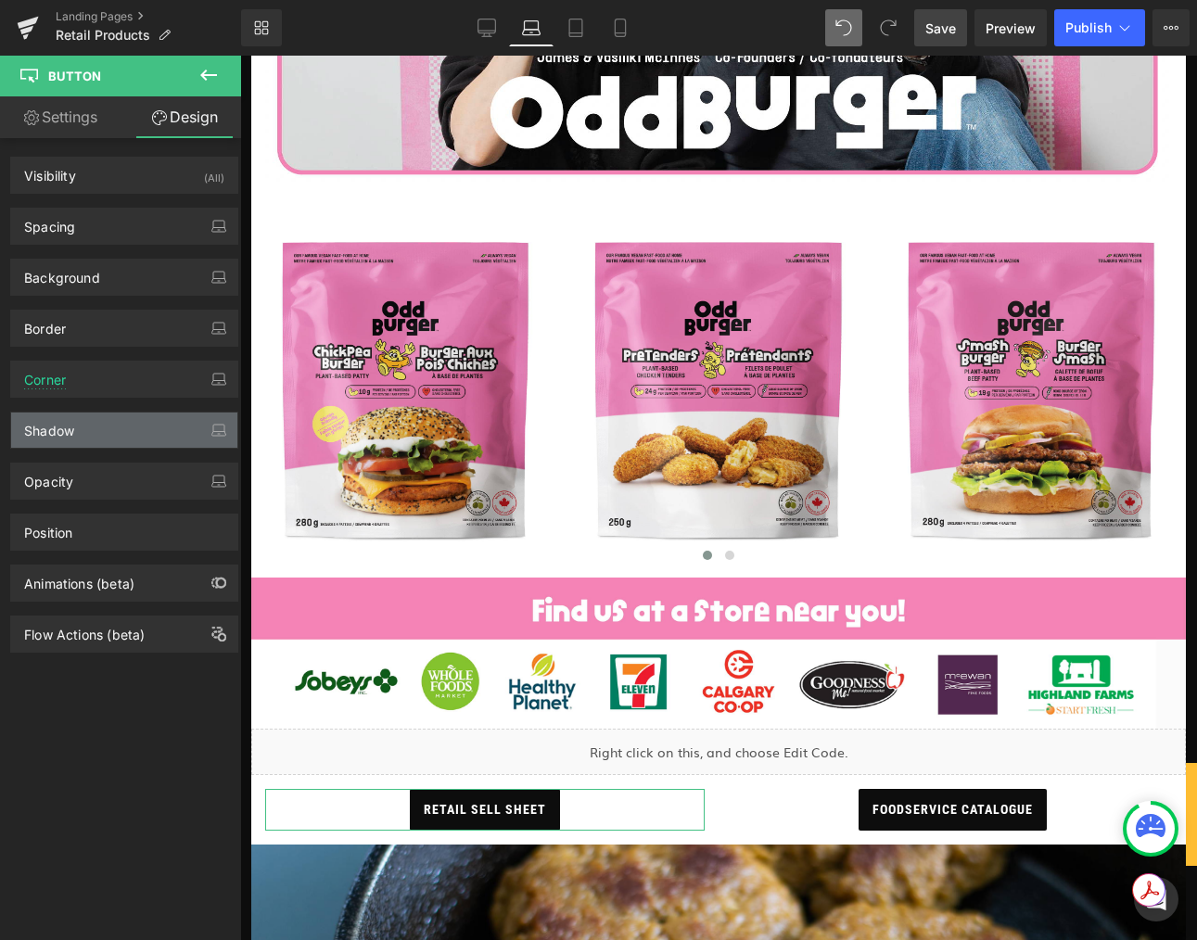
type input "2"
drag, startPoint x: 93, startPoint y: 390, endPoint x: 93, endPoint y: 404, distance: 13.9
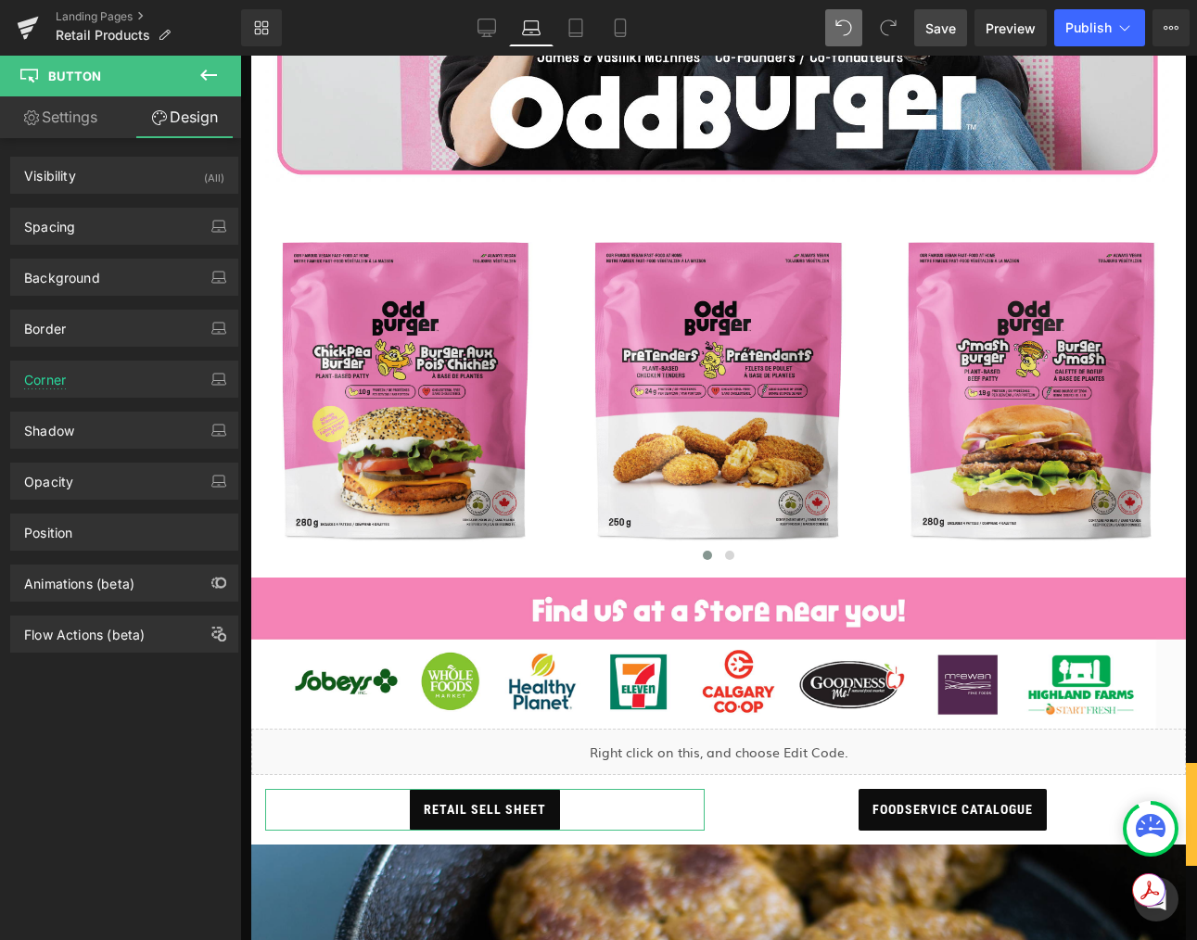
click at [93, 390] on div "Corner" at bounding box center [124, 379] width 226 height 35
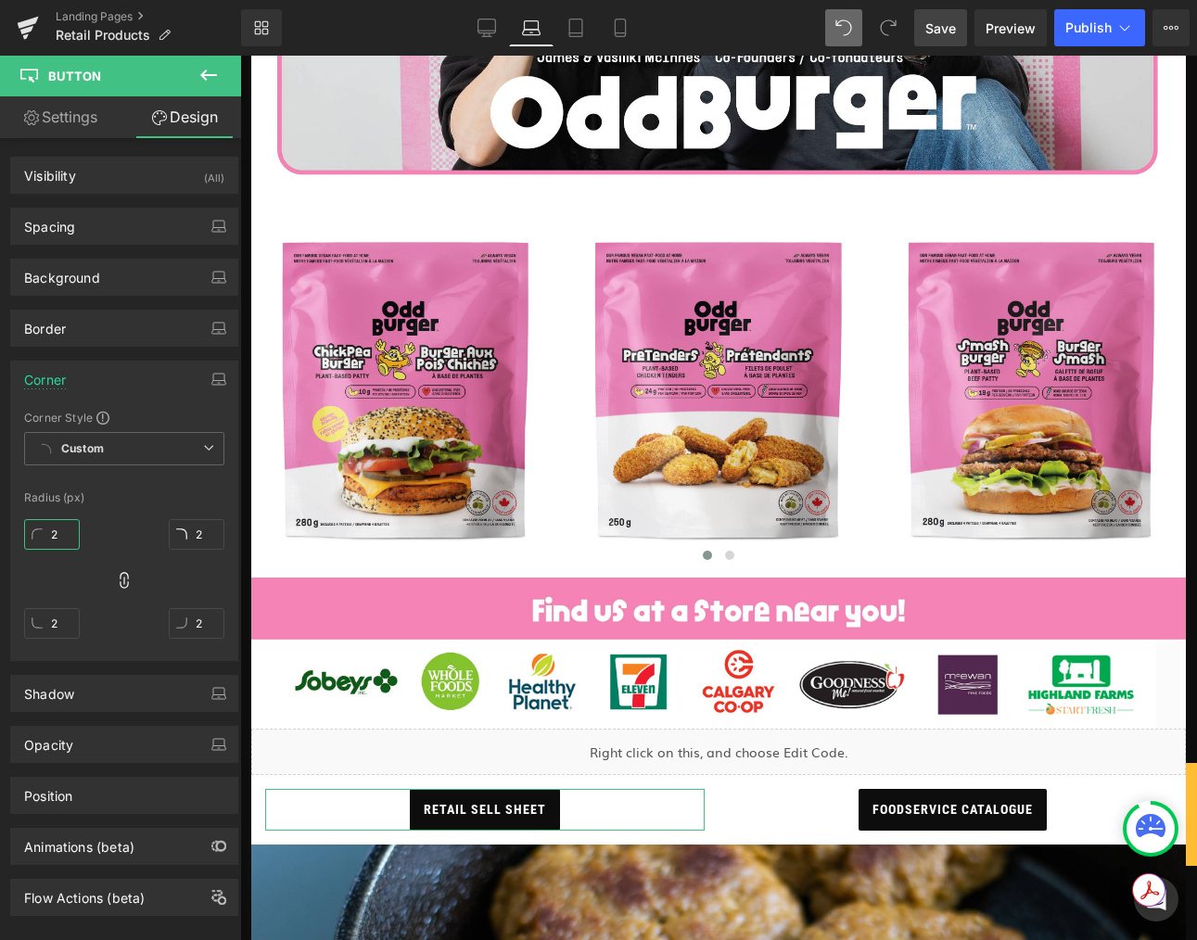
click at [58, 527] on input "2" at bounding box center [52, 534] width 56 height 31
type input "22"
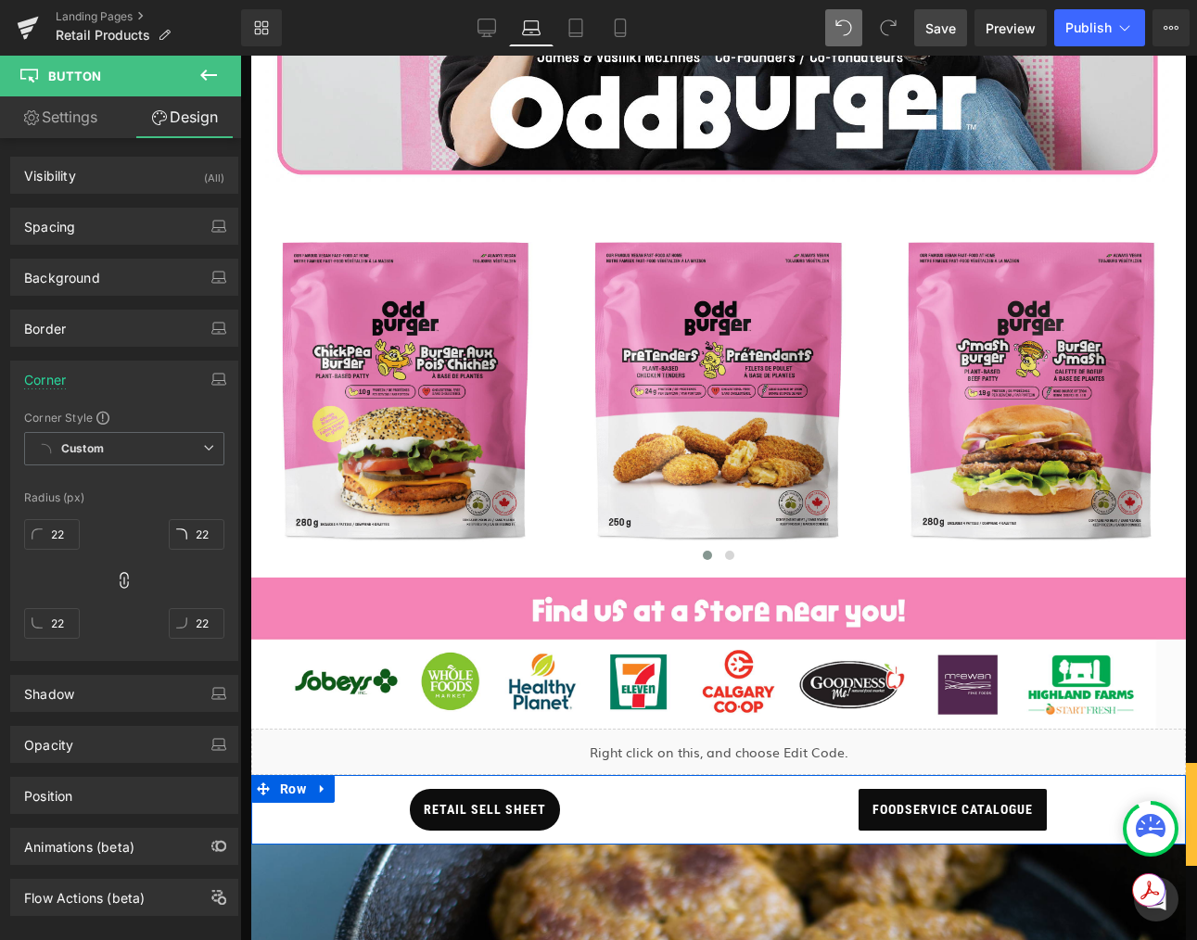
click at [872, 812] on span "foodservice catalogue" at bounding box center [952, 810] width 160 height 42
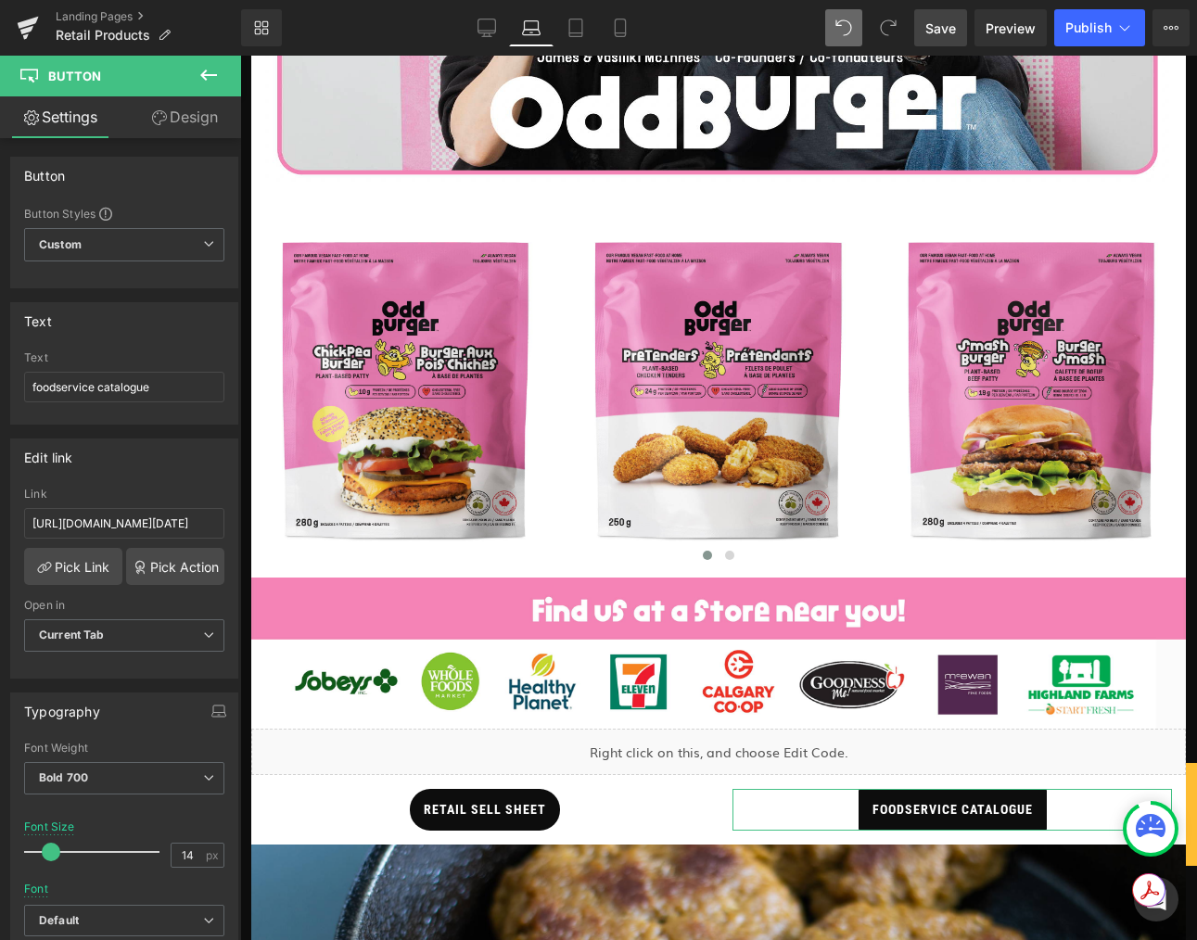
drag, startPoint x: 216, startPoint y: 126, endPoint x: 52, endPoint y: 468, distance: 379.4
click at [216, 126] on link "Design" at bounding box center [184, 117] width 121 height 42
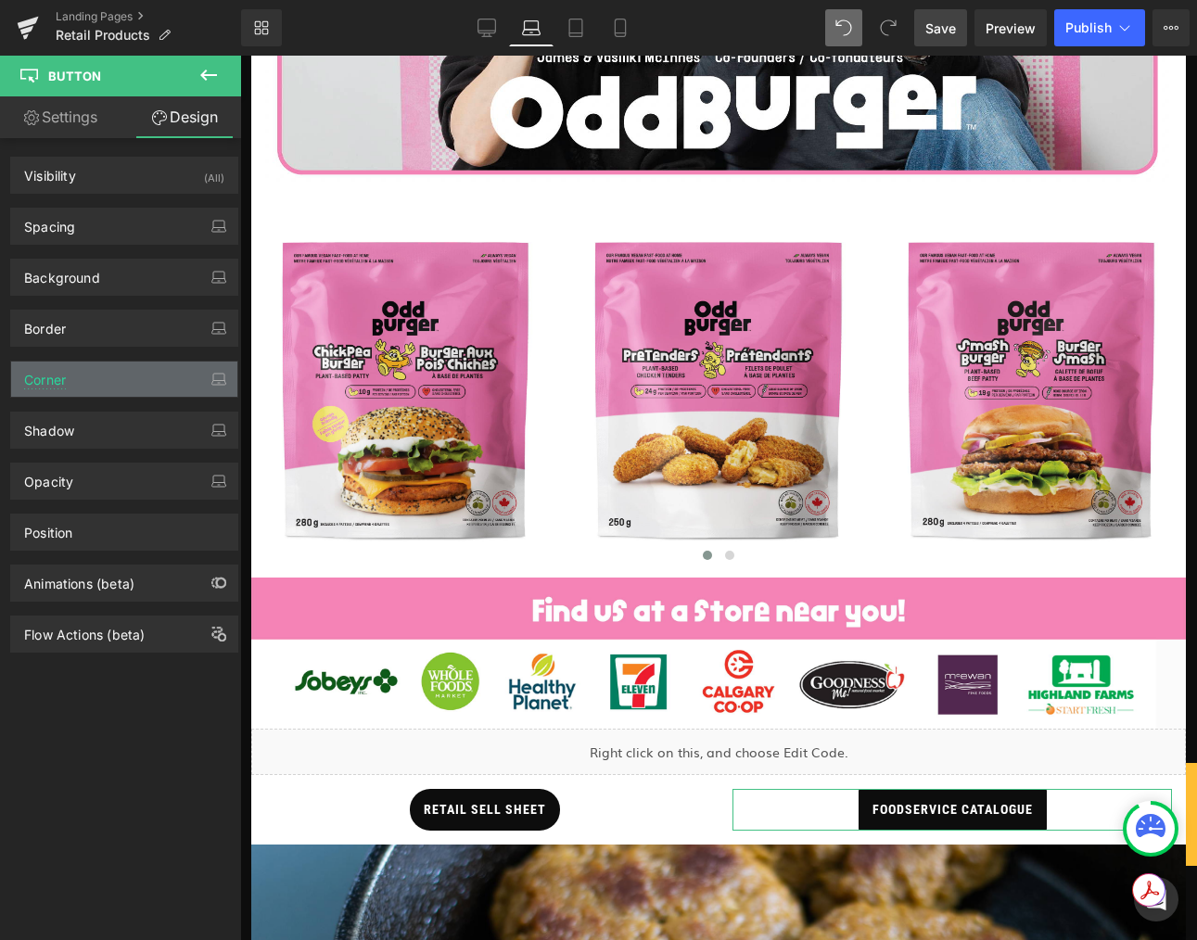
type input "2"
click at [95, 381] on div "Corner" at bounding box center [124, 379] width 226 height 35
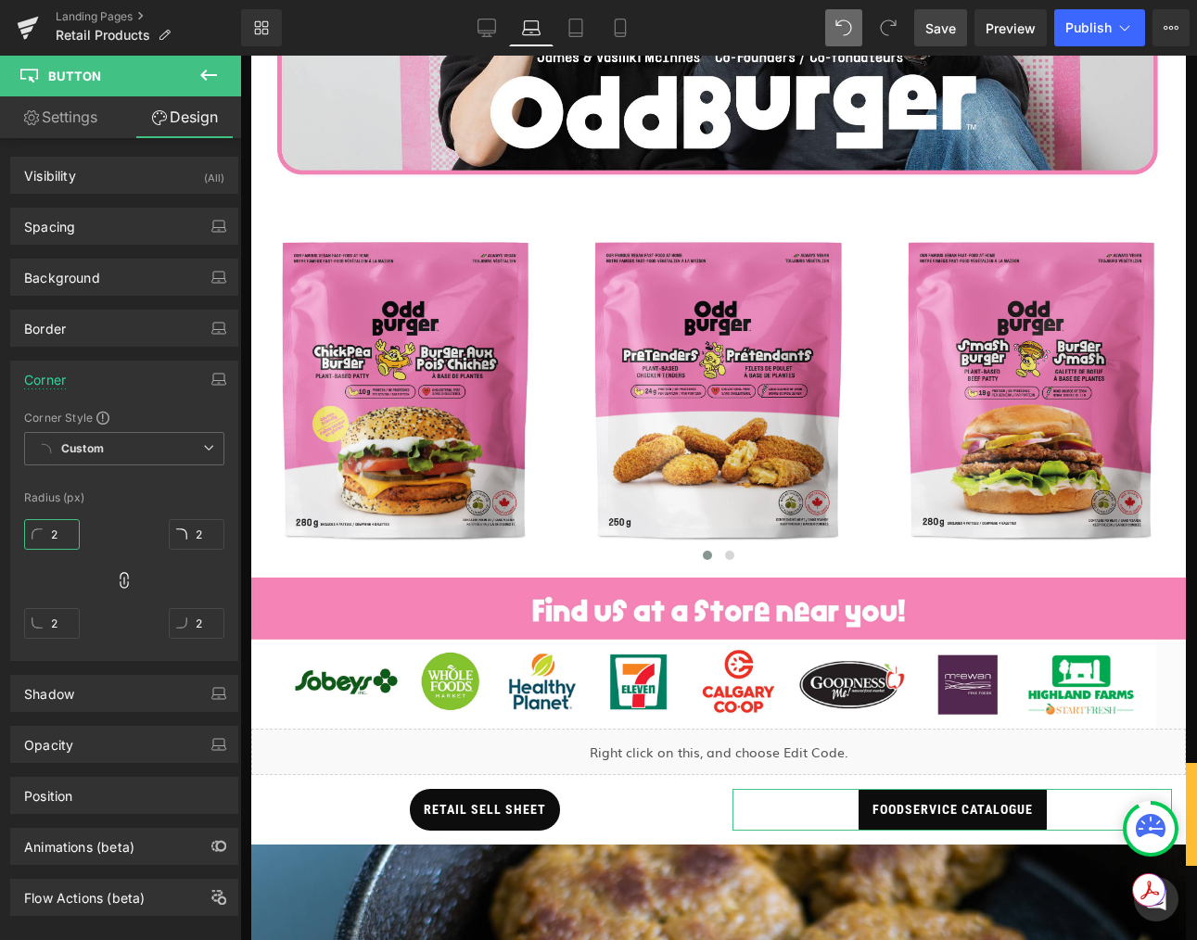
click at [65, 529] on input "2" at bounding box center [52, 534] width 56 height 31
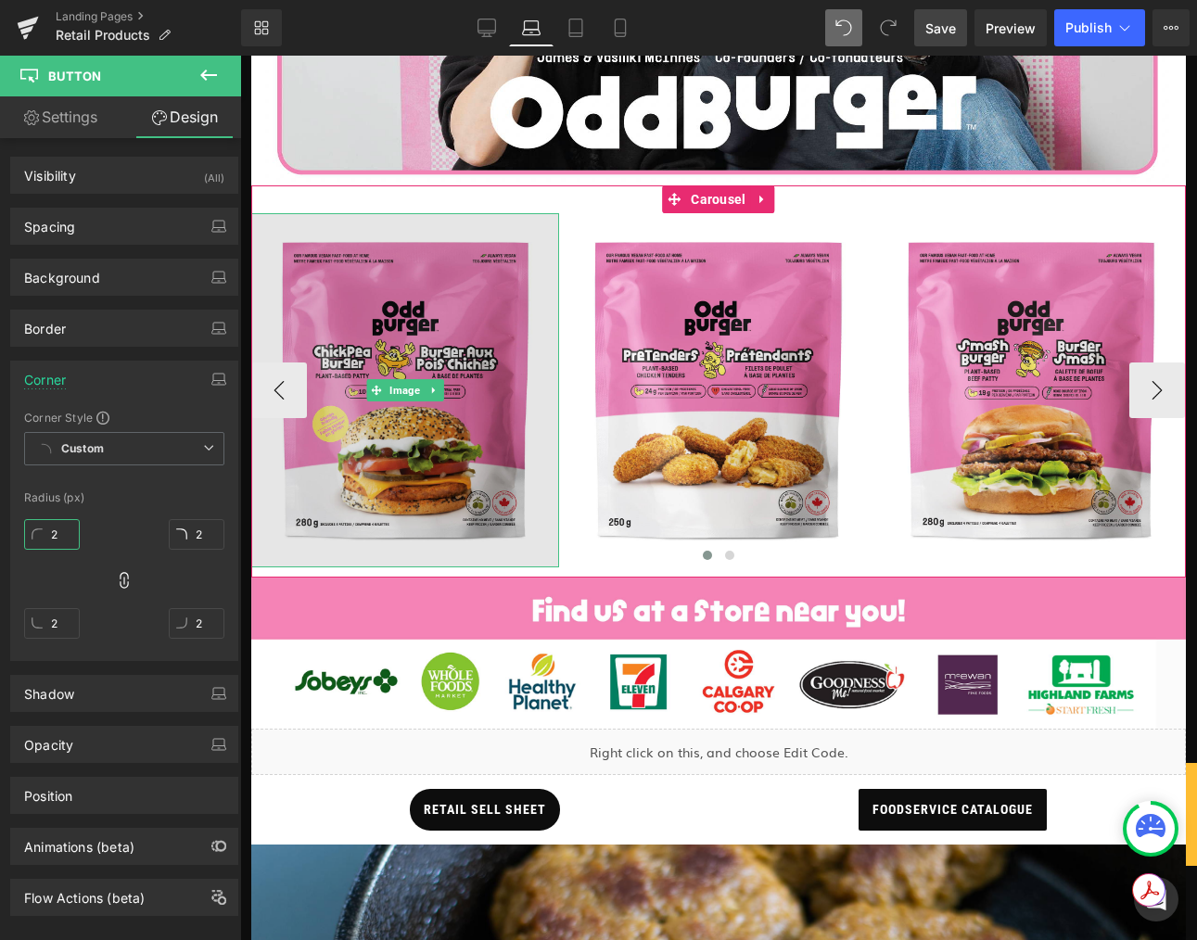
type input "22"
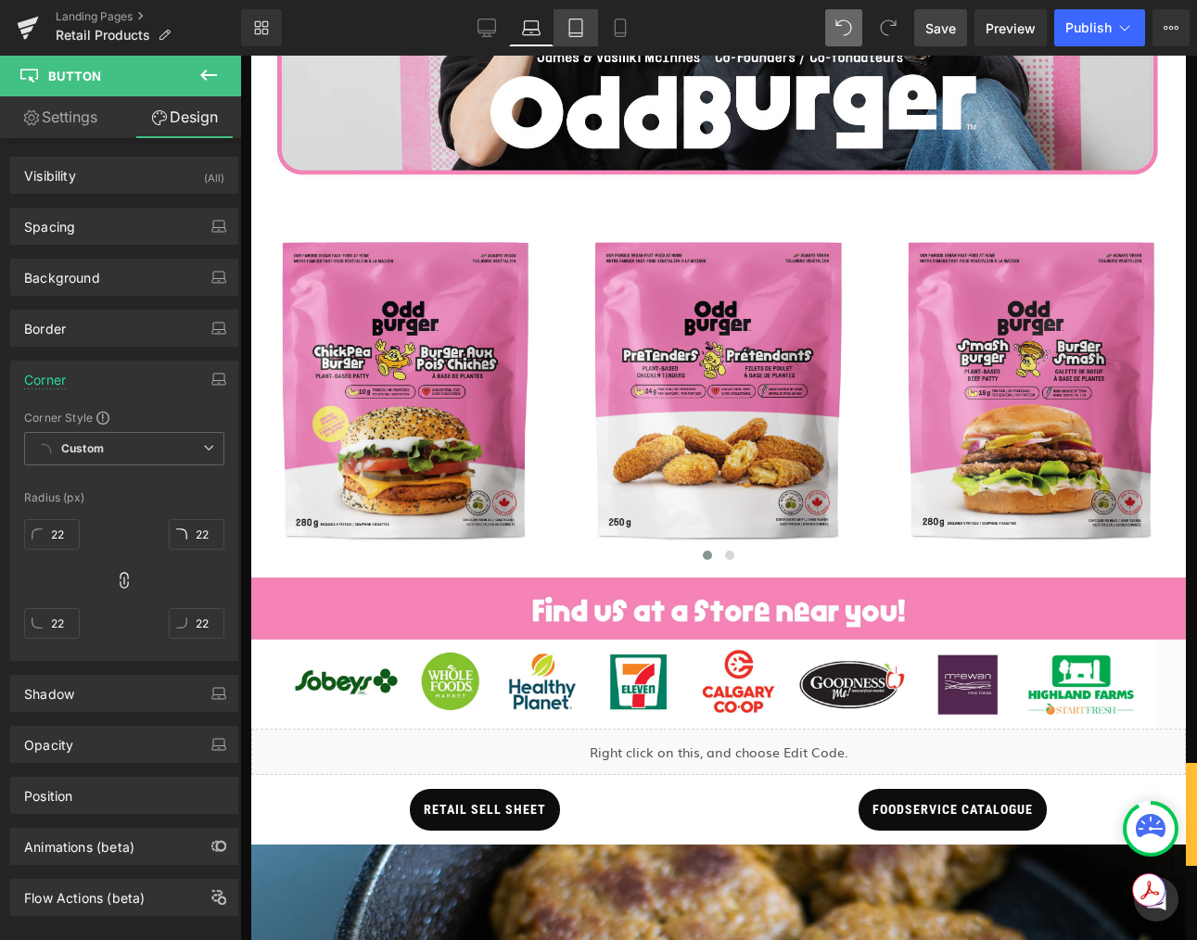
click at [577, 30] on icon at bounding box center [575, 28] width 19 height 19
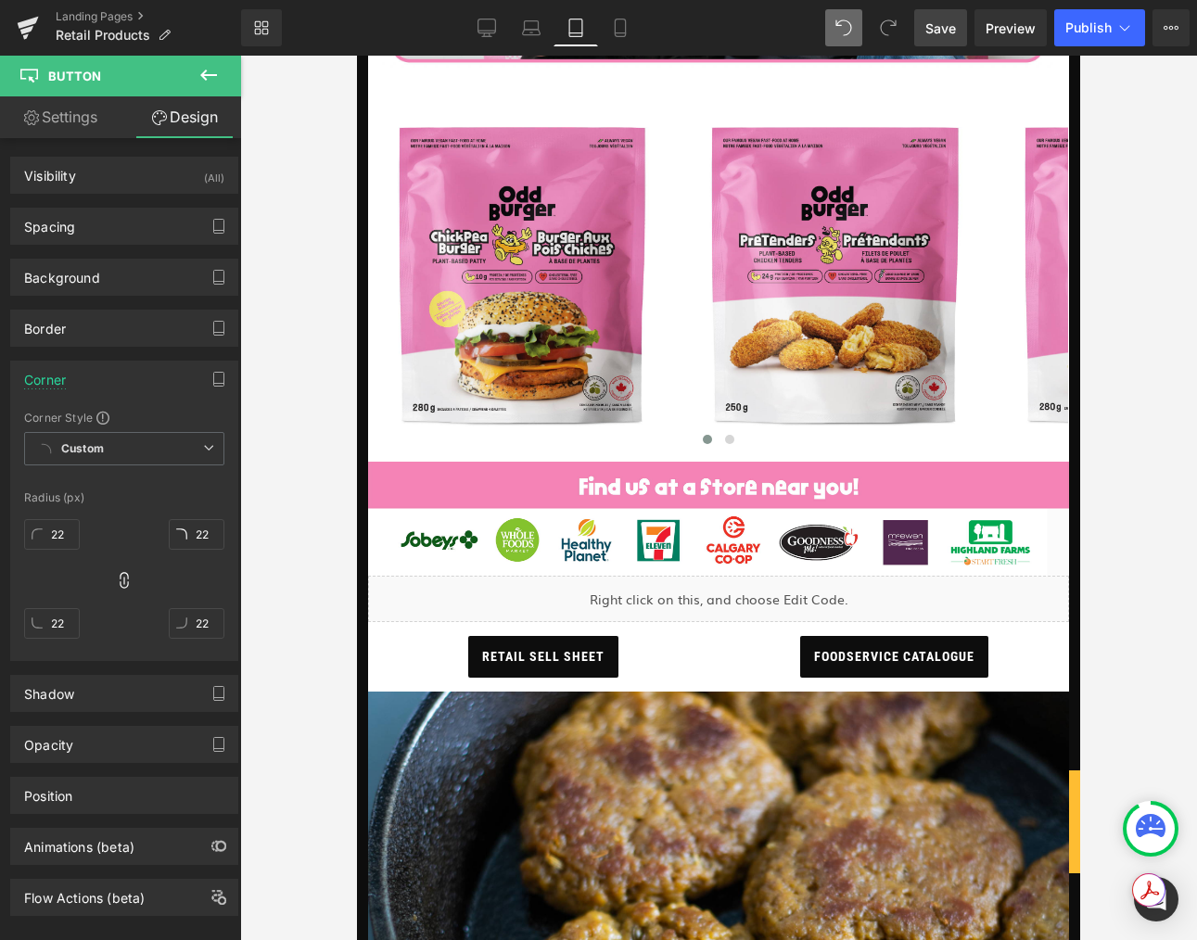
type input "2"
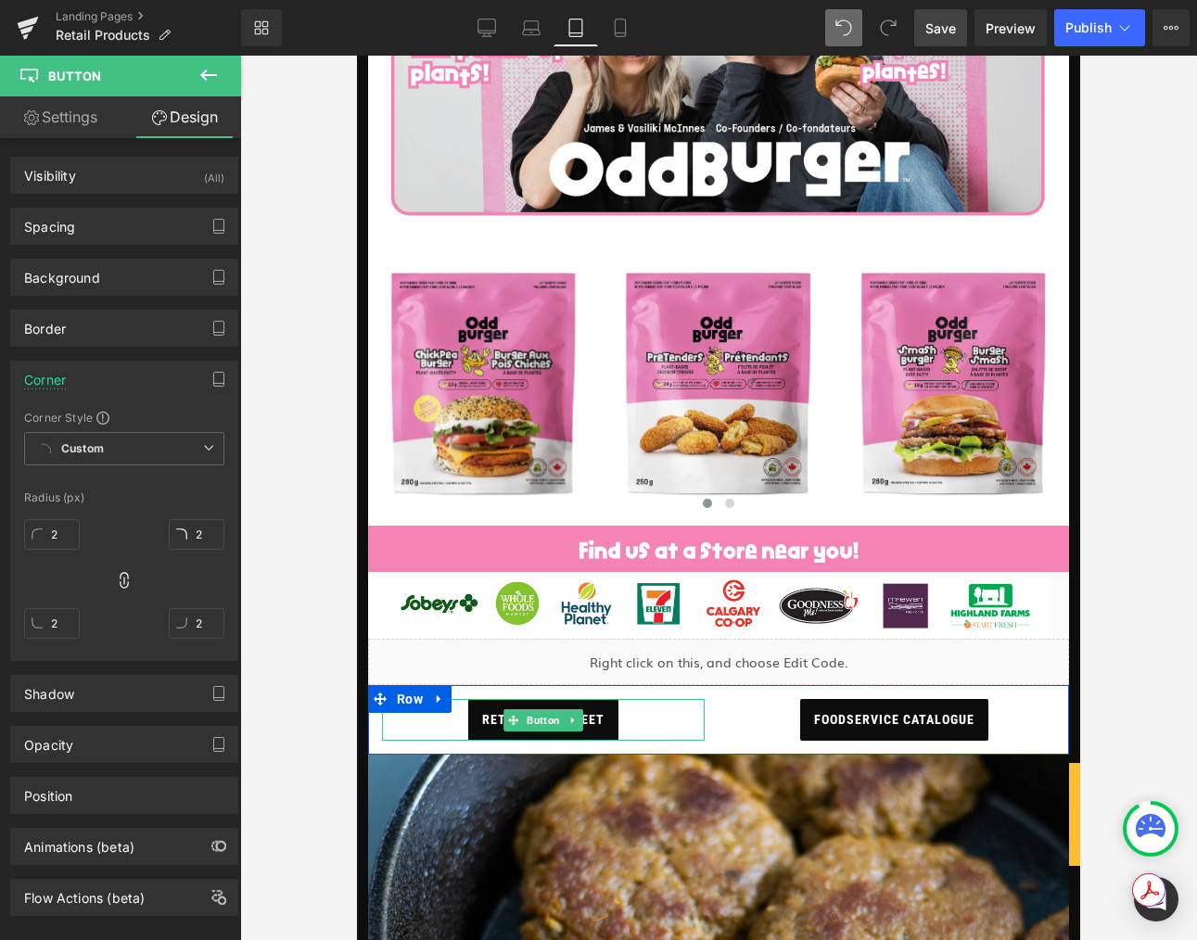
click at [604, 724] on span "retail sell sheet" at bounding box center [543, 720] width 122 height 42
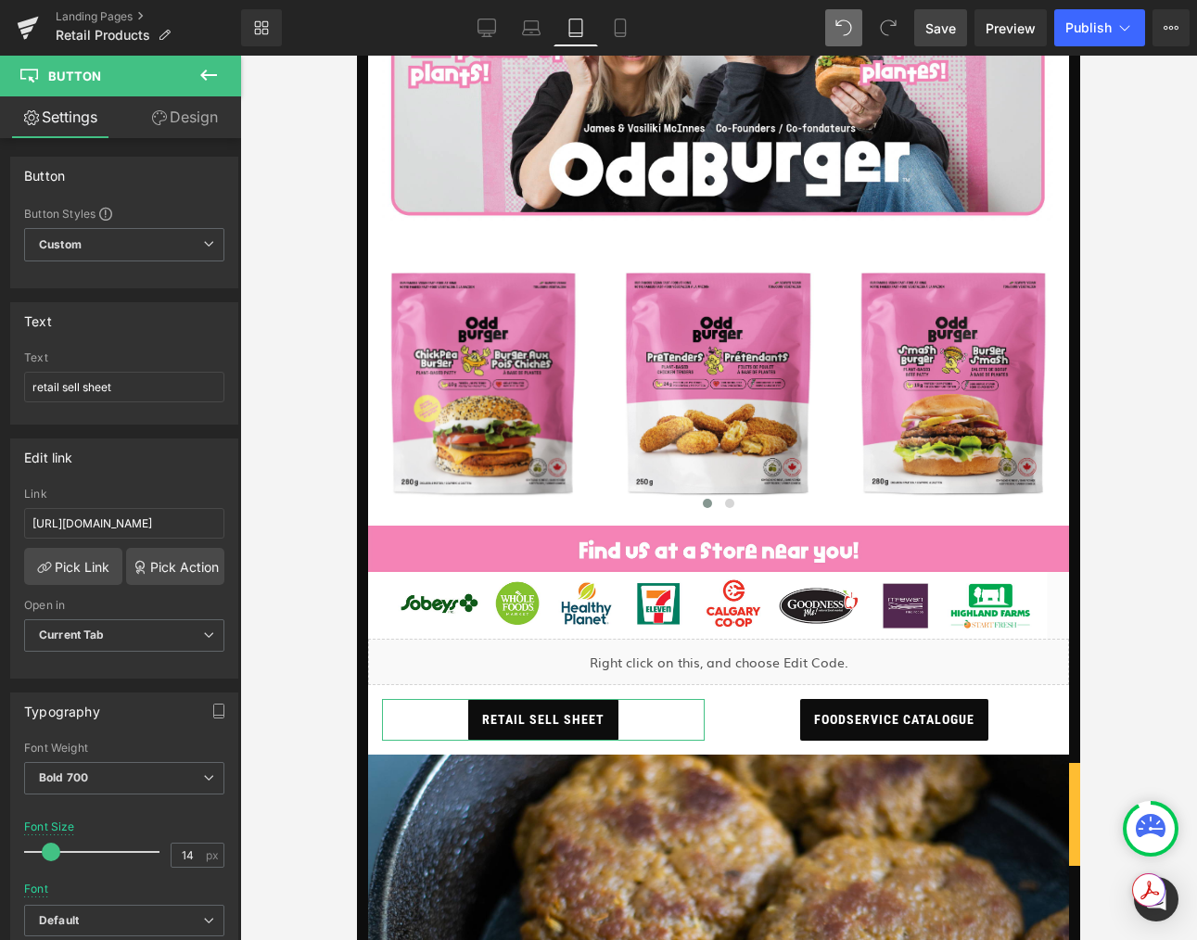
click at [189, 133] on link "Design" at bounding box center [184, 117] width 121 height 42
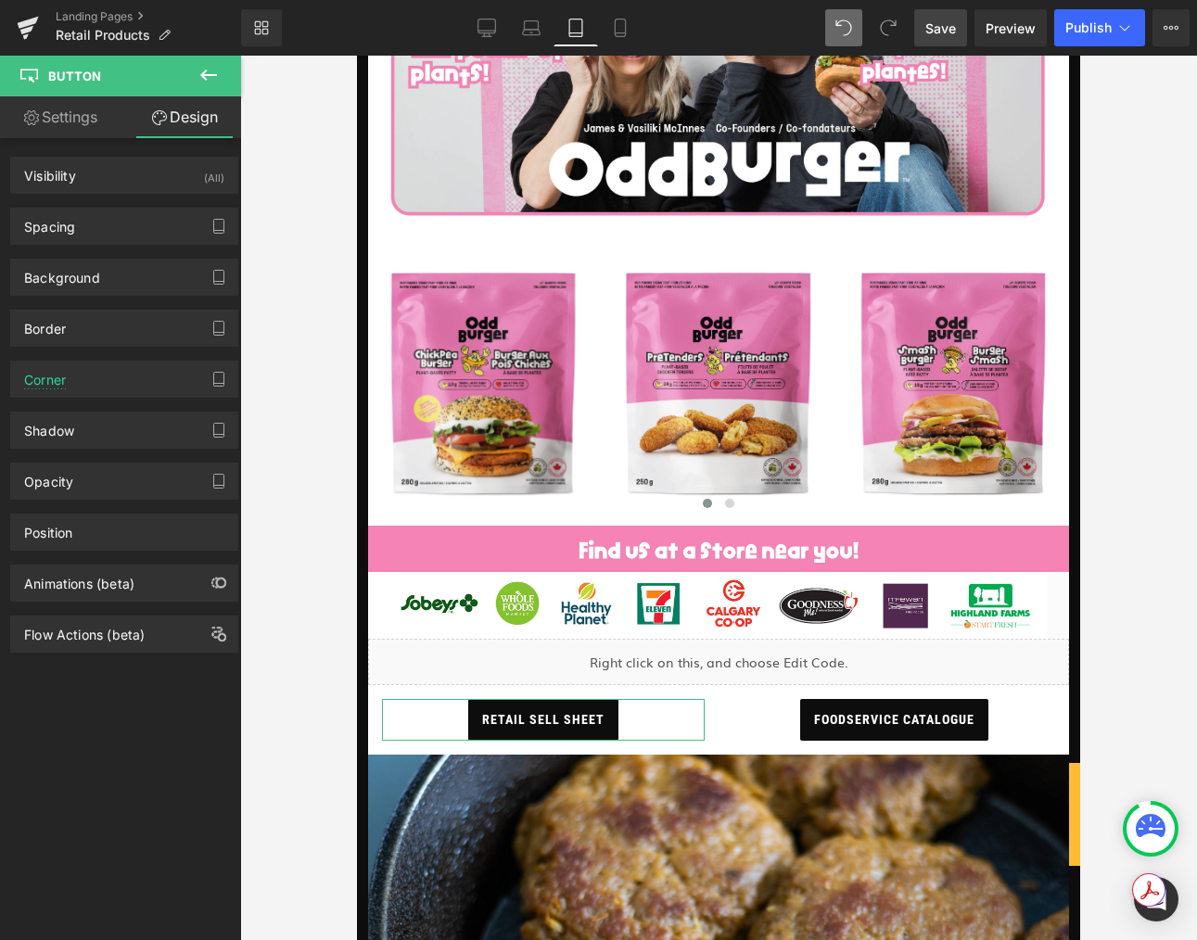
type input "2"
click at [126, 382] on div "Corner" at bounding box center [124, 379] width 226 height 35
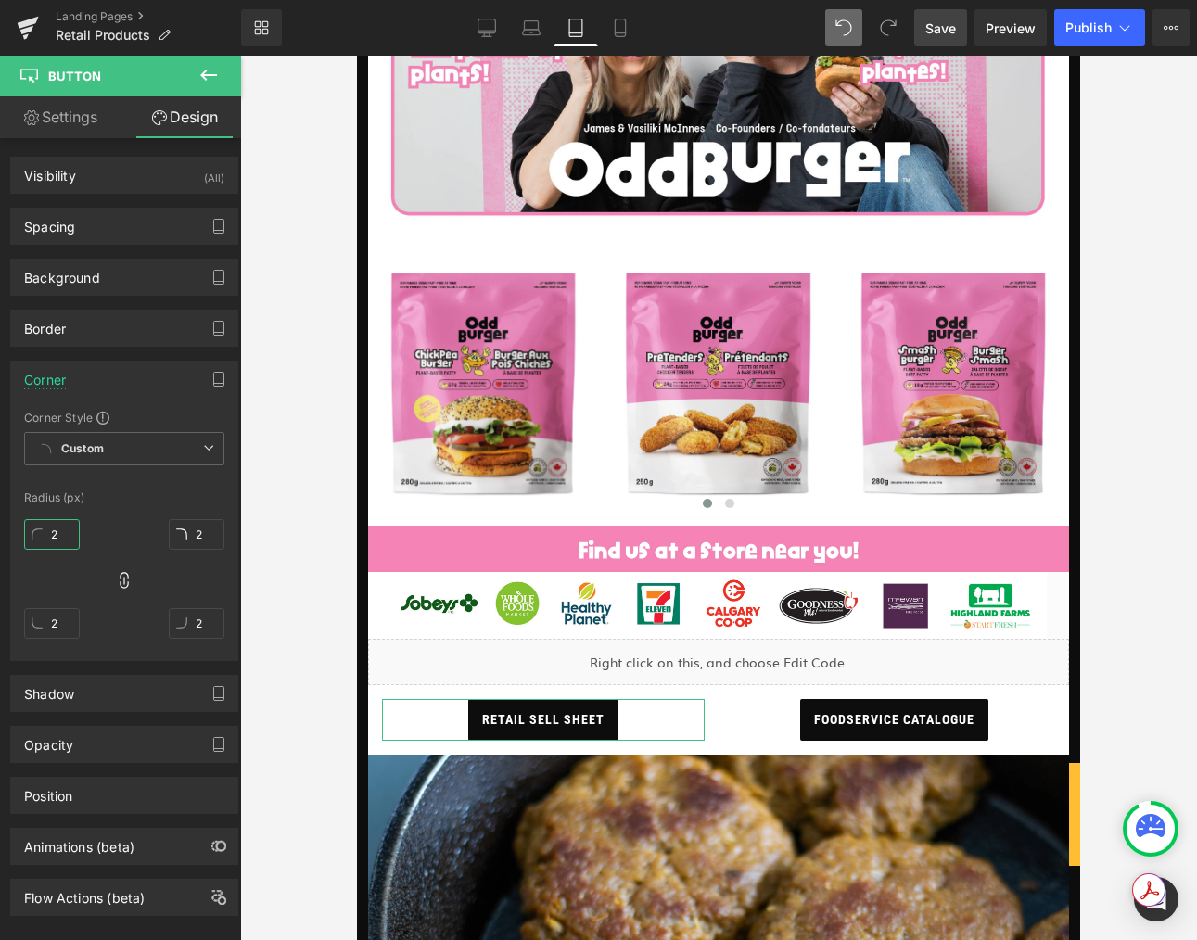
click at [71, 533] on input "2" at bounding box center [52, 534] width 56 height 31
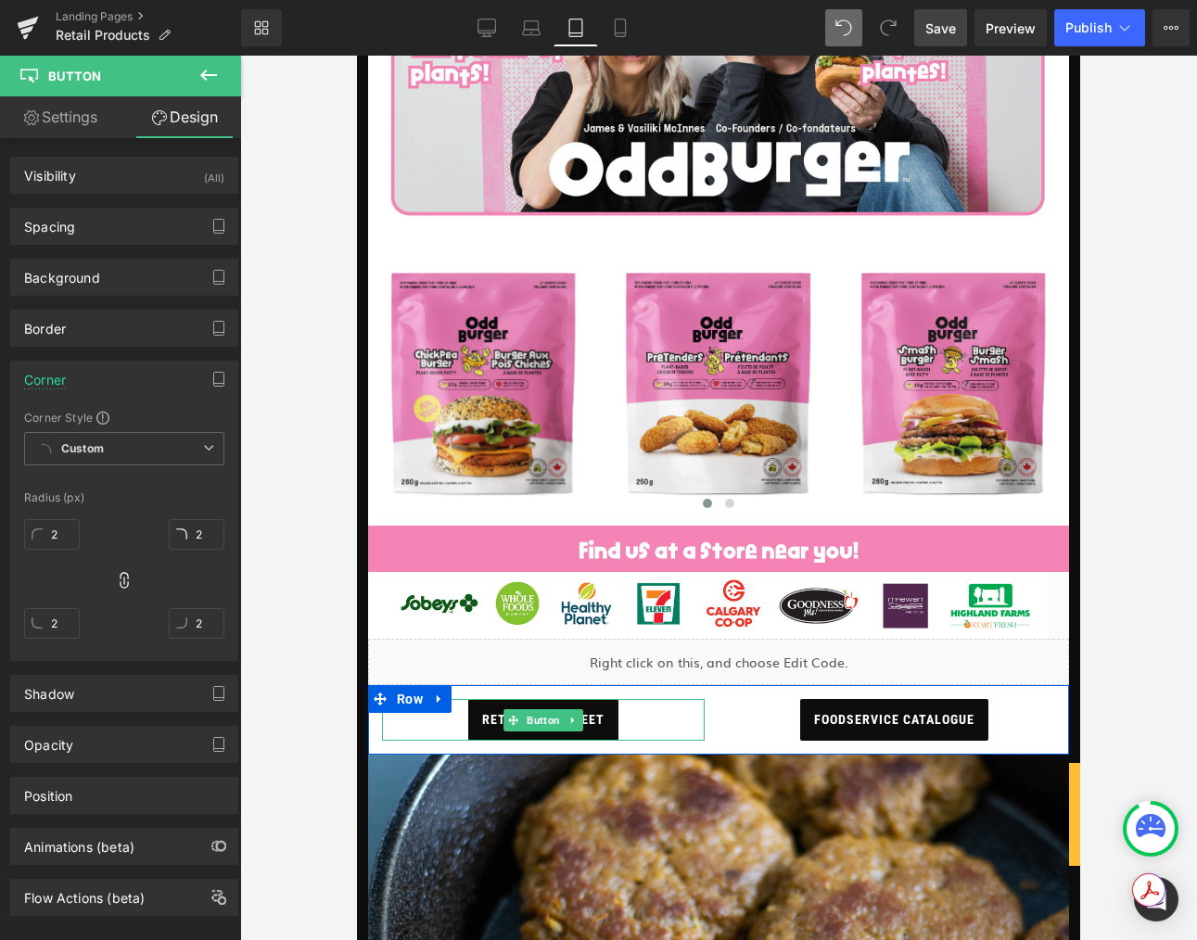
click at [595, 713] on span "retail sell sheet" at bounding box center [543, 720] width 122 height 42
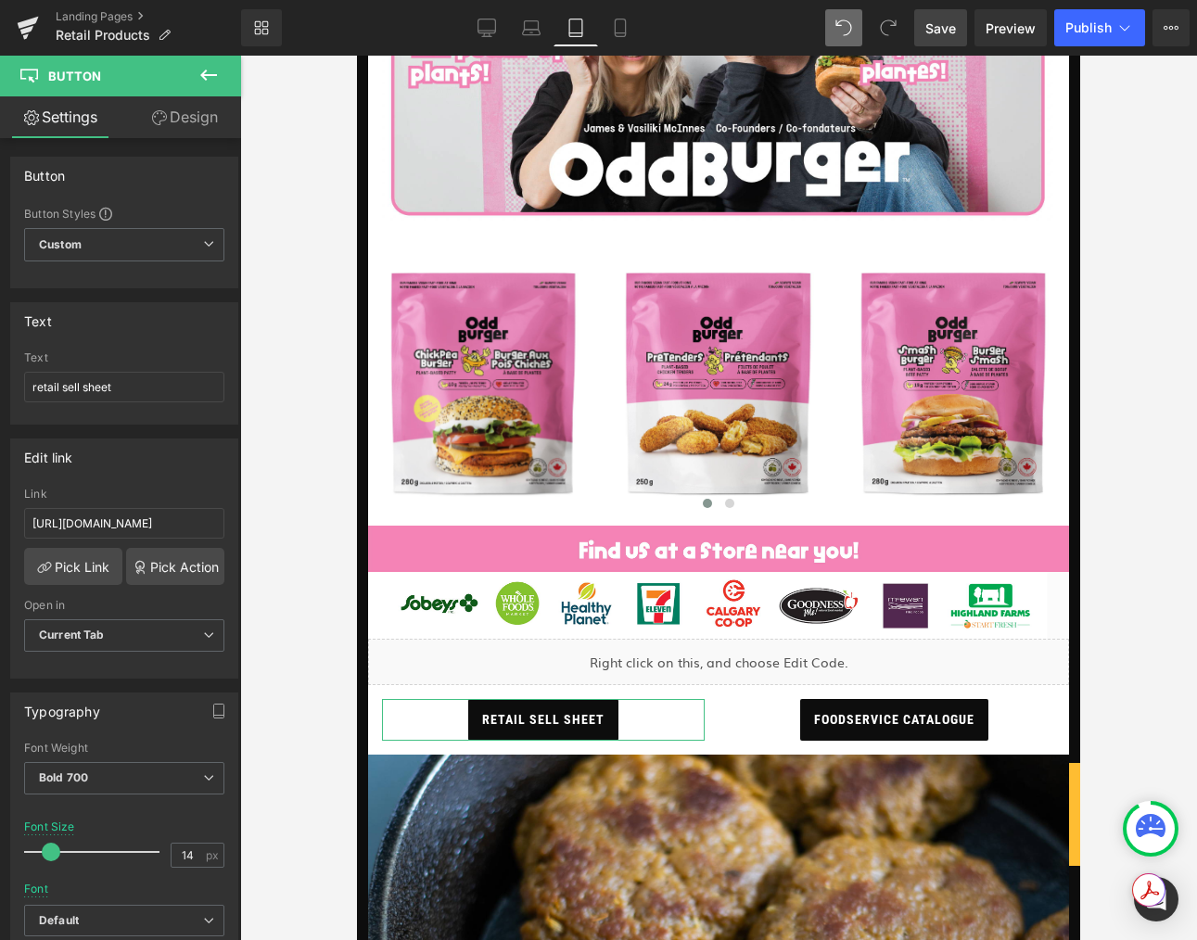
click at [188, 109] on link "Design" at bounding box center [184, 117] width 121 height 42
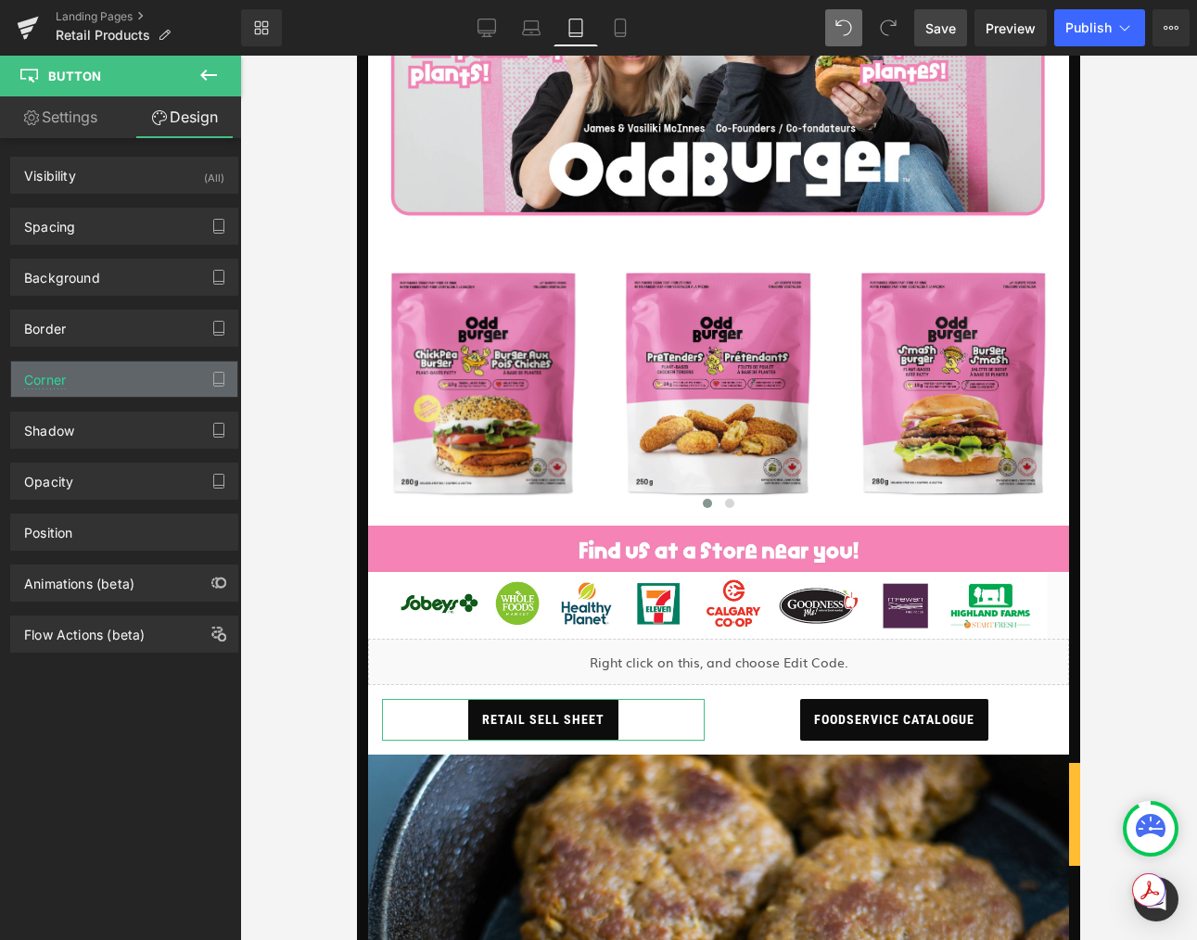
click at [80, 373] on div "Corner" at bounding box center [124, 379] width 226 height 35
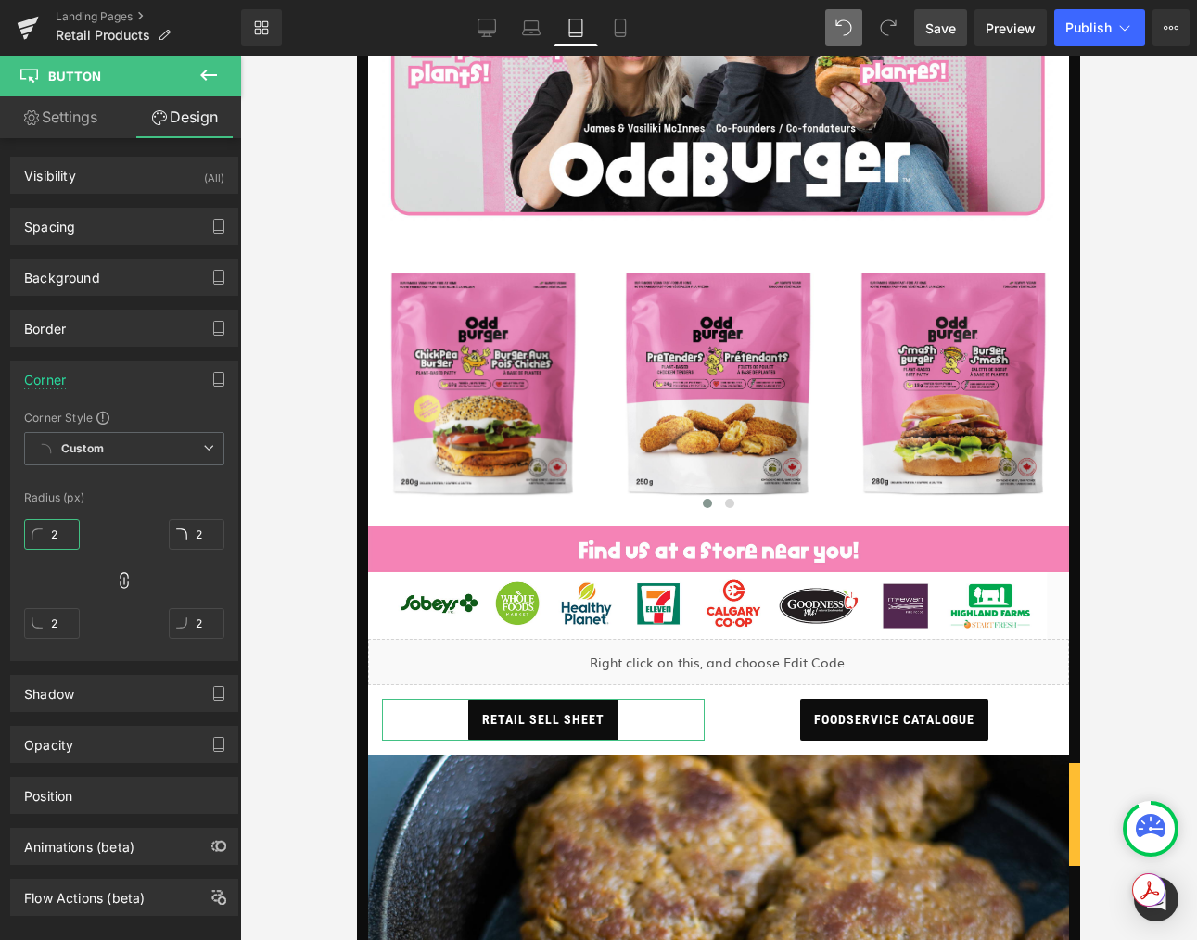
click at [65, 536] on input "2" at bounding box center [52, 534] width 56 height 31
type input "22"
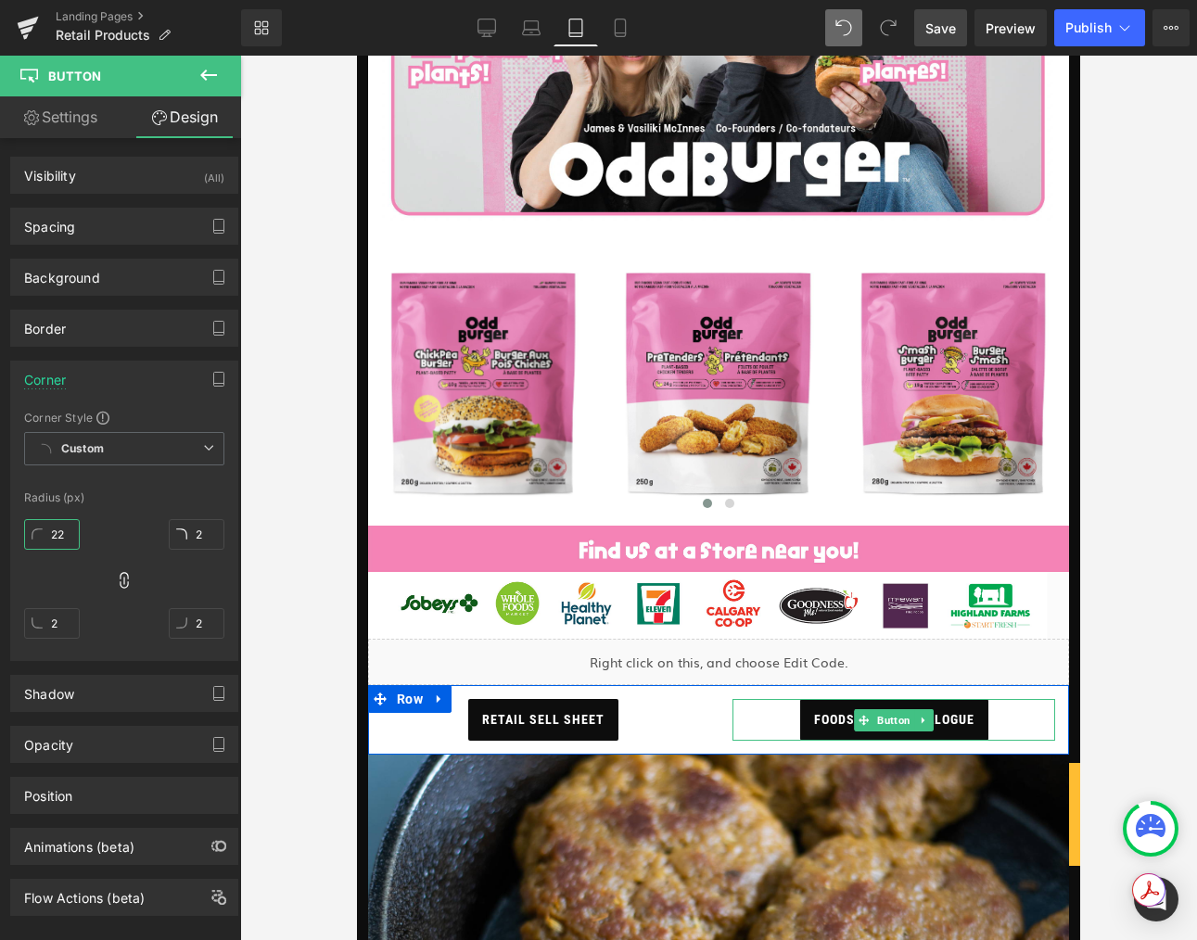
type input "22"
click at [817, 715] on span "foodservice catalogue" at bounding box center [894, 720] width 160 height 42
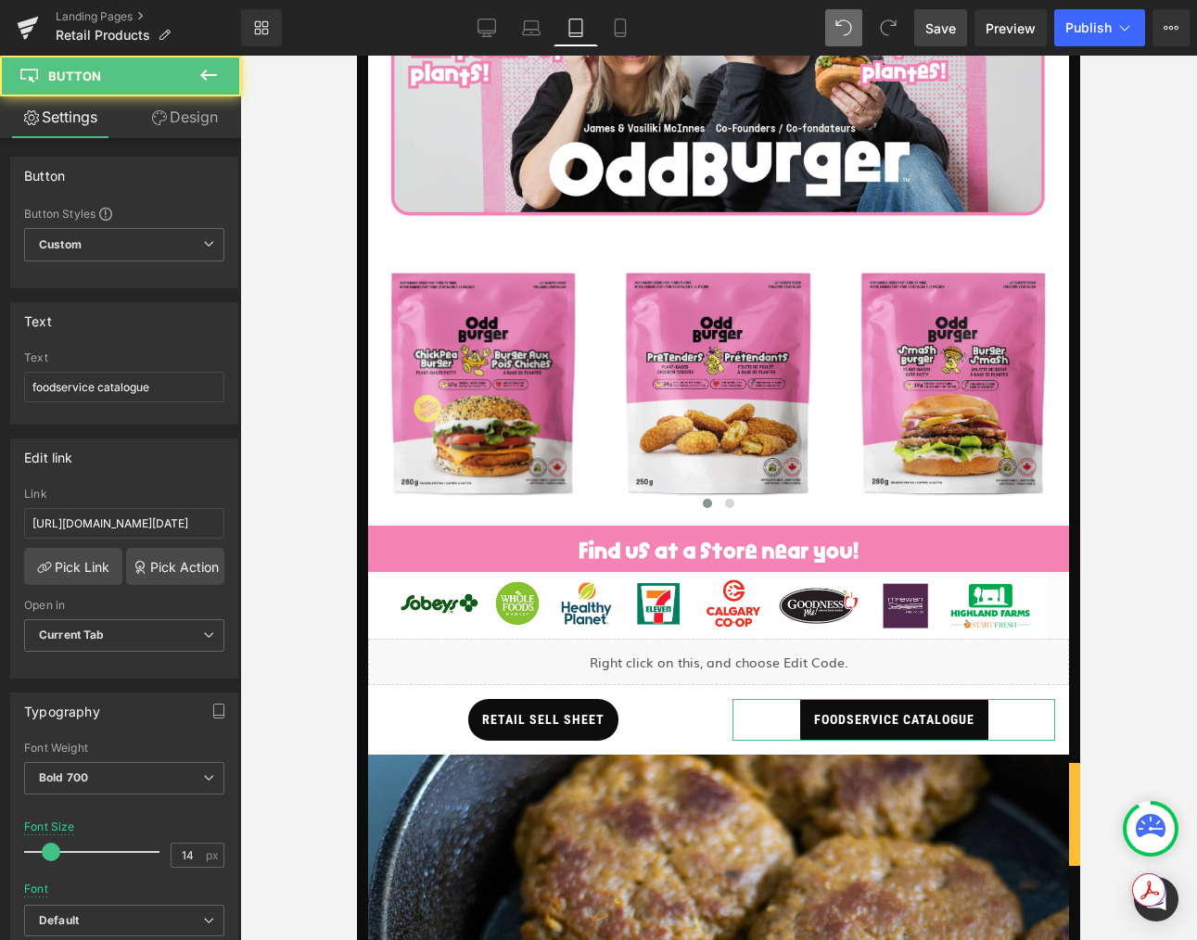
drag, startPoint x: 184, startPoint y: 121, endPoint x: 56, endPoint y: 496, distance: 396.6
click at [184, 121] on link "Design" at bounding box center [184, 117] width 121 height 42
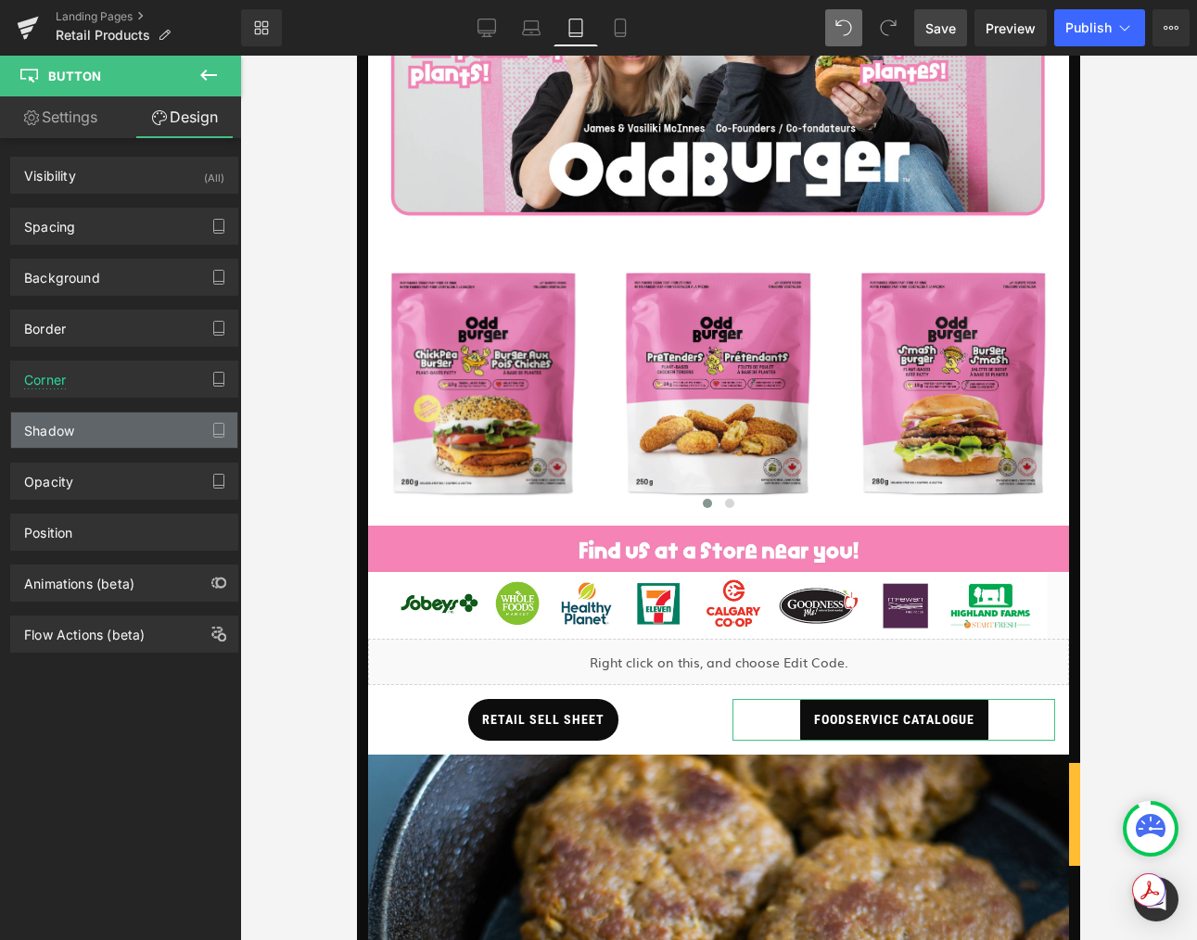
type input "2"
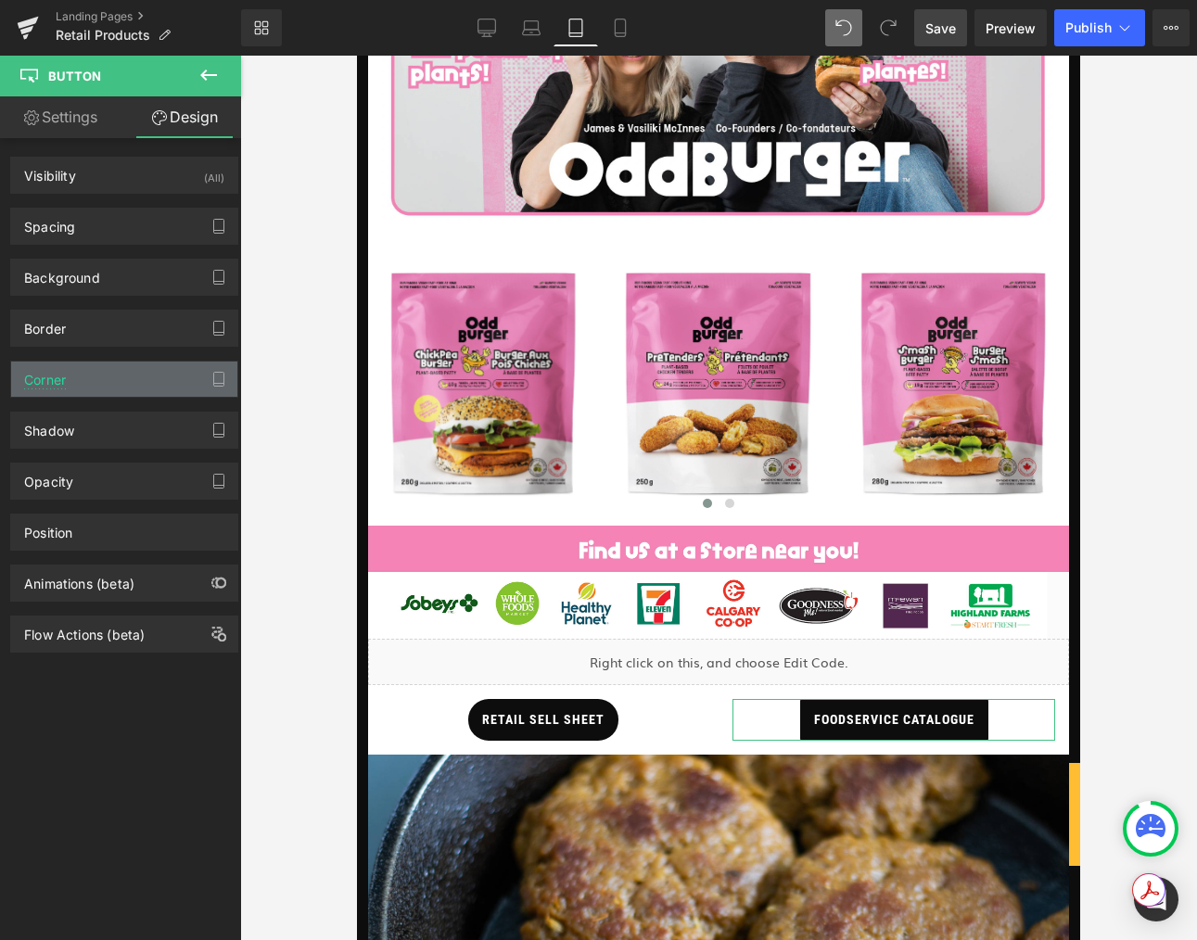
click at [89, 387] on div "Corner" at bounding box center [124, 379] width 226 height 35
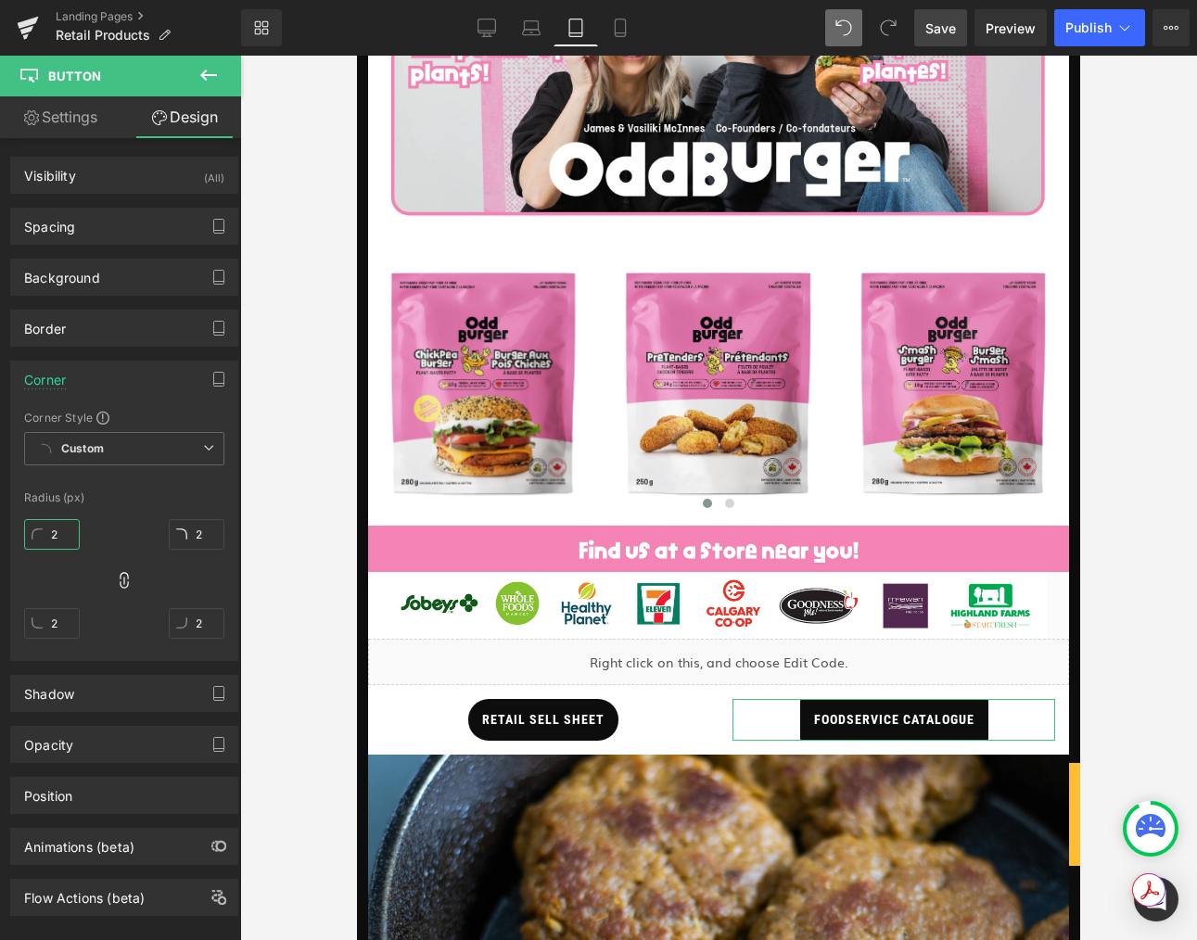
click at [56, 531] on input "2" at bounding box center [52, 534] width 56 height 31
type input "22"
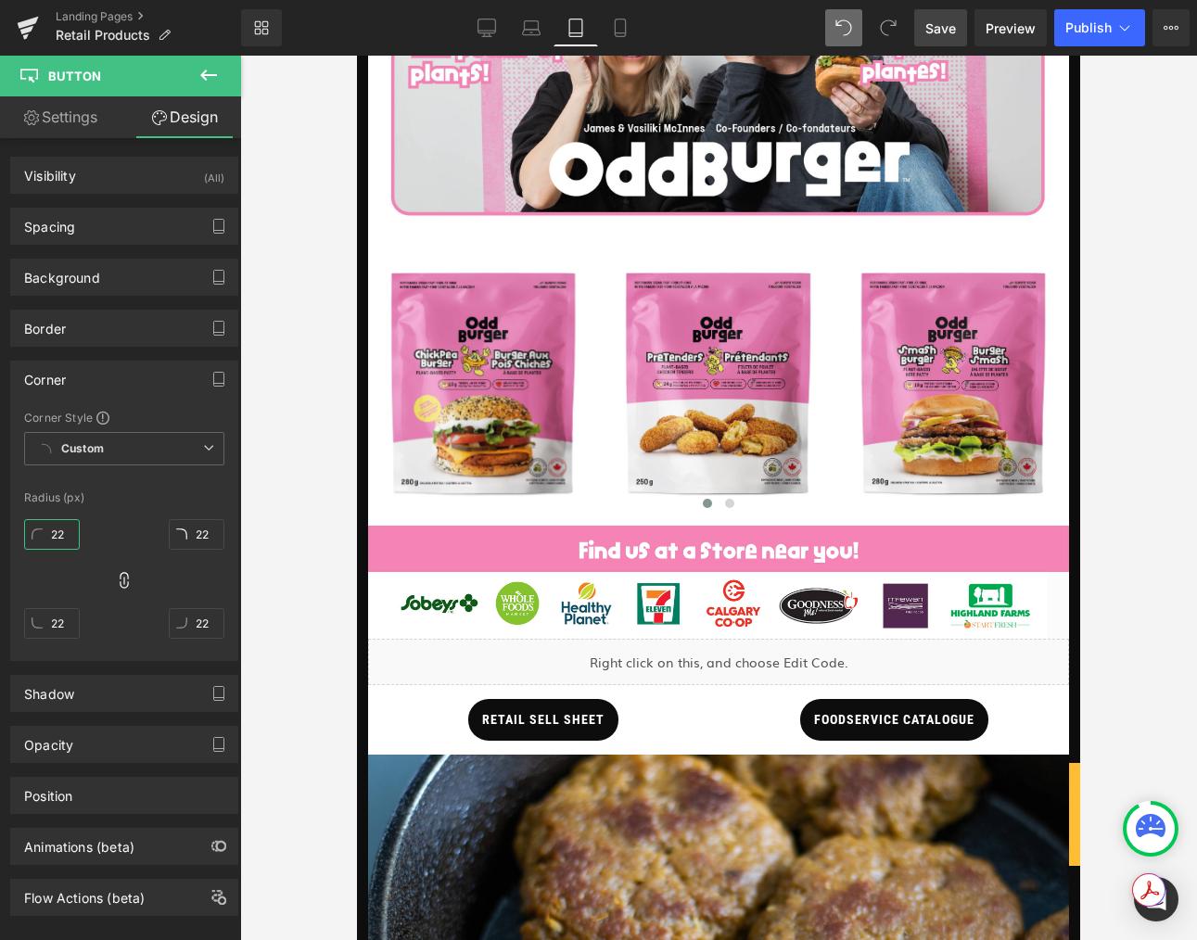
type input "22"
click at [941, 33] on span "Save" at bounding box center [940, 28] width 31 height 19
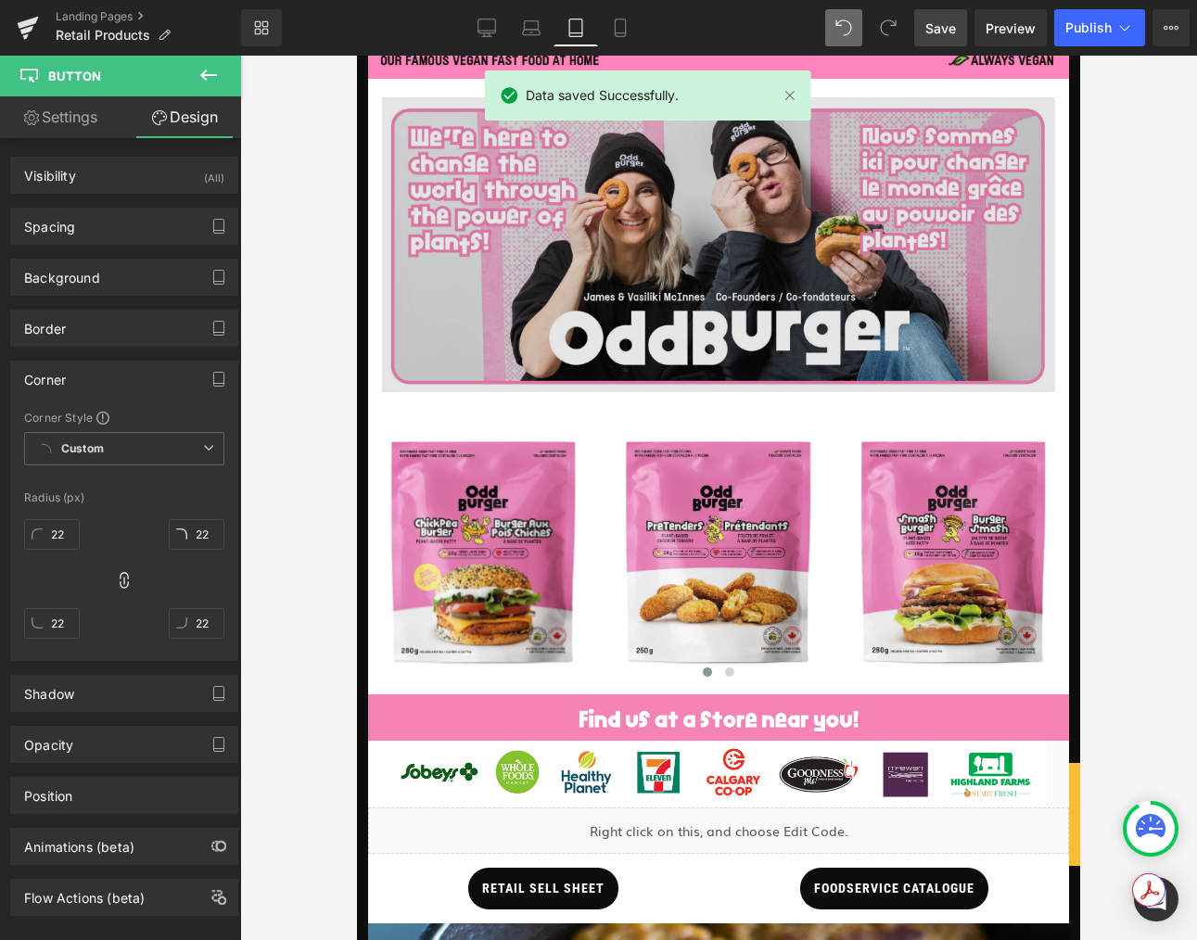
scroll to position [362, 0]
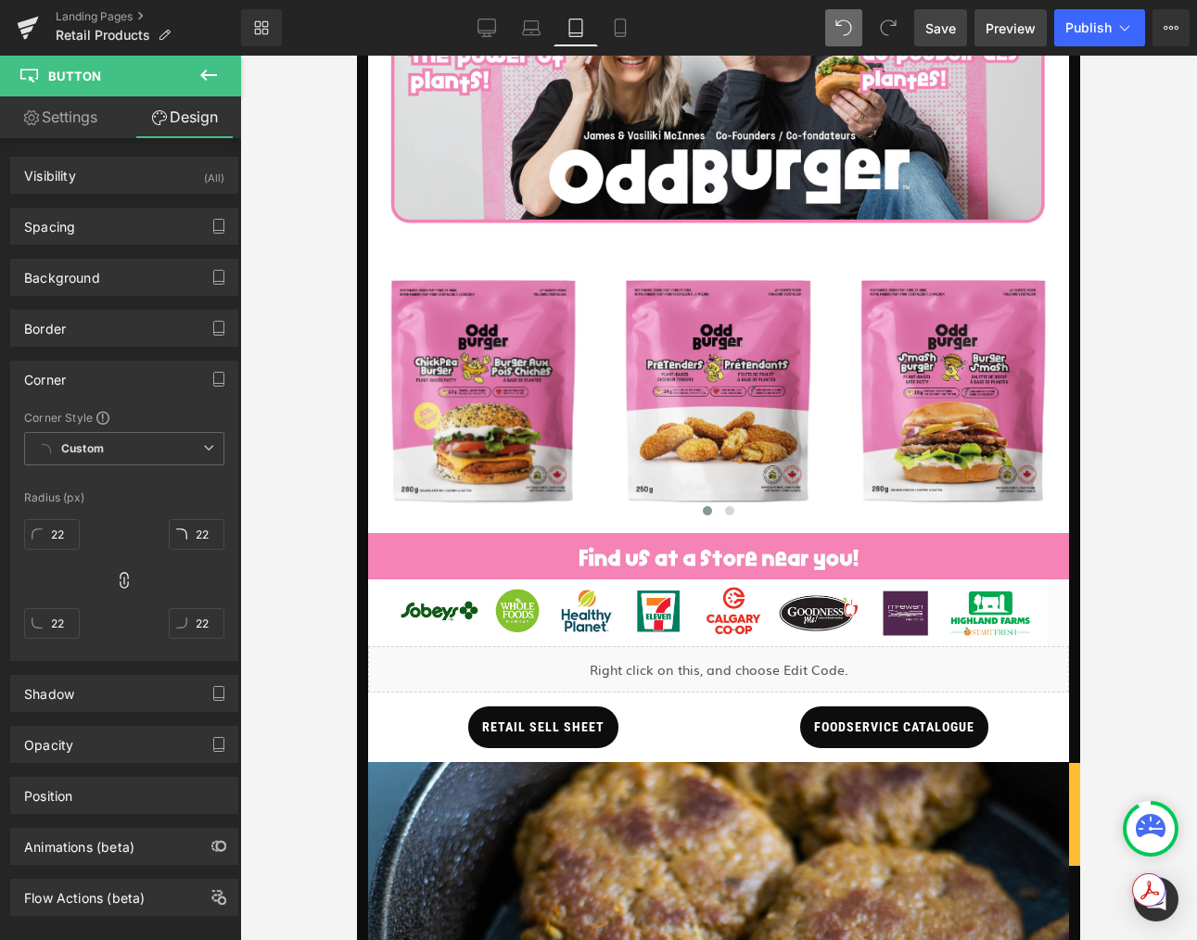
click at [1010, 30] on span "Preview" at bounding box center [1010, 28] width 50 height 19
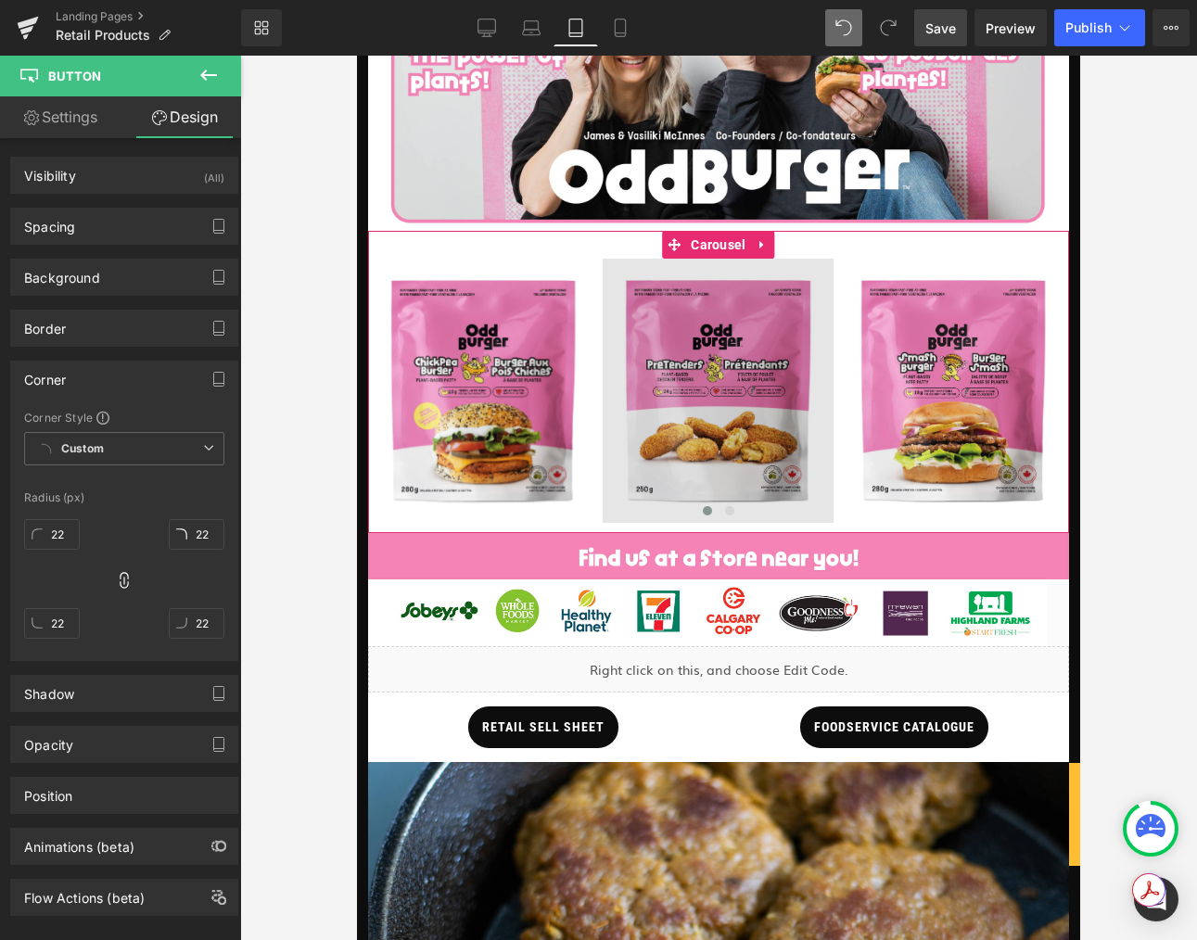
click at [712, 459] on img at bounding box center [718, 391] width 230 height 264
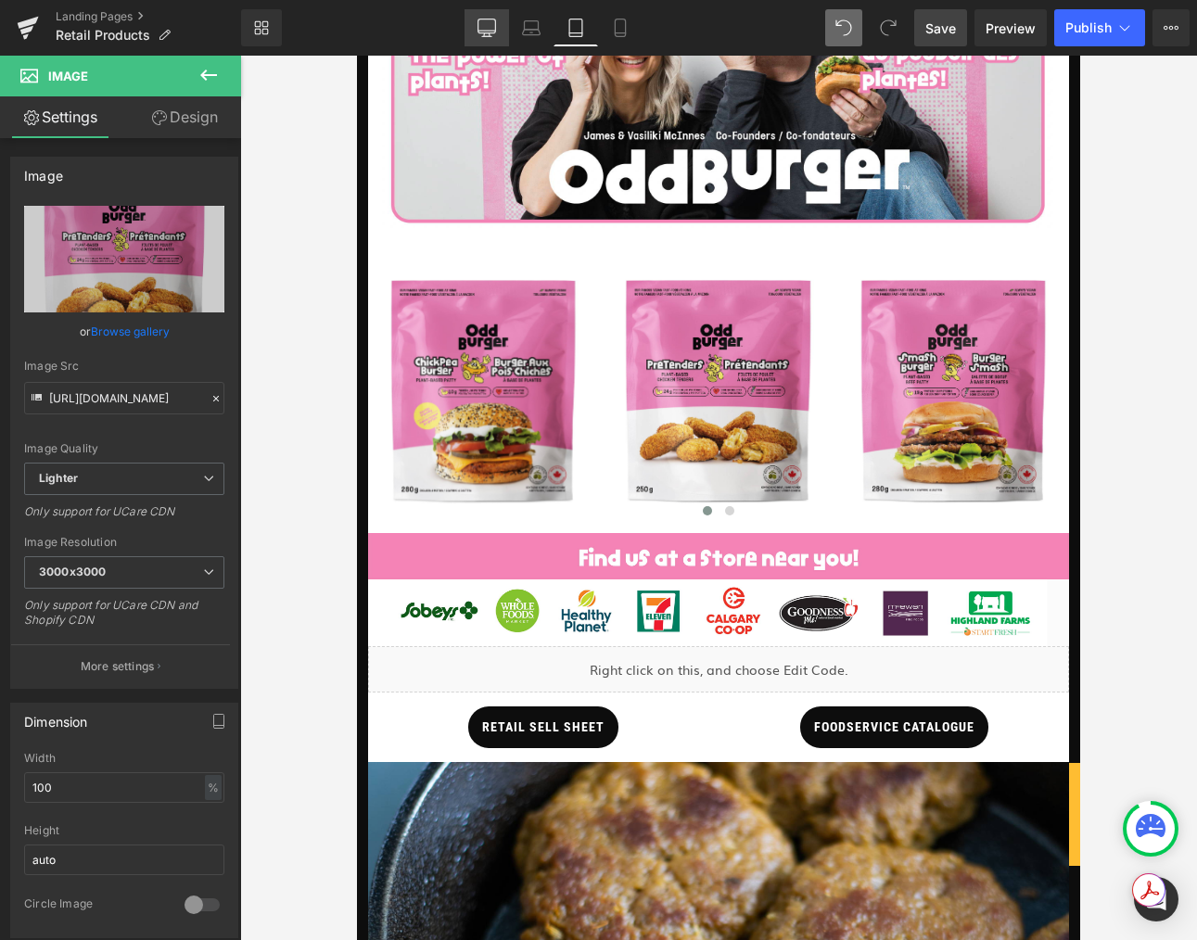
click at [481, 17] on link "Desktop" at bounding box center [486, 27] width 44 height 37
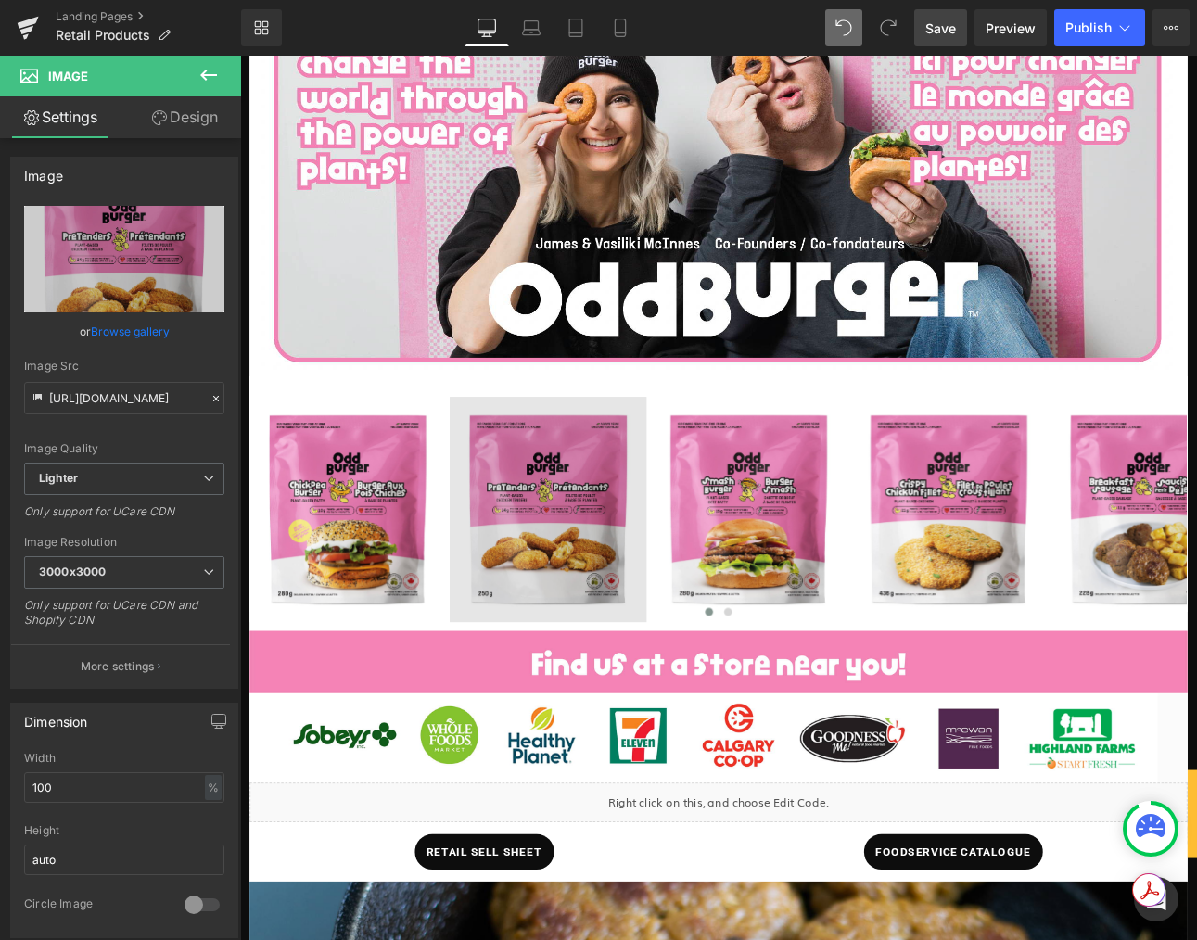
scroll to position [559, 0]
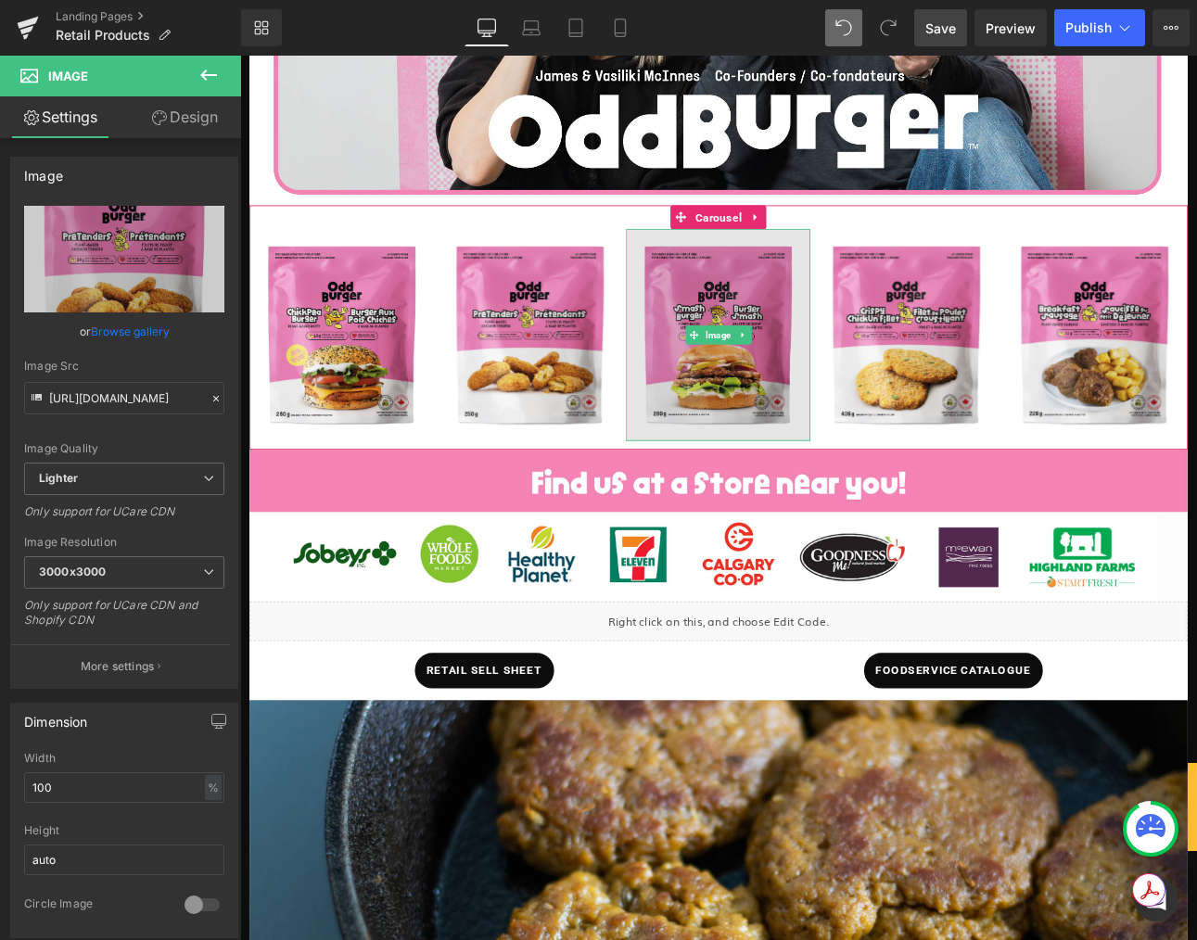
drag, startPoint x: 733, startPoint y: 433, endPoint x: 724, endPoint y: 437, distance: 10.0
click at [733, 432] on img at bounding box center [800, 383] width 216 height 248
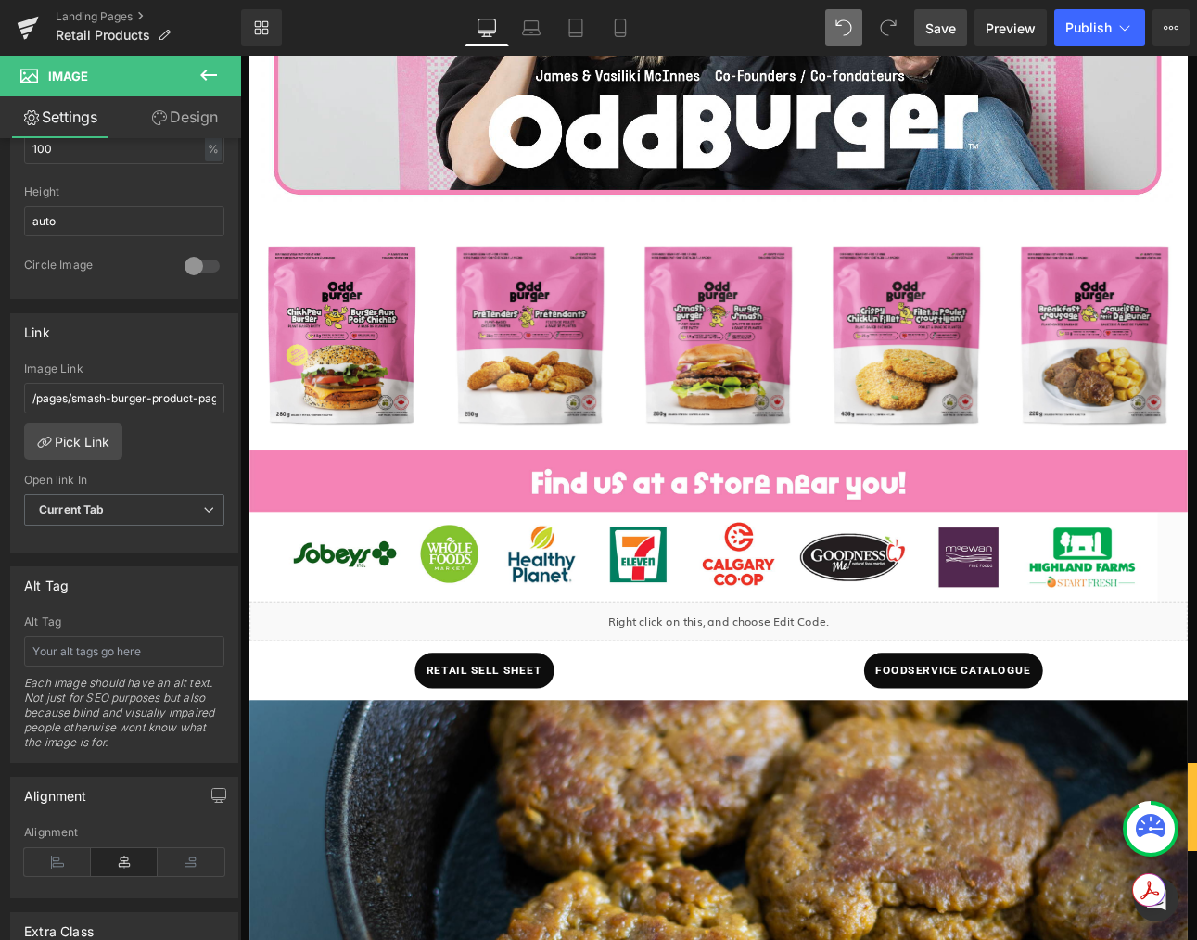
scroll to position [504, 0]
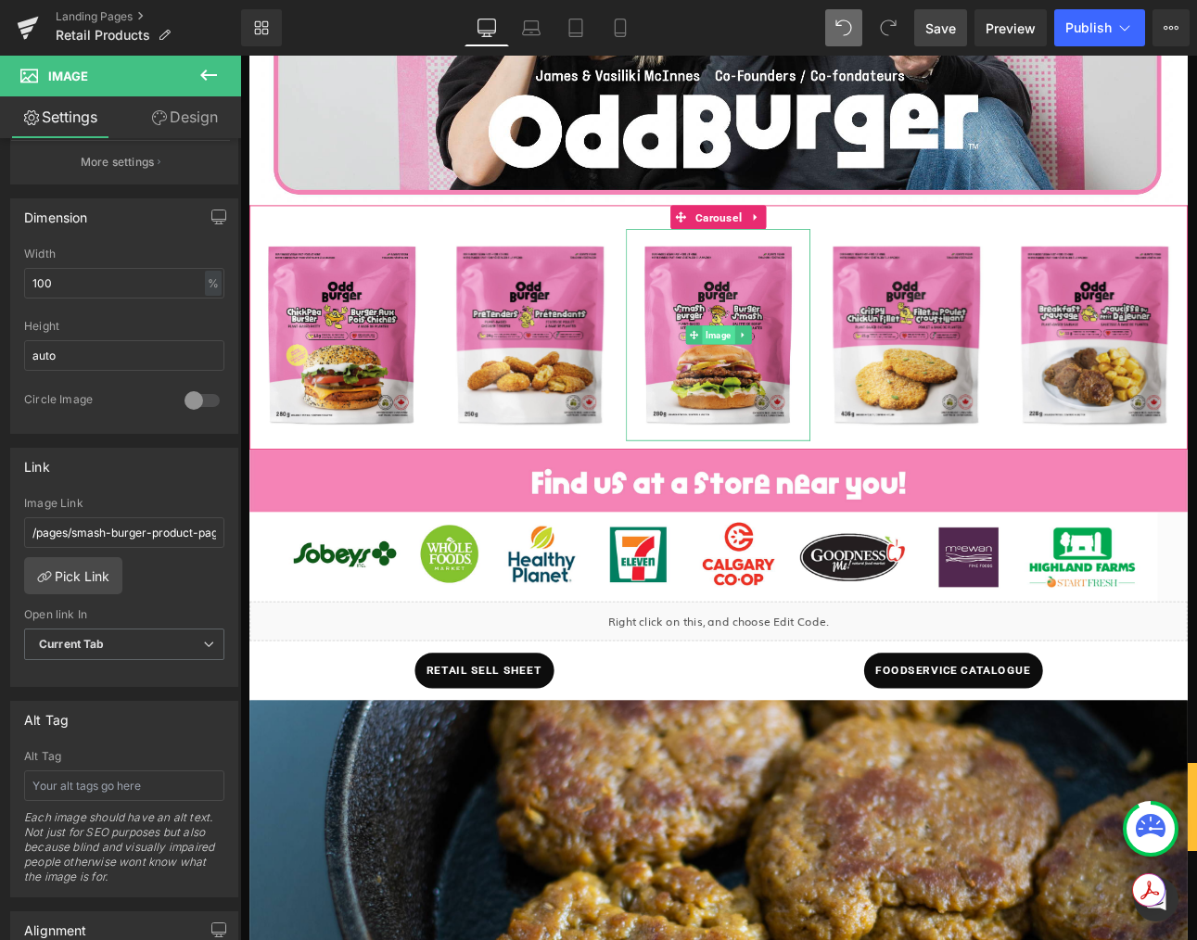
click at [792, 377] on span "Image" at bounding box center [800, 383] width 38 height 22
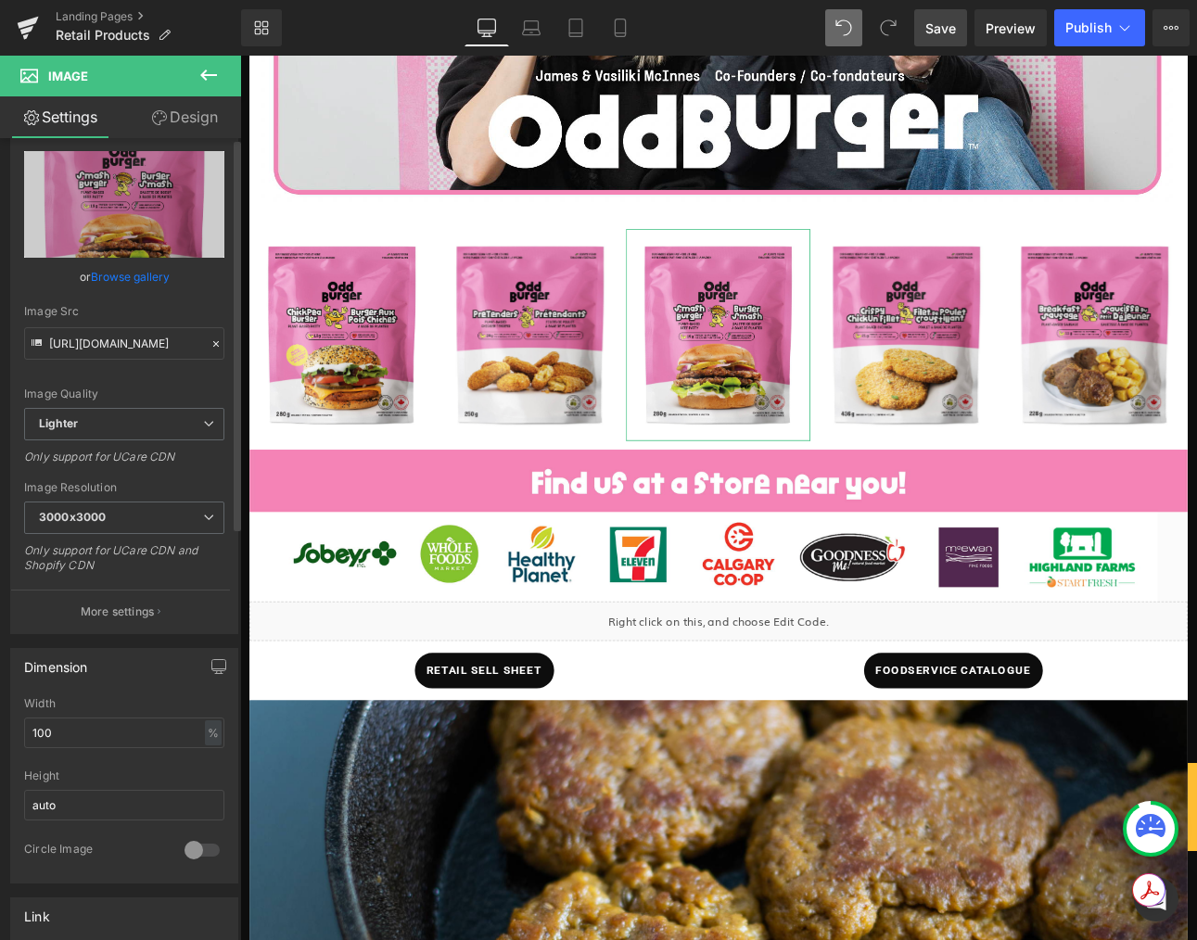
scroll to position [0, 0]
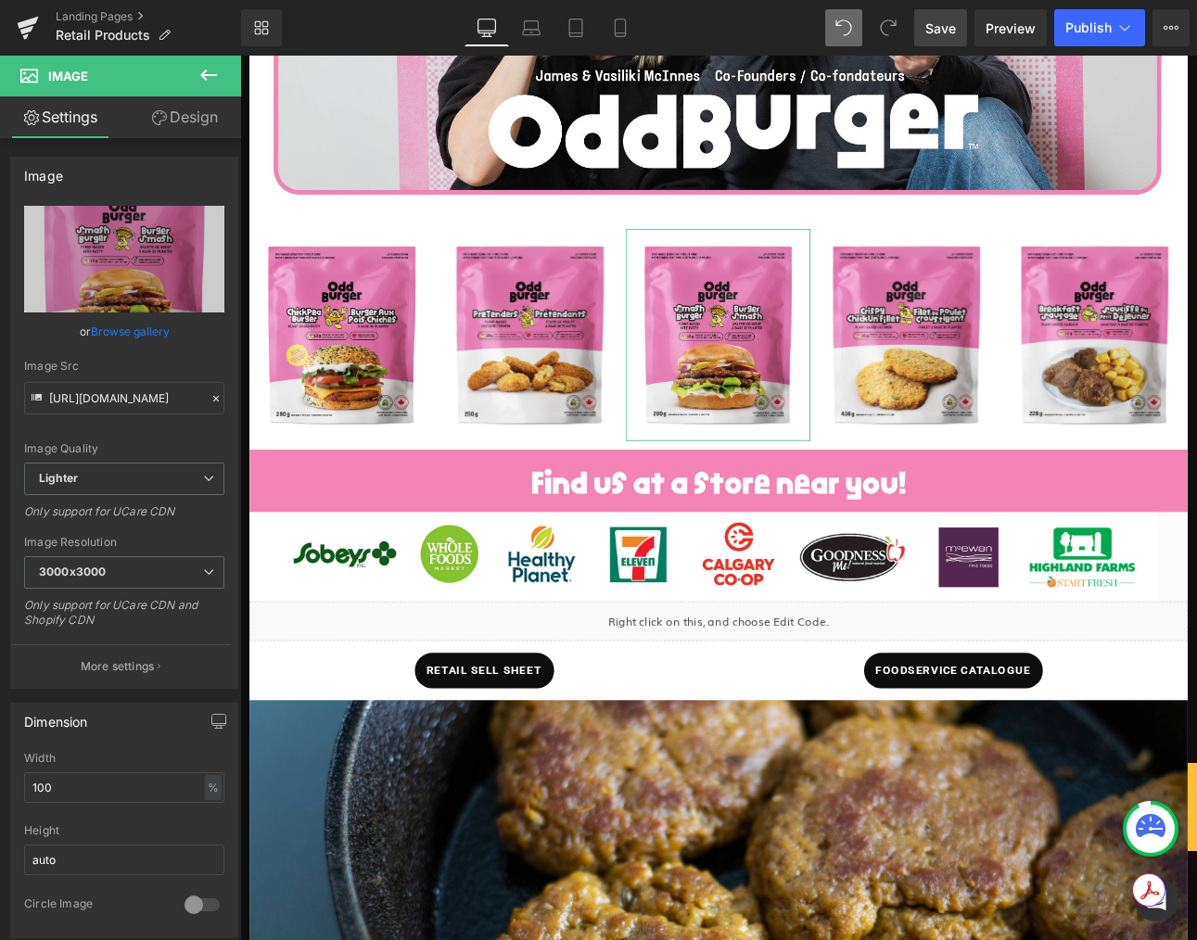
click at [190, 121] on link "Design" at bounding box center [184, 117] width 121 height 42
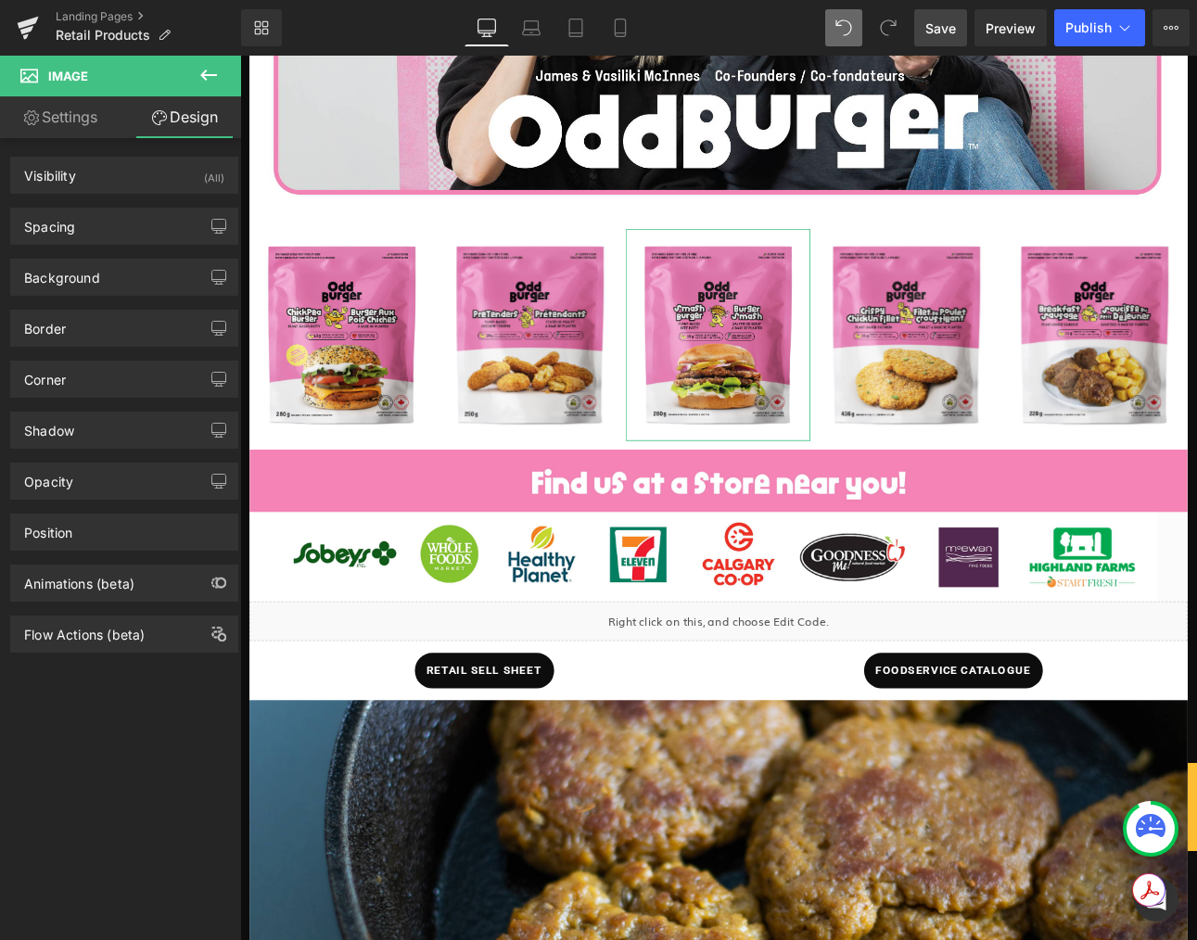
click at [83, 107] on link "Settings" at bounding box center [60, 117] width 121 height 42
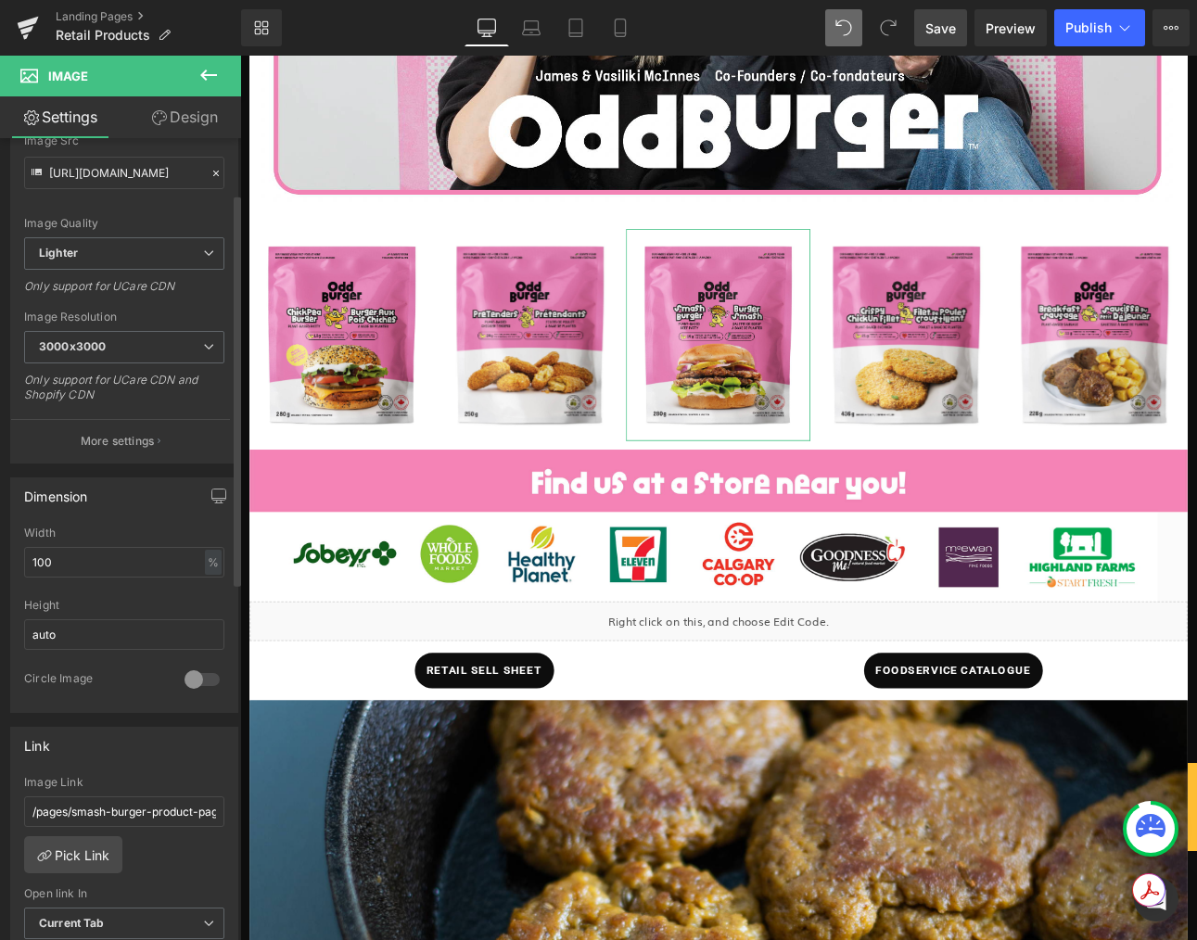
scroll to position [311, 0]
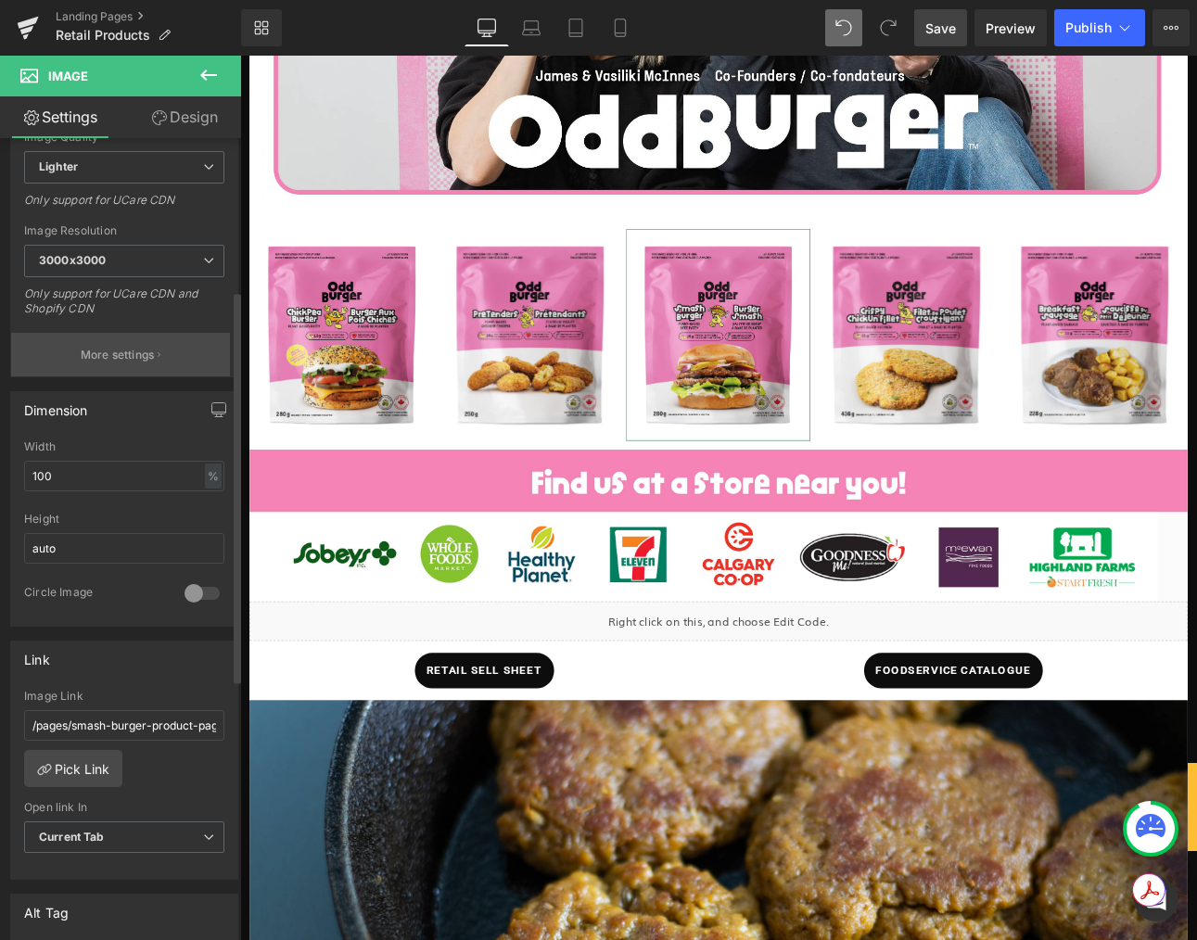
click at [146, 349] on p "More settings" at bounding box center [118, 355] width 74 height 17
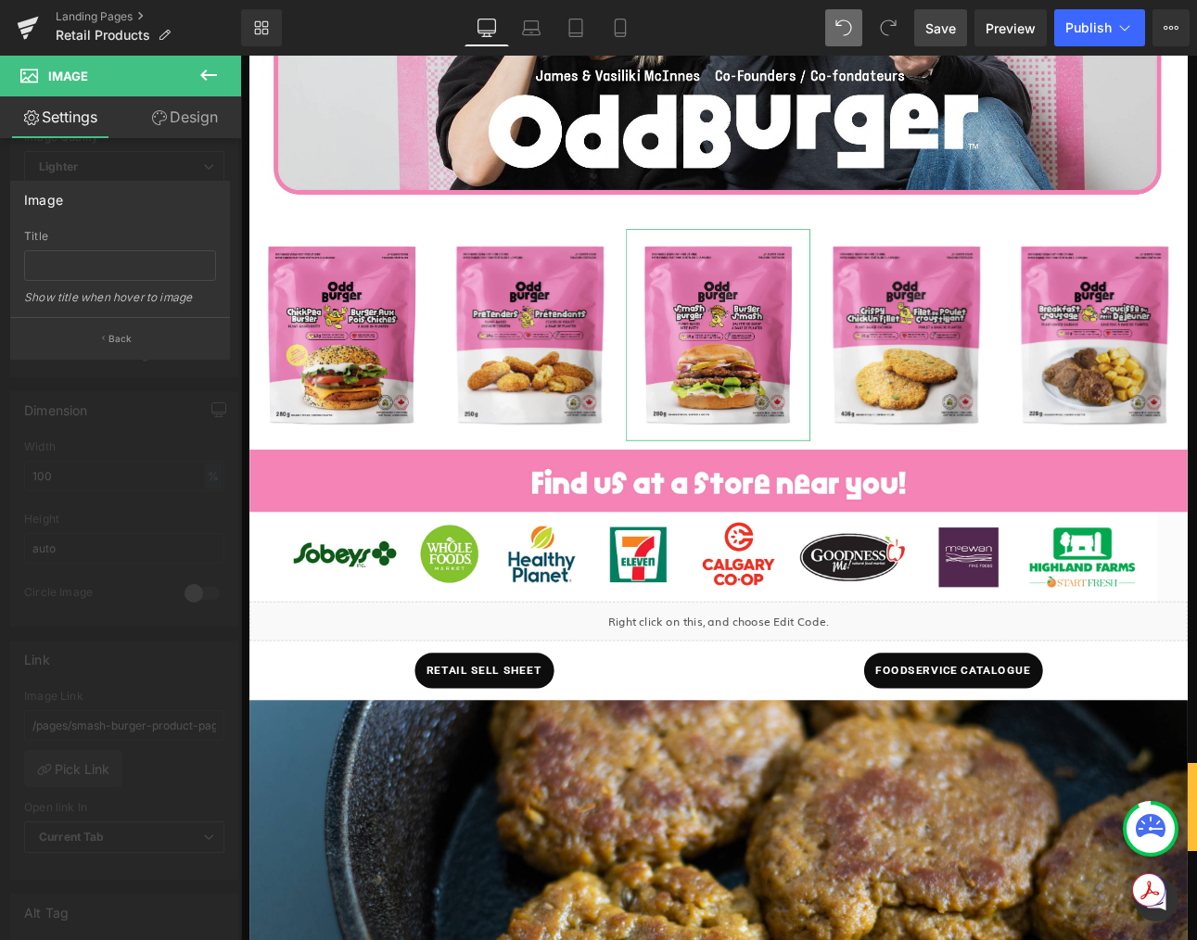
click at [56, 129] on link "Settings" at bounding box center [60, 117] width 121 height 42
click at [69, 123] on link "Settings" at bounding box center [60, 117] width 121 height 42
drag, startPoint x: 127, startPoint y: 152, endPoint x: 137, endPoint y: 162, distance: 14.4
click at [128, 152] on div at bounding box center [121, 503] width 242 height 894
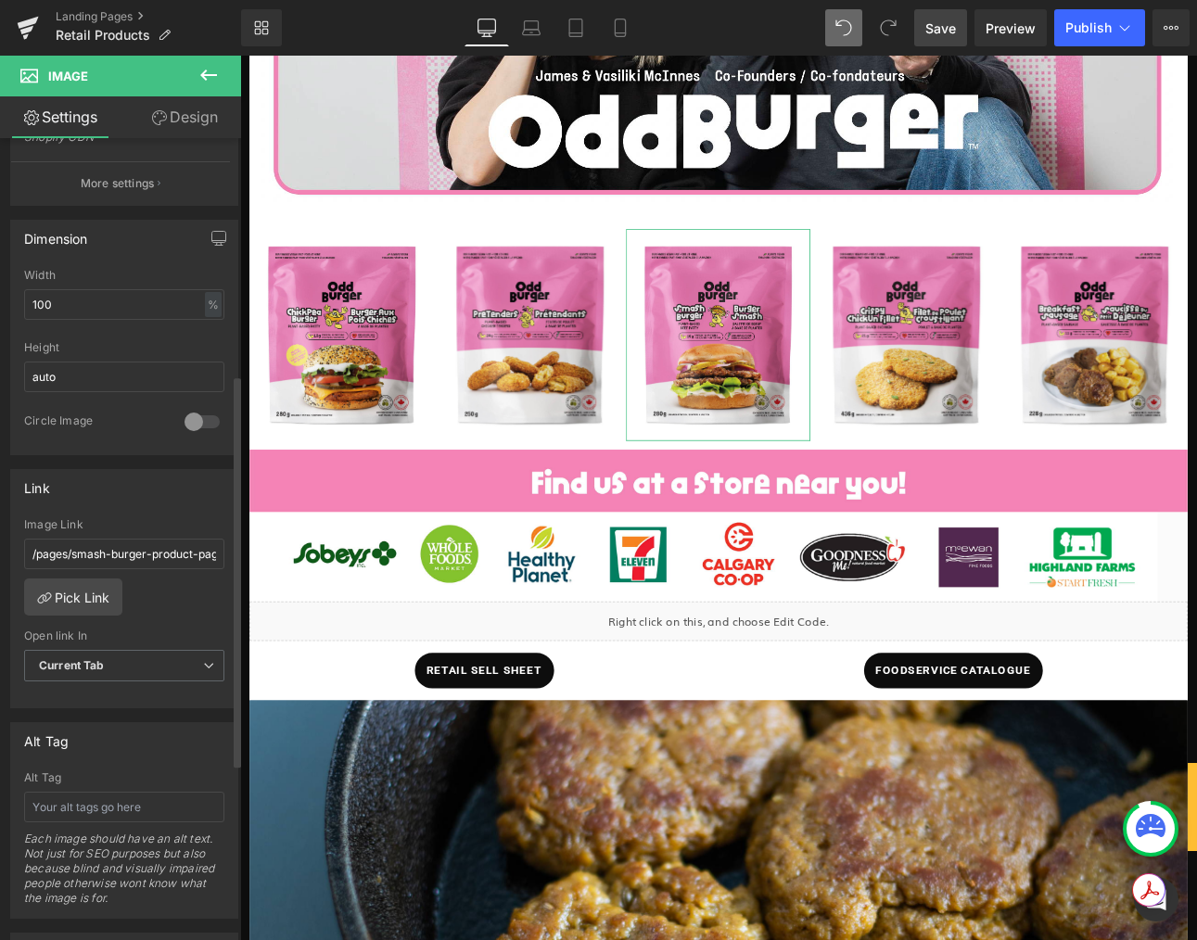
scroll to position [811, 0]
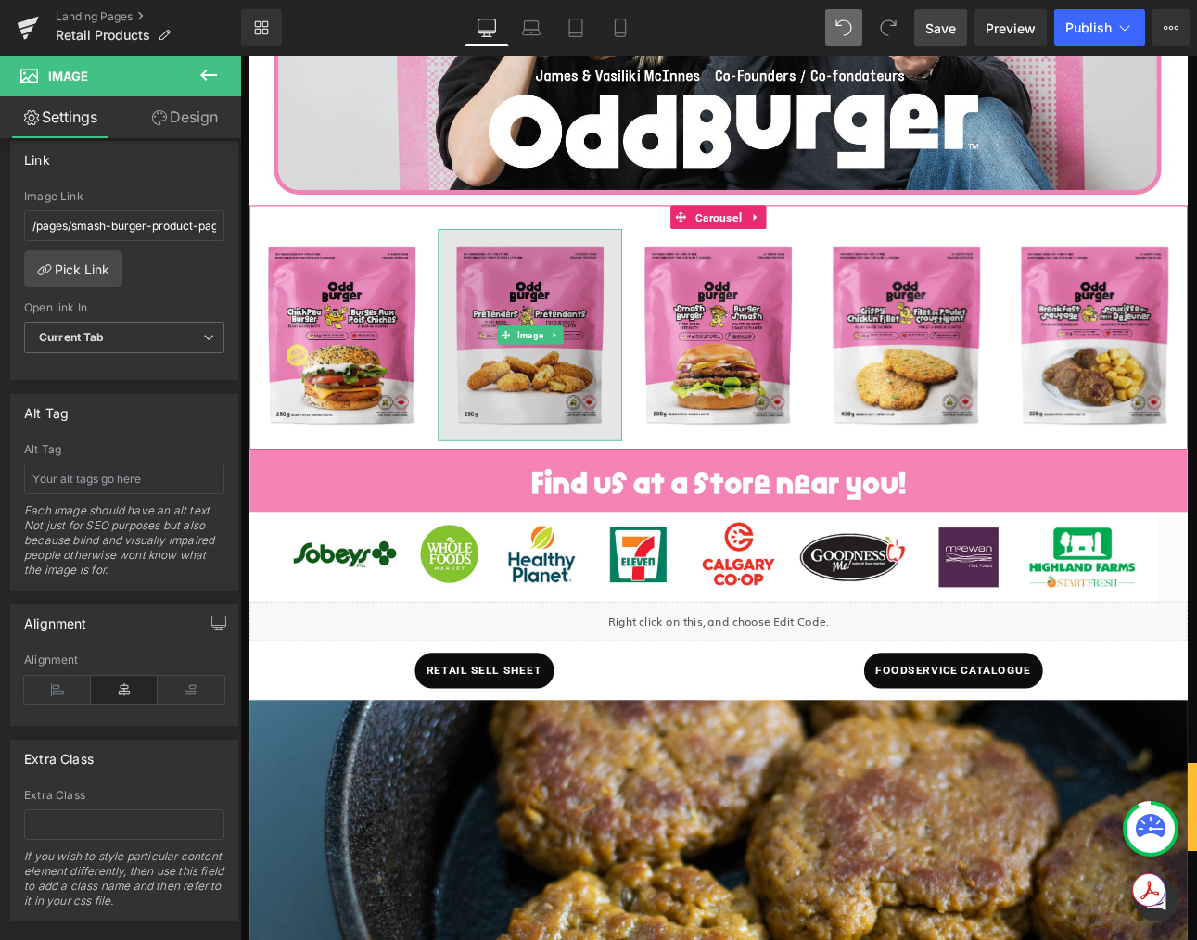
click at [639, 428] on img at bounding box center [580, 383] width 216 height 248
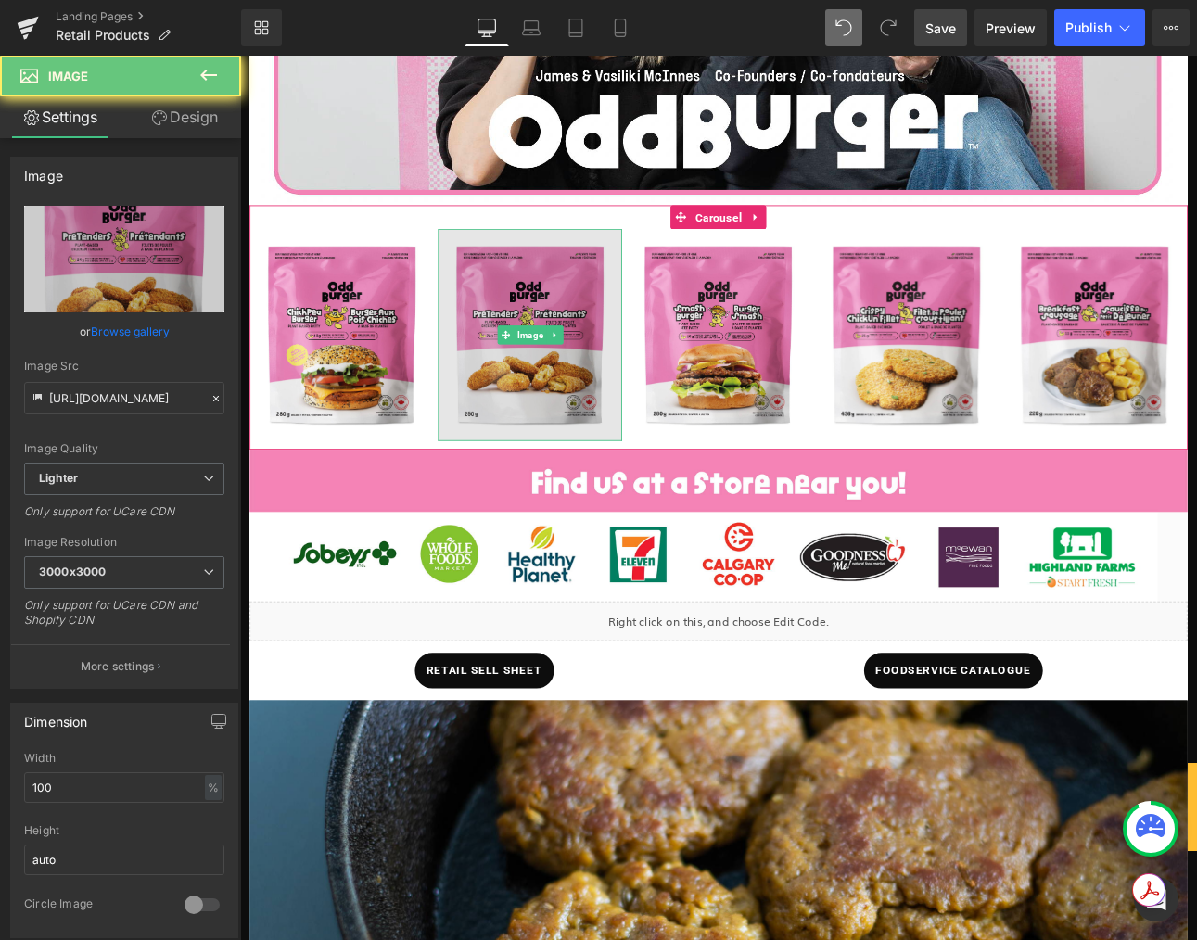
click at [639, 428] on img at bounding box center [580, 383] width 216 height 248
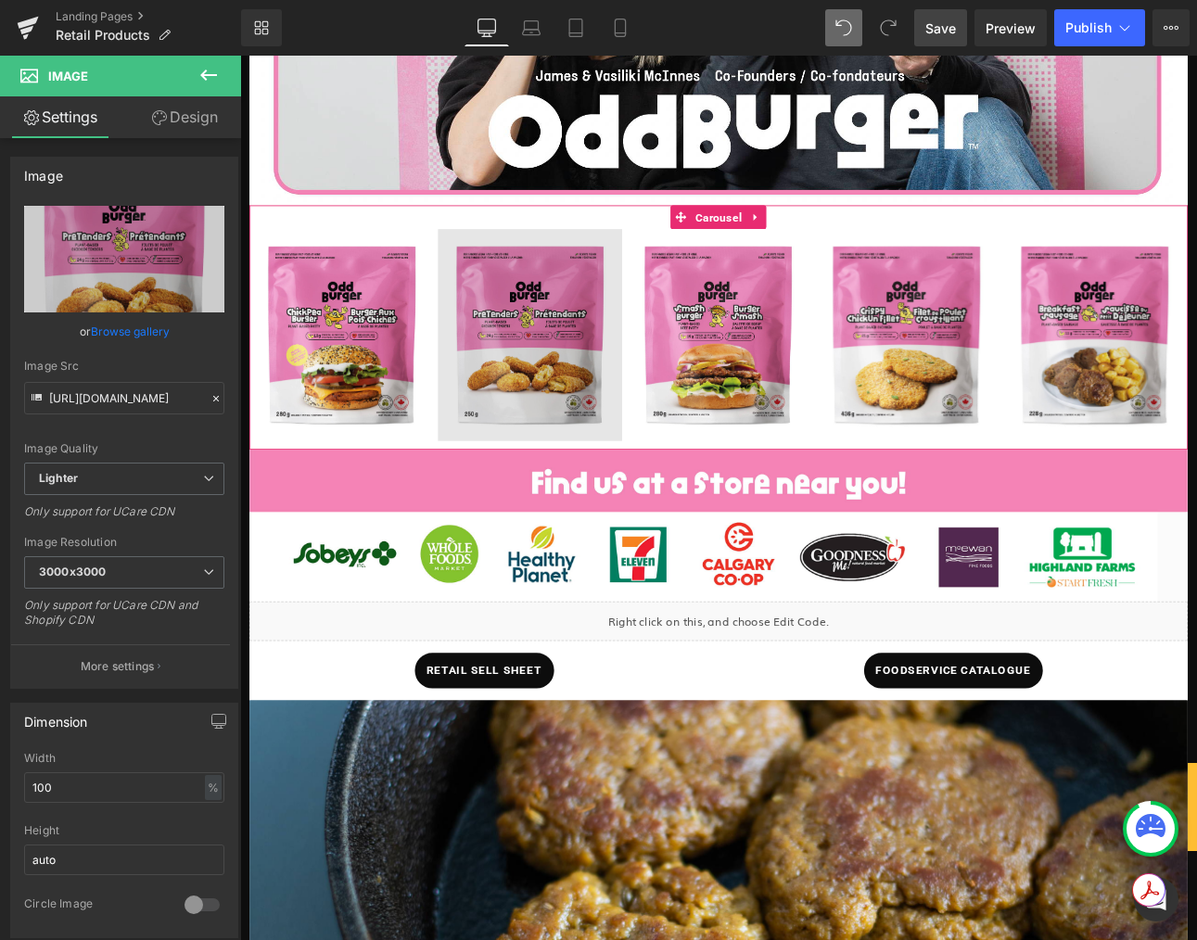
click at [240, 56] on div at bounding box center [240, 56] width 0 height 0
click at [683, 440] on div at bounding box center [685, 383] width 5 height 248
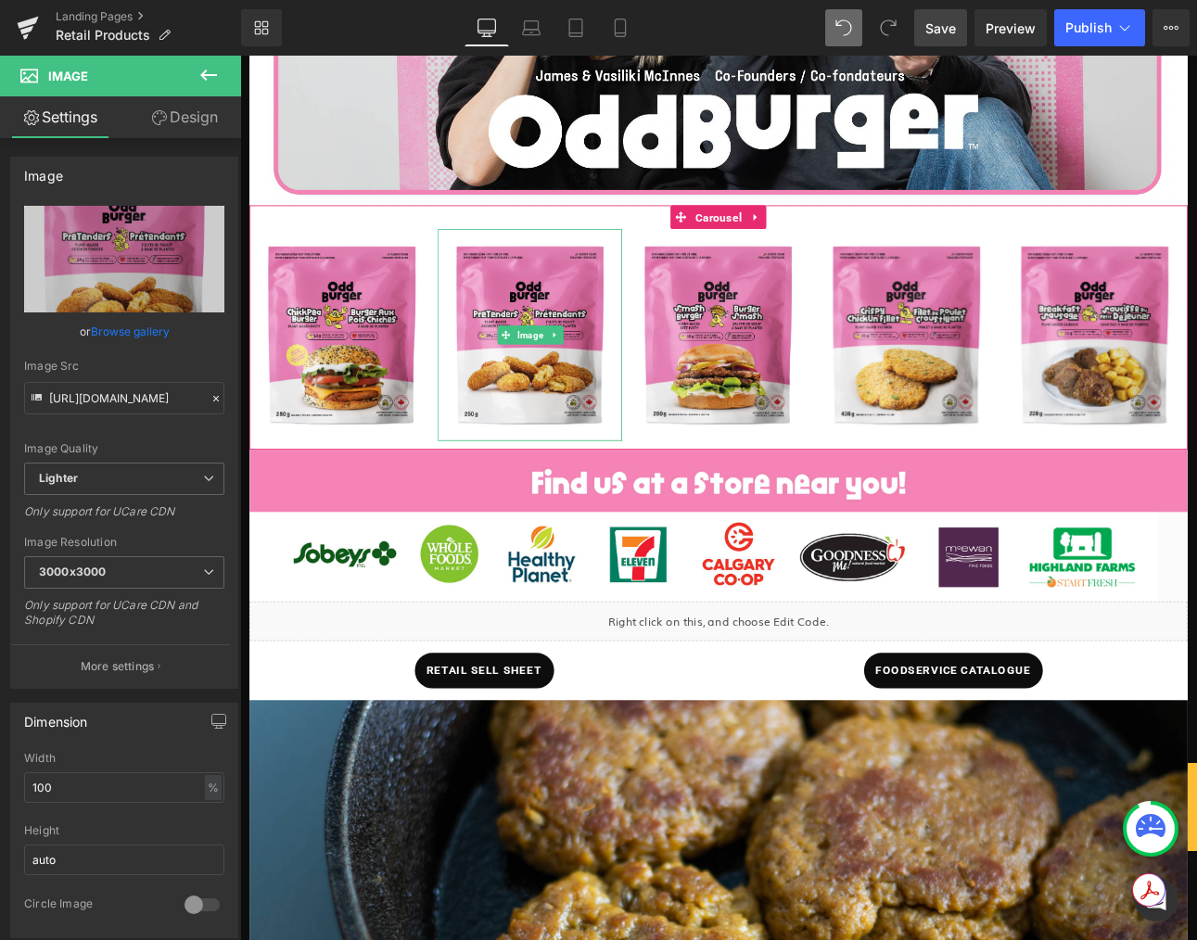
click at [685, 440] on div at bounding box center [685, 383] width 5 height 248
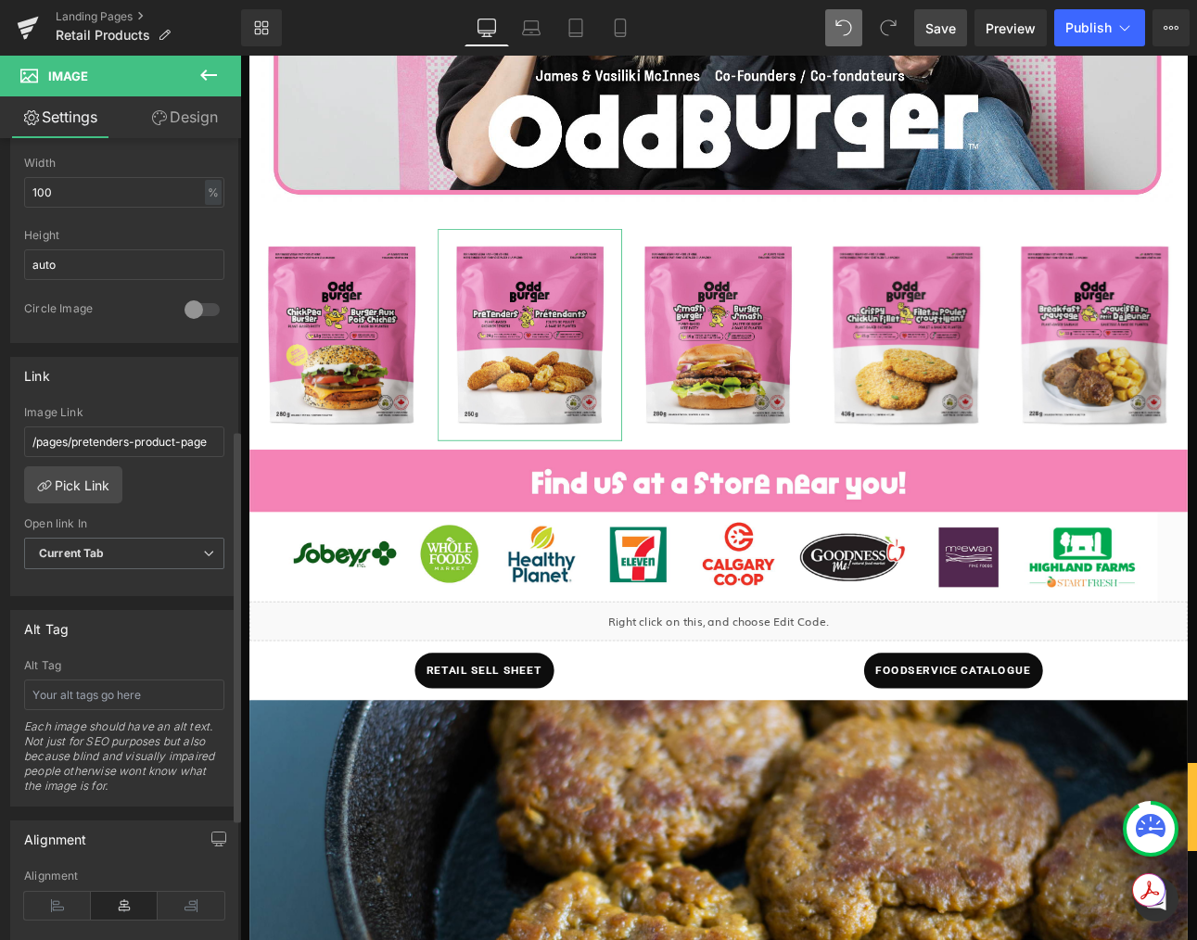
scroll to position [765, 0]
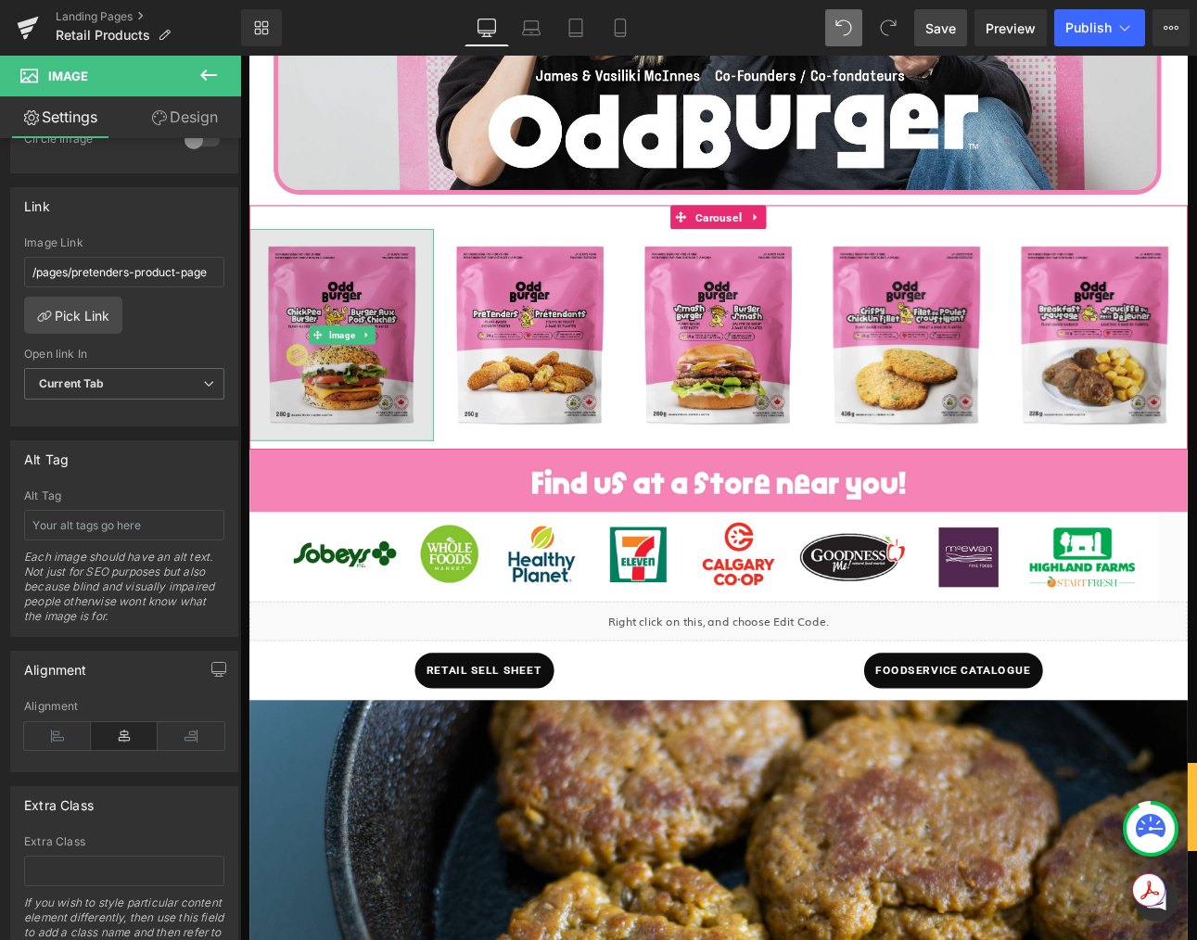
click at [457, 492] on img at bounding box center [359, 383] width 216 height 248
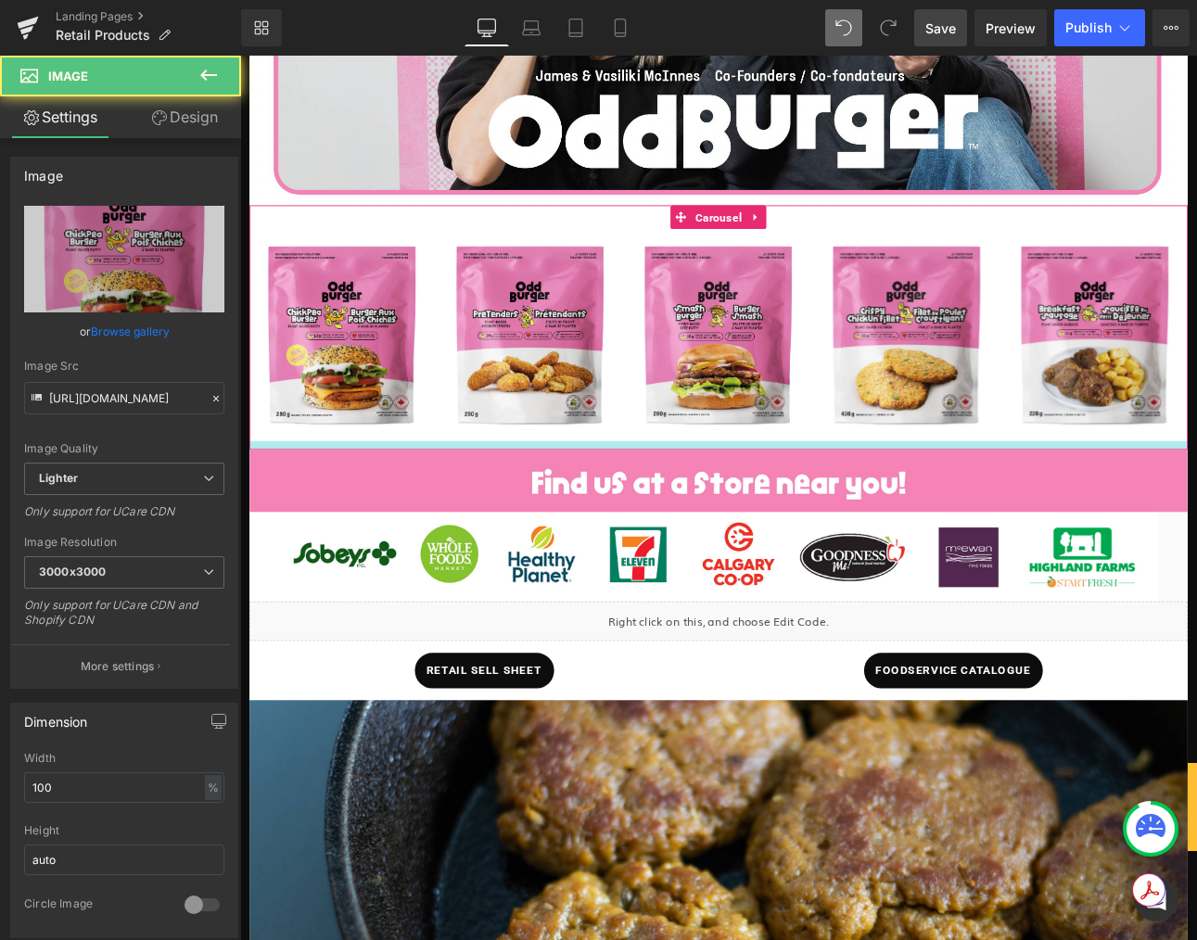
click at [475, 507] on div at bounding box center [800, 512] width 1099 height 10
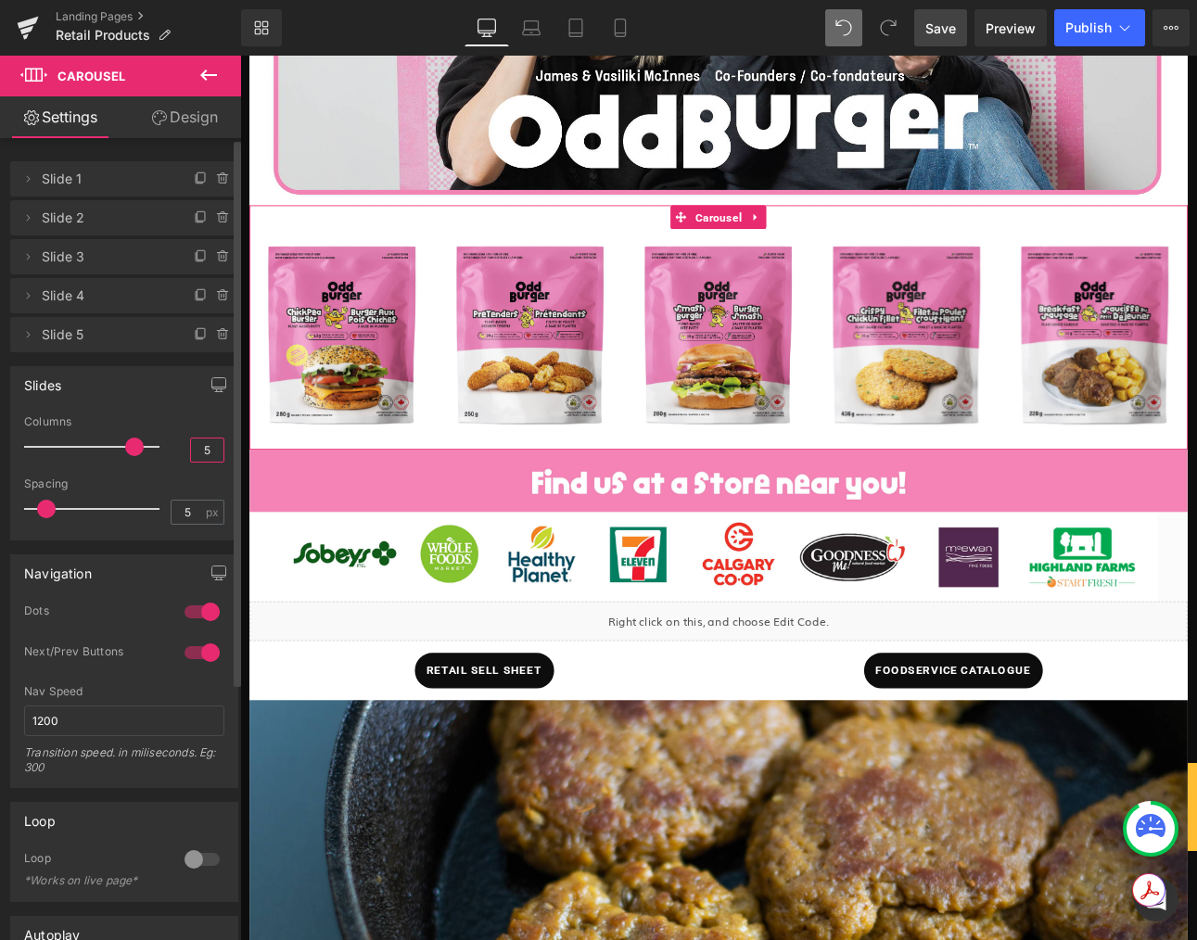
click at [207, 451] on input "5" at bounding box center [207, 449] width 32 height 23
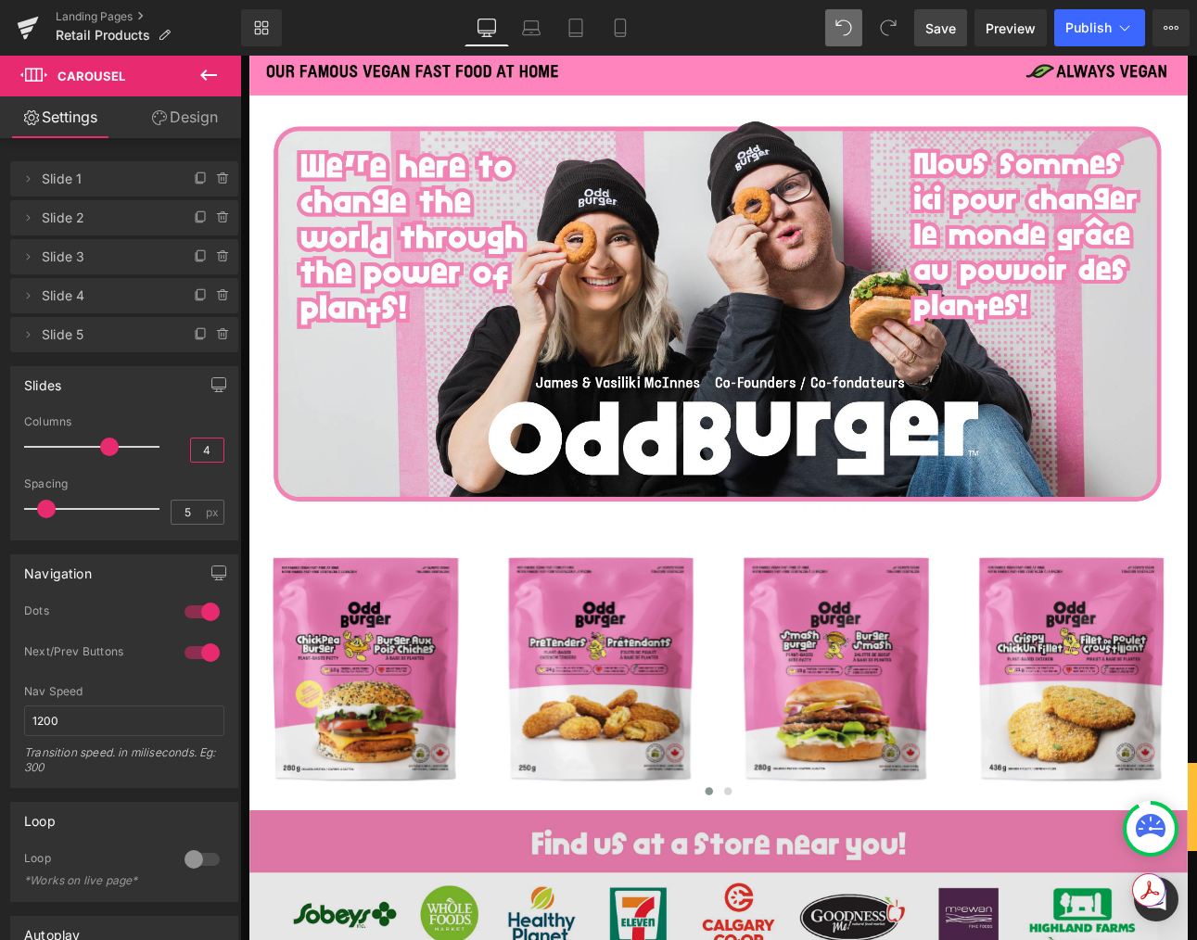
scroll to position [200, 0]
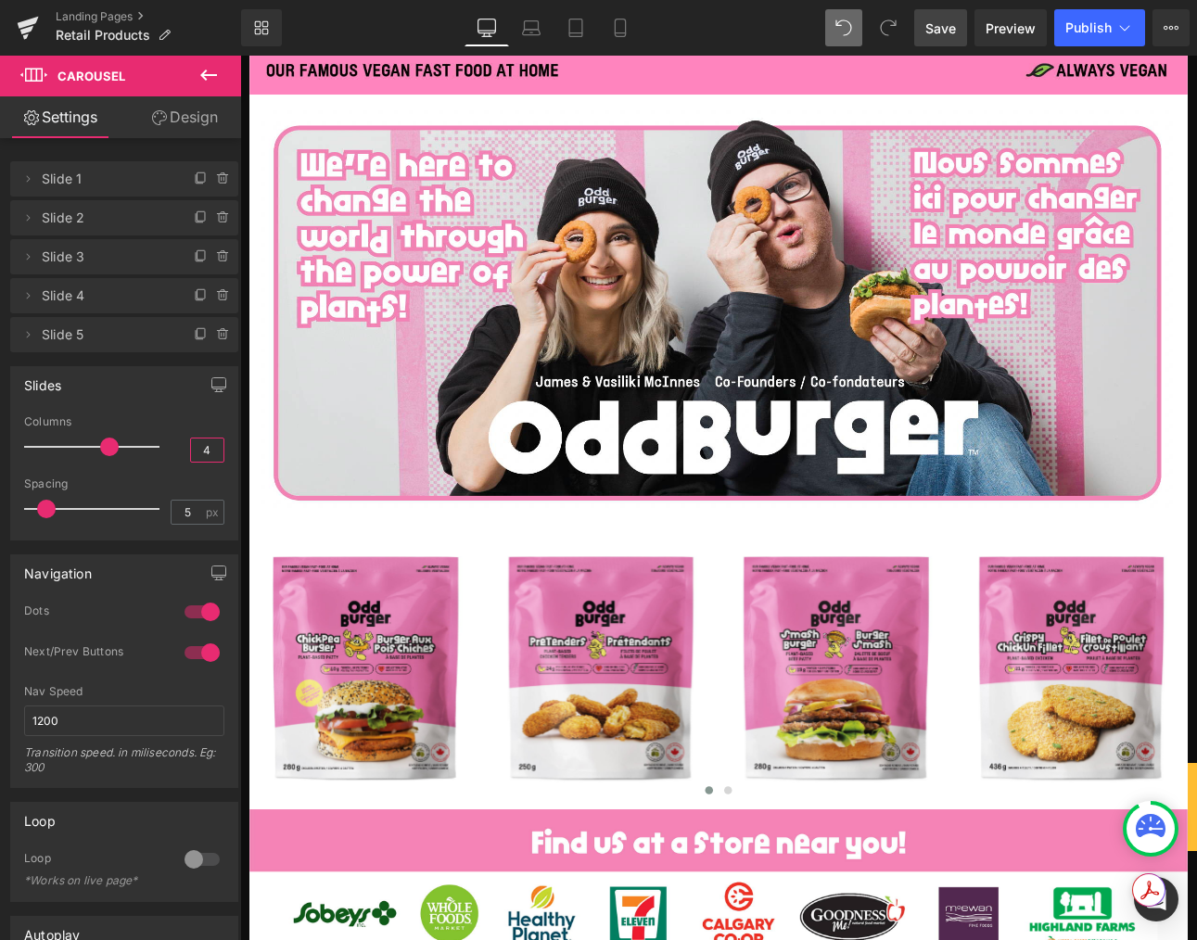
type input "4"
drag, startPoint x: 943, startPoint y: 23, endPoint x: 923, endPoint y: 40, distance: 25.6
click at [943, 23] on span "Save" at bounding box center [940, 28] width 31 height 19
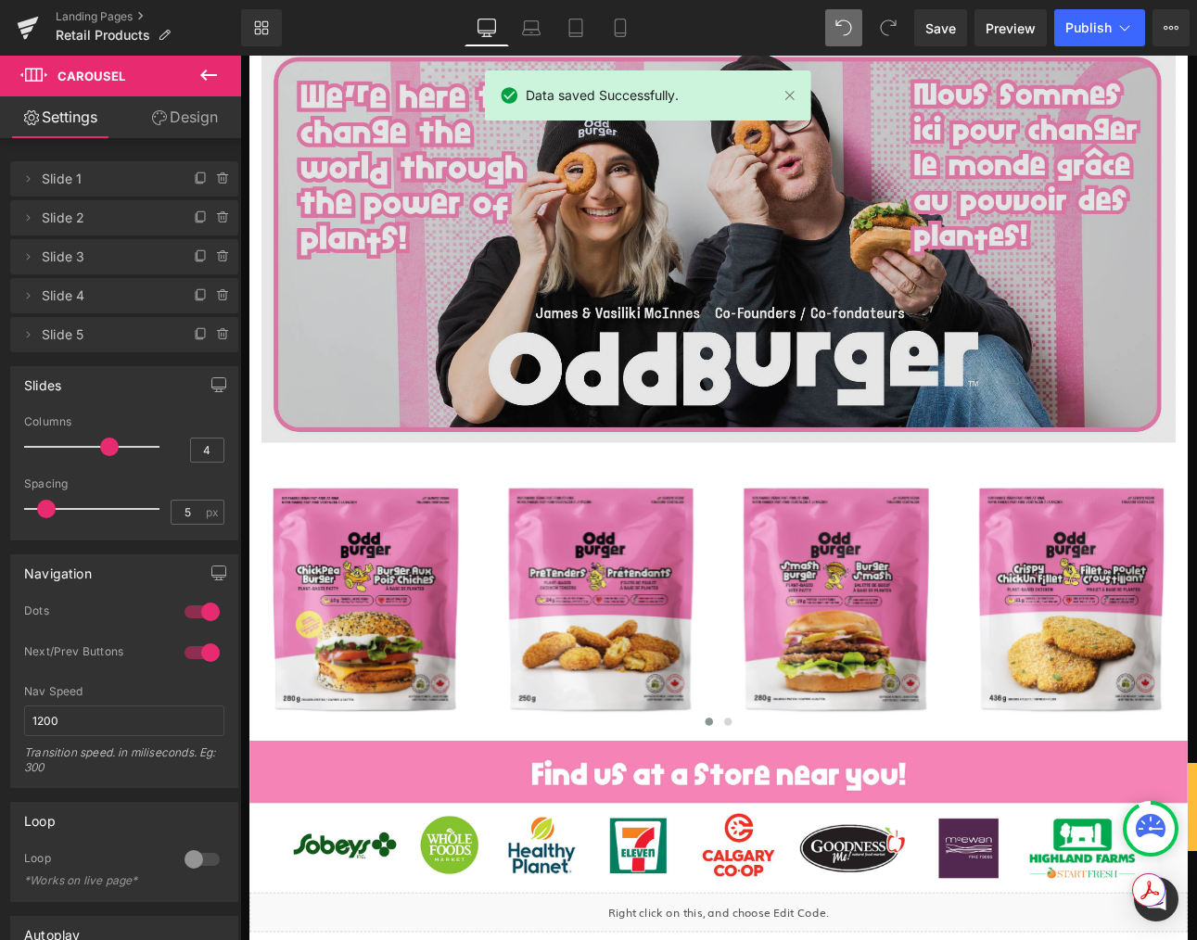
scroll to position [0, 0]
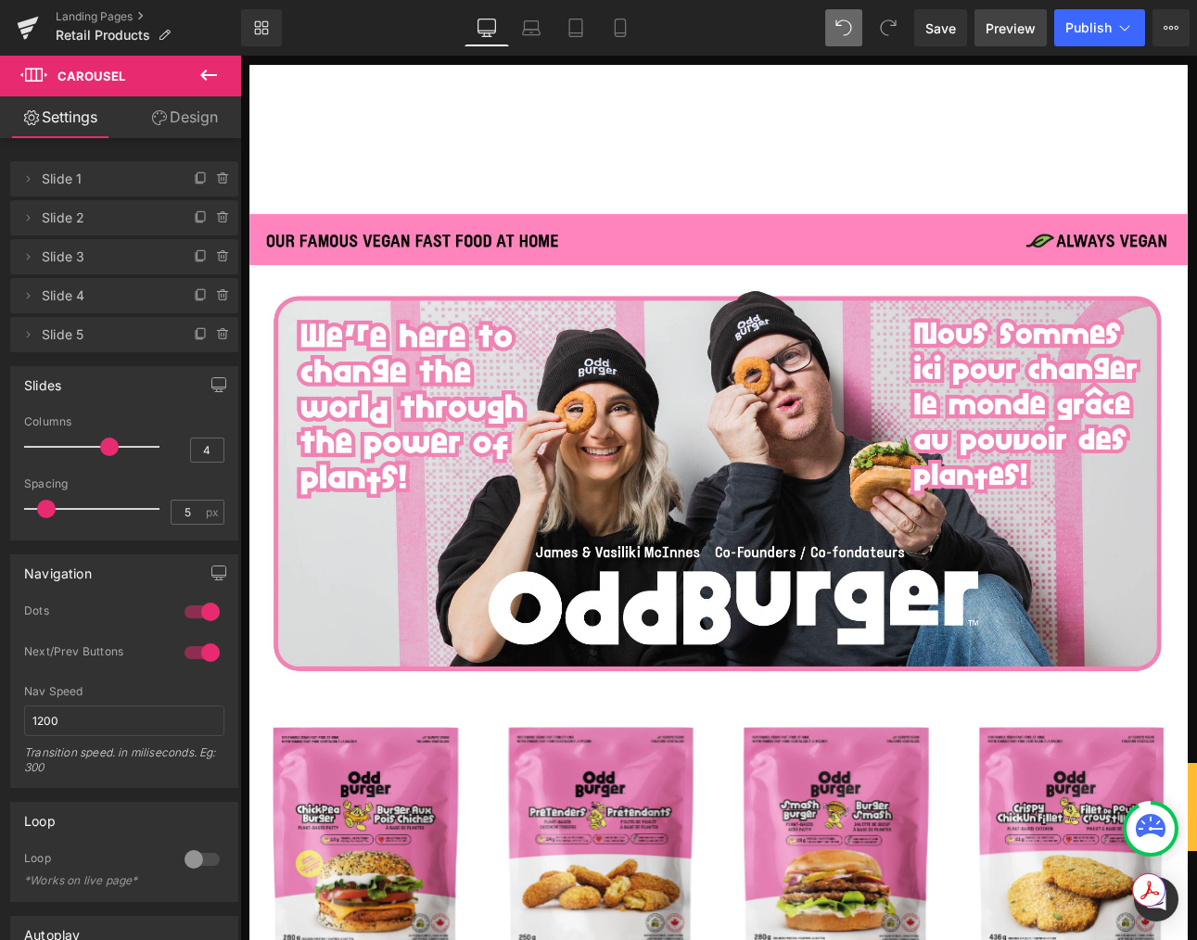
click at [1011, 31] on span "Preview" at bounding box center [1010, 28] width 50 height 19
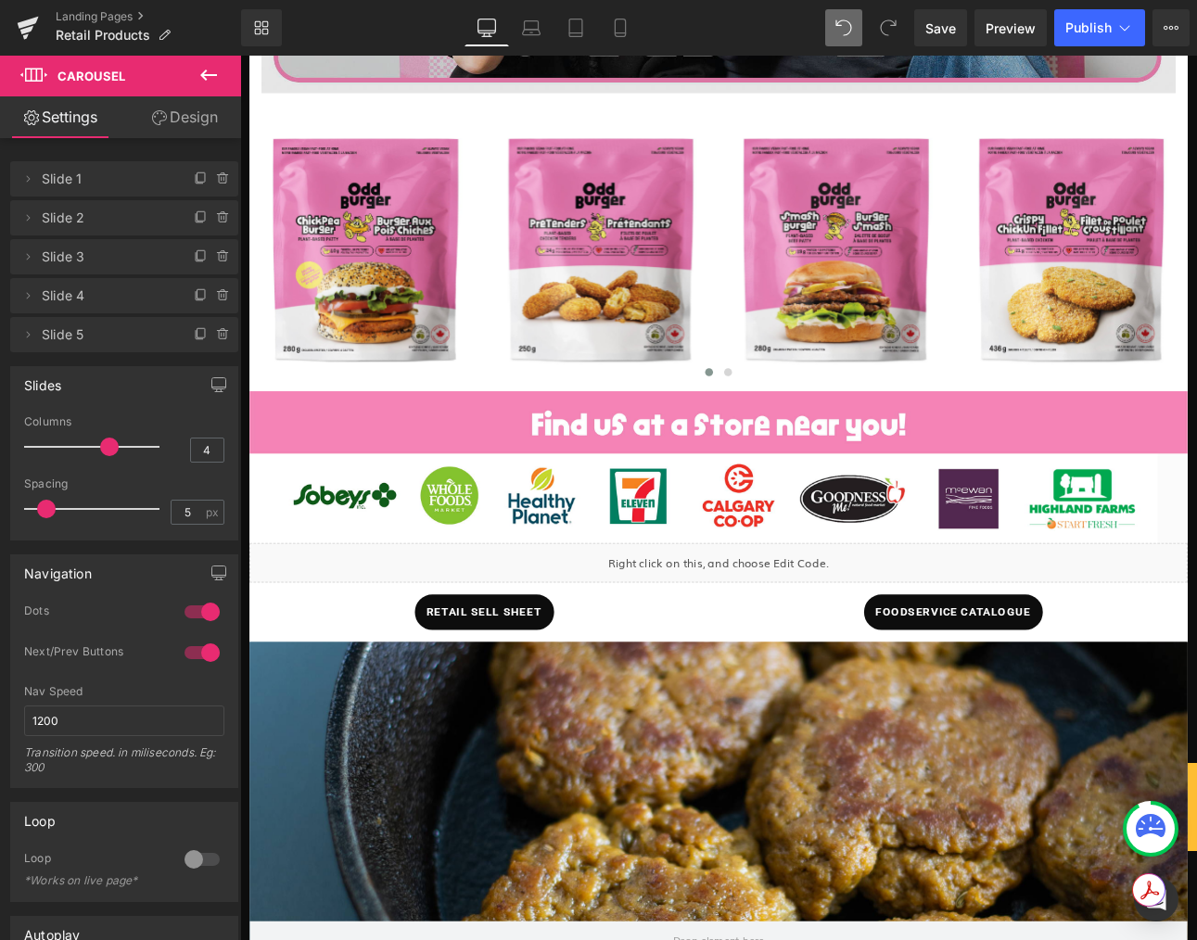
scroll to position [642, 0]
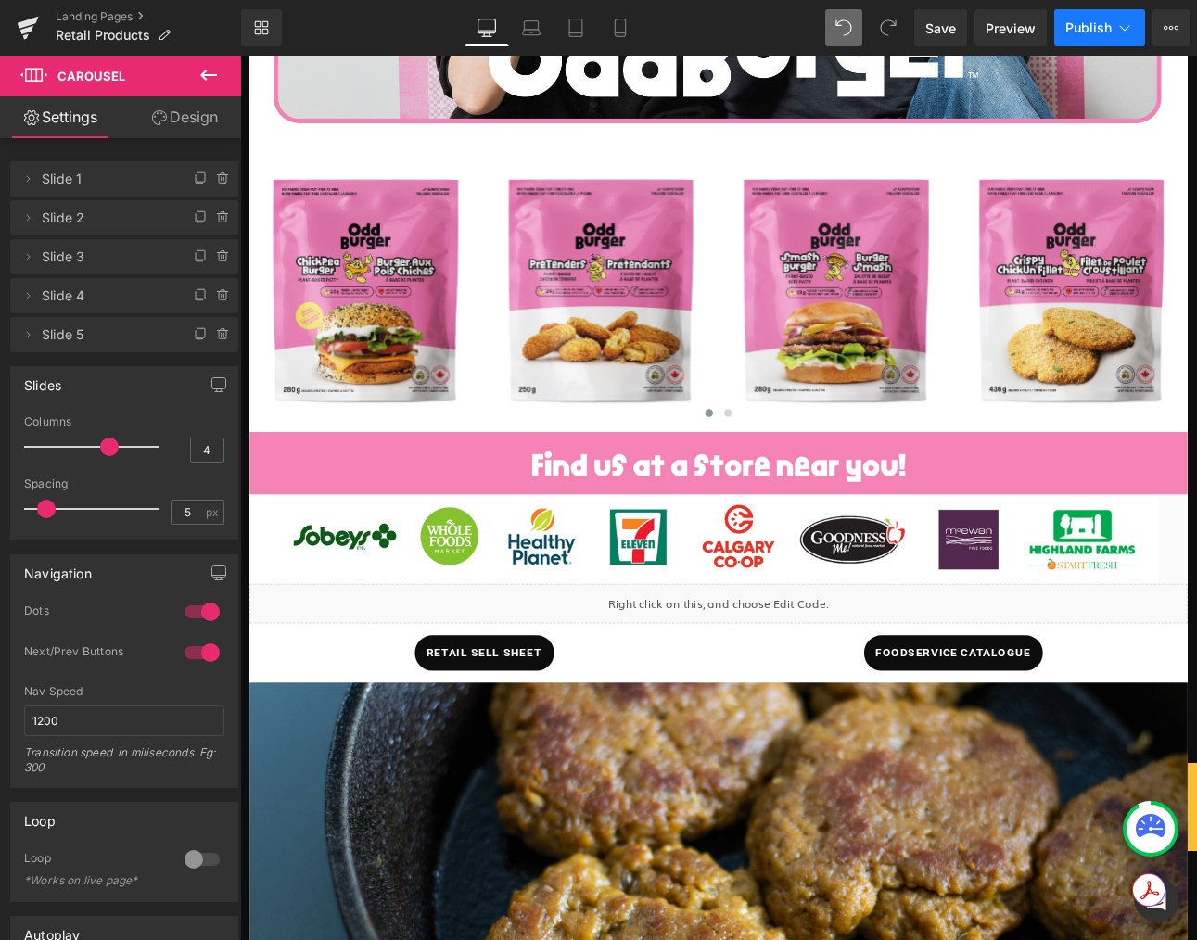
click at [1106, 25] on span "Publish" at bounding box center [1088, 27] width 46 height 15
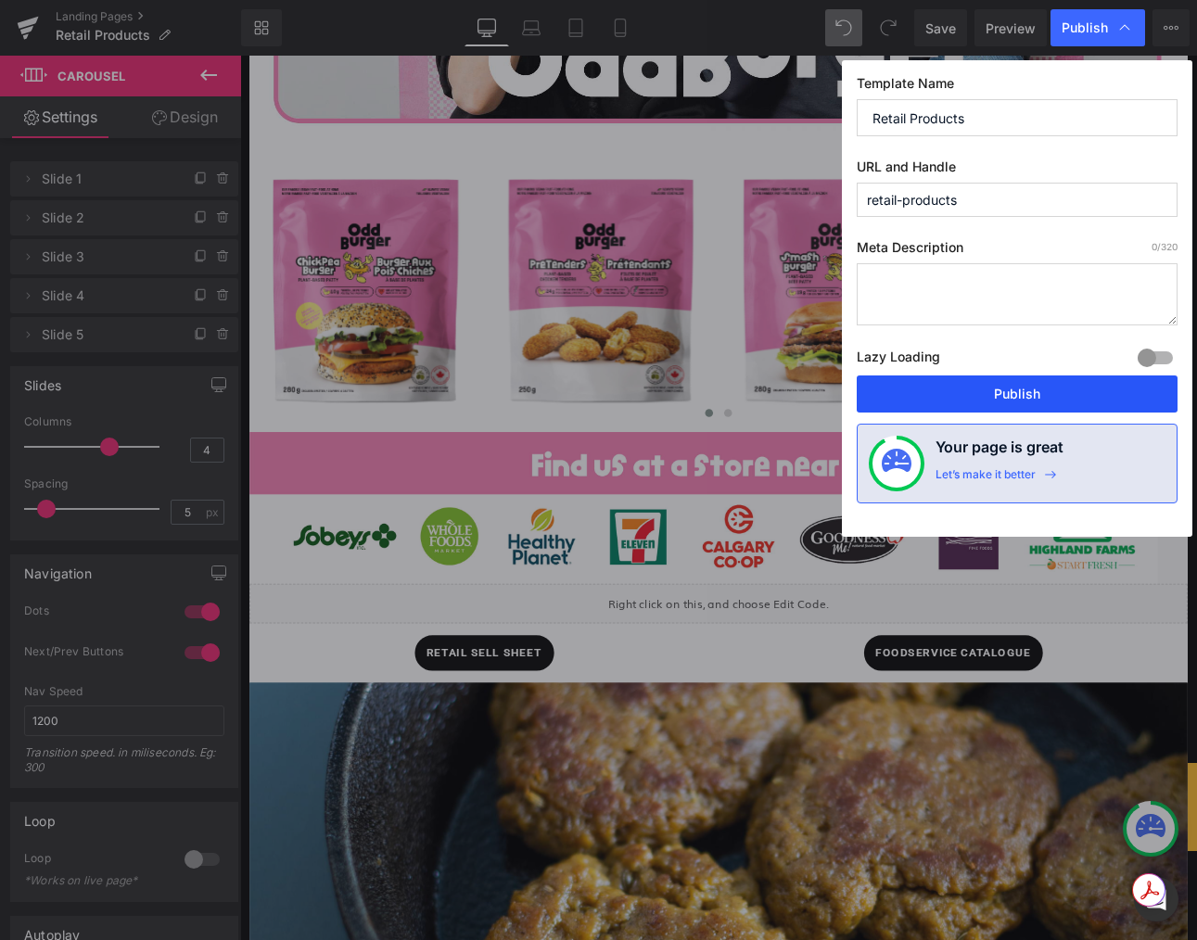
click at [974, 400] on button "Publish" at bounding box center [1017, 393] width 321 height 37
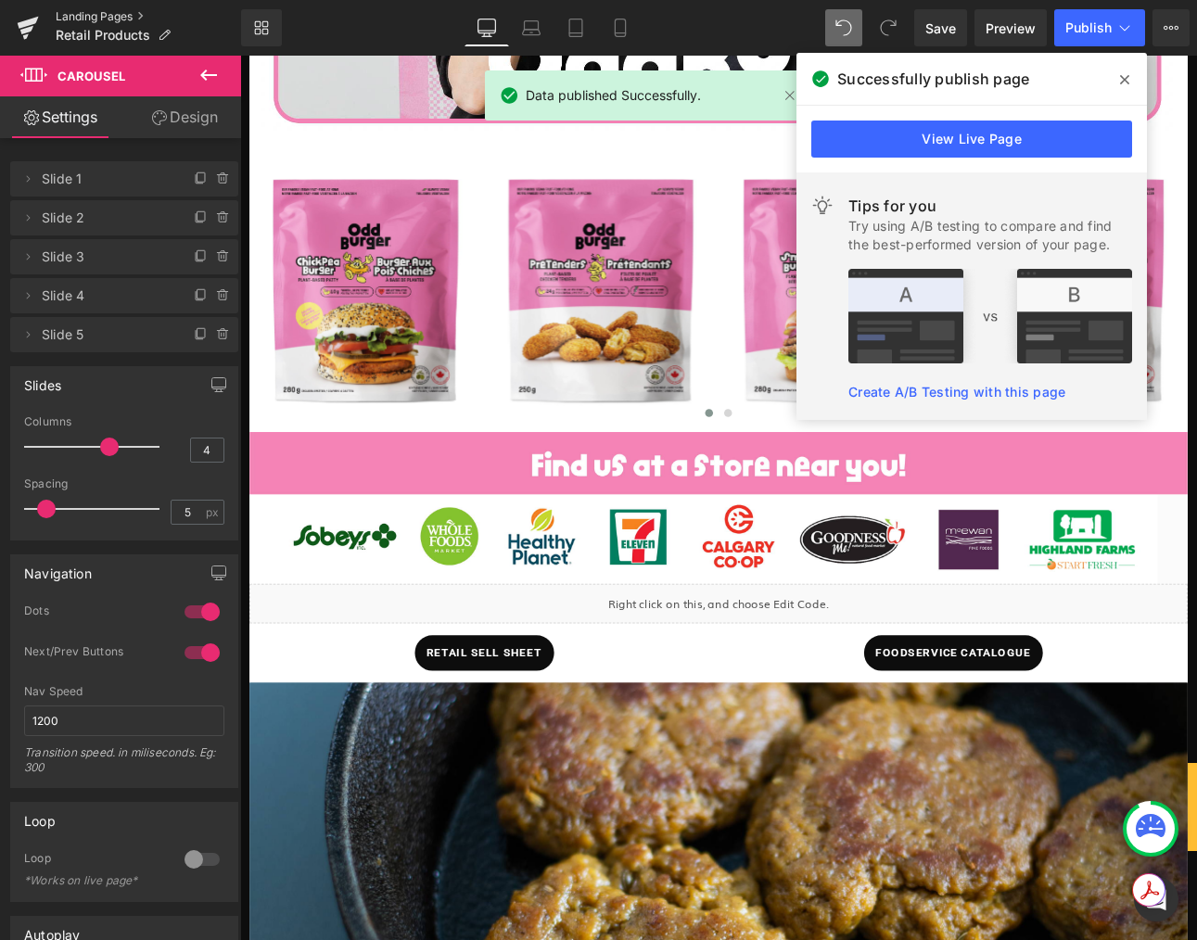
click at [128, 14] on link "Landing Pages" at bounding box center [148, 16] width 185 height 15
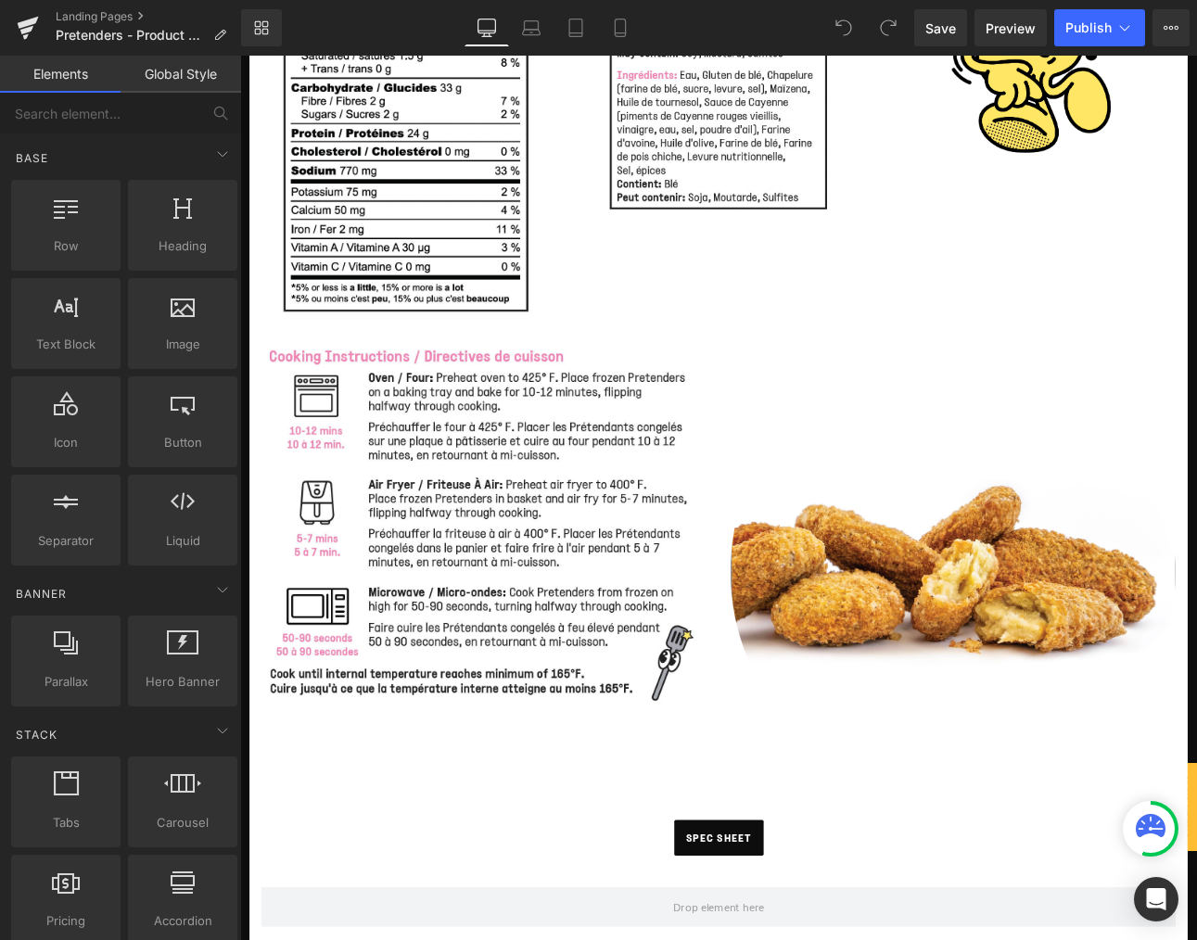
scroll to position [1290, 0]
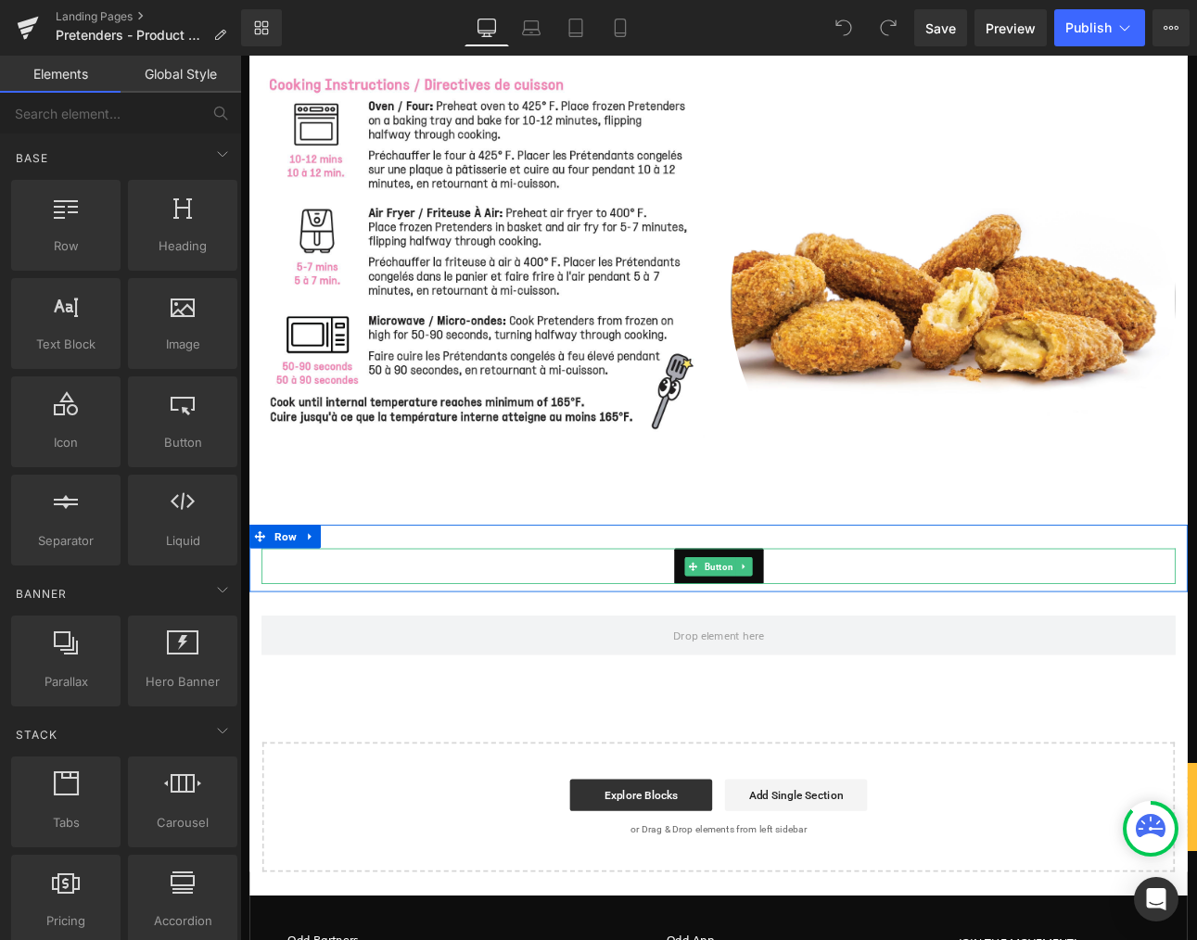
click at [750, 654] on link "spec sheet" at bounding box center [801, 654] width 105 height 42
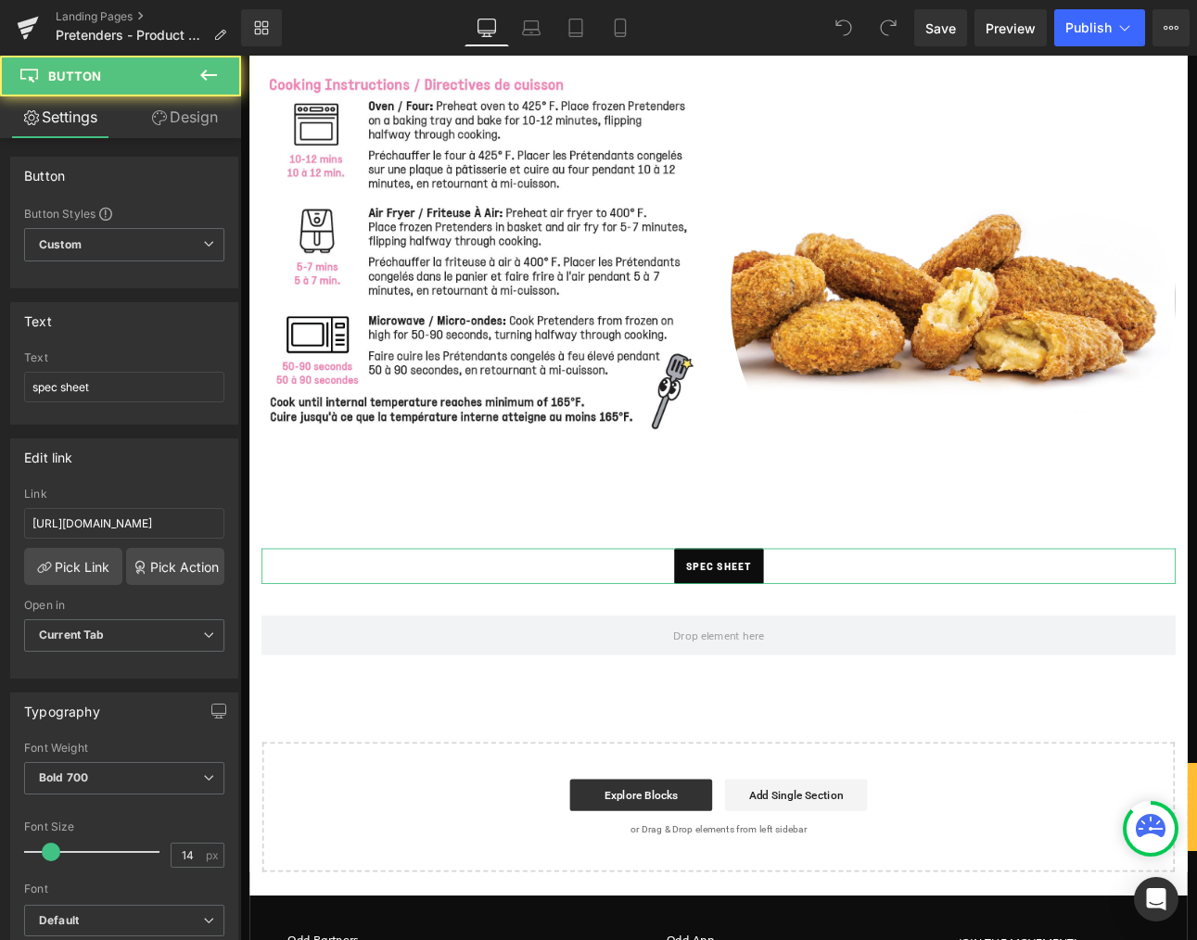
click at [185, 115] on link "Design" at bounding box center [184, 117] width 121 height 42
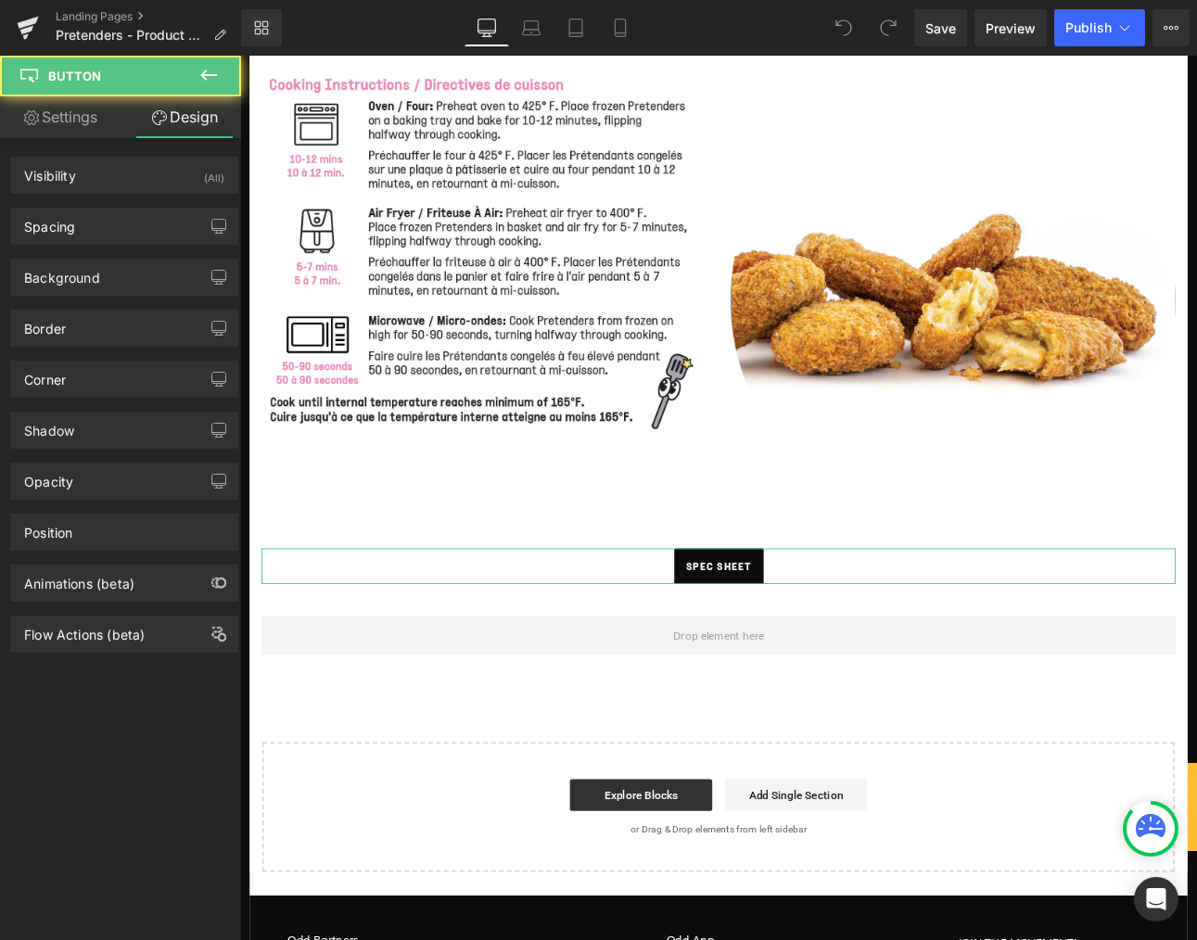
type input "2"
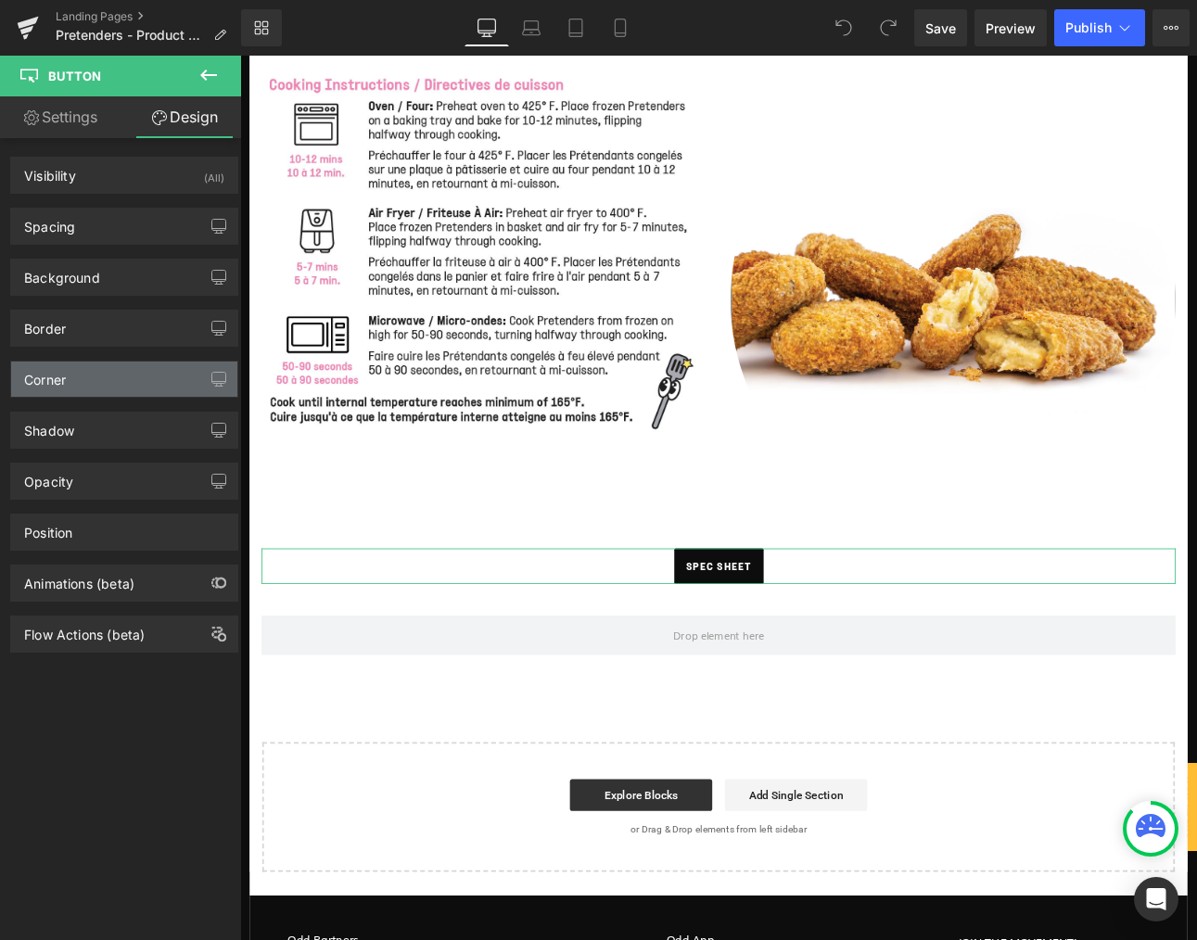
click at [82, 383] on div "Corner" at bounding box center [124, 379] width 226 height 35
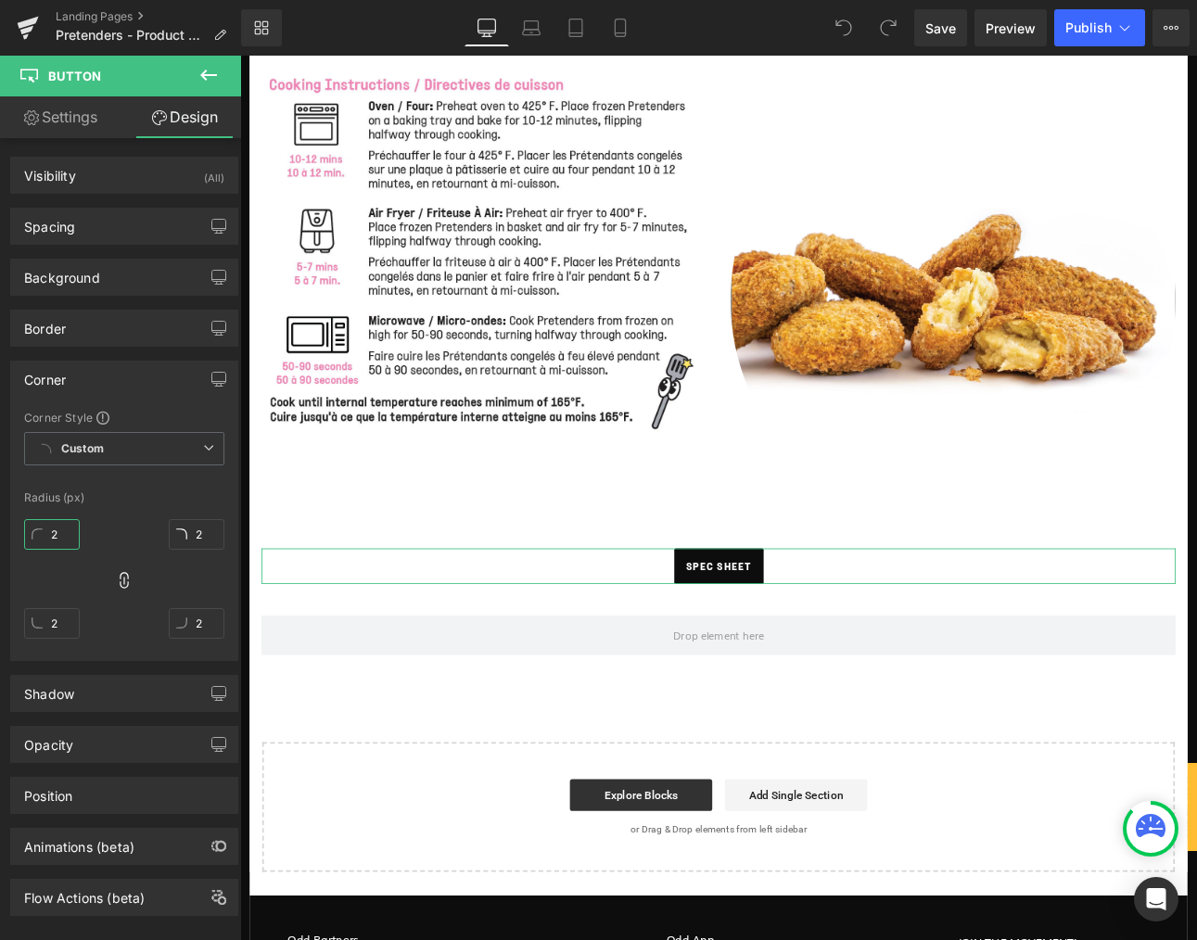
click at [61, 530] on input "2" at bounding box center [52, 534] width 56 height 31
type input "22"
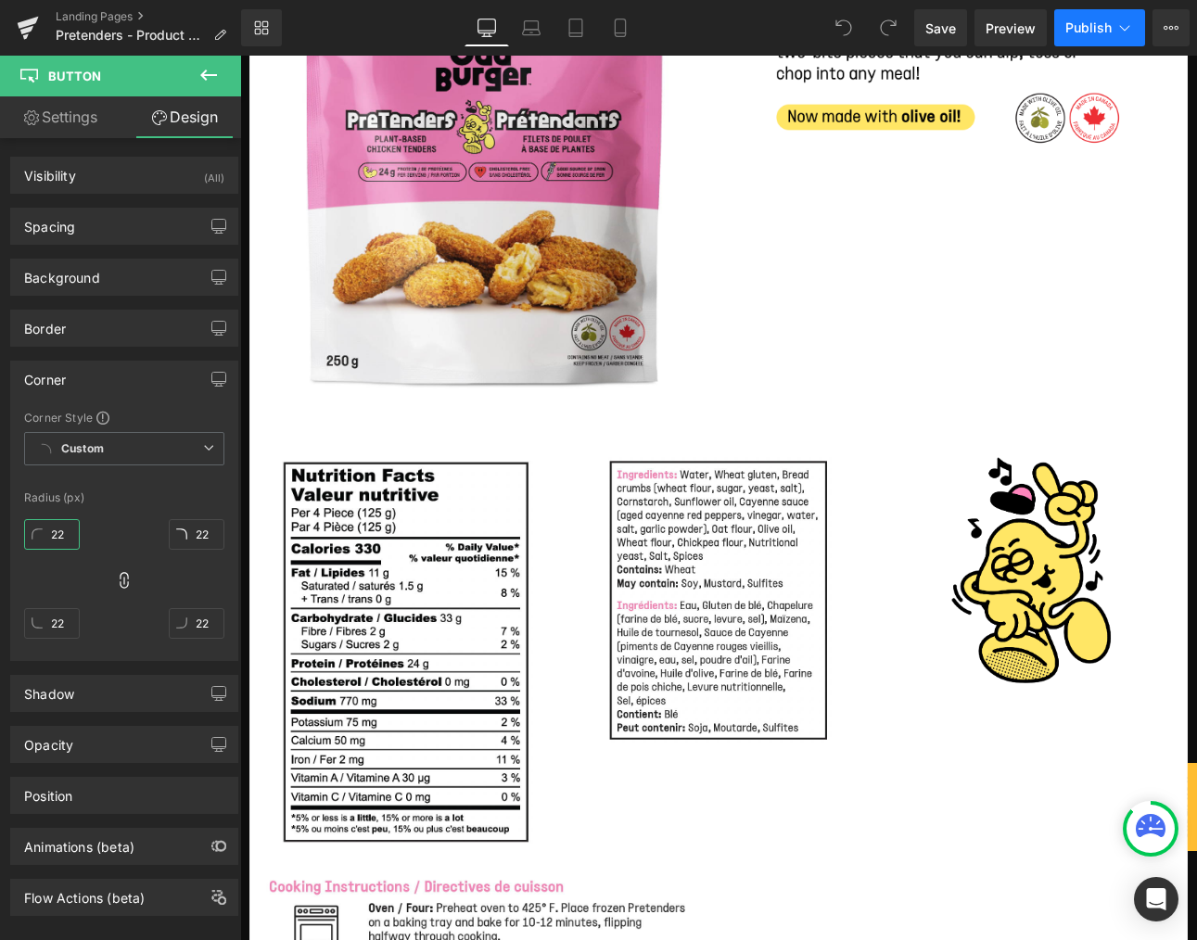
scroll to position [335, 0]
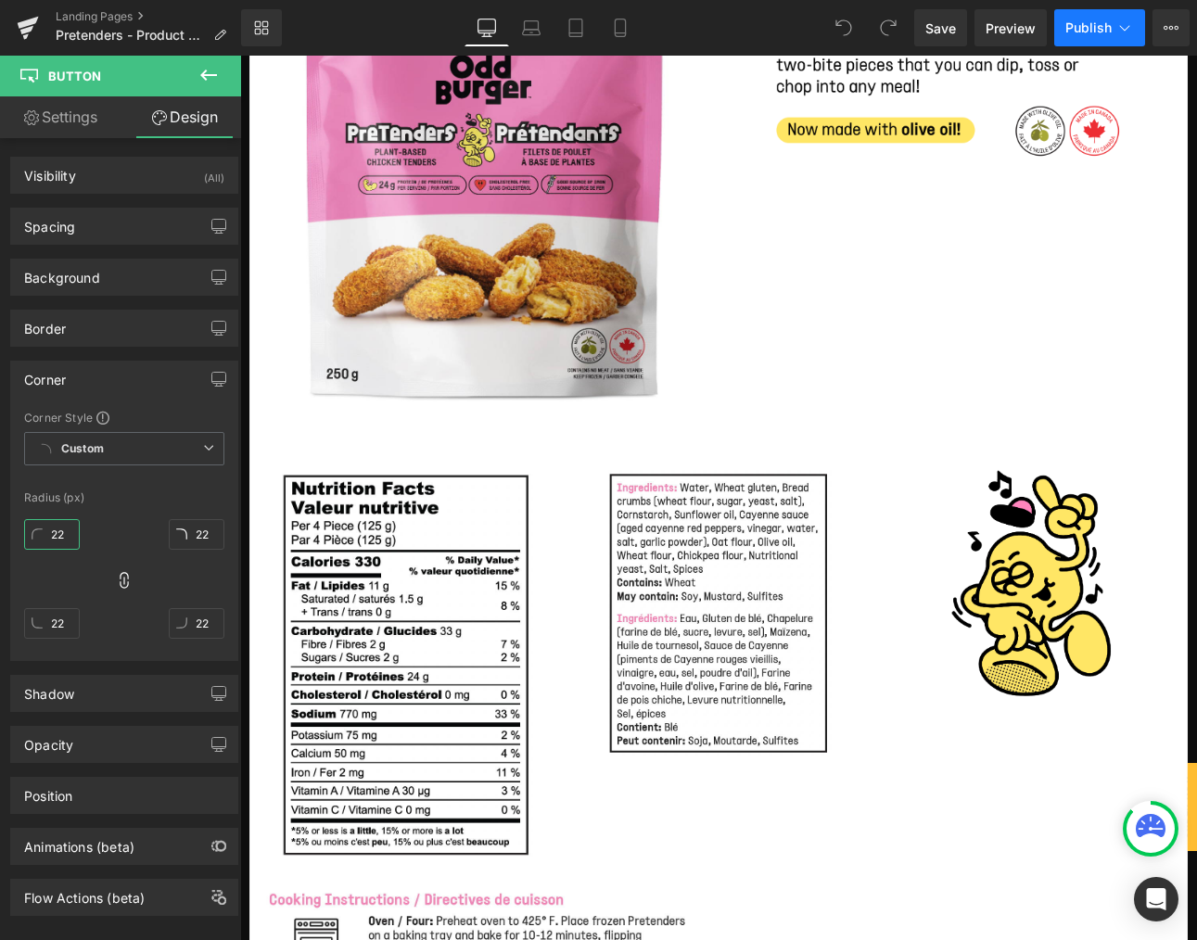
type input "22"
click at [1094, 28] on span "Publish" at bounding box center [1088, 27] width 46 height 15
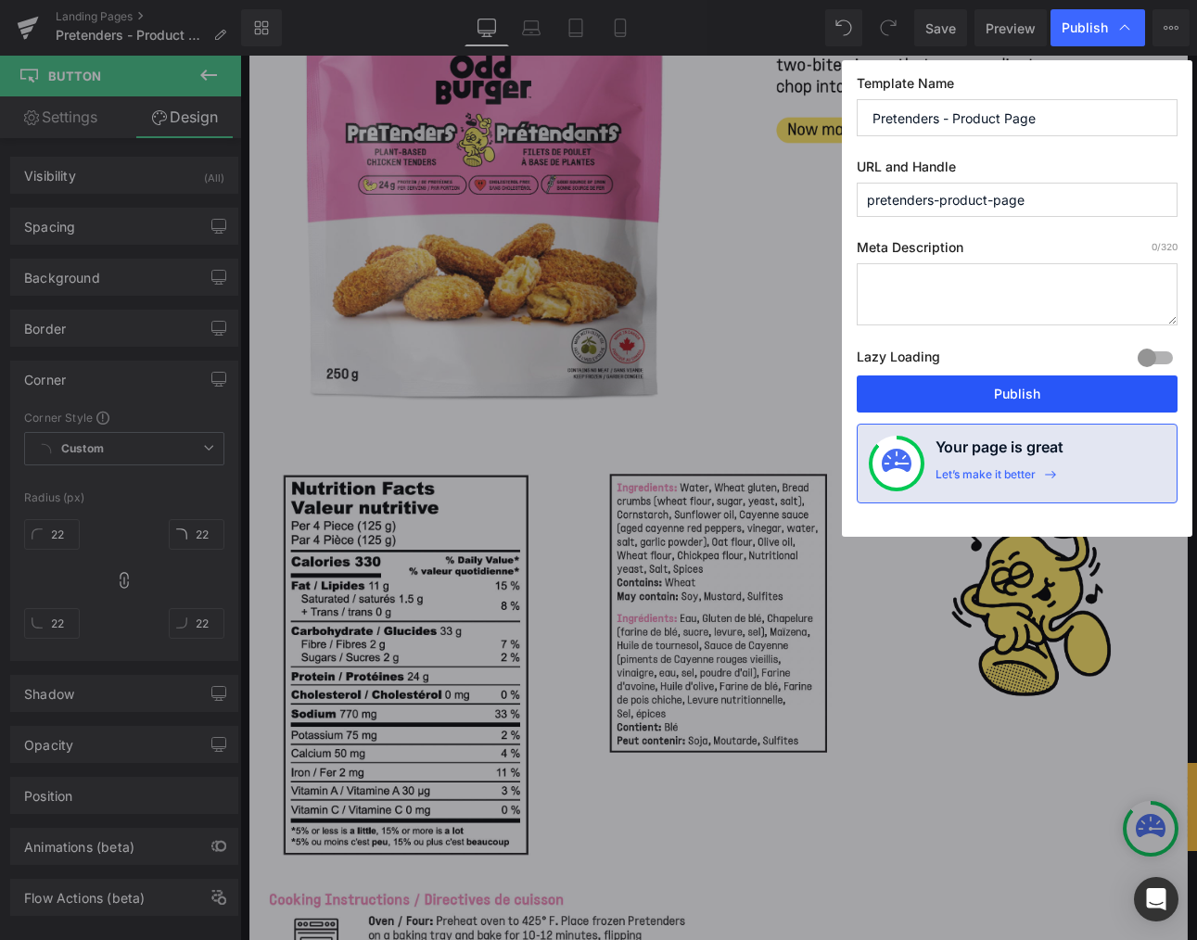
click at [1023, 398] on button "Publish" at bounding box center [1017, 393] width 321 height 37
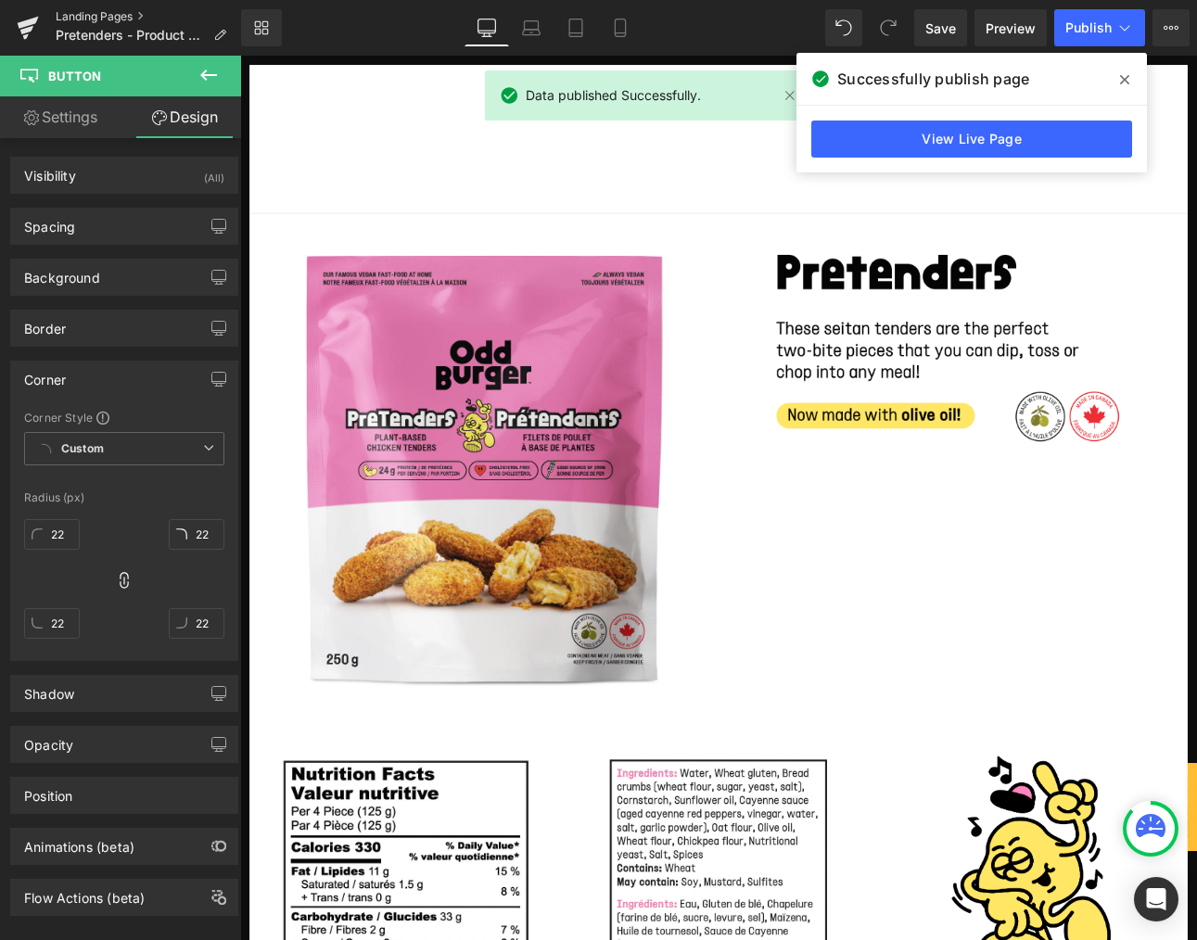
click at [130, 13] on link "Landing Pages" at bounding box center [148, 16] width 185 height 15
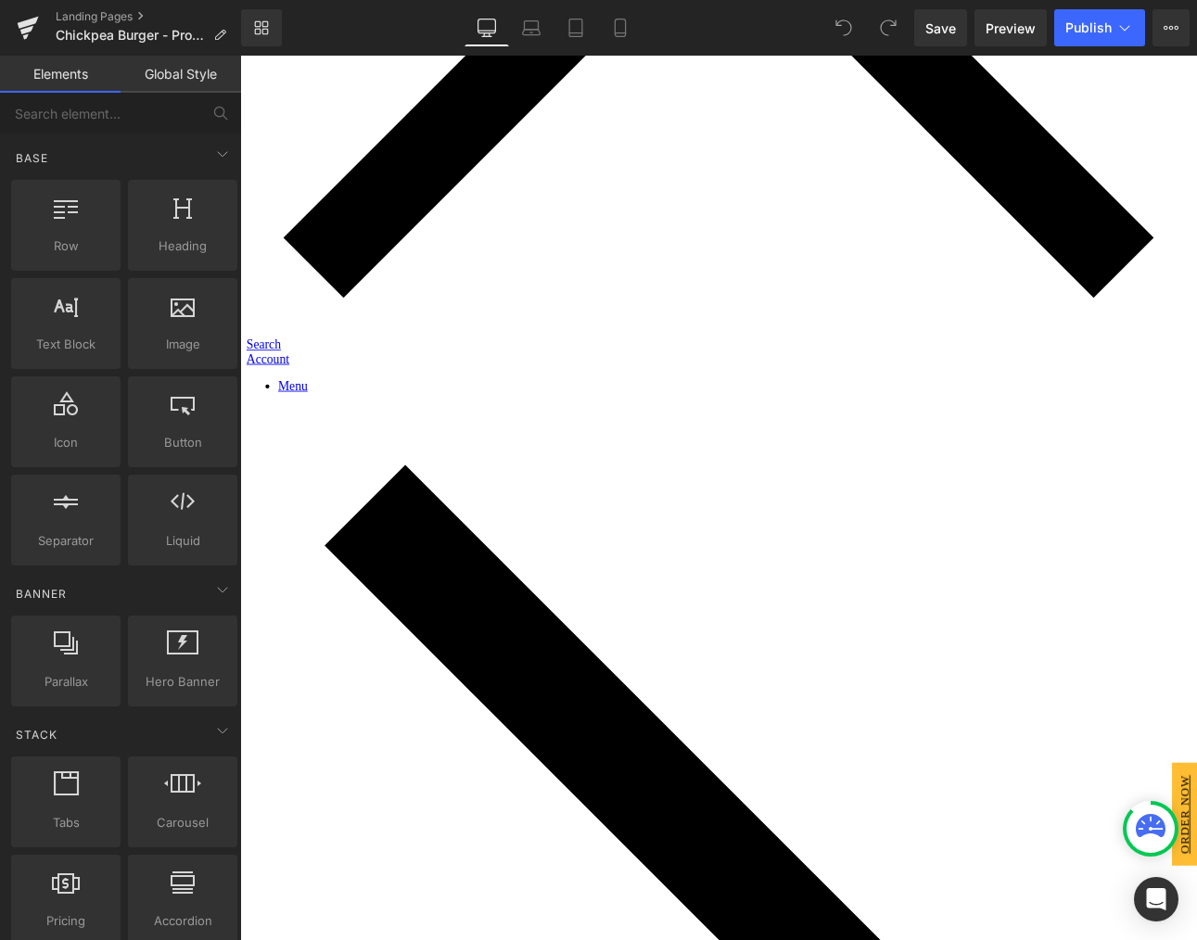
scroll to position [1298, 0]
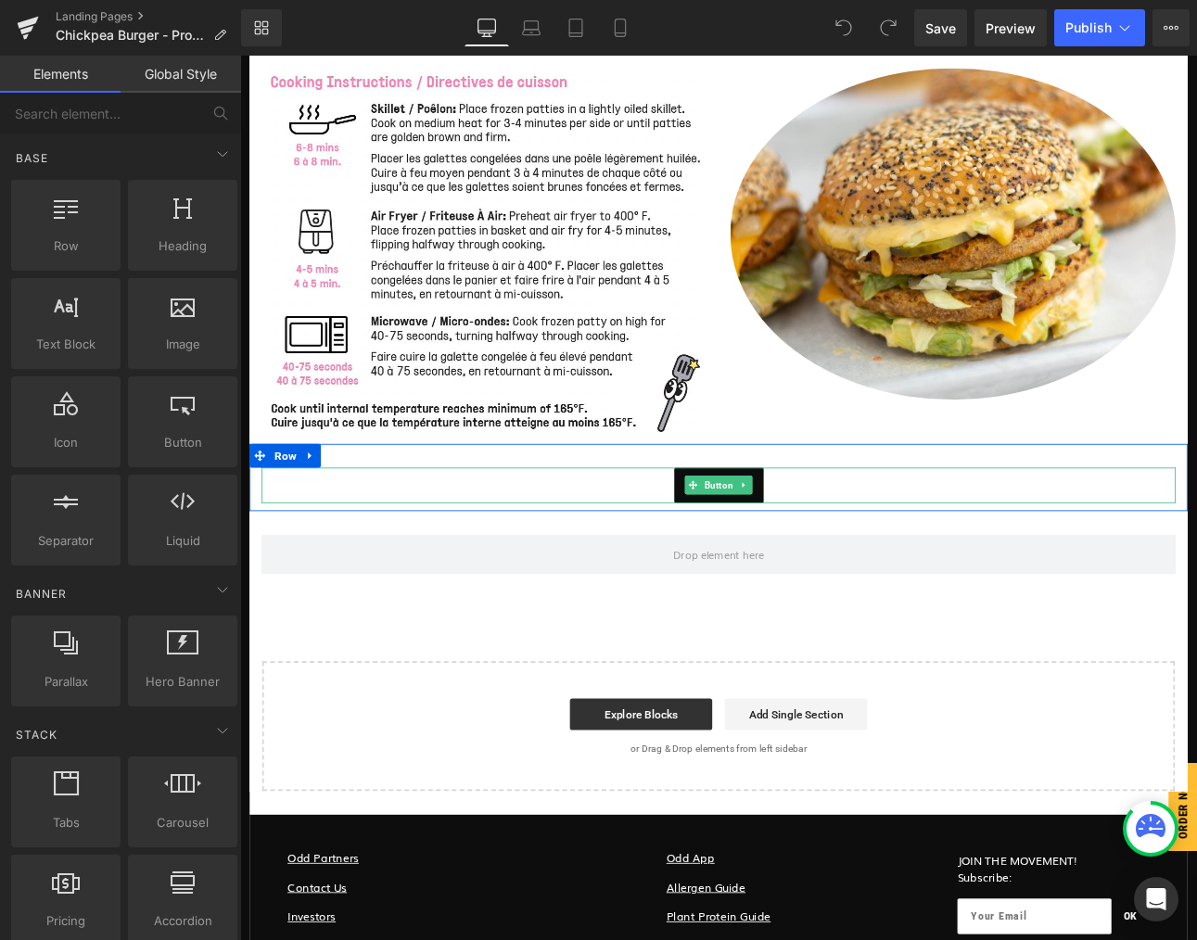
click at [840, 565] on span "spec sheet" at bounding box center [801, 560] width 77 height 42
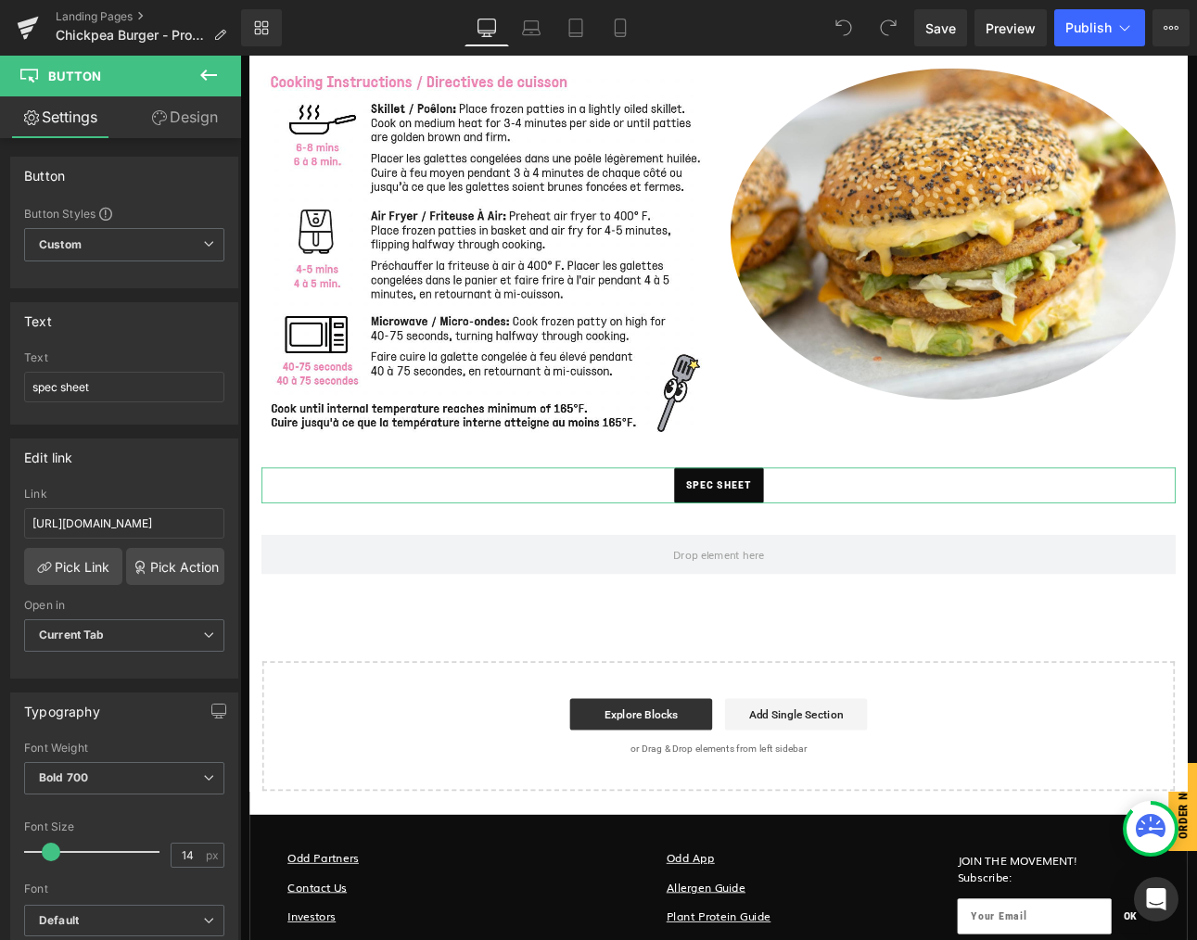
click at [205, 130] on link "Design" at bounding box center [184, 117] width 121 height 42
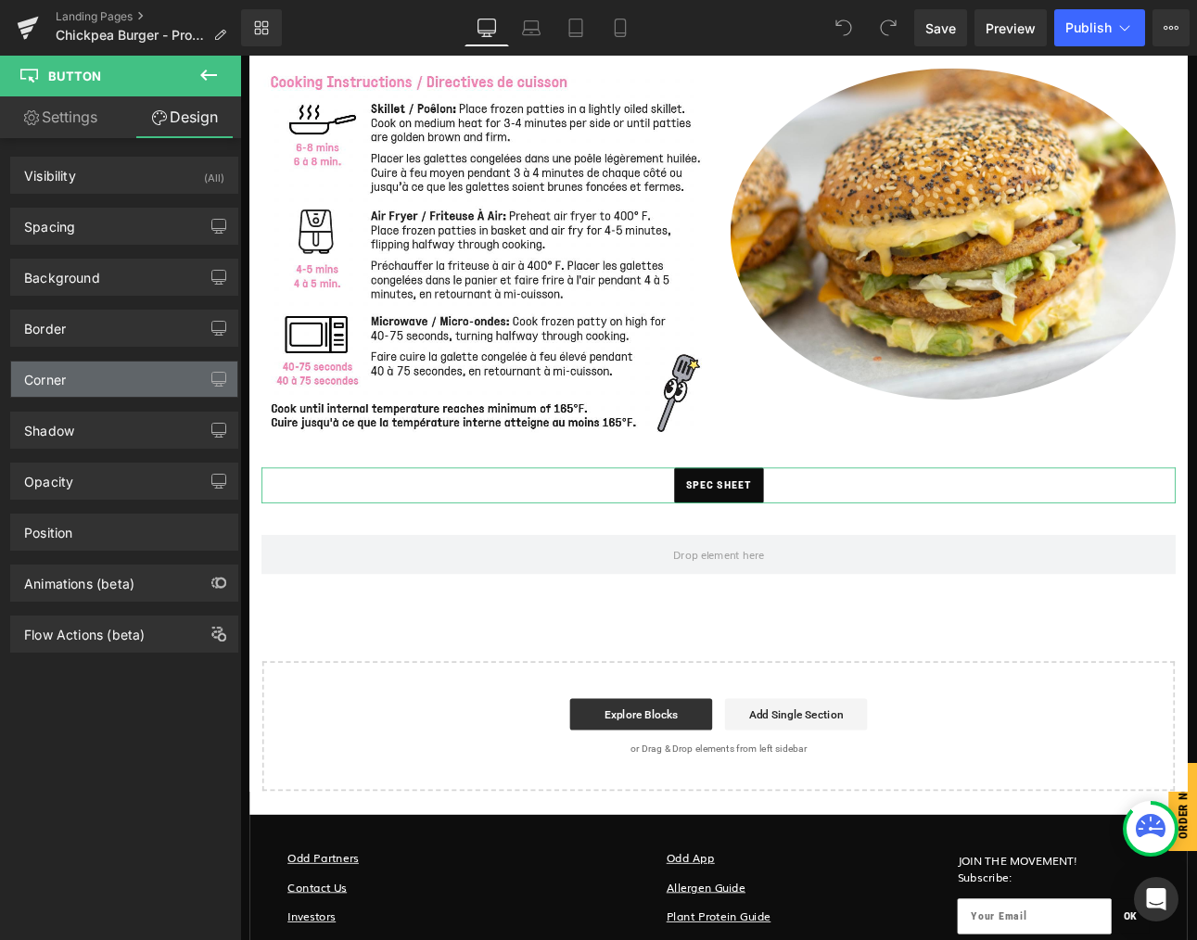
click at [87, 370] on div "Corner" at bounding box center [124, 379] width 226 height 35
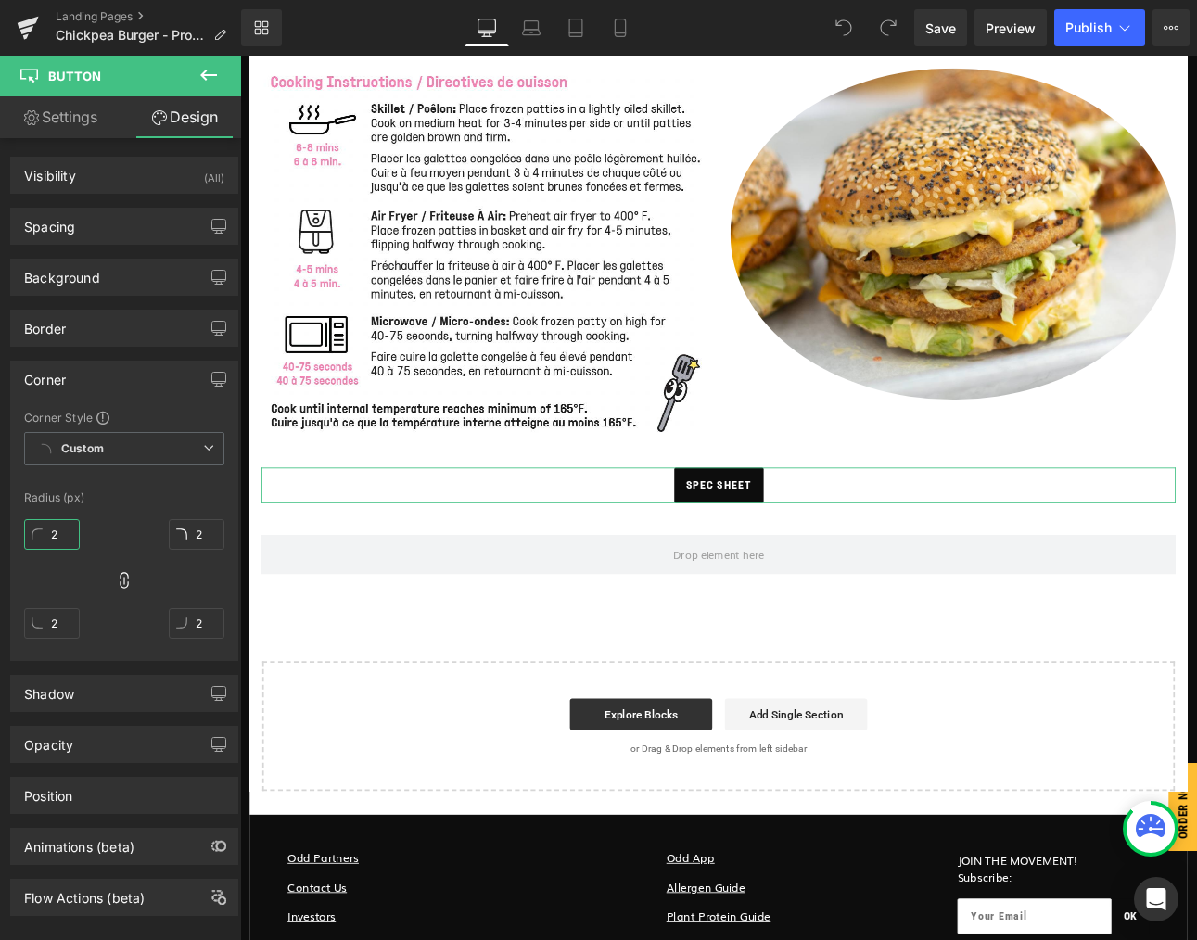
click at [59, 540] on input "2" at bounding box center [52, 534] width 56 height 31
type input "22"
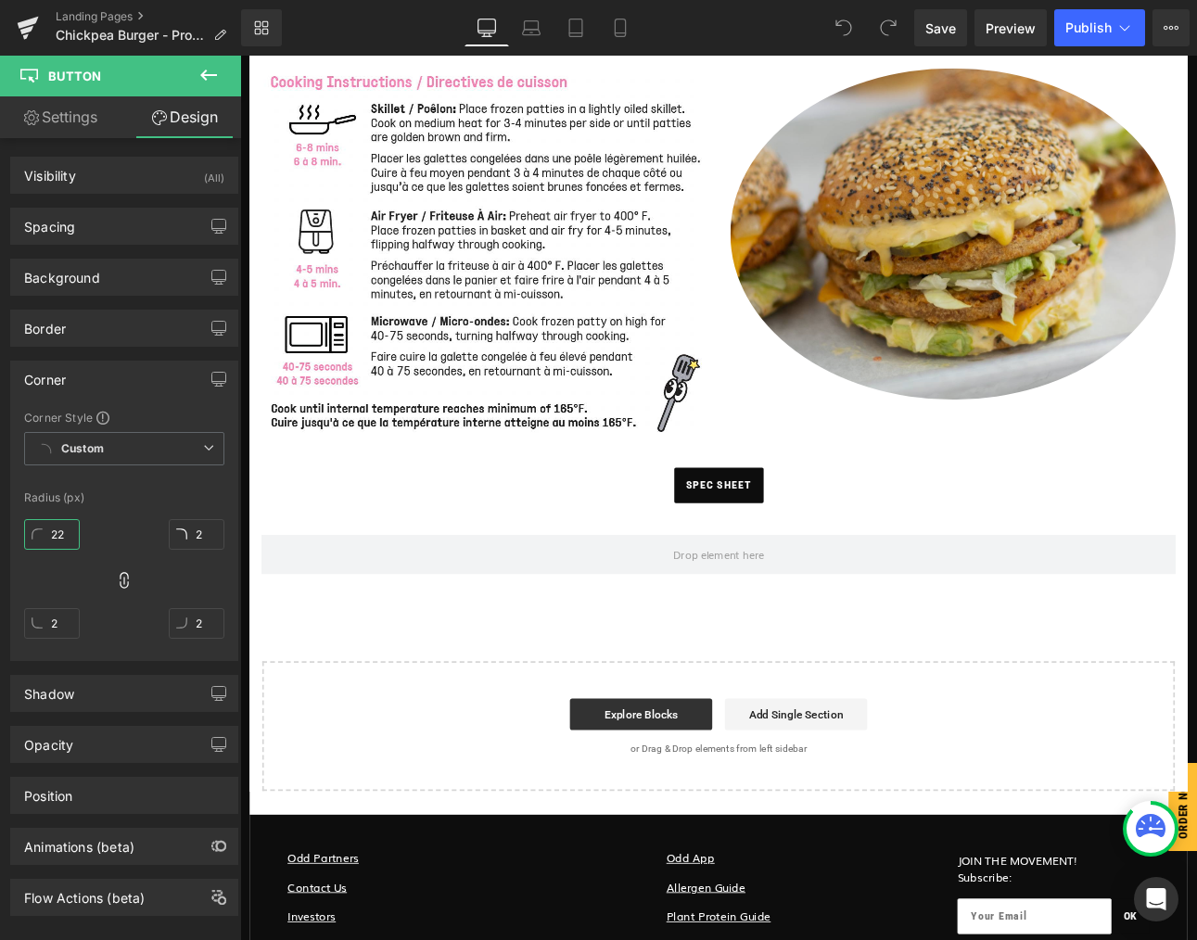
type input "22"
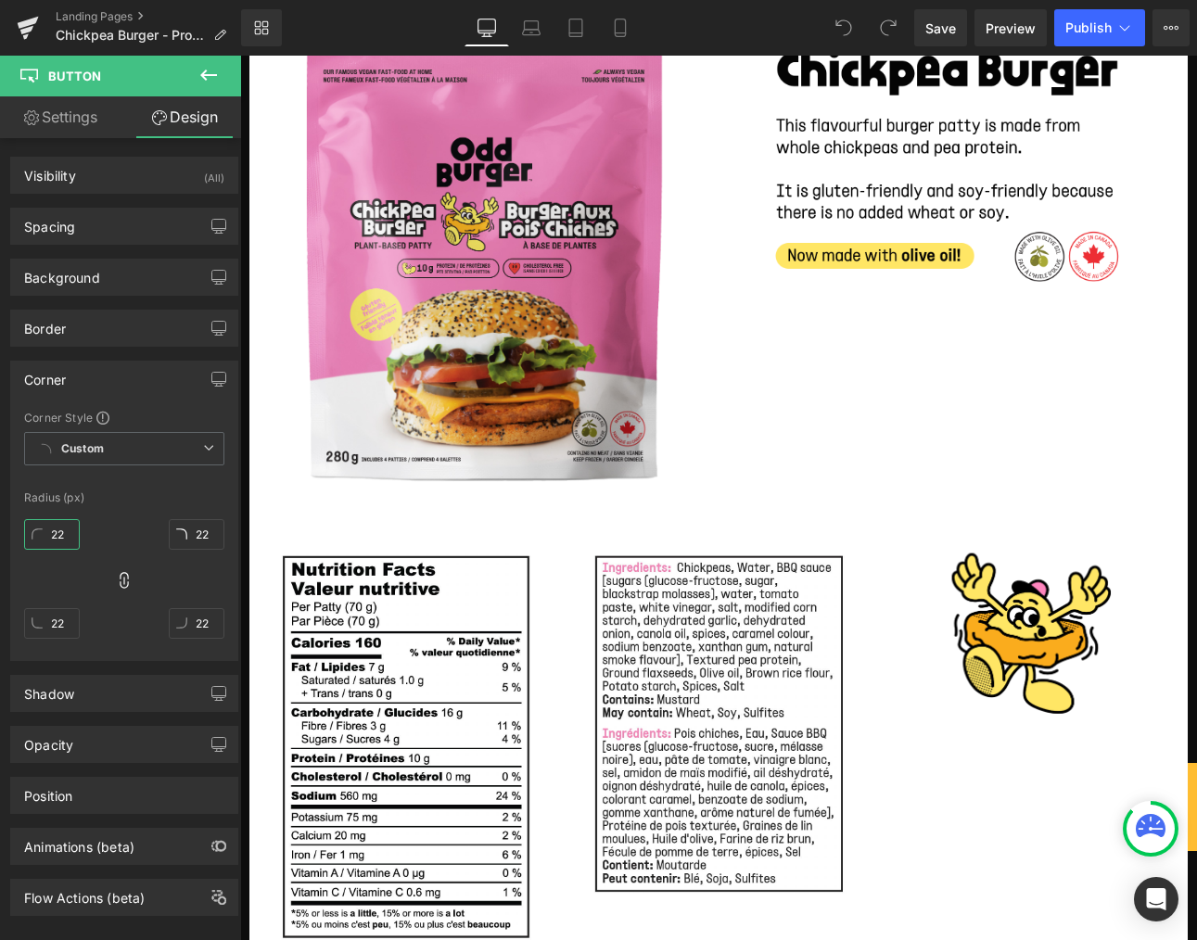
scroll to position [0, 0]
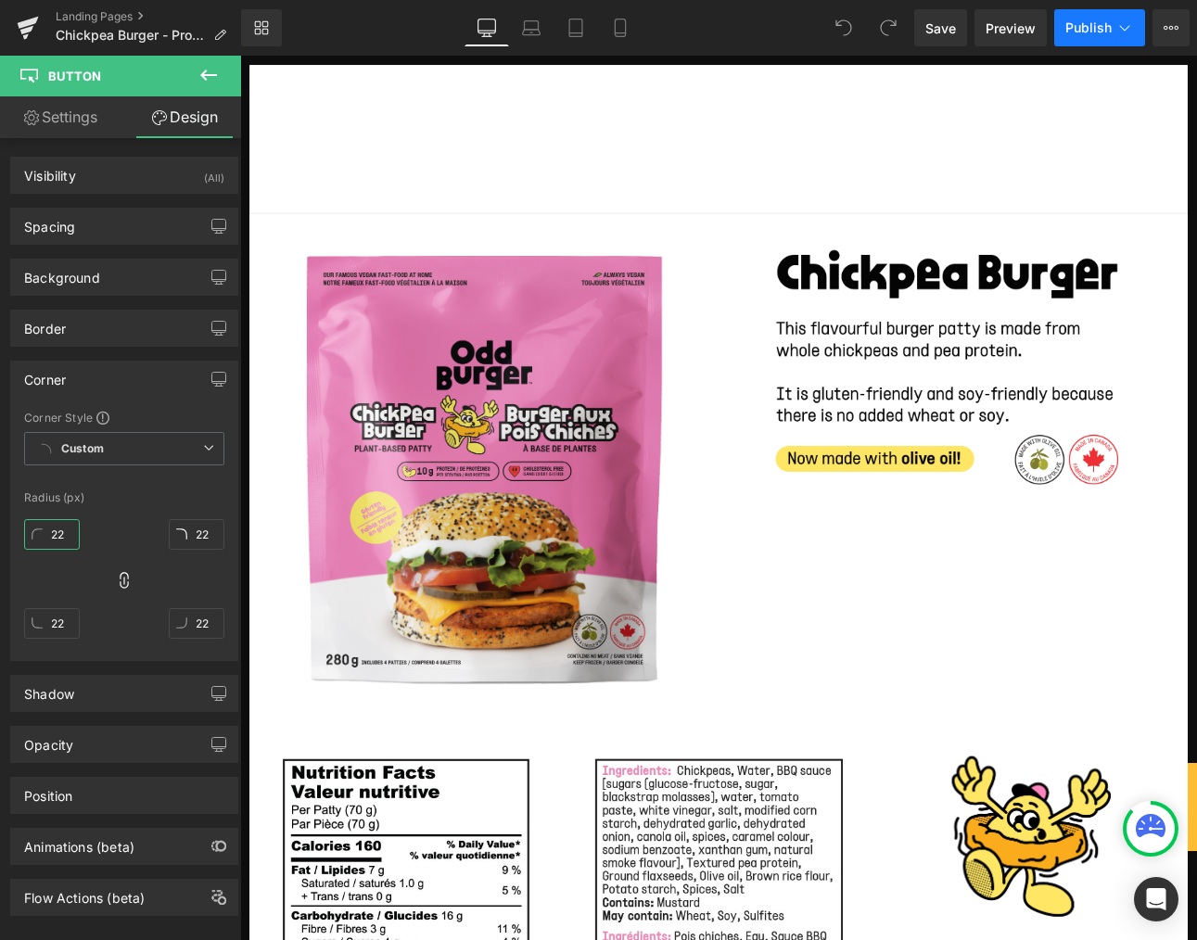
type input "22"
click at [1100, 17] on button "Publish" at bounding box center [1099, 27] width 91 height 37
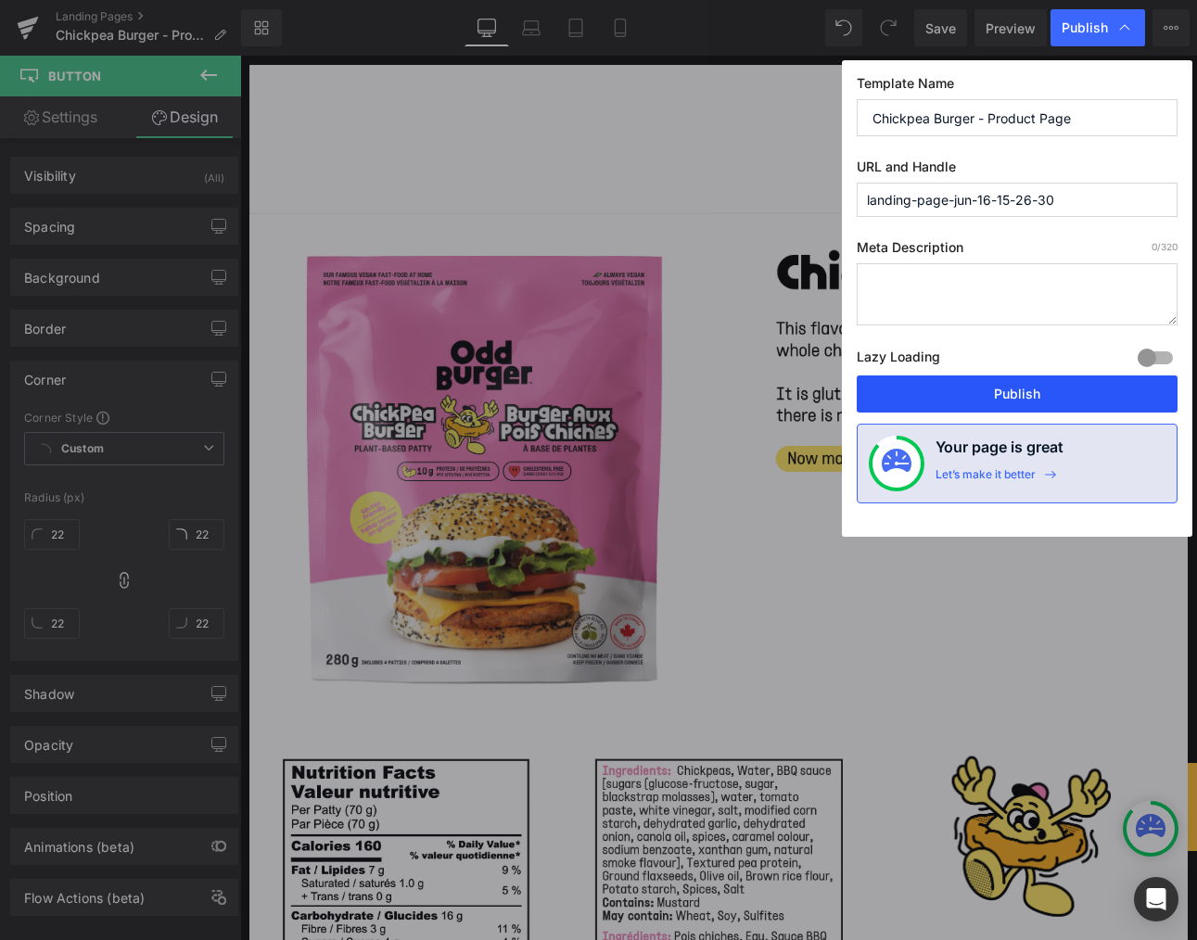
click at [1013, 393] on button "Publish" at bounding box center [1017, 393] width 321 height 37
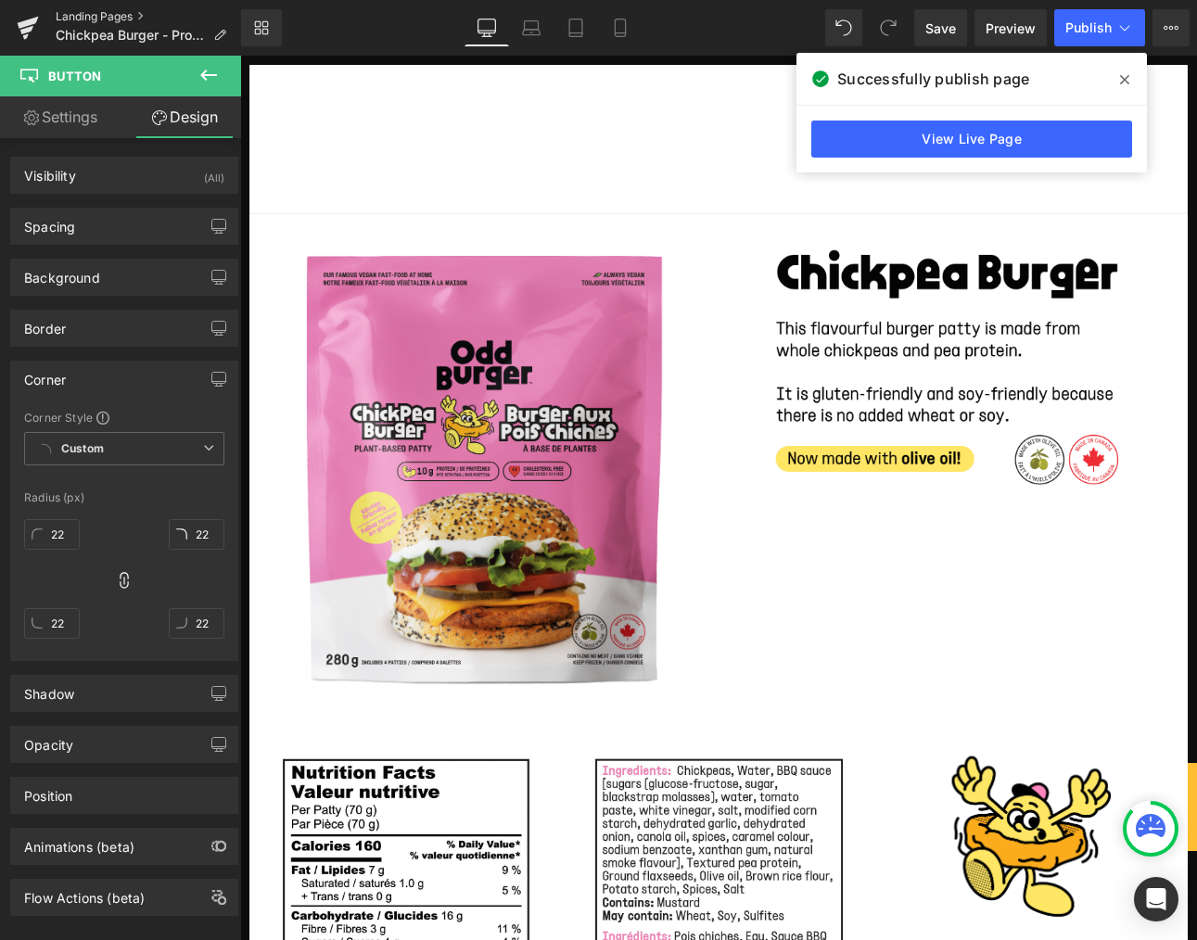
click at [149, 18] on link "Landing Pages" at bounding box center [148, 16] width 185 height 15
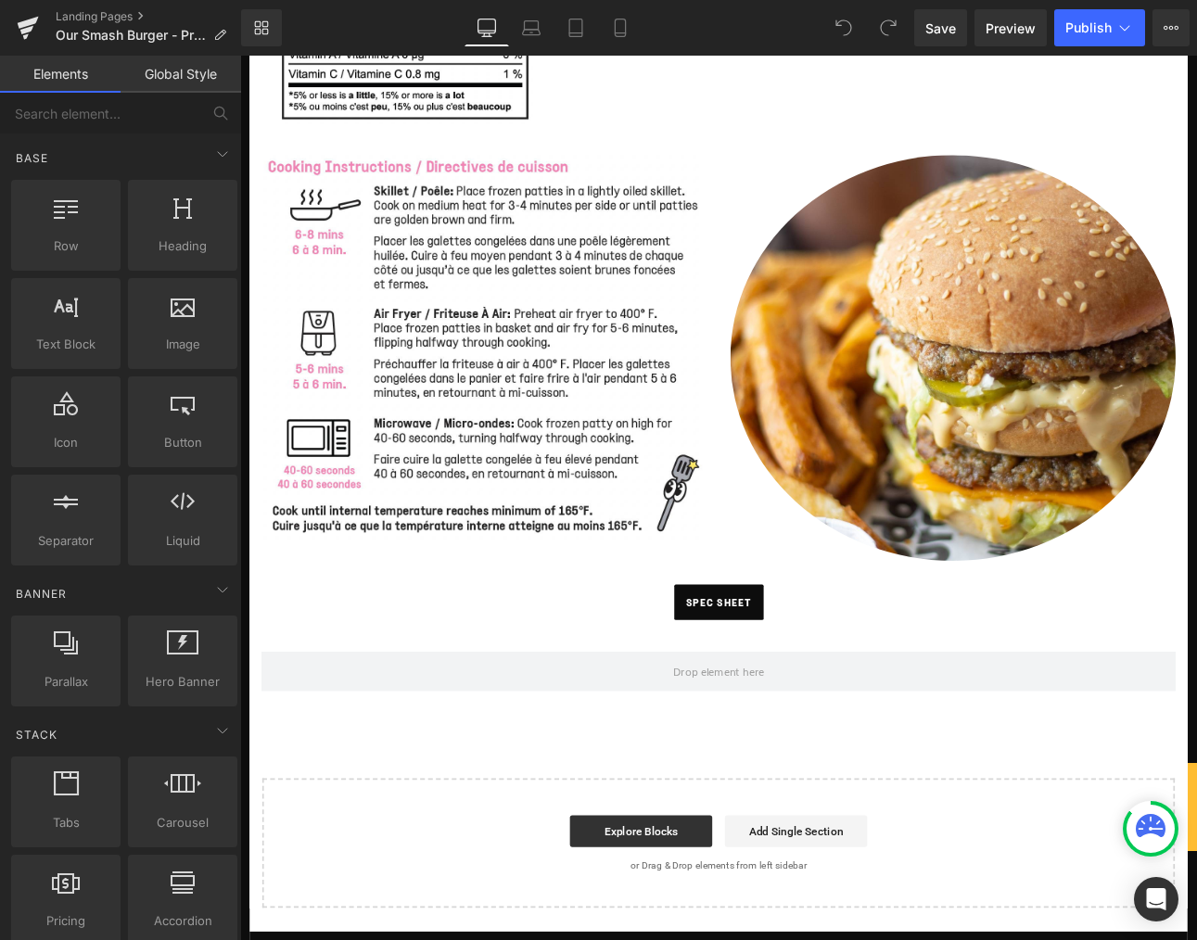
scroll to position [1230, 0]
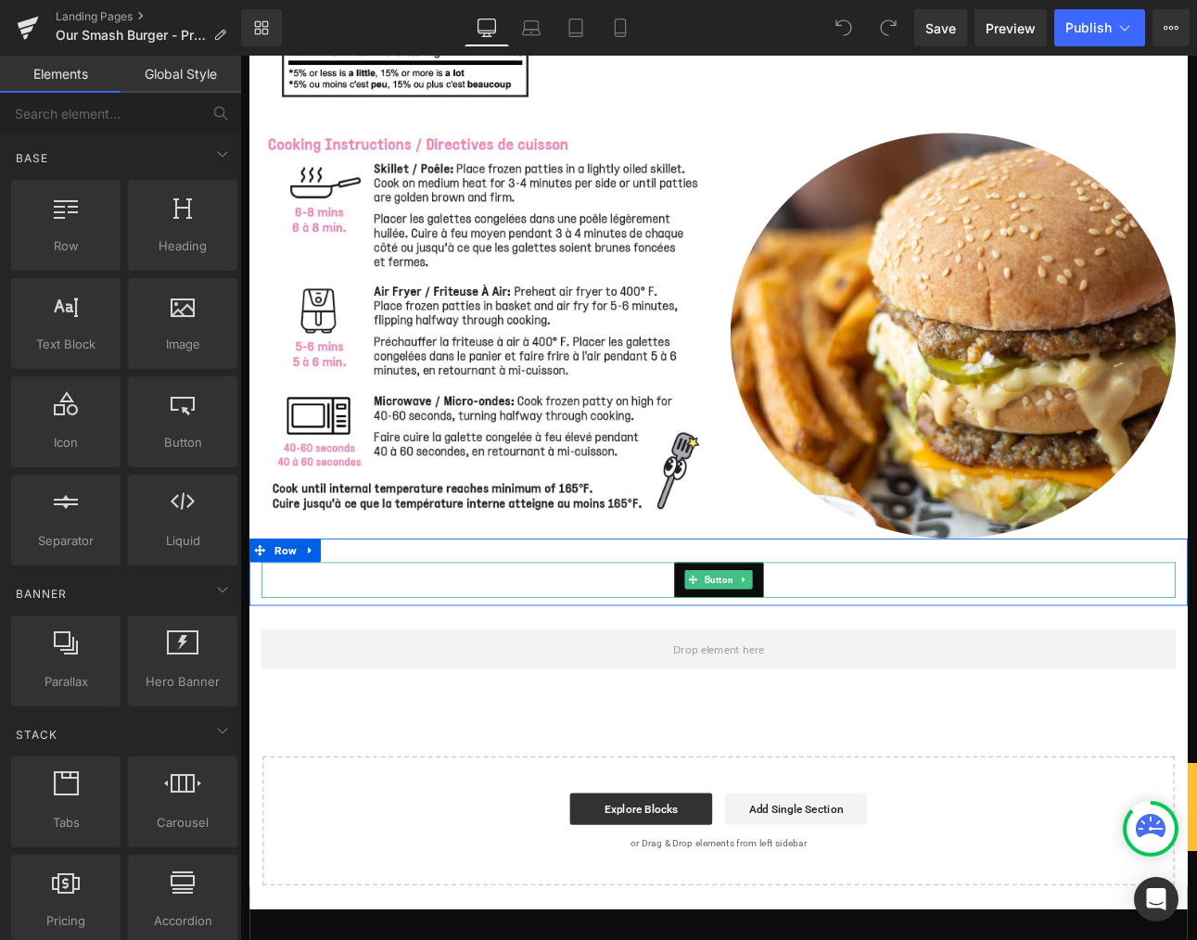
click at [763, 667] on span "spec sheet" at bounding box center [801, 671] width 77 height 42
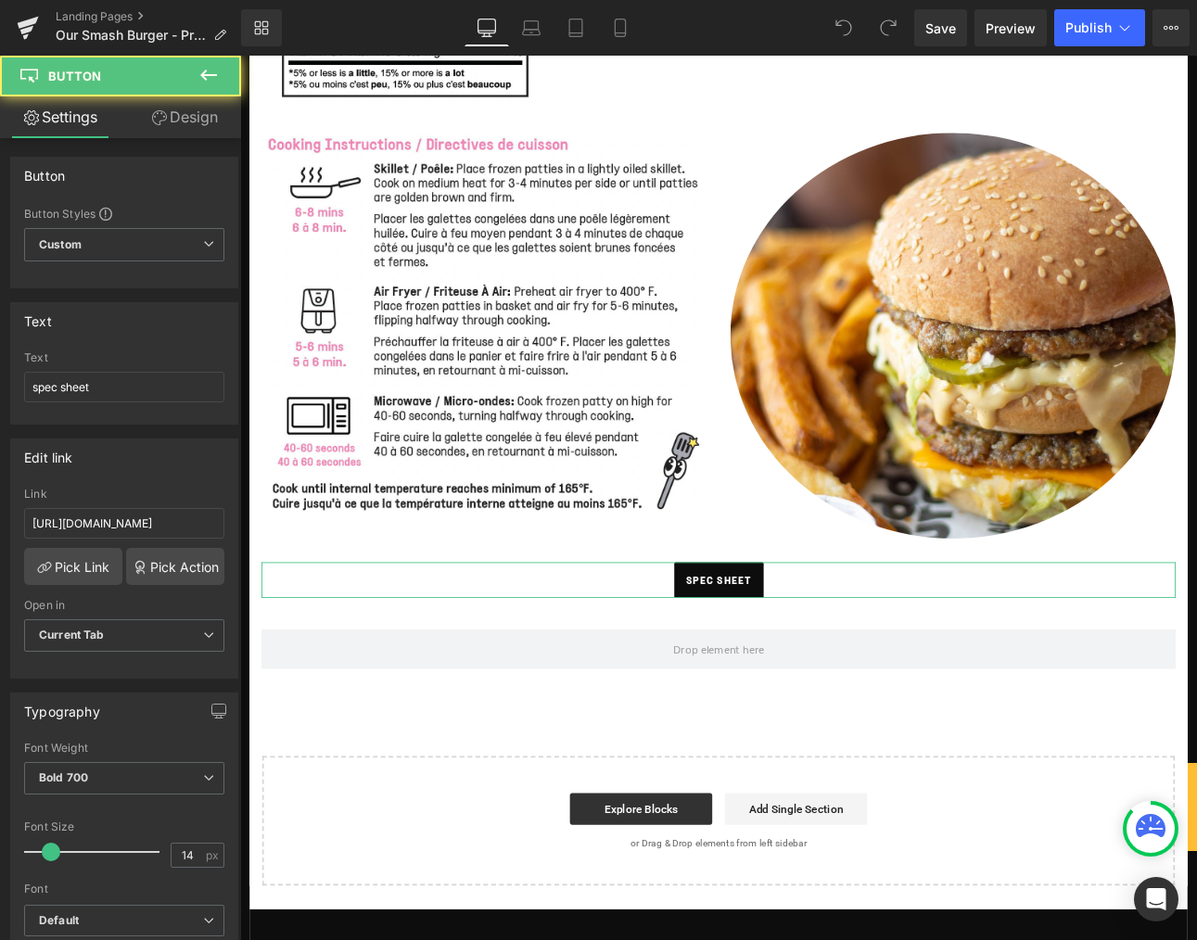
click at [193, 119] on link "Design" at bounding box center [184, 117] width 121 height 42
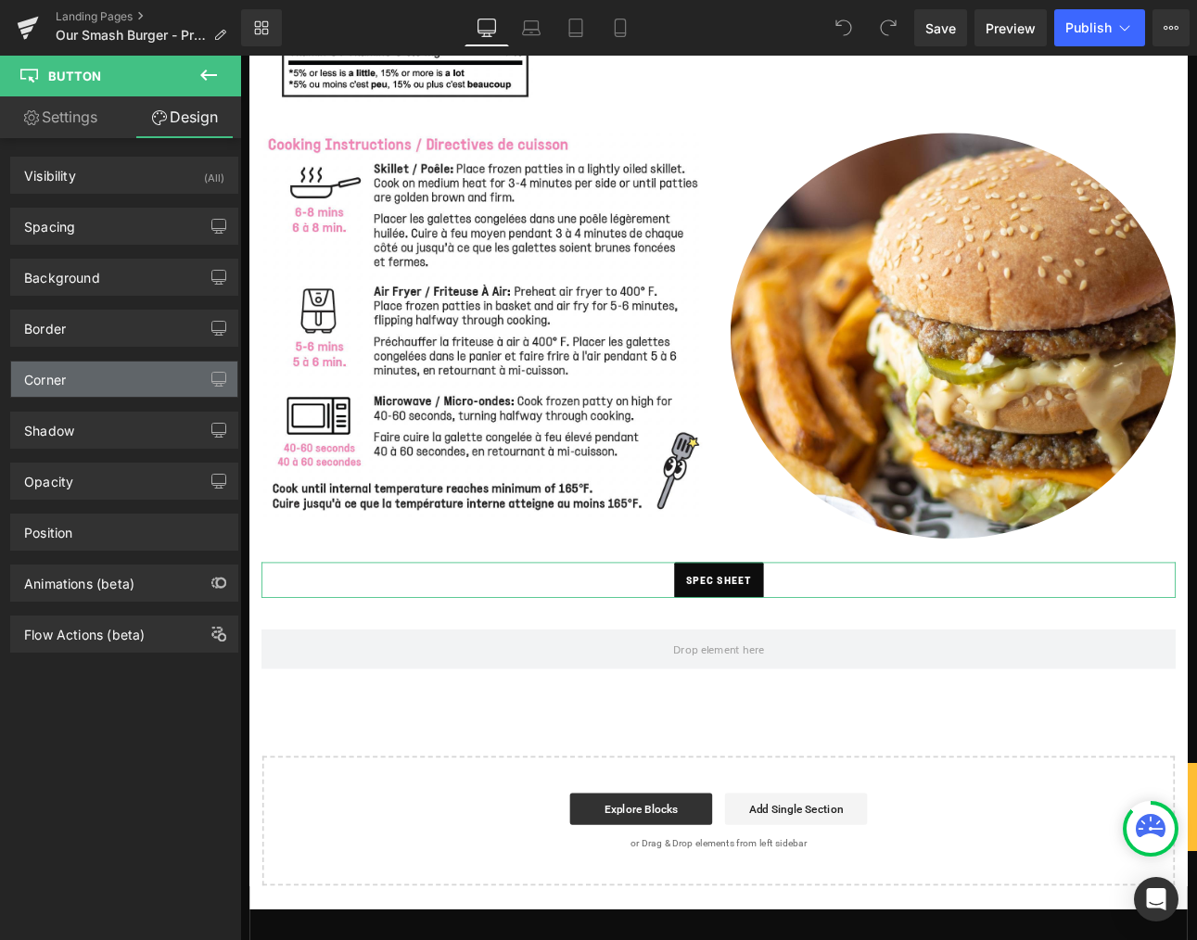
click at [79, 365] on div "Corner" at bounding box center [124, 379] width 226 height 35
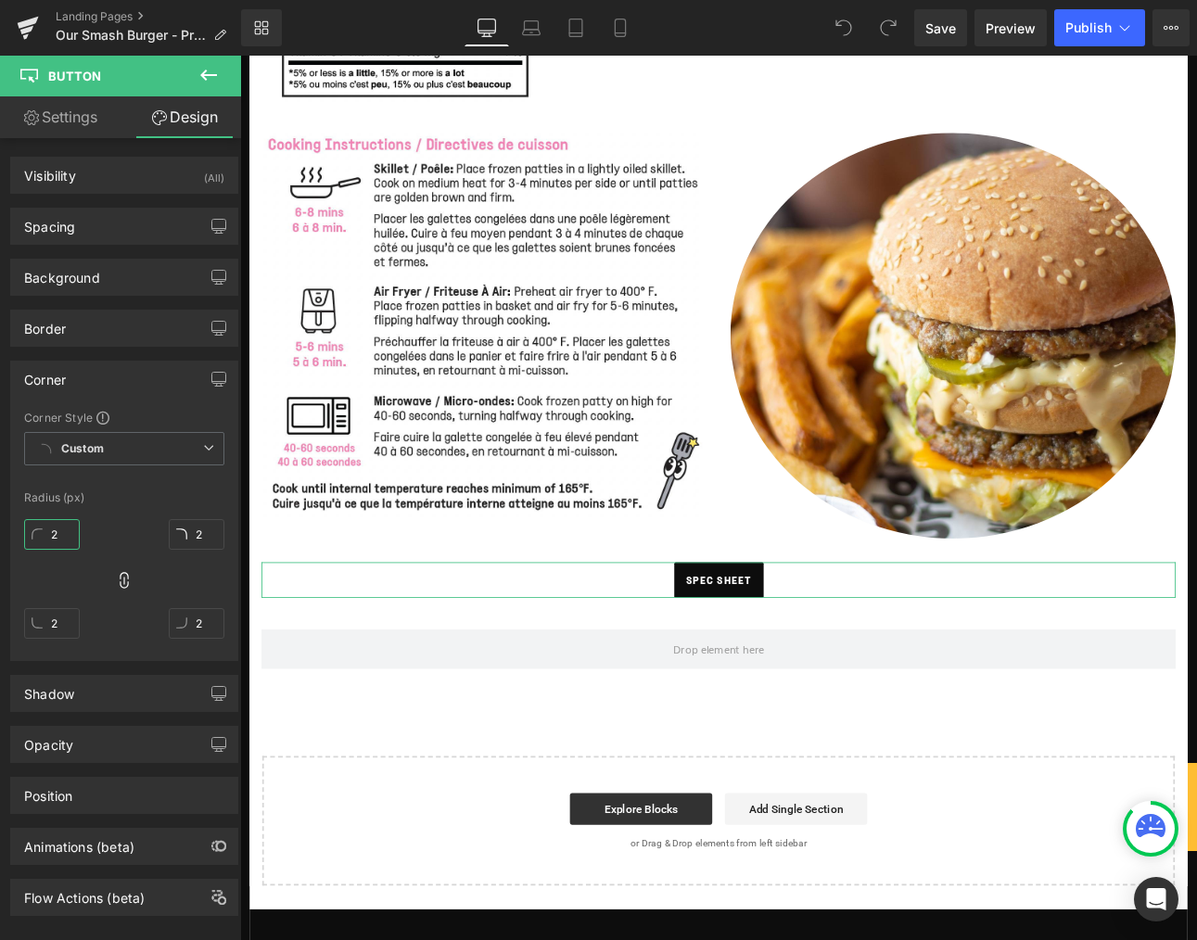
click at [67, 532] on input "2" at bounding box center [52, 534] width 56 height 31
type input "12"
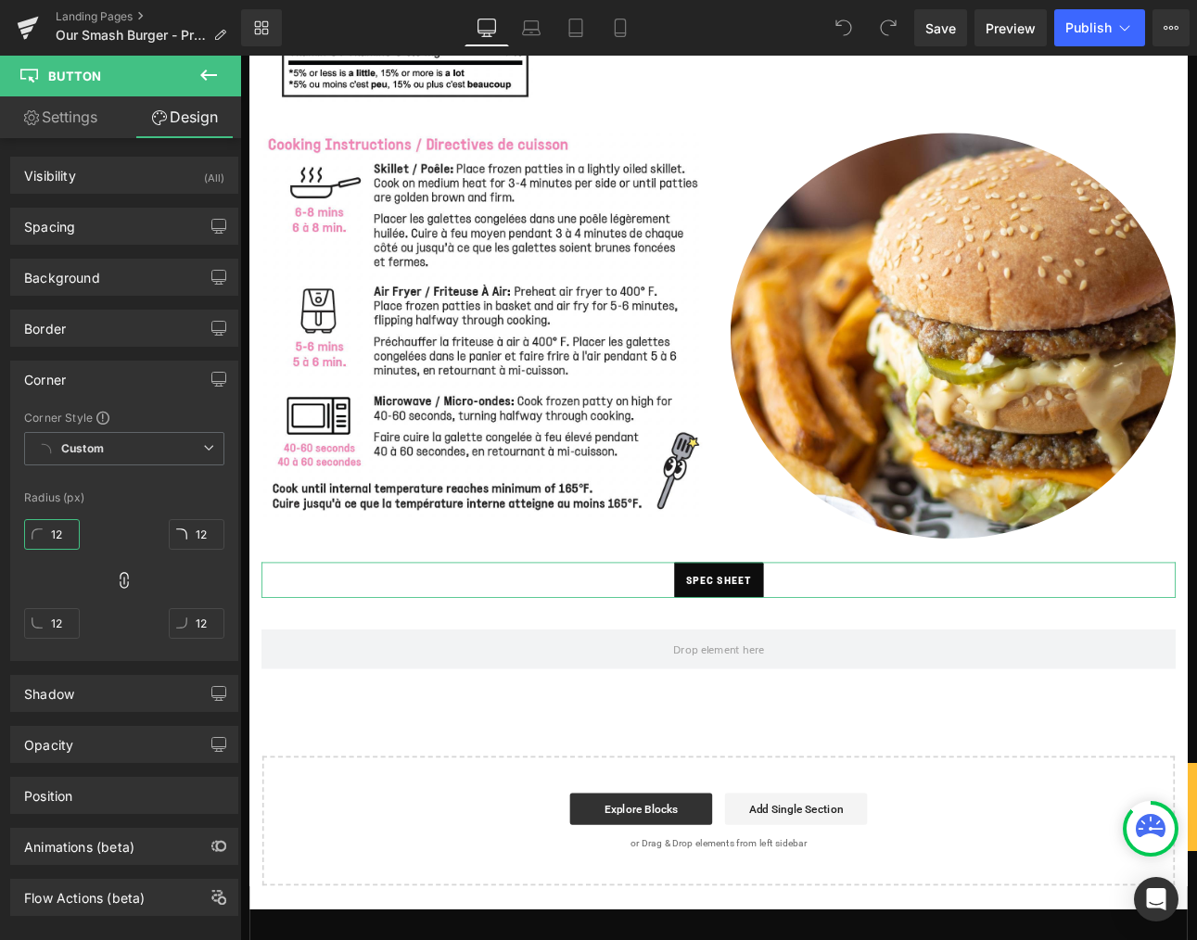
type input "122"
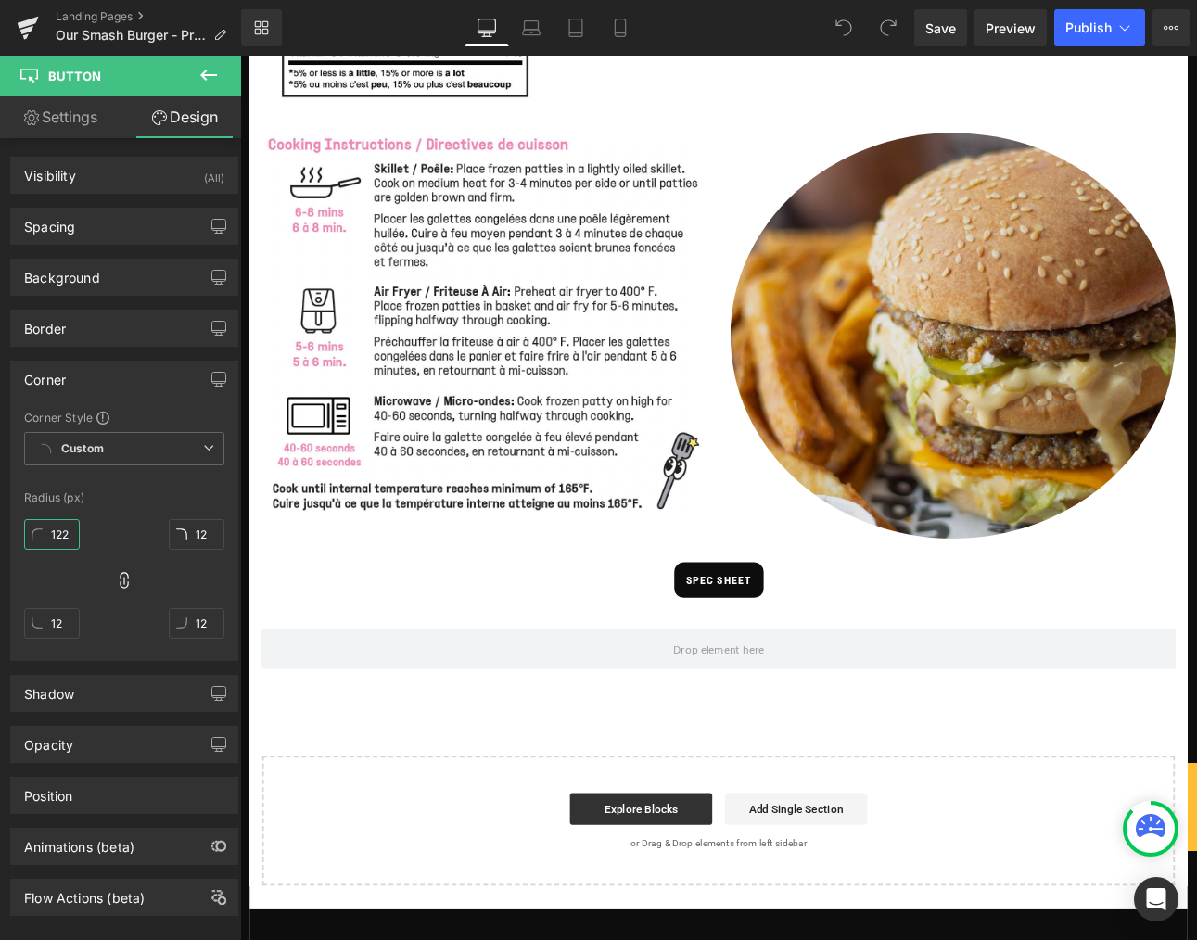
type input "122"
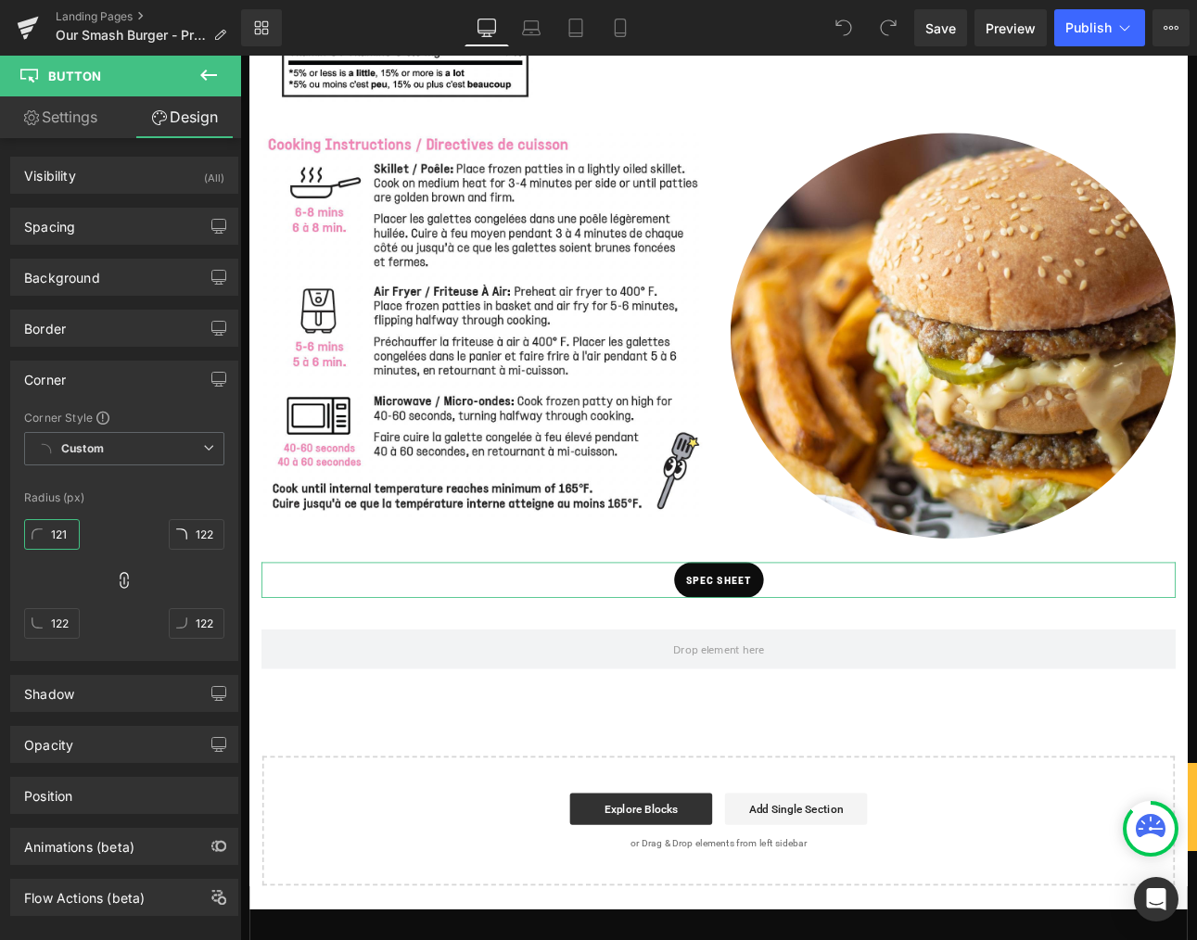
drag, startPoint x: 42, startPoint y: 536, endPoint x: 82, endPoint y: 537, distance: 39.9
click at [82, 537] on div "121px 121 122px 122 122px 122 122px 122" at bounding box center [124, 586] width 200 height 148
type input "1212"
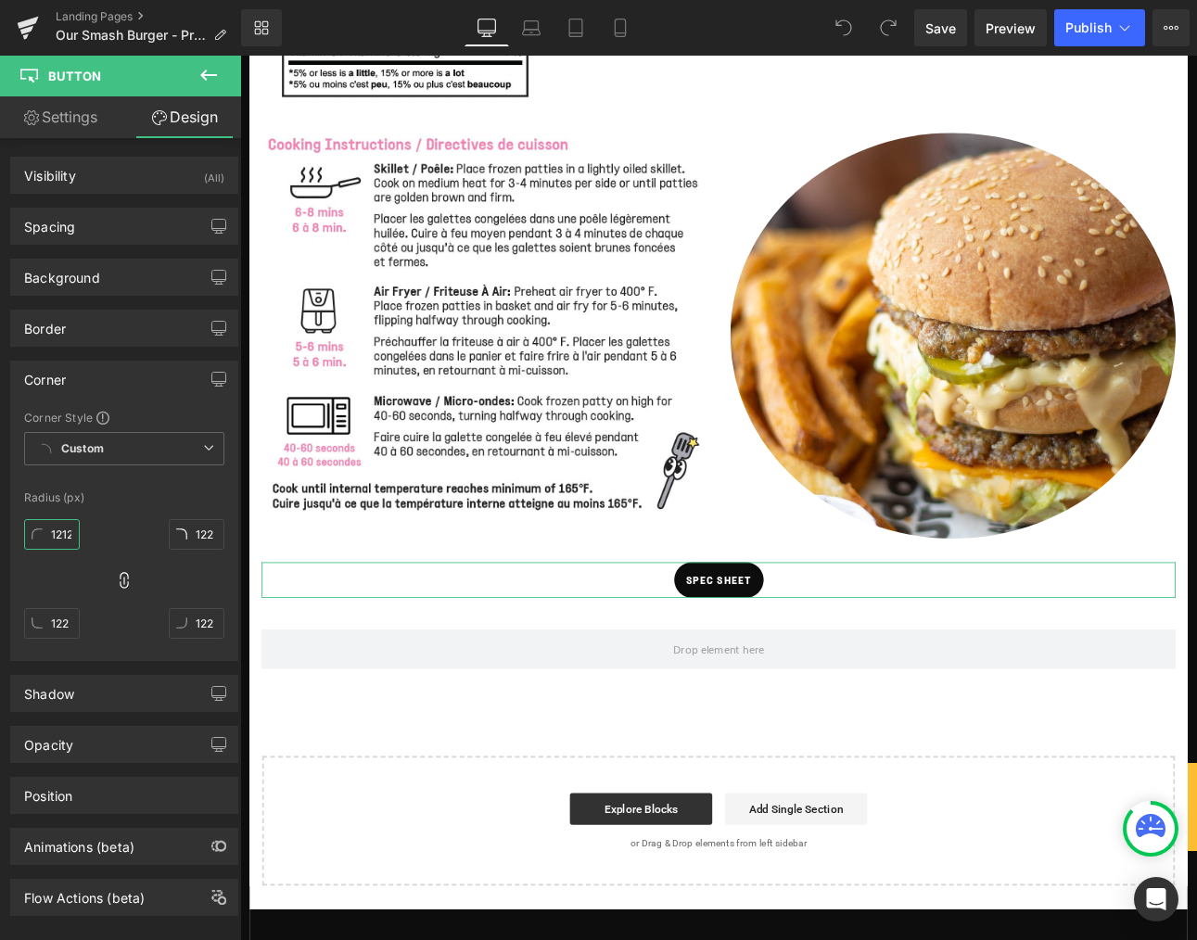
type input "1212"
type input "12122"
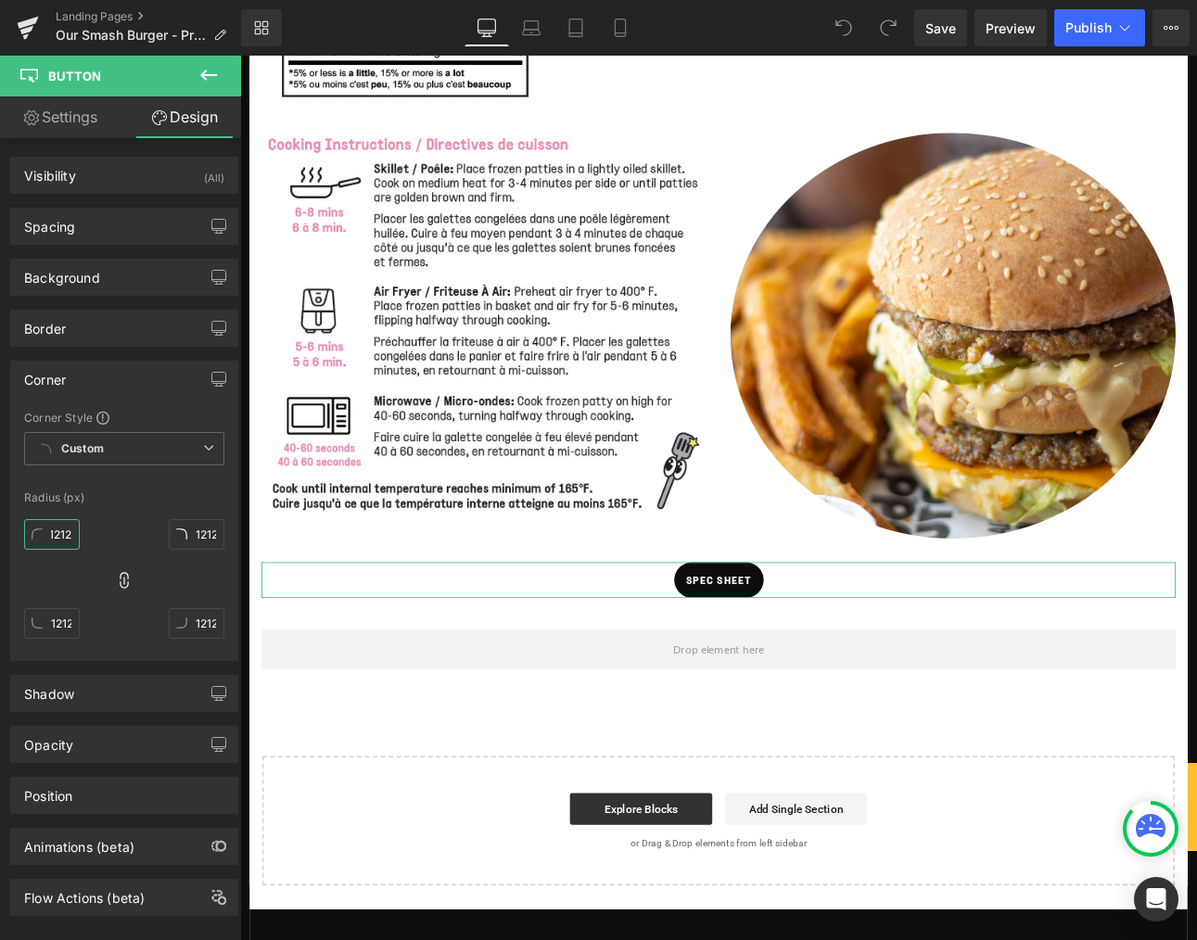
scroll to position [0, 8]
click at [56, 531] on input "12122" at bounding box center [52, 534] width 56 height 31
type input "2"
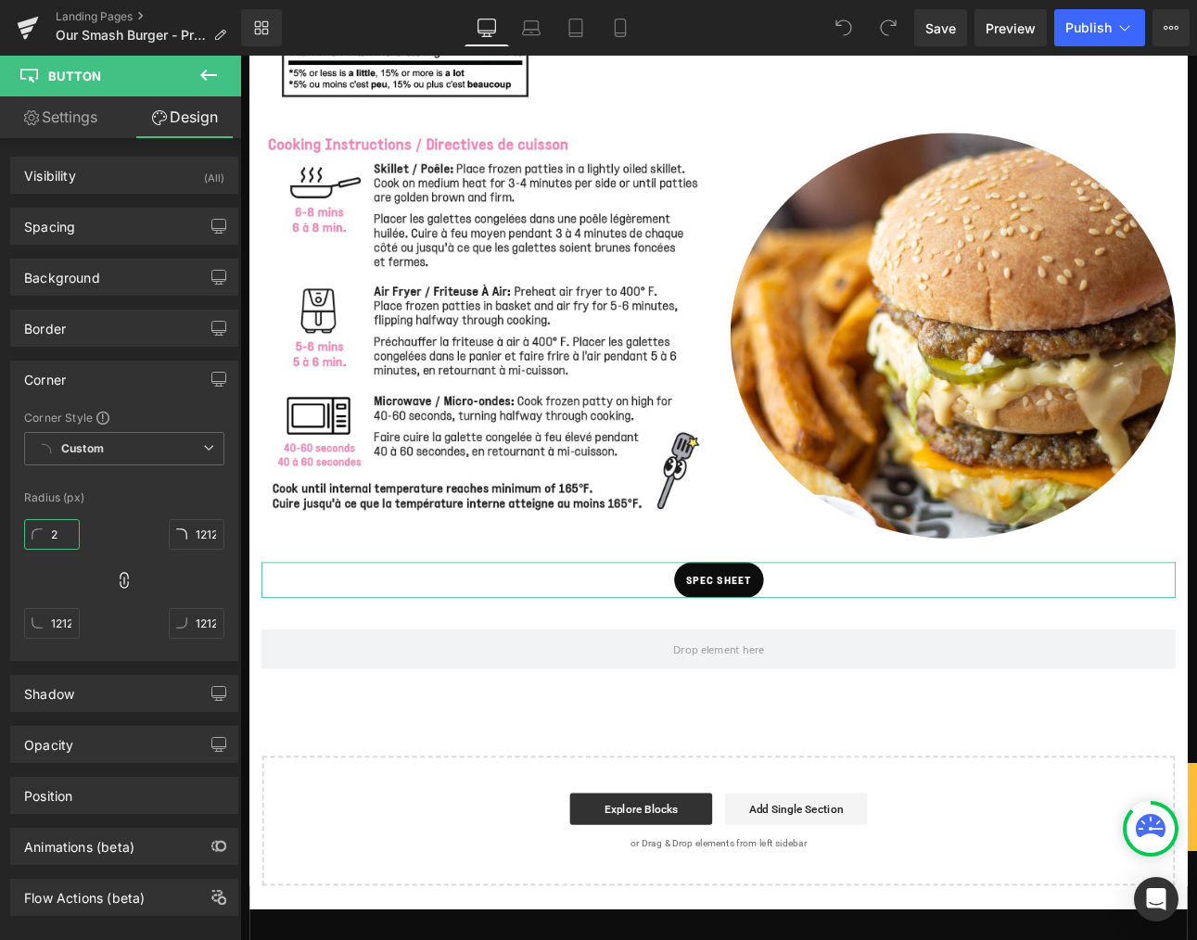
type input "2"
type input "22"
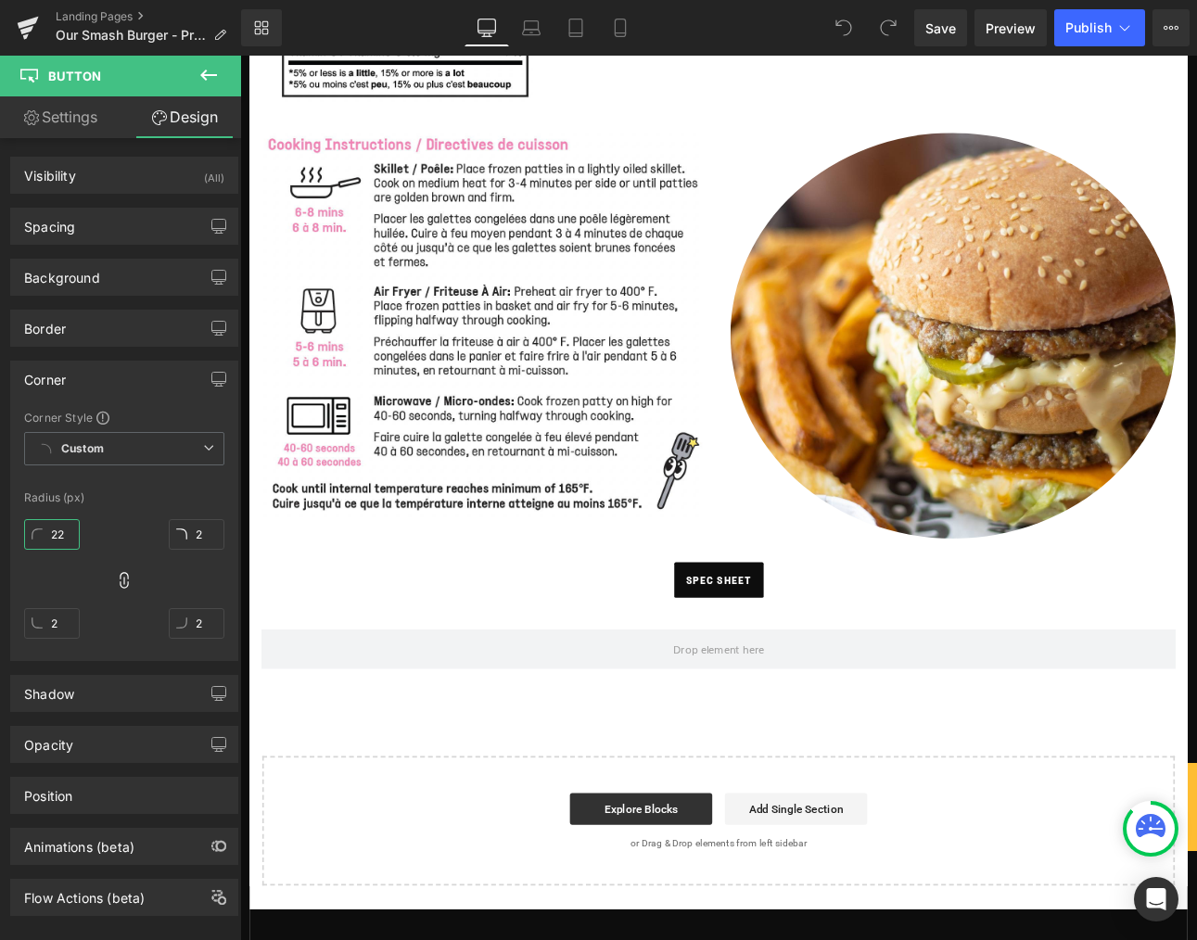
type input "22"
drag, startPoint x: 50, startPoint y: 531, endPoint x: 76, endPoint y: 532, distance: 26.0
click at [76, 532] on input "21" at bounding box center [52, 534] width 56 height 31
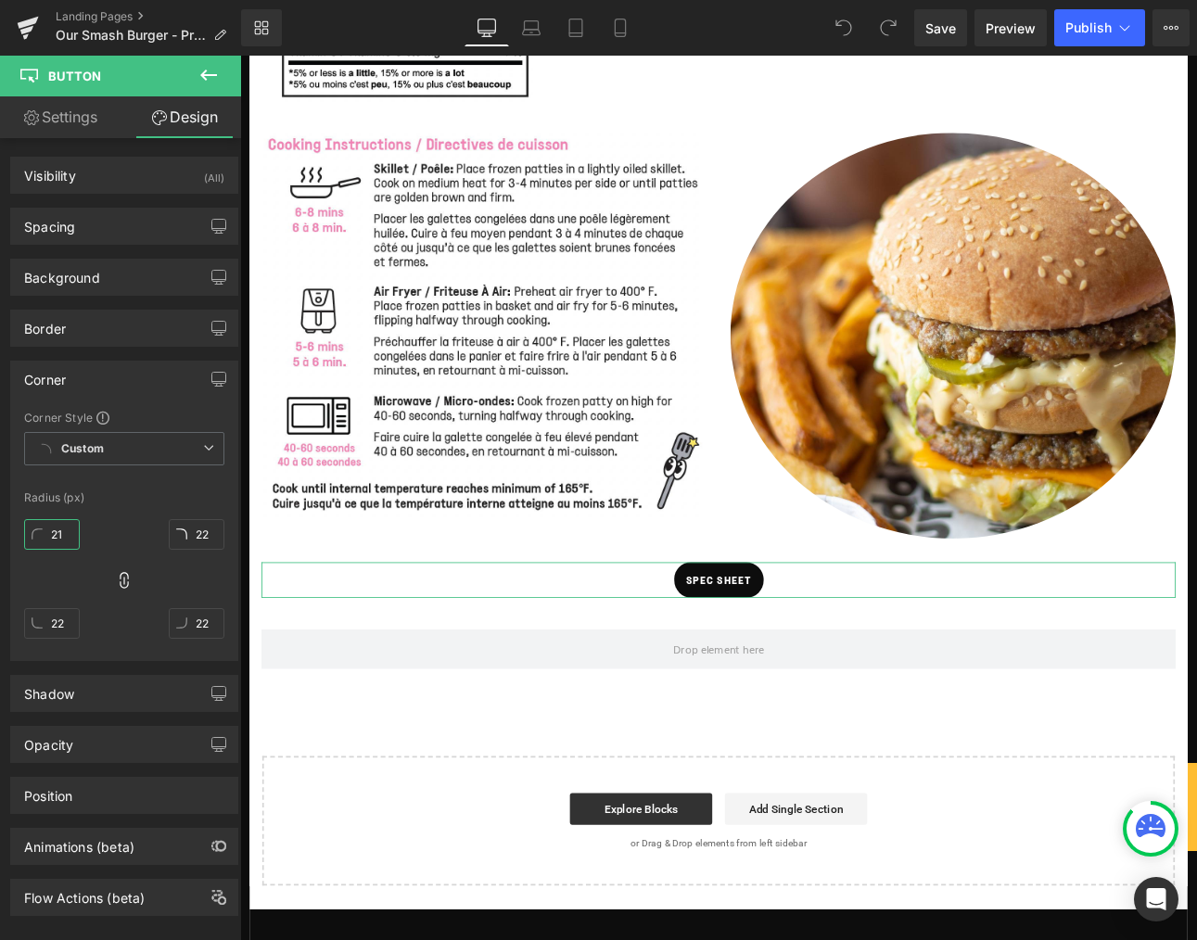
click at [70, 530] on input "21" at bounding box center [52, 534] width 56 height 31
type input "2"
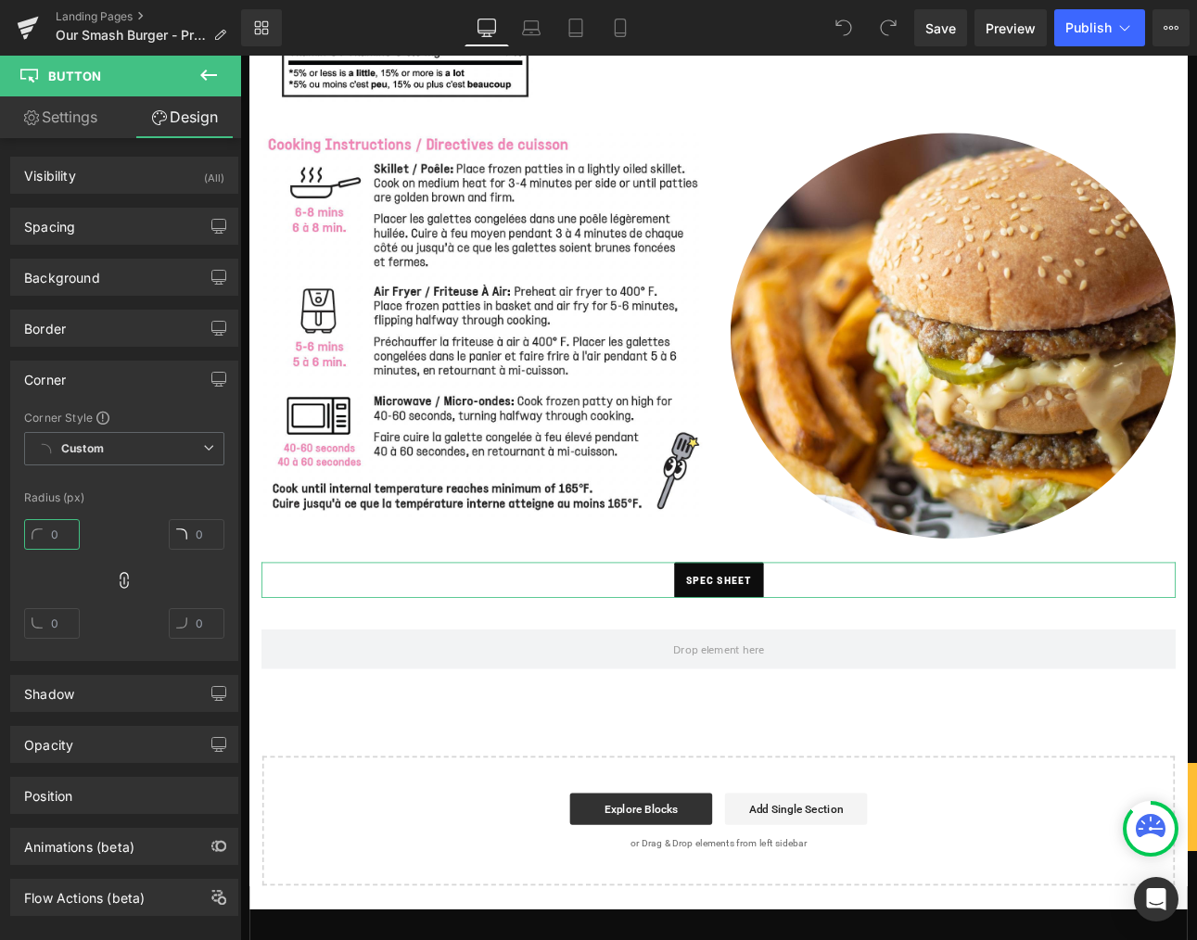
type input "3"
type input "33"
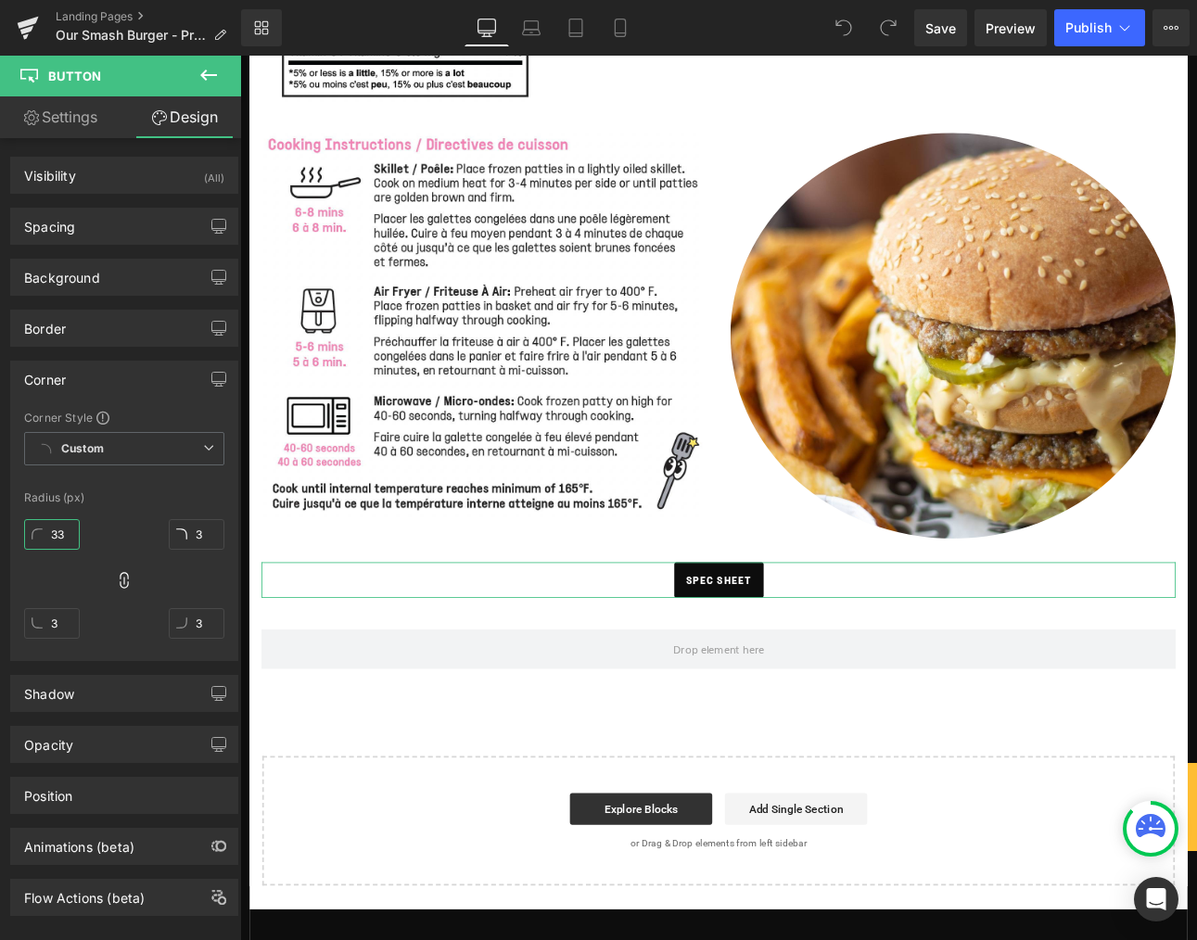
type input "33"
drag, startPoint x: 67, startPoint y: 533, endPoint x: 33, endPoint y: 527, distance: 33.8
click at [33, 527] on input "35" at bounding box center [52, 534] width 56 height 31
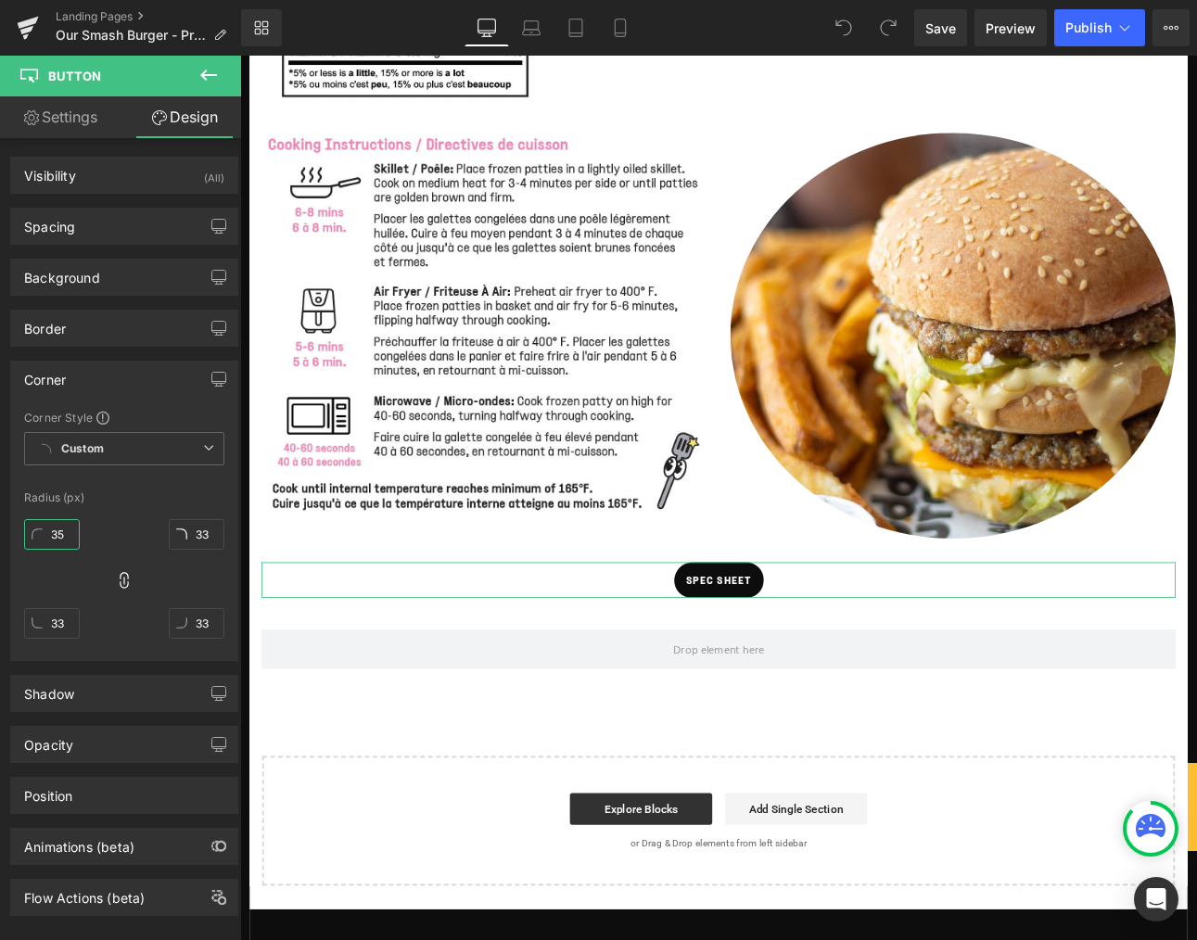
type input "4"
type input "44"
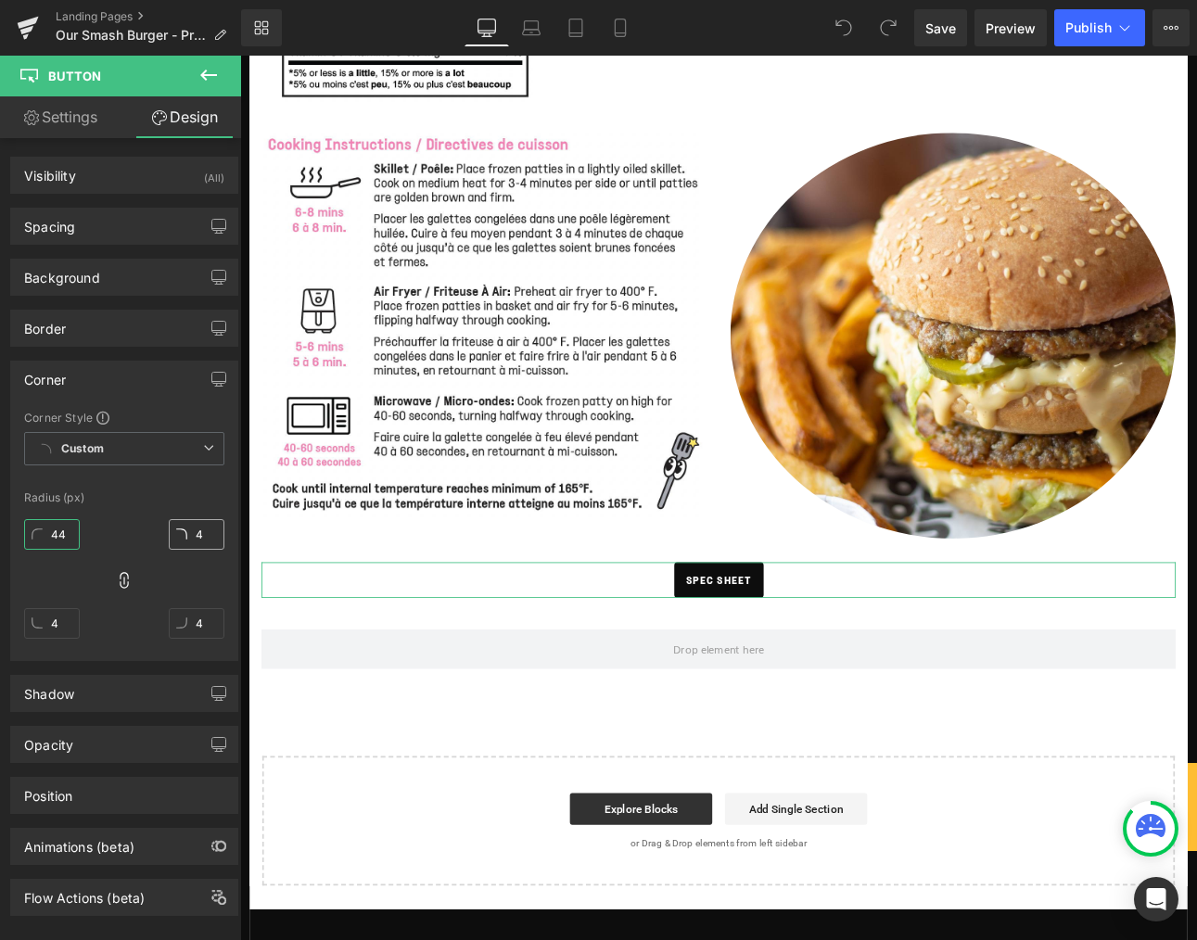
type input "44"
drag, startPoint x: 51, startPoint y: 530, endPoint x: 72, endPoint y: 531, distance: 21.3
click at [72, 531] on input "44" at bounding box center [52, 534] width 56 height 31
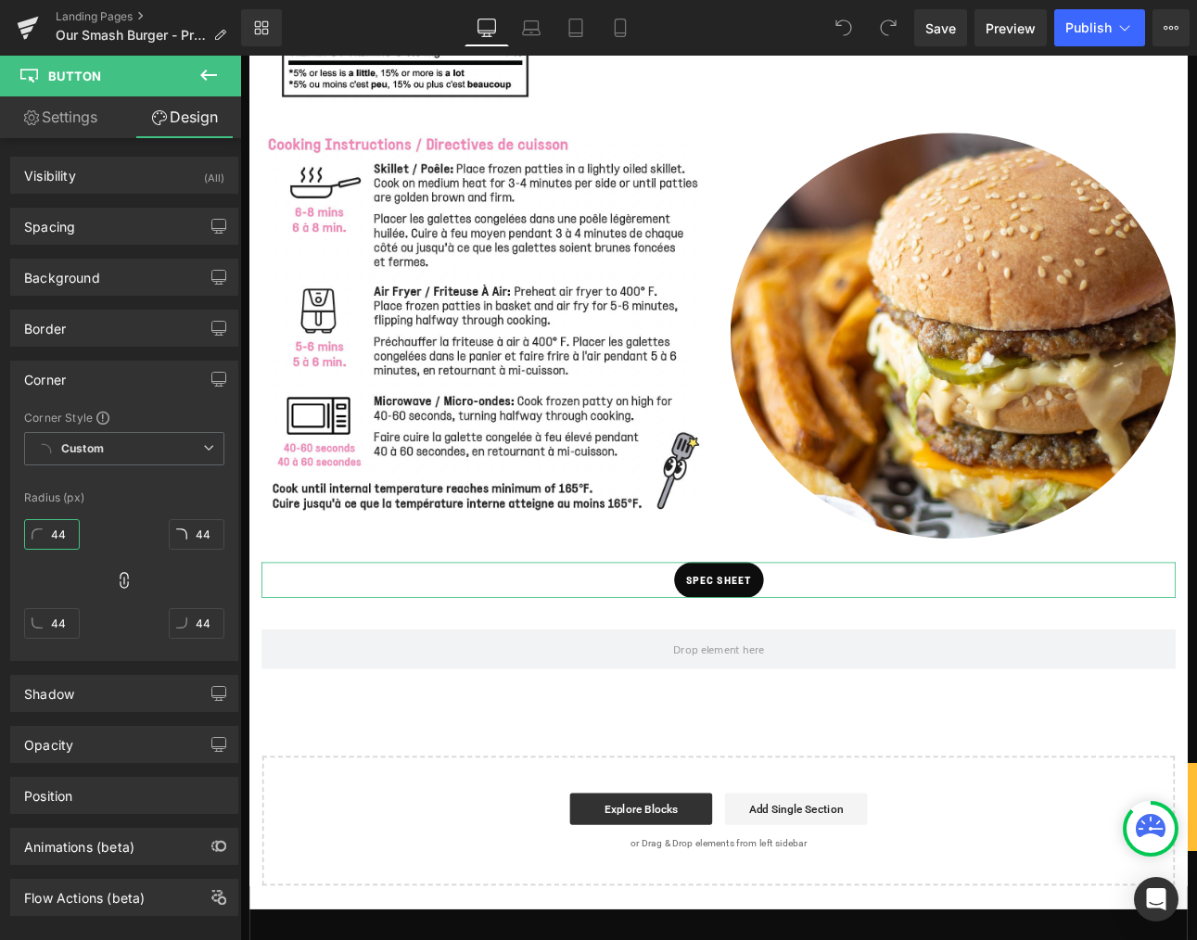
type input "2"
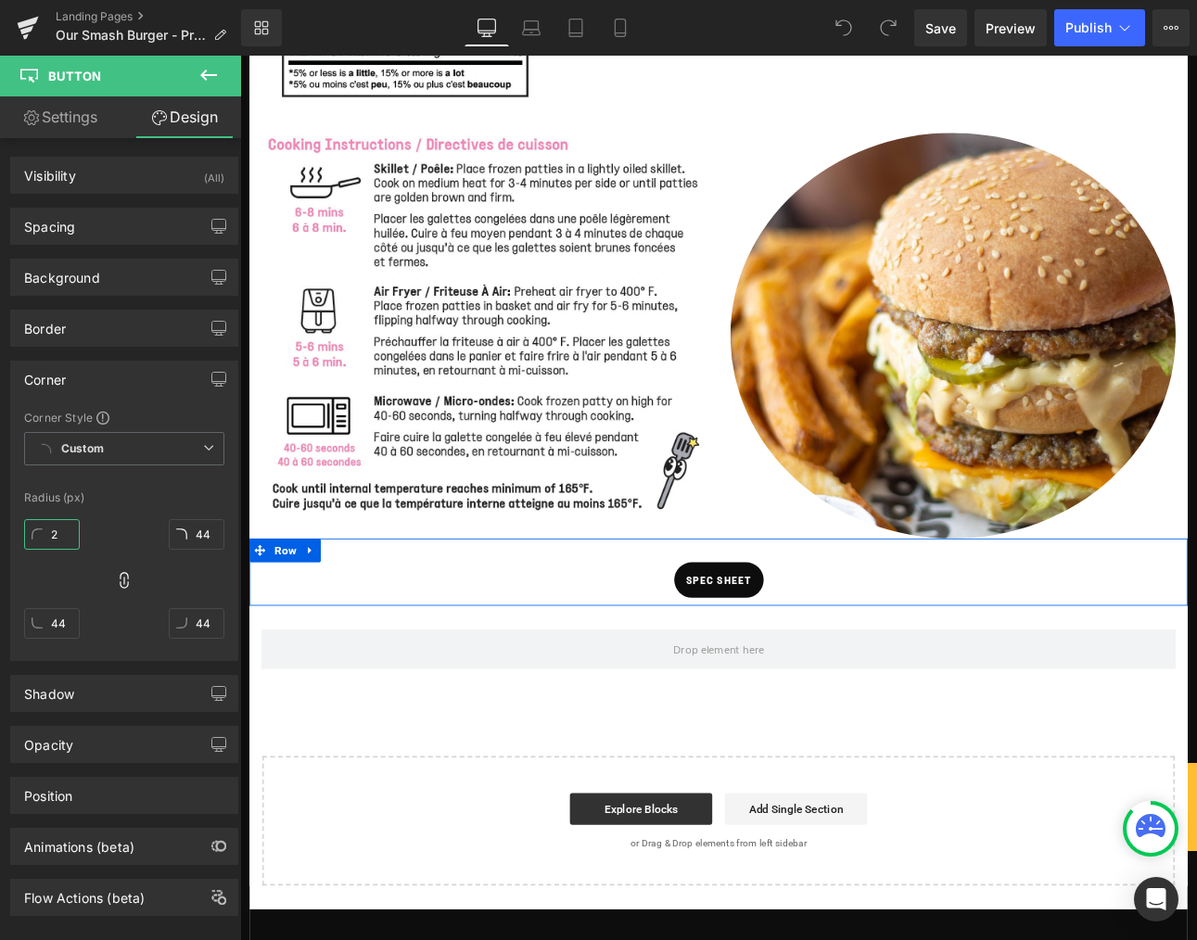
type input "2"
type input "22"
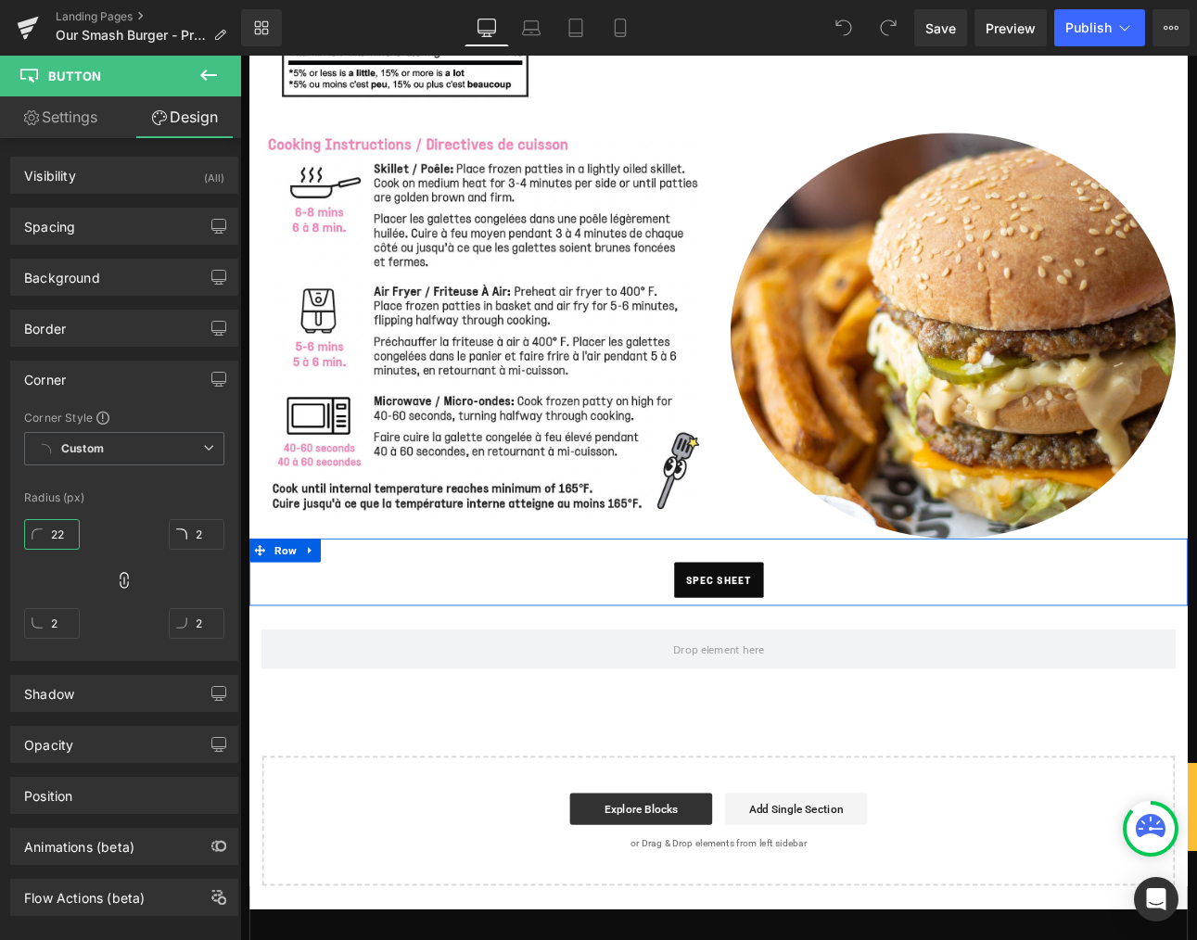
type input "22"
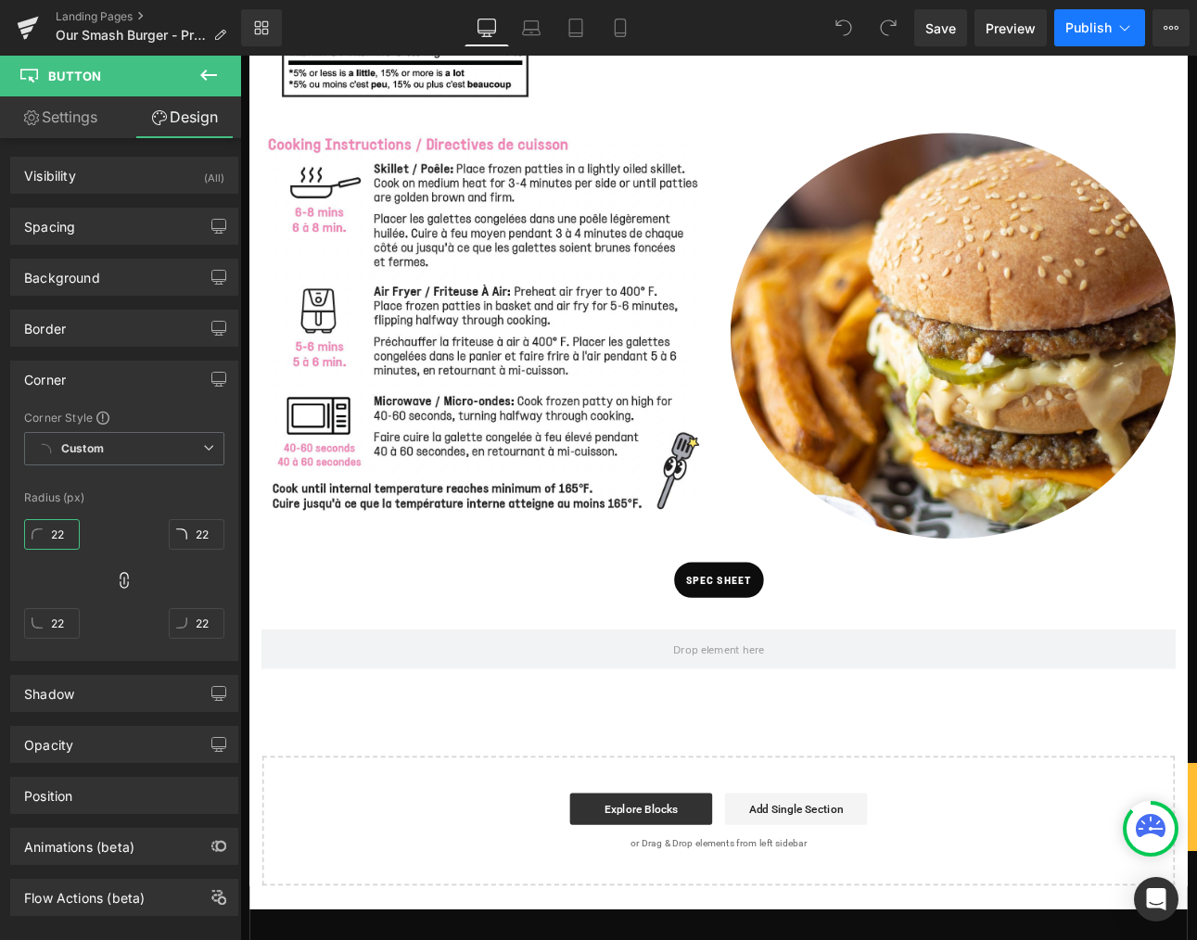
type input "22"
click at [1101, 19] on button "Publish" at bounding box center [1099, 27] width 91 height 37
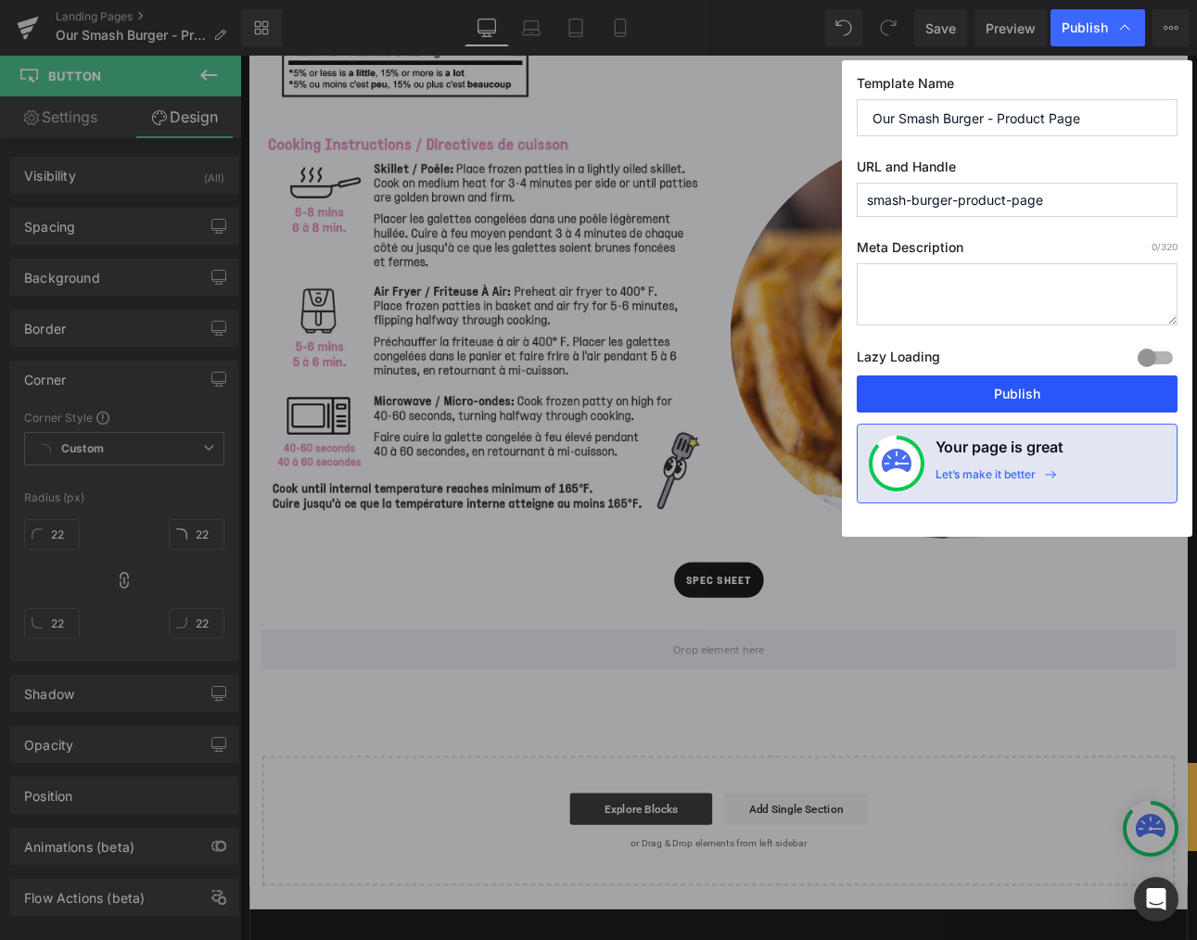
drag, startPoint x: 980, startPoint y: 392, endPoint x: 870, endPoint y: 403, distance: 110.0
click at [980, 392] on button "Publish" at bounding box center [1017, 393] width 321 height 37
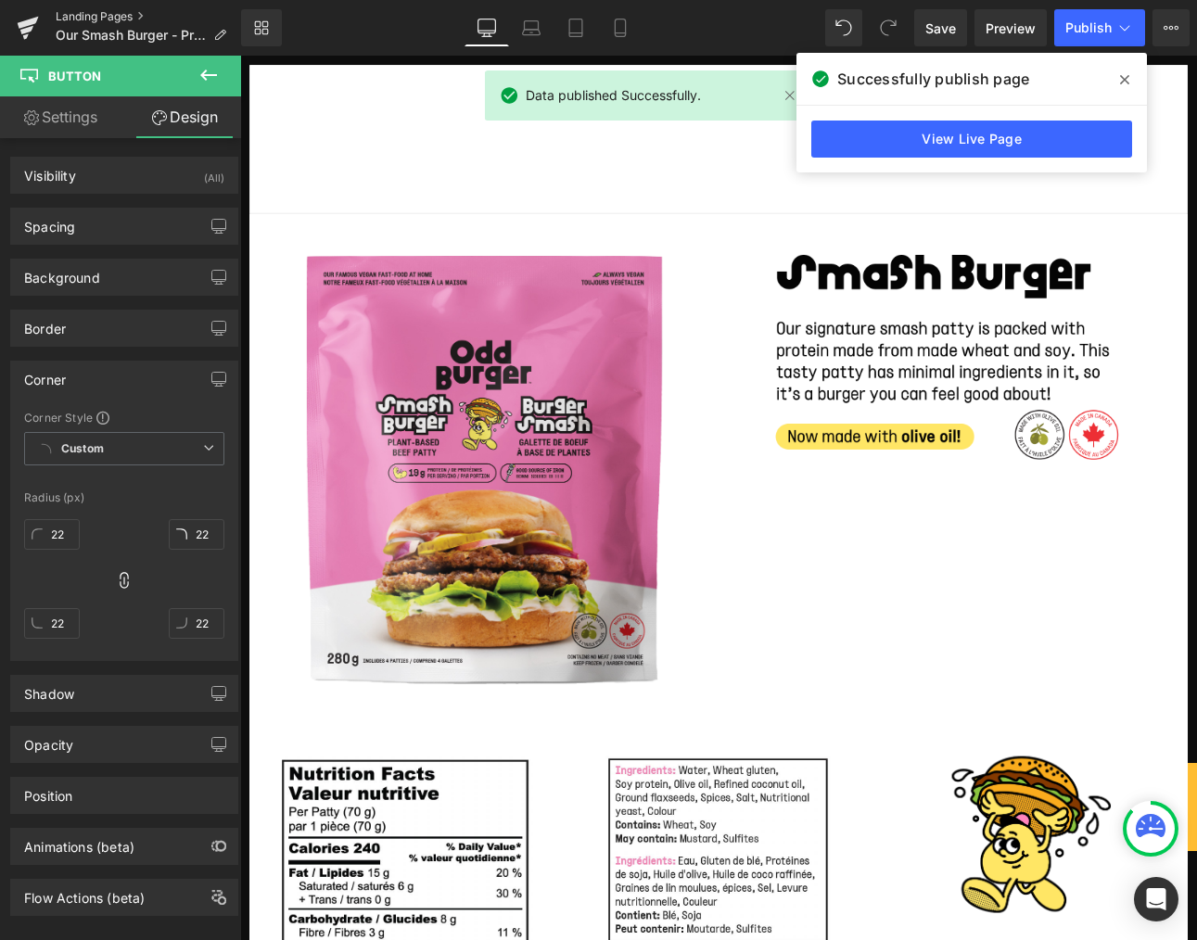
click at [118, 13] on link "Landing Pages" at bounding box center [148, 16] width 185 height 15
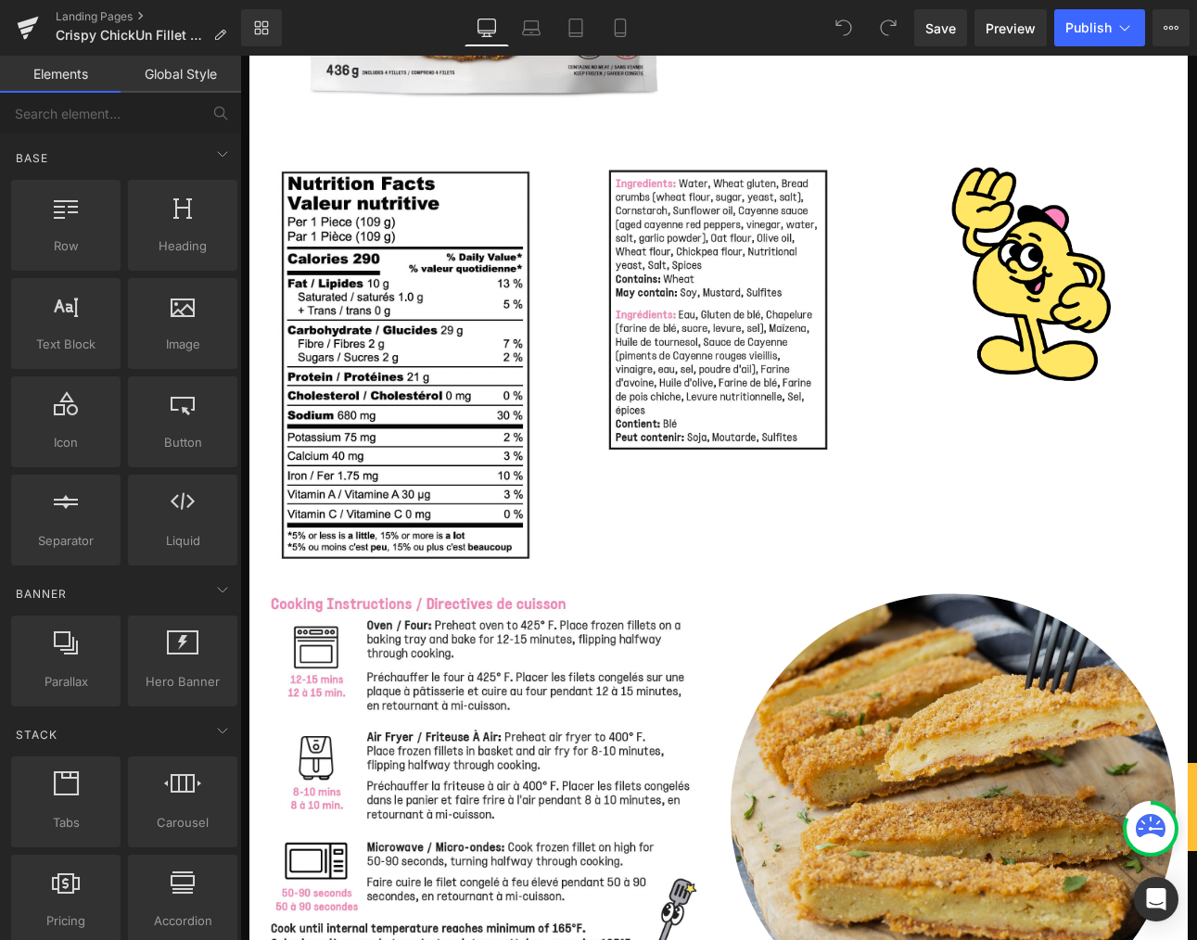
scroll to position [1025, 0]
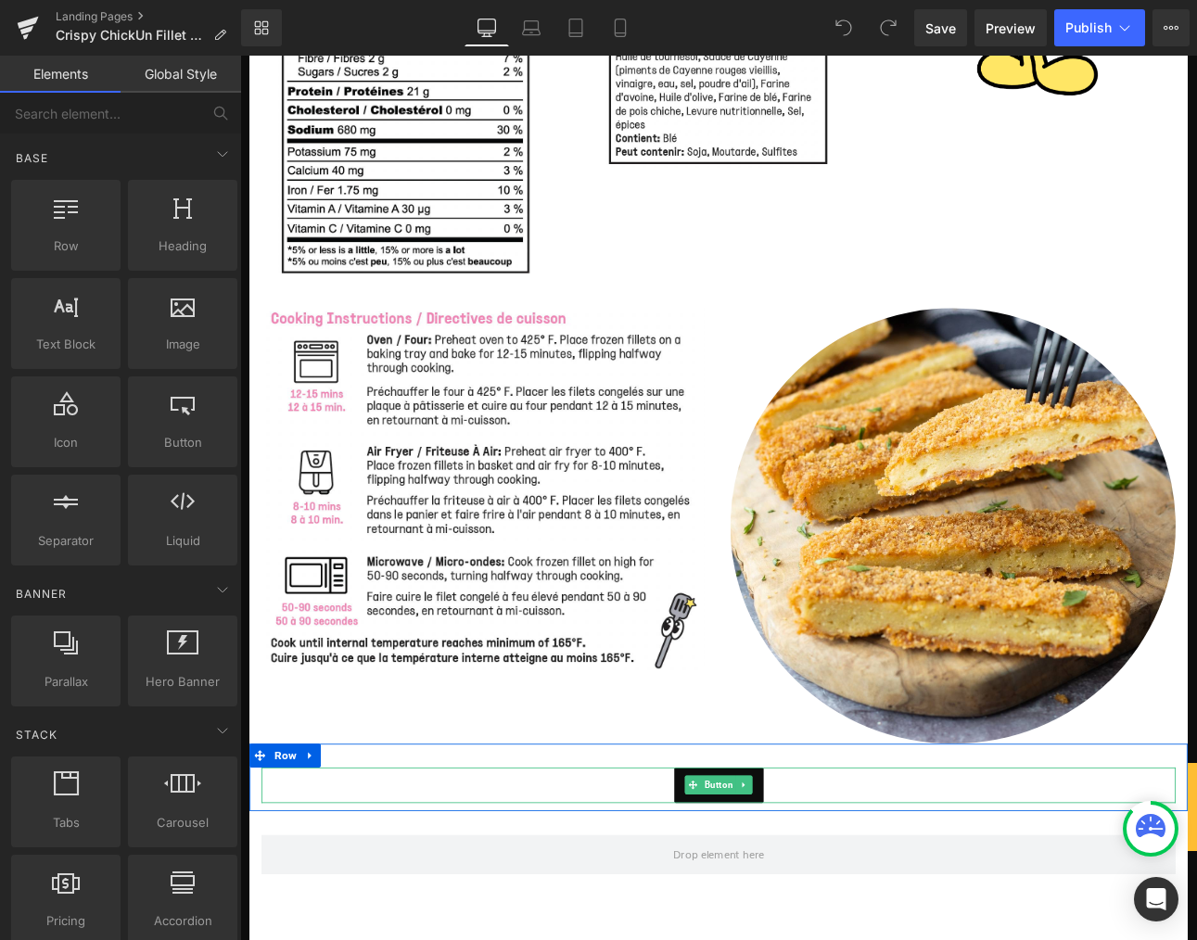
click at [751, 918] on link "SPEC SHEET" at bounding box center [801, 911] width 105 height 42
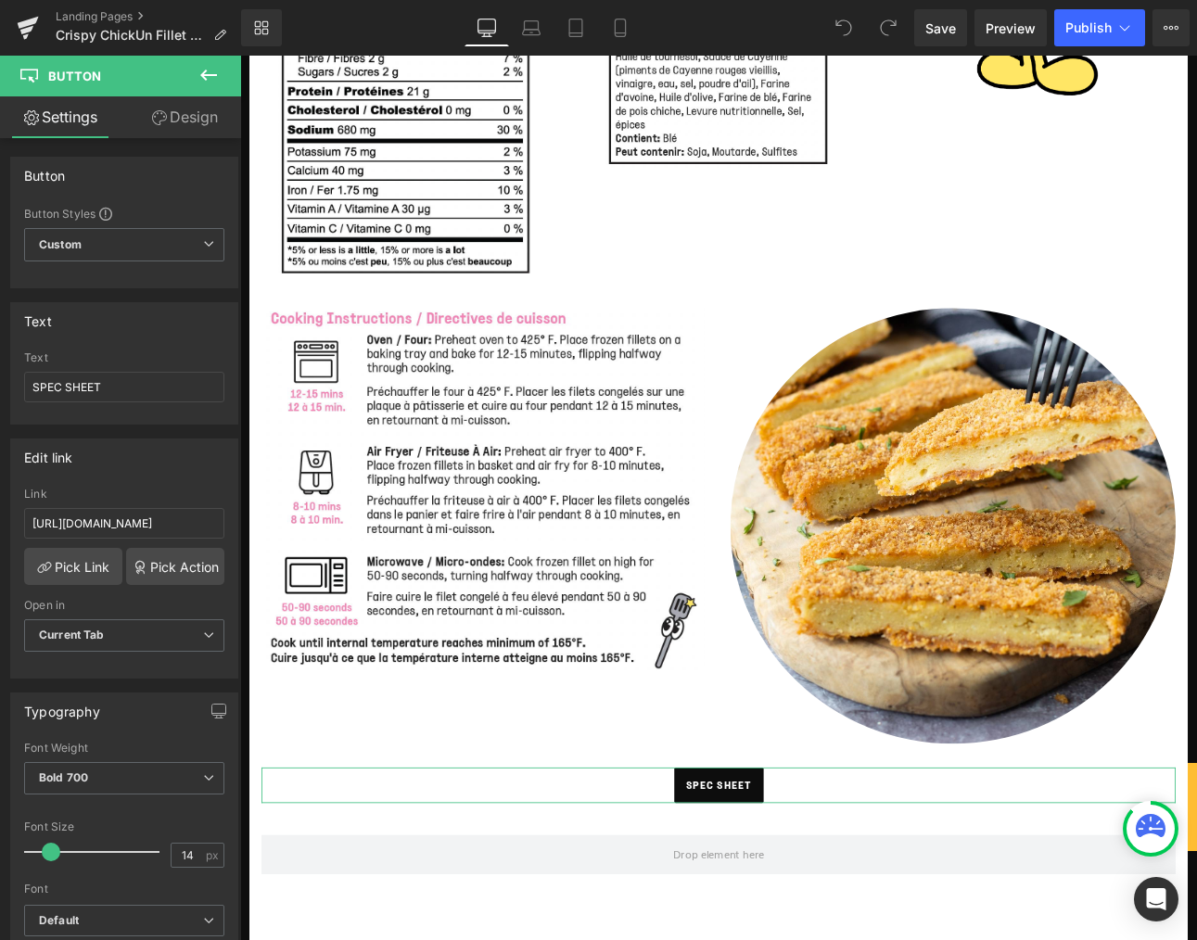
click at [197, 127] on link "Design" at bounding box center [184, 117] width 121 height 42
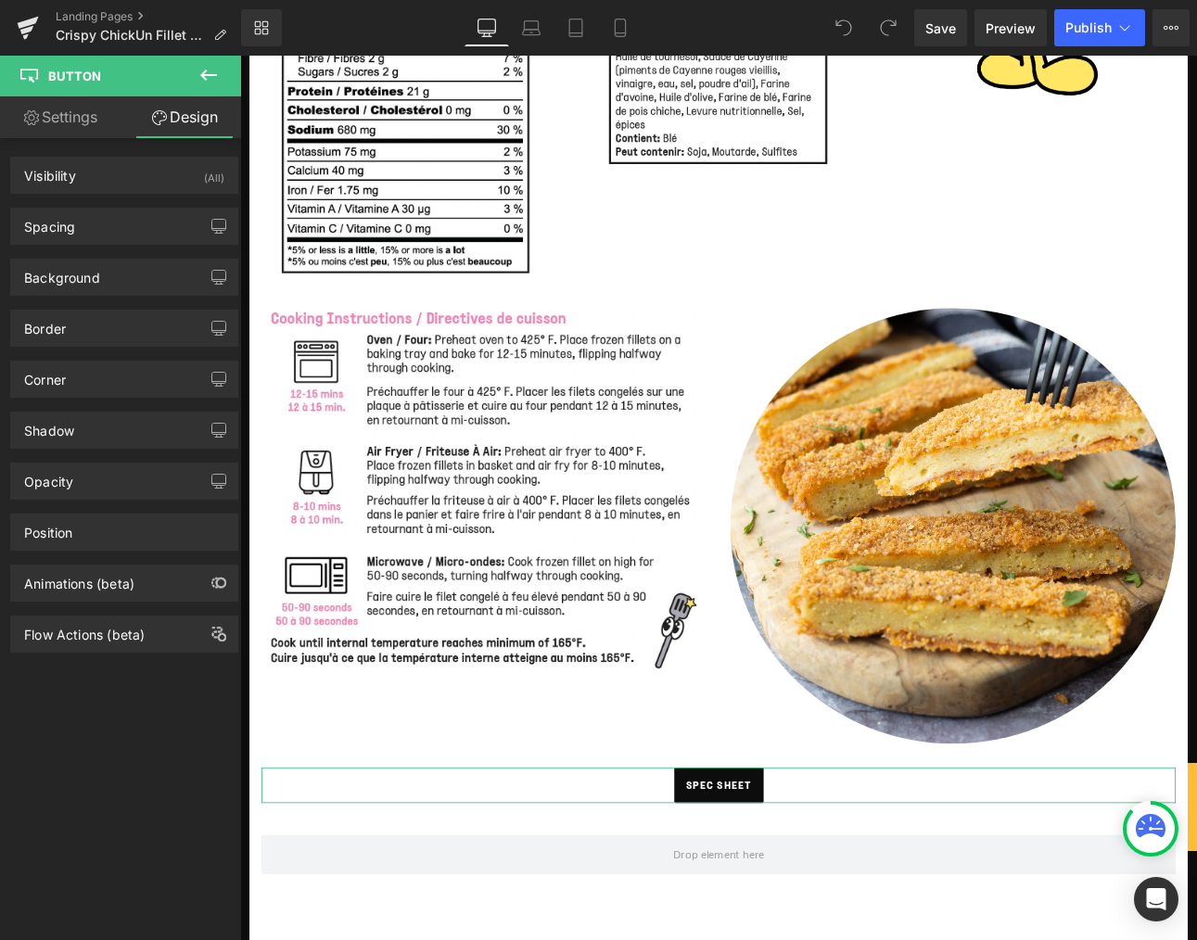
drag, startPoint x: 105, startPoint y: 370, endPoint x: 105, endPoint y: 410, distance: 39.9
click at [105, 370] on div "Corner" at bounding box center [124, 379] width 226 height 35
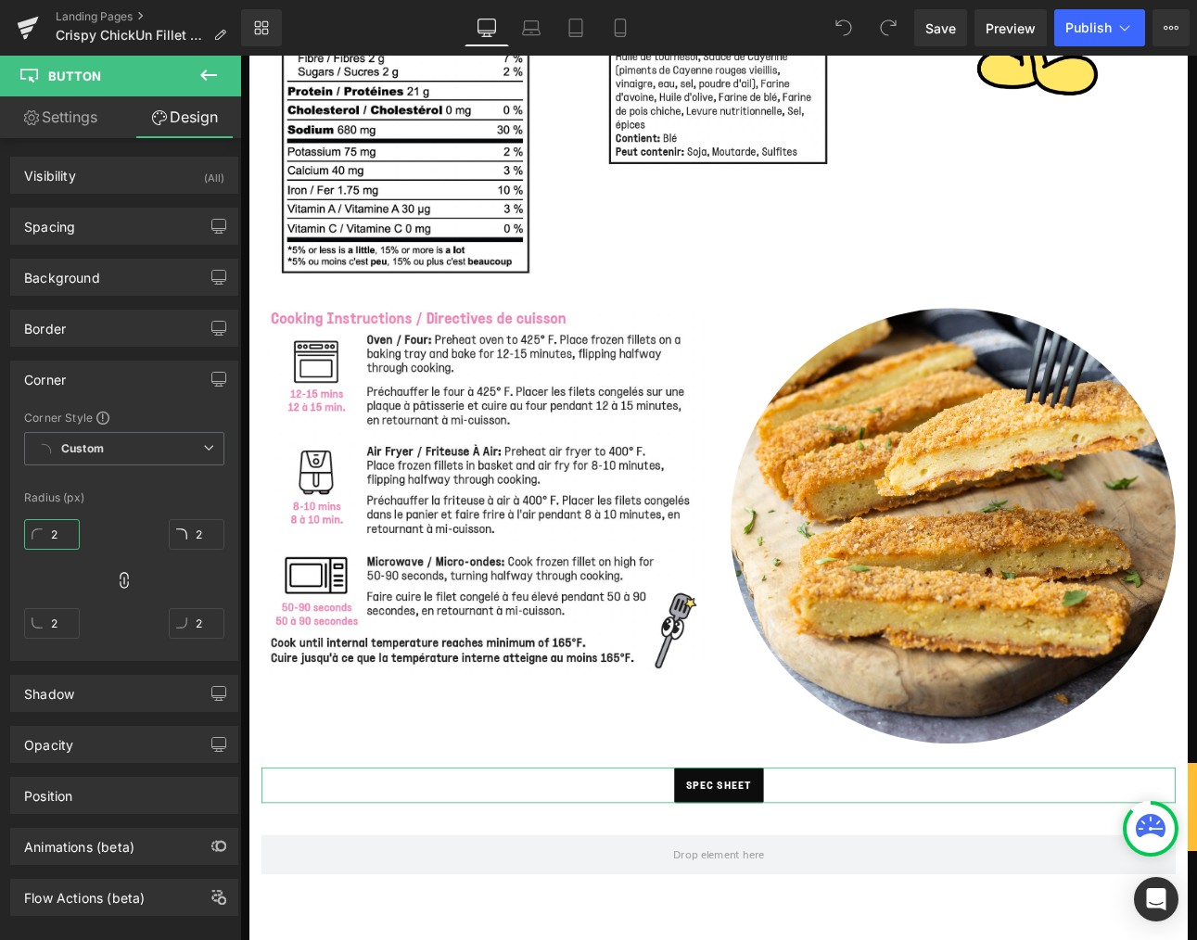
click at [55, 532] on input "2" at bounding box center [52, 534] width 56 height 31
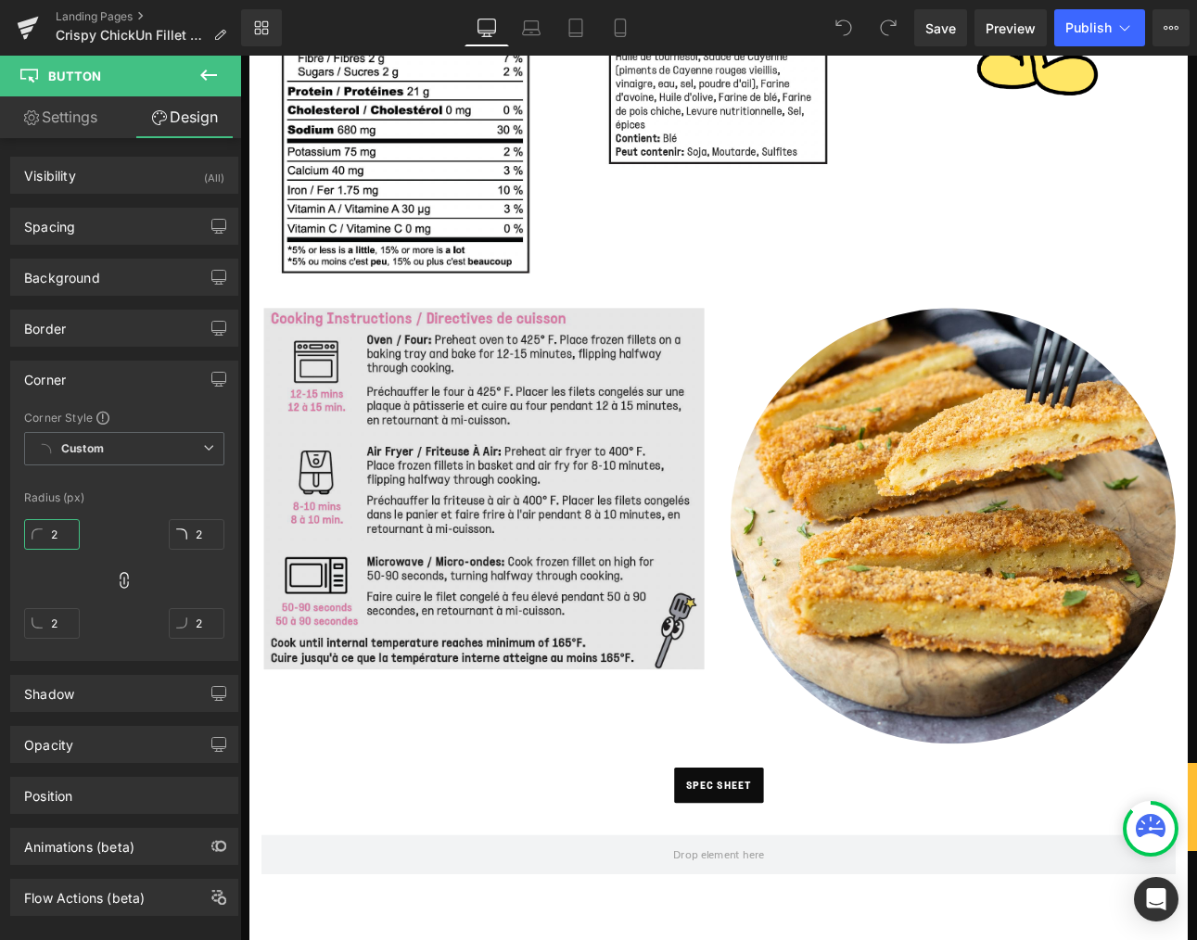
type input "22"
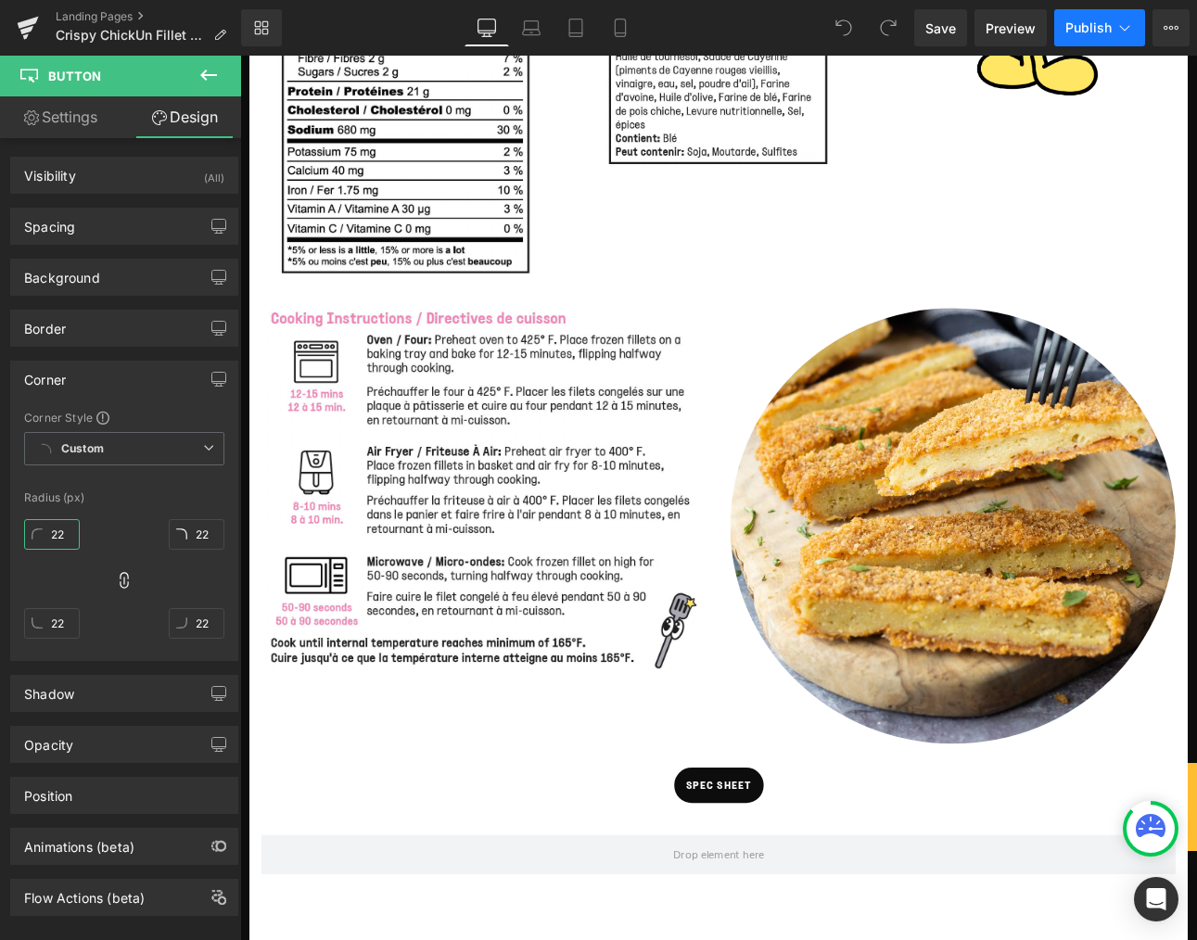
type input "22"
click at [1091, 33] on span "Publish" at bounding box center [1088, 27] width 46 height 15
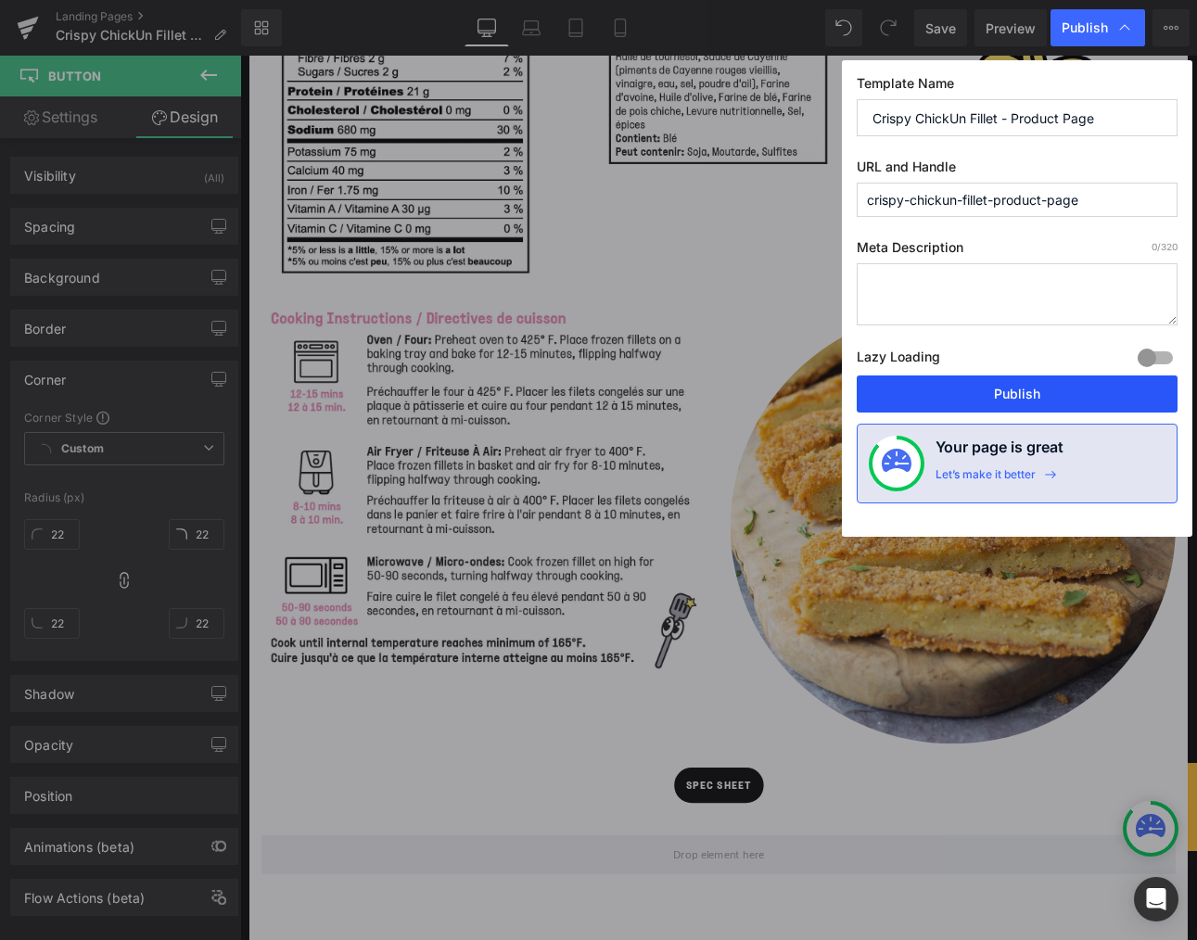
click at [949, 393] on button "Publish" at bounding box center [1017, 393] width 321 height 37
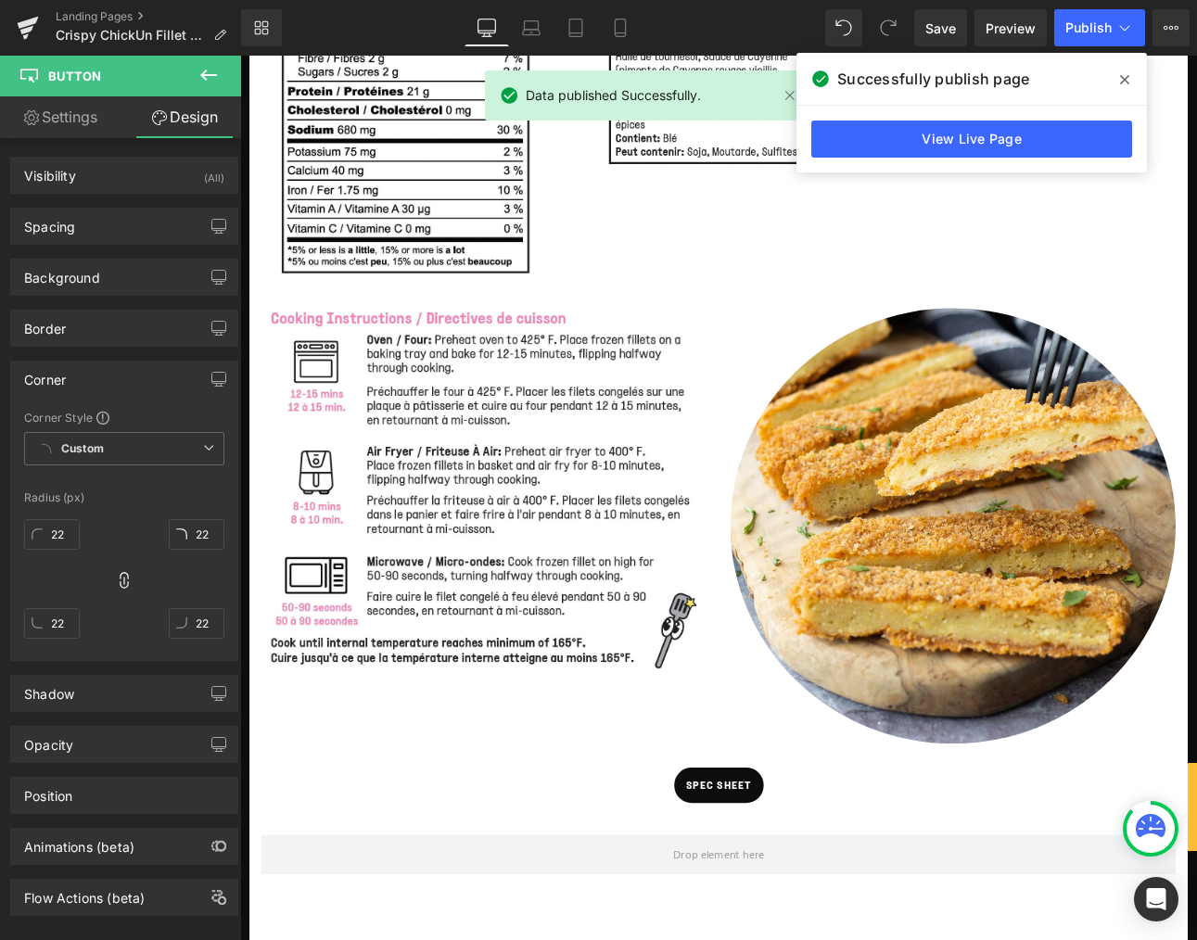
drag, startPoint x: 137, startPoint y: 15, endPoint x: 211, endPoint y: 70, distance: 92.7
click at [137, 15] on link "Landing Pages" at bounding box center [148, 16] width 185 height 15
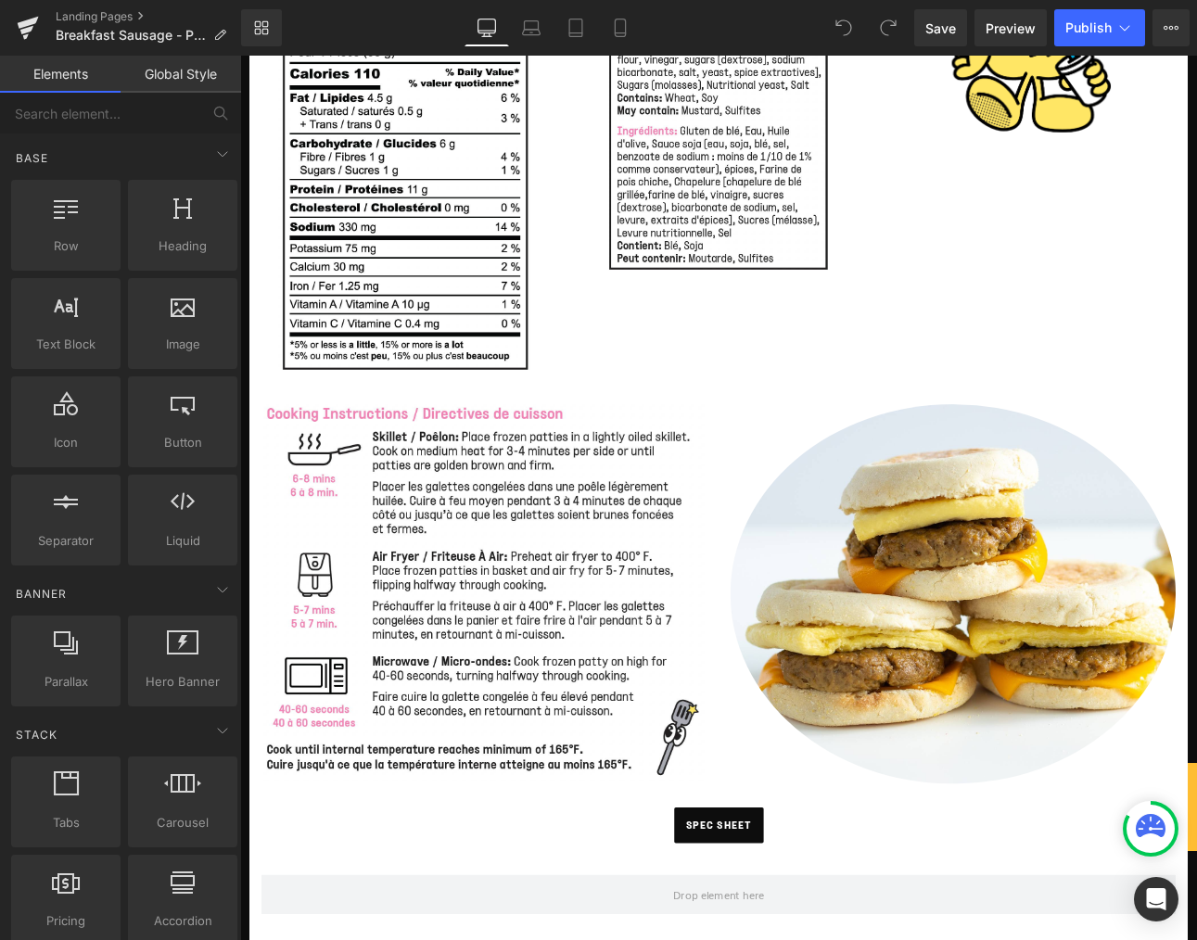
scroll to position [1215, 0]
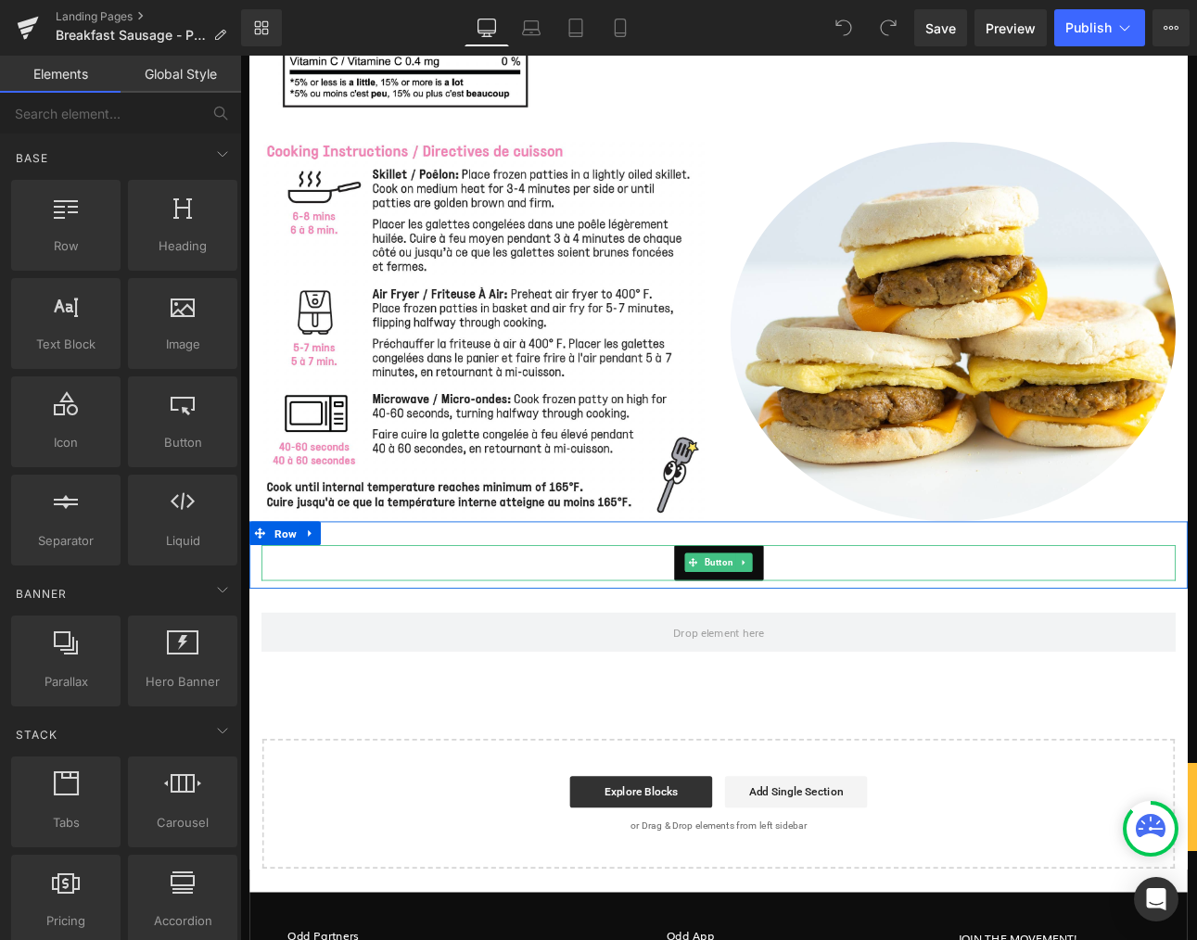
click at [749, 654] on link "SPEC SHEET" at bounding box center [801, 650] width 105 height 42
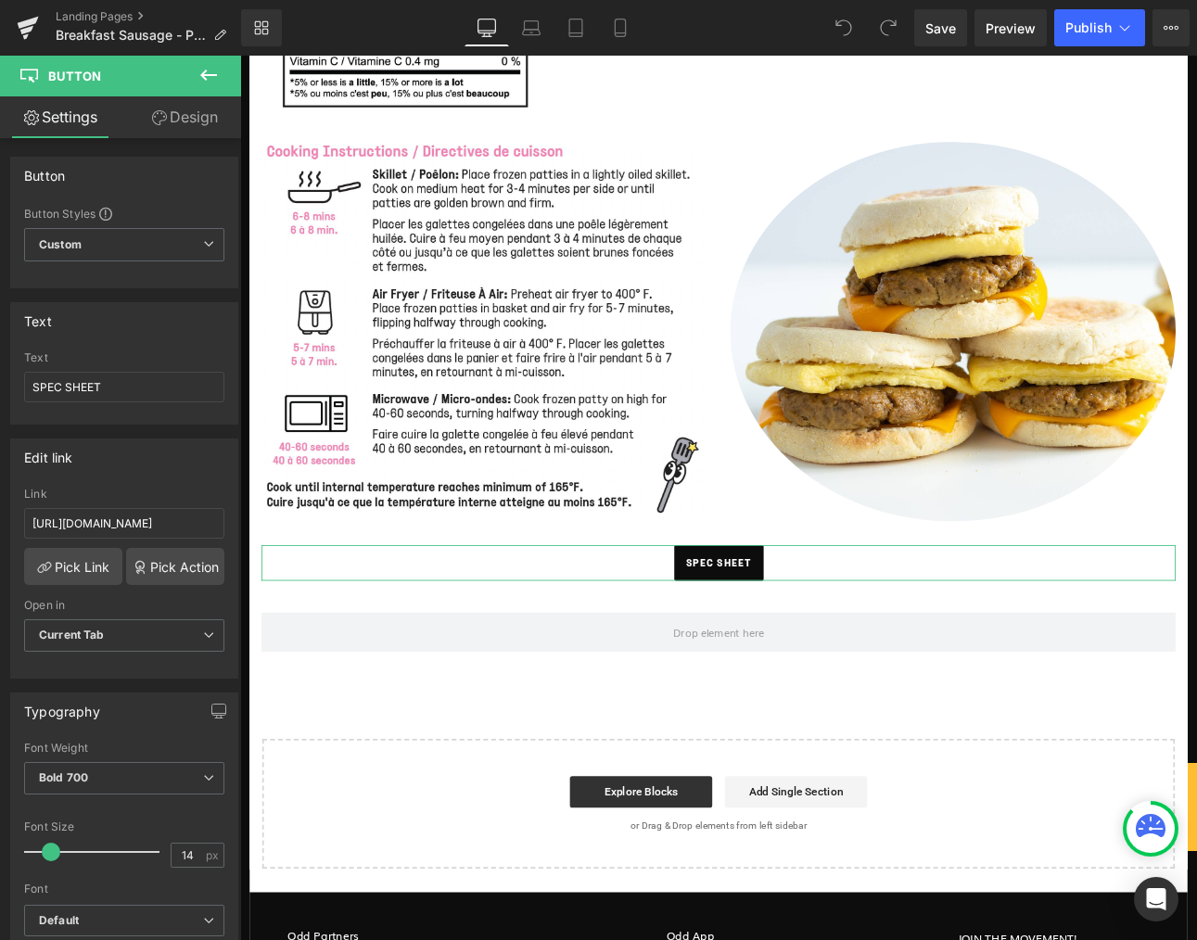
click at [205, 113] on link "Design" at bounding box center [184, 117] width 121 height 42
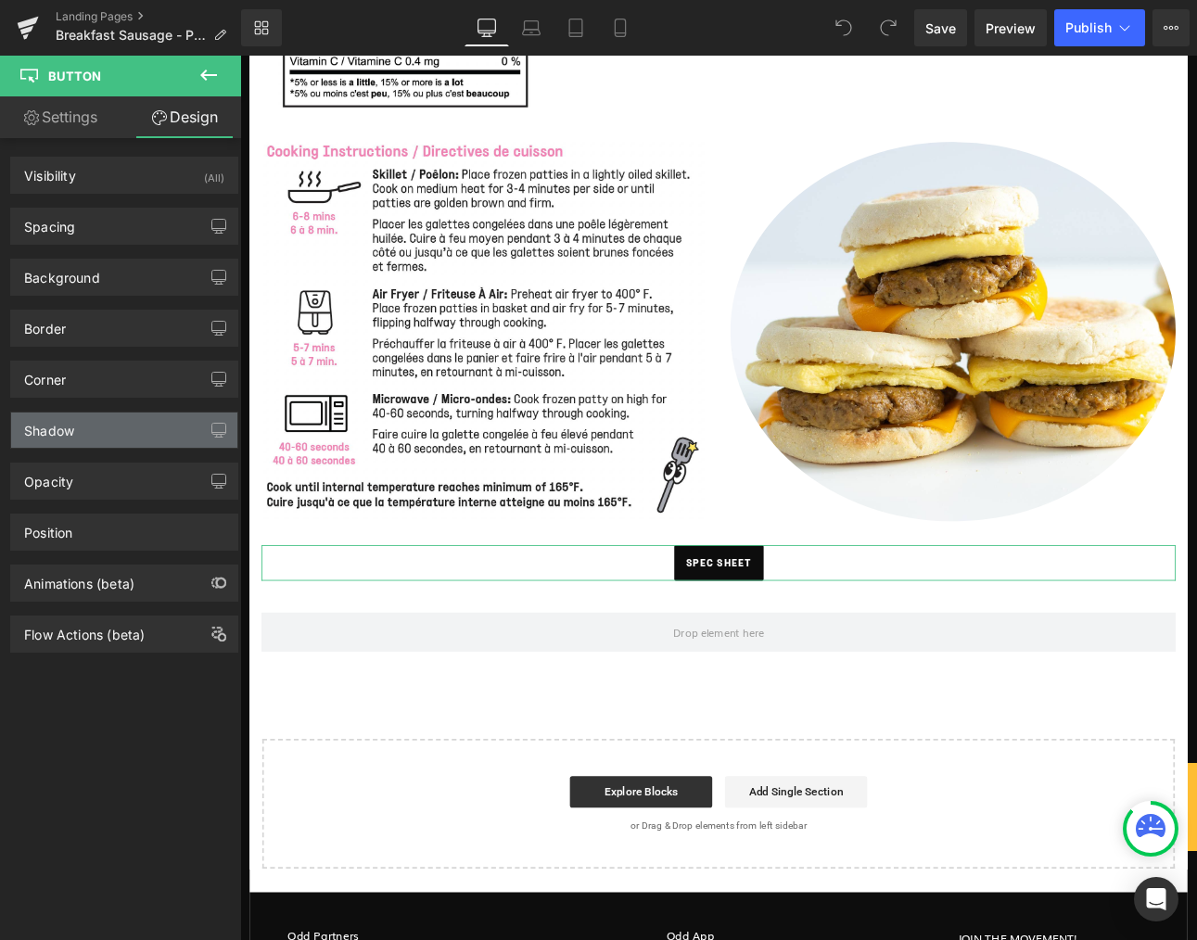
drag, startPoint x: 61, startPoint y: 376, endPoint x: 80, endPoint y: 426, distance: 53.4
click at [61, 376] on div "Corner" at bounding box center [45, 375] width 42 height 26
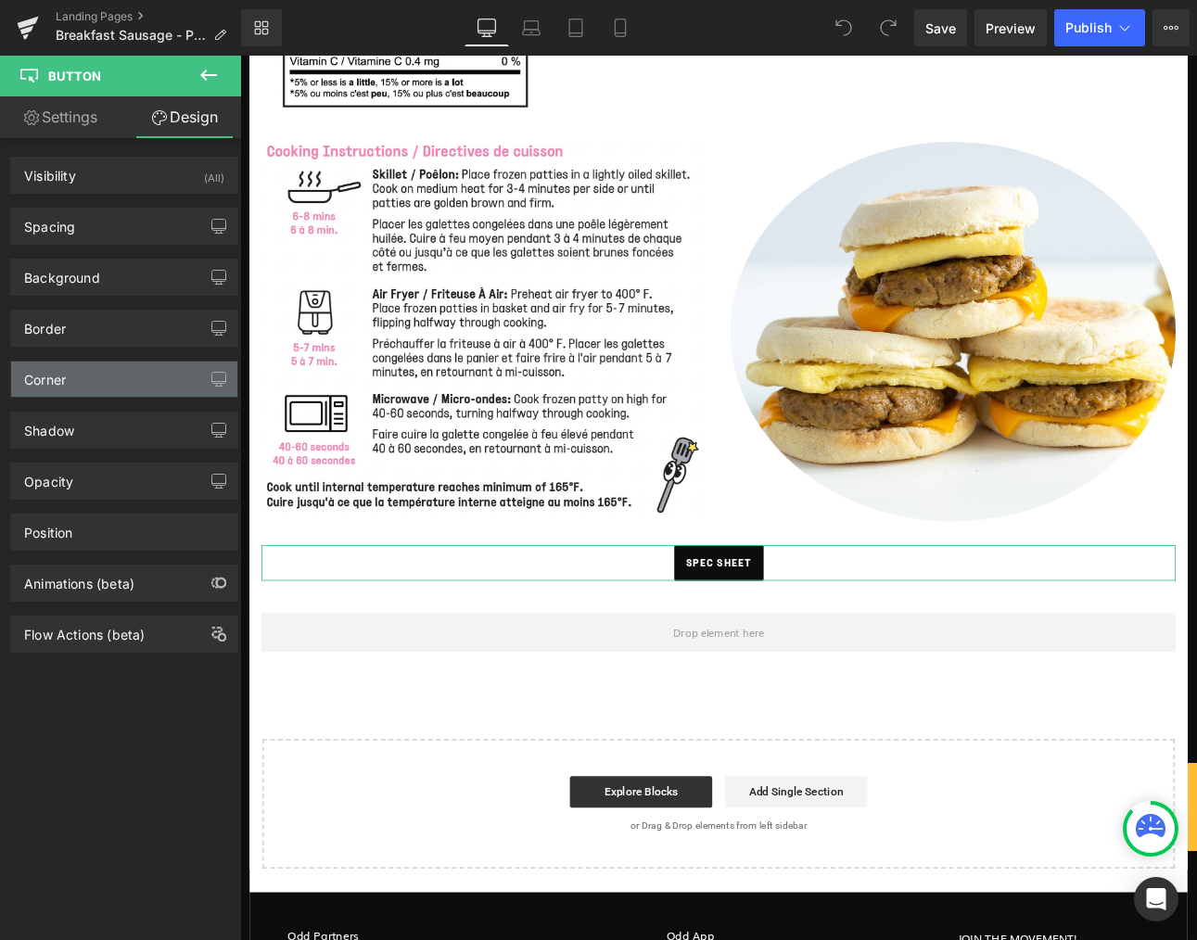
click at [105, 372] on div "Corner" at bounding box center [124, 379] width 226 height 35
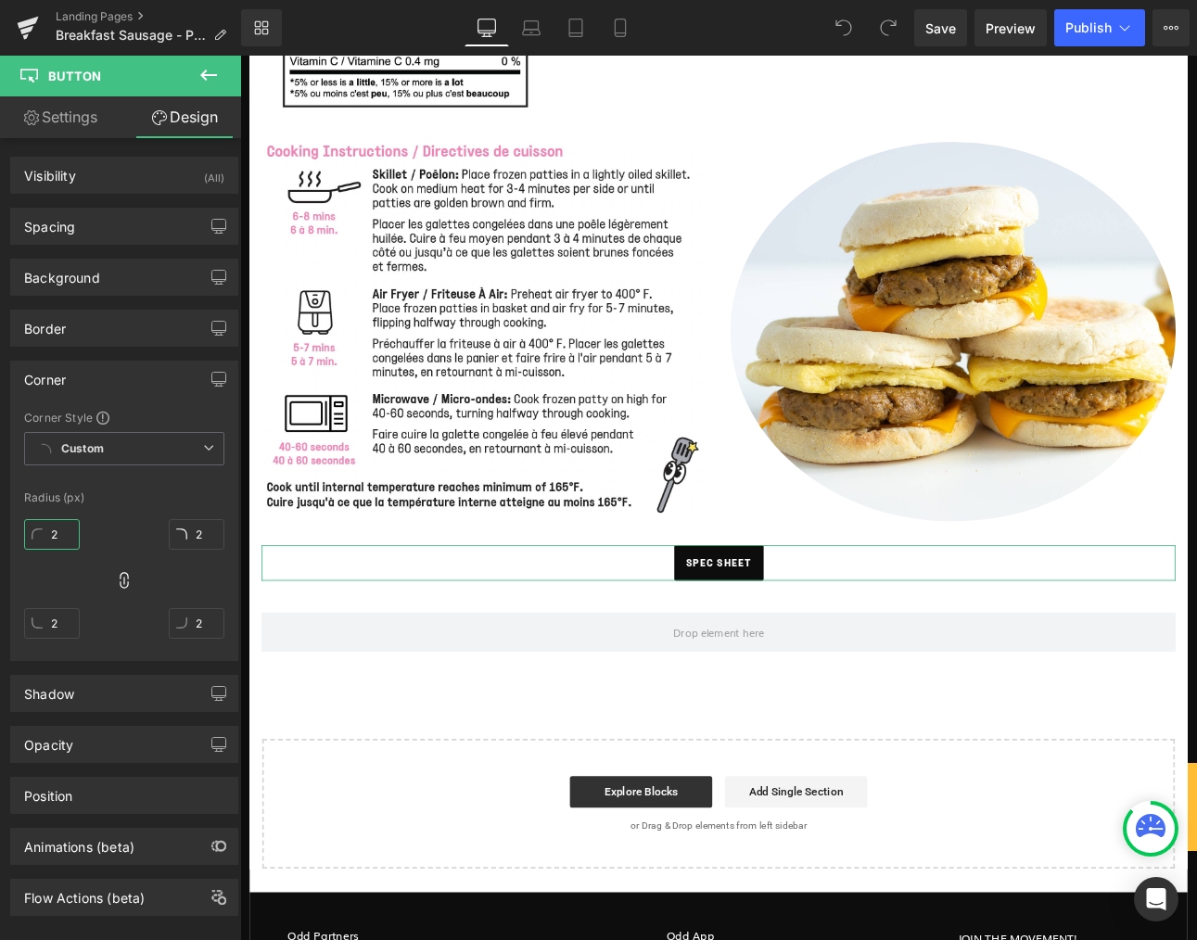
click at [66, 538] on input "2" at bounding box center [52, 534] width 56 height 31
type input "22"
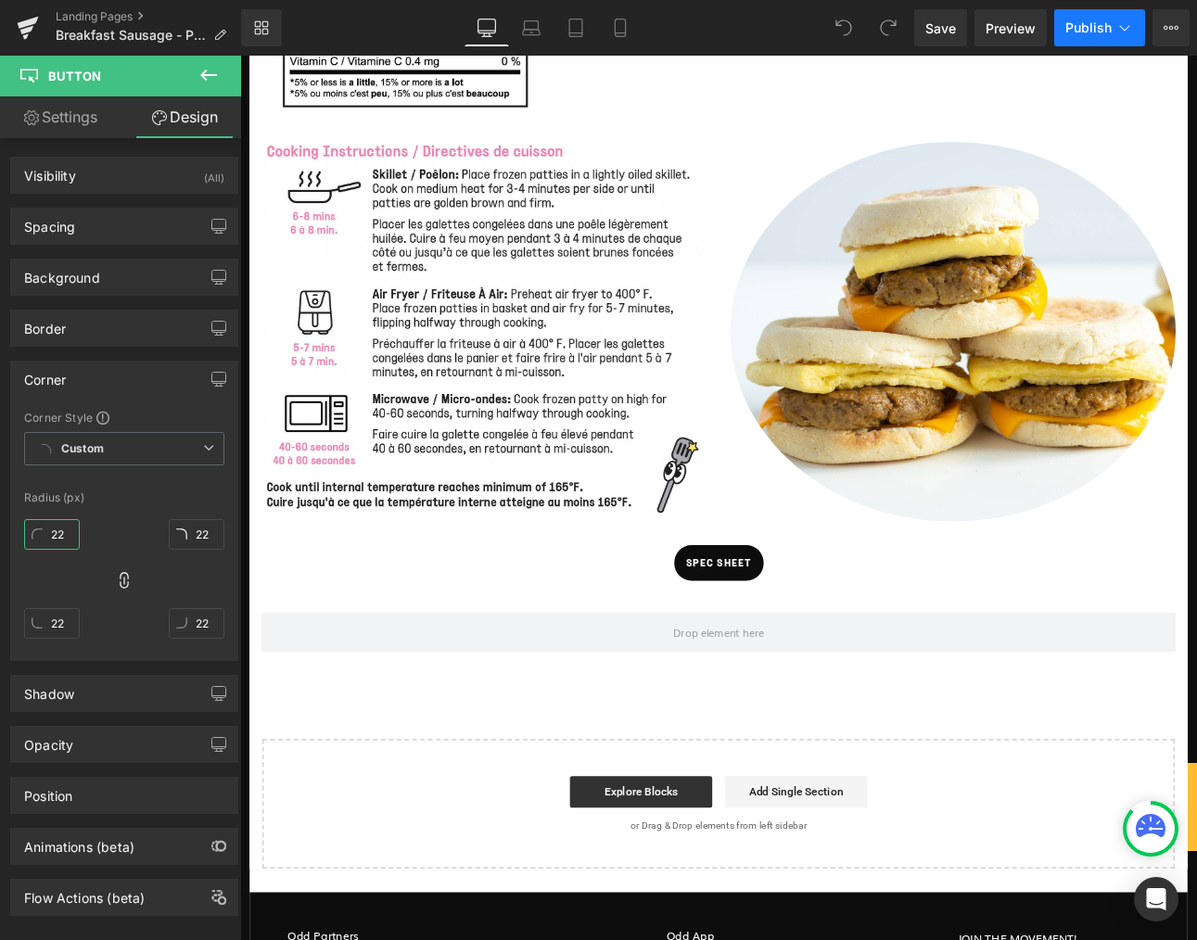
type input "22"
click at [1097, 23] on span "Publish" at bounding box center [1088, 27] width 46 height 15
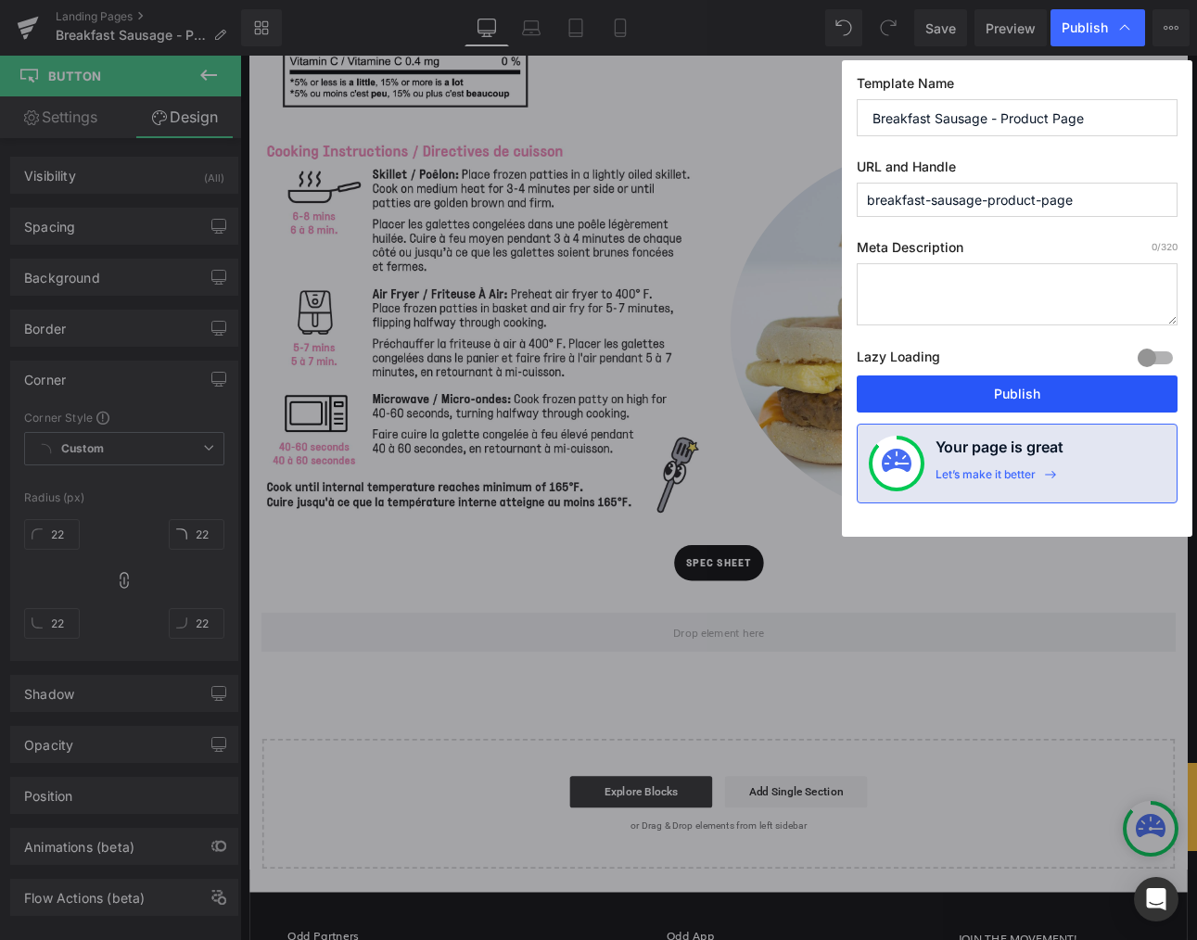
click at [993, 377] on button "Publish" at bounding box center [1017, 393] width 321 height 37
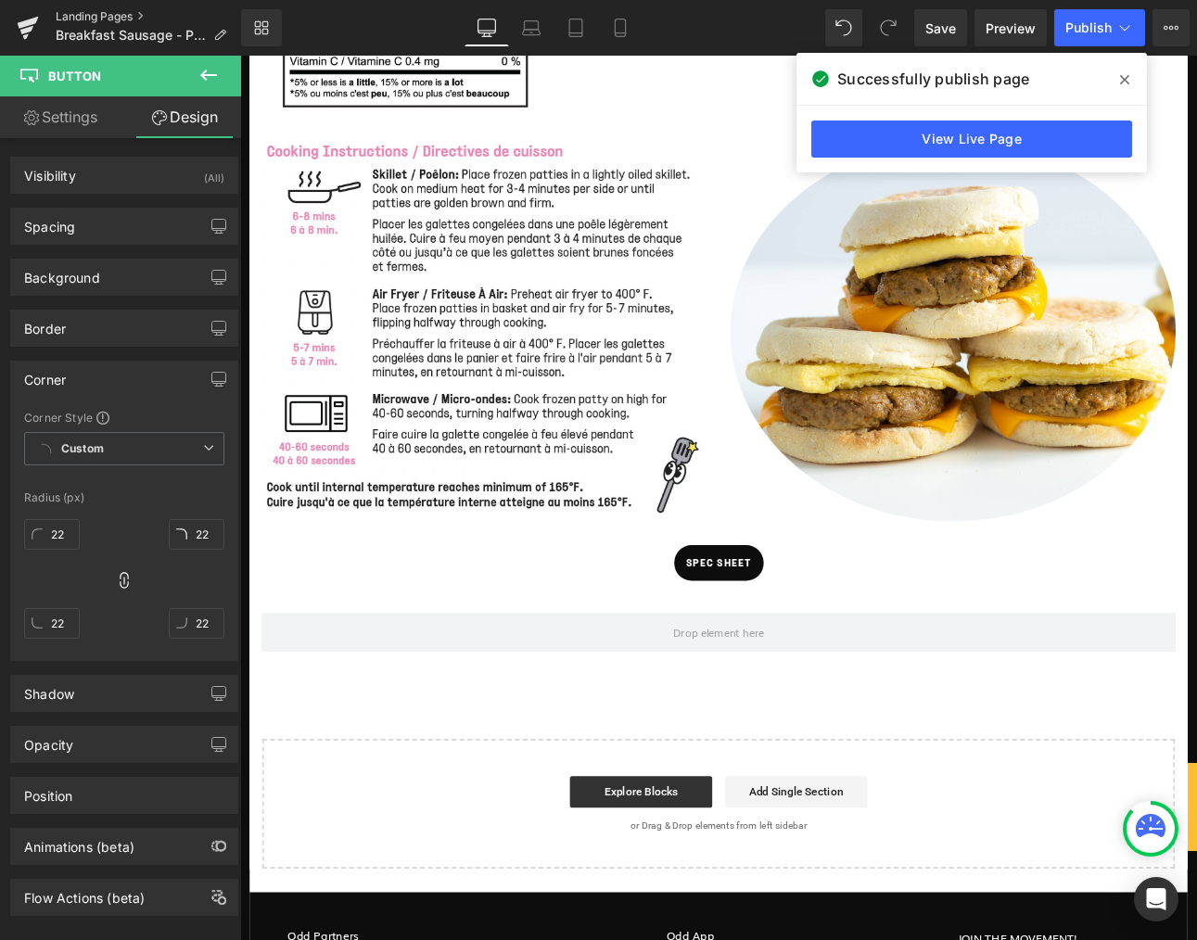
click at [131, 21] on link "Landing Pages" at bounding box center [148, 16] width 185 height 15
